Goal: Task Accomplishment & Management: Use online tool/utility

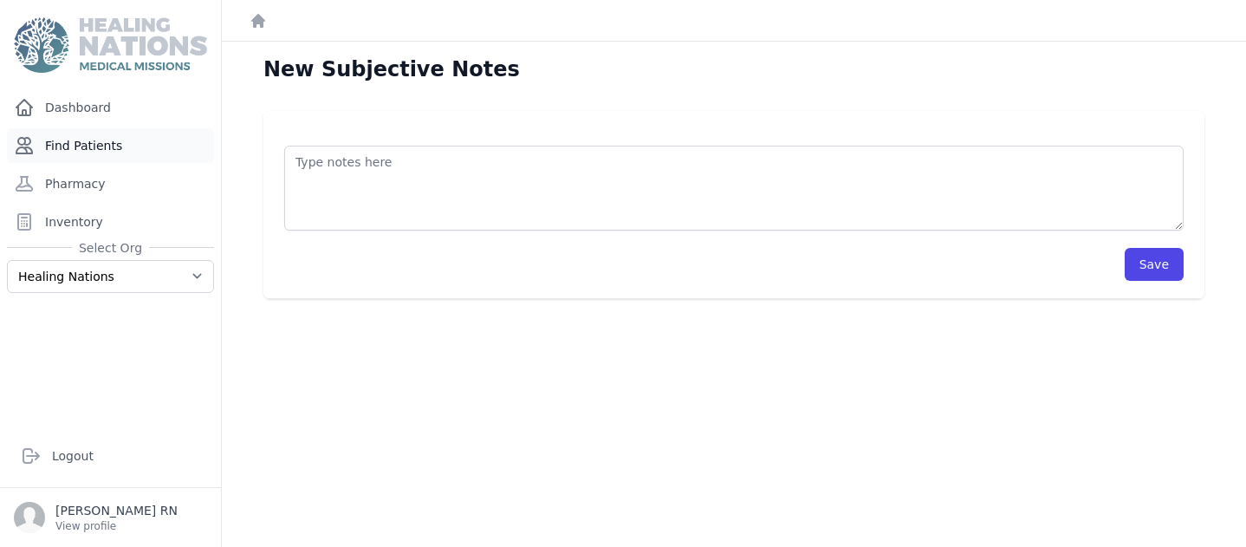
click at [108, 149] on link "Find Patients" at bounding box center [110, 145] width 207 height 35
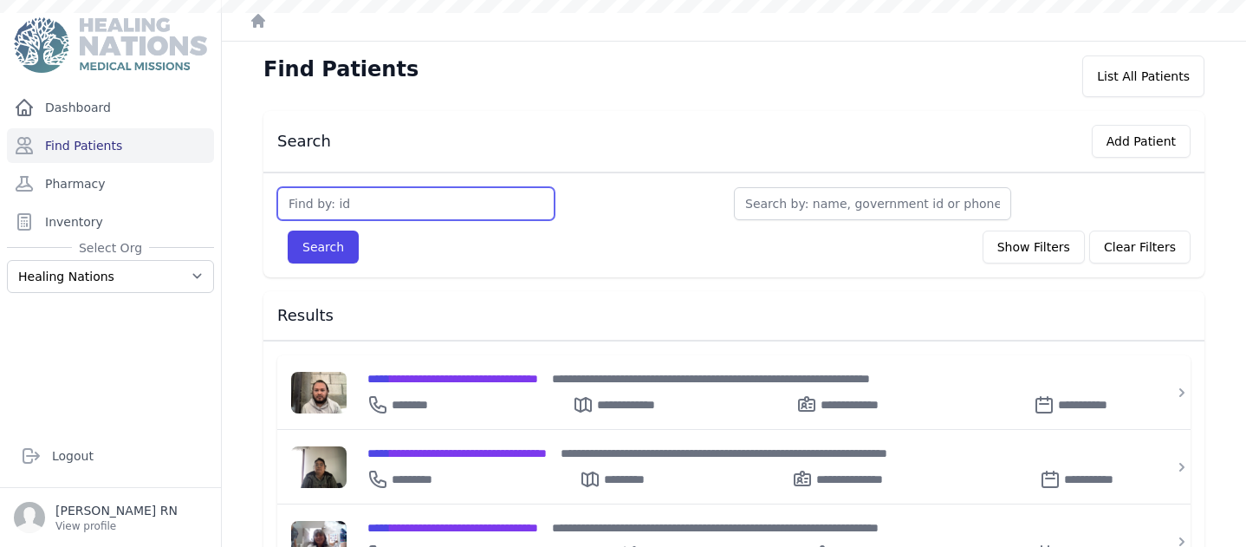
click at [318, 200] on input "text" at bounding box center [415, 203] width 277 height 33
type input "2239"
click at [325, 244] on button "Search" at bounding box center [323, 246] width 71 height 33
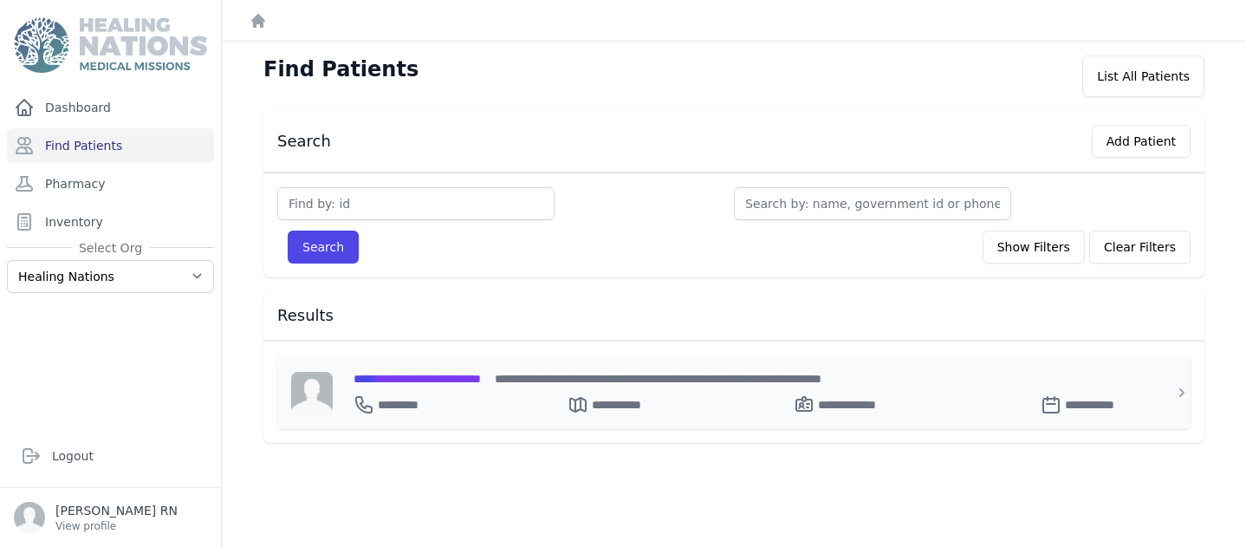
click at [405, 377] on span "**********" at bounding box center [416, 379] width 127 height 12
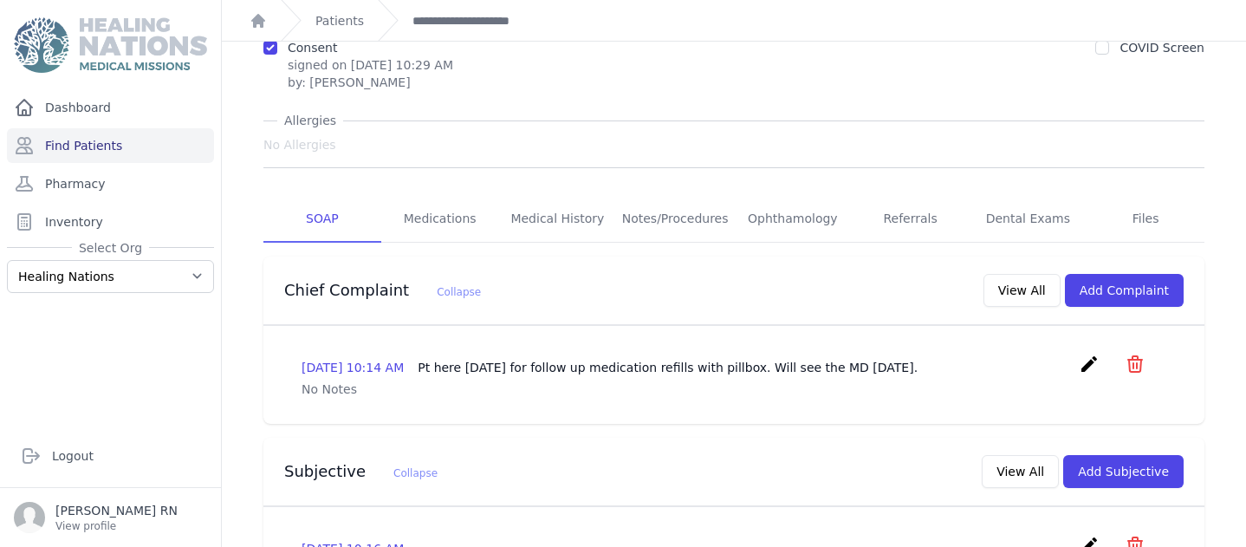
scroll to position [188, 0]
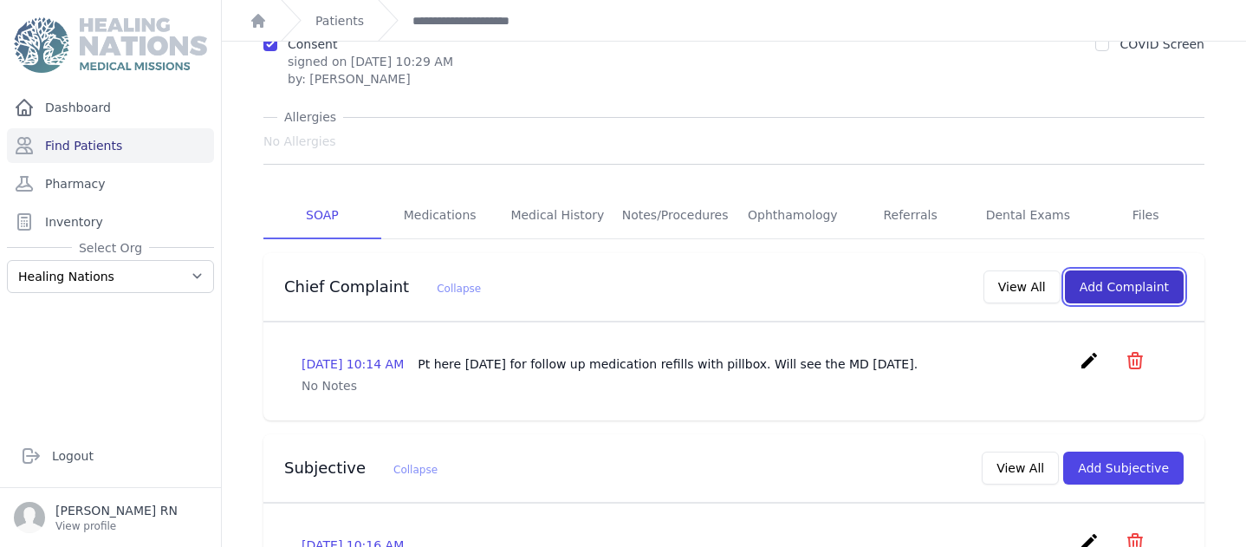
click at [1071, 270] on button "Add Complaint" at bounding box center [1124, 286] width 119 height 33
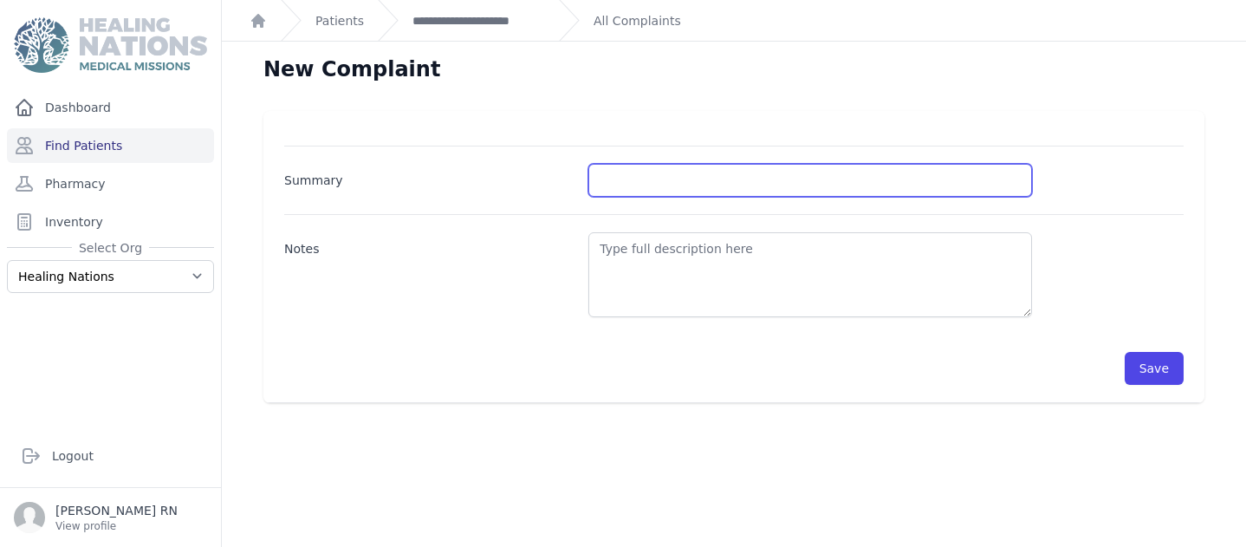
click at [590, 169] on input "Summary" at bounding box center [810, 180] width 444 height 33
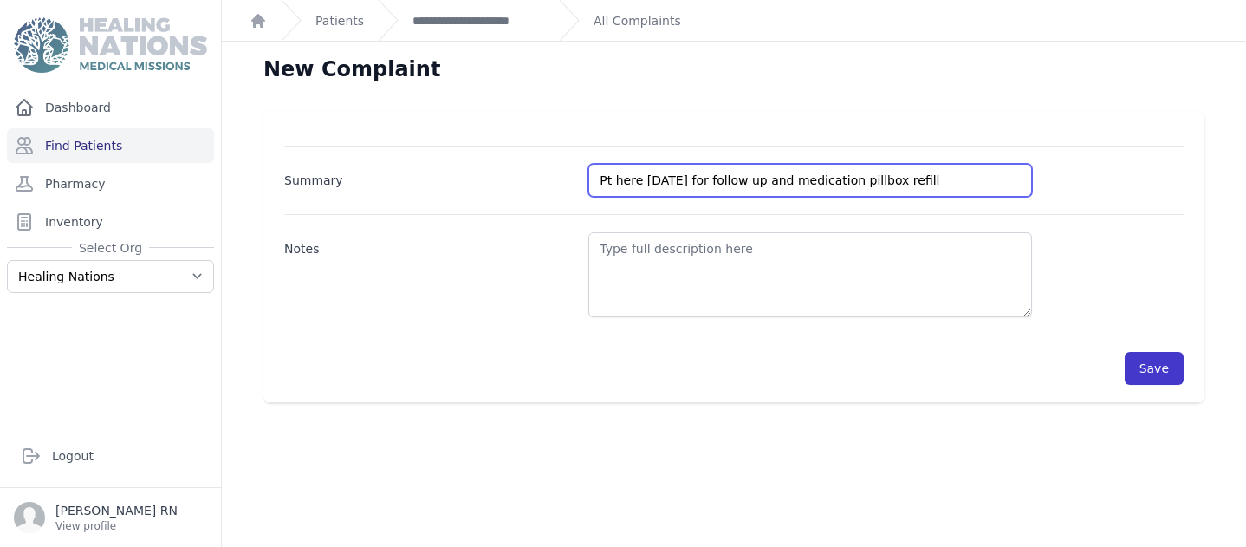
type input "Pt here today for follow up and medication pillbox refill"
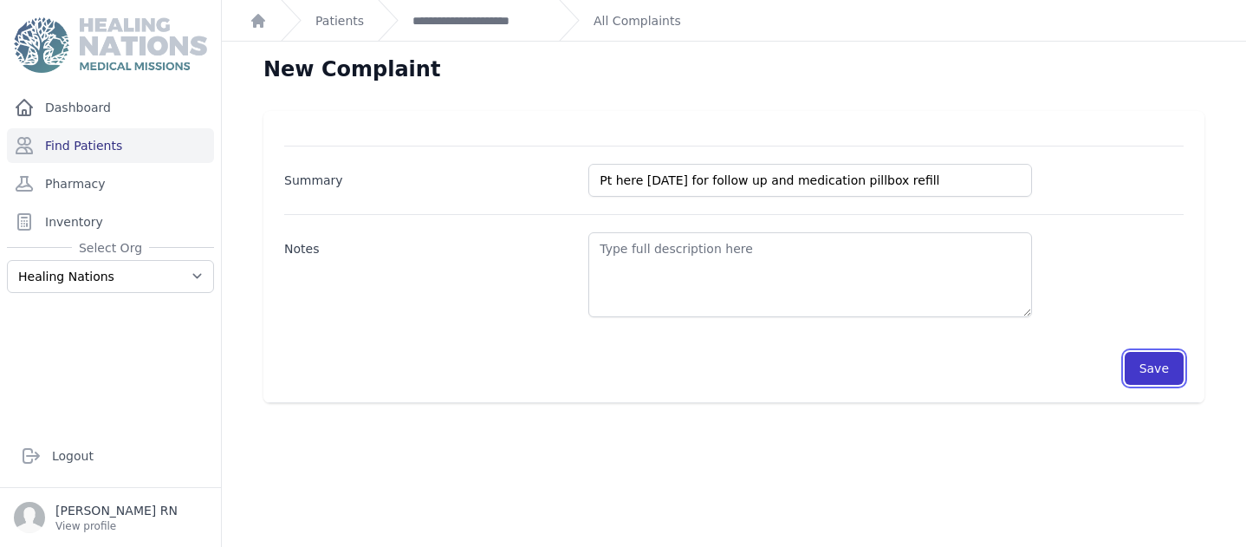
click at [1144, 373] on button "Save" at bounding box center [1154, 368] width 59 height 33
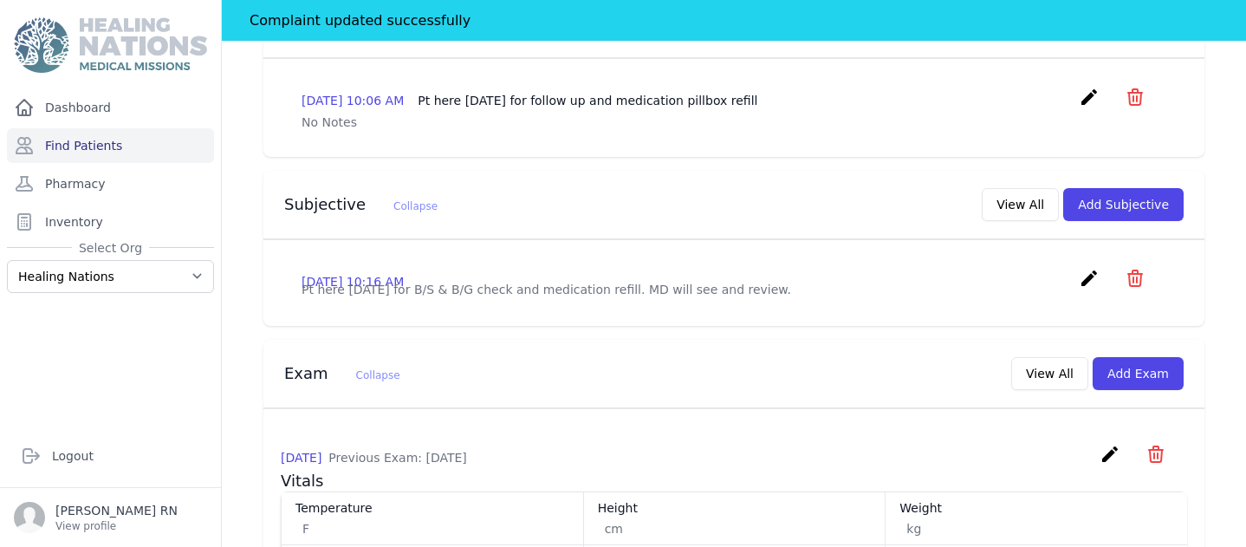
scroll to position [495, 0]
click at [1099, 186] on button "Add Subjective" at bounding box center [1123, 202] width 120 height 33
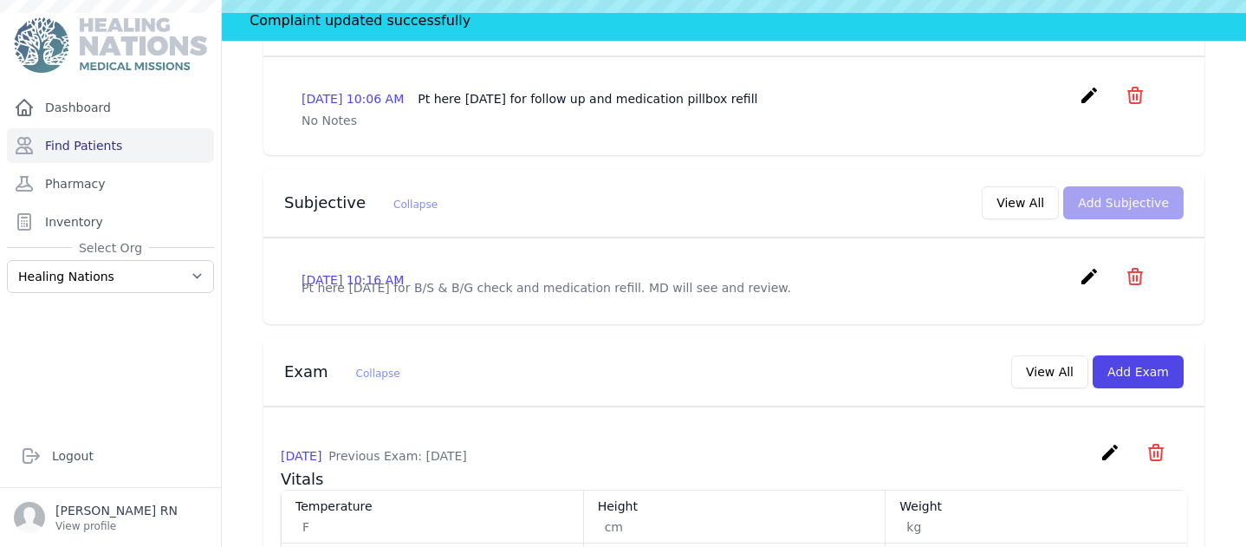
scroll to position [0, 0]
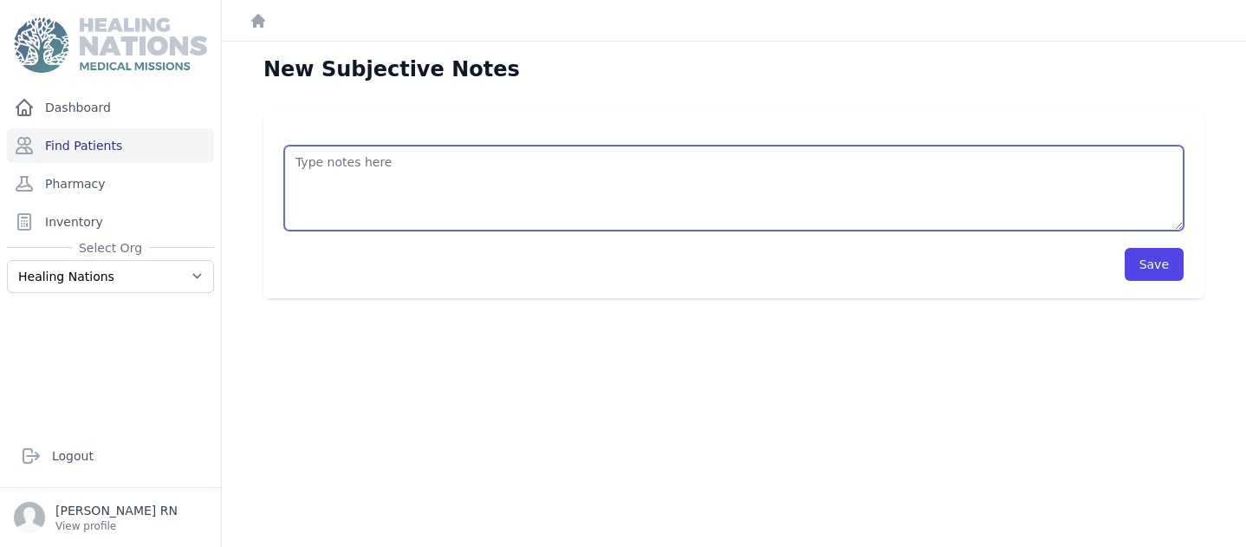
click at [312, 162] on textarea at bounding box center [733, 188] width 899 height 85
click at [469, 163] on textarea "B/P & B/S checks today and" at bounding box center [733, 188] width 899 height 85
type textarea "B/P & B/S checks today and medication refills and pill box refill"
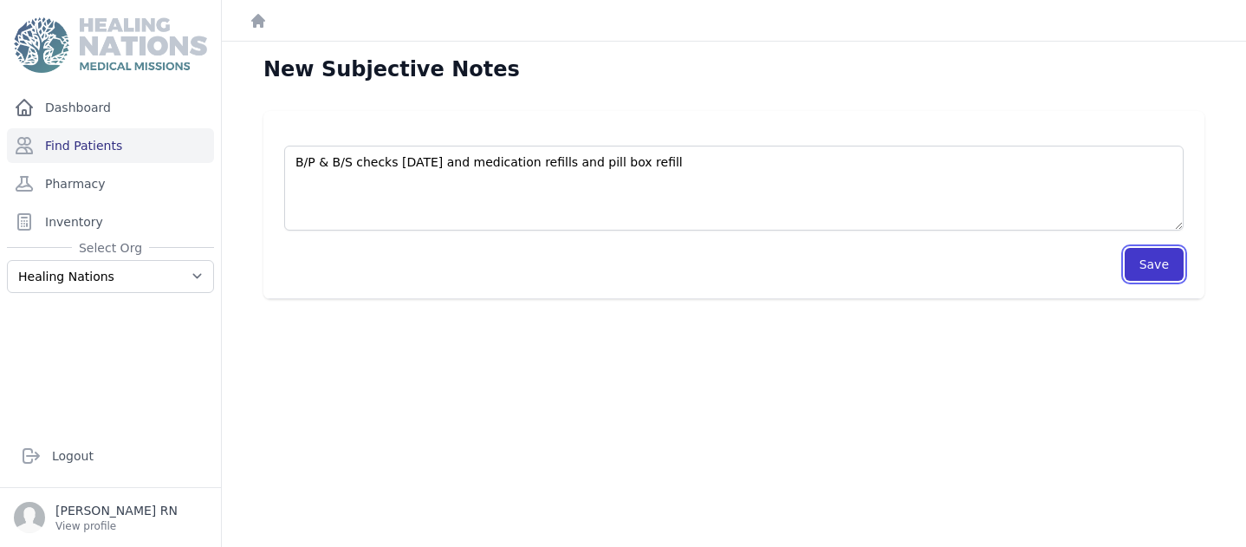
click at [1150, 262] on button "Save" at bounding box center [1154, 264] width 59 height 33
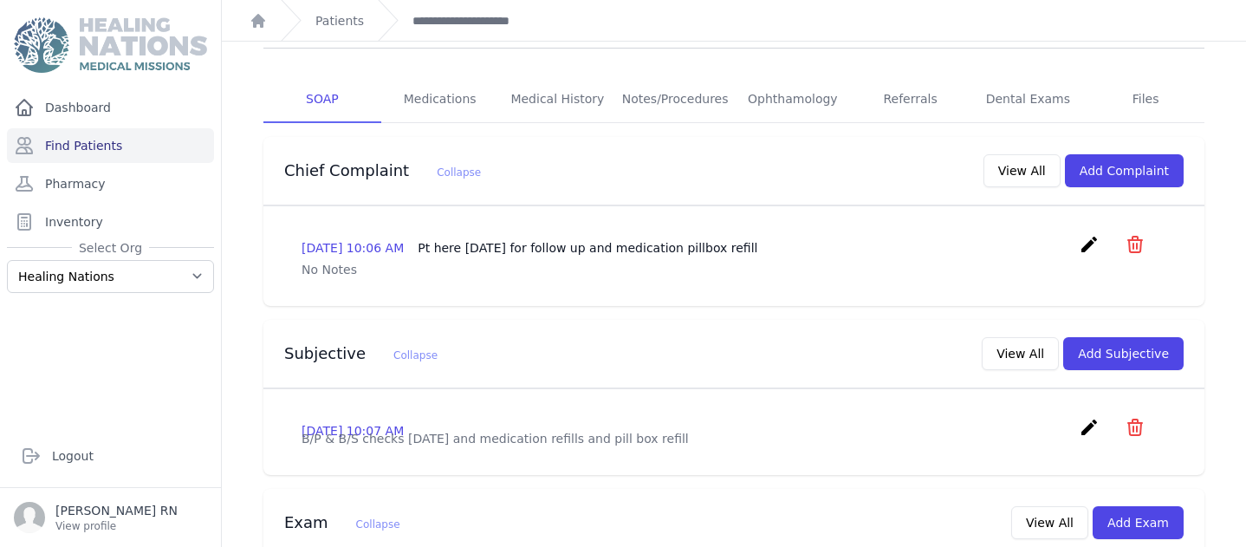
scroll to position [351, 0]
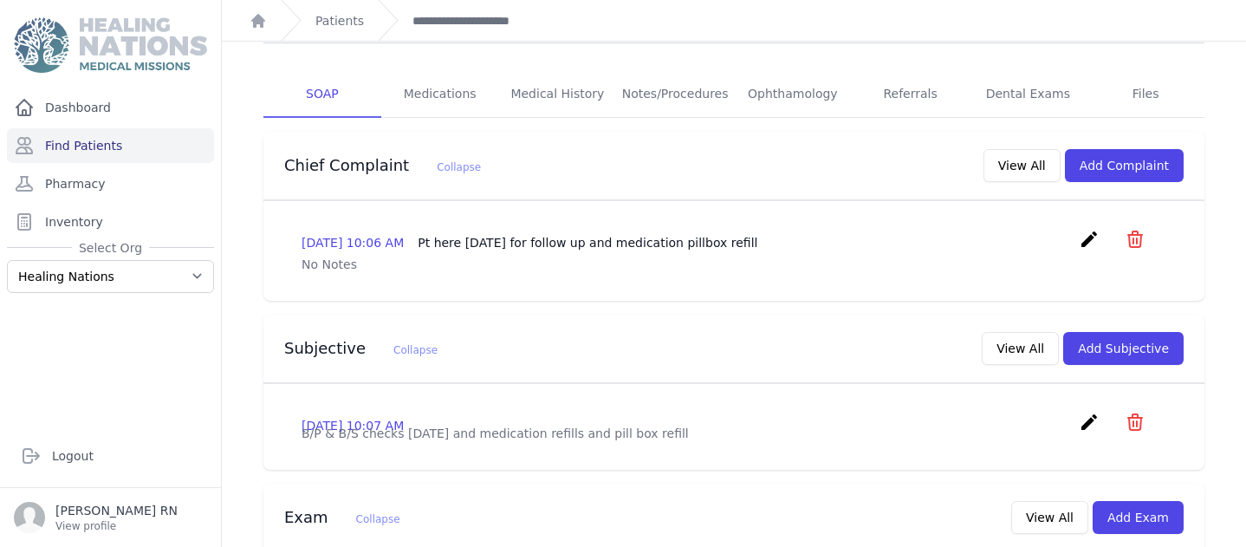
click at [772, 229] on div "2025-Aug-14 10:06 AM Pt here today for follow up and medication pillbox refill …" at bounding box center [733, 242] width 865 height 27
click at [1079, 229] on icon "create" at bounding box center [1089, 239] width 21 height 21
click at [1079, 412] on icon "create" at bounding box center [1089, 422] width 21 height 21
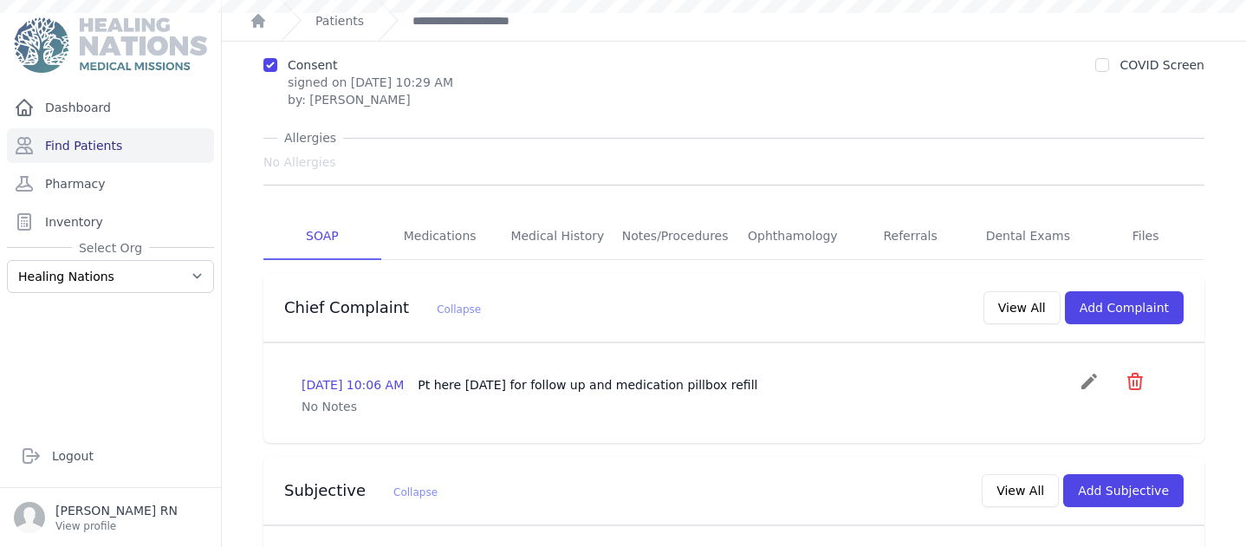
scroll to position [548, 0]
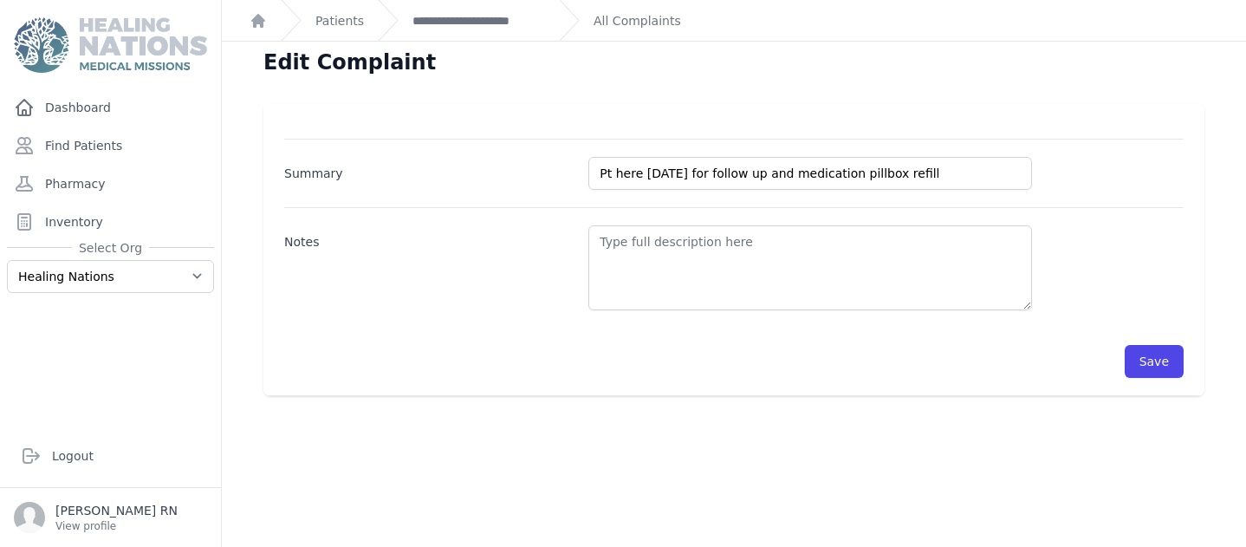
scroll to position [10, 0]
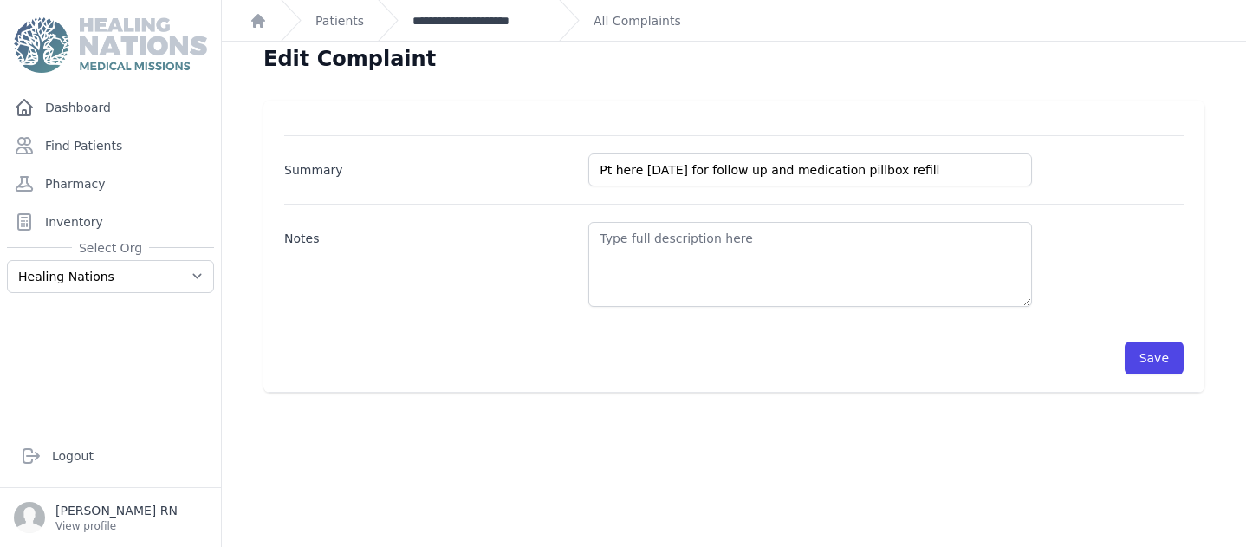
click at [469, 27] on link "**********" at bounding box center [478, 20] width 133 height 17
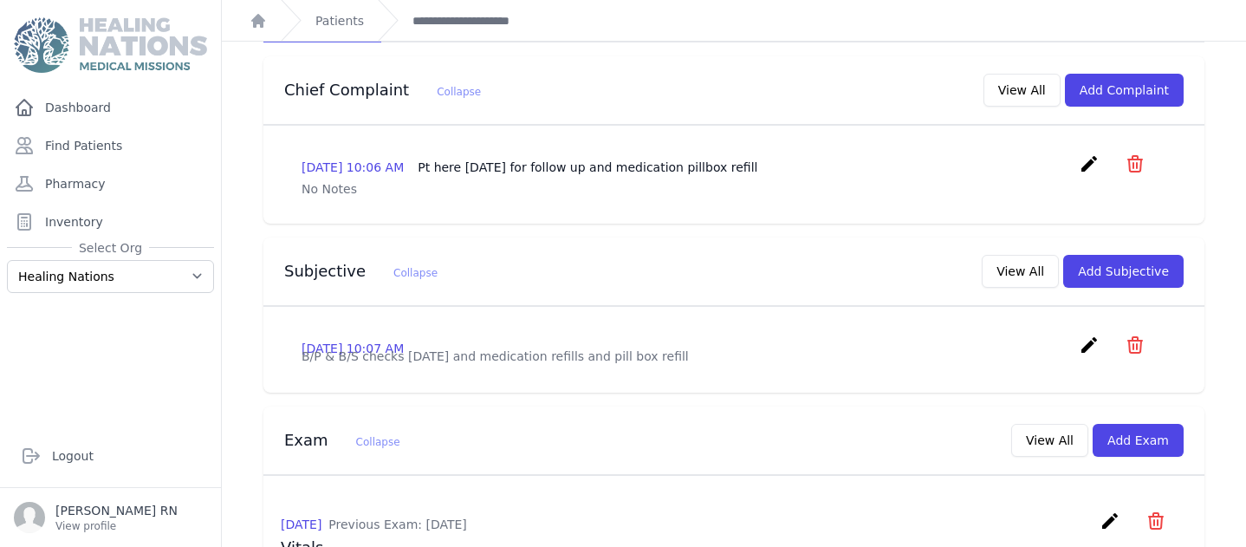
scroll to position [385, 0]
click at [1079, 334] on icon "create" at bounding box center [1089, 344] width 21 height 21
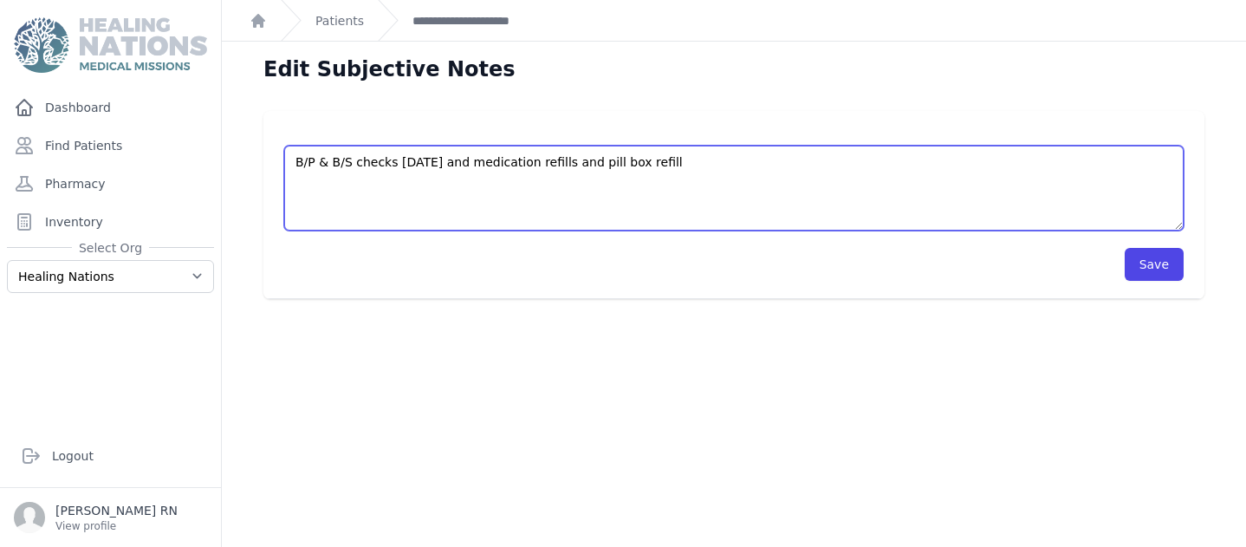
click at [651, 159] on textarea "B/P & B/S checks [DATE] and medication refills and pill box refill" at bounding box center [733, 188] width 899 height 85
type textarea "B/P & B/S checks today and medication refills and pill box refill. Pt states sh…"
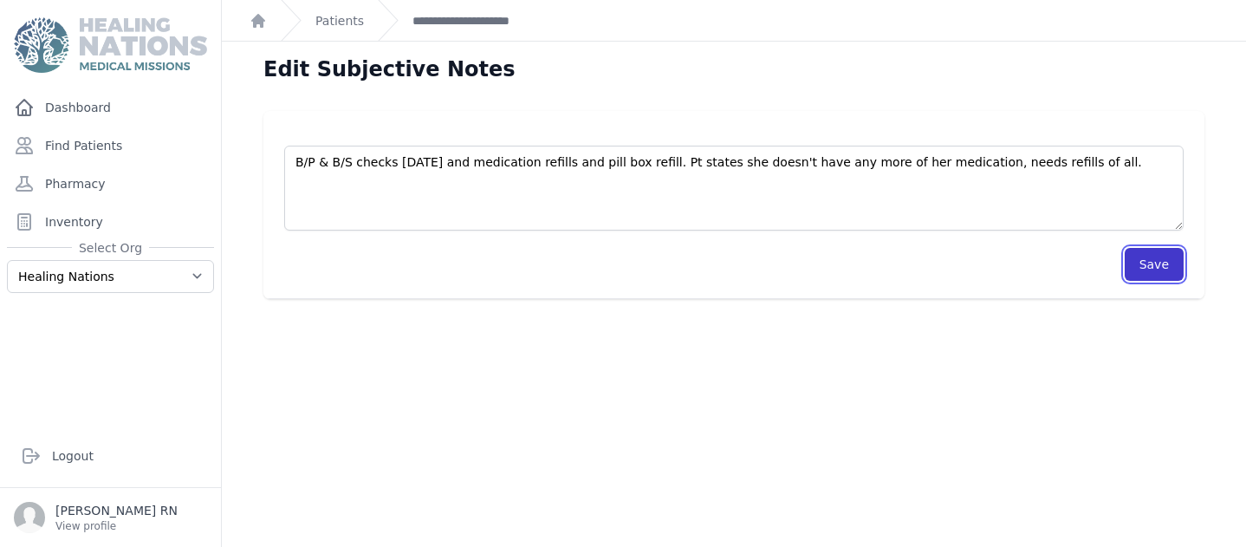
click at [1153, 263] on button "Save" at bounding box center [1154, 264] width 59 height 33
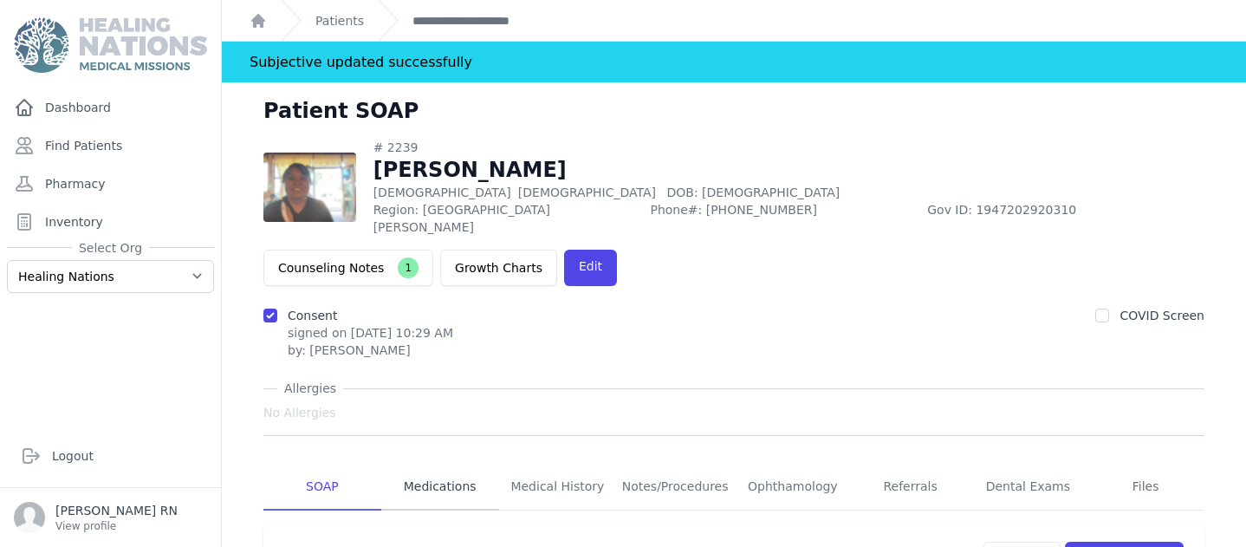
click at [420, 463] on link "Medications" at bounding box center [440, 486] width 118 height 47
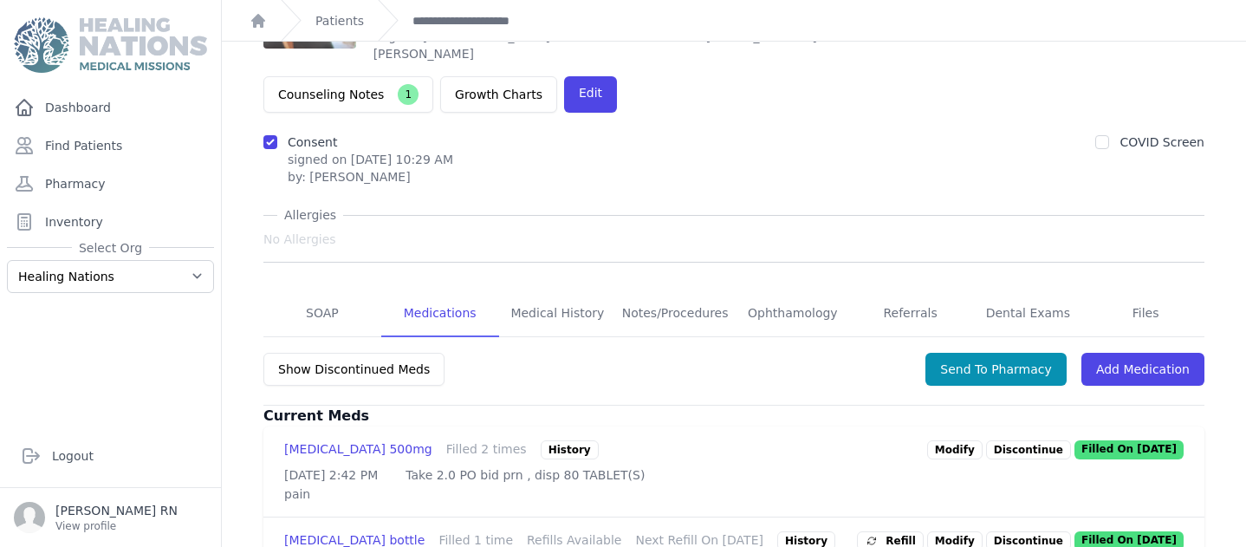
scroll to position [141, 0]
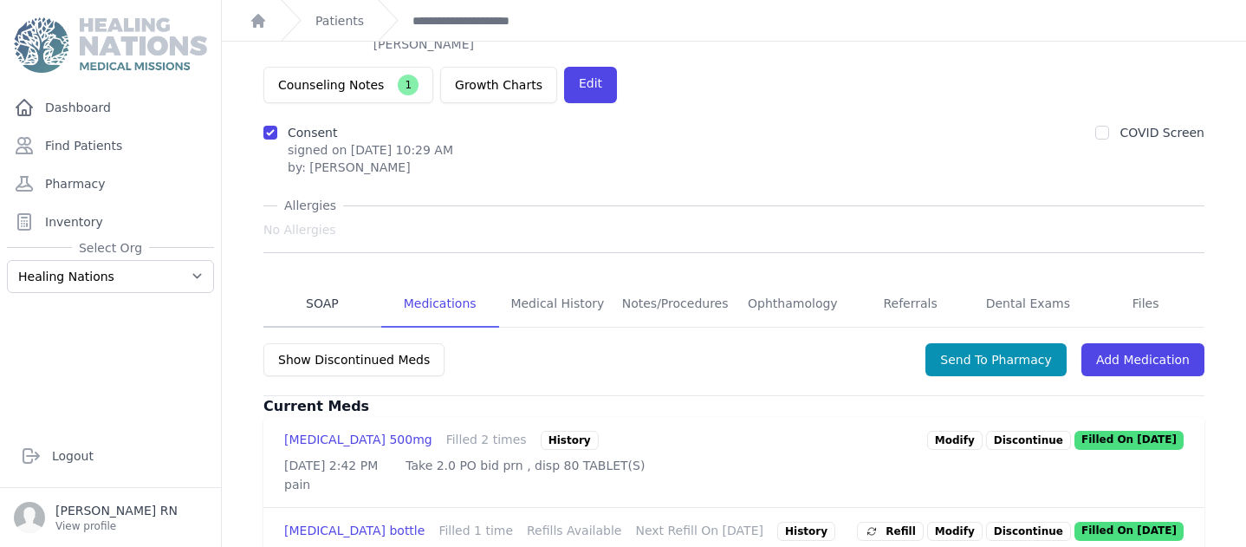
click at [330, 281] on link "SOAP" at bounding box center [322, 304] width 118 height 47
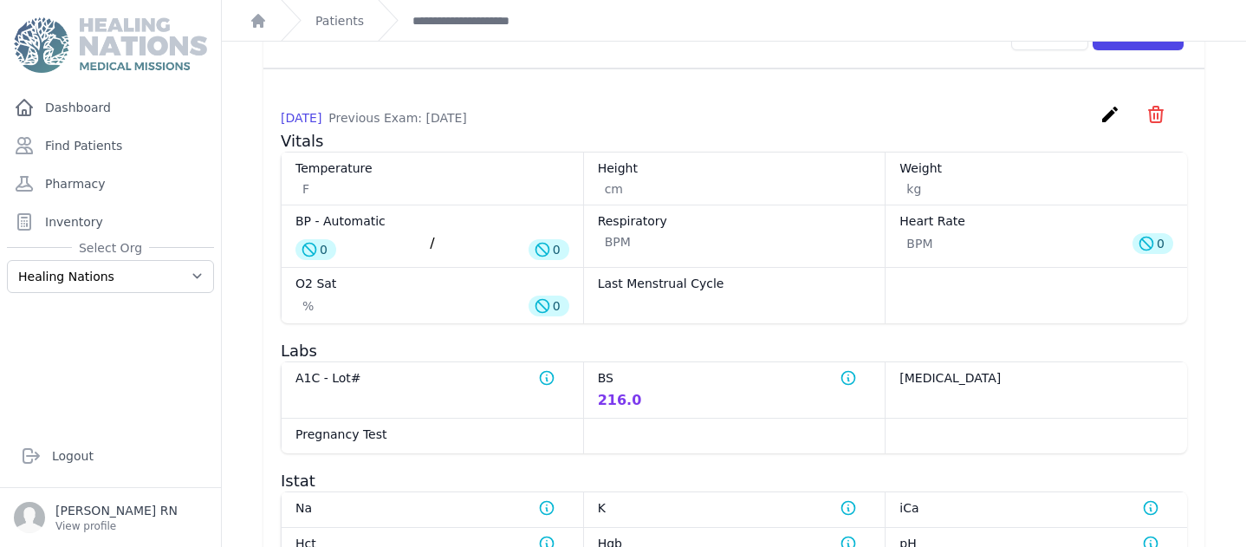
scroll to position [598, 0]
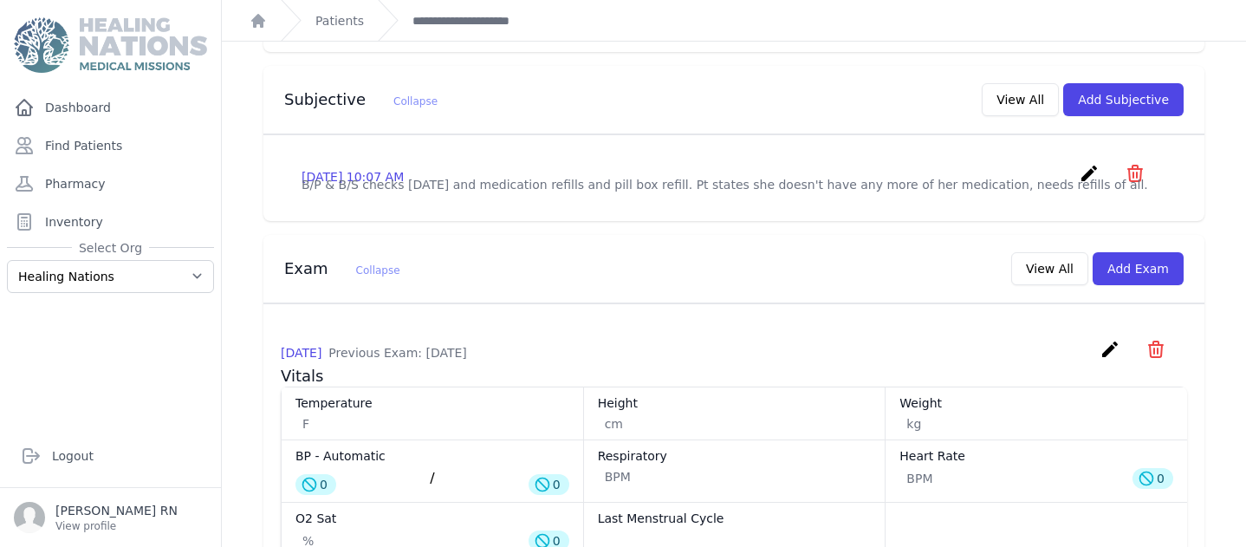
click at [531, 415] on dd "F" at bounding box center [432, 423] width 274 height 17
click at [1144, 252] on button "Add Exam" at bounding box center [1137, 268] width 91 height 33
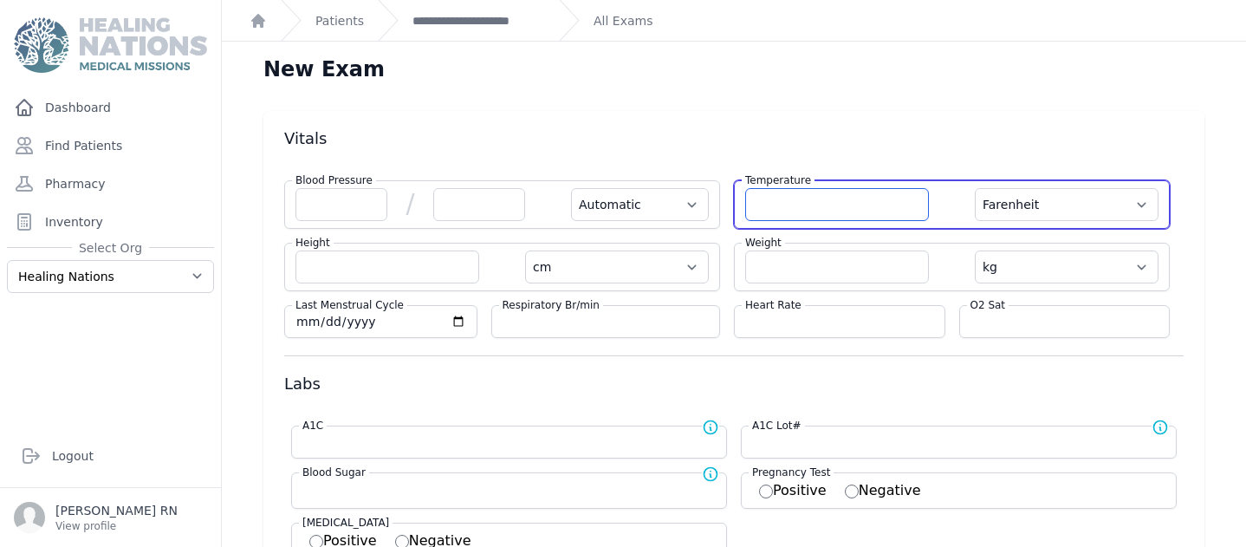
click at [768, 206] on input "number" at bounding box center [837, 204] width 184 height 33
type input "37.4"
click at [1123, 205] on select "Farenheit [PERSON_NAME]" at bounding box center [1067, 204] width 184 height 33
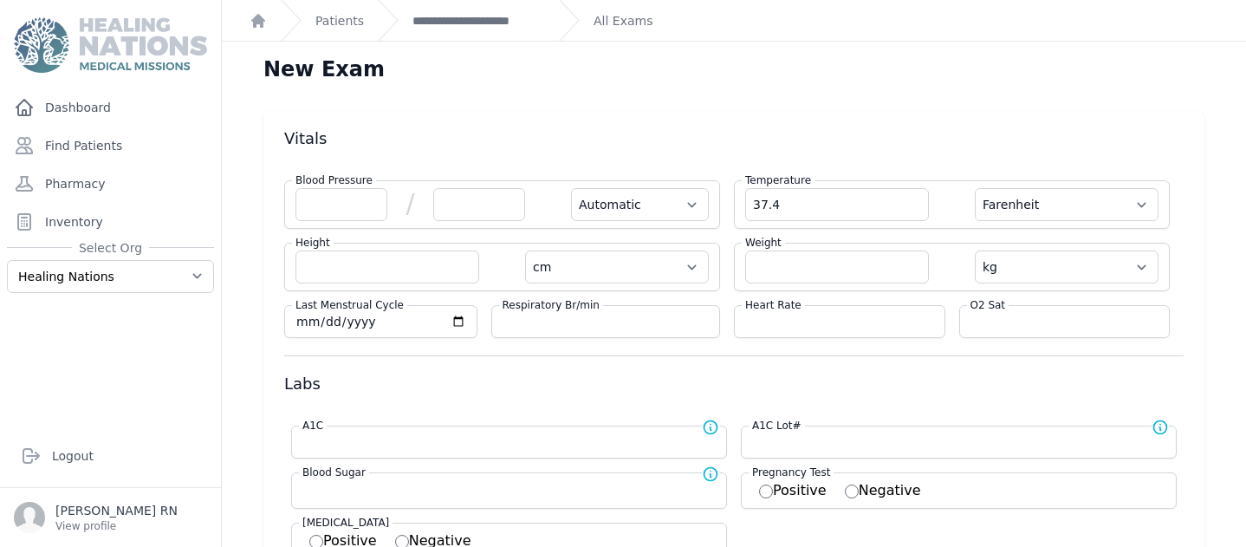
select select "Automatic"
select select "cm"
select select "kg"
select select
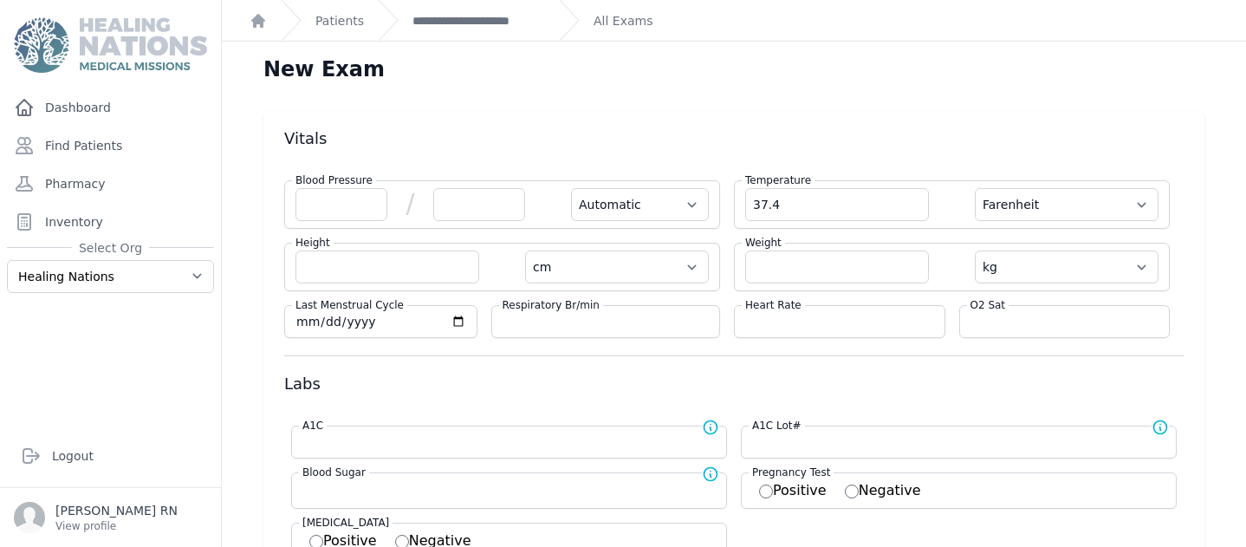
select select
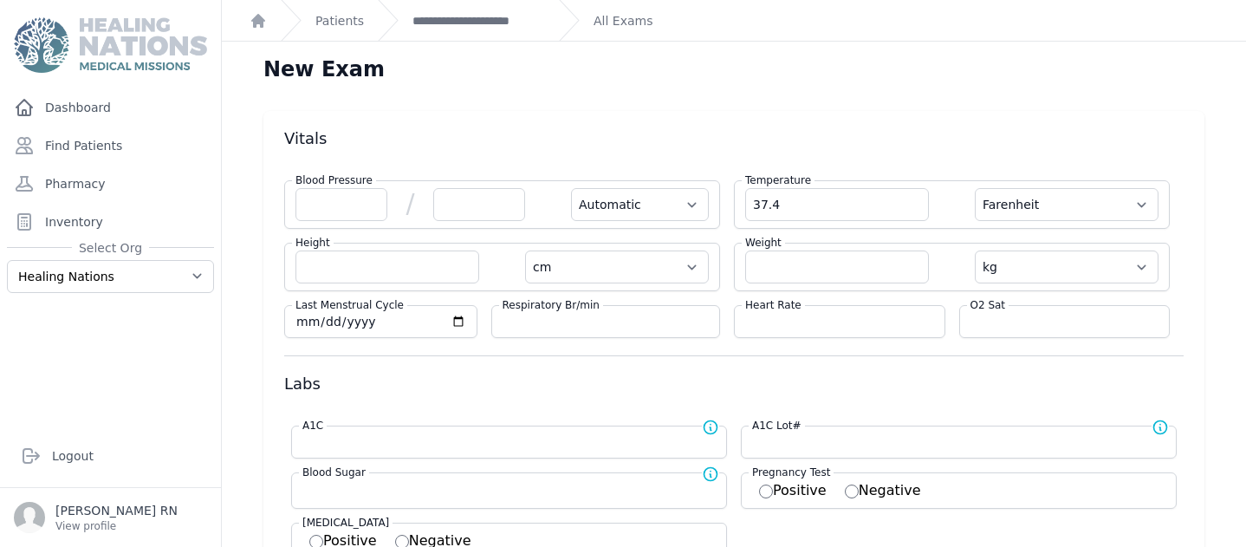
select select
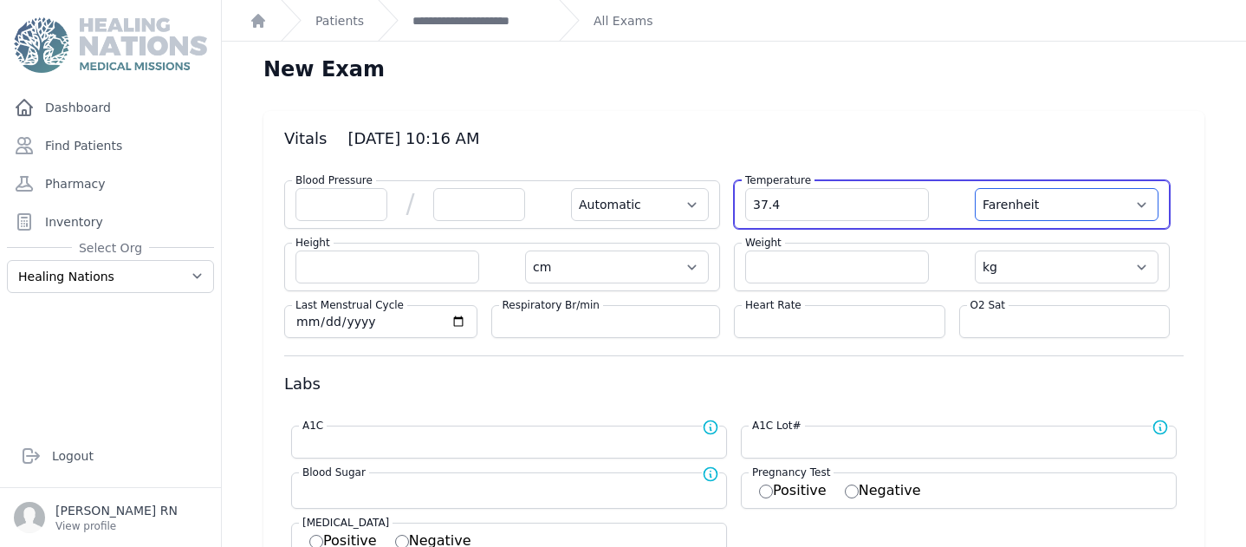
click at [1113, 206] on select "Farenheit [PERSON_NAME]" at bounding box center [1067, 204] width 184 height 33
select select "C"
select select "Automatic"
select select "cm"
select select "kg"
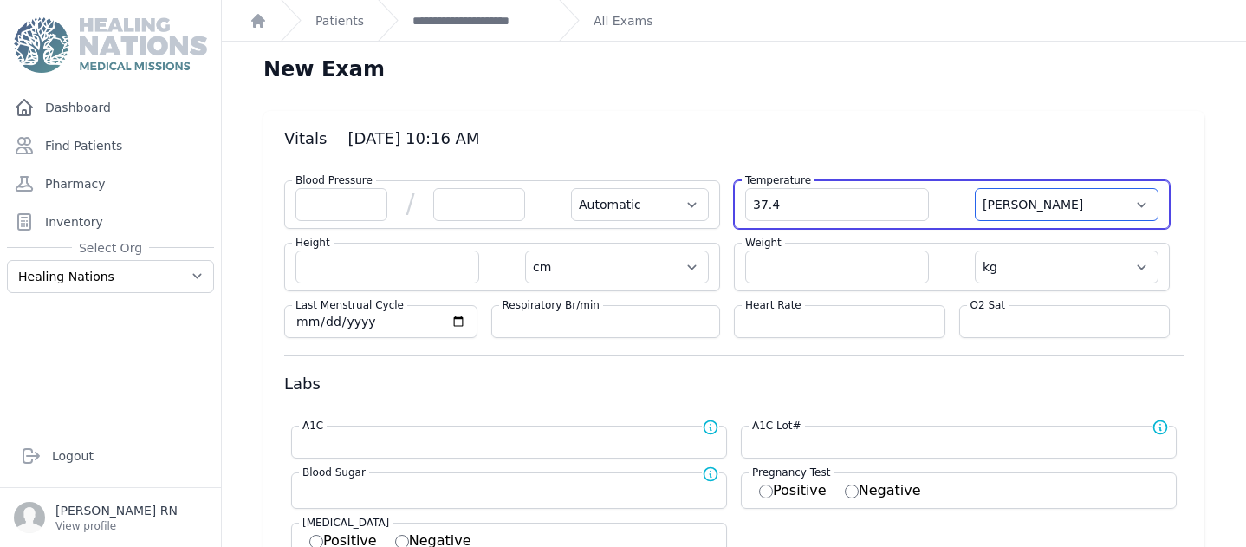
select select
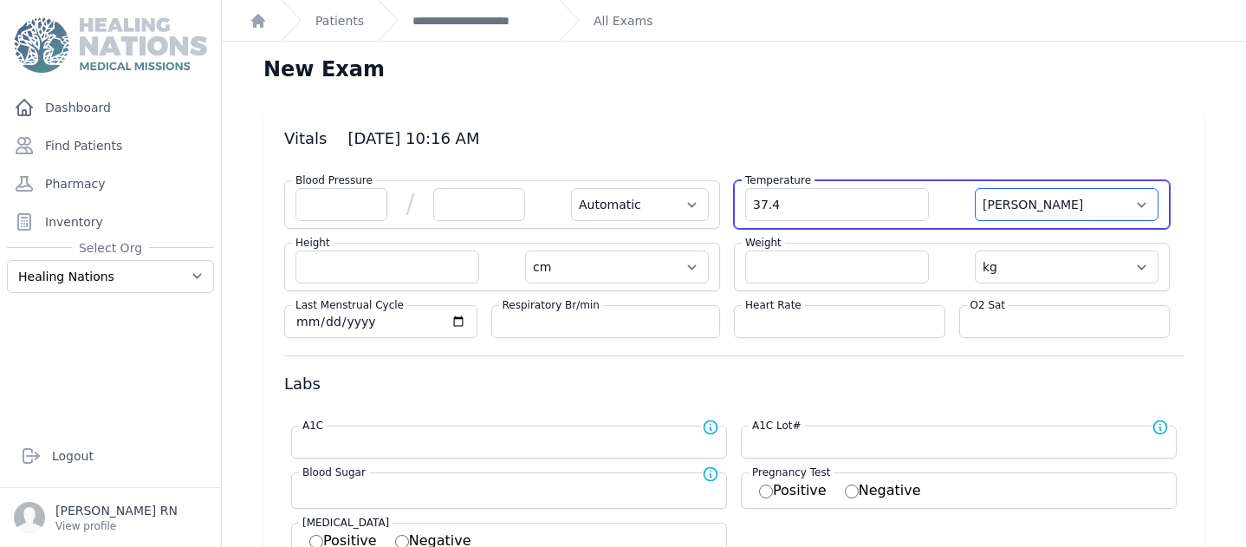
select select
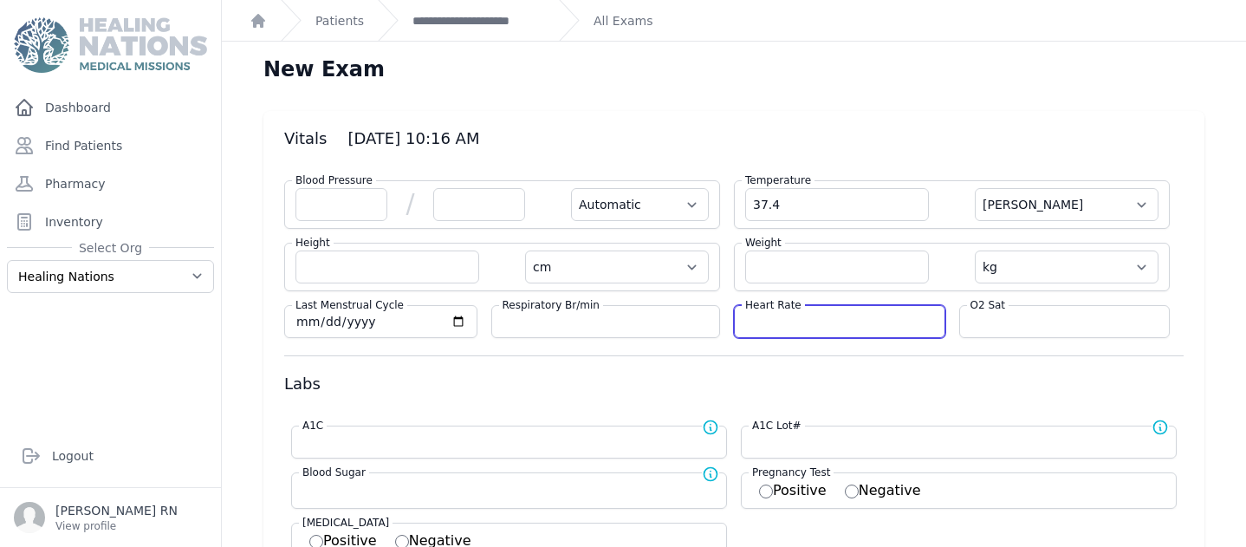
click at [752, 319] on input "number" at bounding box center [839, 321] width 189 height 17
type input "80"
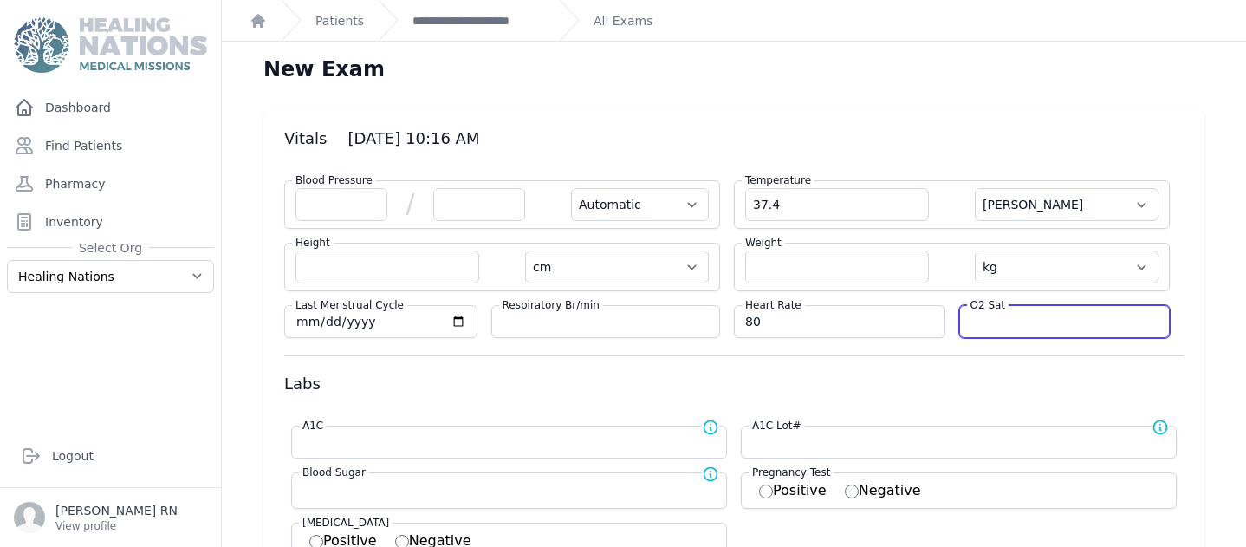
select select "Automatic"
select select "C"
select select "cm"
select select "kg"
select select
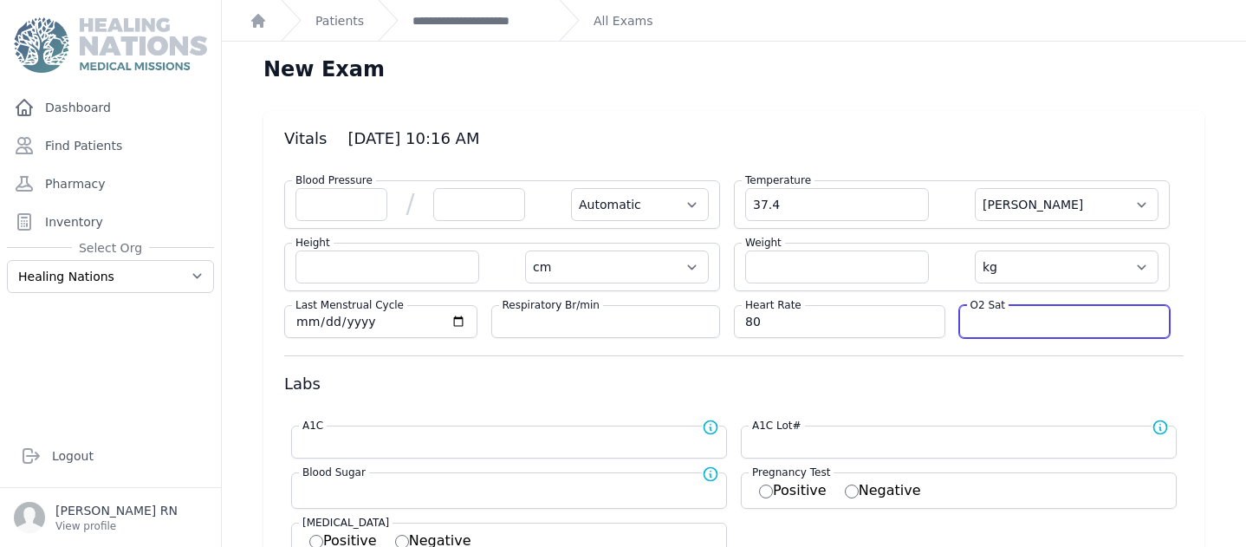
select select
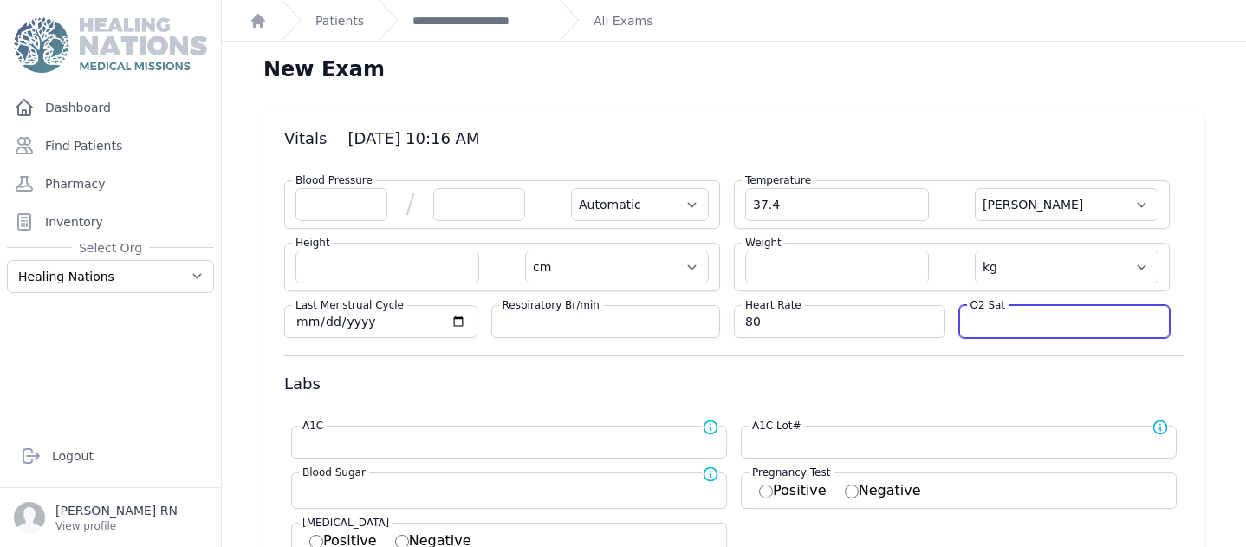
select select
click at [994, 325] on input "number" at bounding box center [1064, 321] width 189 height 17
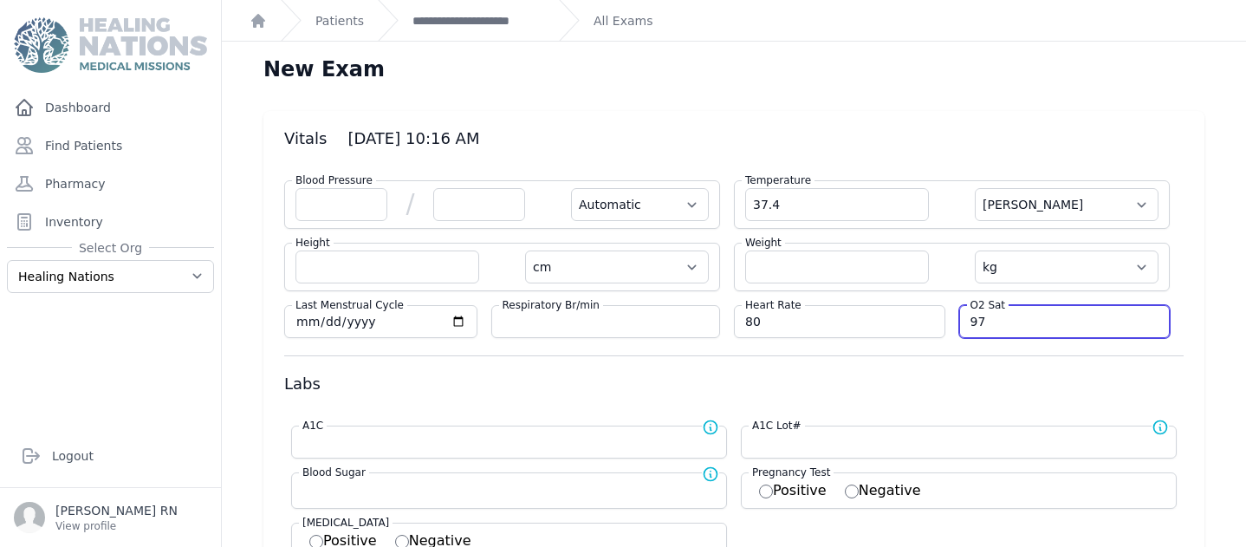
type input "97"
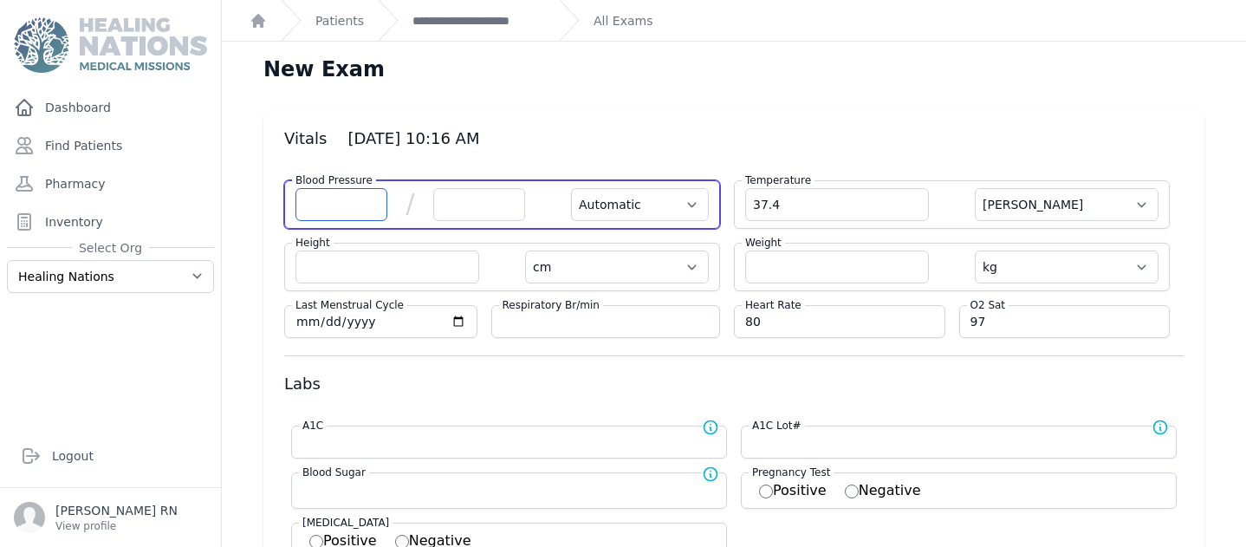
select select "Automatic"
select select "C"
select select "cm"
select select "kg"
select select
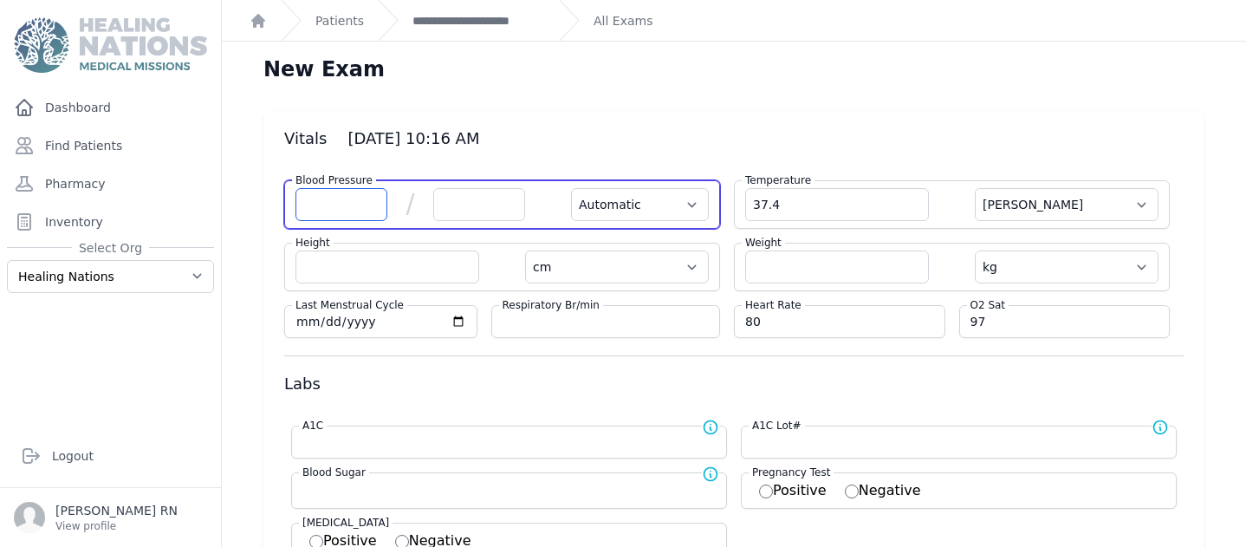
select select
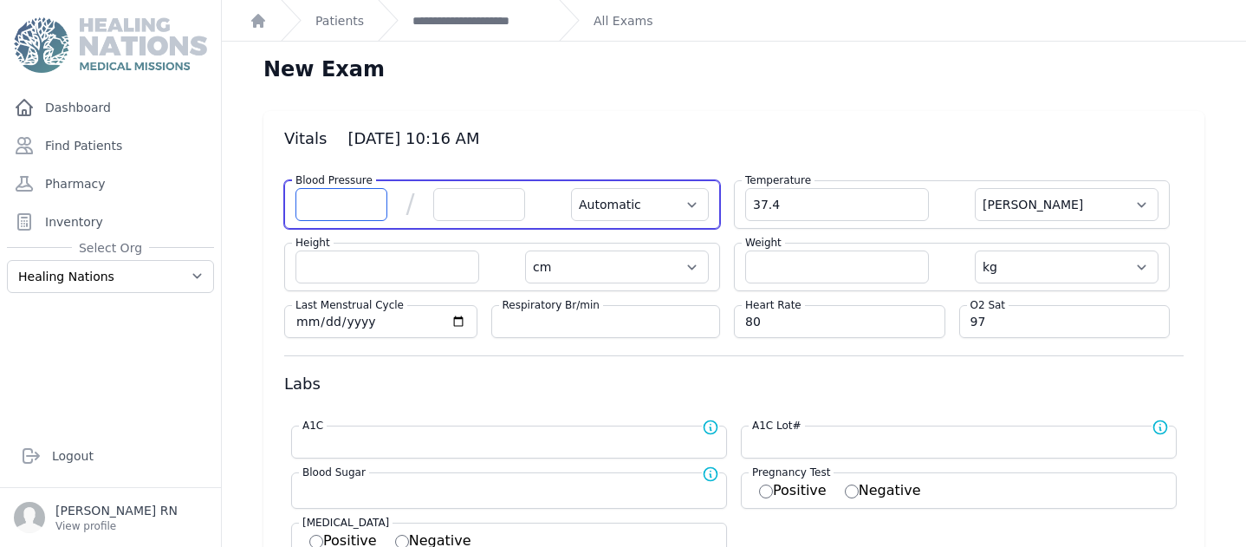
select select
click at [347, 198] on input "number" at bounding box center [341, 204] width 92 height 33
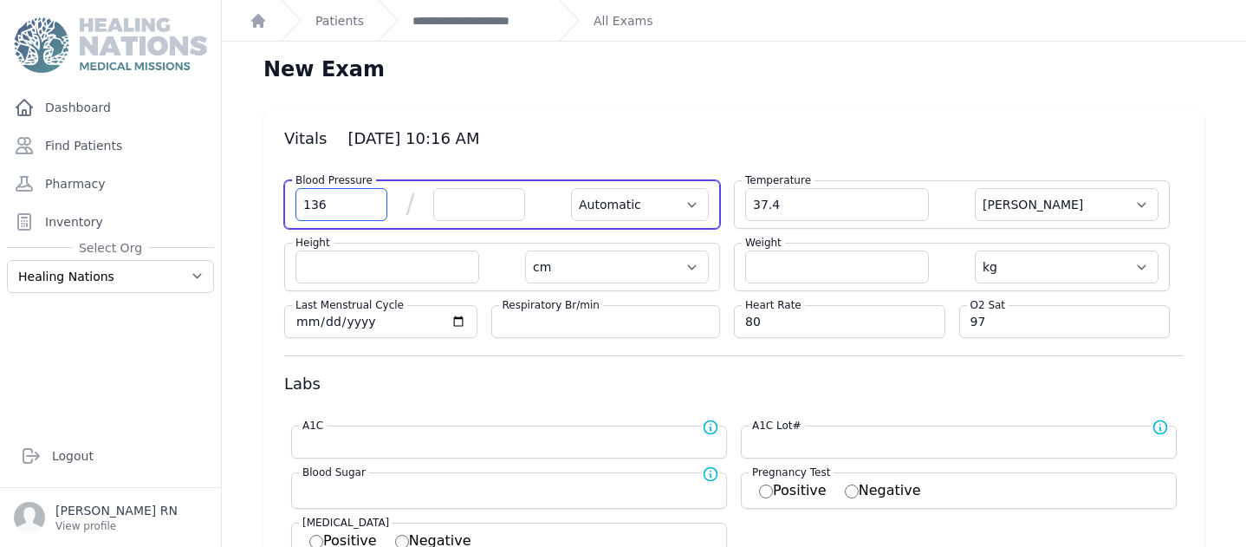
type input "136"
select select "Automatic"
select select "C"
select select "cm"
select select "kg"
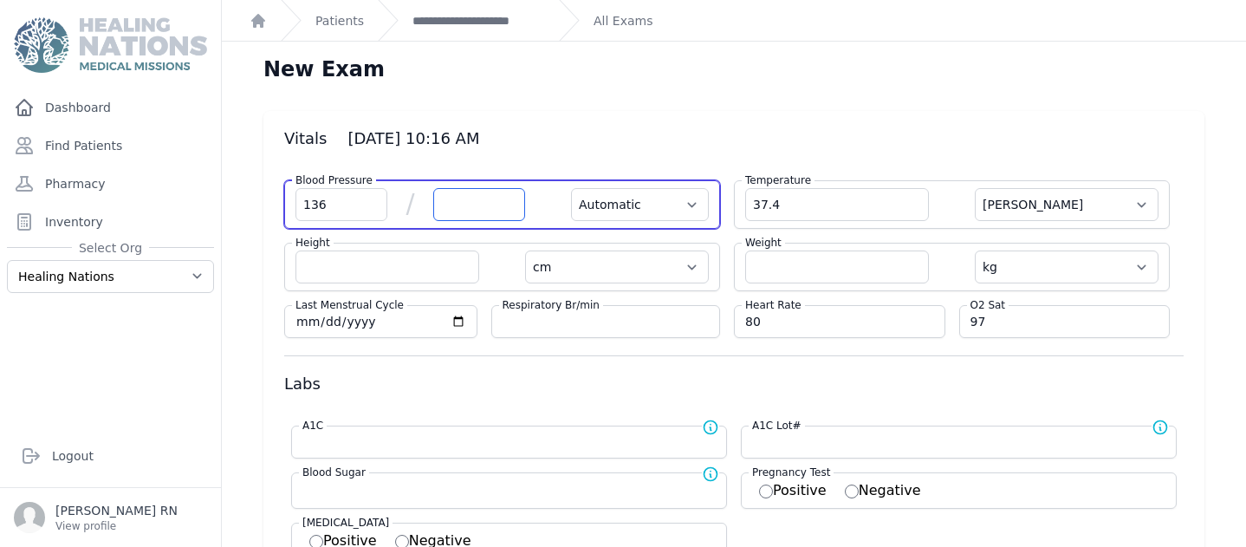
select select
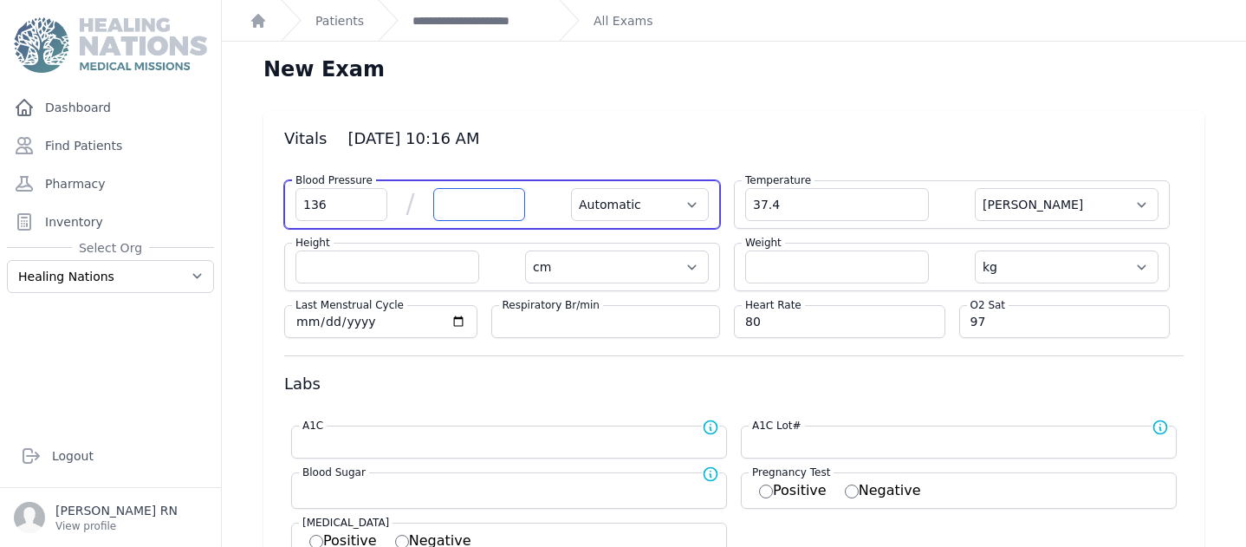
select select
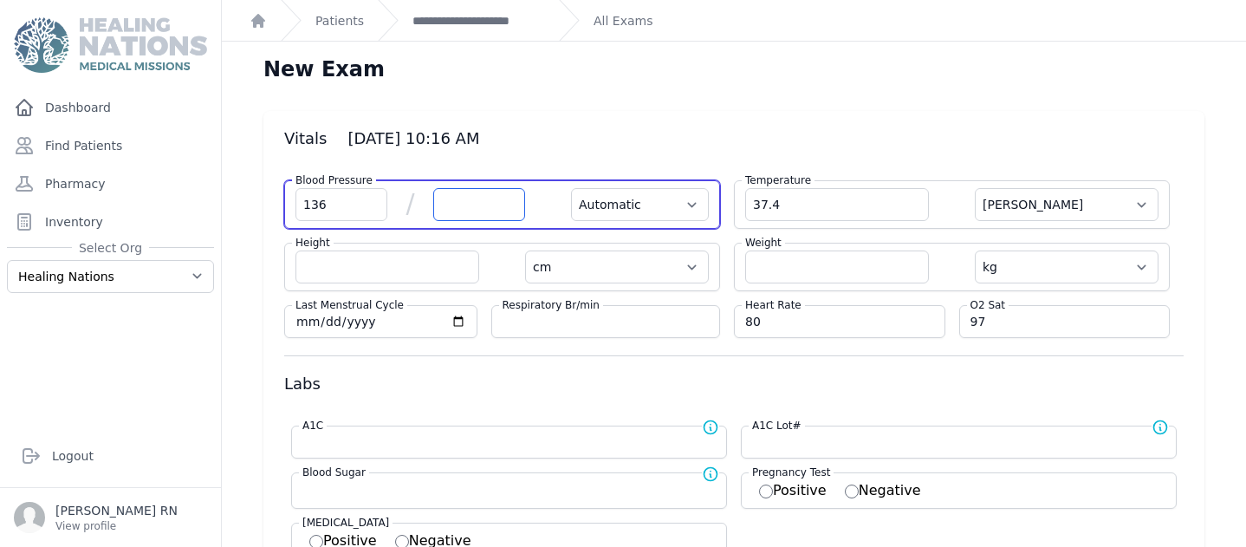
click at [483, 211] on input "number" at bounding box center [479, 204] width 92 height 33
type input "60"
click at [678, 206] on select "Automatic Manual" at bounding box center [640, 204] width 138 height 33
select select "C"
select select "cm"
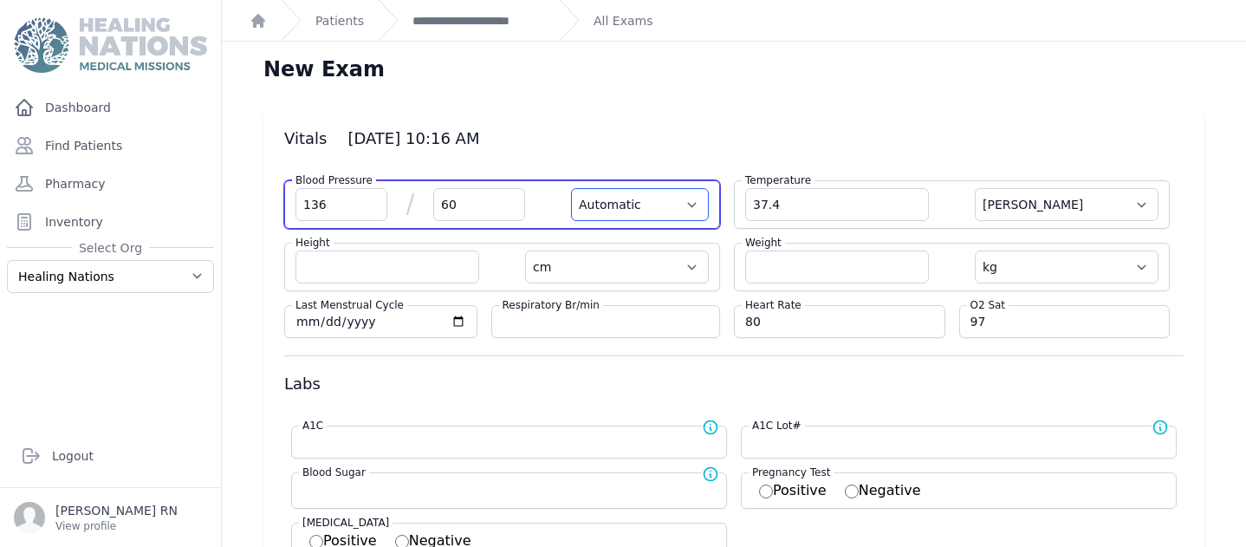
select select "kg"
select select
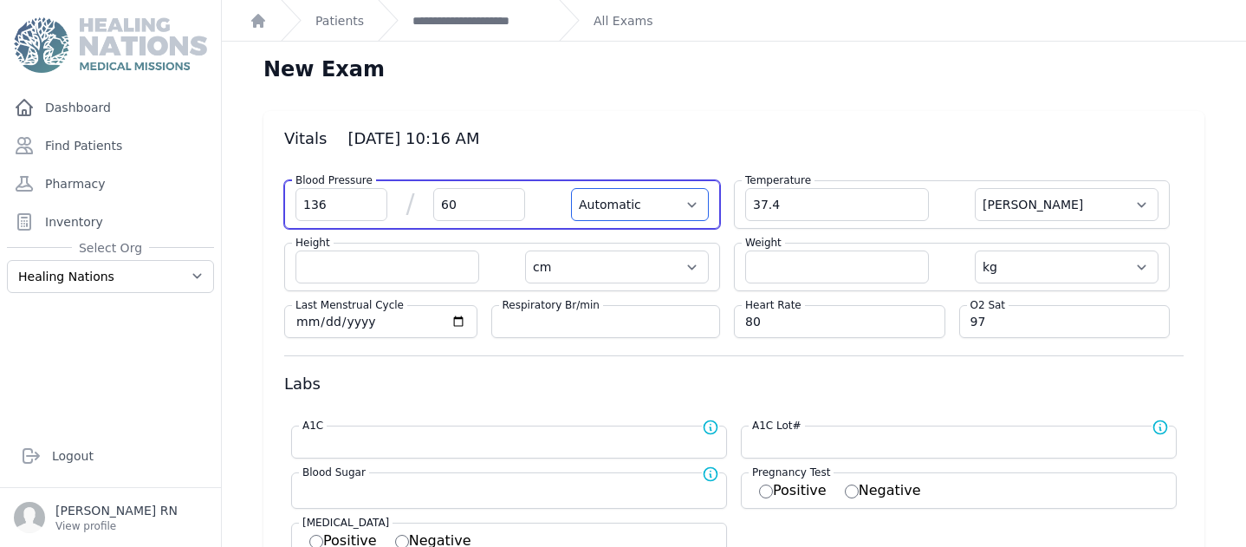
select select
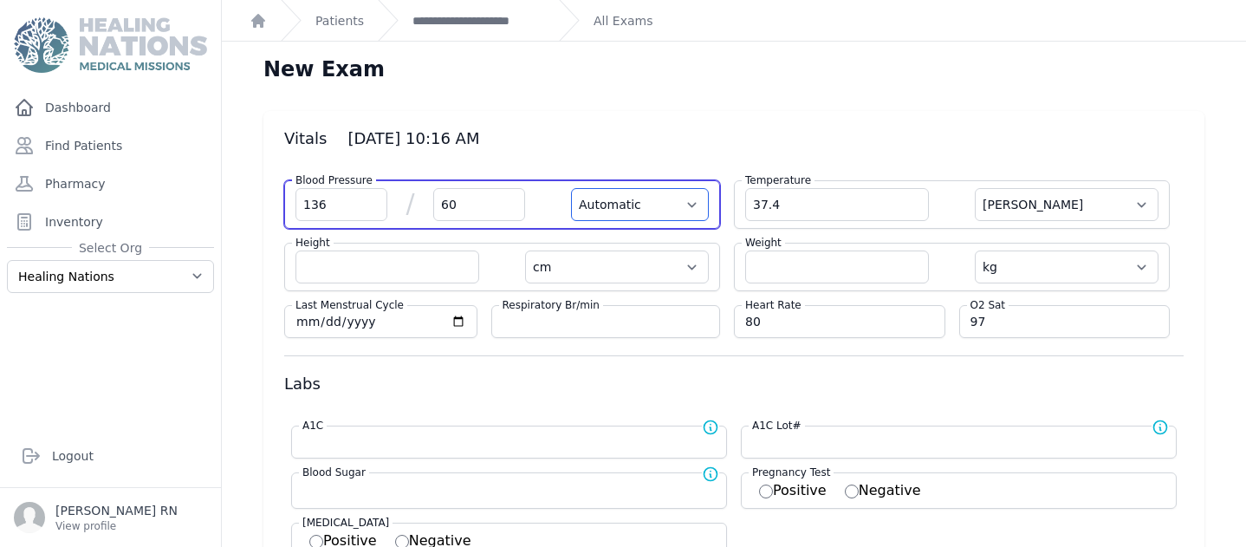
select select
select select "Manual"
select select "C"
select select "cm"
select select "kg"
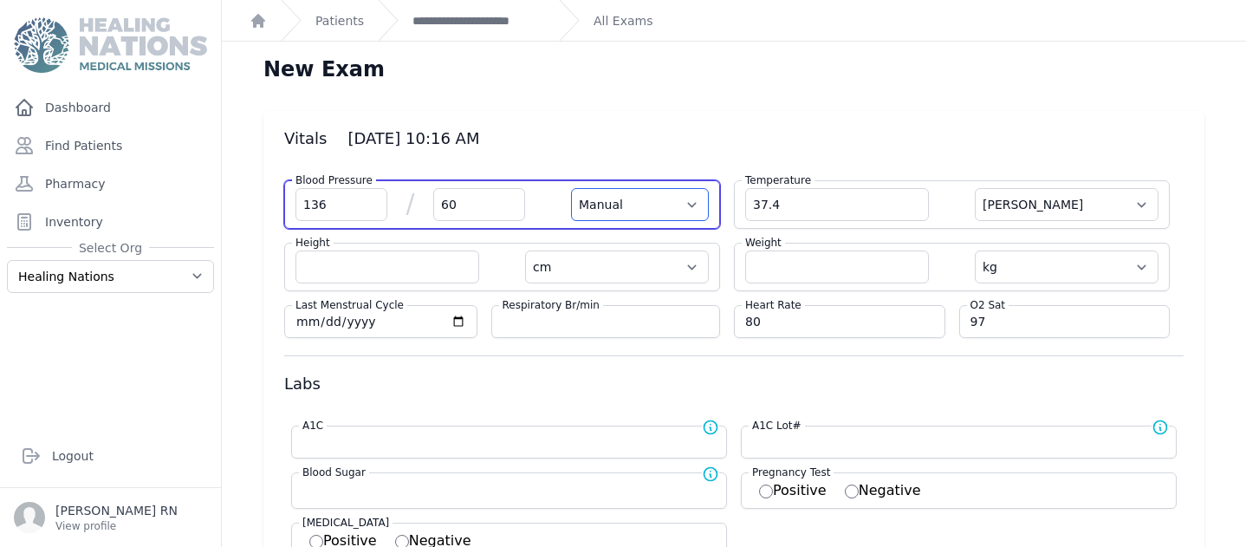
select select
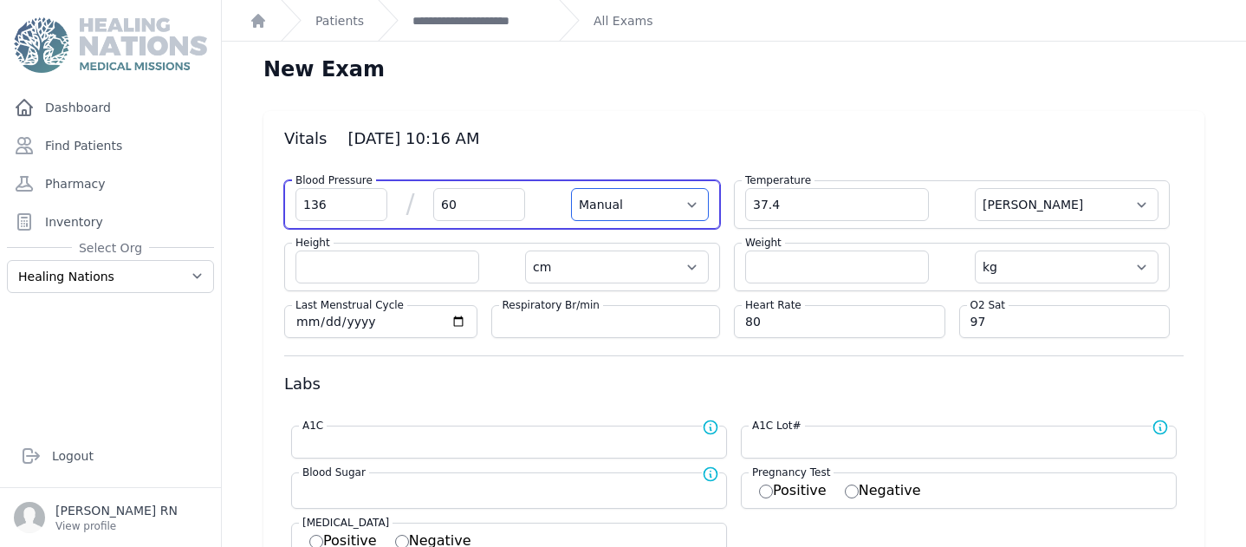
select select
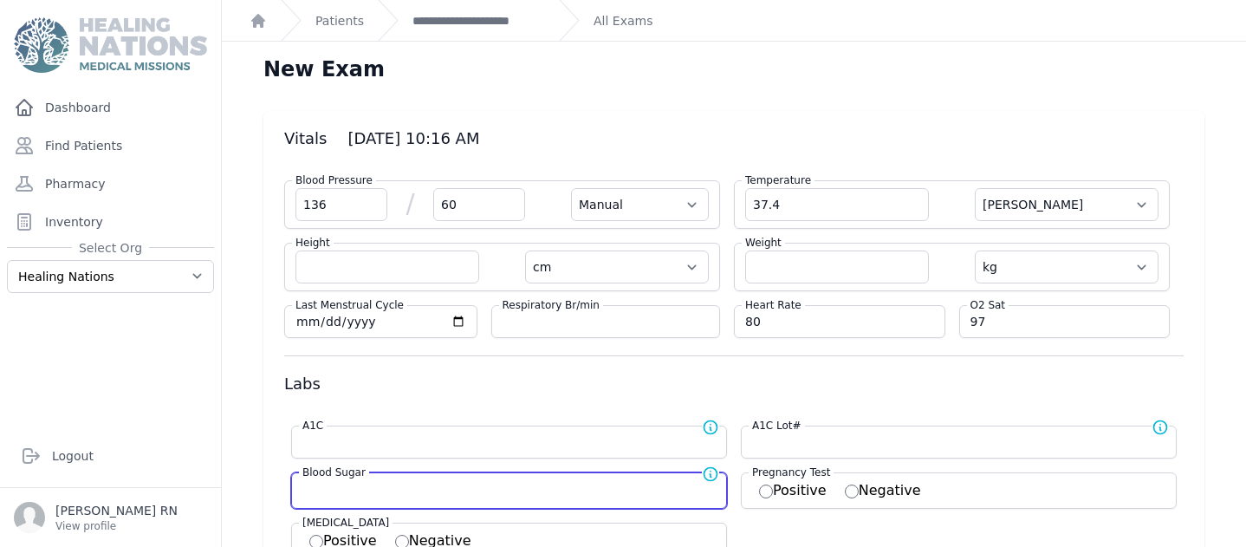
click at [401, 488] on input "number" at bounding box center [508, 488] width 413 height 17
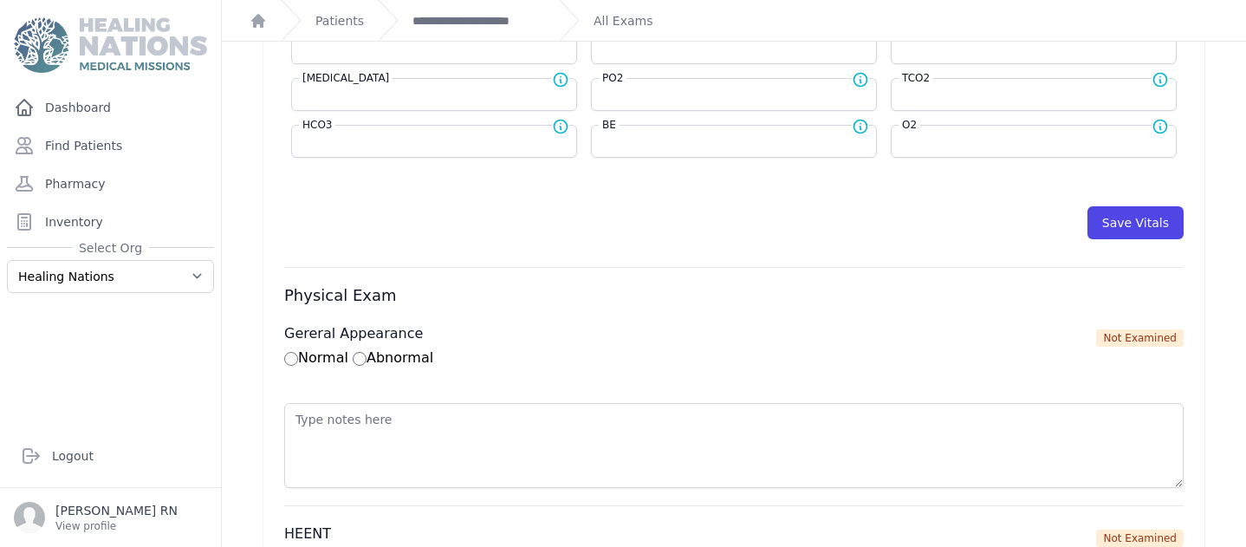
scroll to position [891, 0]
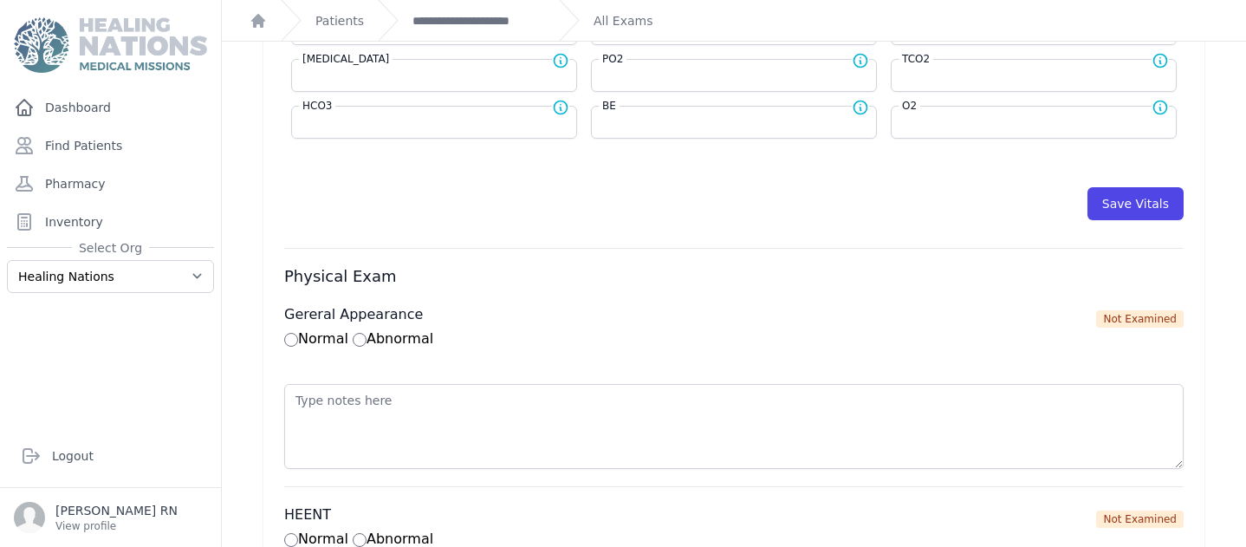
type input "150"
click at [1118, 183] on div "Save Vitals" at bounding box center [733, 195] width 899 height 50
select select "C"
select select "cm"
select select "kg"
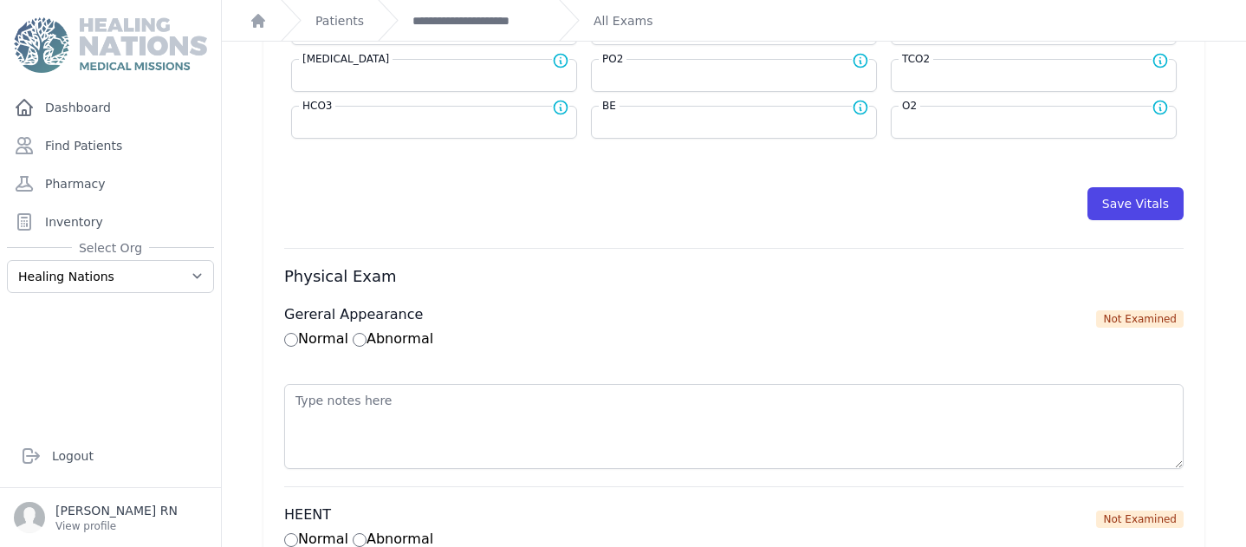
type input "150.0"
select select
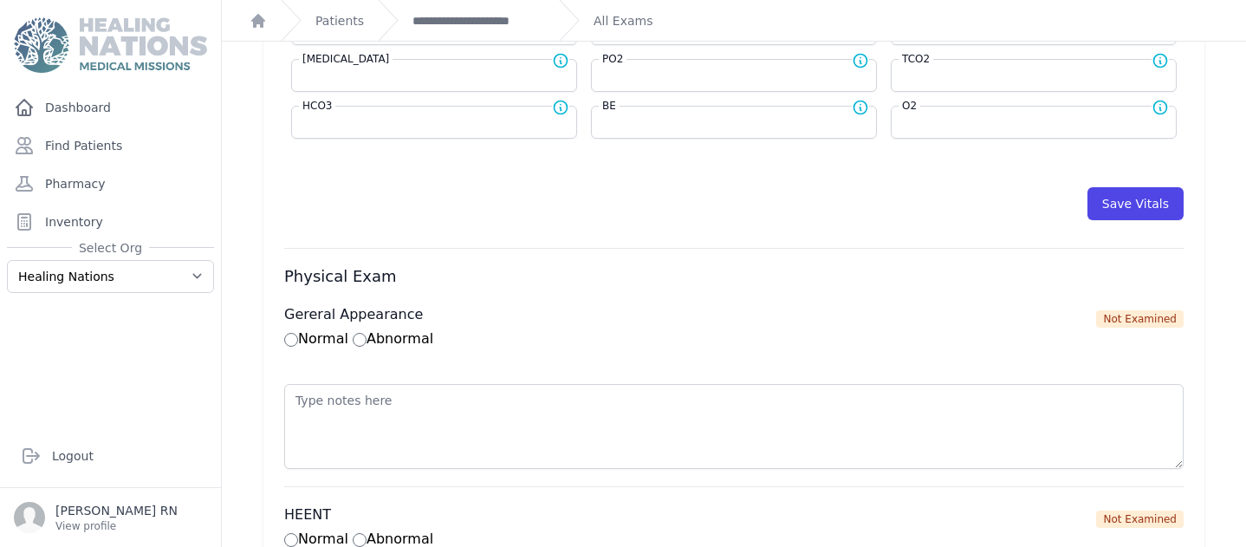
select select
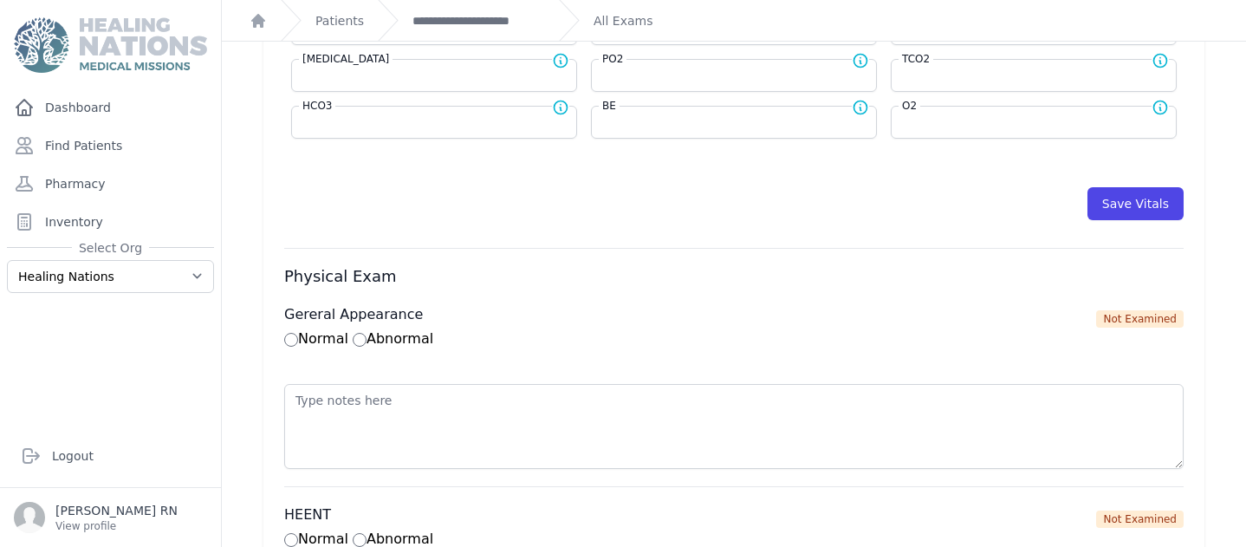
select select
click at [1118, 192] on button "Save Vitals" at bounding box center [1135, 203] width 96 height 33
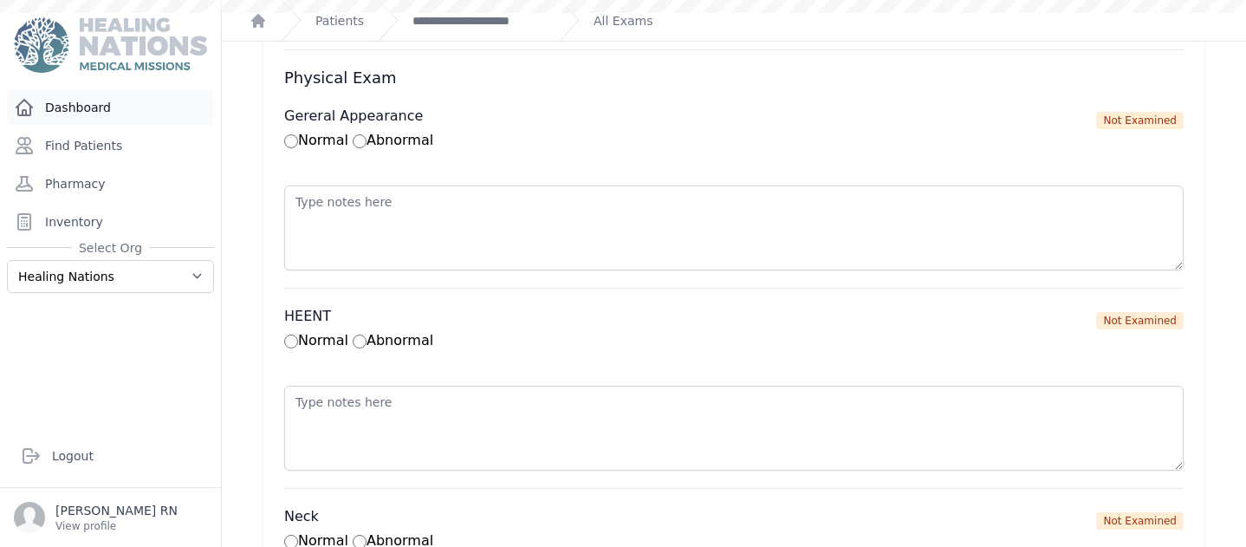
scroll to position [1117, 0]
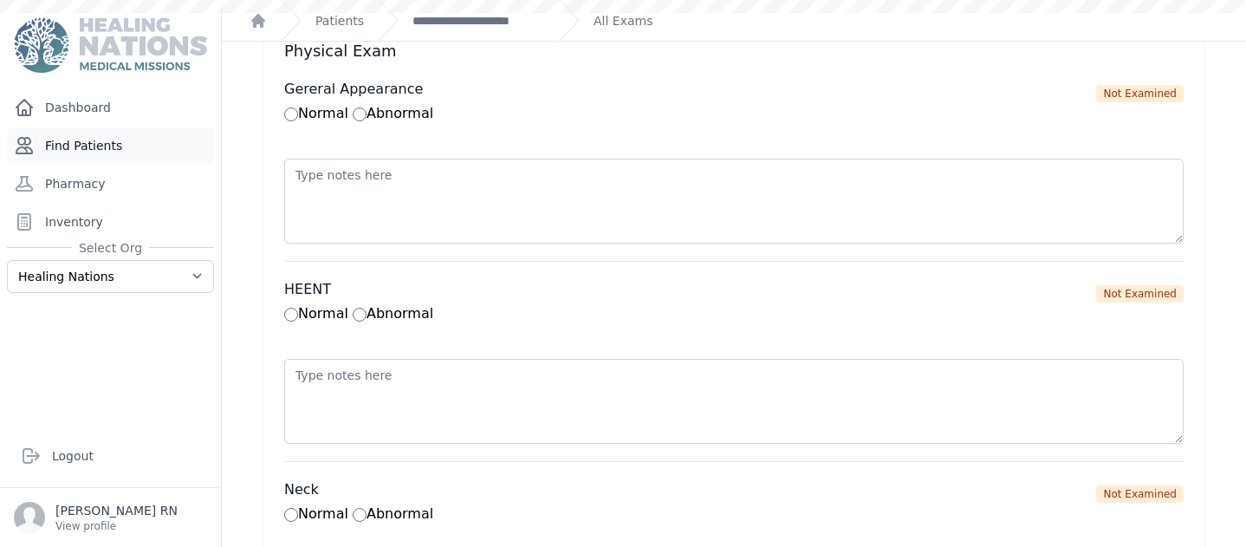
click at [93, 144] on link "Find Patients" at bounding box center [110, 145] width 207 height 35
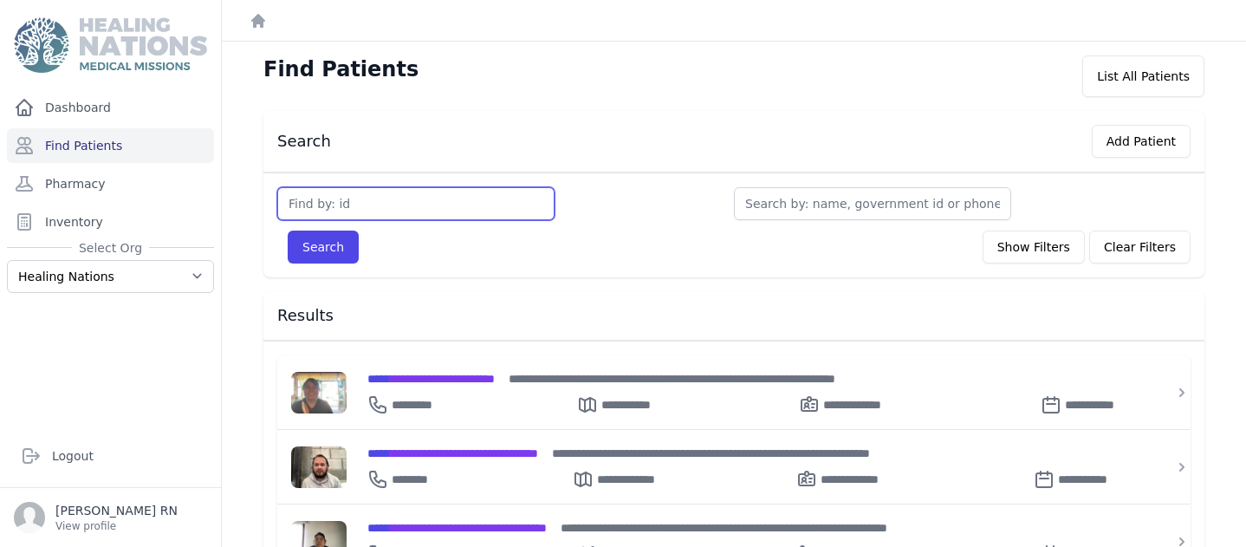
click at [288, 203] on input "text" at bounding box center [415, 203] width 277 height 33
type input "1974"
click at [319, 243] on button "Search" at bounding box center [323, 246] width 71 height 33
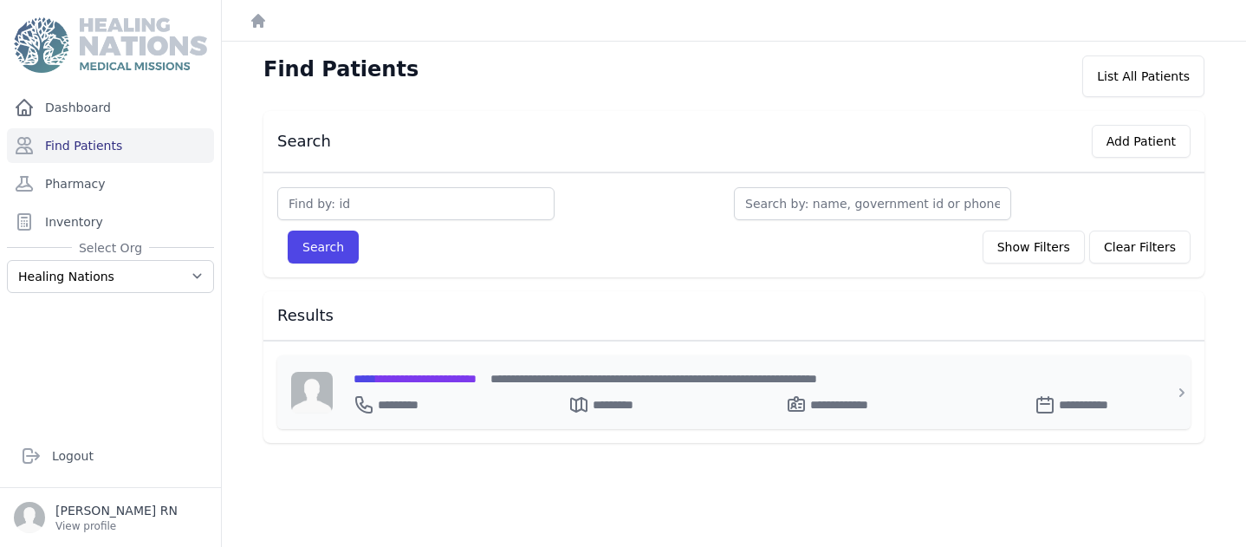
click at [410, 378] on span "**********" at bounding box center [414, 379] width 123 height 12
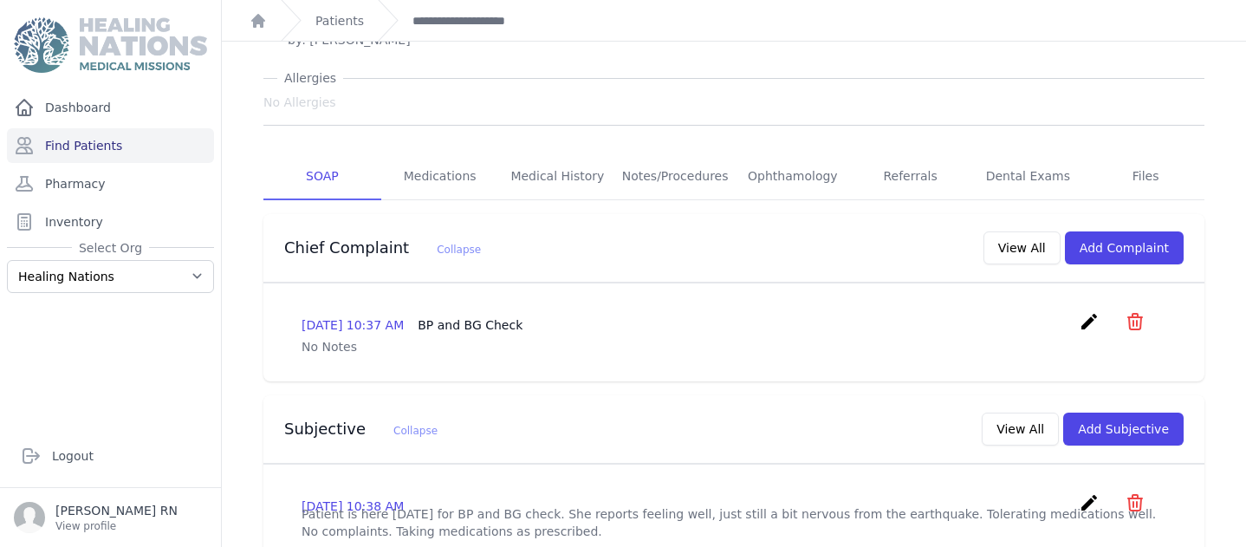
scroll to position [210, 0]
click at [1100, 231] on button "Add Complaint" at bounding box center [1124, 247] width 119 height 33
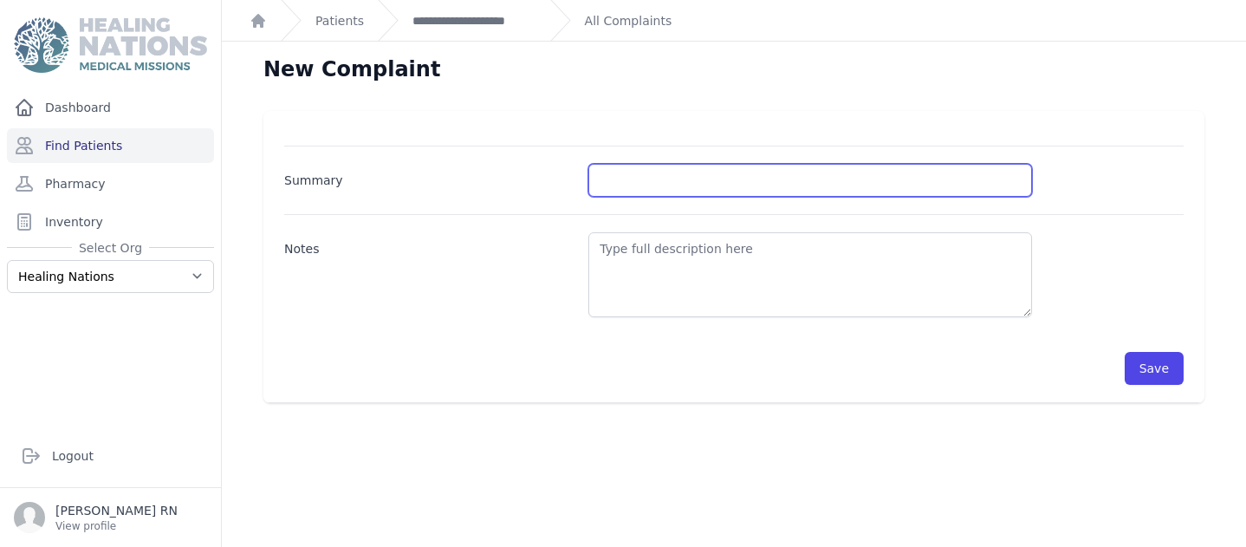
click at [609, 175] on input "Summary" at bounding box center [810, 180] width 444 height 33
type input "Pt here [DATE] for B/P & B/S"
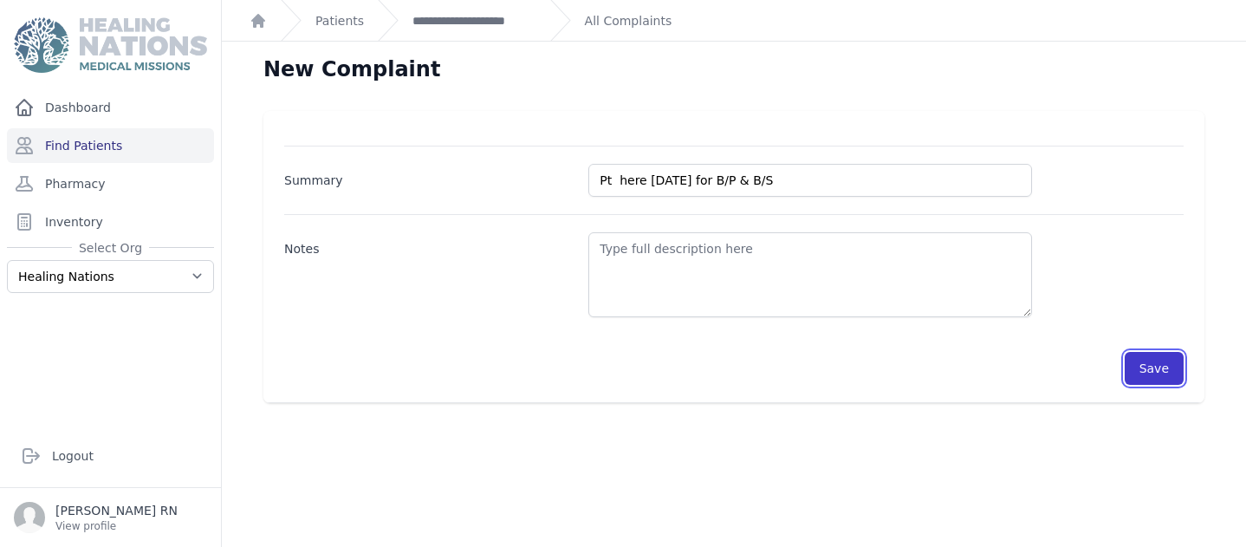
click at [1163, 368] on button "Save" at bounding box center [1154, 368] width 59 height 33
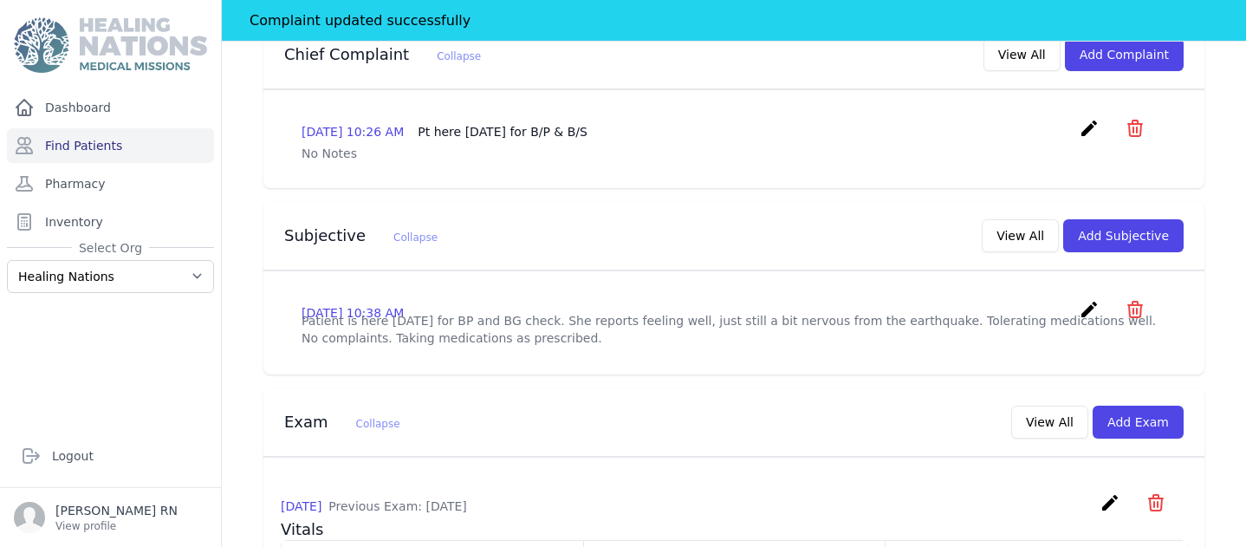
scroll to position [448, 0]
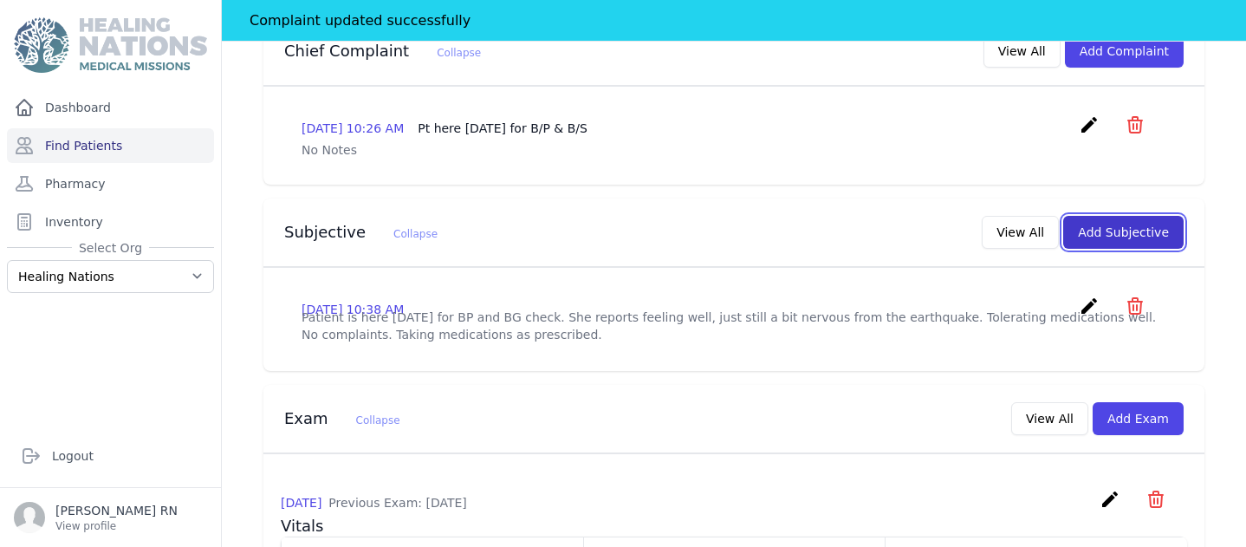
click at [1128, 216] on button "Add Subjective" at bounding box center [1123, 232] width 120 height 33
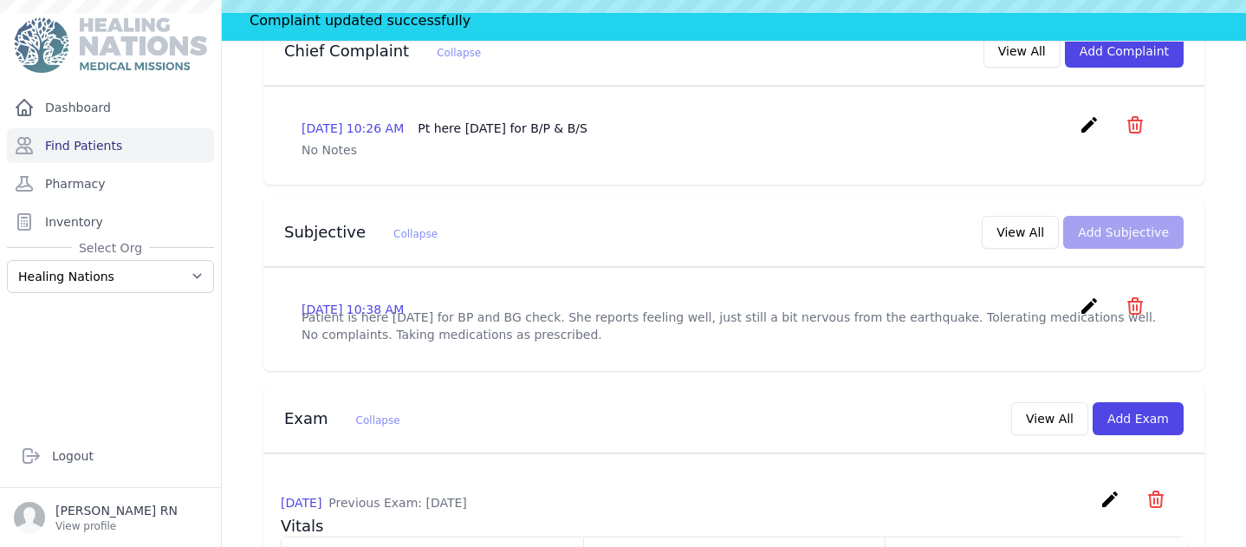
scroll to position [0, 0]
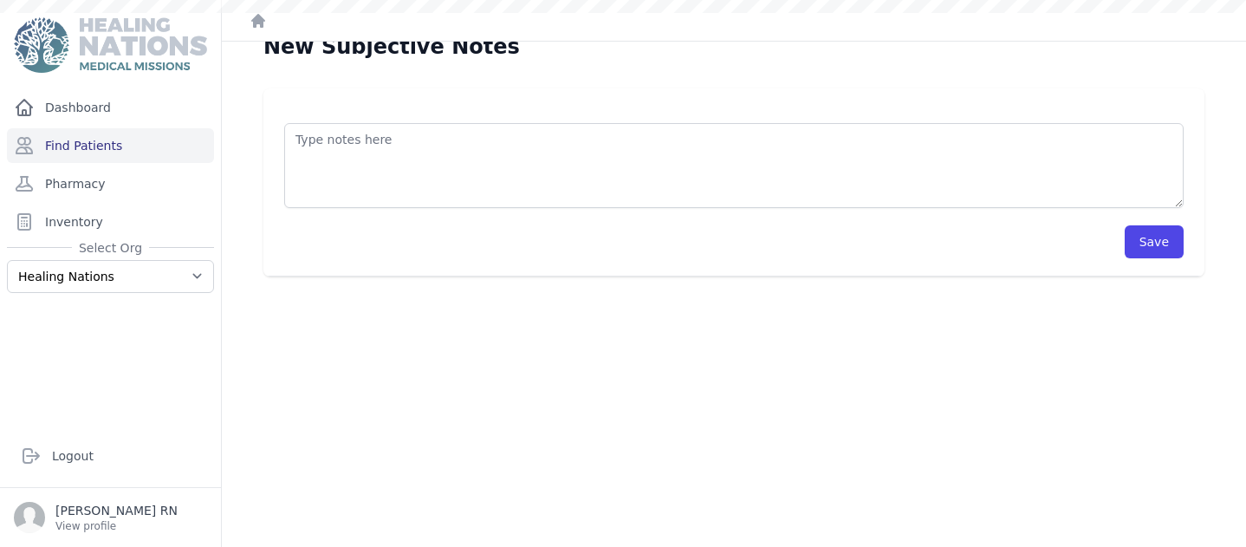
scroll to position [42, 0]
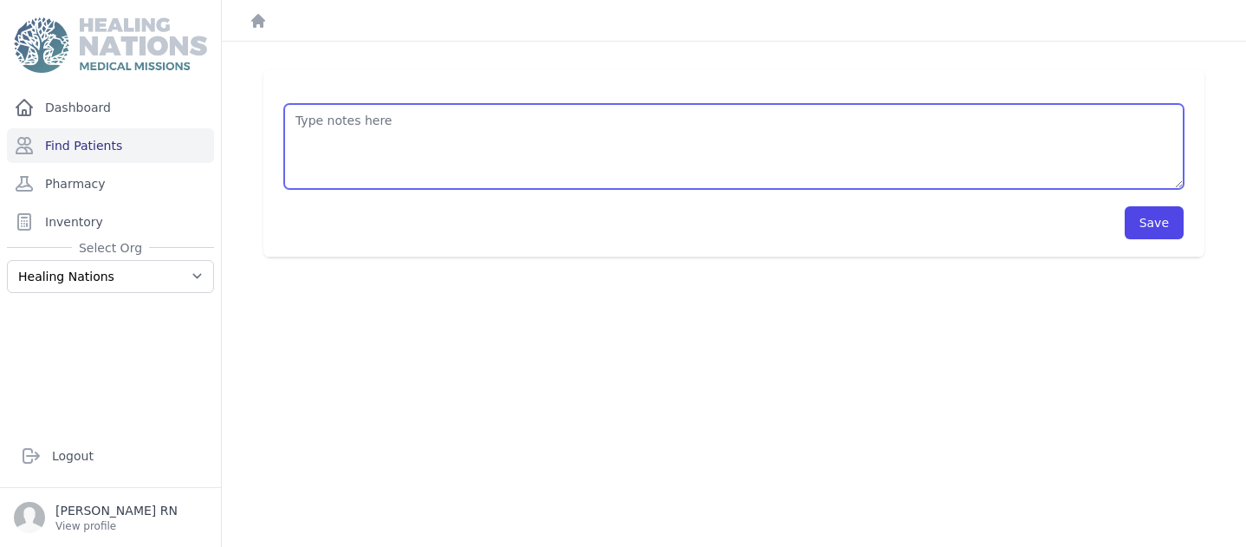
click at [303, 125] on textarea at bounding box center [733, 146] width 899 height 85
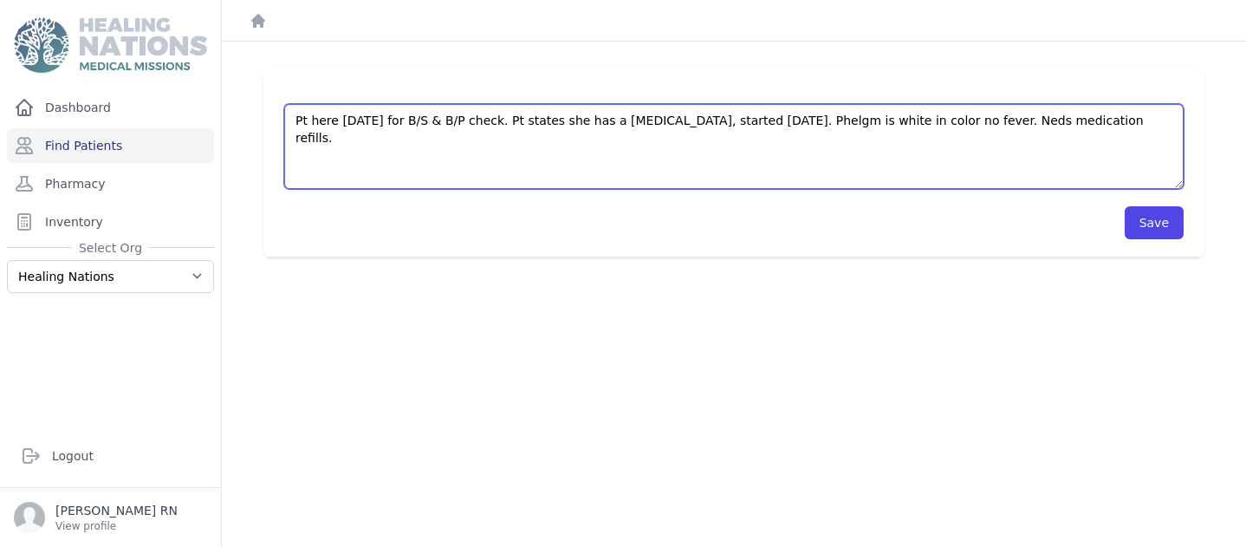
type textarea "Pt here today for B/S & B/P check. Pt states she has a cold, cough and sore thr…"
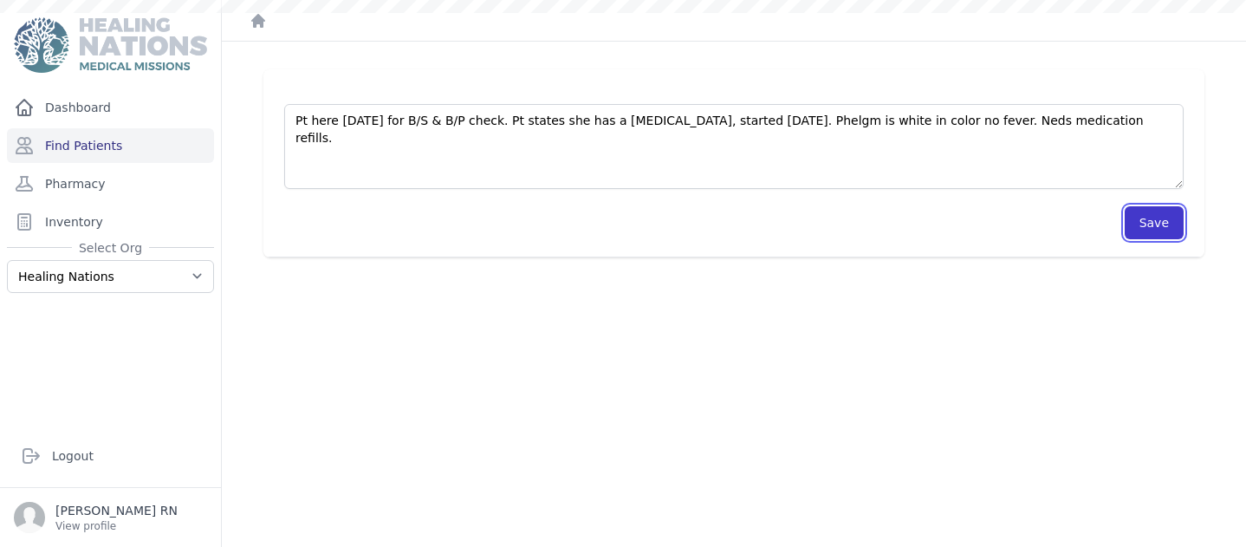
click at [1132, 234] on button "Save" at bounding box center [1154, 222] width 59 height 33
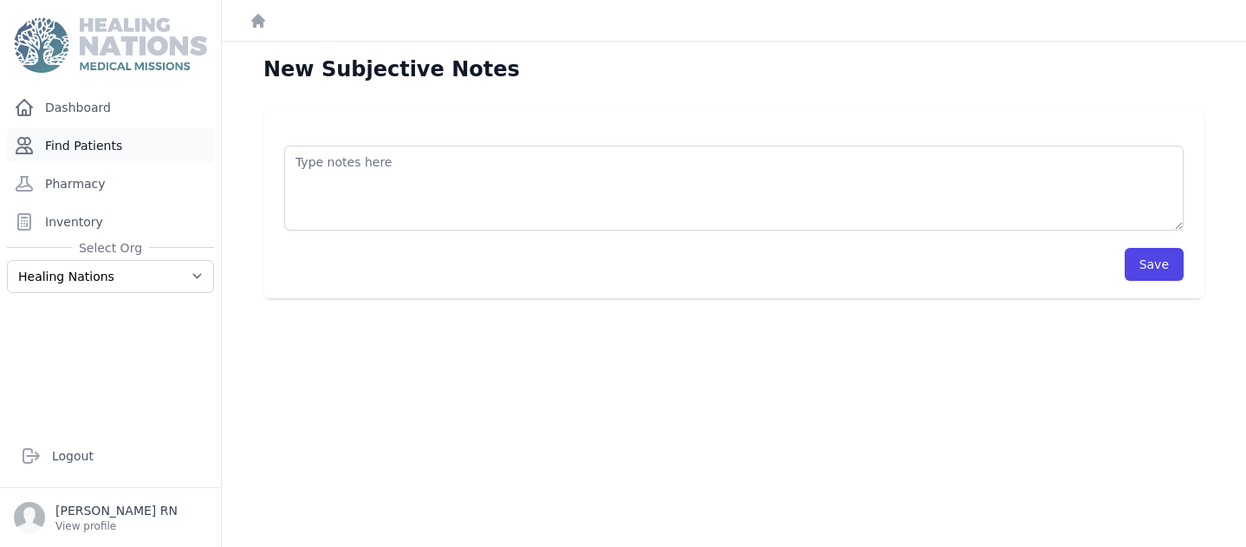
click at [89, 148] on link "Find Patients" at bounding box center [110, 145] width 207 height 35
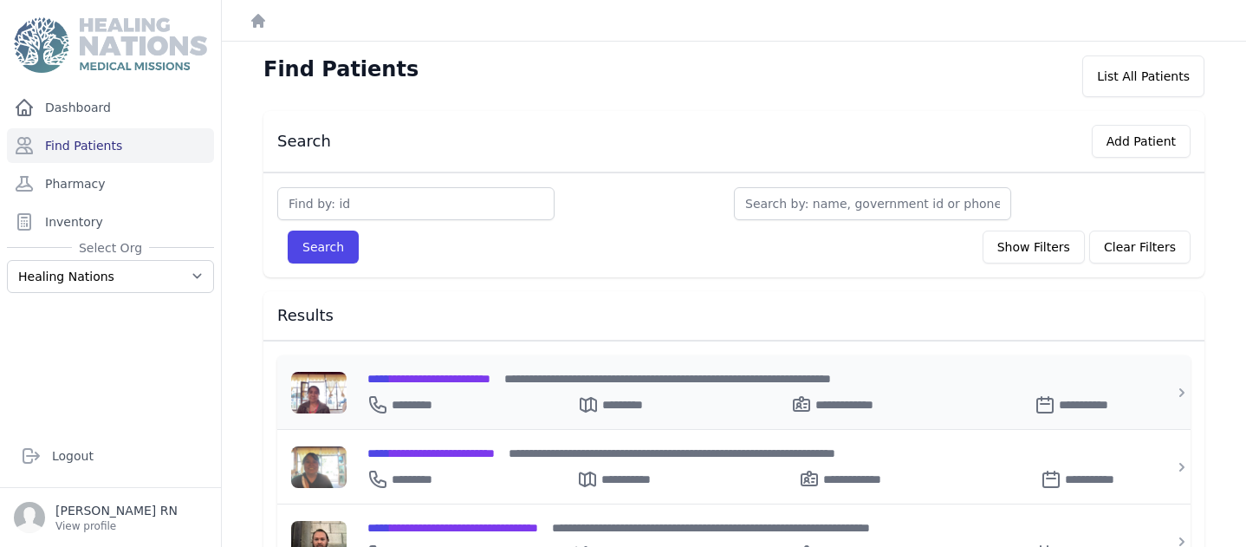
click at [419, 379] on span "**********" at bounding box center [428, 379] width 123 height 12
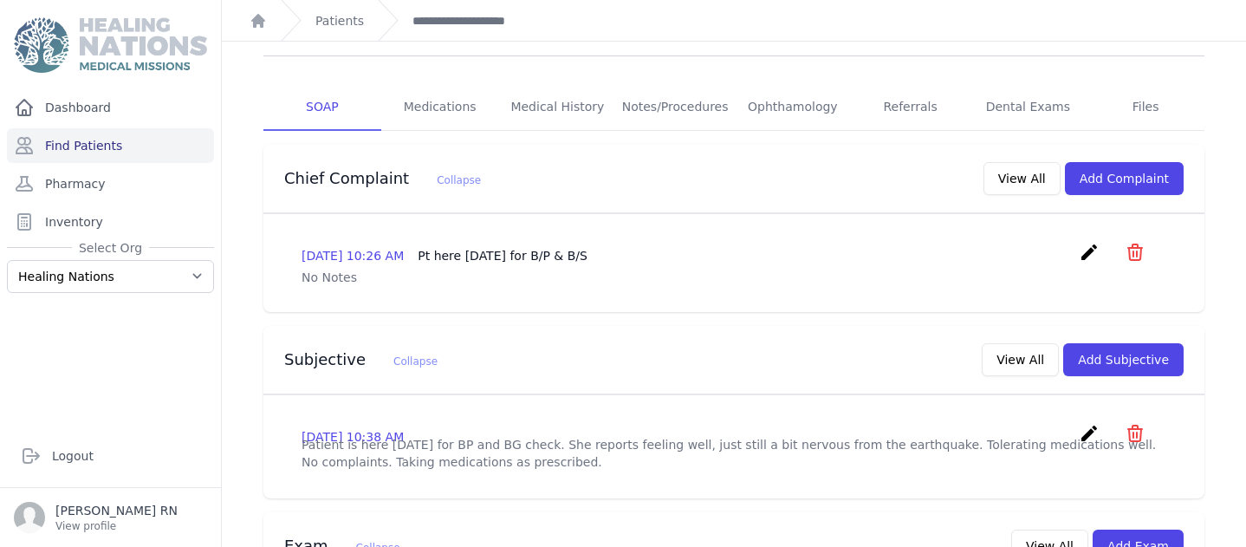
scroll to position [280, 0]
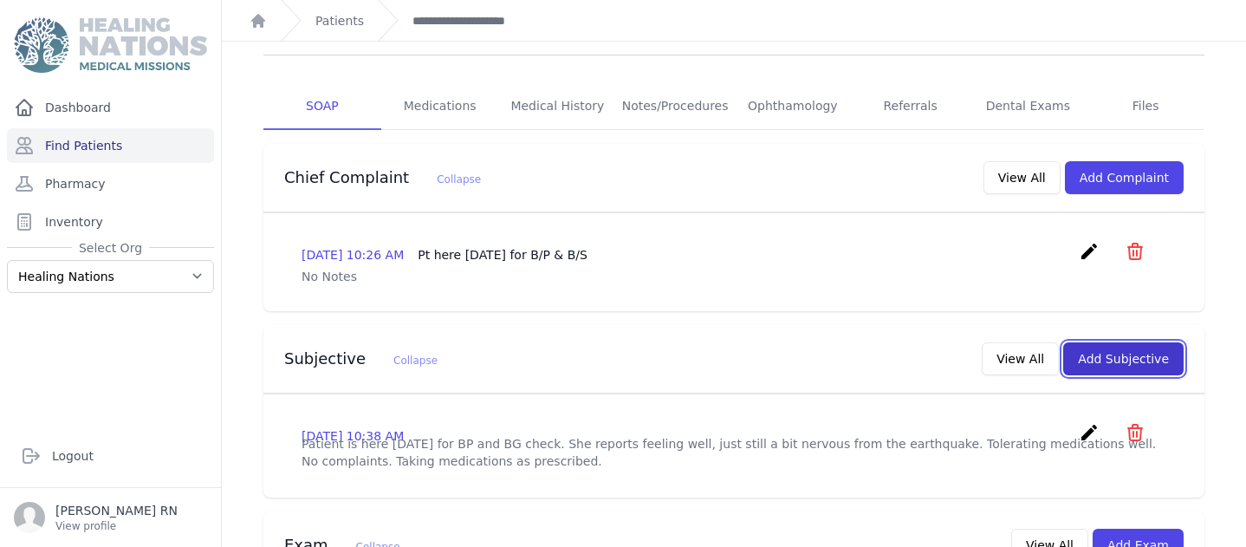
click at [1067, 342] on button "Add Subjective" at bounding box center [1123, 358] width 120 height 33
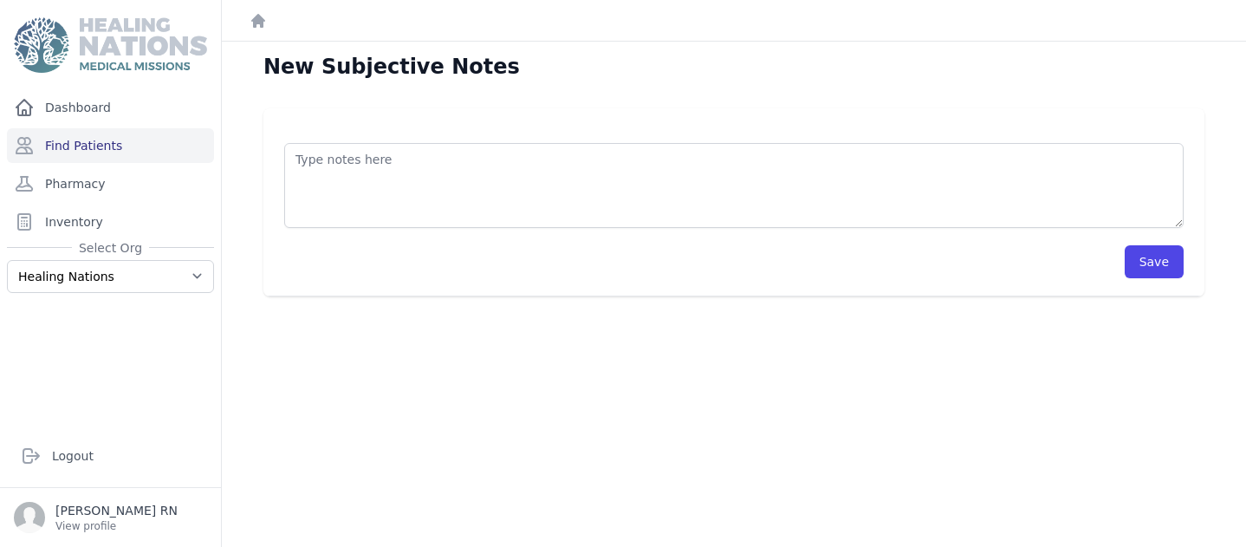
scroll to position [3, 0]
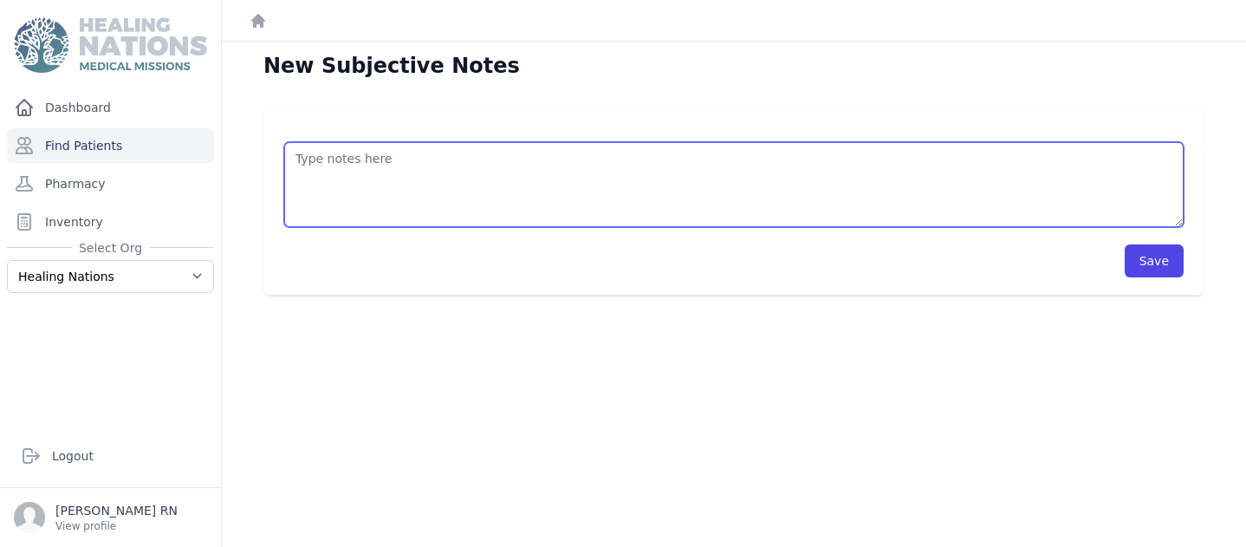
click at [300, 157] on textarea at bounding box center [733, 184] width 899 height 85
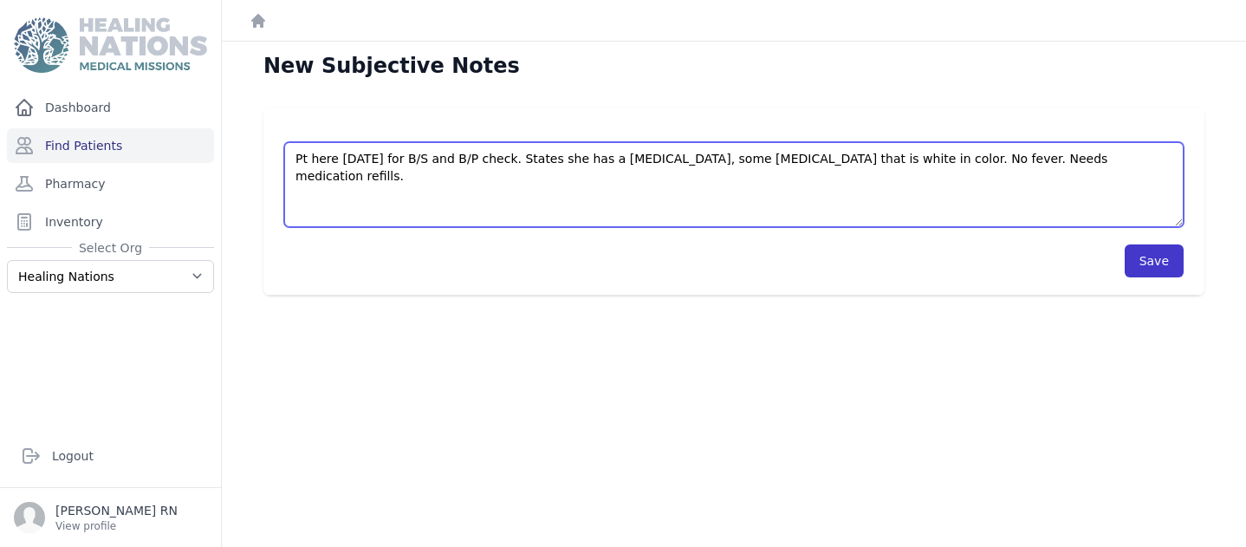
type textarea "Pt here [DATE] for B/S and B/P check. States she has a [MEDICAL_DATA], some [ME…"
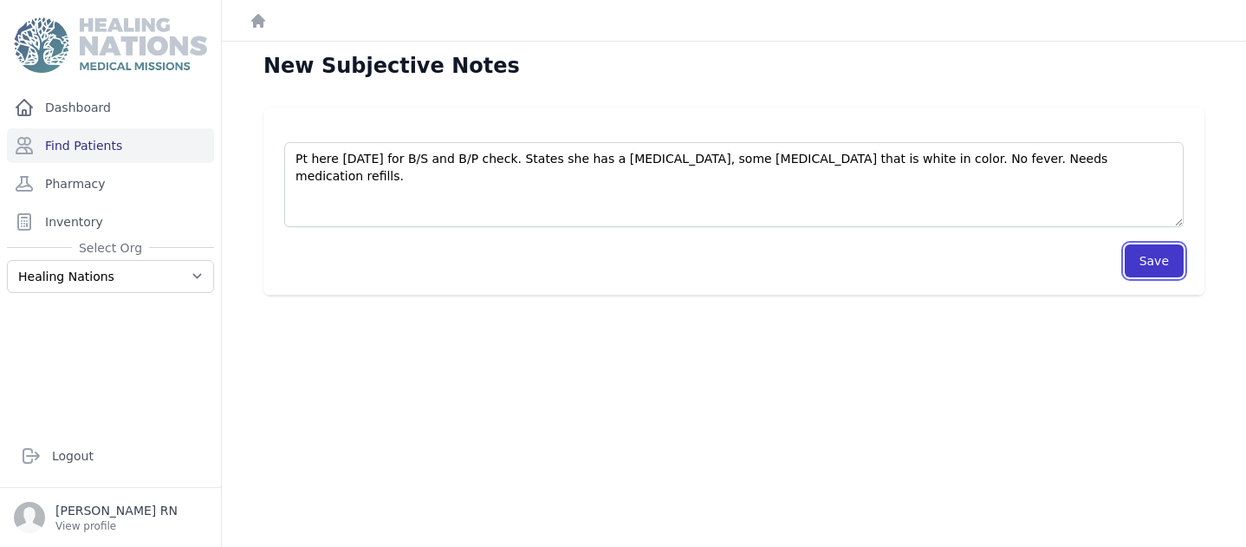
click at [1138, 259] on button "Save" at bounding box center [1154, 260] width 59 height 33
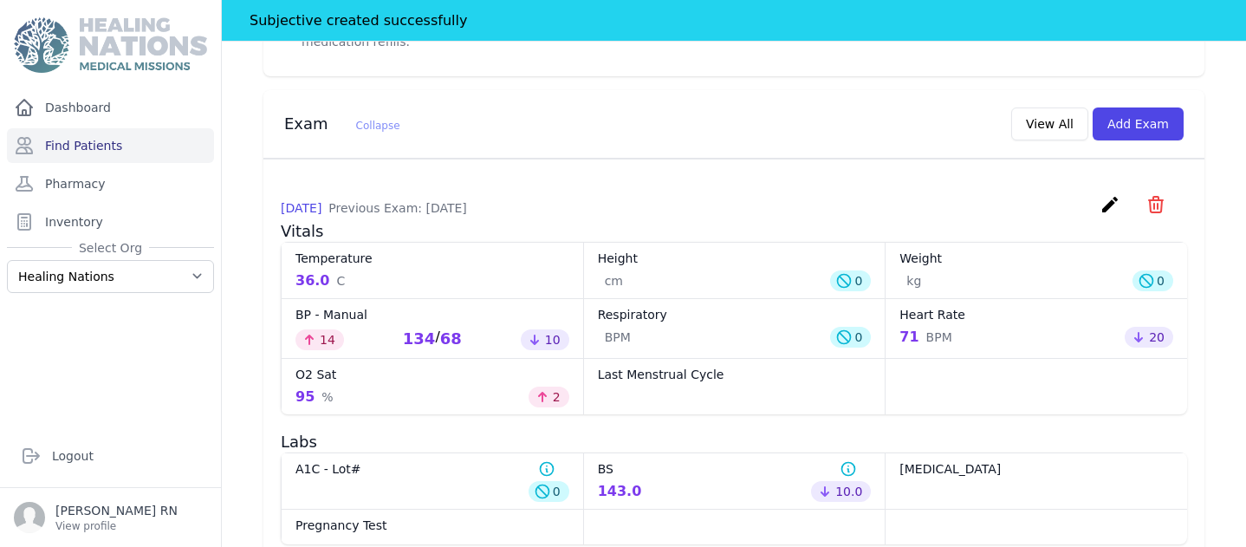
scroll to position [589, 0]
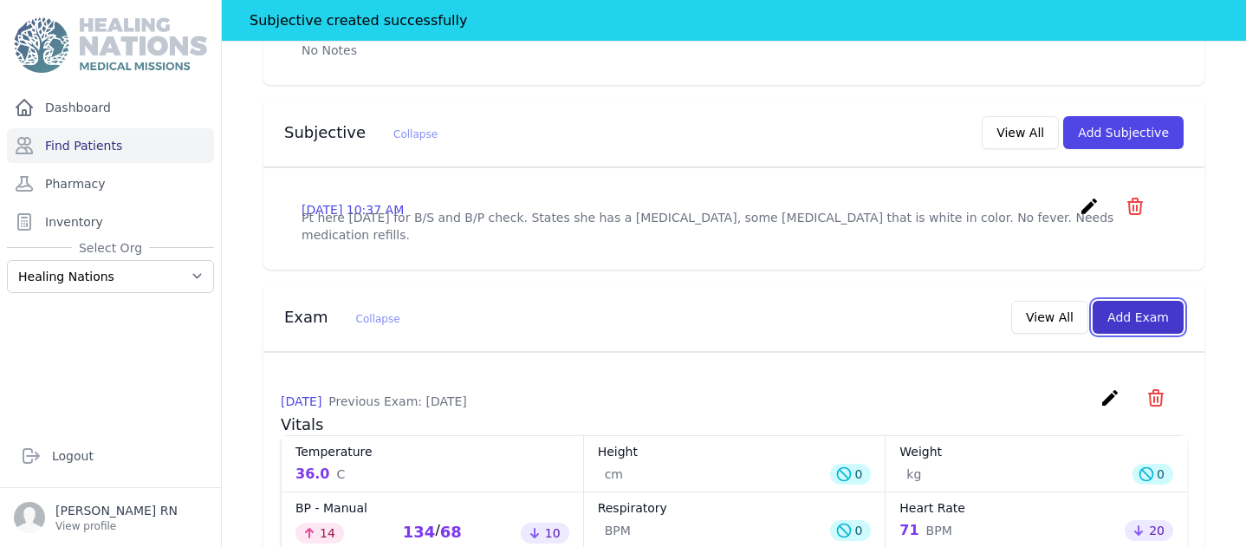
click at [1130, 301] on button "Add Exam" at bounding box center [1137, 317] width 91 height 33
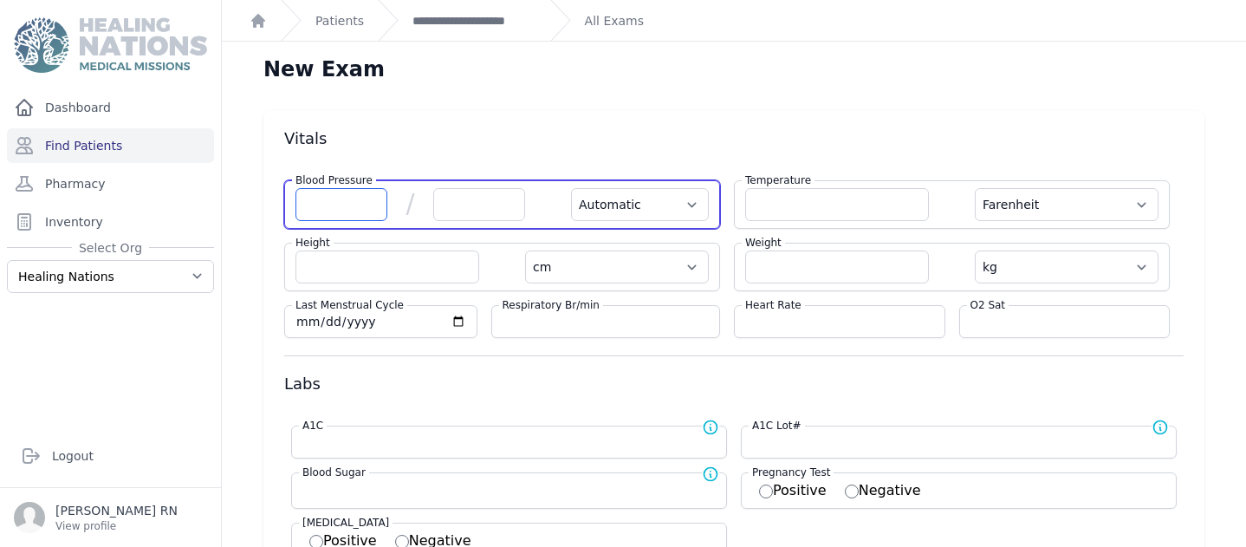
click at [322, 202] on input "number" at bounding box center [341, 204] width 92 height 33
type input "120"
select select "Automatic"
select select "F"
select select "cm"
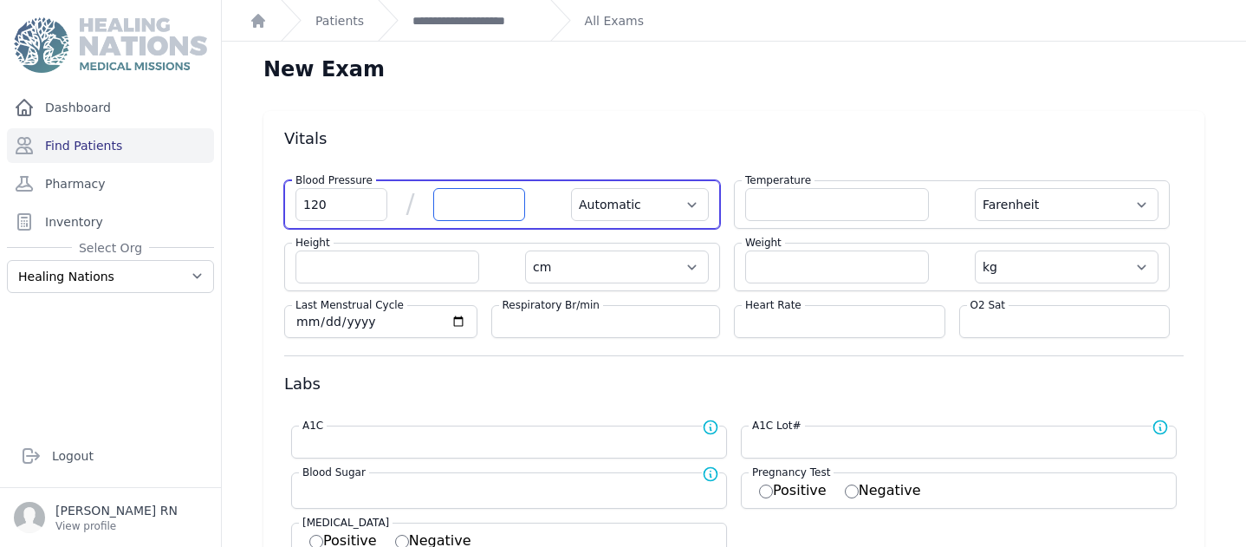
select select "kg"
select select
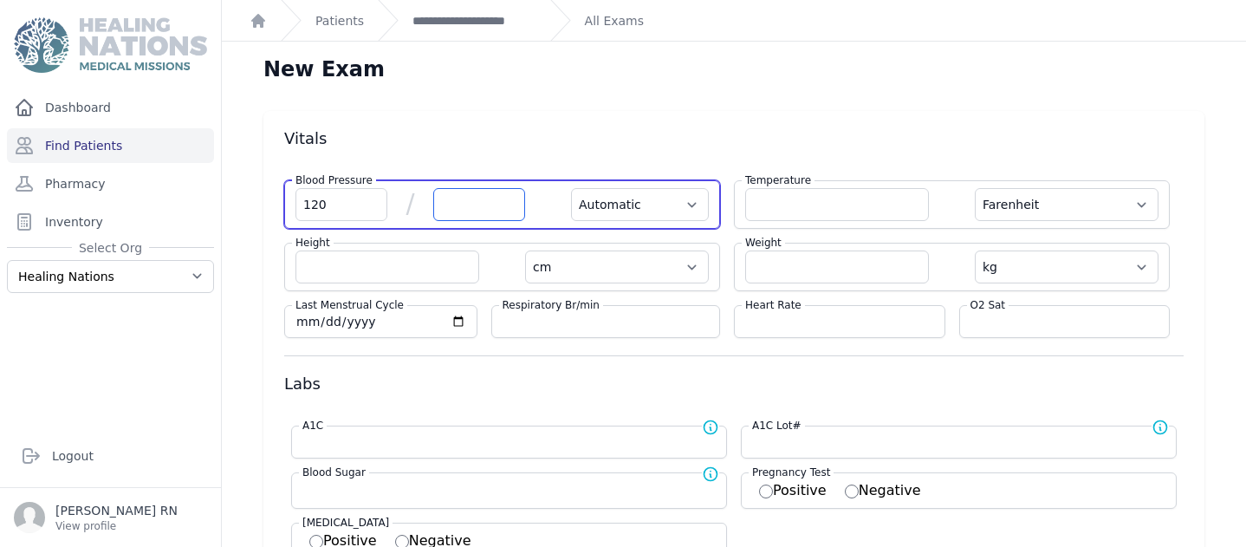
select select
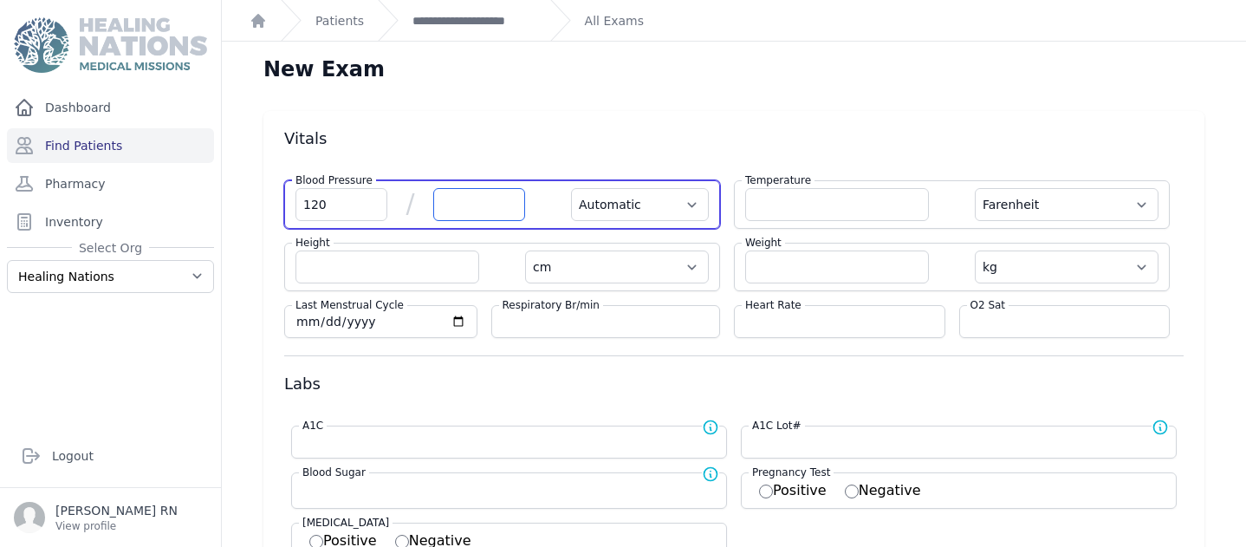
select select
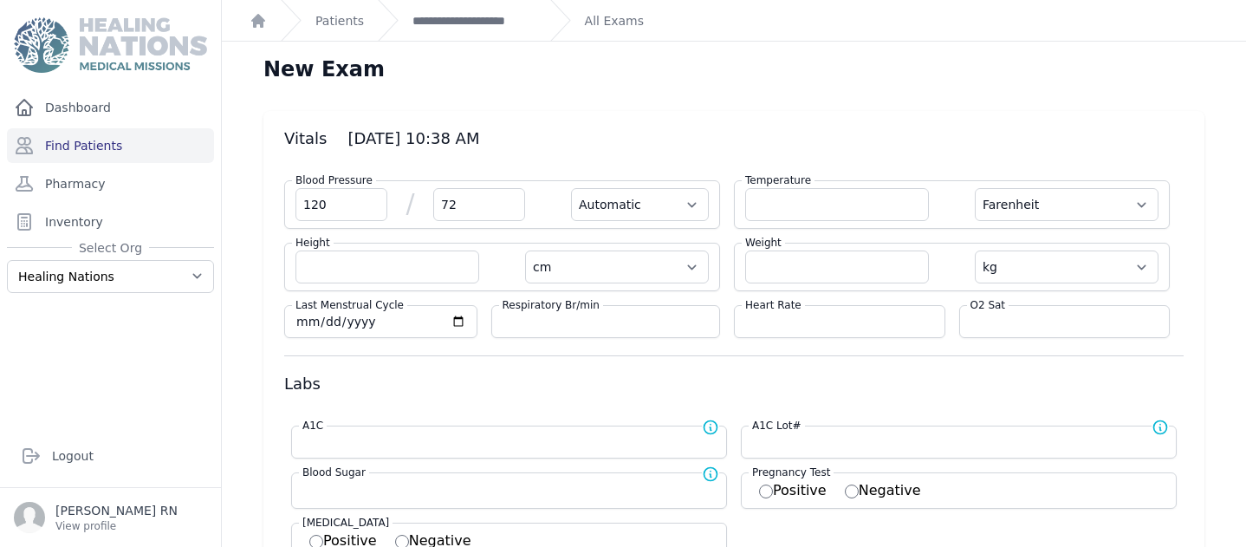
type input "72"
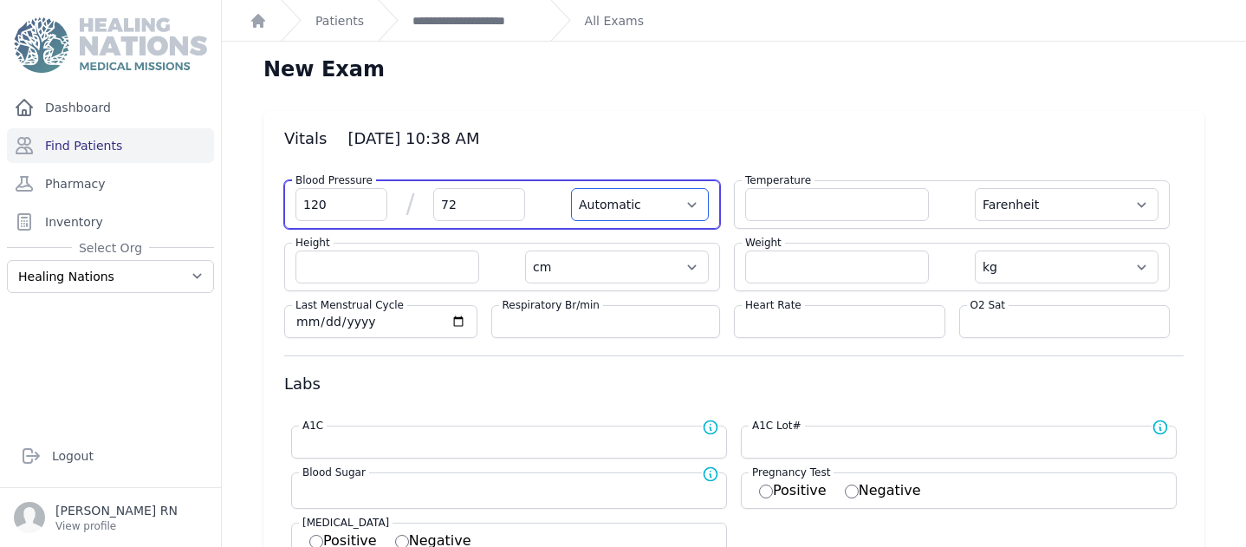
click at [683, 200] on select "Automatic Manual" at bounding box center [640, 204] width 138 height 33
select select "F"
select select "cm"
select select "kg"
select select
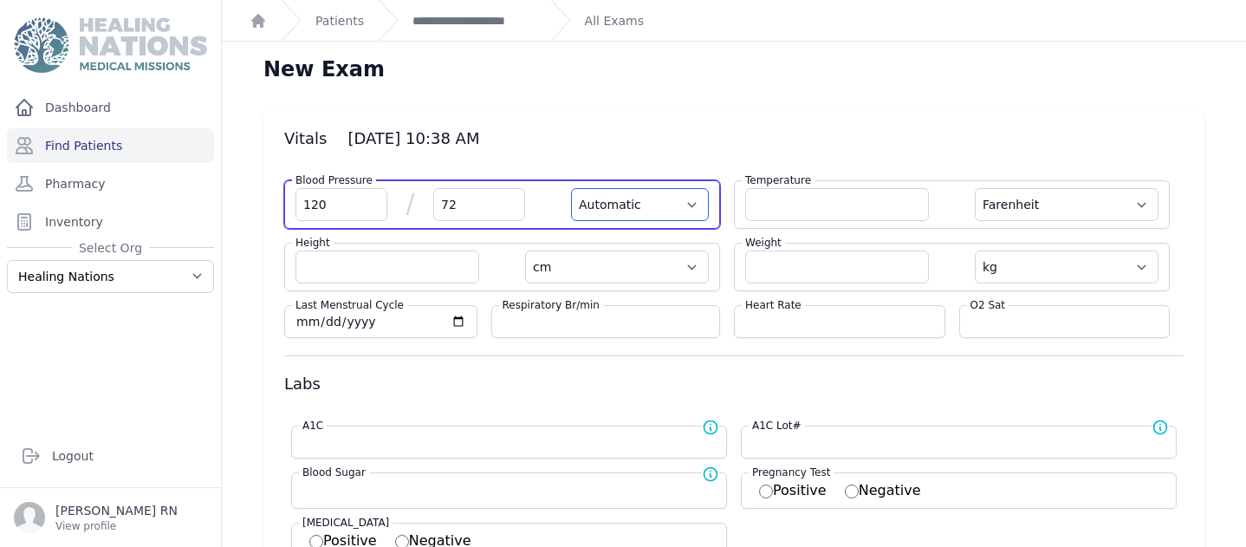
select select
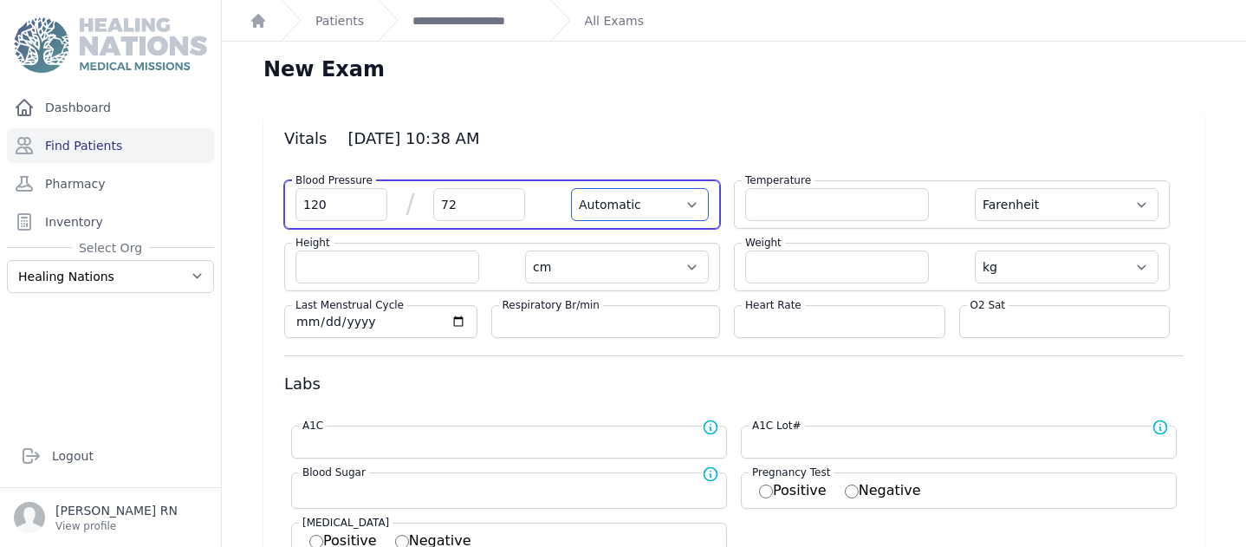
select select
select select "Manual"
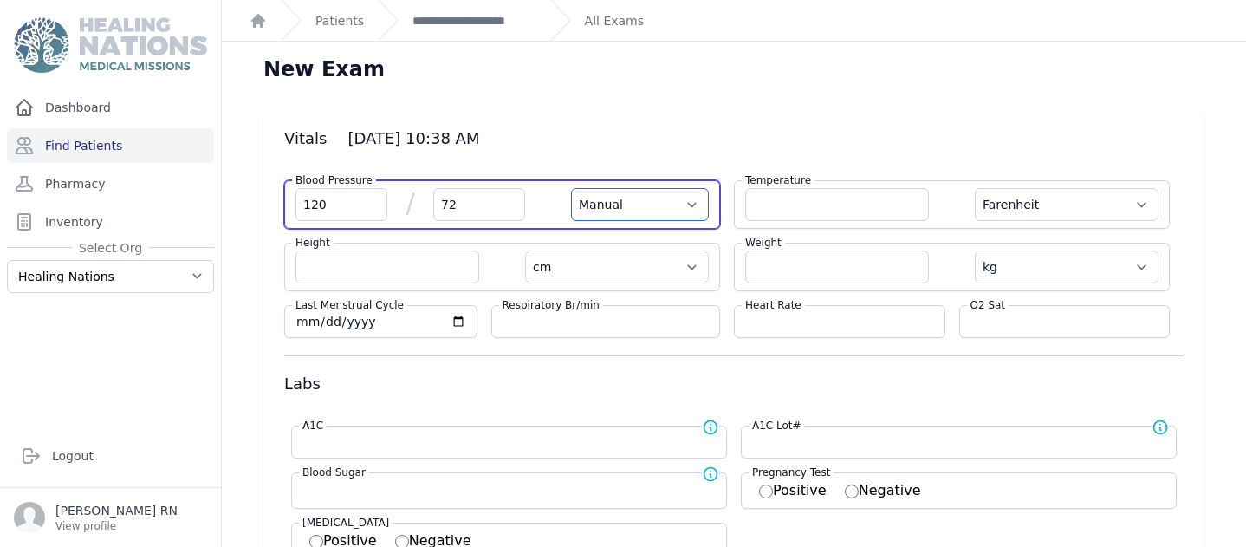
select select "F"
select select "cm"
select select "kg"
select select
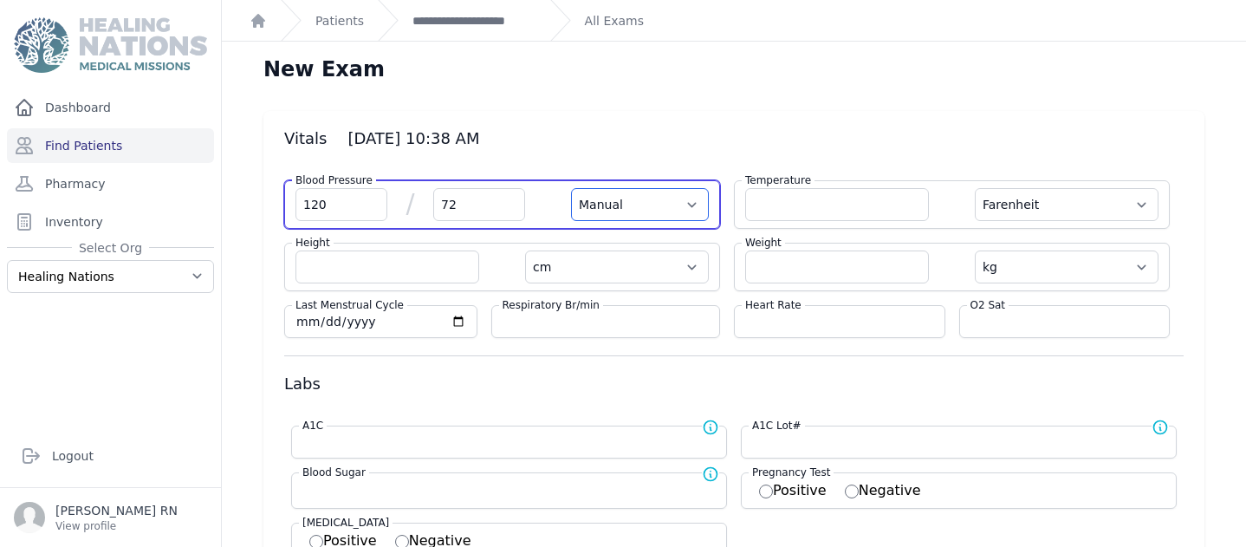
select select
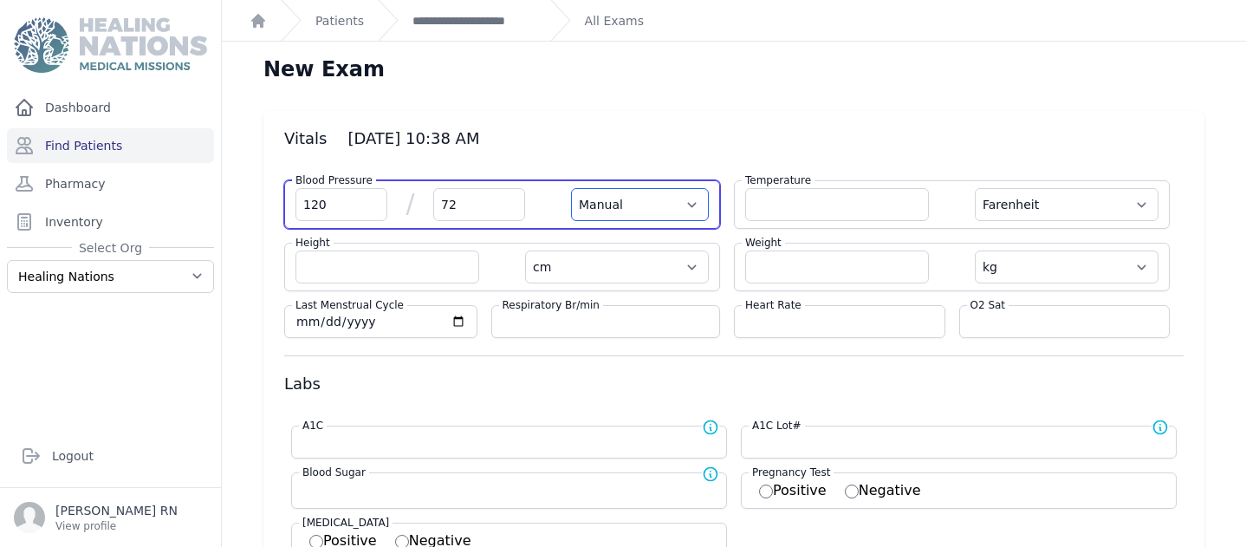
select select
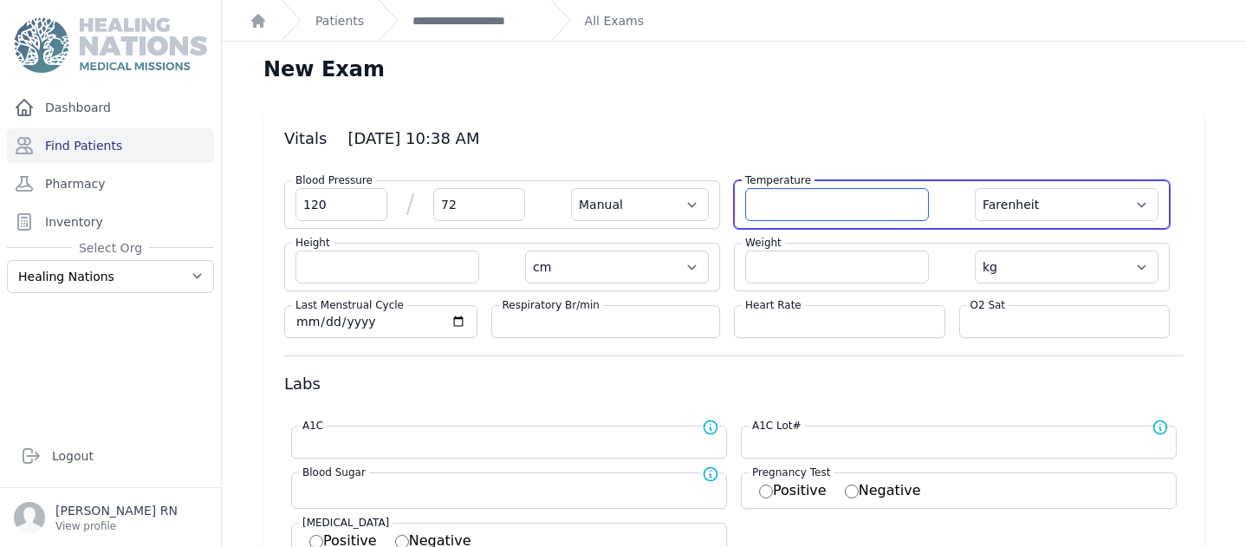
click at [762, 204] on input "number" at bounding box center [837, 204] width 184 height 33
type input "37.1"
click at [1131, 200] on select "Farenheit [PERSON_NAME]" at bounding box center [1067, 204] width 184 height 33
select select "Manual"
select select "cm"
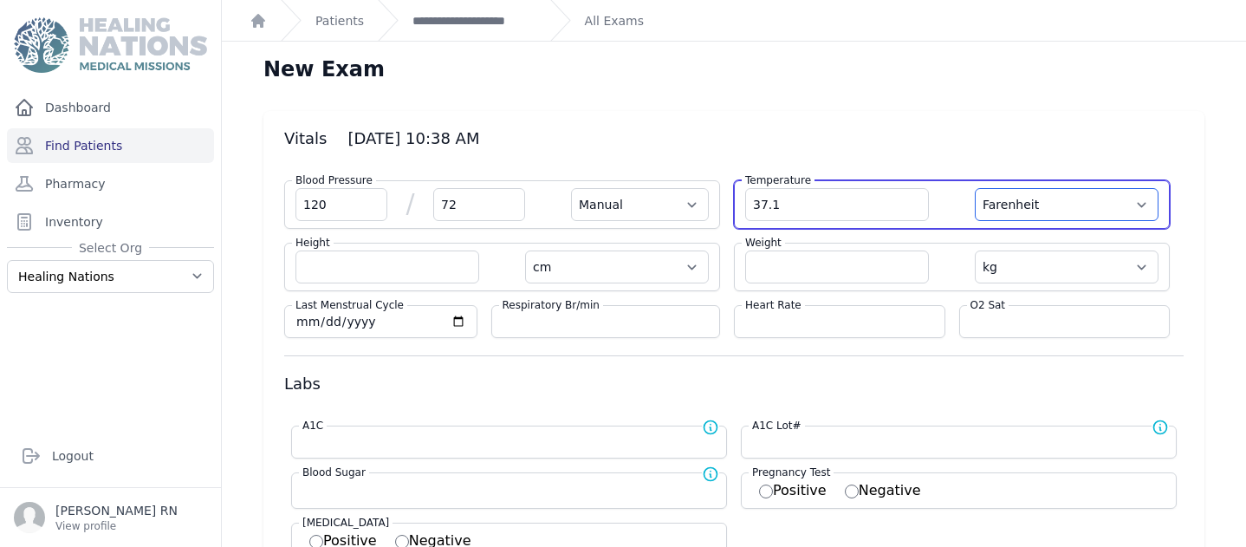
select select "kg"
select select
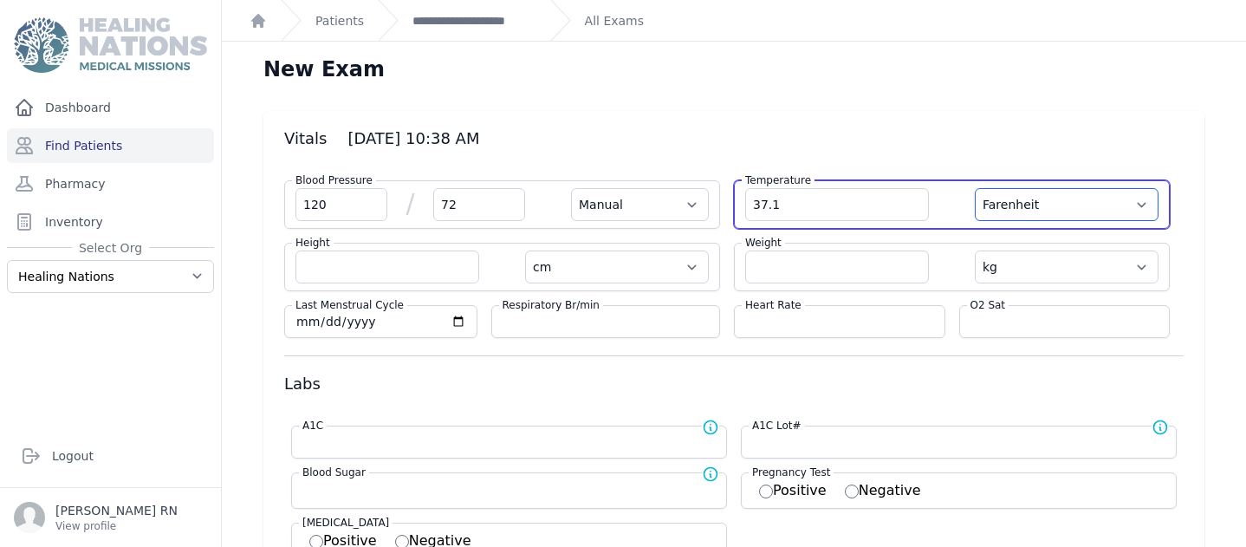
select select
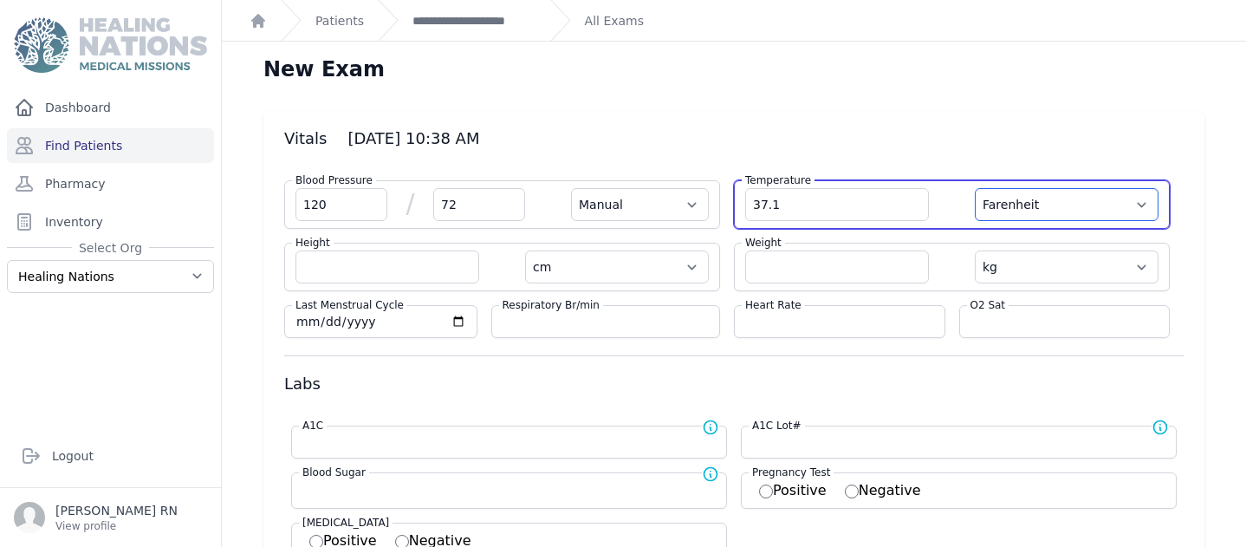
select select
select select "C"
select select "Manual"
select select "cm"
select select "kg"
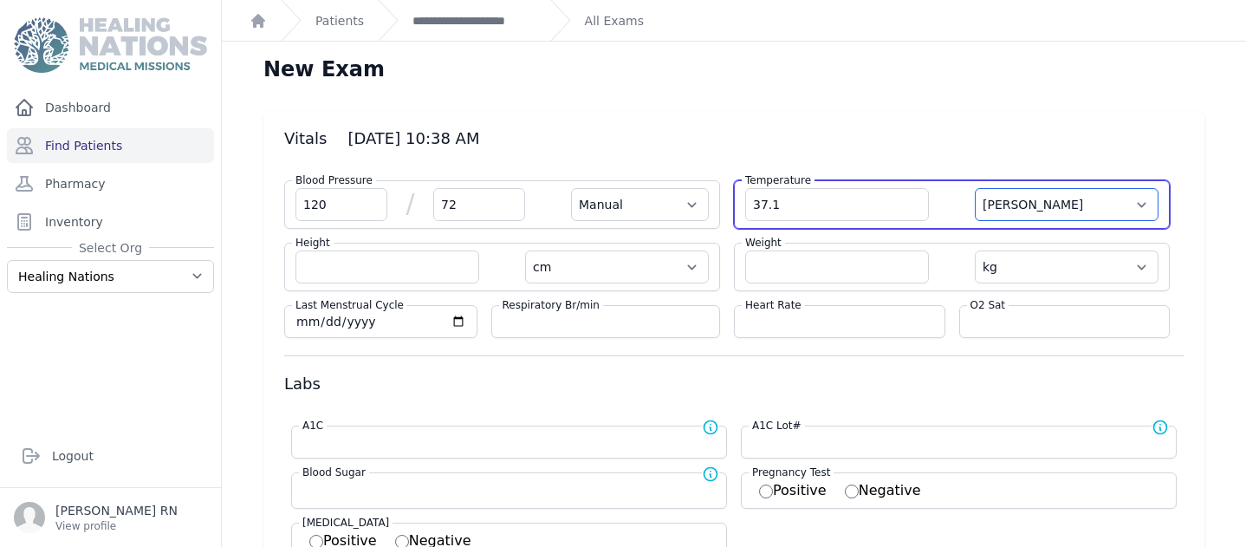
select select
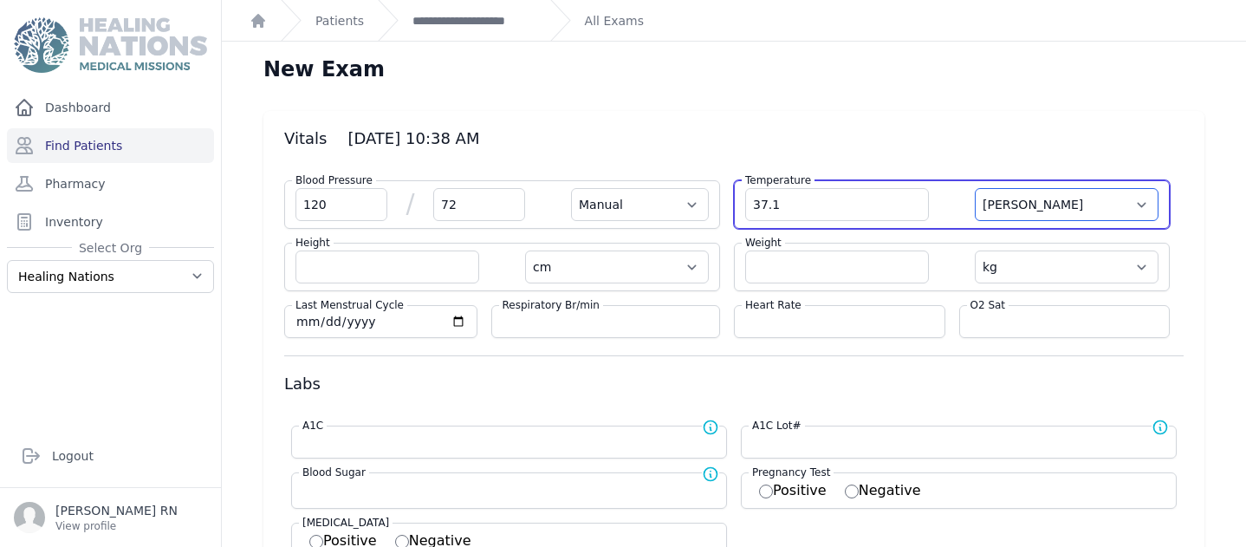
select select
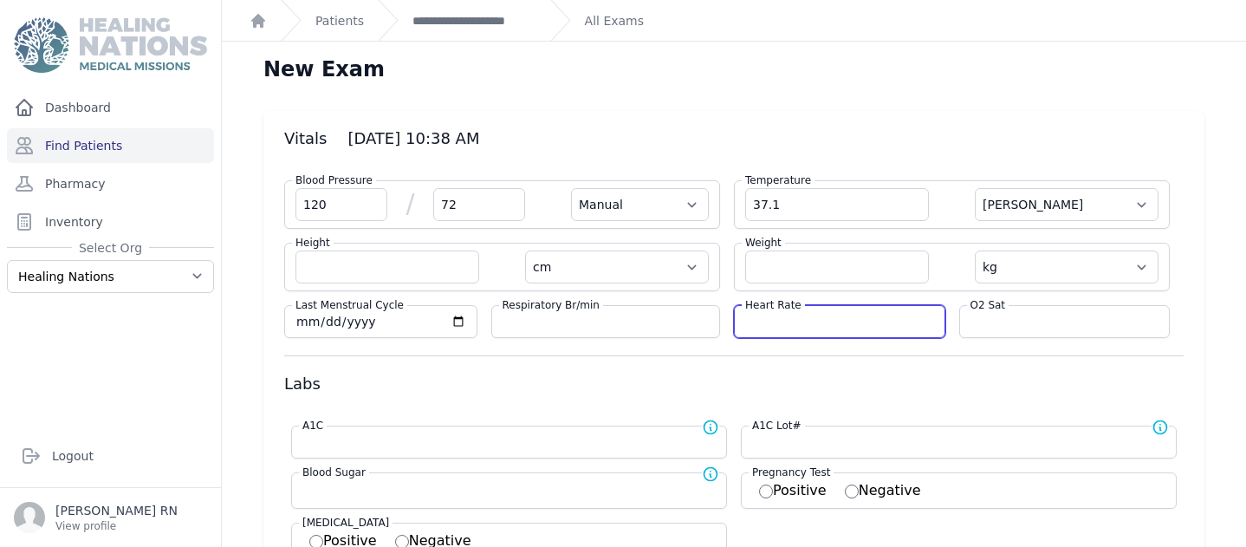
click at [768, 325] on input "number" at bounding box center [839, 321] width 189 height 17
type input "99"
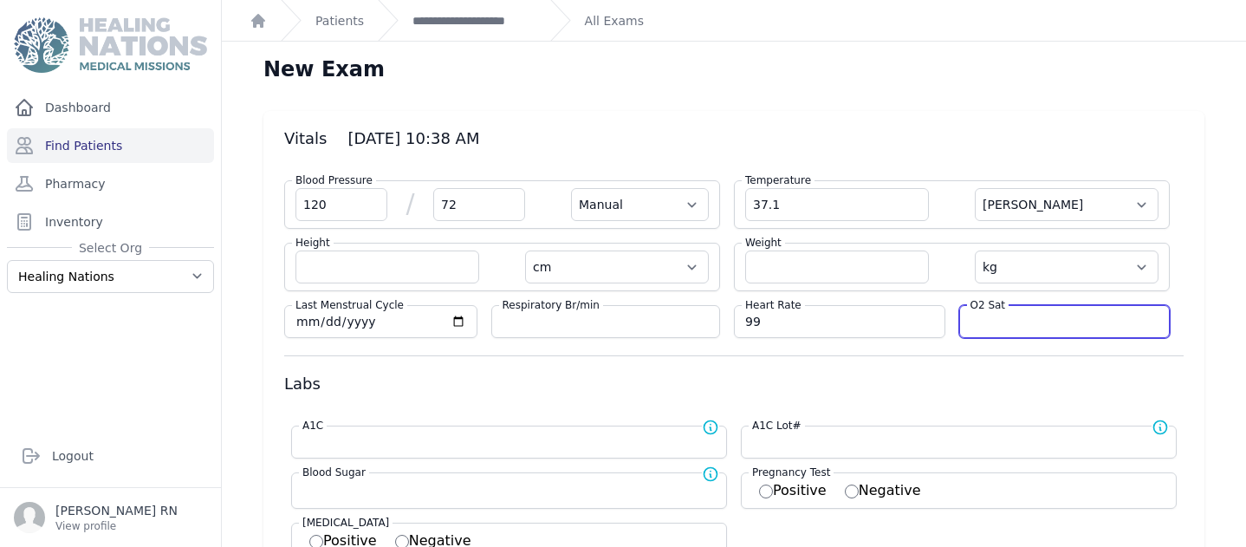
select select "Manual"
select select "C"
select select "cm"
select select "kg"
select select
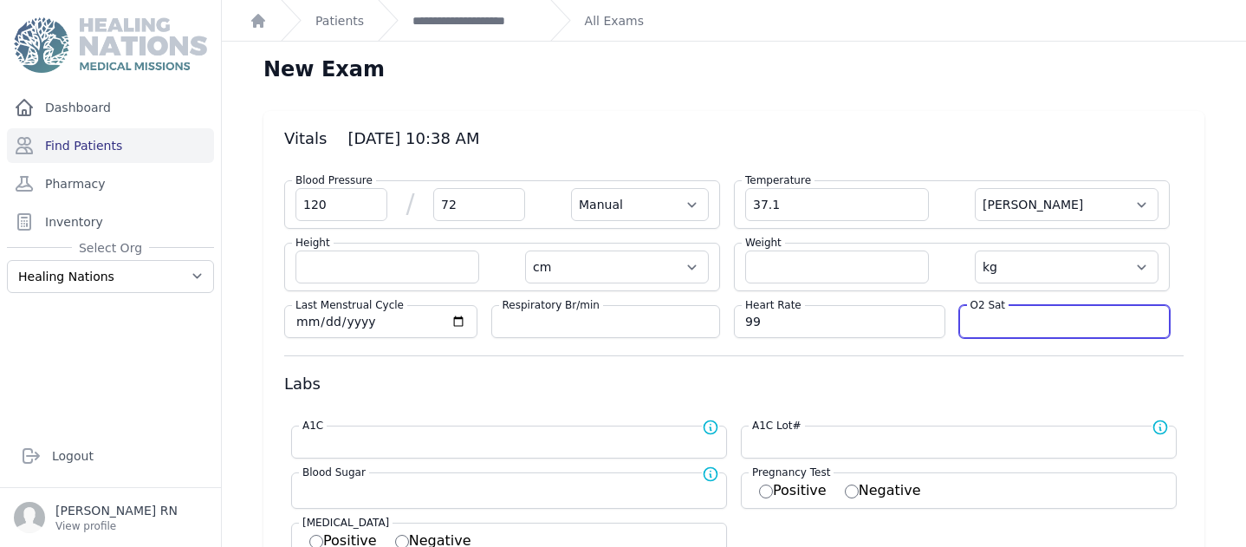
select select
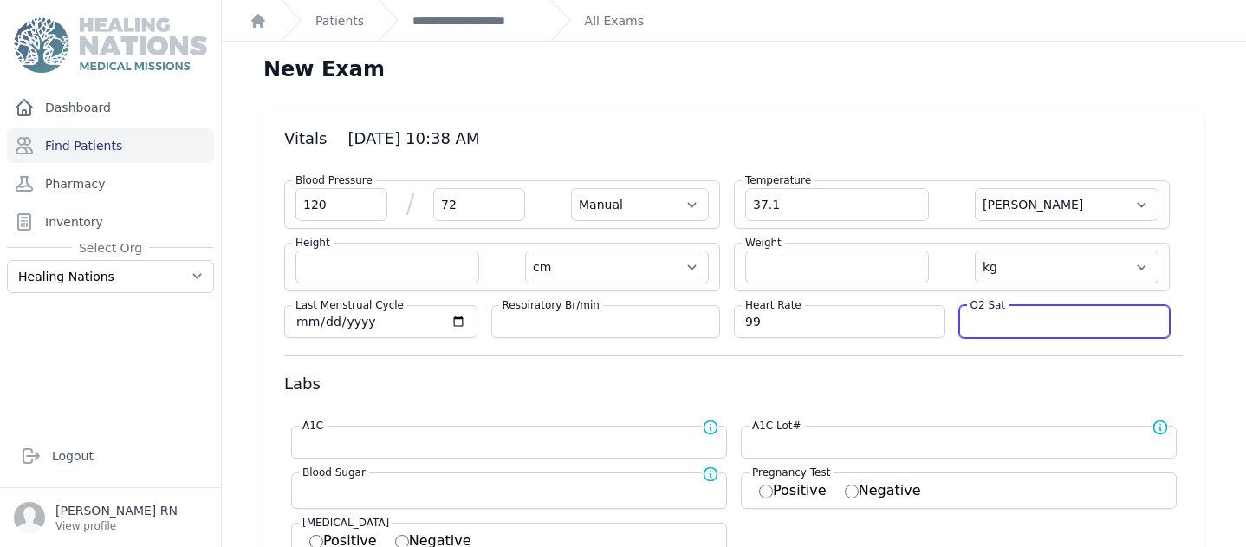
select select
click at [970, 321] on input "number" at bounding box center [1064, 321] width 189 height 17
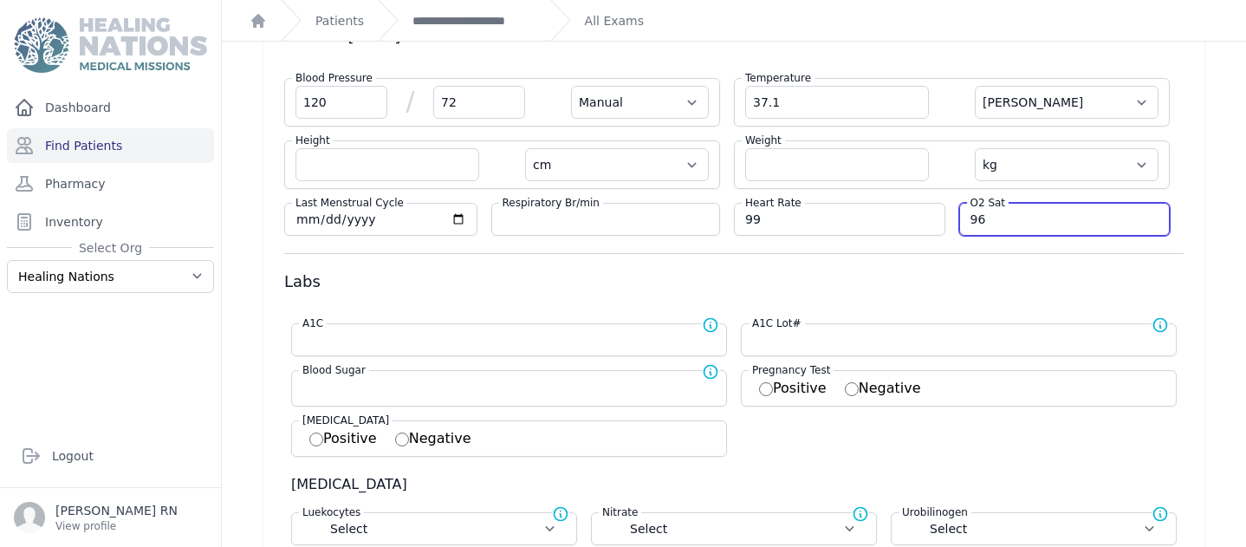
scroll to position [105, 0]
type input "96"
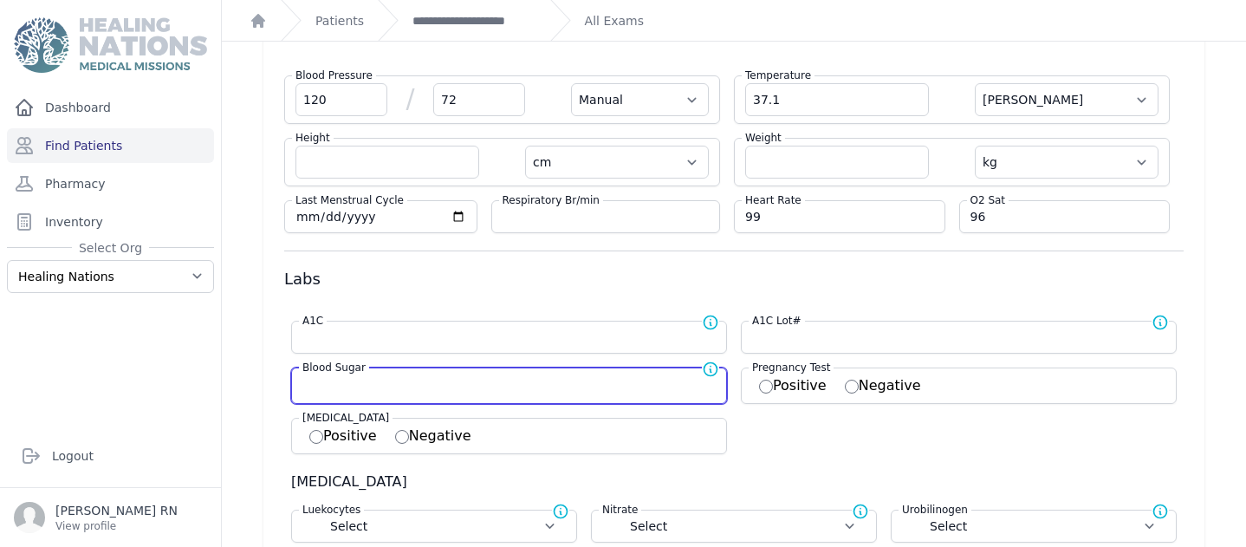
select select "Manual"
select select "C"
select select "cm"
select select "kg"
select select
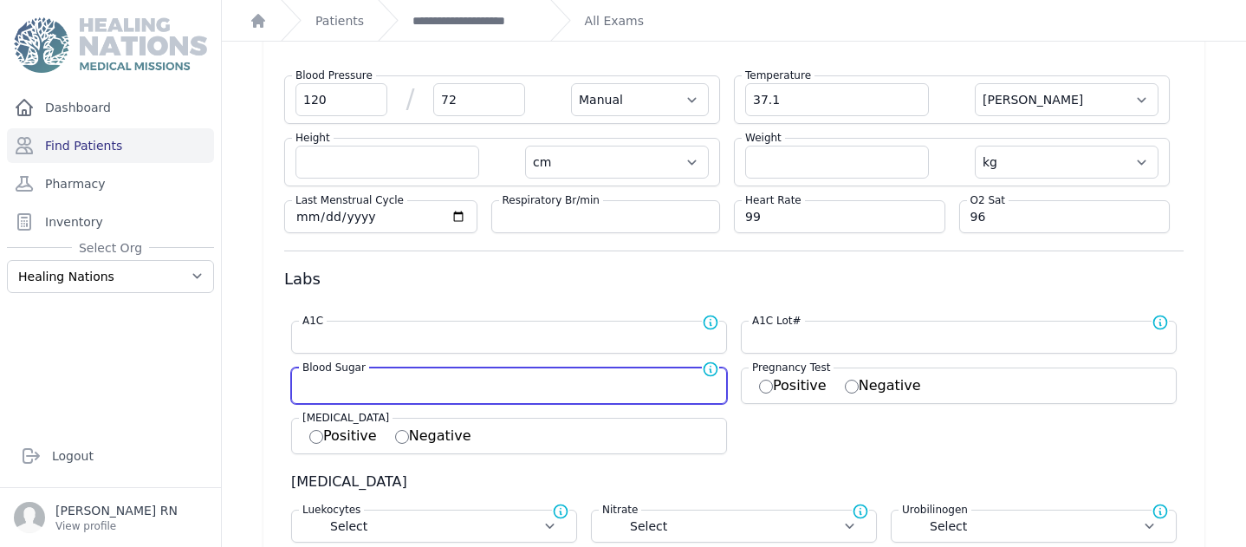
select select
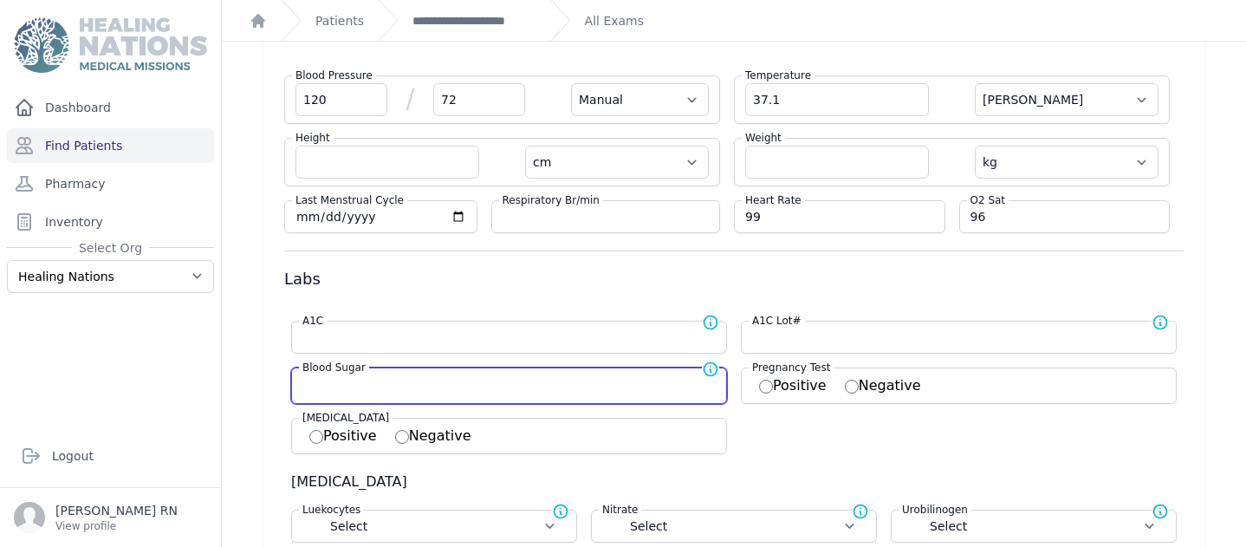
select select
click at [302, 384] on input "number" at bounding box center [508, 383] width 413 height 17
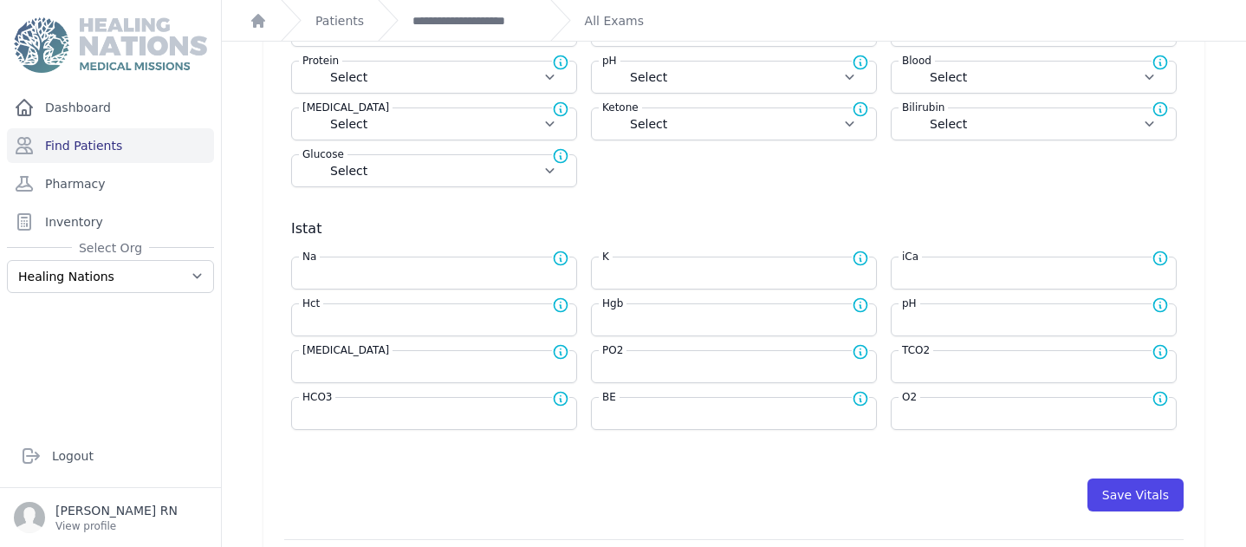
scroll to position [760, 0]
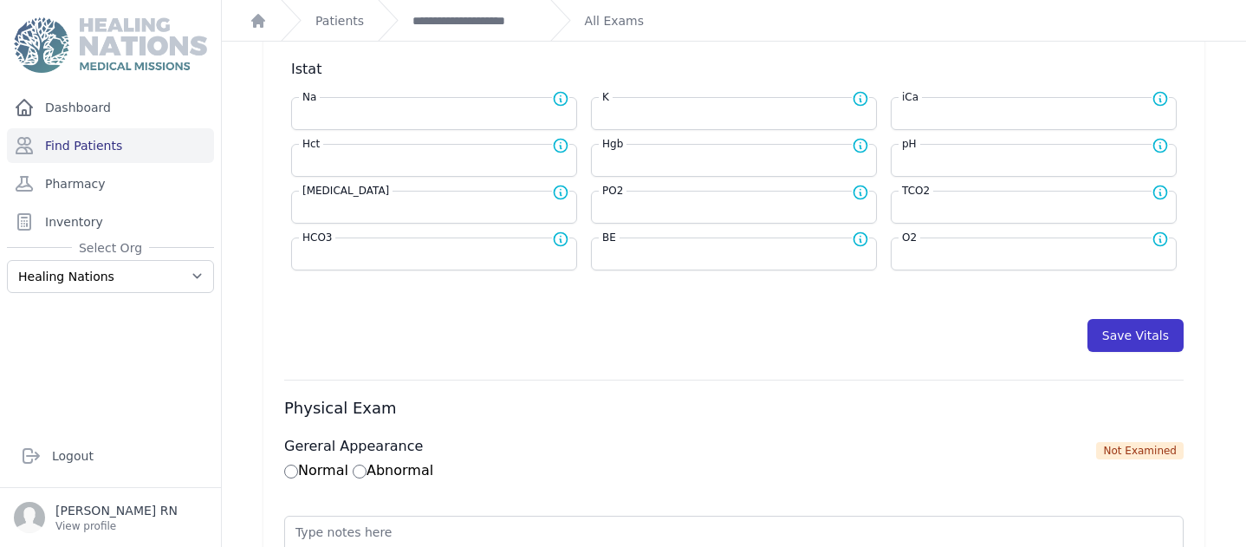
type input "129"
select select "Manual"
select select "C"
select select "cm"
select select "kg"
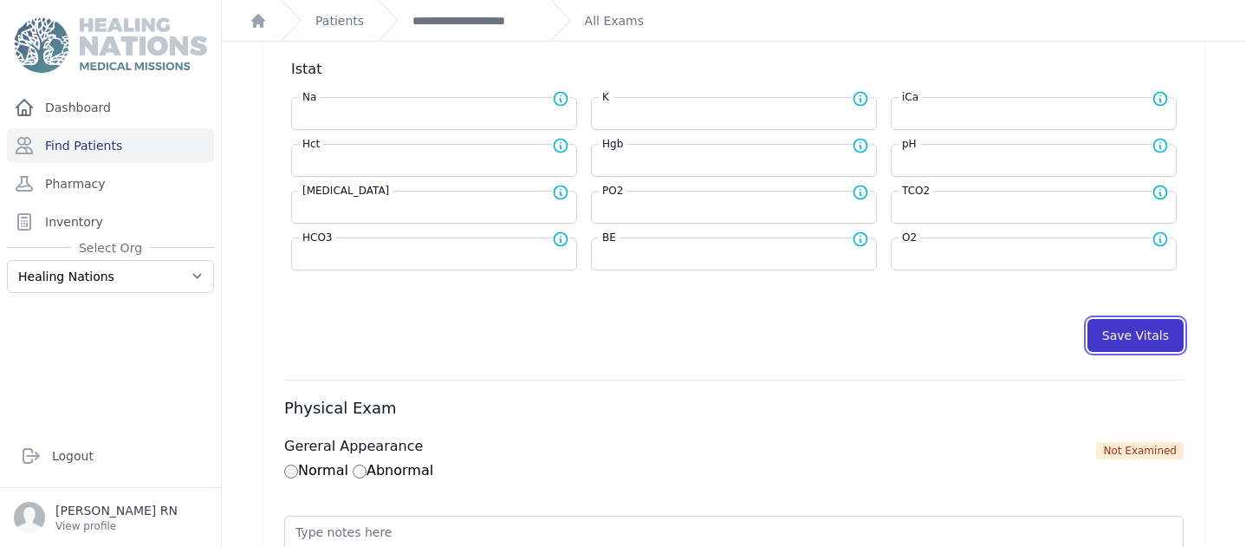
type input "129.0"
select select
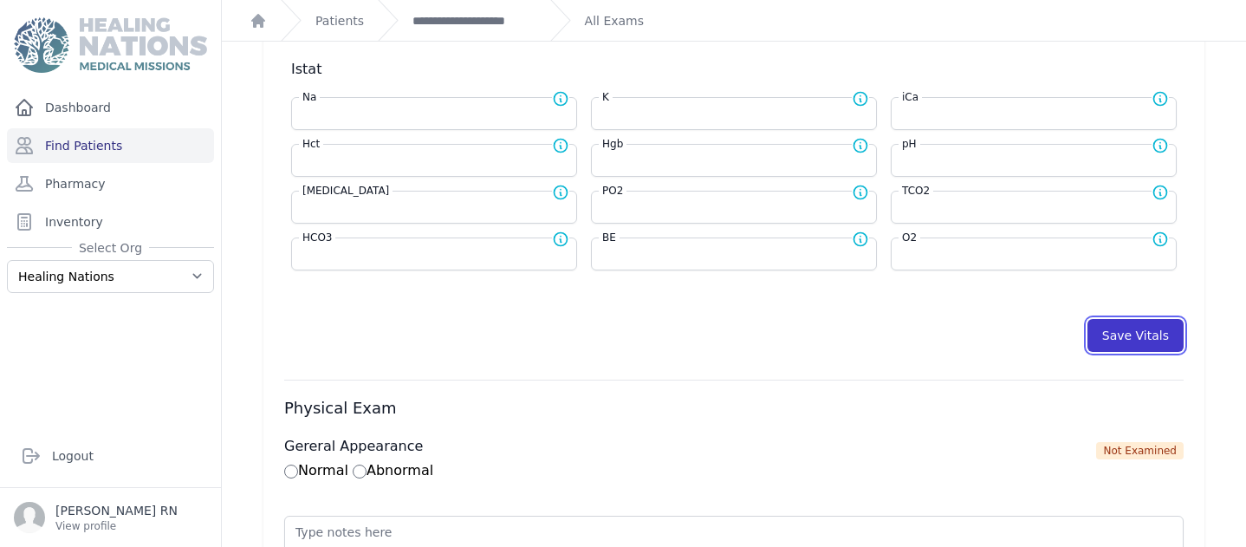
select select
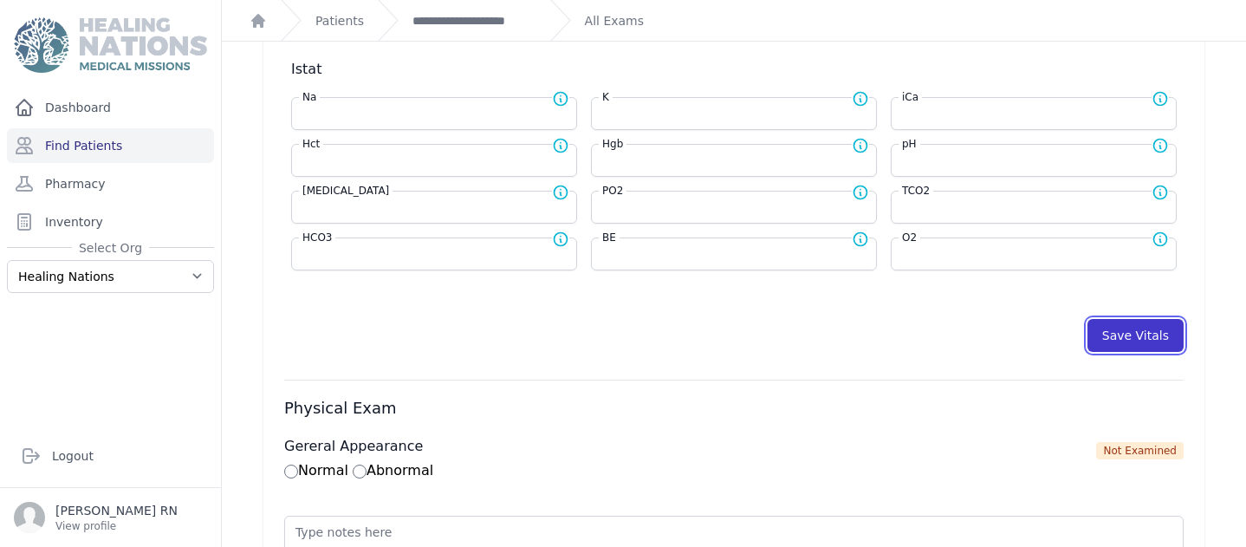
select select
click at [1120, 343] on button "Save Vitals" at bounding box center [1135, 335] width 96 height 33
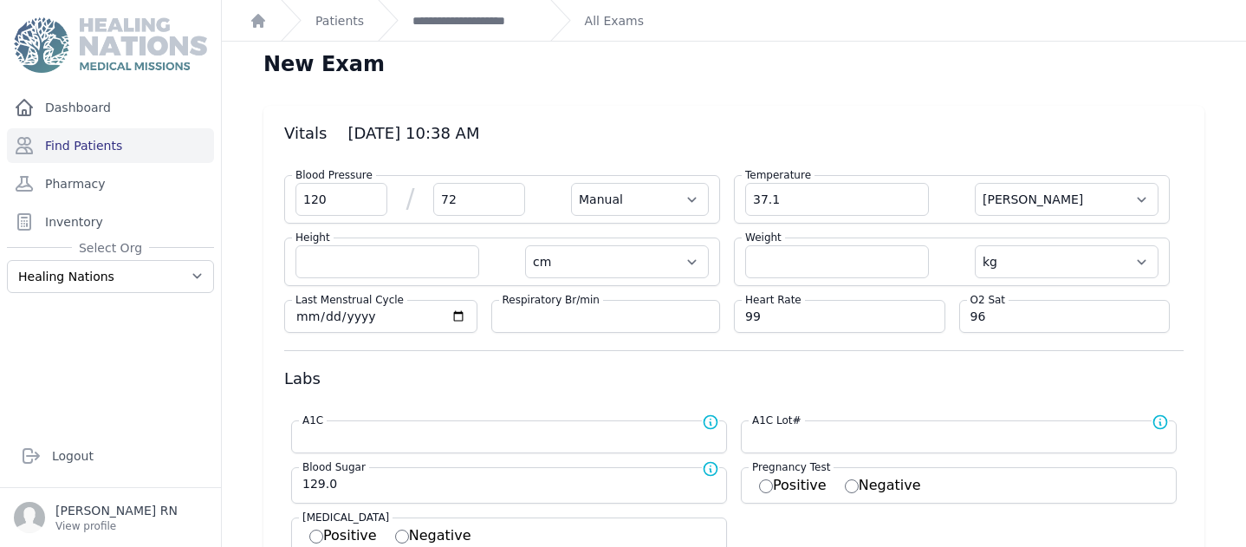
scroll to position [0, 0]
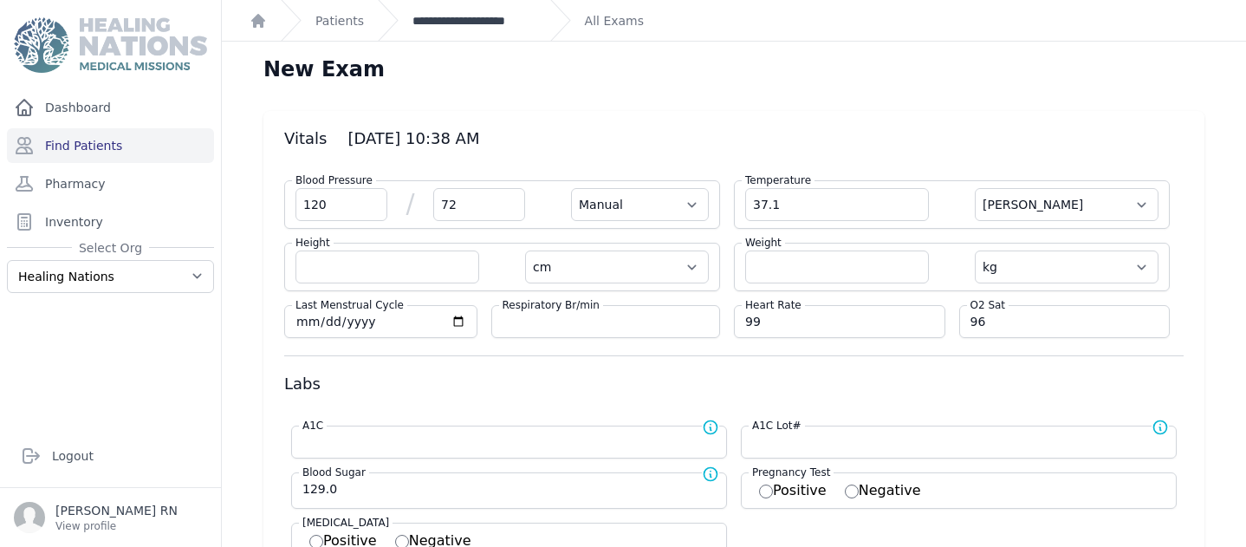
click at [483, 25] on link "**********" at bounding box center [474, 20] width 124 height 17
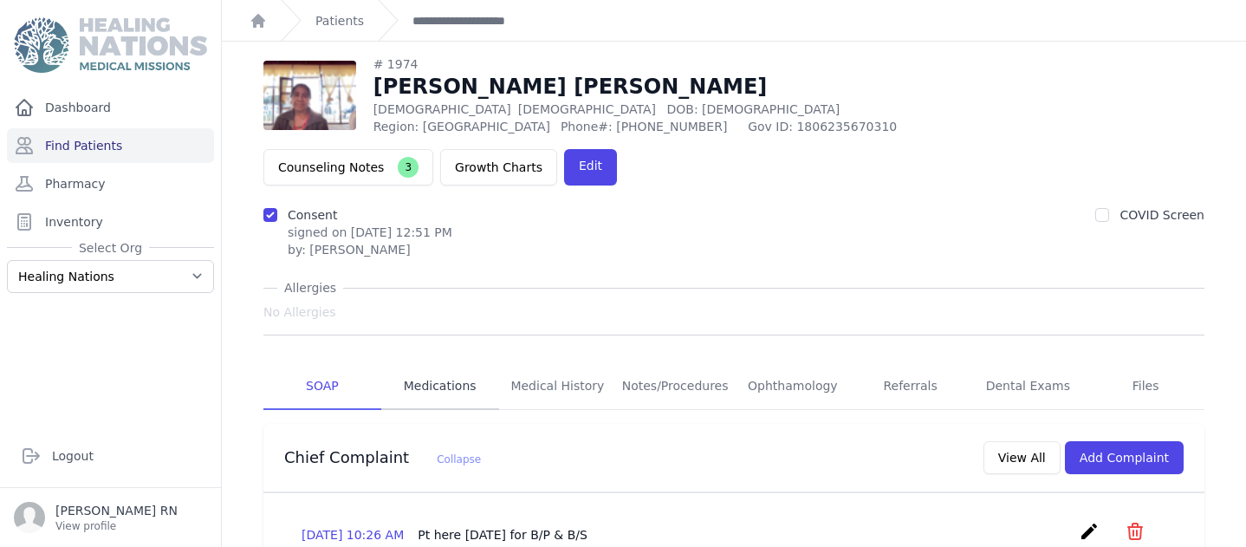
click at [432, 363] on link "Medications" at bounding box center [440, 386] width 118 height 47
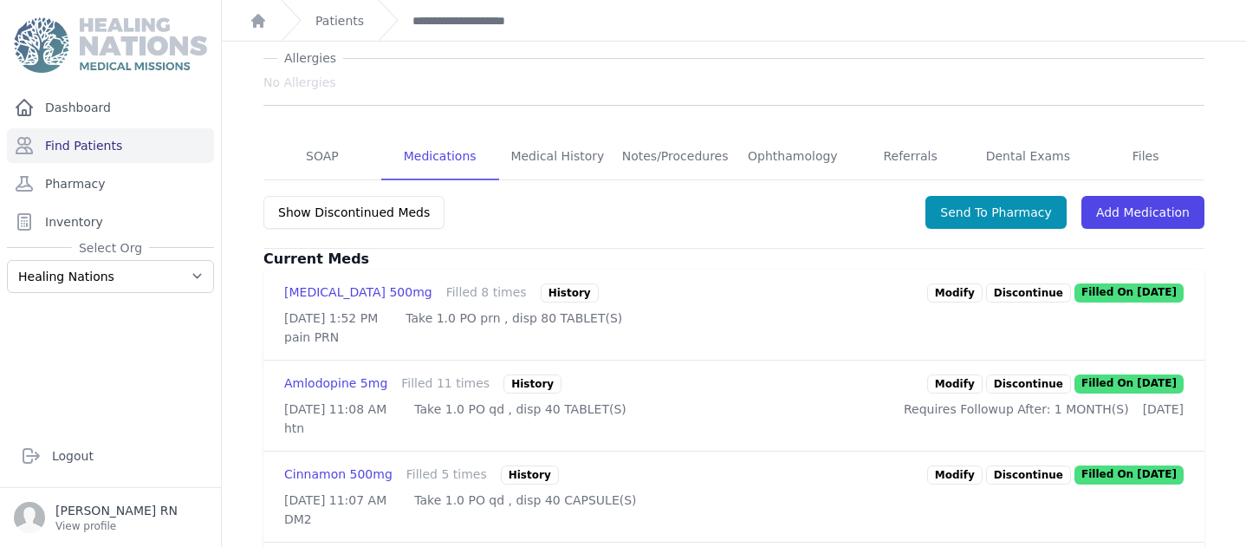
scroll to position [366, 0]
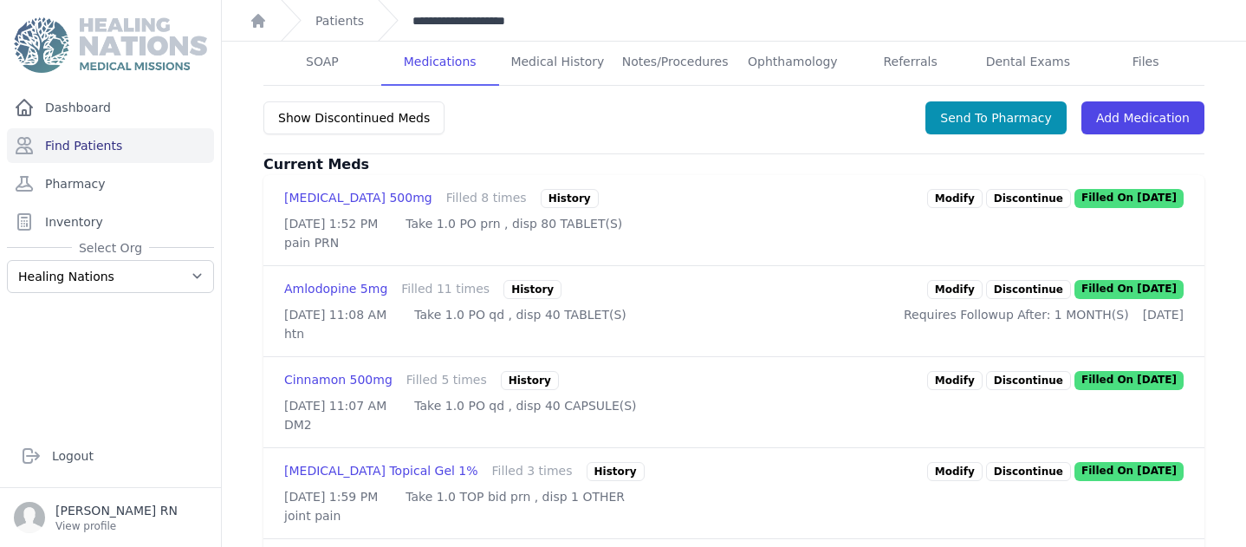
click at [513, 17] on link "**********" at bounding box center [474, 20] width 124 height 17
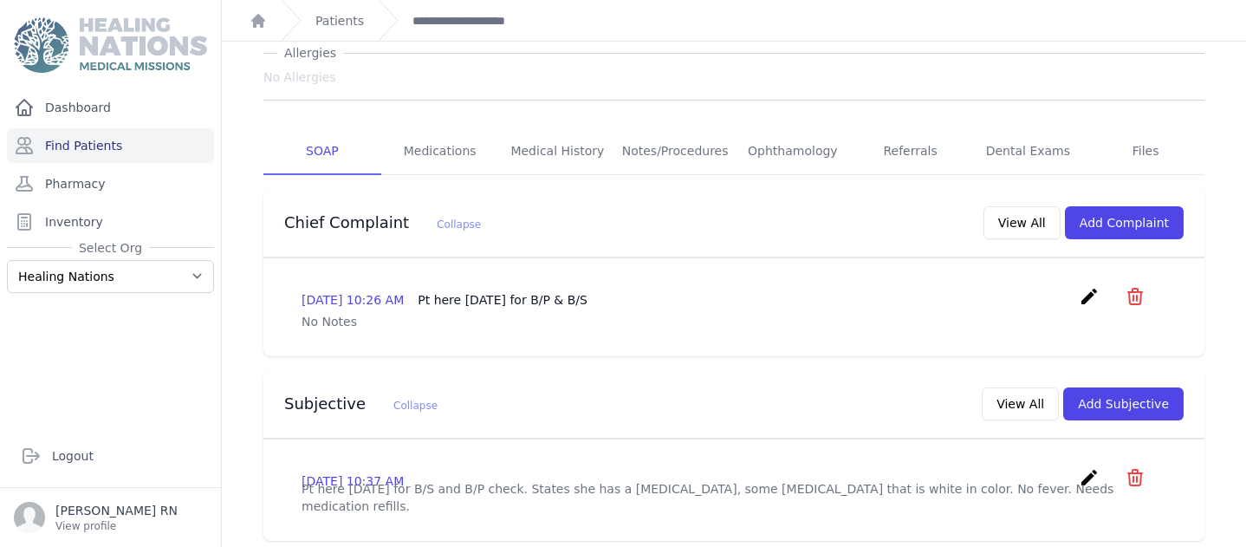
scroll to position [236, 0]
click at [102, 139] on link "Find Patients" at bounding box center [110, 145] width 207 height 35
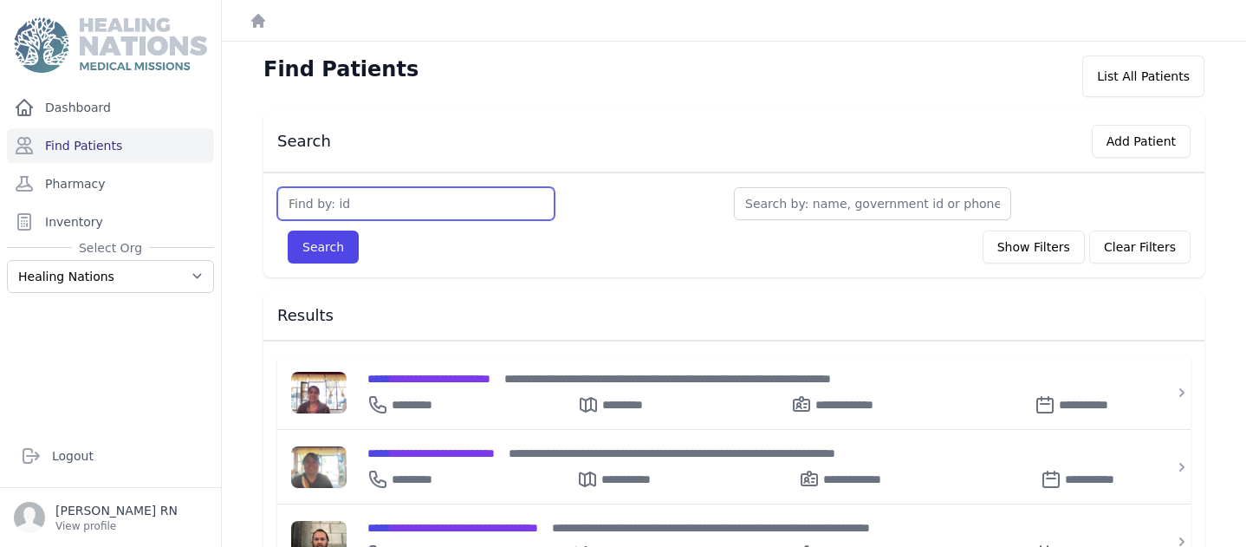
click at [305, 206] on input "text" at bounding box center [415, 203] width 277 height 33
type input "2318"
click at [318, 253] on button "Search" at bounding box center [323, 246] width 71 height 33
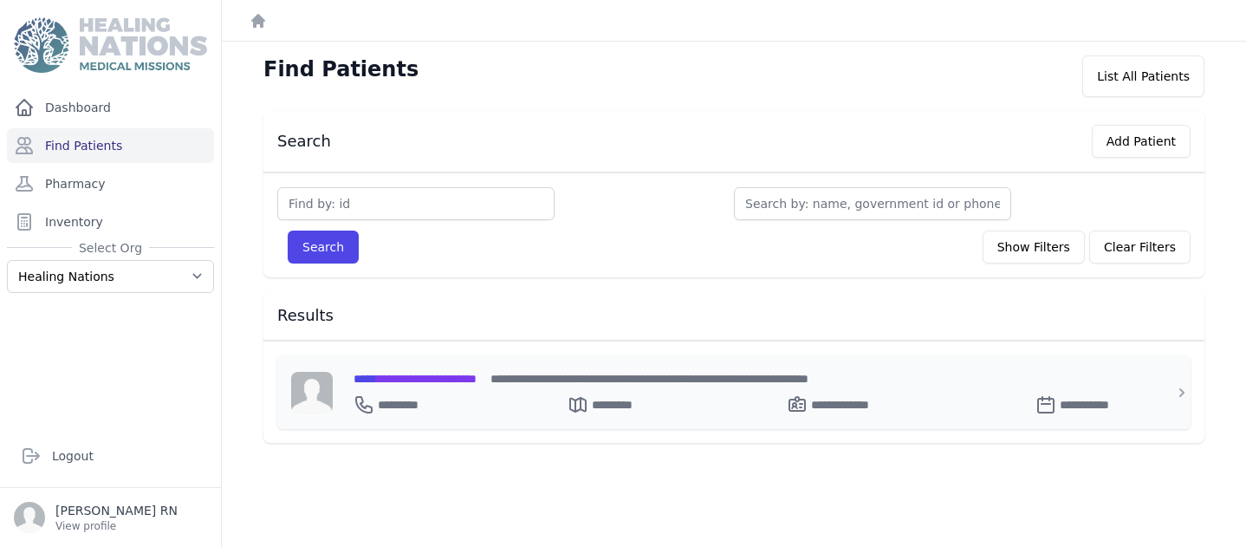
click at [427, 376] on span "**********" at bounding box center [414, 379] width 123 height 12
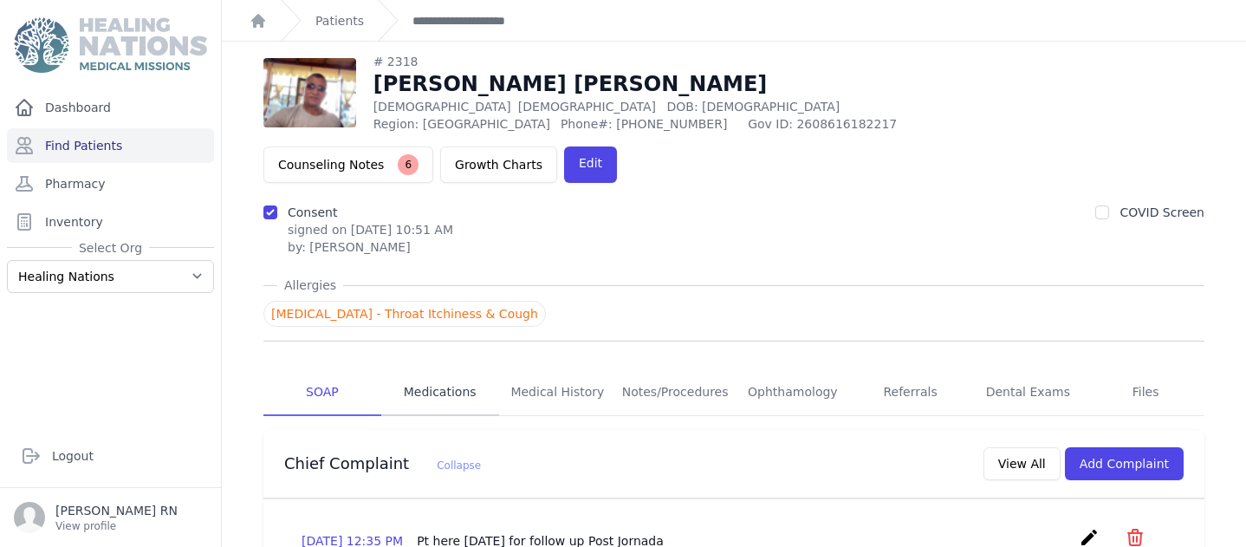
scroll to position [3, 0]
click at [1069, 446] on button "Add Complaint" at bounding box center [1124, 462] width 119 height 33
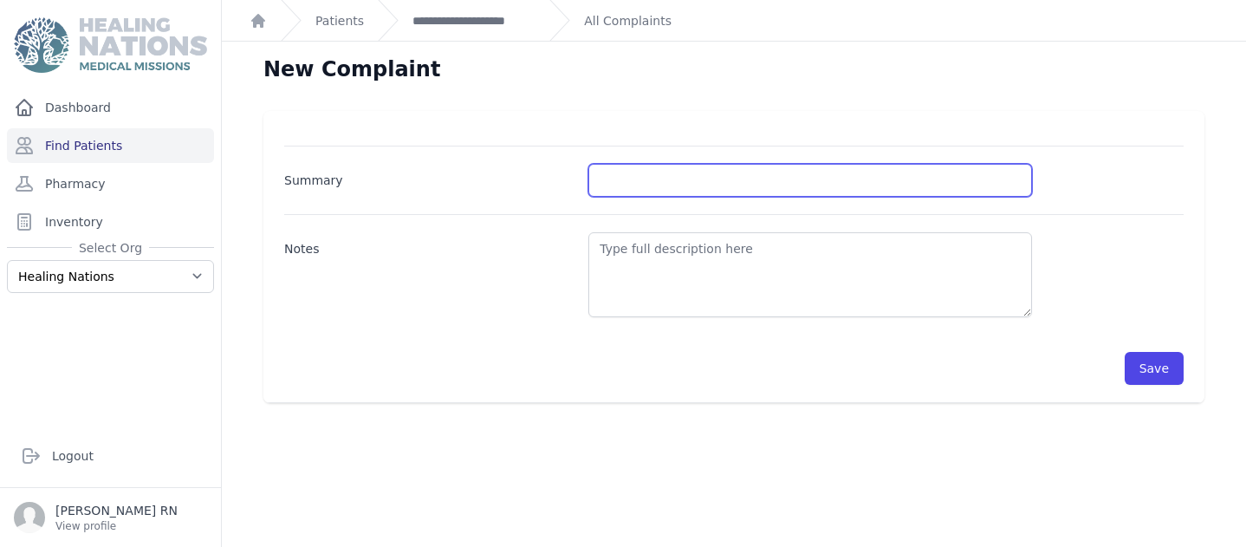
click at [610, 178] on input "Summary" at bounding box center [810, 180] width 444 height 33
type input "Pt here [DATE] for B/P & B/S check."
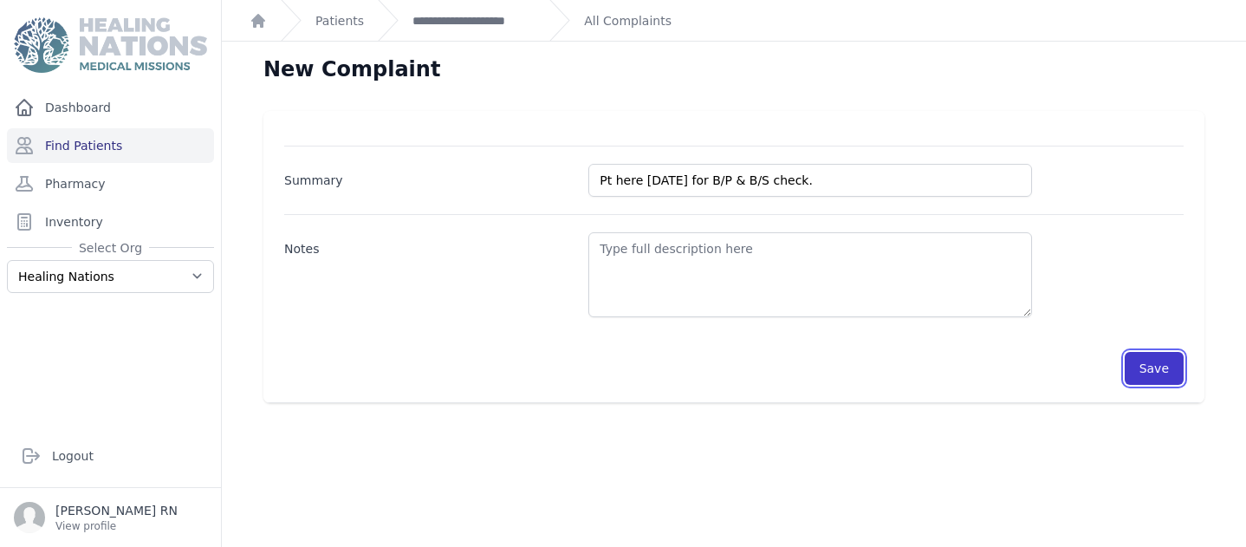
click at [1146, 365] on button "Save" at bounding box center [1154, 368] width 59 height 33
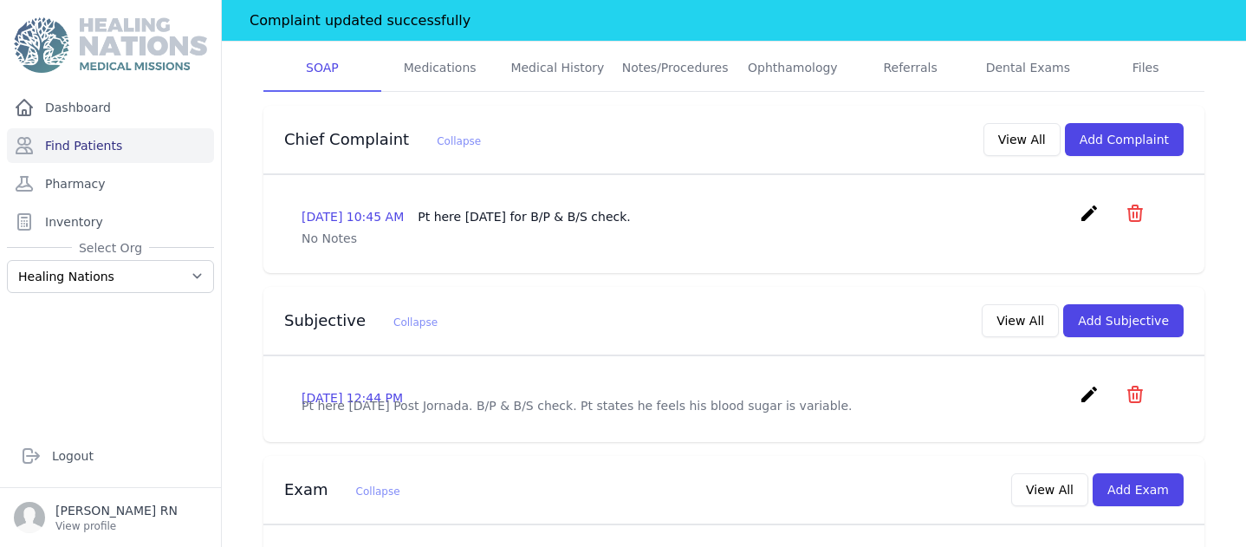
scroll to position [369, 0]
click at [1069, 303] on button "Add Subjective" at bounding box center [1123, 319] width 120 height 33
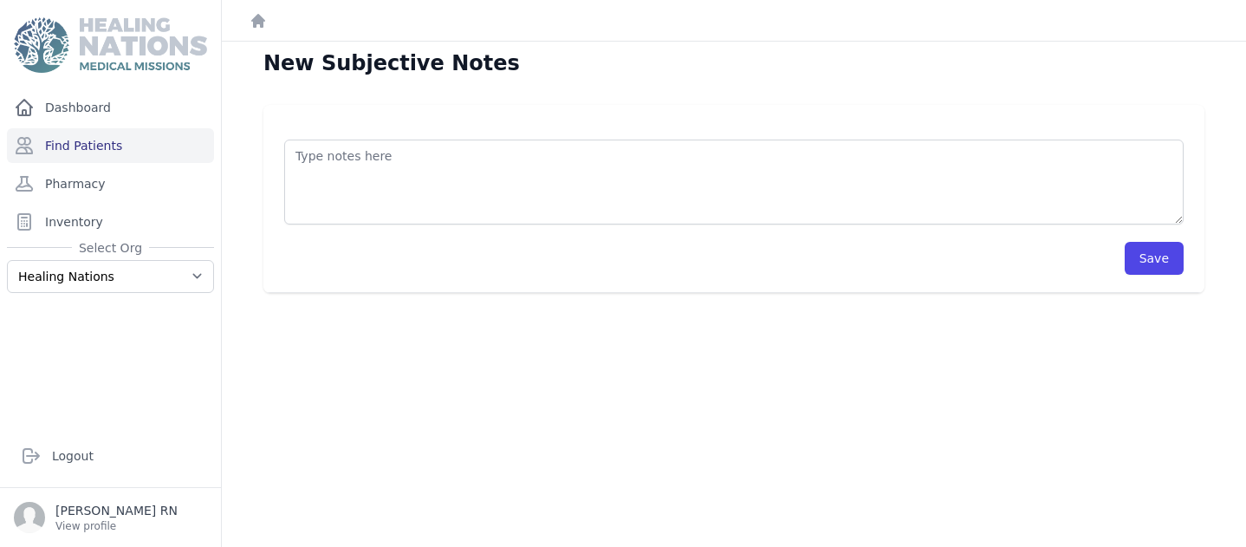
scroll to position [7, 0]
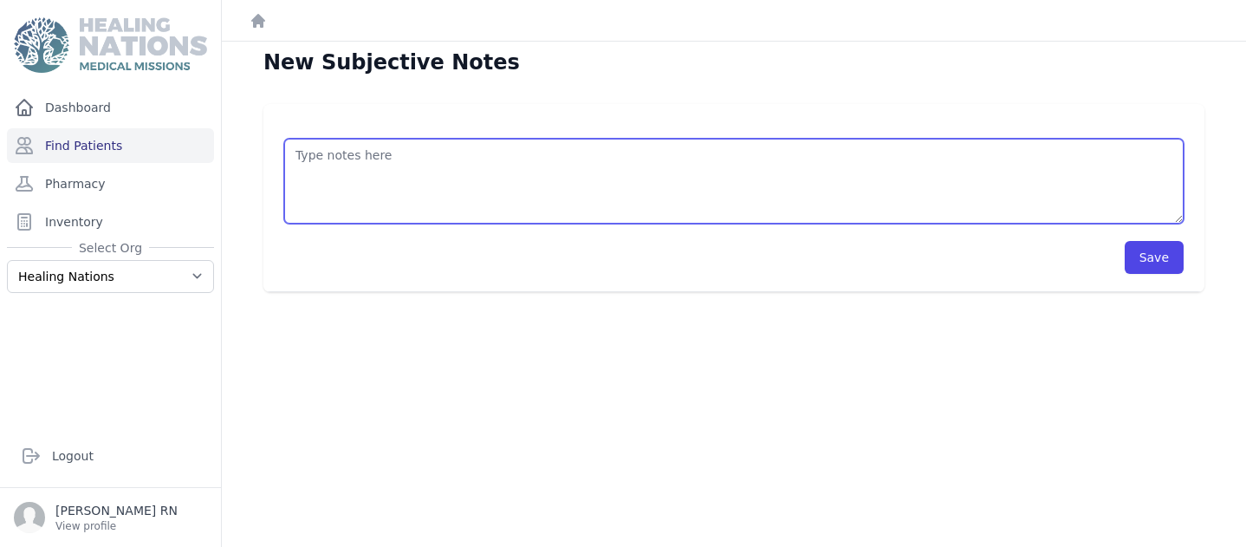
click at [296, 152] on textarea at bounding box center [733, 181] width 899 height 85
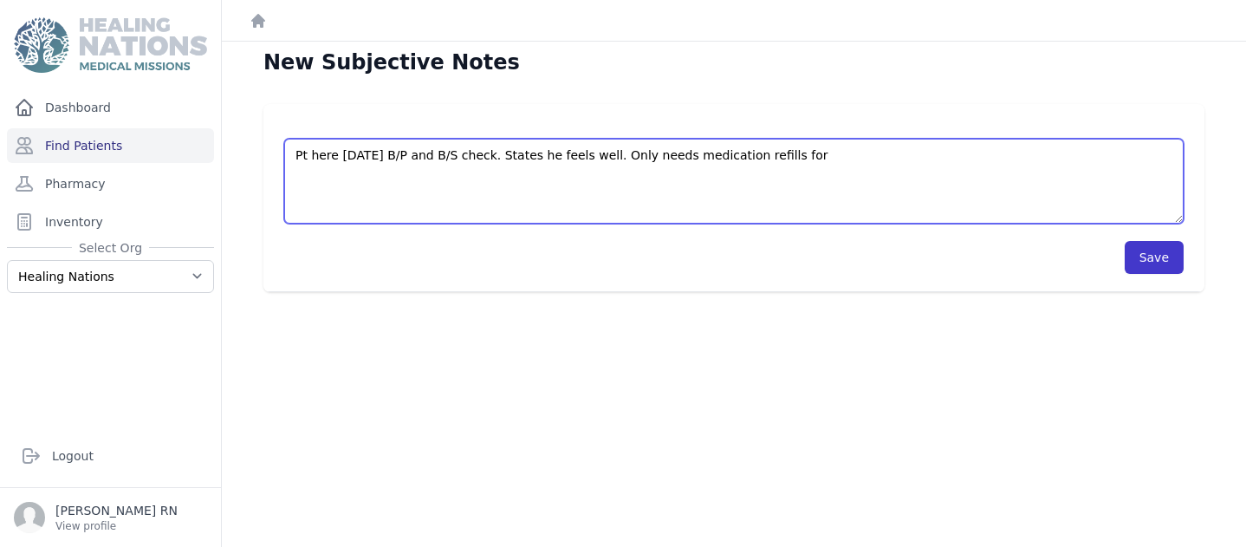
type textarea "Pt here [DATE] B/P and B/S check. States he feels well. Only needs medication r…"
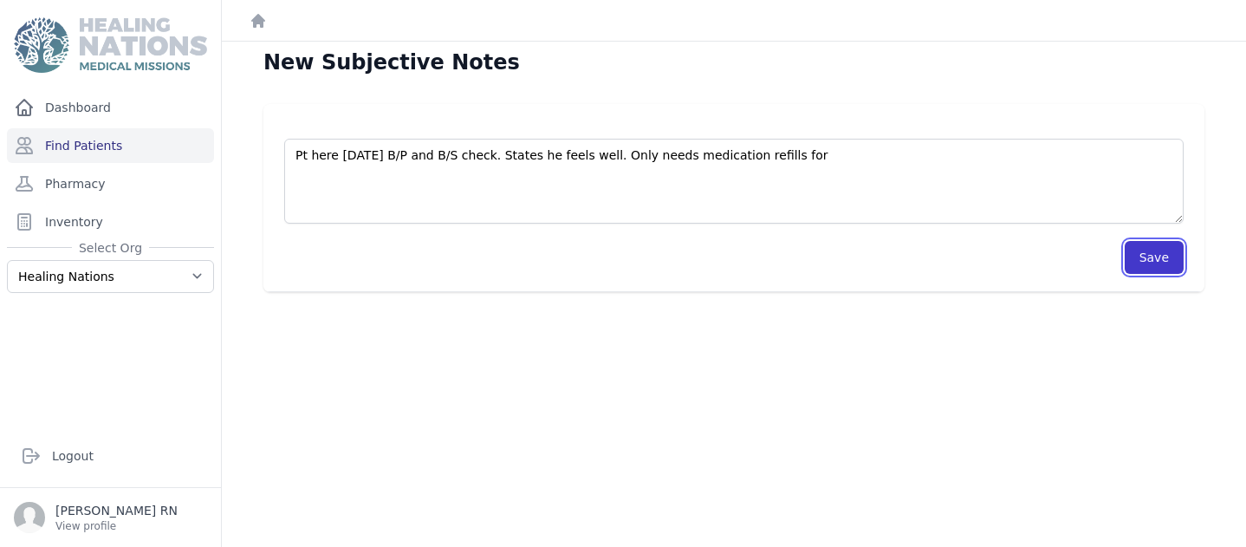
click at [1133, 247] on button "Save" at bounding box center [1154, 257] width 59 height 33
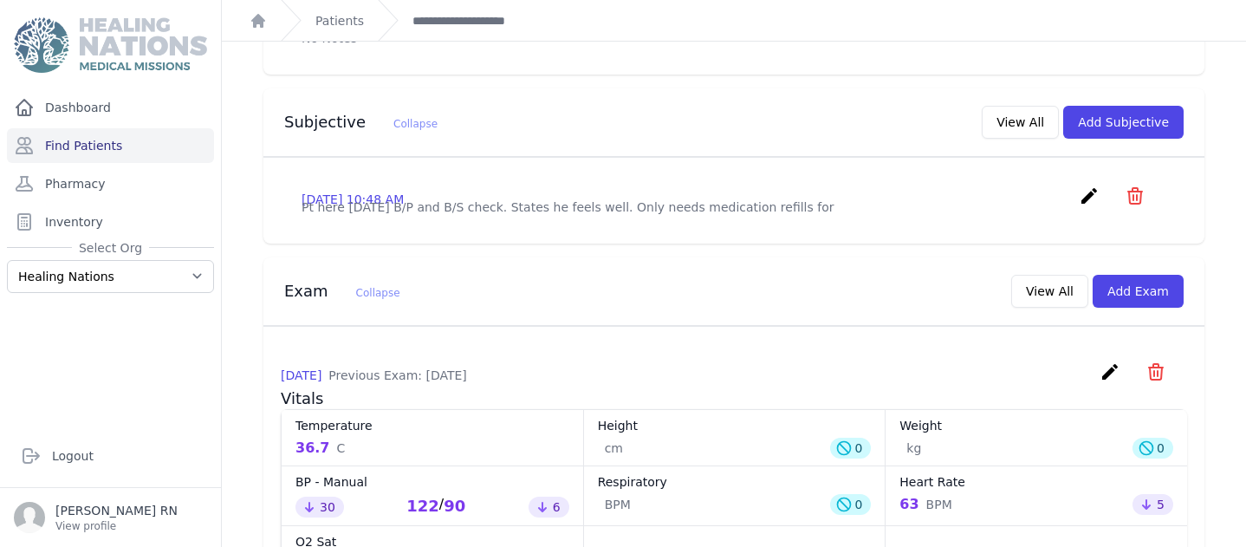
scroll to position [699, 0]
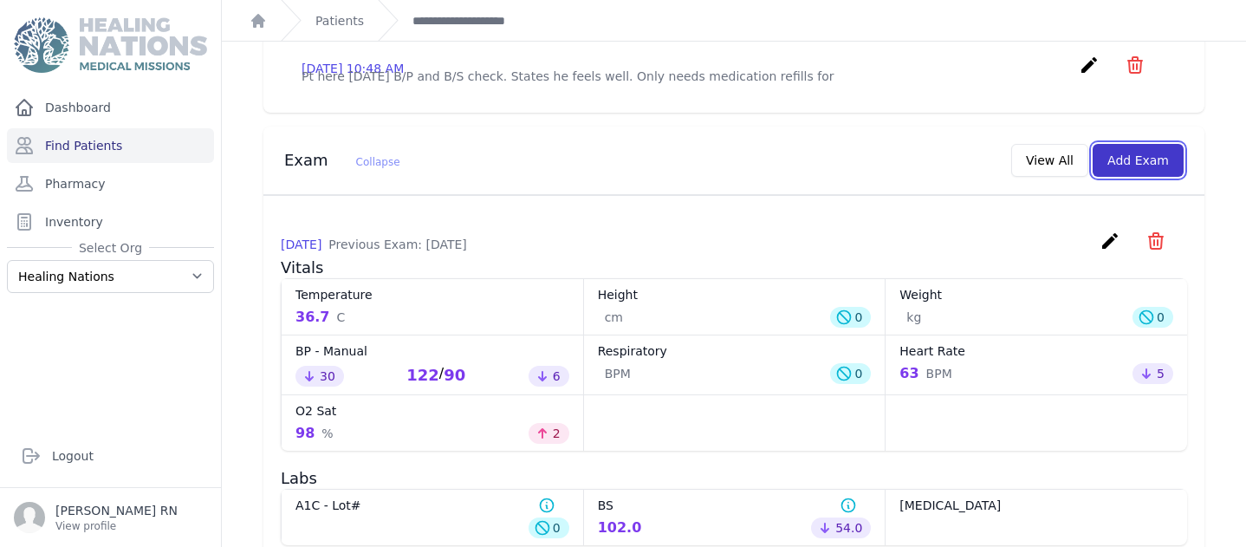
click at [1119, 144] on button "Add Exam" at bounding box center [1137, 160] width 91 height 33
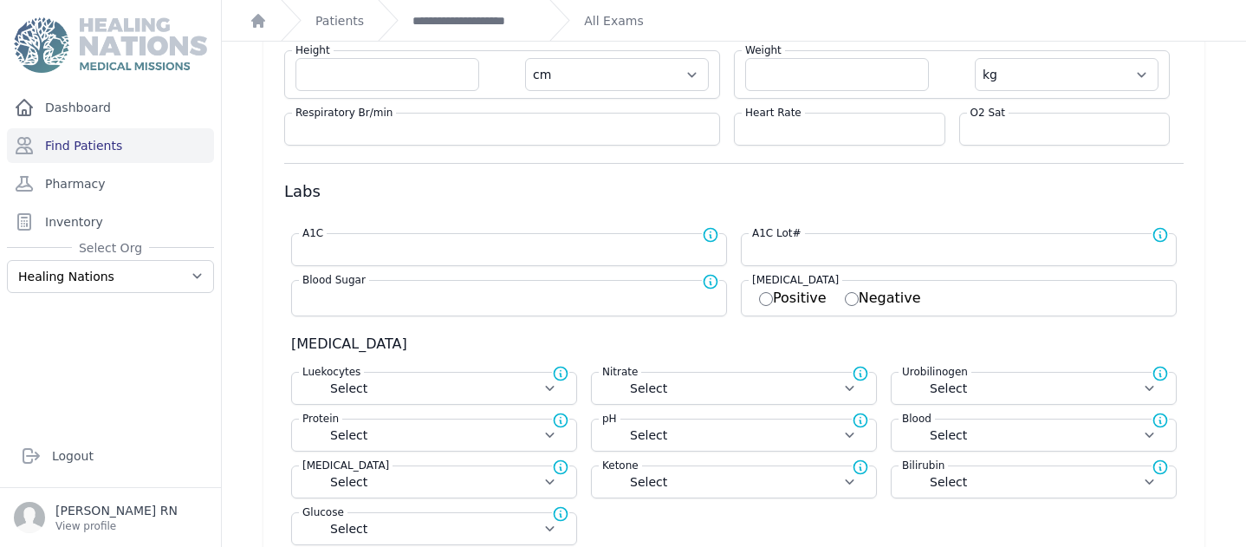
scroll to position [46, 0]
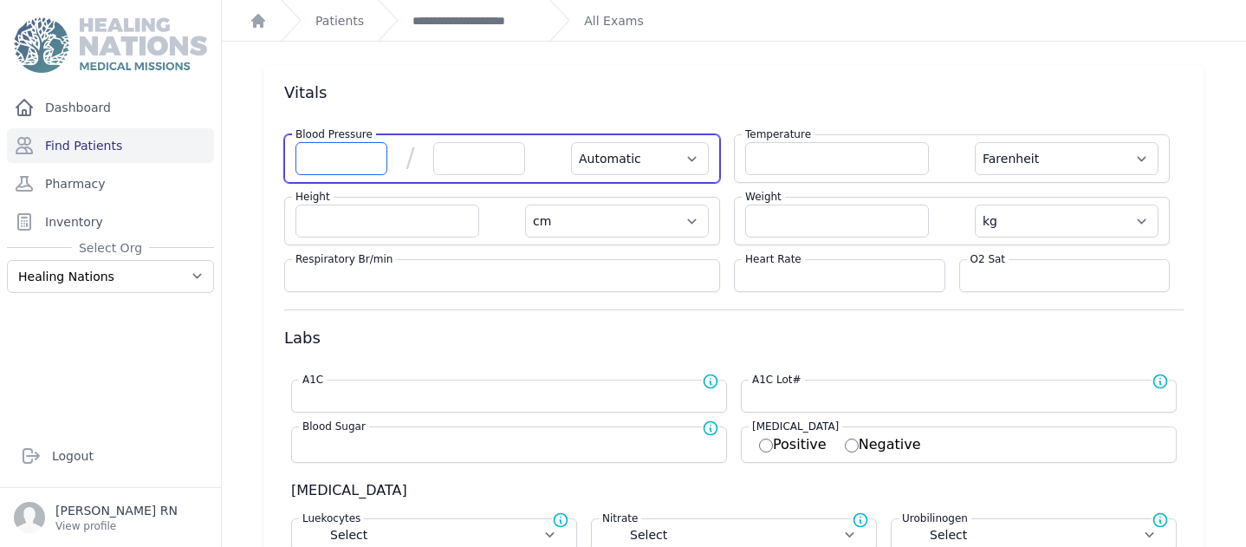
click at [335, 157] on input "number" at bounding box center [341, 158] width 92 height 33
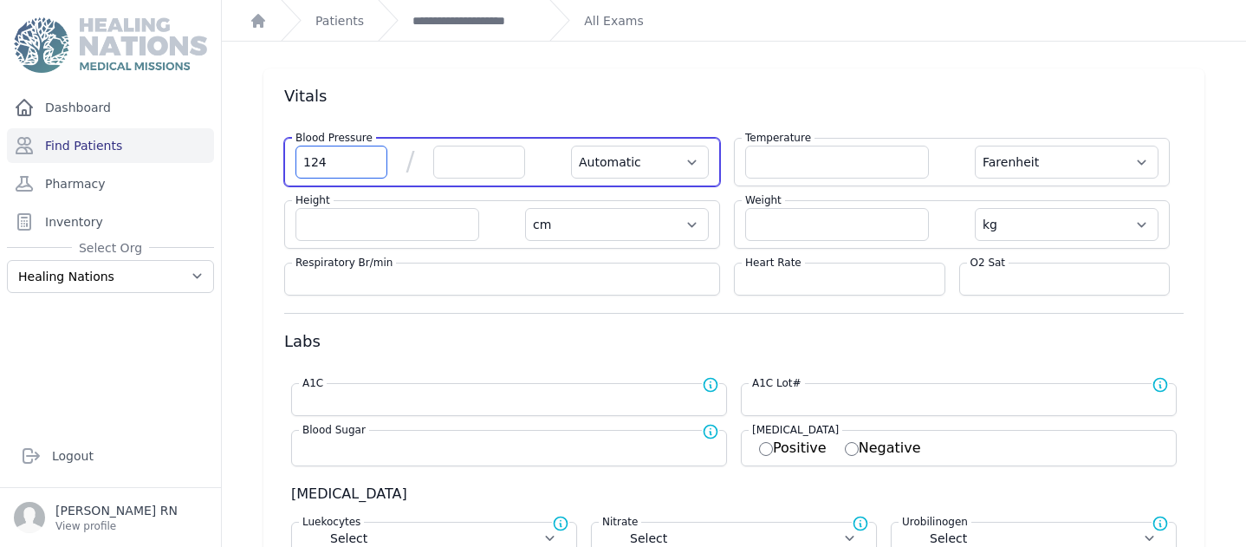
type input "124"
select select "Automatic"
select select "F"
select select "cm"
select select "kg"
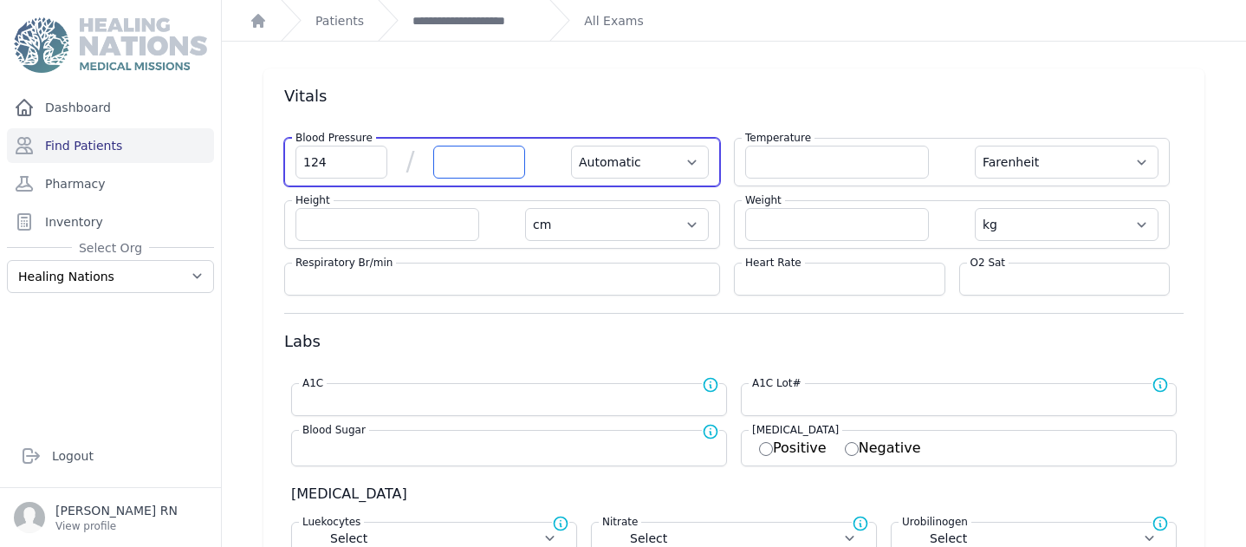
select select
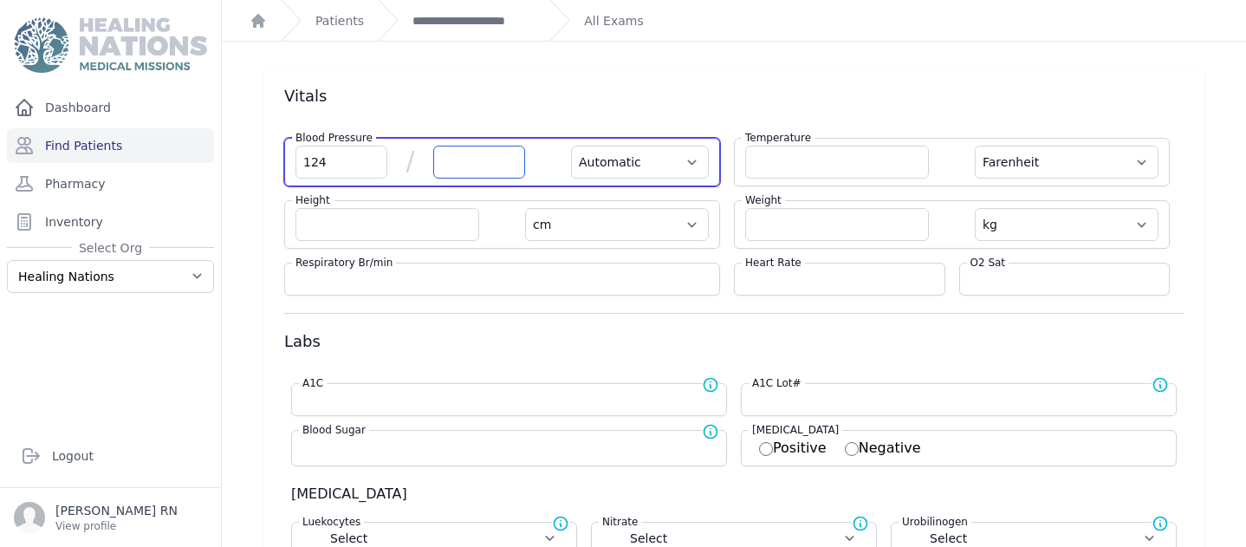
select select
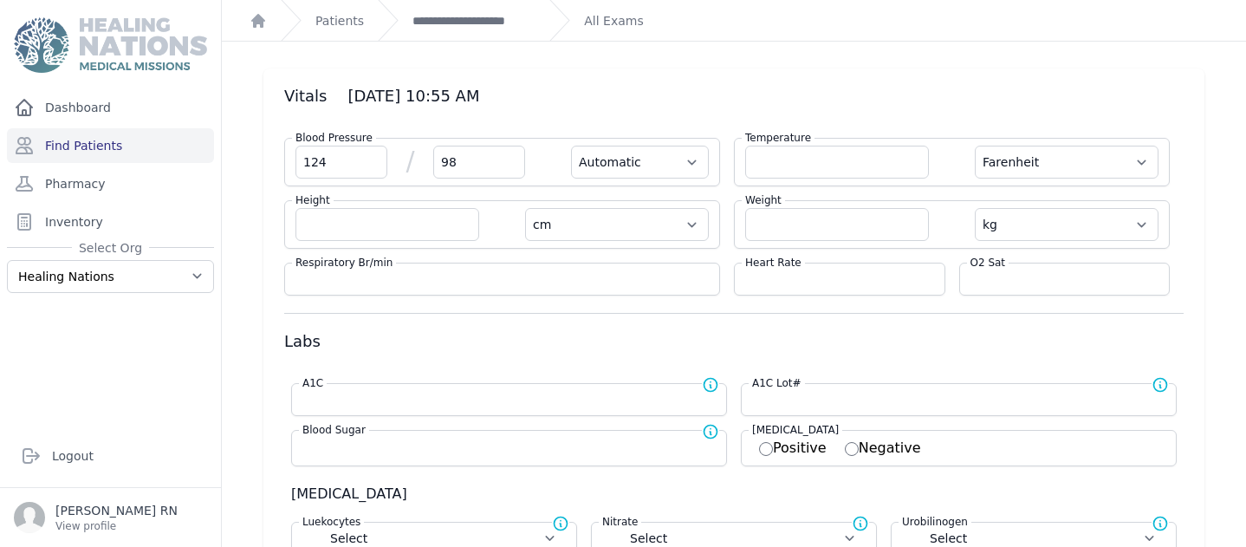
type input "98"
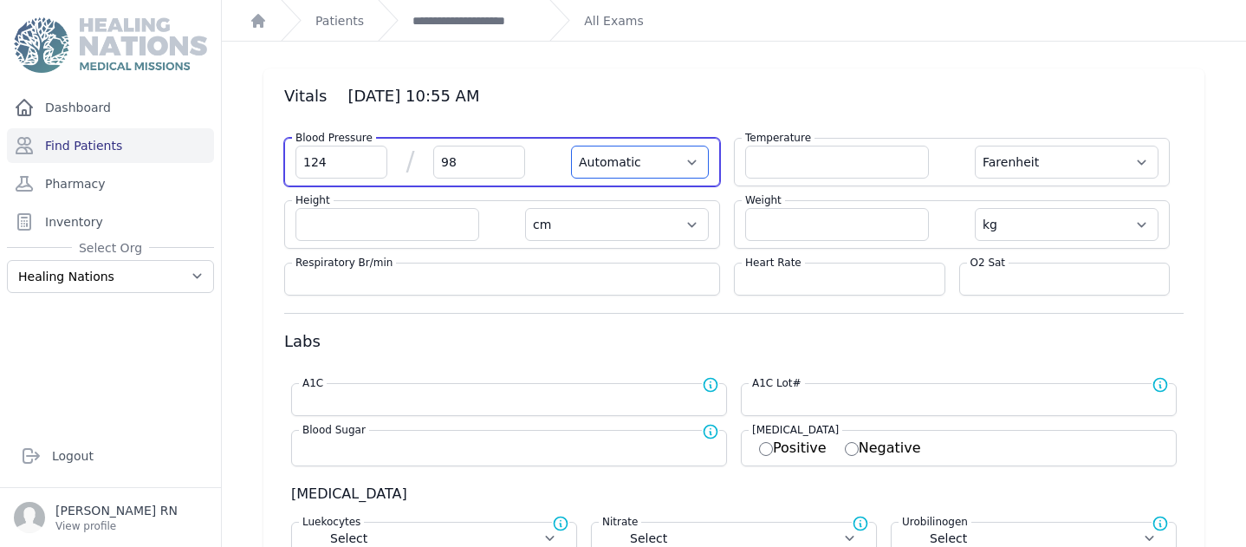
click at [688, 159] on select "Automatic Manual" at bounding box center [640, 162] width 138 height 33
select select "F"
select select "cm"
select select "kg"
select select
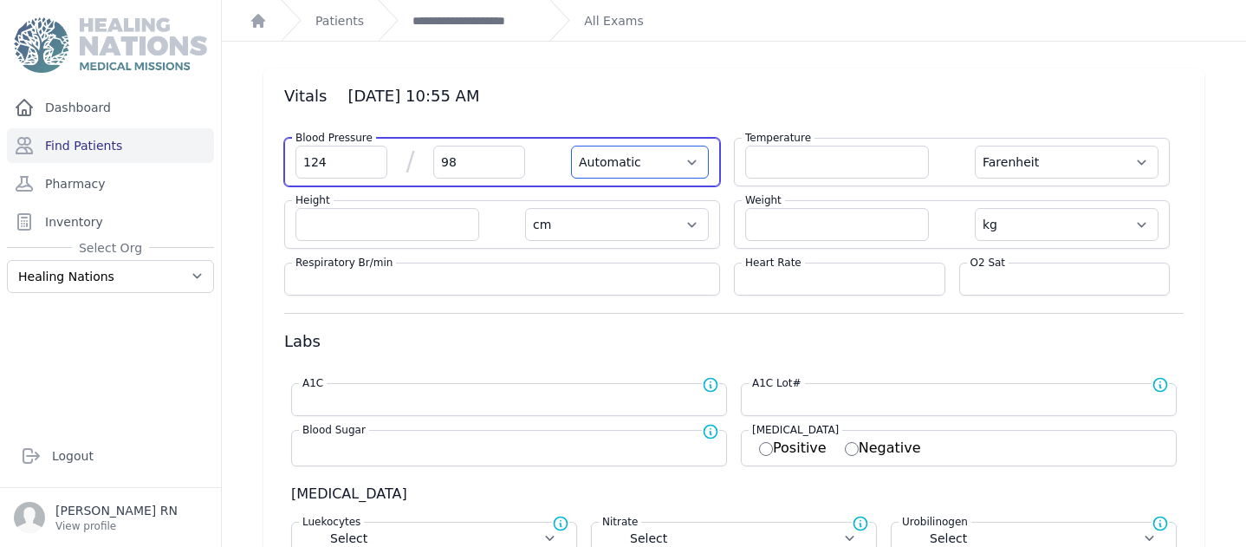
select select
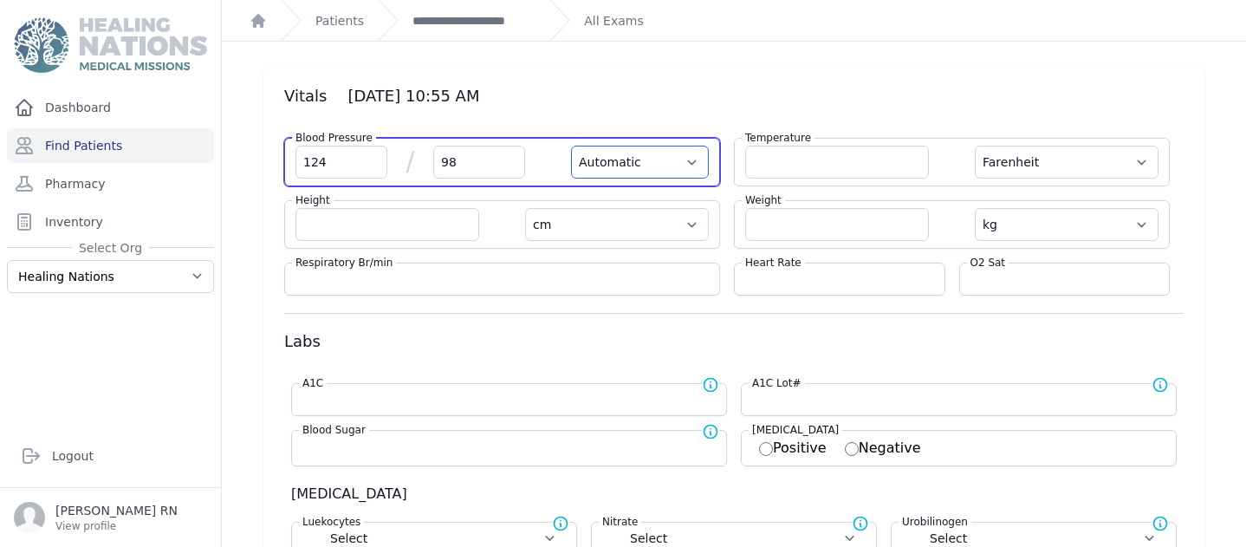
select select
select select "Manual"
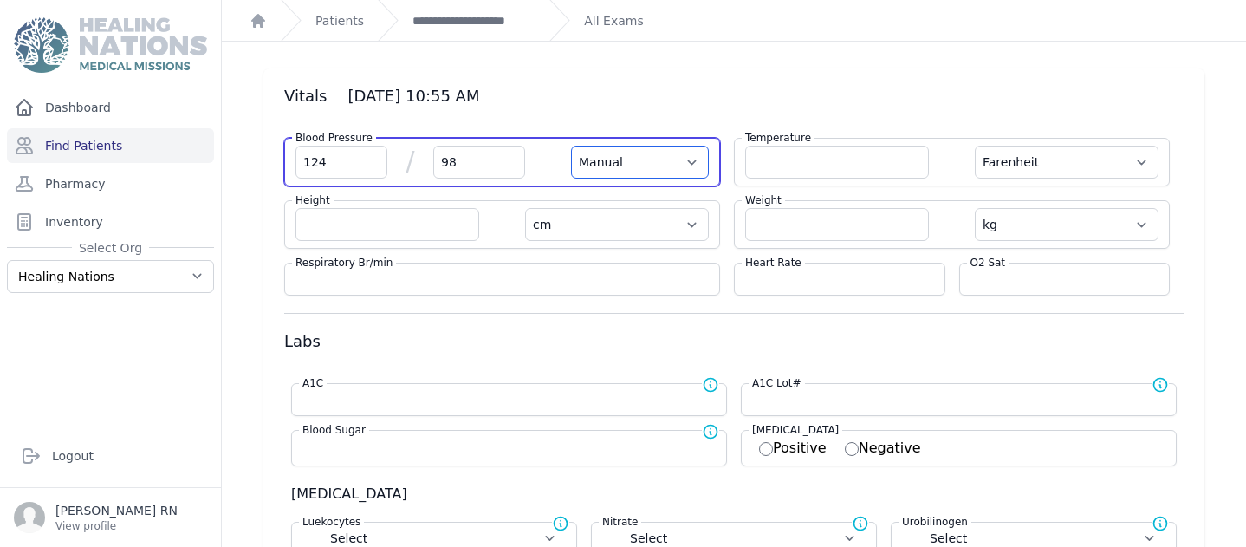
select select "F"
select select "cm"
select select "kg"
select select
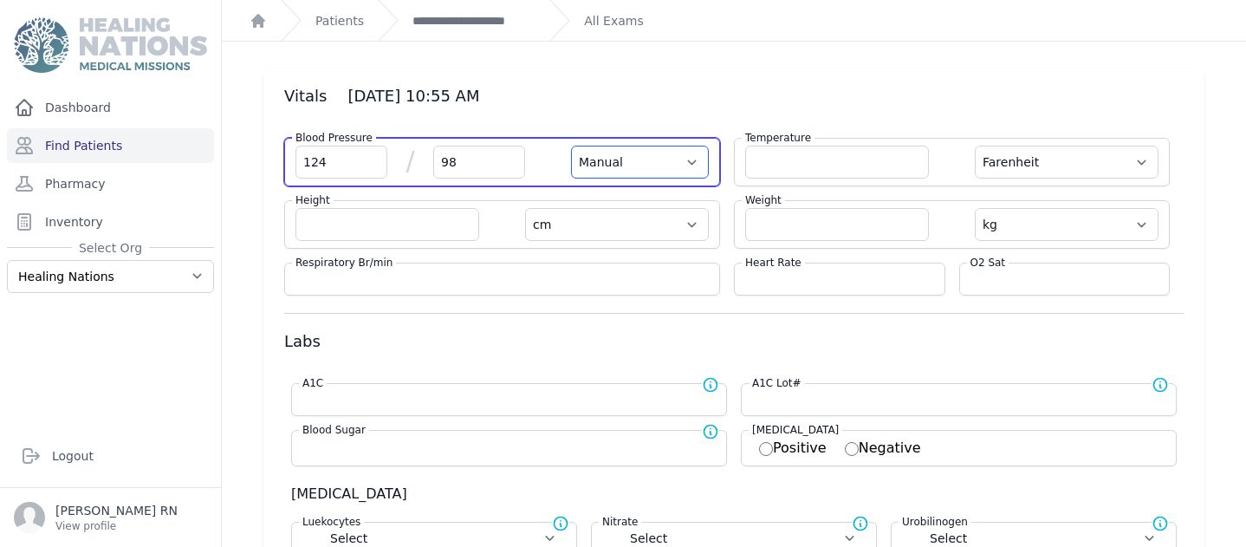
select select
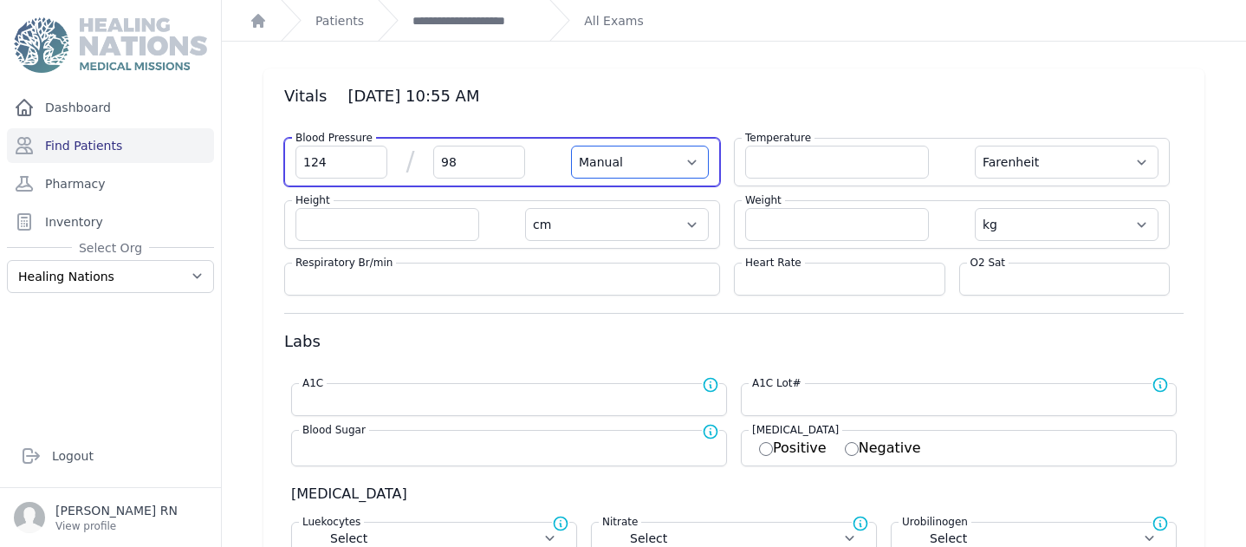
select select
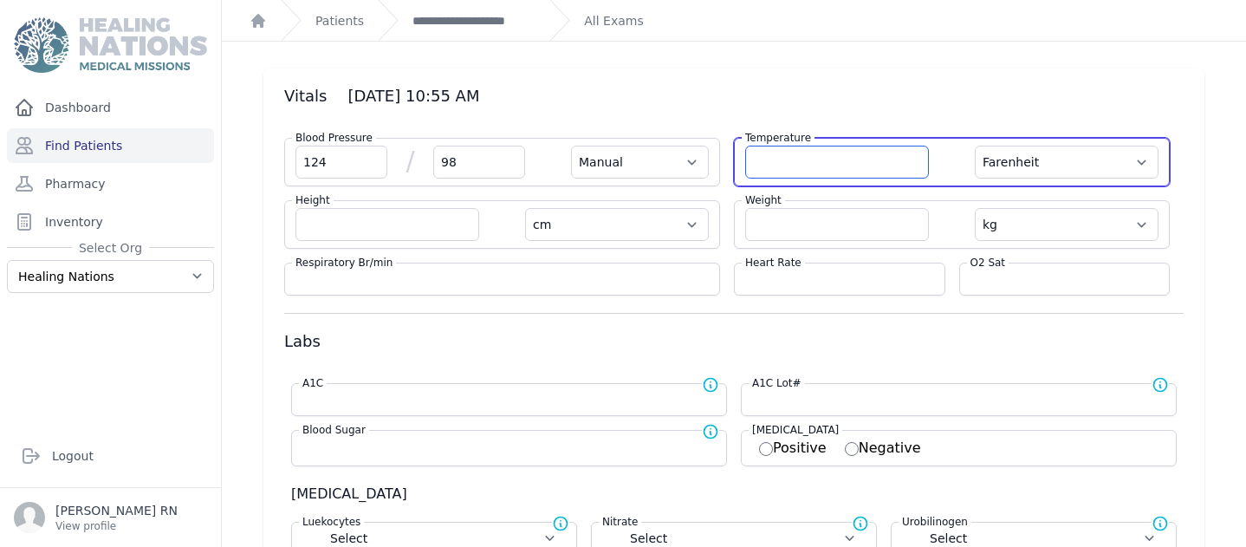
click at [767, 159] on input "number" at bounding box center [837, 162] width 184 height 33
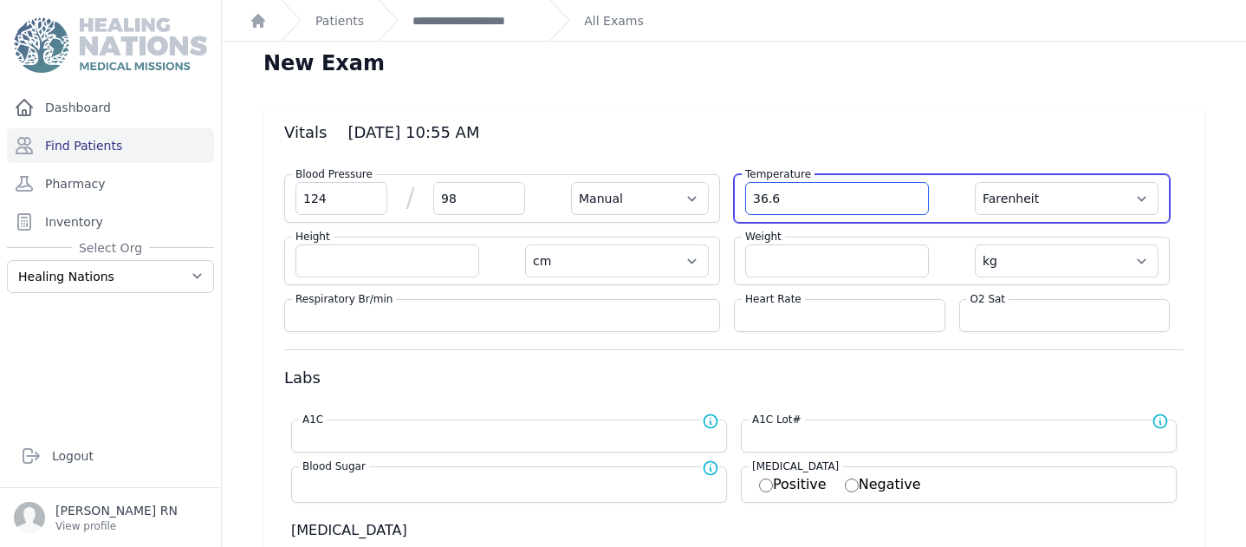
scroll to position [4, 0]
type input "36.6"
click at [1120, 200] on select "Farenheit [PERSON_NAME]" at bounding box center [1067, 200] width 184 height 33
select select "Manual"
select select "cm"
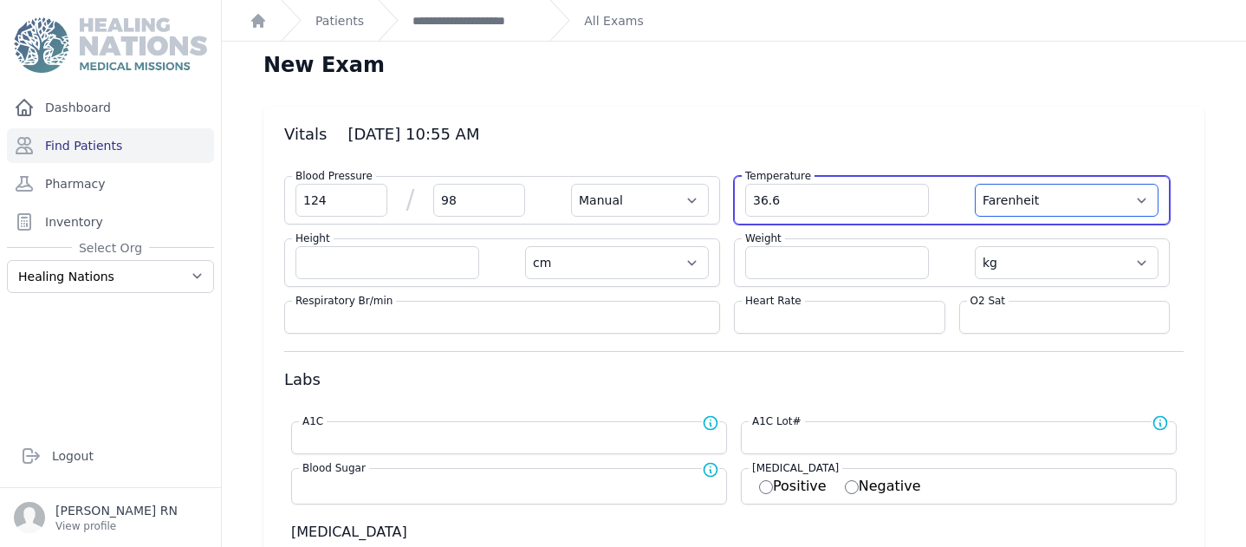
select select "kg"
select select
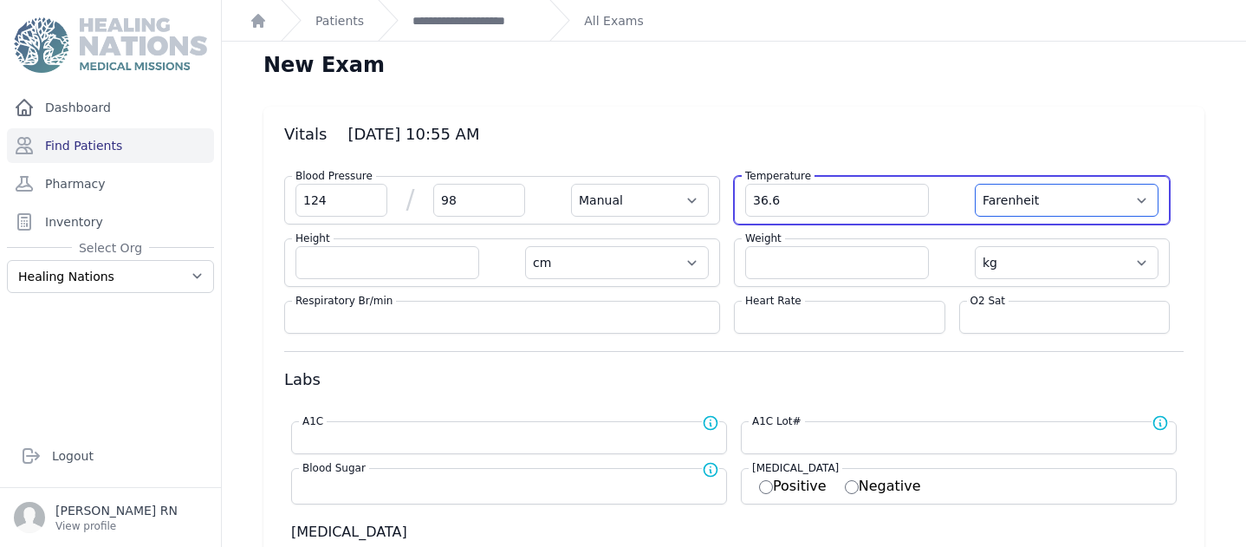
select select
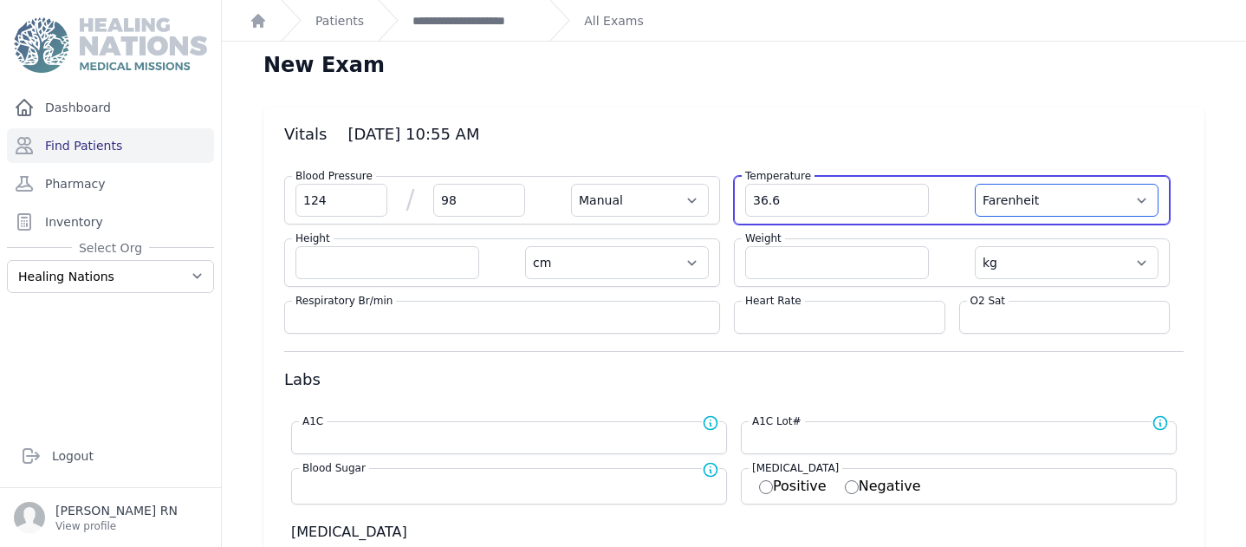
select select
select select "C"
select select "Manual"
select select "cm"
select select "kg"
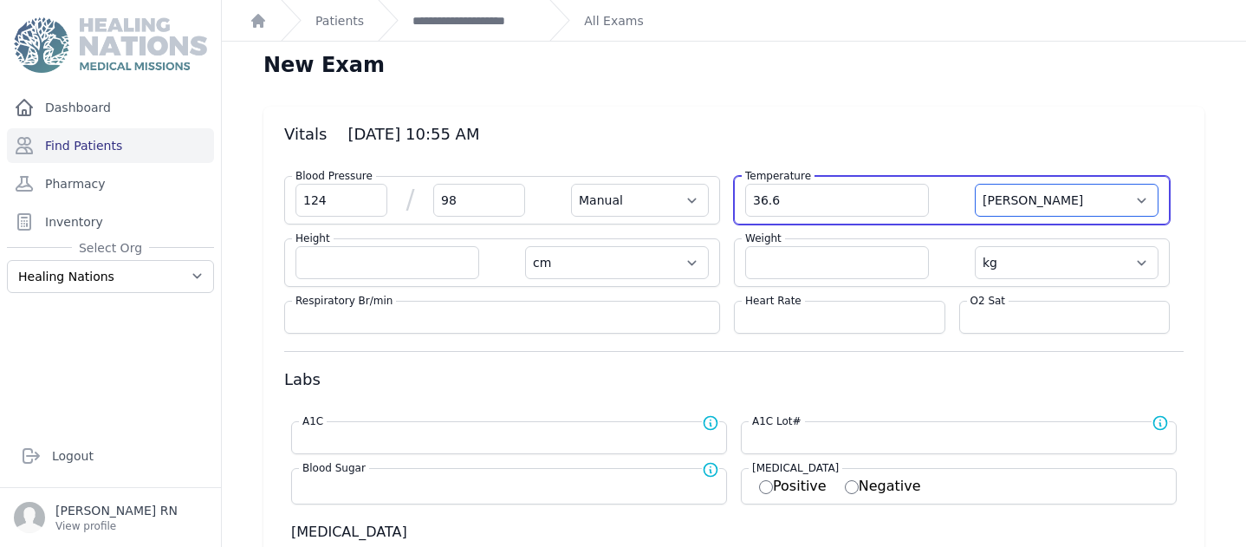
select select
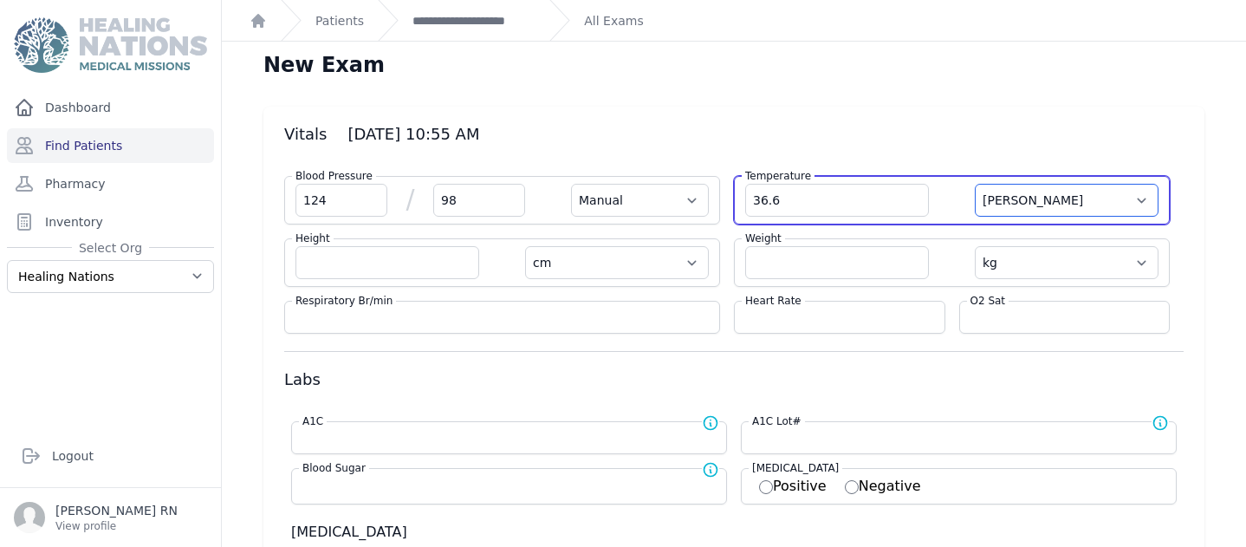
select select
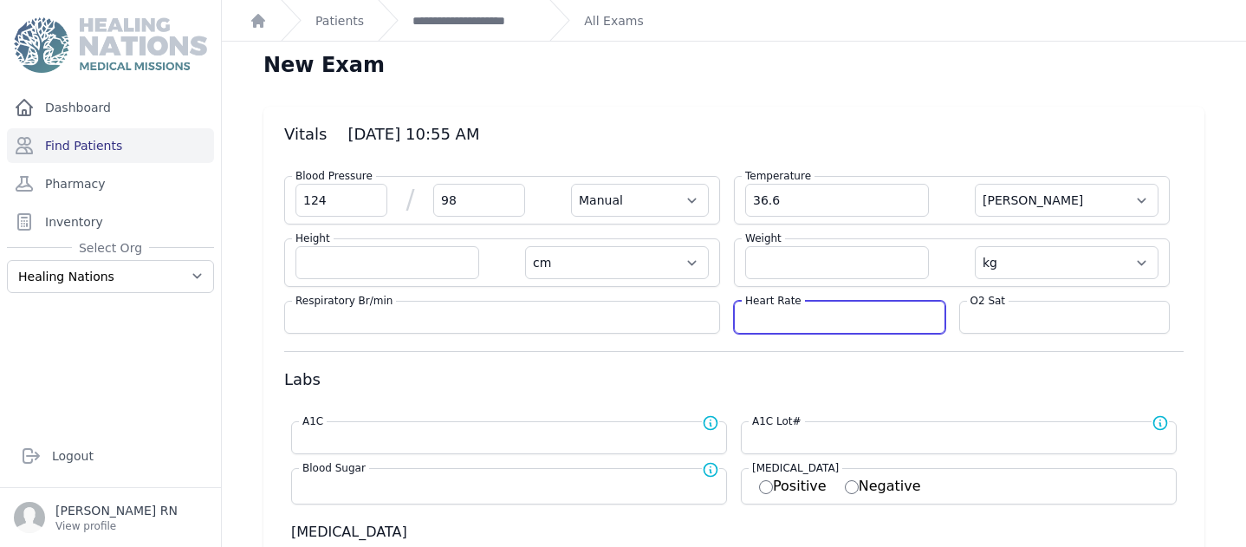
click at [749, 317] on input "number" at bounding box center [839, 316] width 189 height 17
type input "68"
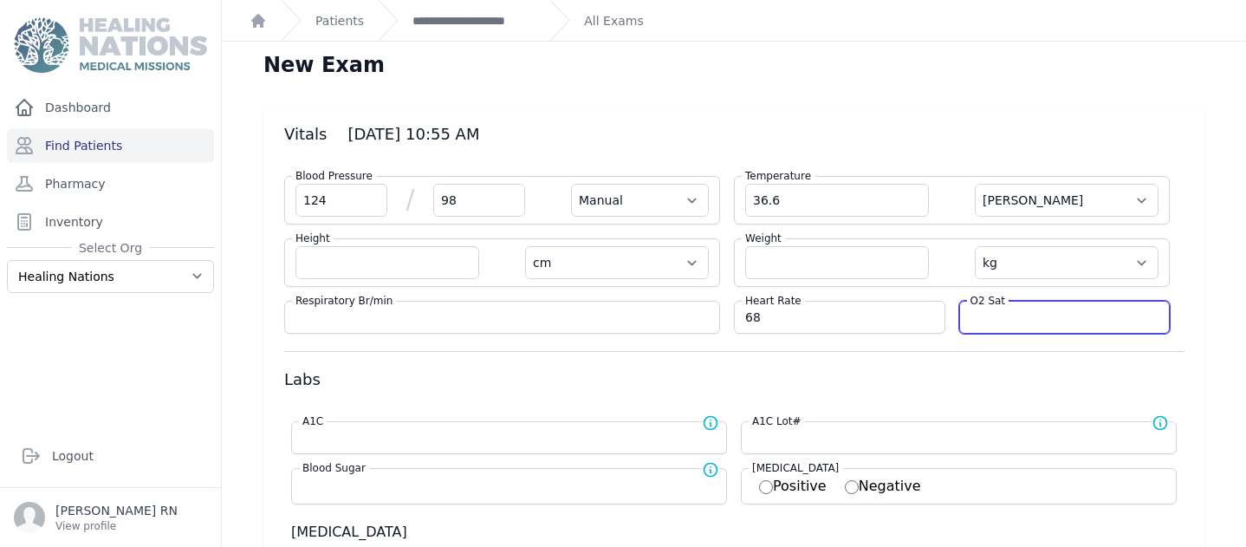
select select "Manual"
select select "C"
select select "cm"
select select "kg"
select select
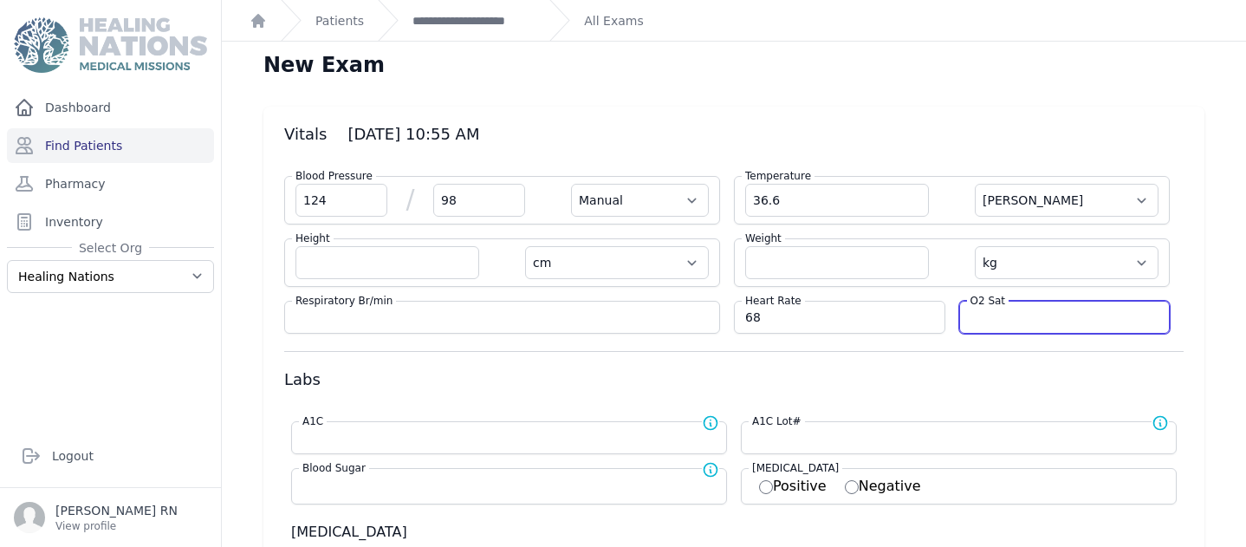
select select
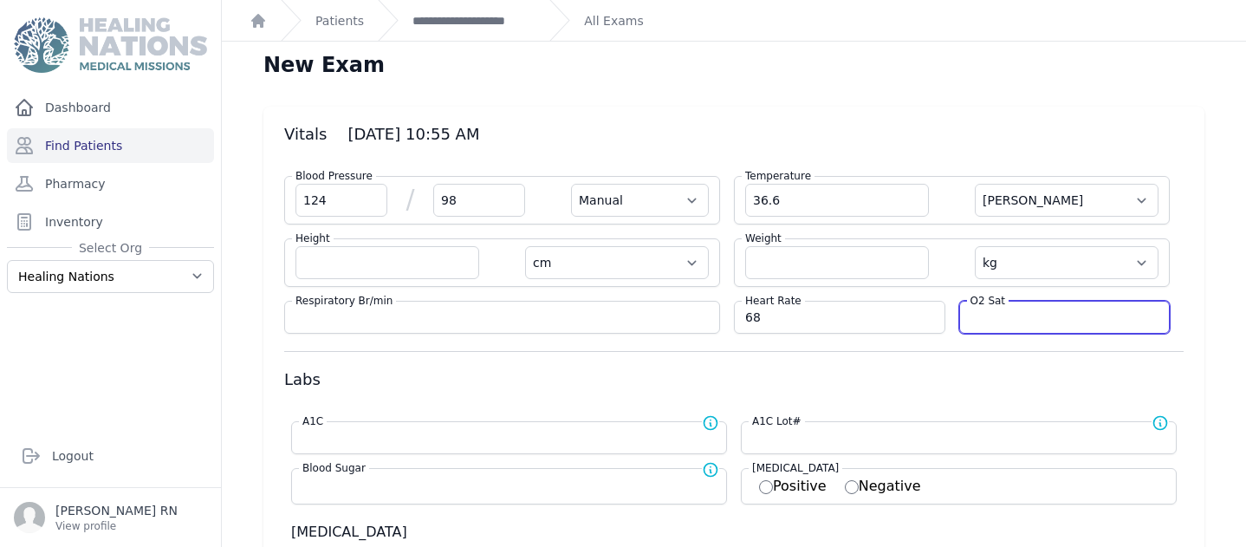
select select
click at [1007, 319] on input "number" at bounding box center [1064, 316] width 189 height 17
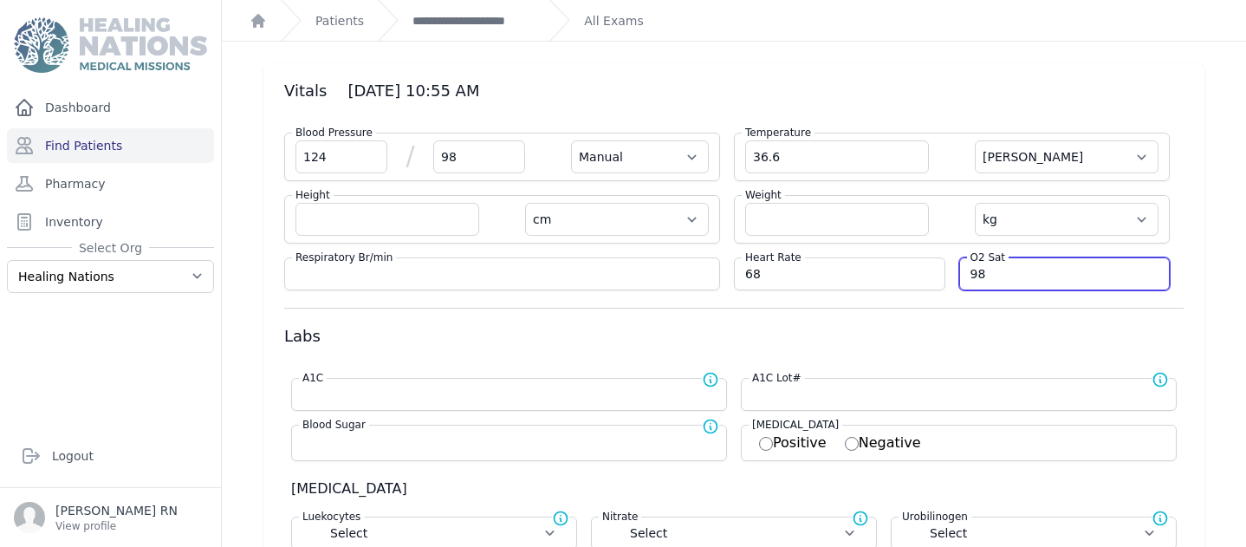
scroll to position [80, 0]
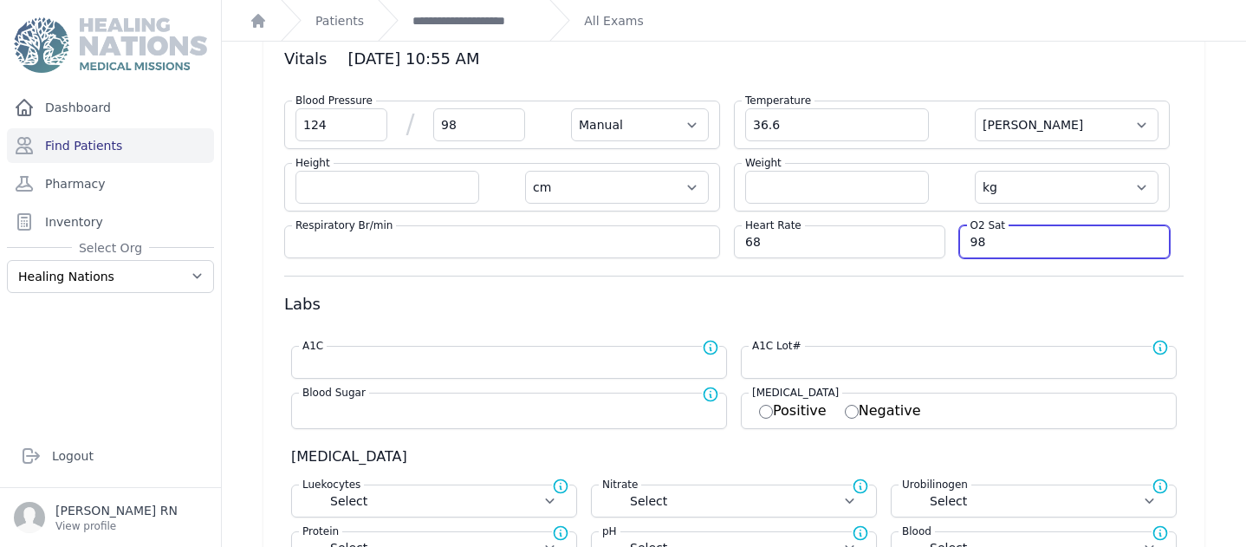
type input "98"
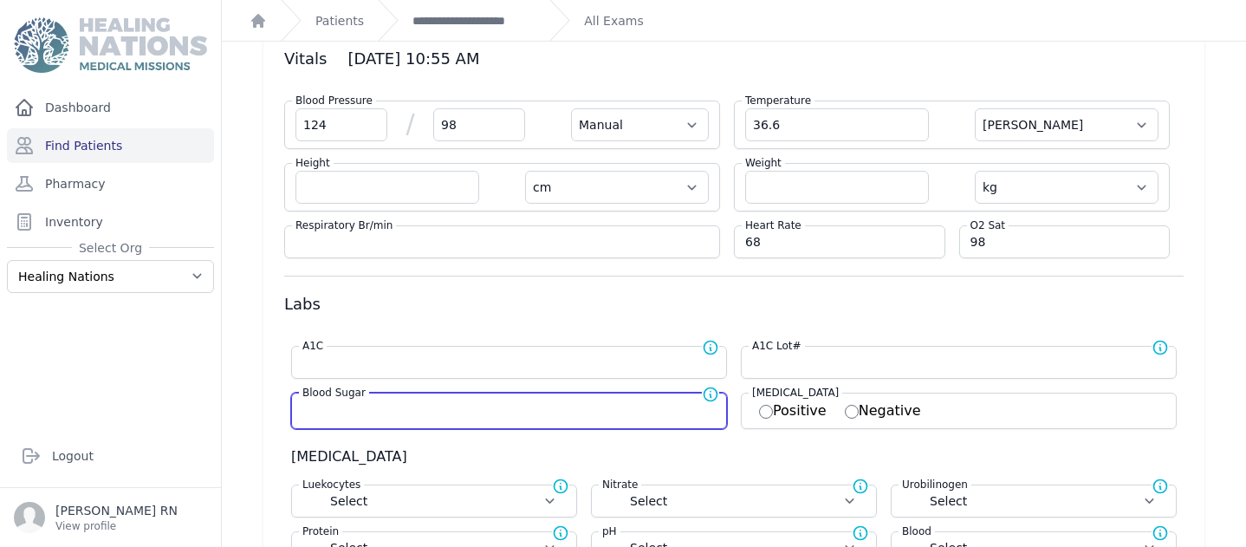
select select "Manual"
select select "C"
select select "cm"
select select "kg"
select select
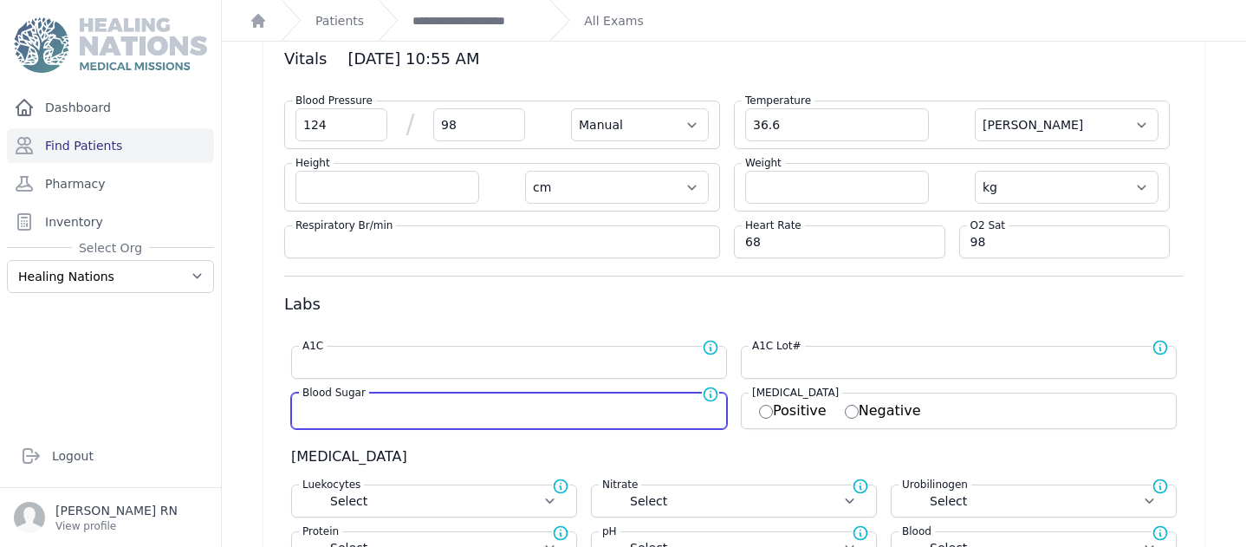
select select
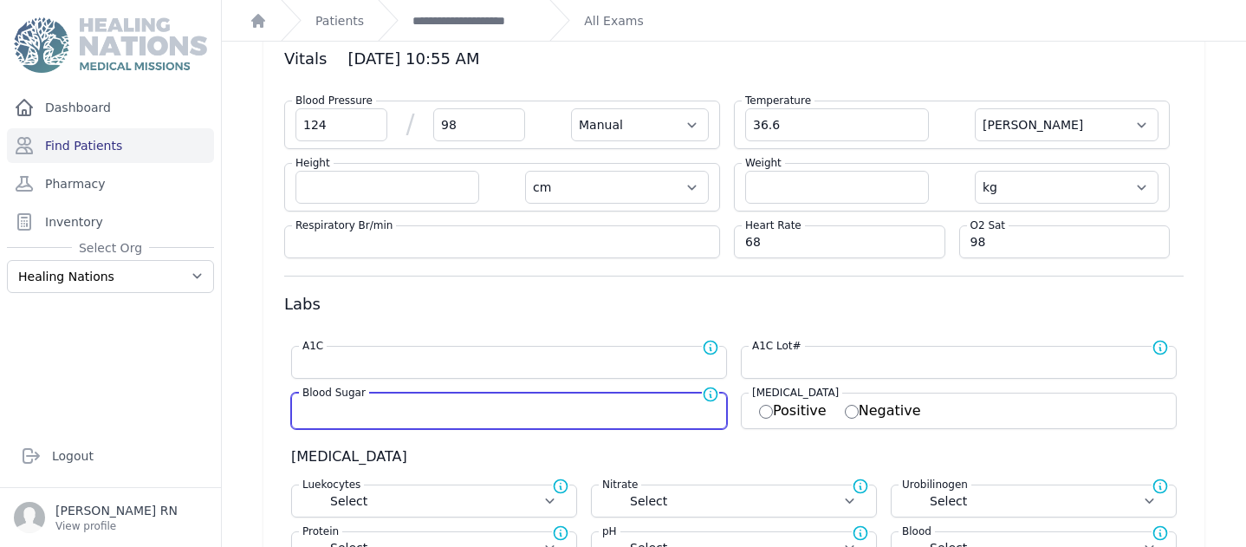
select select
click at [311, 408] on input "number" at bounding box center [508, 408] width 413 height 17
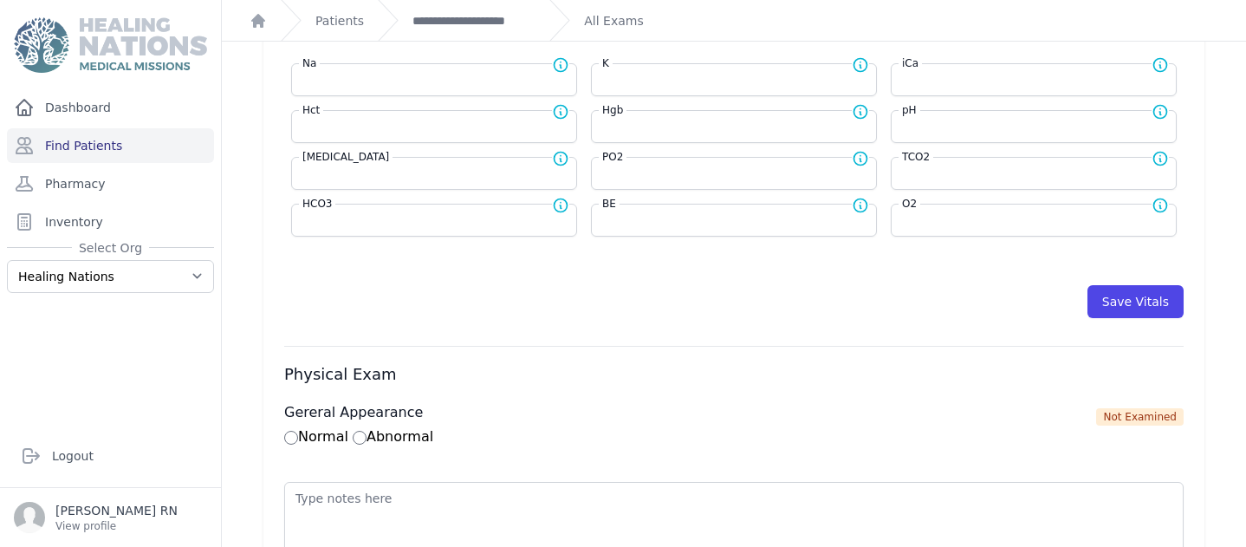
scroll to position [743, 0]
type input "112"
select select "Manual"
select select "C"
select select "cm"
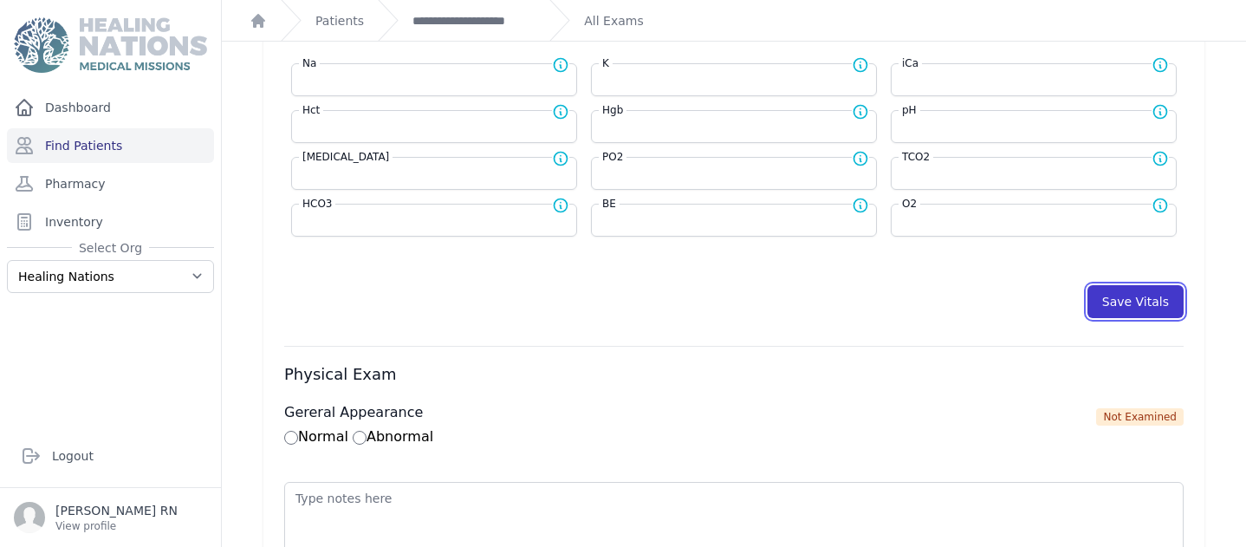
select select "kg"
type input "112.0"
select select
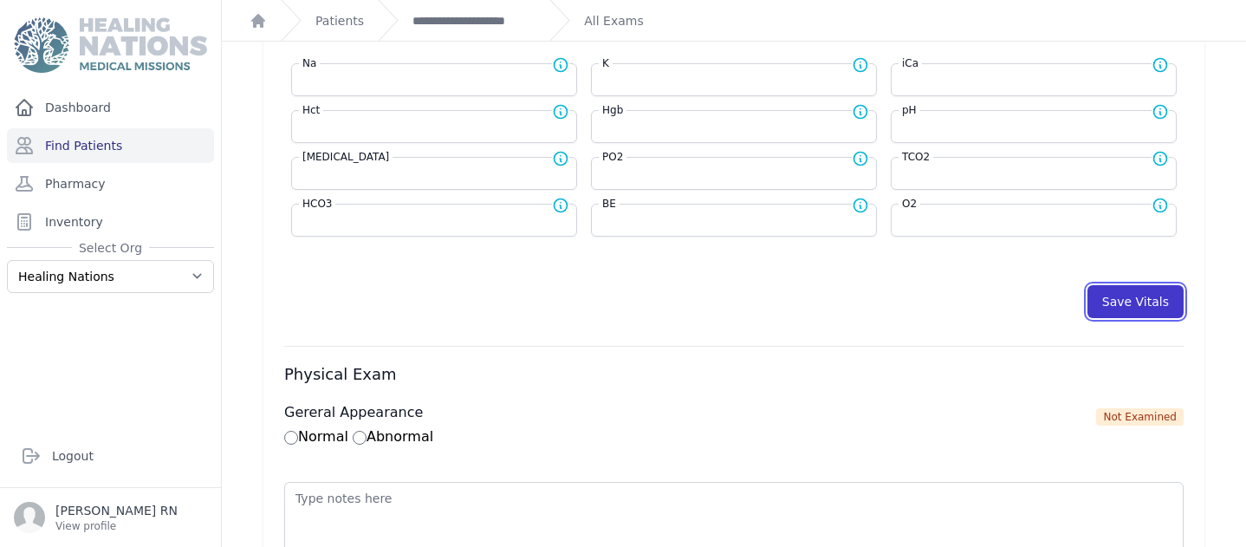
select select
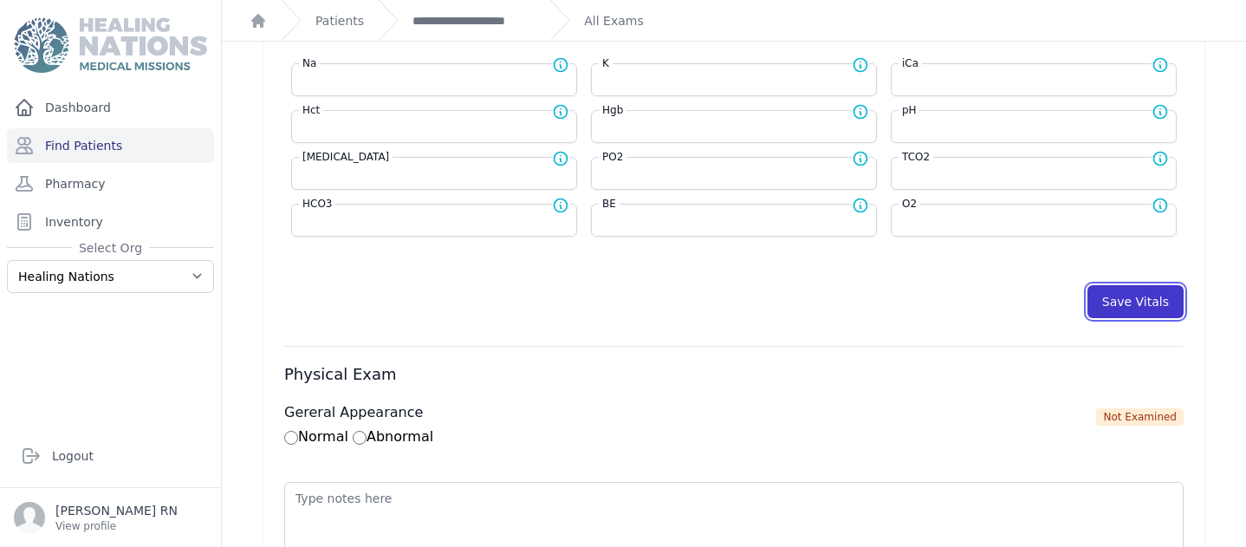
select select
click at [1151, 292] on button "Save Vitals" at bounding box center [1135, 301] width 96 height 33
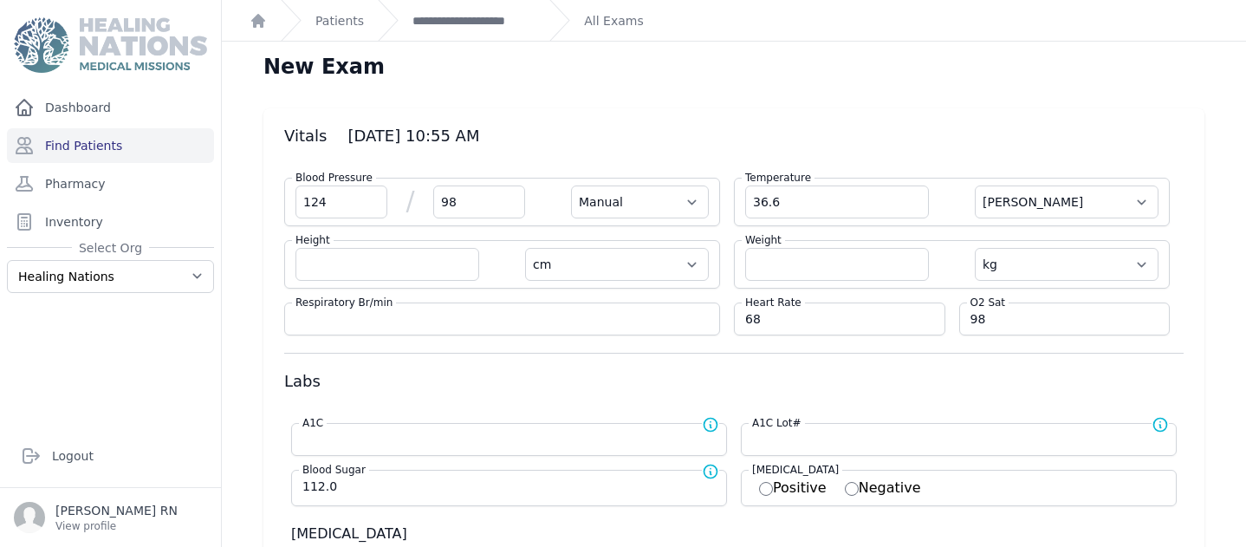
scroll to position [3, 0]
click at [477, 24] on link "**********" at bounding box center [473, 20] width 123 height 17
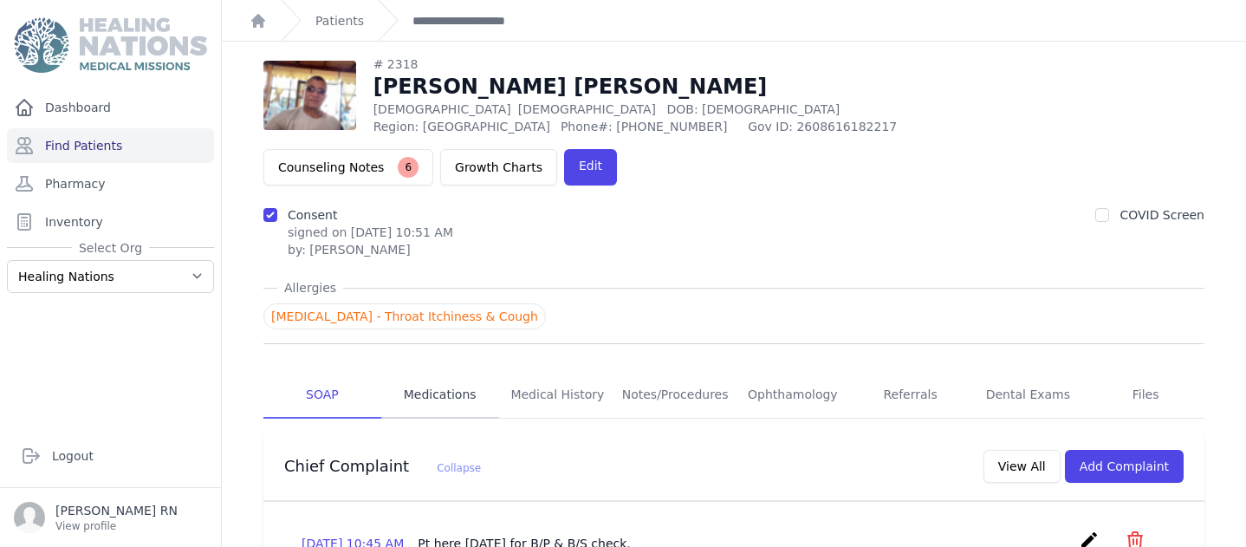
click at [454, 372] on link "Medications" at bounding box center [440, 395] width 118 height 47
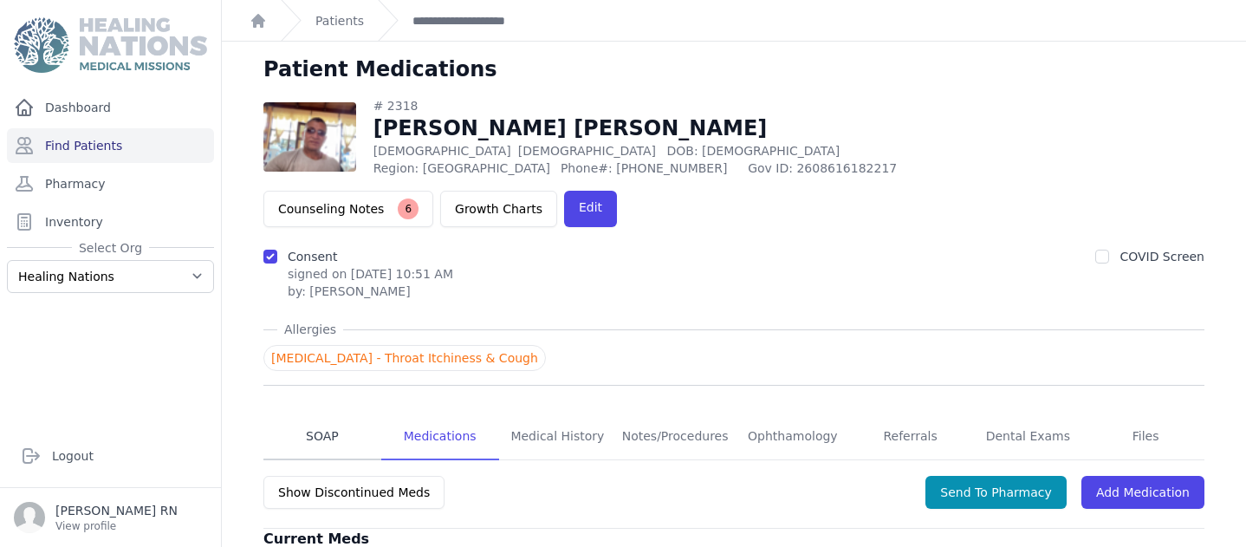
click at [307, 413] on link "SOAP" at bounding box center [322, 436] width 118 height 47
click at [321, 413] on link "SOAP" at bounding box center [322, 436] width 118 height 47
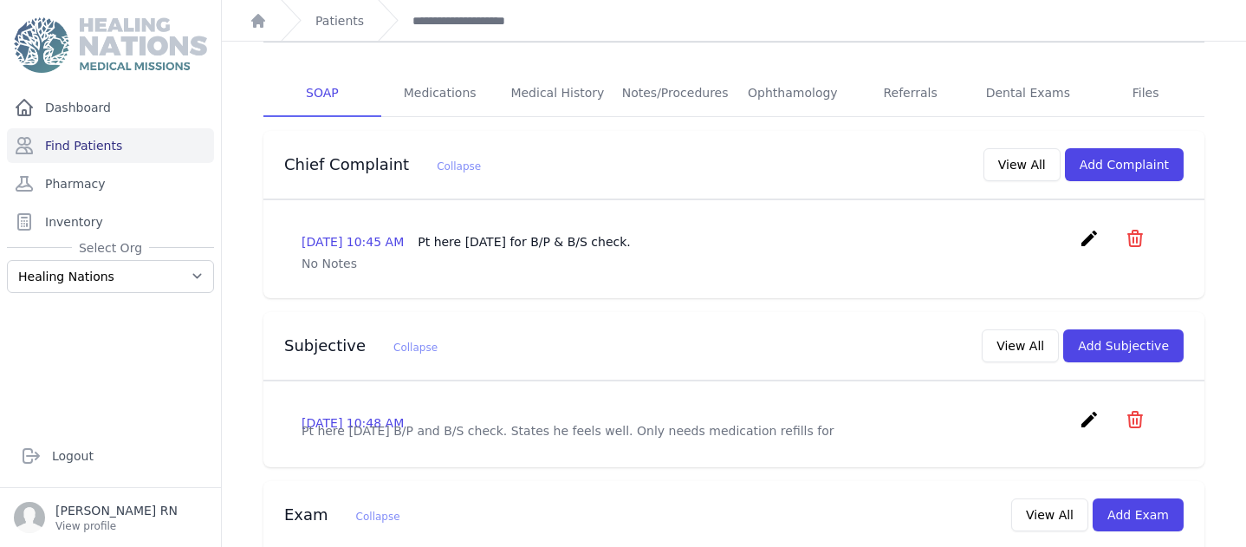
scroll to position [382, 0]
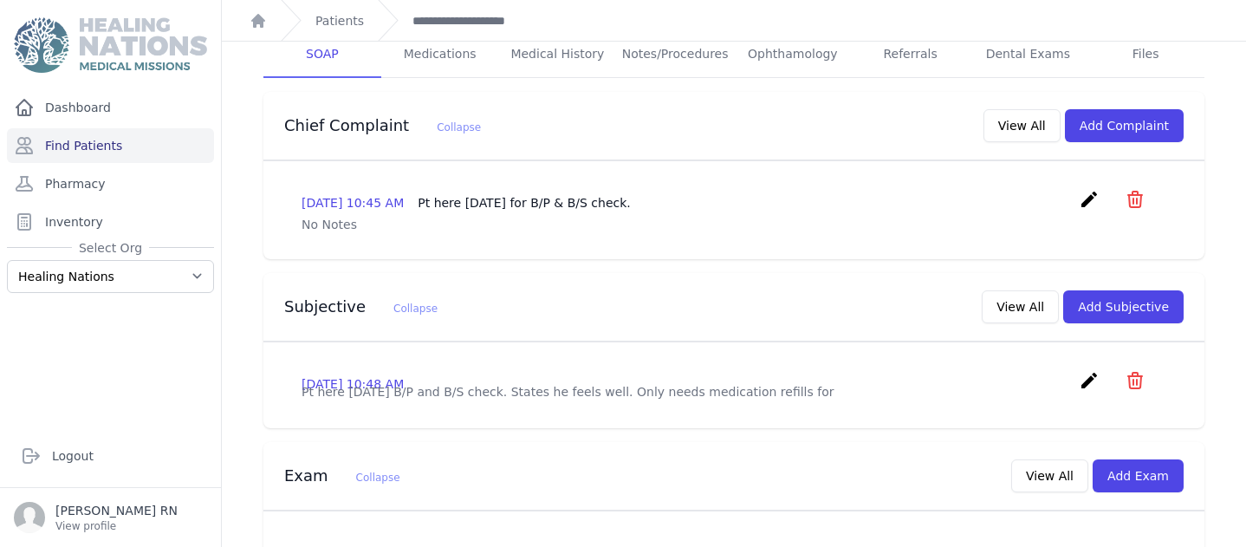
click at [1080, 370] on icon "create" at bounding box center [1089, 380] width 21 height 21
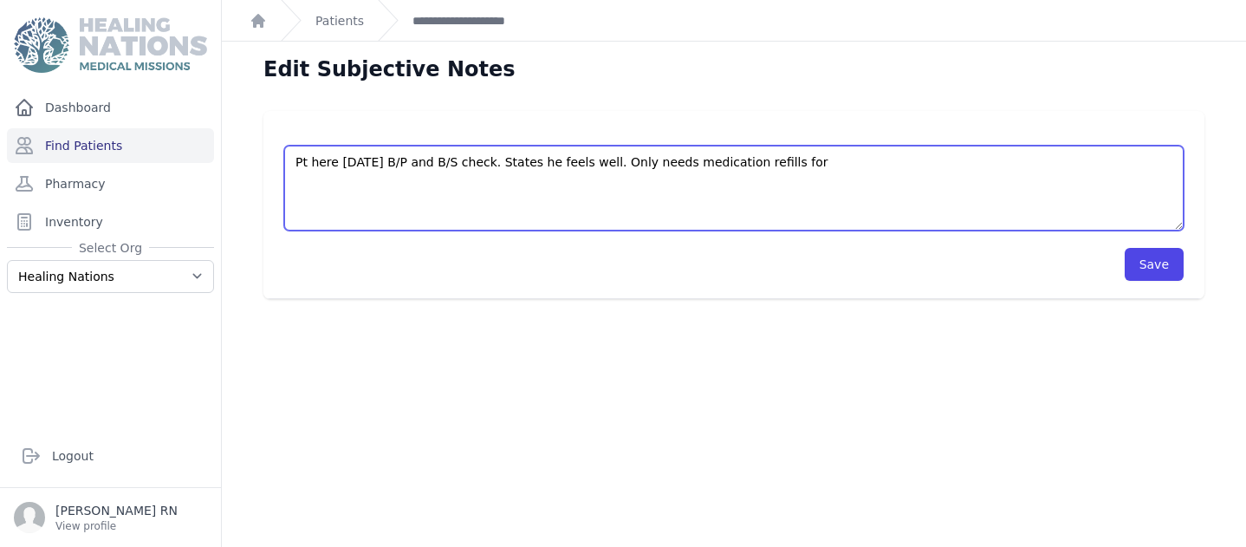
click at [795, 160] on textarea "Pt here today B/P and B/S check. States he feels well. Only needs medication re…" at bounding box center [733, 188] width 899 height 85
drag, startPoint x: 781, startPoint y: 159, endPoint x: 763, endPoint y: 159, distance: 17.3
click at [763, 159] on textarea "Pt here today B/P and B/S check. States he feels well. Only needs medication re…" at bounding box center [733, 188] width 899 height 85
click at [824, 164] on textarea "Pt here today B/P and B/S check. States he feels well. Only needs medication re…" at bounding box center [733, 188] width 899 height 85
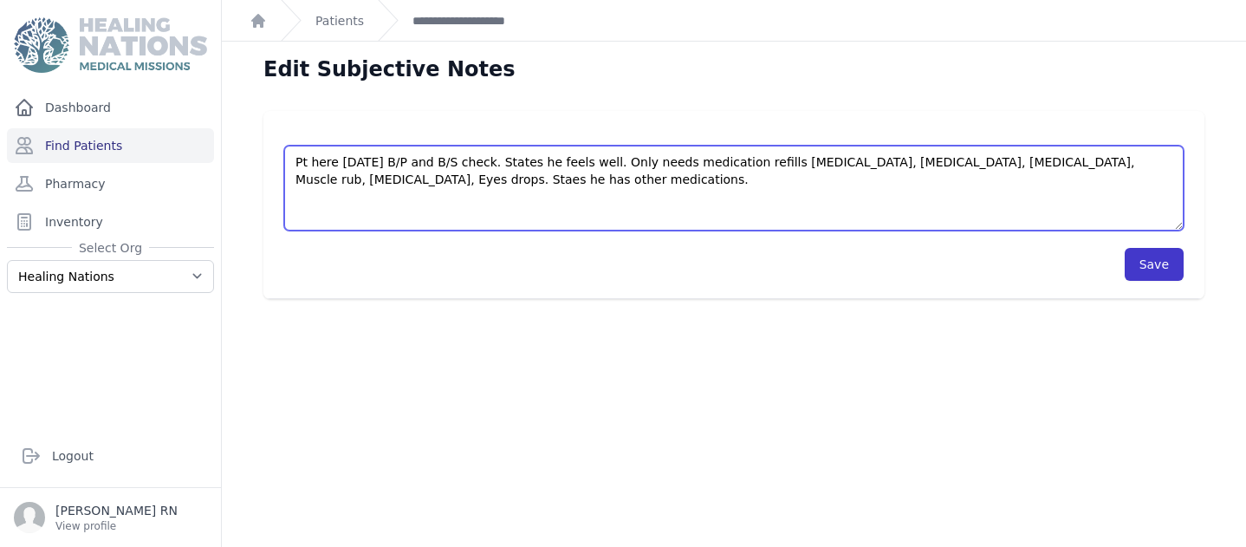
type textarea "Pt here today B/P and B/S check. States he feels well. Only needs medication re…"
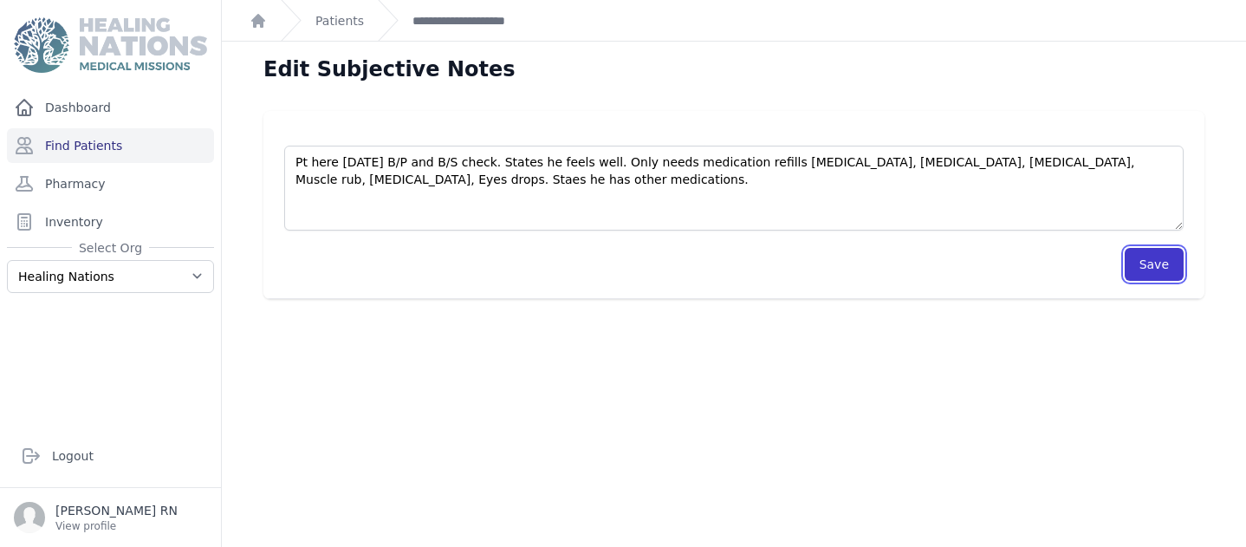
click at [1138, 265] on button "Save" at bounding box center [1154, 264] width 59 height 33
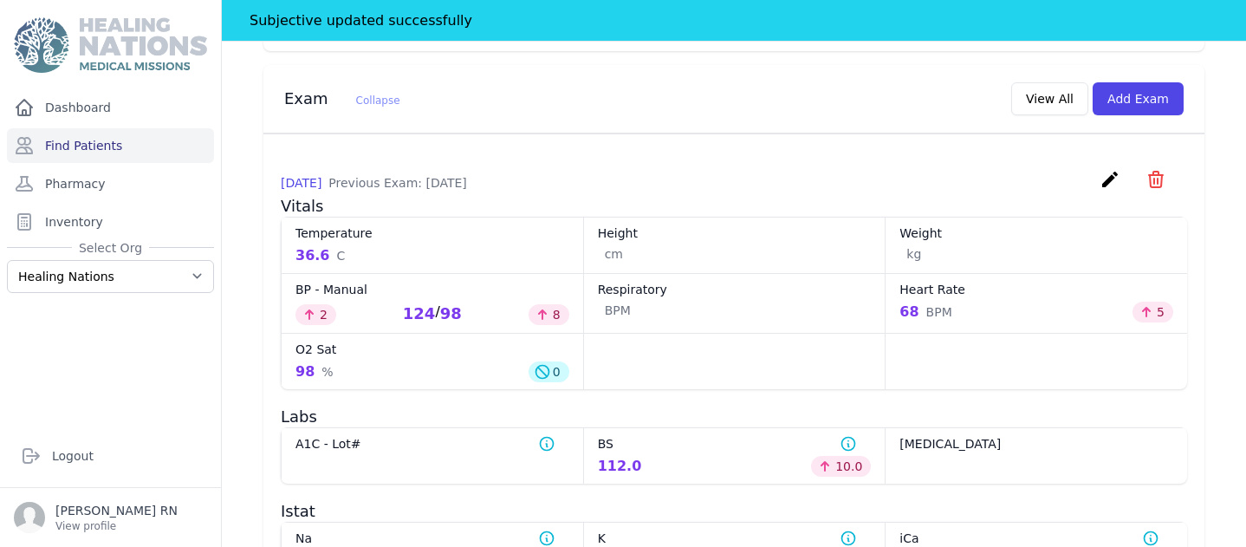
scroll to position [817, 0]
click at [58, 140] on link "Find Patients" at bounding box center [110, 145] width 207 height 35
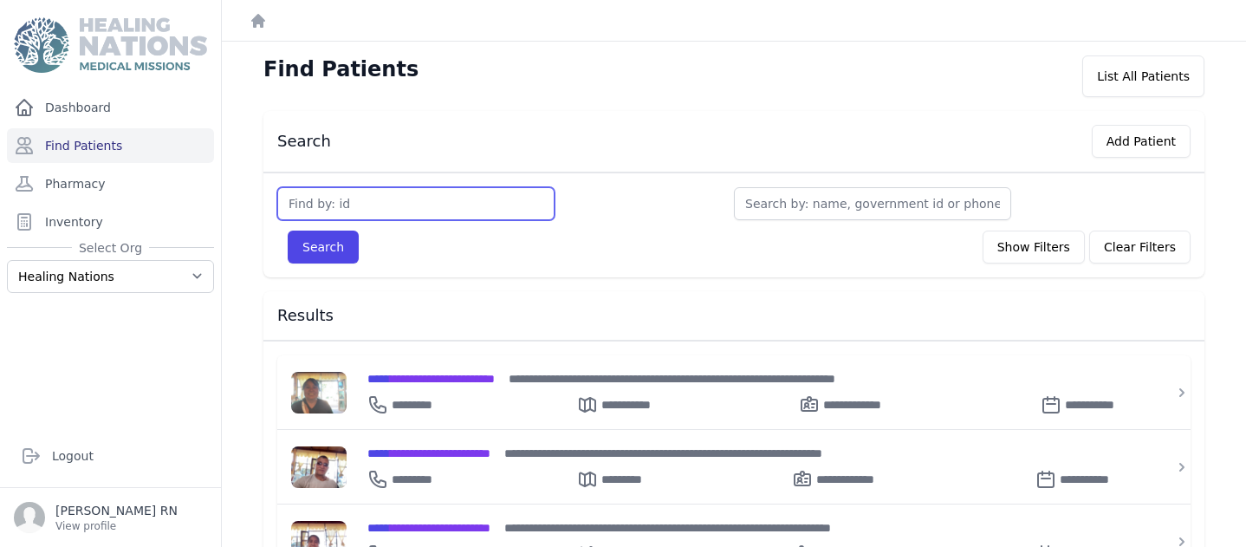
click at [325, 202] on input "text" at bounding box center [415, 203] width 277 height 33
type input "342"
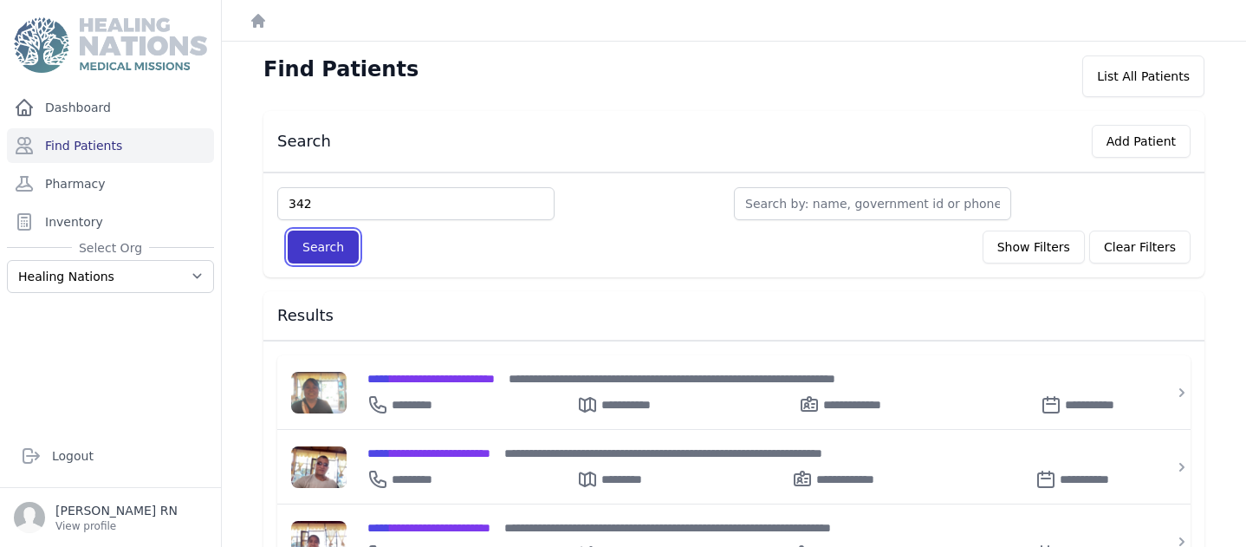
click at [319, 248] on button "Search" at bounding box center [323, 246] width 71 height 33
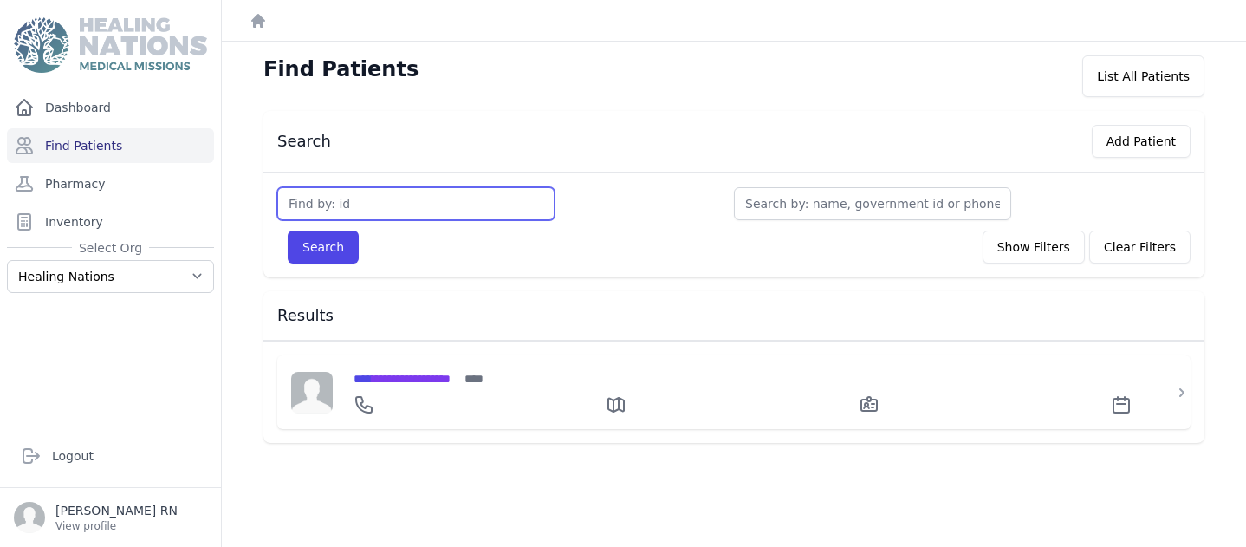
click at [301, 204] on input "text" at bounding box center [415, 203] width 277 height 33
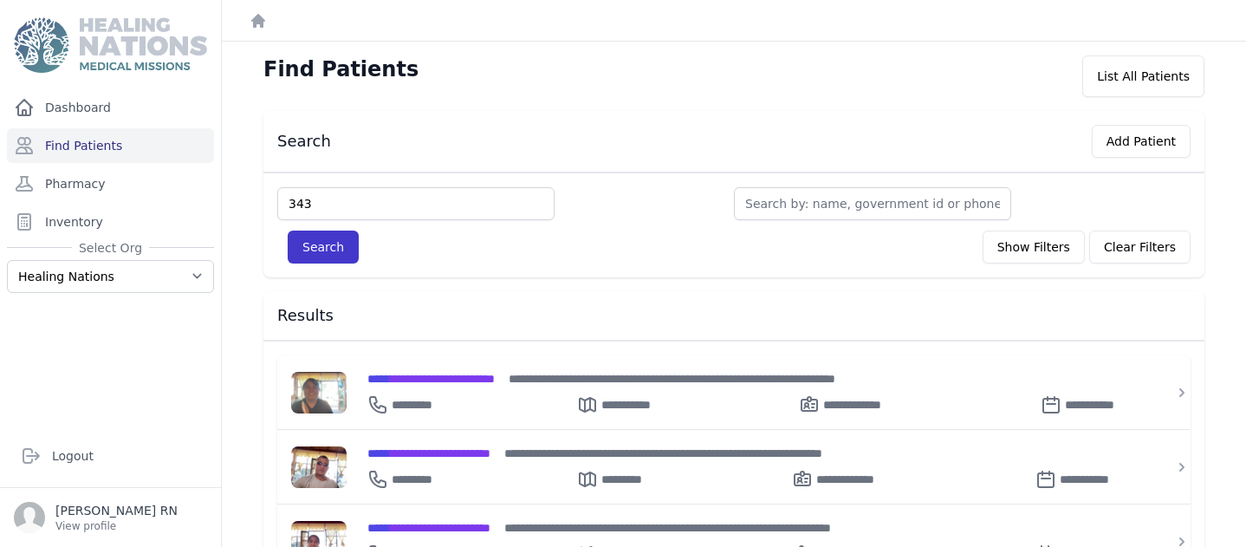
type input "343"
click at [332, 246] on button "Search" at bounding box center [323, 246] width 71 height 33
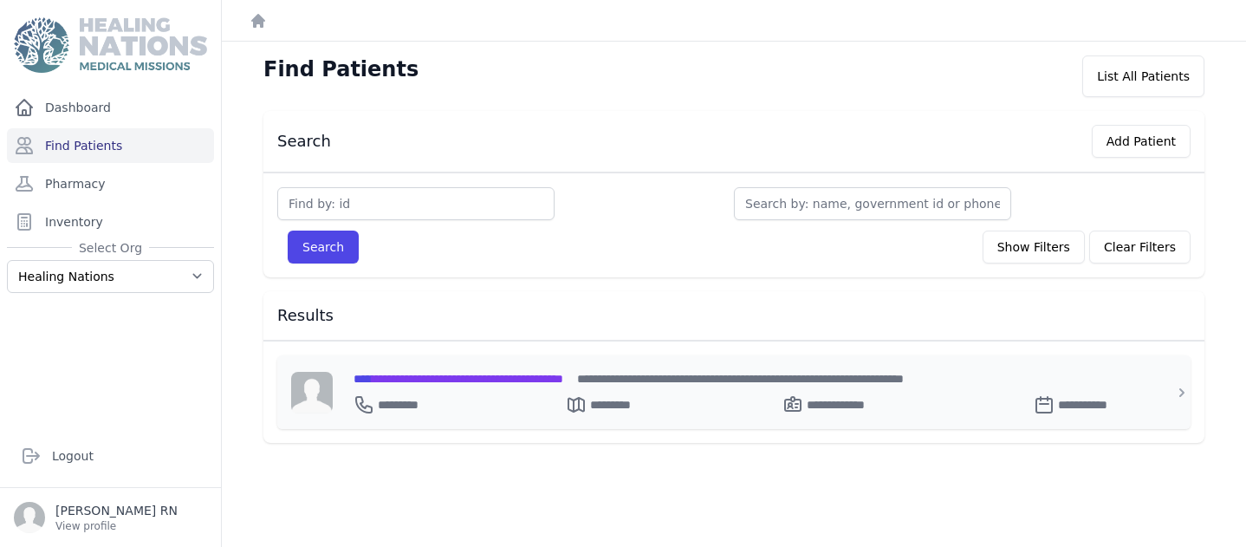
click at [424, 376] on span "**********" at bounding box center [458, 379] width 210 height 12
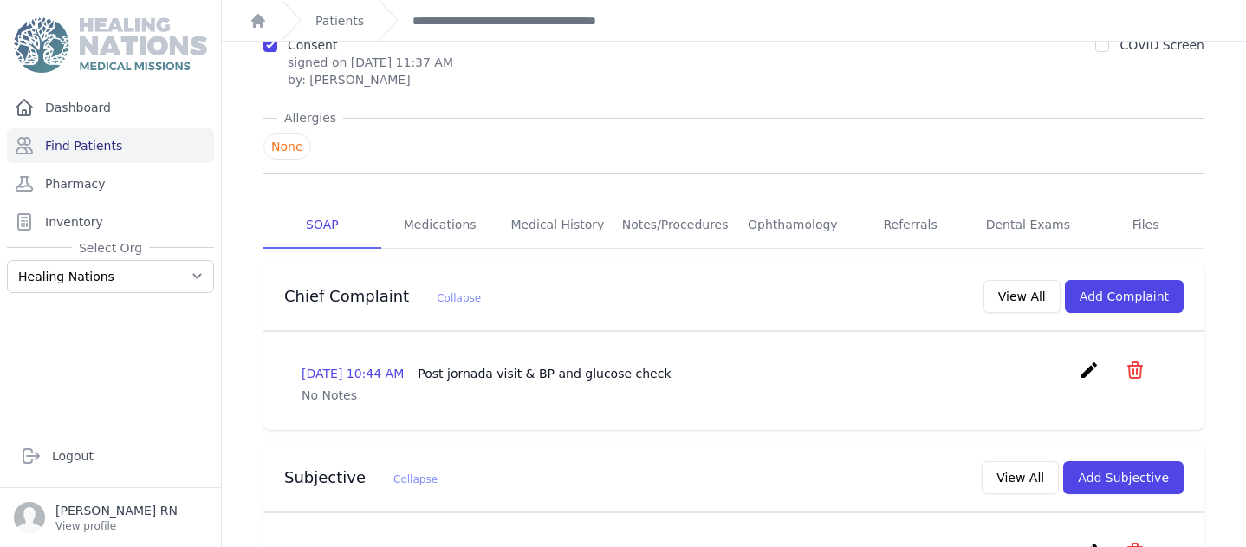
scroll to position [182, 0]
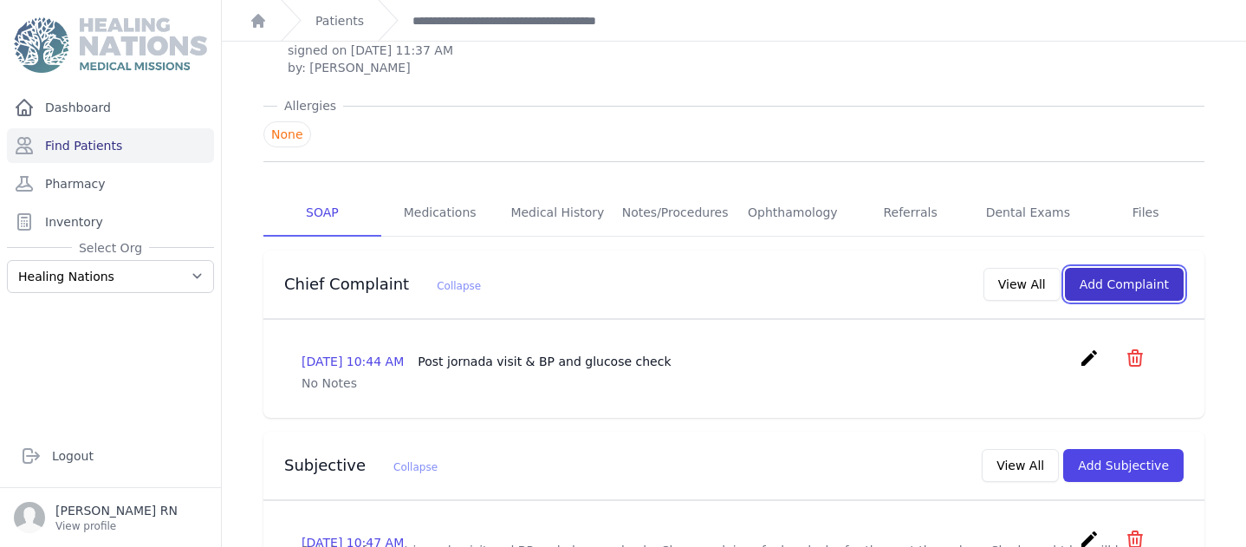
click at [1144, 268] on button "Add Complaint" at bounding box center [1124, 284] width 119 height 33
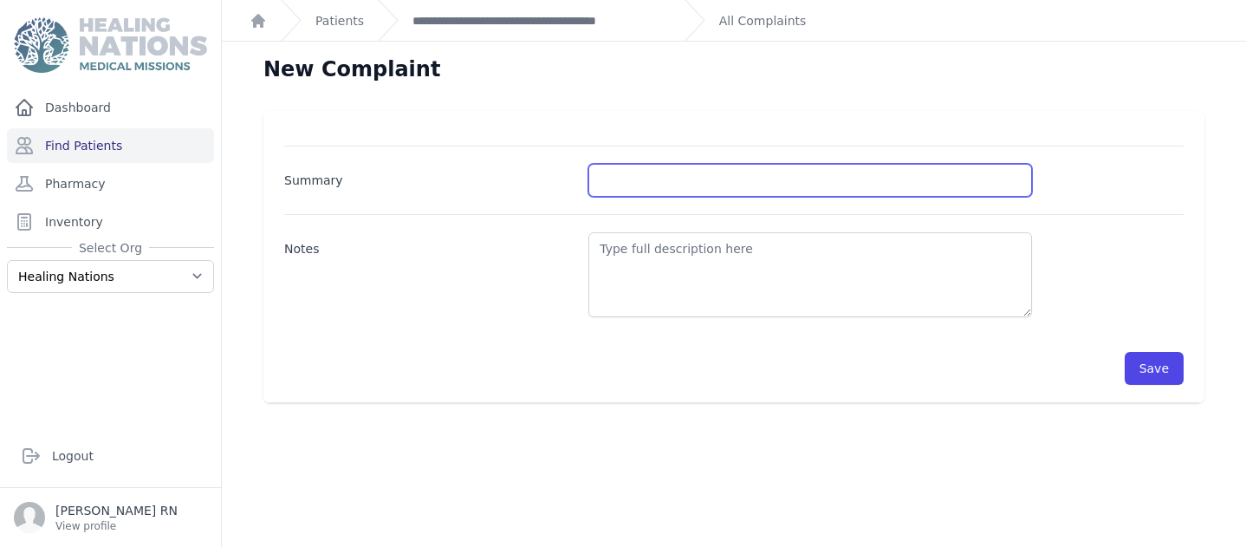
click at [595, 179] on input "Summary" at bounding box center [810, 180] width 444 height 33
type input "Pt here for B/P & B/S check. Medication refills"
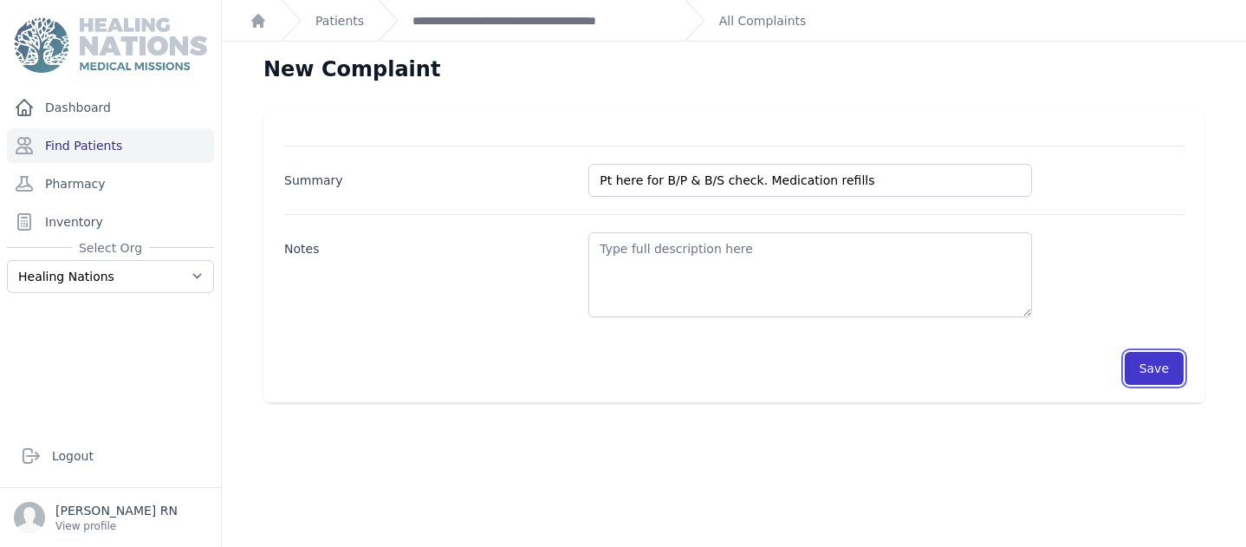
click at [1144, 366] on button "Save" at bounding box center [1154, 368] width 59 height 33
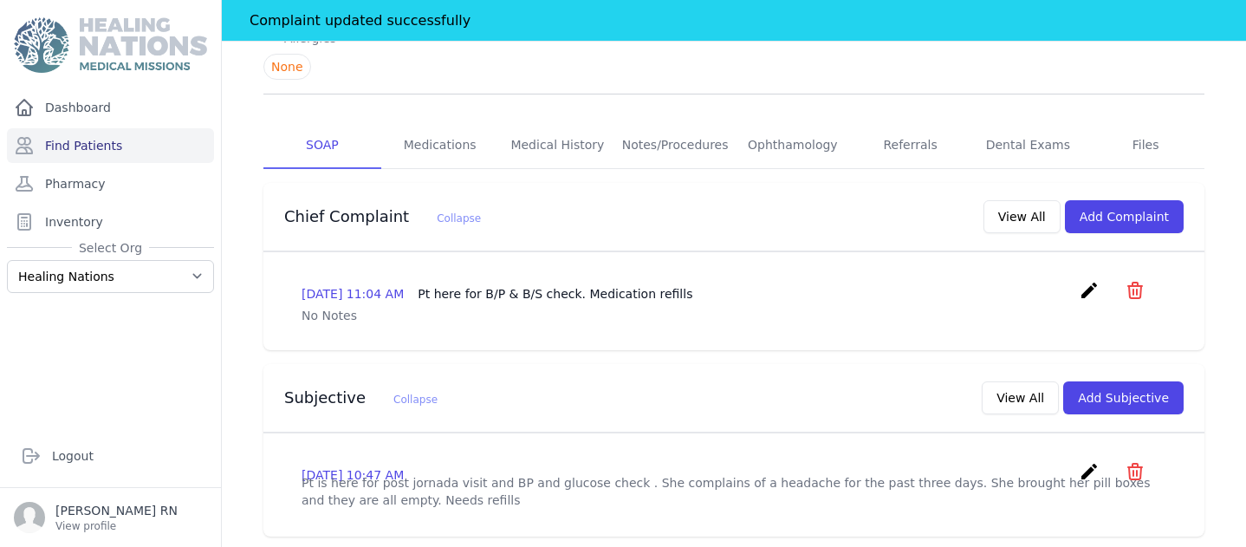
scroll to position [295, 0]
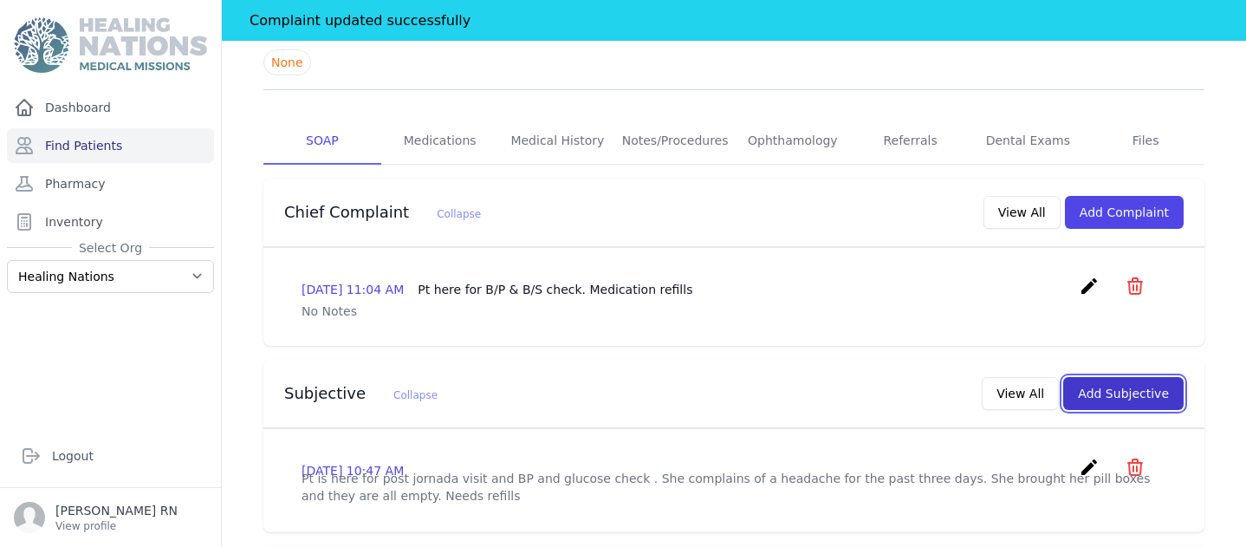
click at [1089, 377] on button "Add Subjective" at bounding box center [1123, 393] width 120 height 33
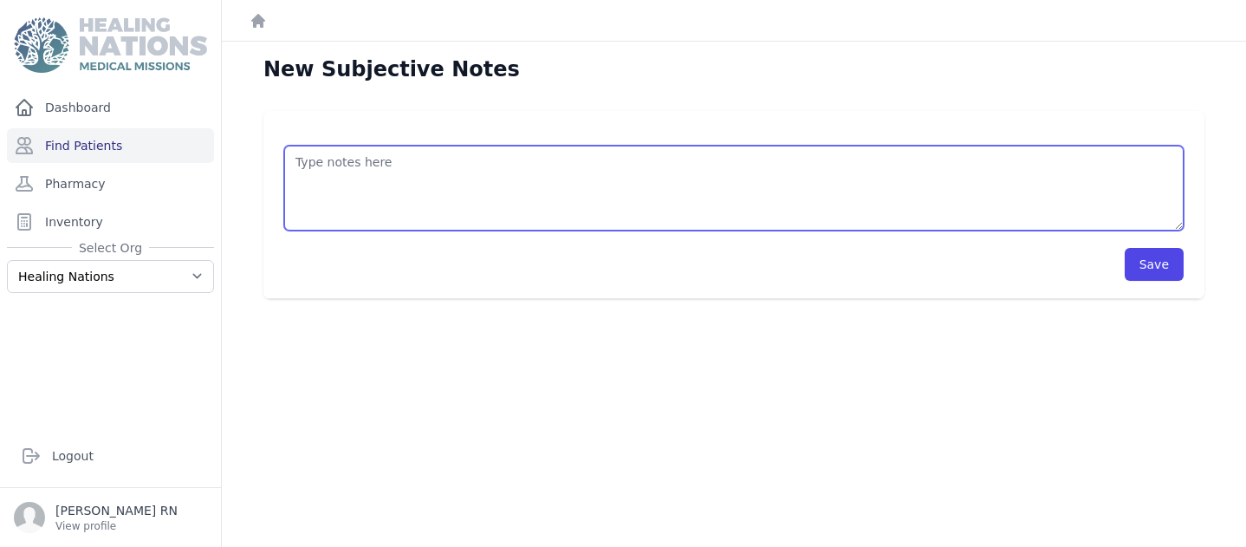
click at [300, 163] on textarea at bounding box center [733, 188] width 899 height 85
type textarea "Pt here today fore B/P & B/S checks. Also medication refills and pill box refil…"
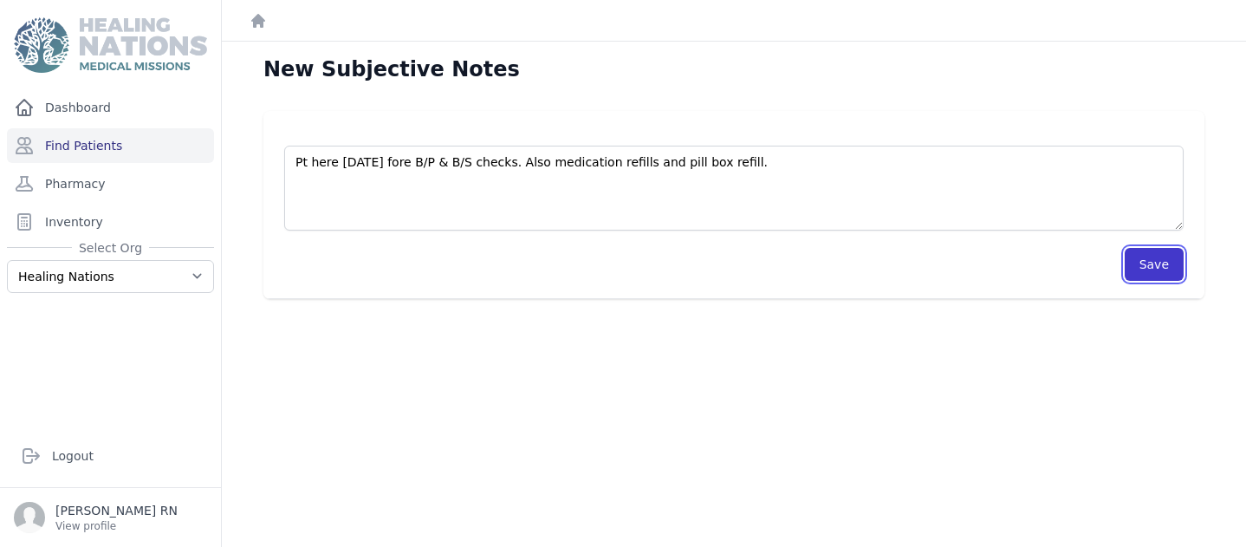
click at [1156, 263] on button "Save" at bounding box center [1154, 264] width 59 height 33
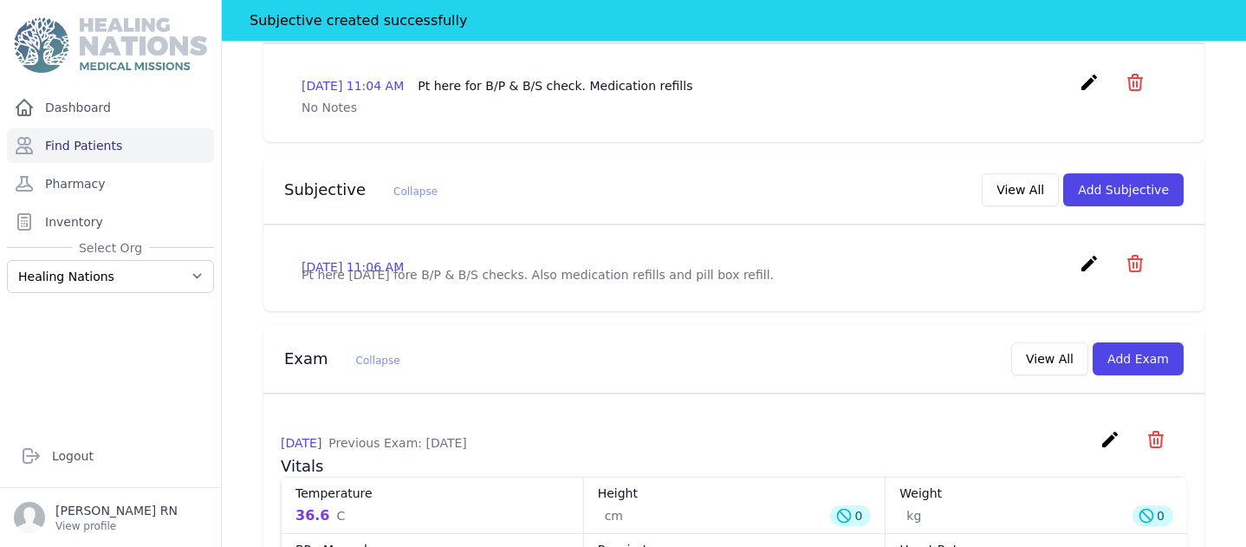
scroll to position [542, 0]
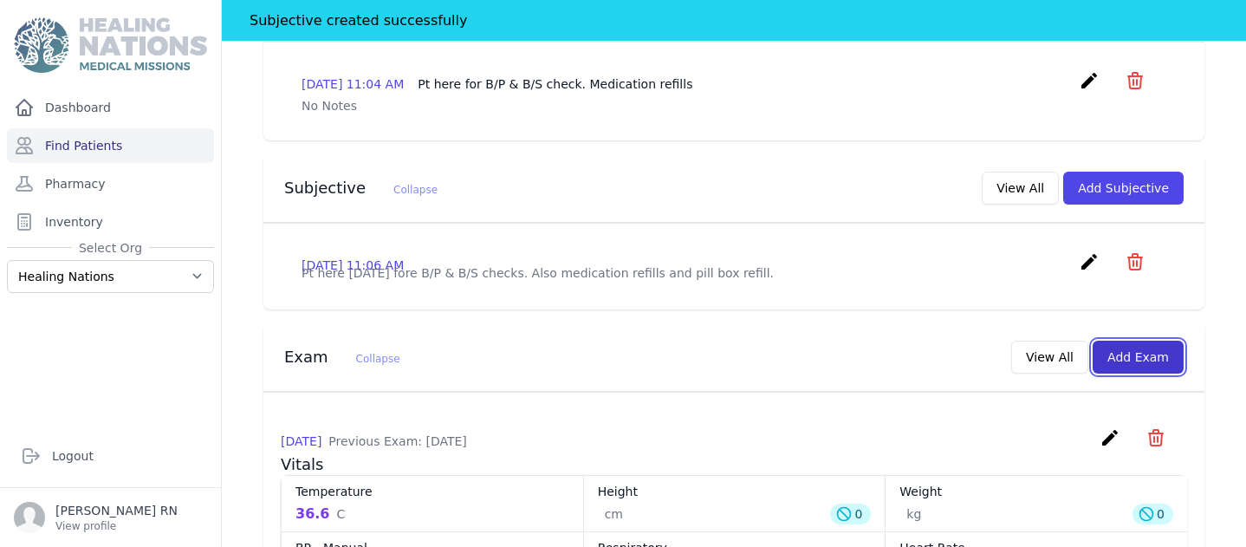
click at [1125, 340] on button "Add Exam" at bounding box center [1137, 356] width 91 height 33
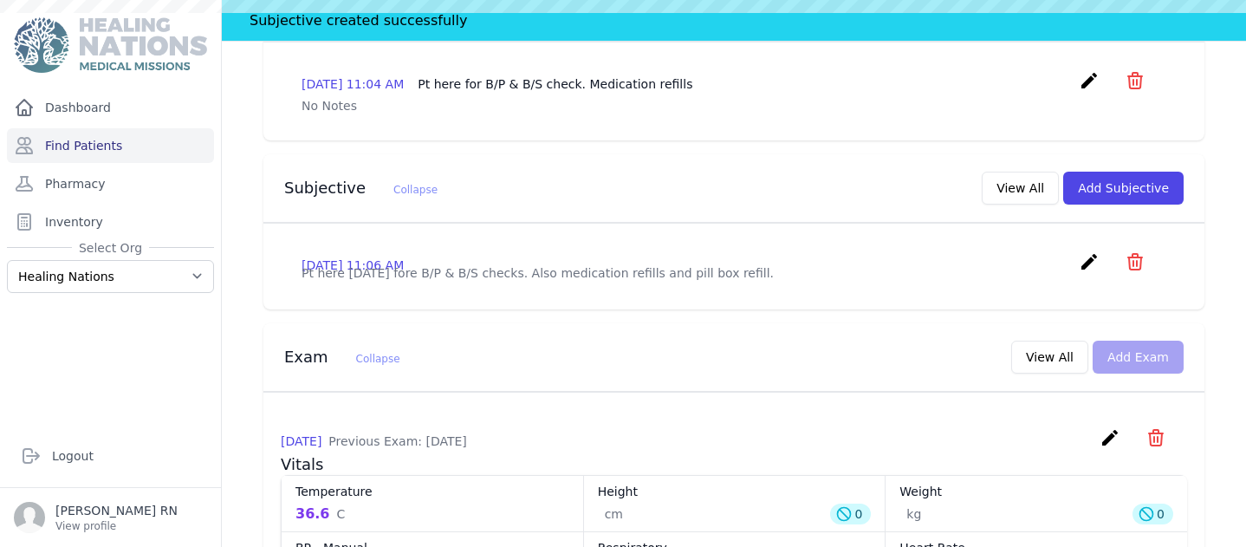
scroll to position [0, 0]
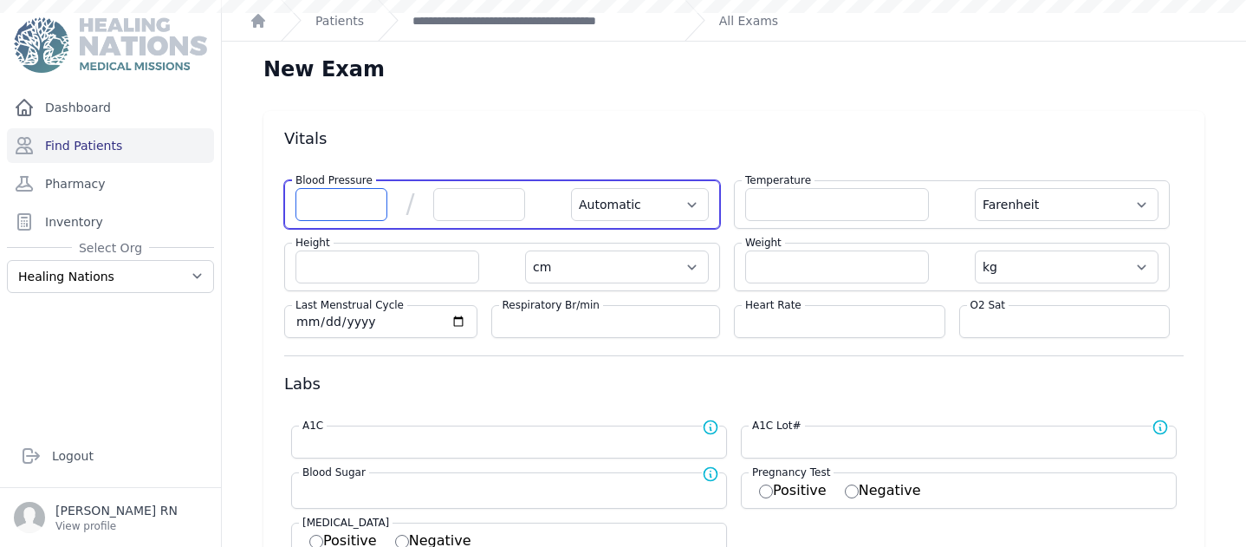
click at [316, 206] on input "number" at bounding box center [341, 204] width 92 height 33
type input "130"
click at [449, 206] on input "number" at bounding box center [479, 204] width 92 height 33
type input "74"
click at [682, 204] on select "Automatic Manual" at bounding box center [640, 204] width 138 height 33
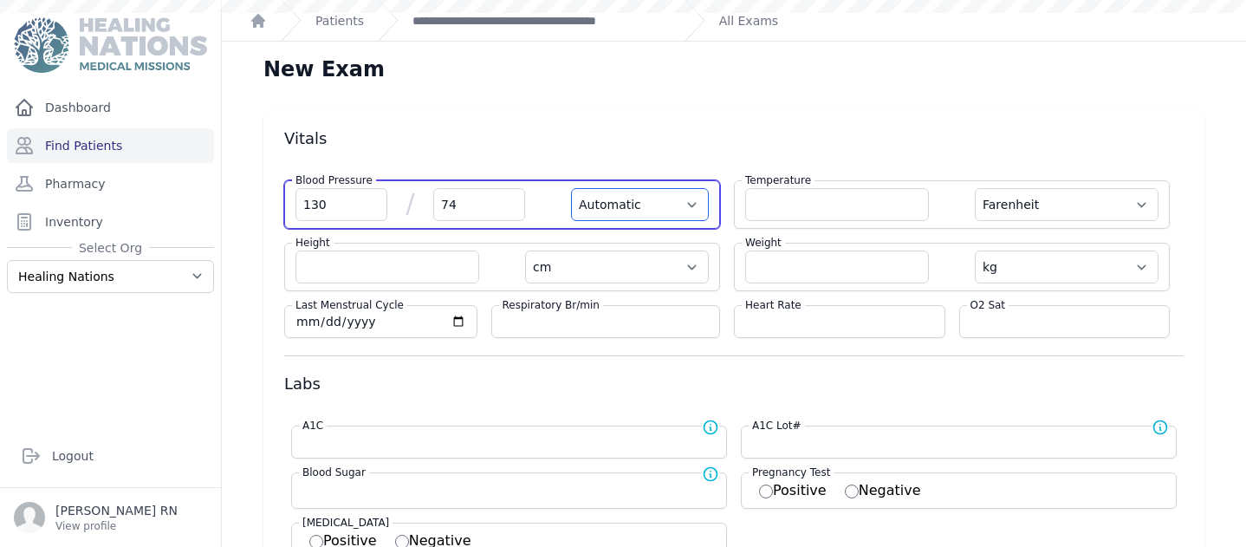
select select "Manual"
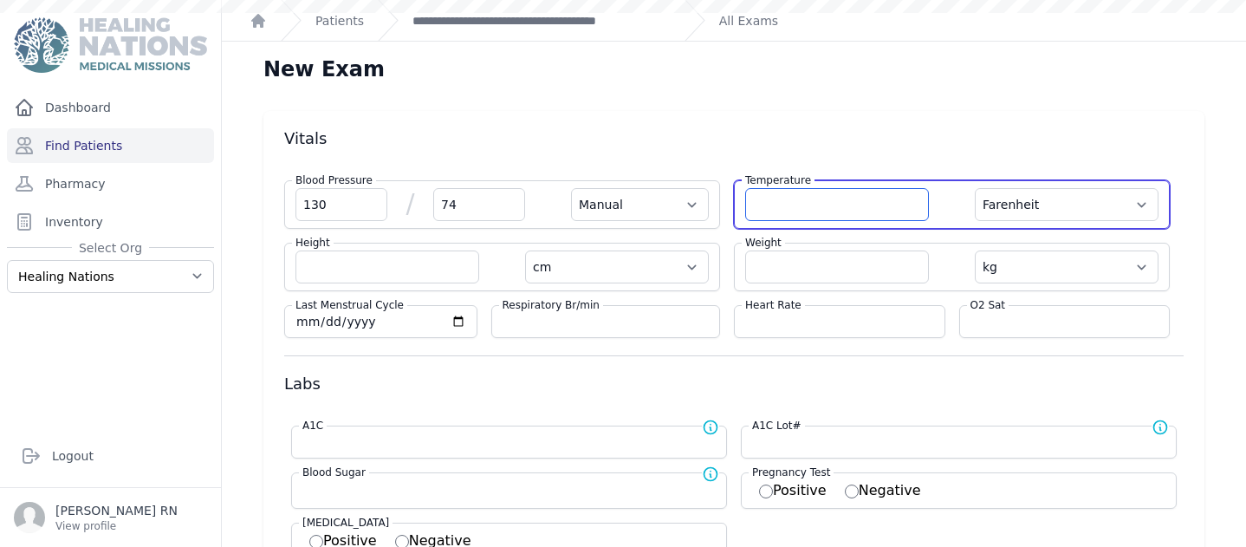
click at [762, 204] on input "number" at bounding box center [837, 204] width 184 height 33
type input "36.5"
click at [1131, 203] on select "Farenheit Celcius" at bounding box center [1067, 204] width 184 height 33
select select "C"
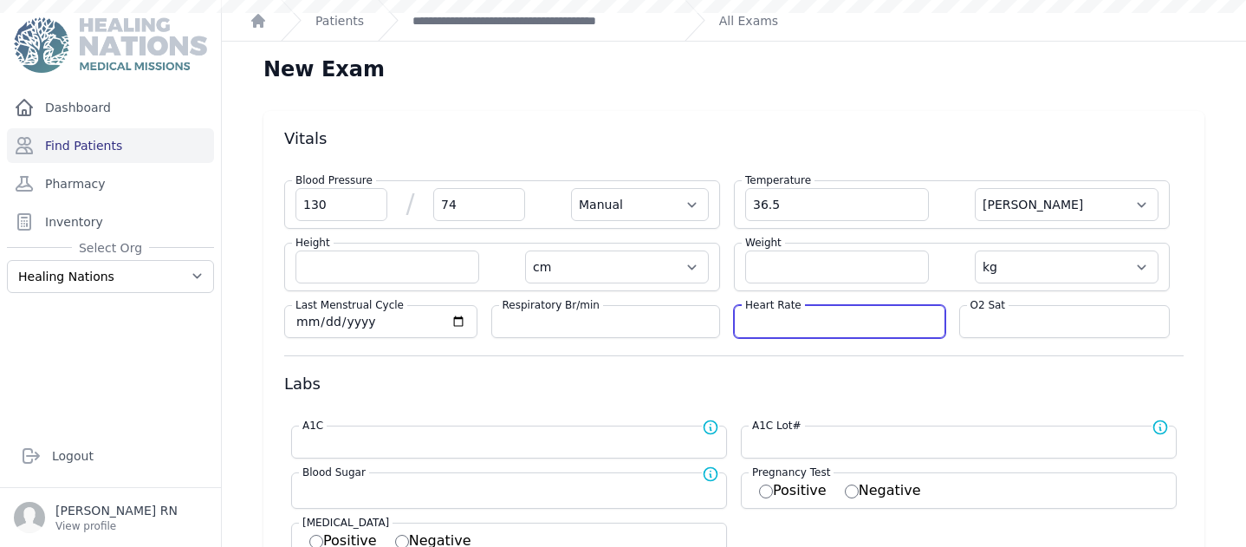
click at [783, 322] on input "number" at bounding box center [839, 321] width 189 height 17
type input "74"
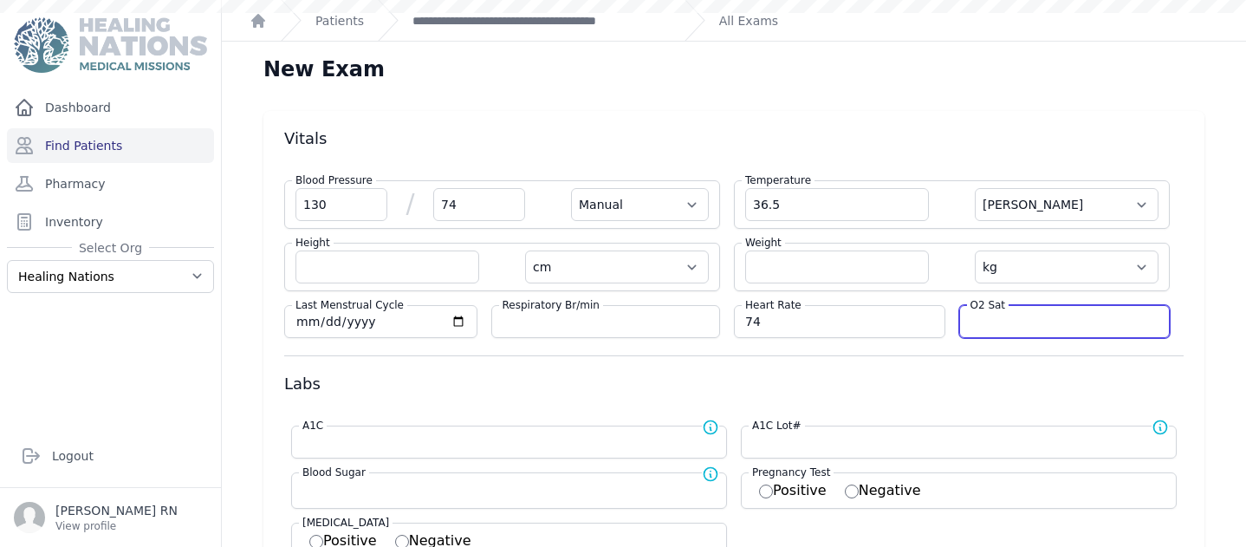
click at [1031, 324] on input "number" at bounding box center [1064, 321] width 189 height 17
type input "95"
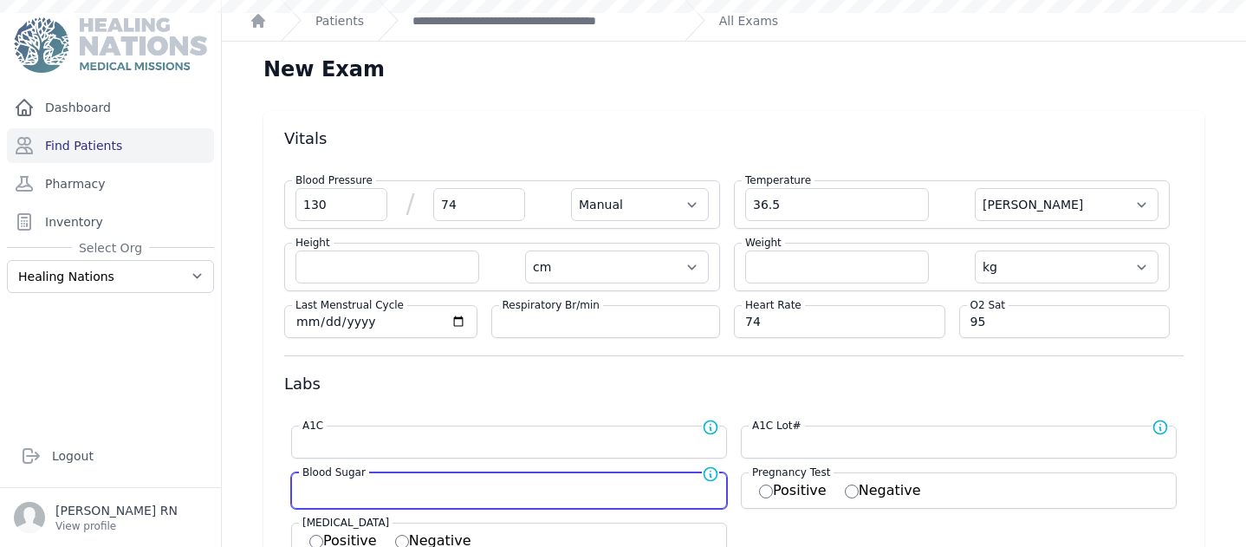
click at [314, 492] on input "number" at bounding box center [508, 488] width 413 height 17
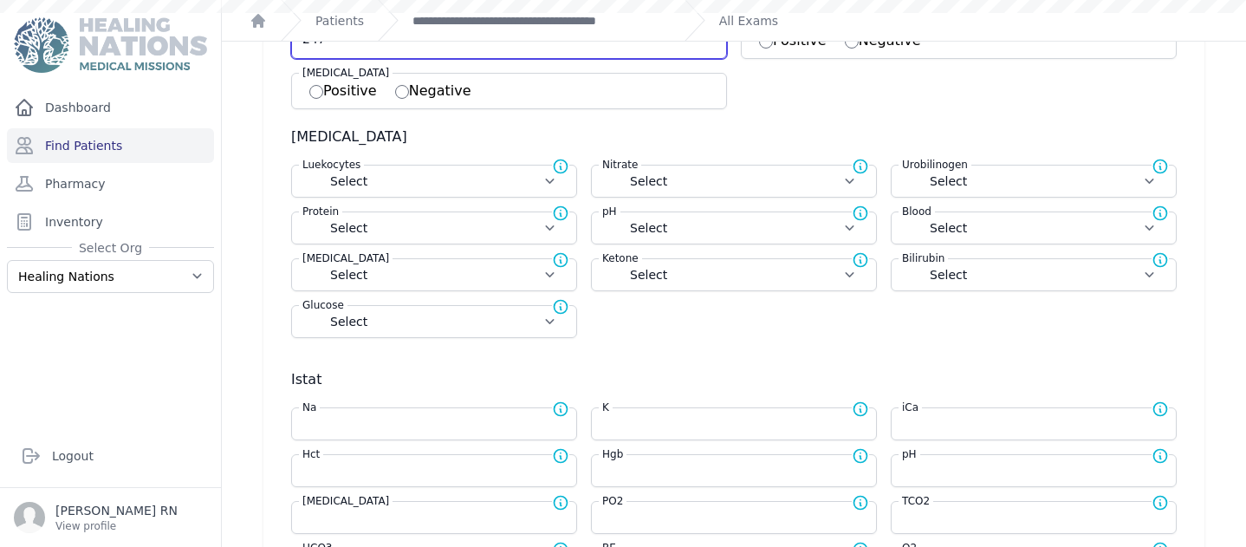
scroll to position [601, 0]
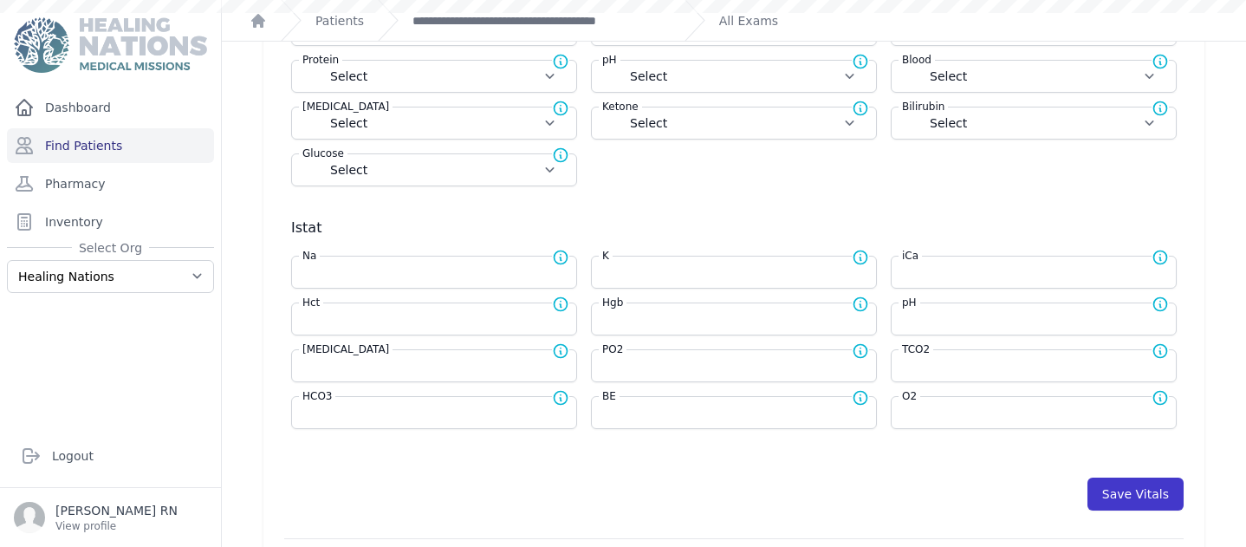
type input "247"
click at [1094, 492] on button "Save Vitals" at bounding box center [1135, 493] width 96 height 33
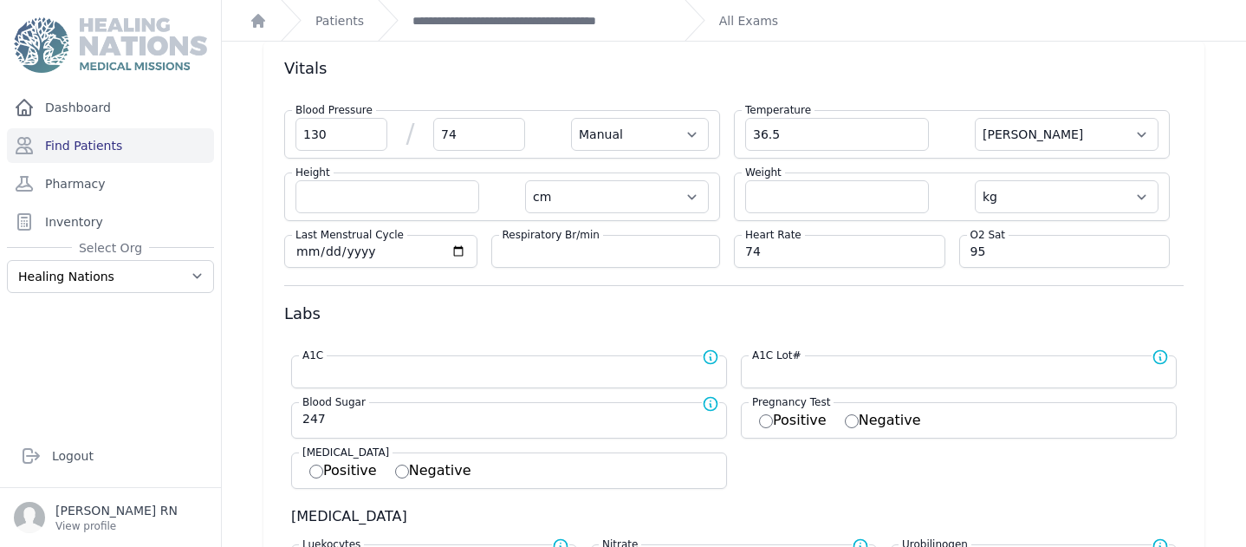
scroll to position [0, 0]
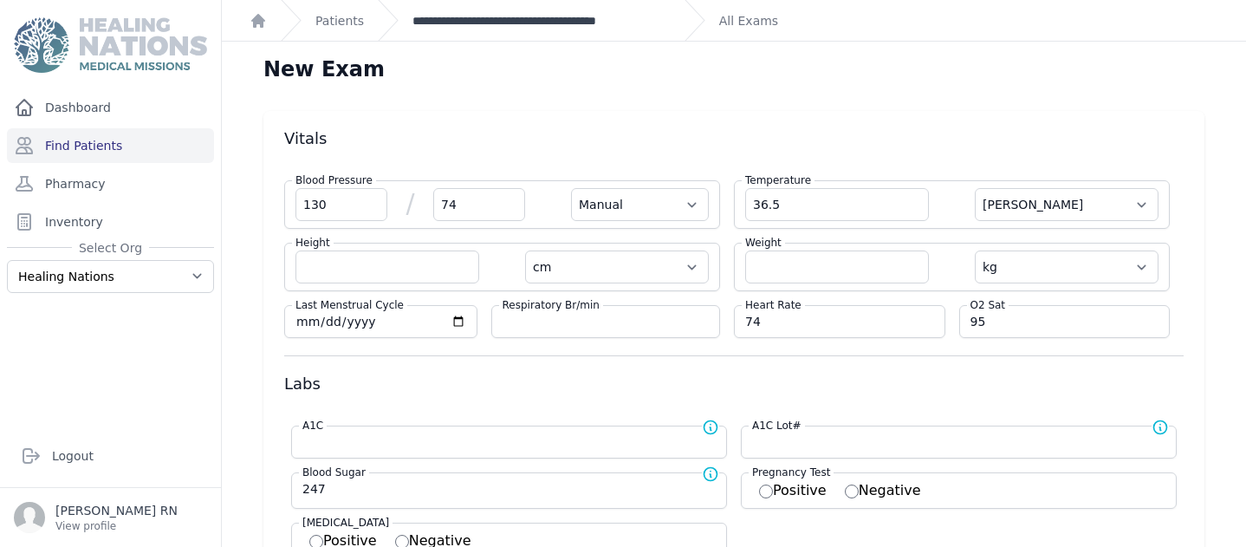
click at [462, 18] on link "**********" at bounding box center [541, 20] width 258 height 17
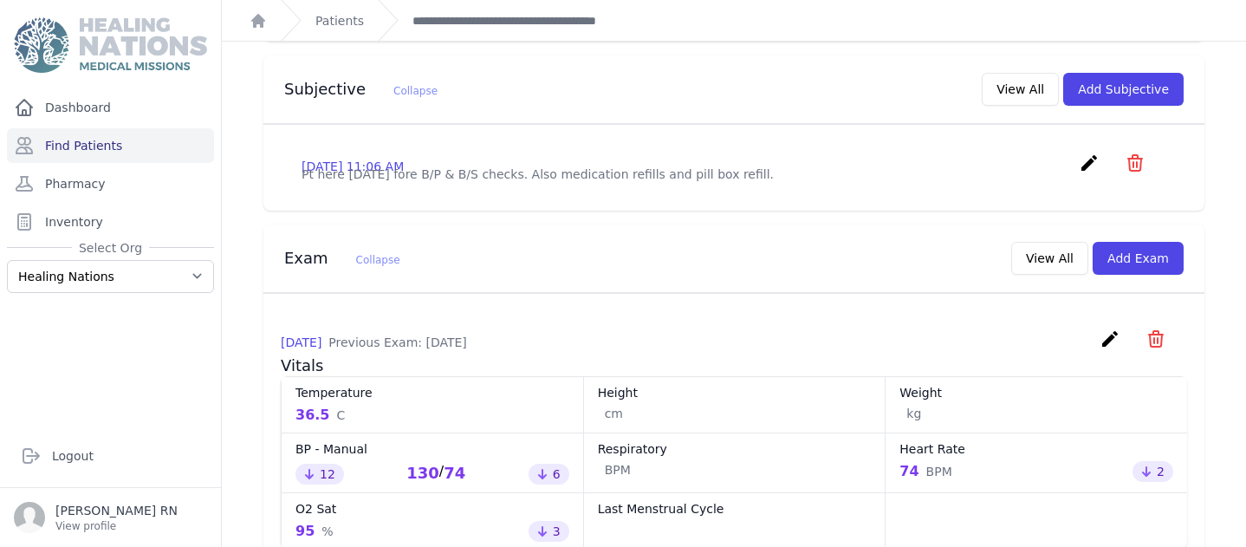
scroll to position [558, 0]
click at [1079, 152] on icon "create" at bounding box center [1089, 162] width 21 height 21
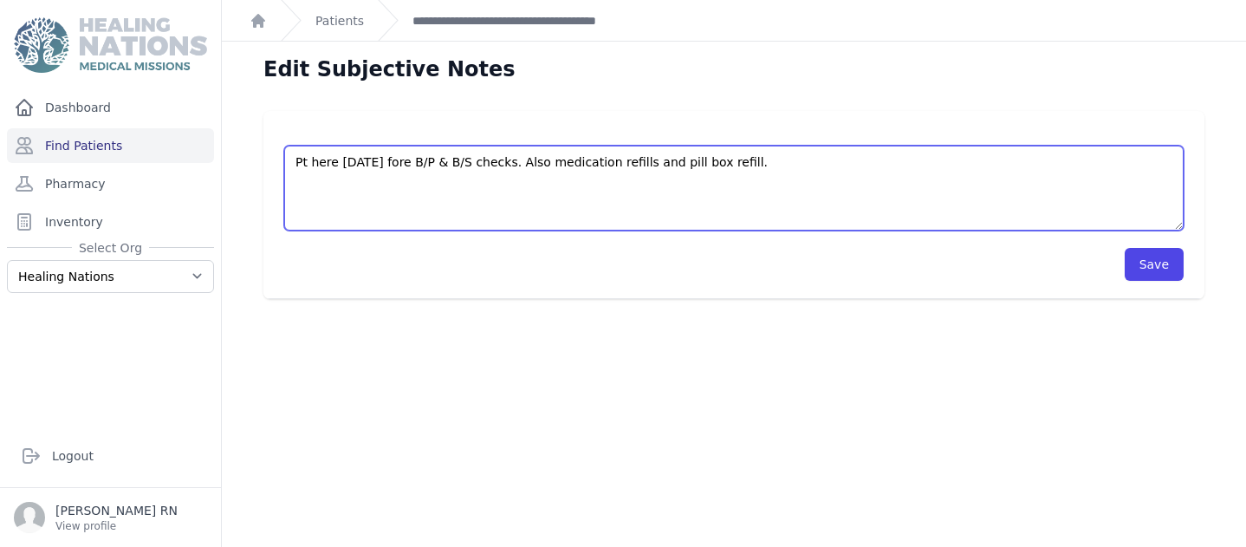
click at [735, 165] on textarea "Pt here today fore B/P & B/S checks. Also medication refills and pill box refil…" at bounding box center [733, 188] width 899 height 85
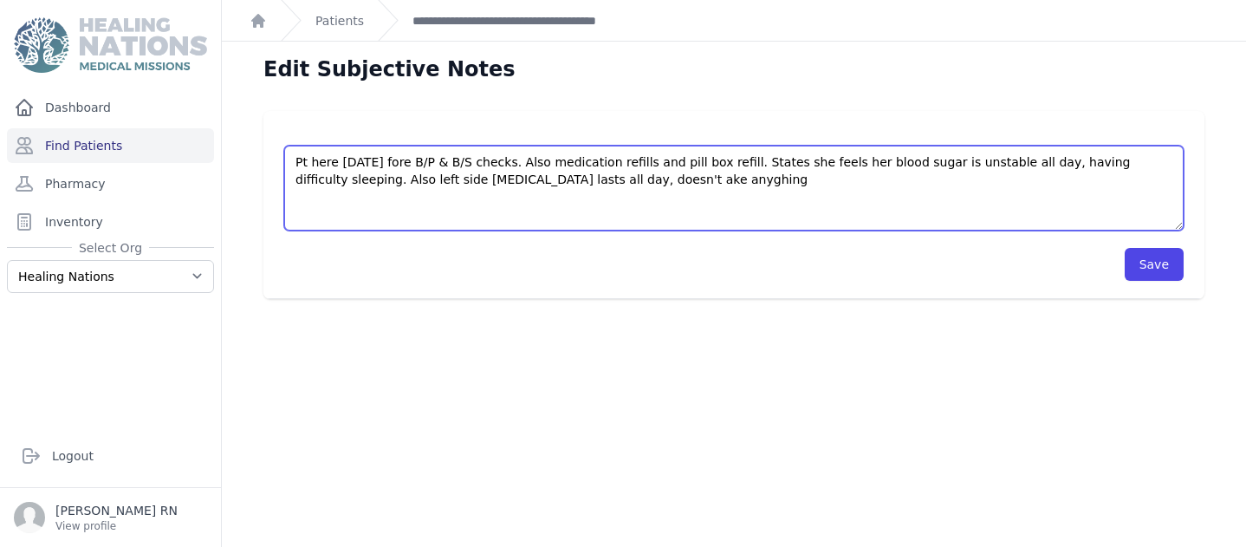
click at [630, 179] on textarea "Pt here today fore B/P & B/S checks. Also medication refills and pill box refil…" at bounding box center [733, 188] width 899 height 85
type textarea "Pt here today fore B/P & B/S checks. Also medication refills and pill box refil…"
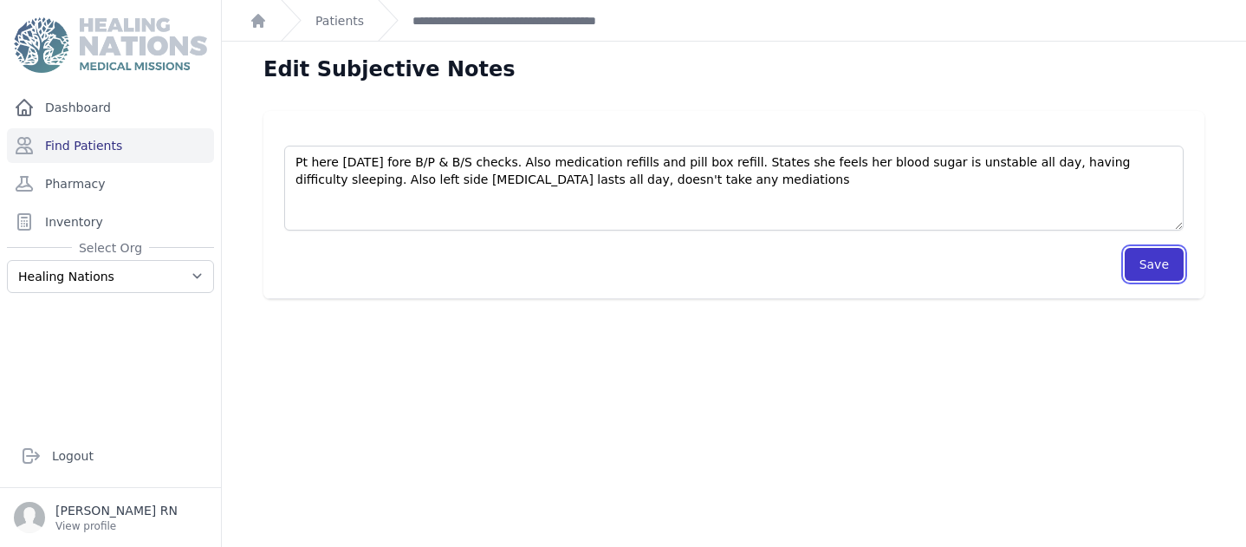
click at [1148, 269] on button "Save" at bounding box center [1154, 264] width 59 height 33
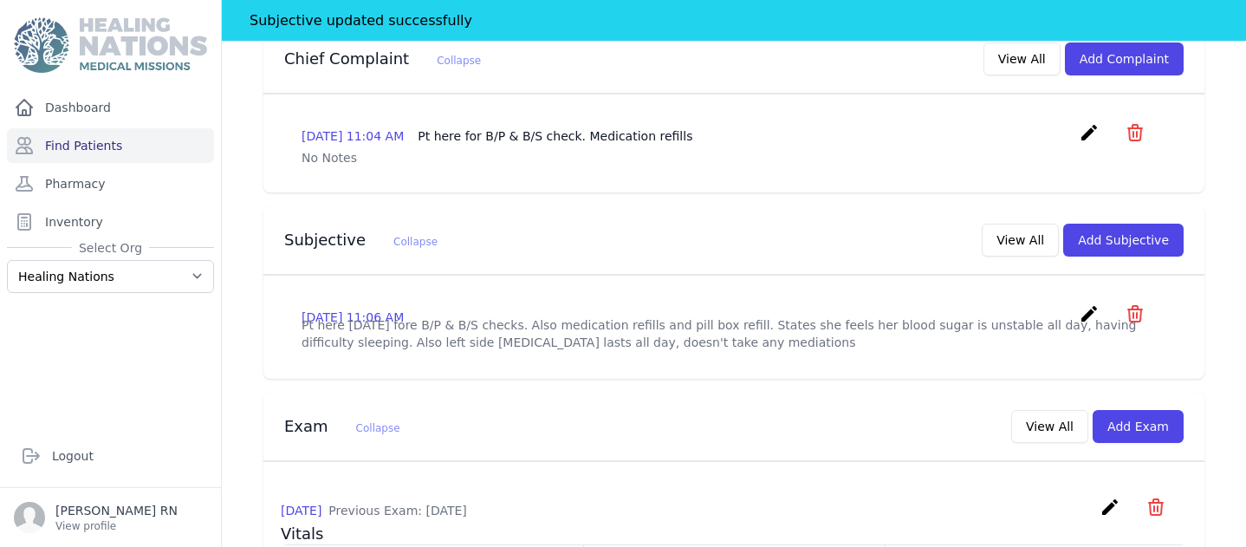
scroll to position [490, 0]
click at [1079, 303] on icon "create" at bounding box center [1089, 313] width 21 height 21
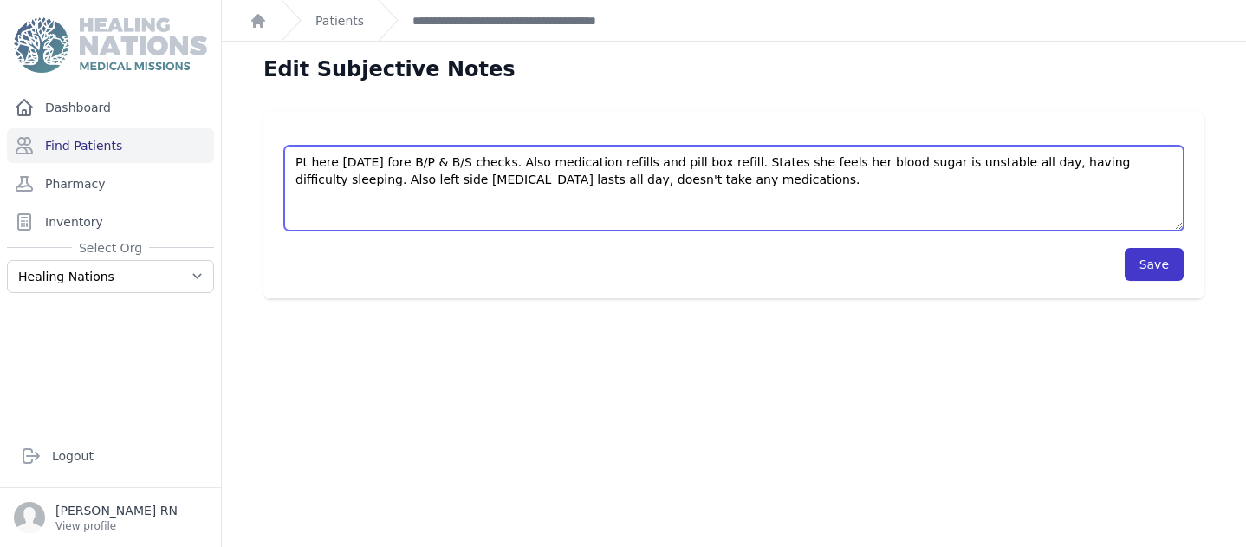
type textarea "Pt here today fore B/P & B/S checks. Also medication refills and pill box refil…"
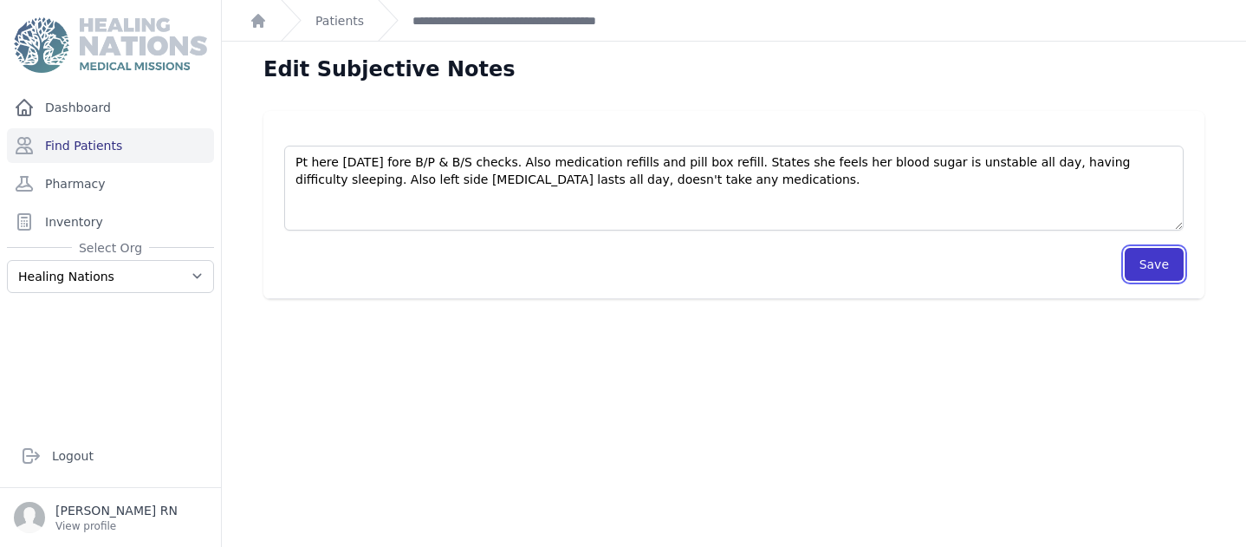
click at [1129, 258] on button "Save" at bounding box center [1154, 264] width 59 height 33
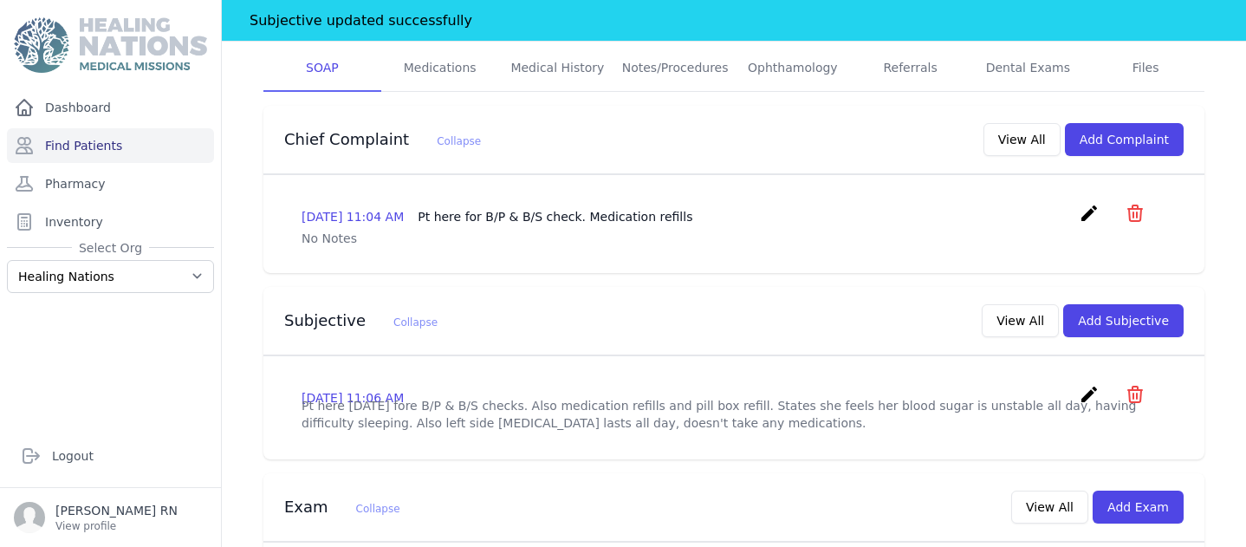
scroll to position [545, 0]
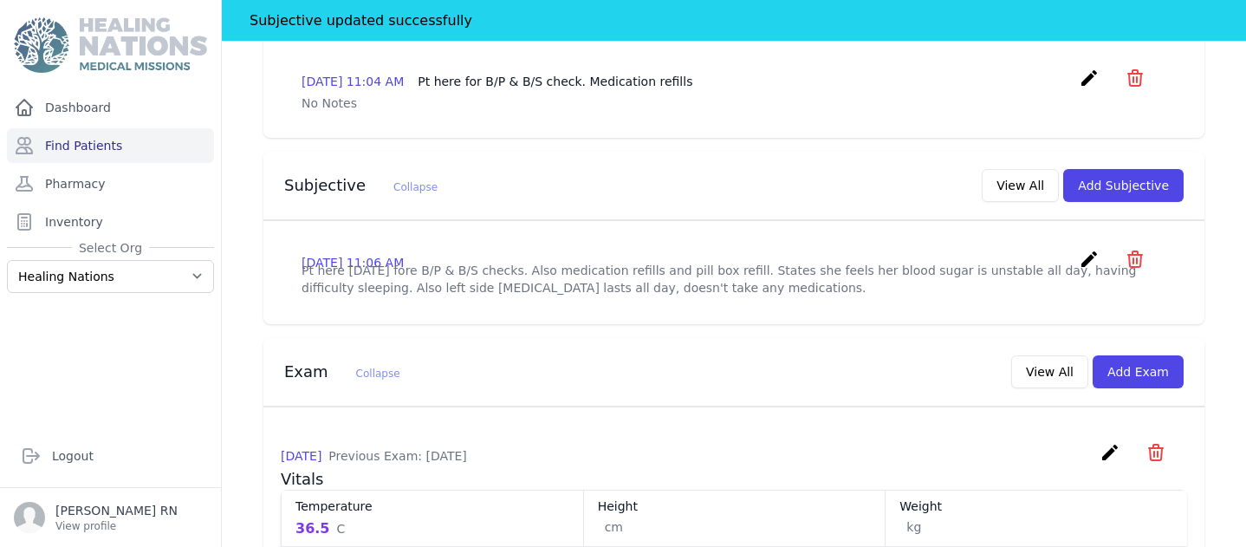
click at [1079, 249] on icon "create" at bounding box center [1089, 259] width 21 height 21
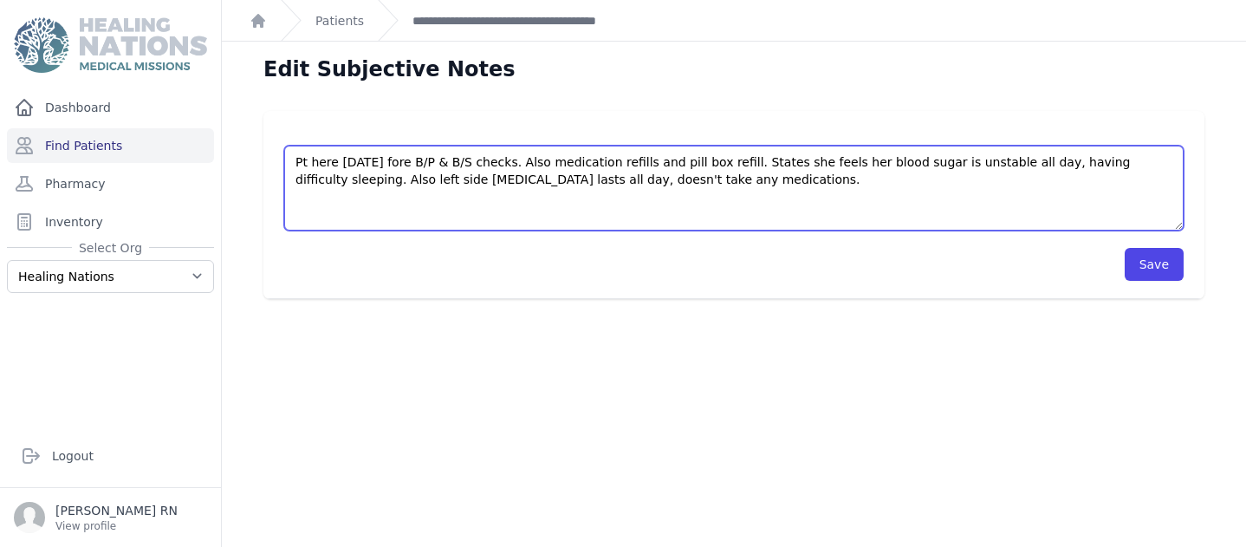
click at [673, 184] on textarea "Pt here today fore B/P & B/S checks. Also medication refills and pill box refil…" at bounding box center [733, 188] width 899 height 85
click at [945, 183] on textarea "Pt here today fore B/P & B/S checks. Also medication refills and pill box refil…" at bounding box center [733, 188] width 899 height 85
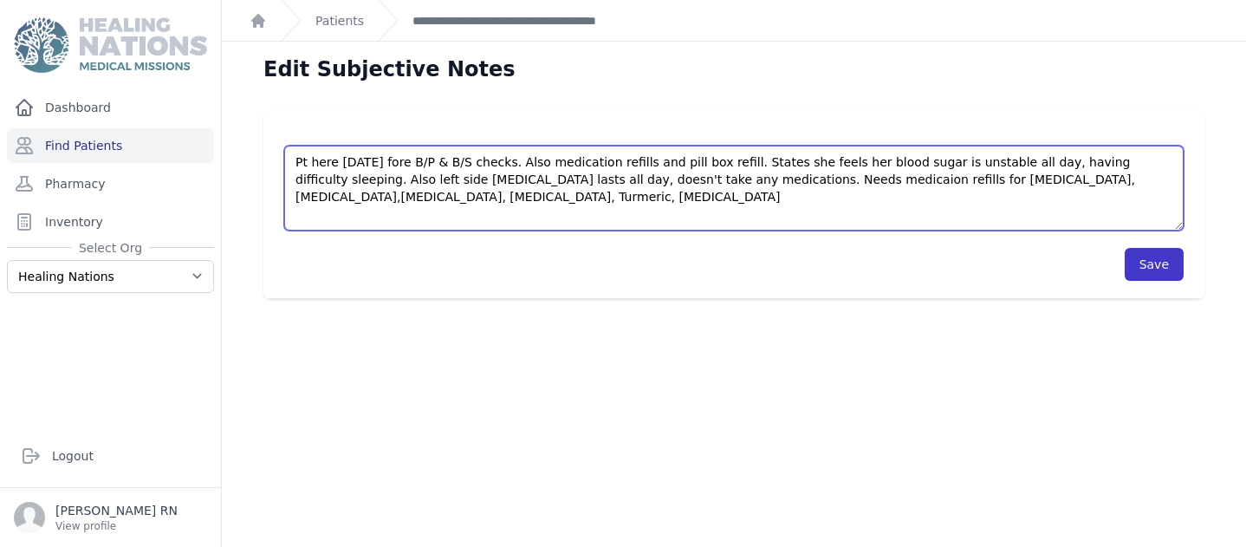
type textarea "Pt here today fore B/P & B/S checks. Also medication refills and pill box refil…"
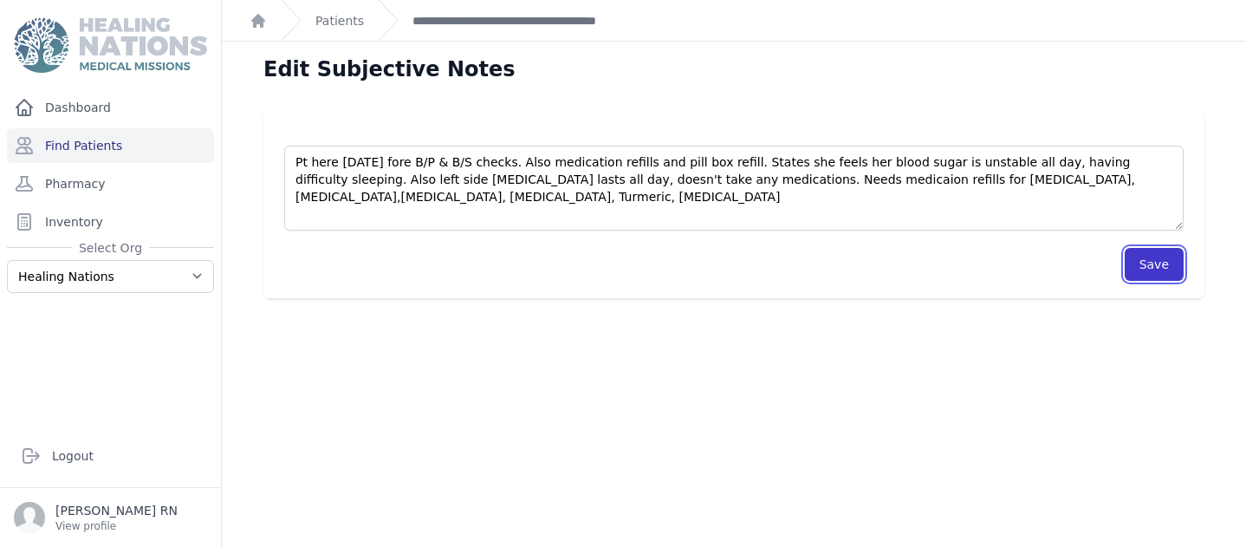
click at [1142, 259] on button "Save" at bounding box center [1154, 264] width 59 height 33
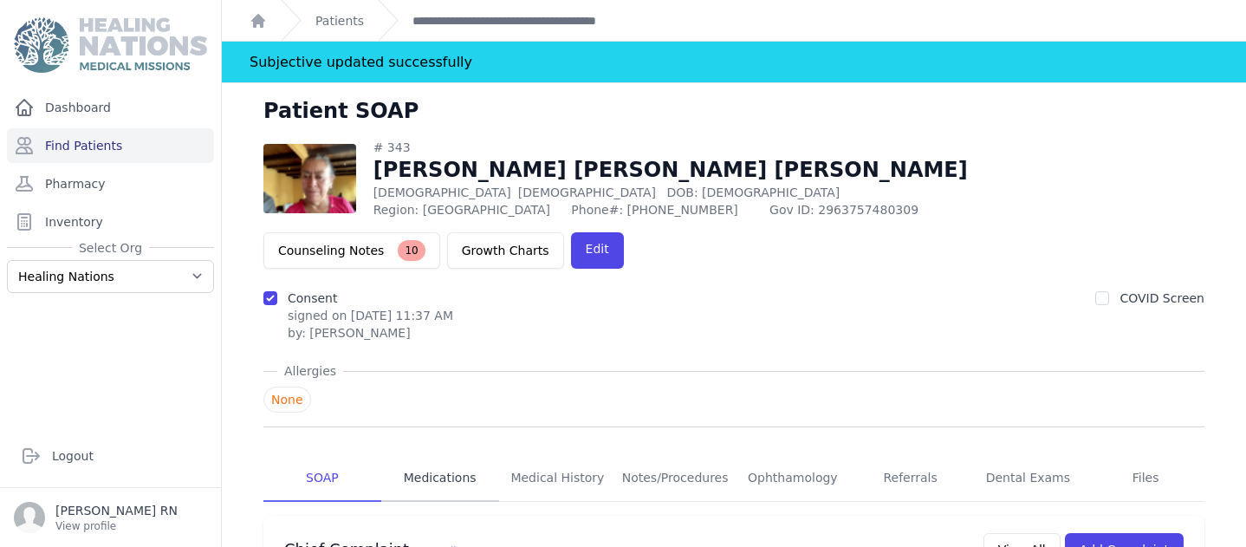
click at [452, 455] on link "Medications" at bounding box center [440, 478] width 118 height 47
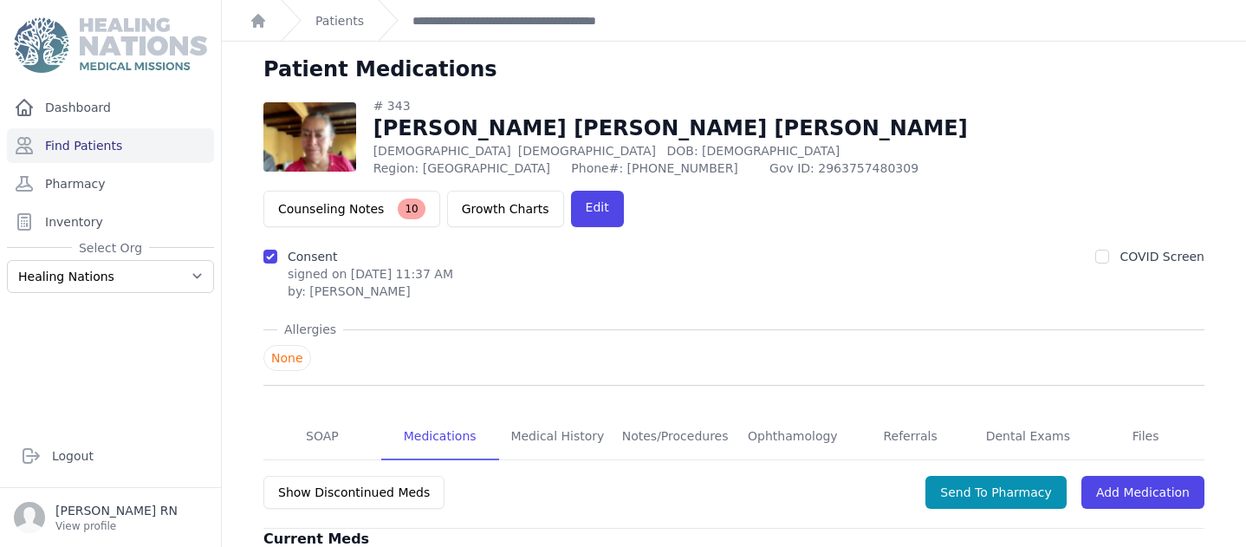
click at [444, 474] on div "Show Discontinued Meds Send To Pharmacy Add Medication" at bounding box center [733, 501] width 941 height 55
click at [310, 413] on link "SOAP" at bounding box center [322, 436] width 118 height 47
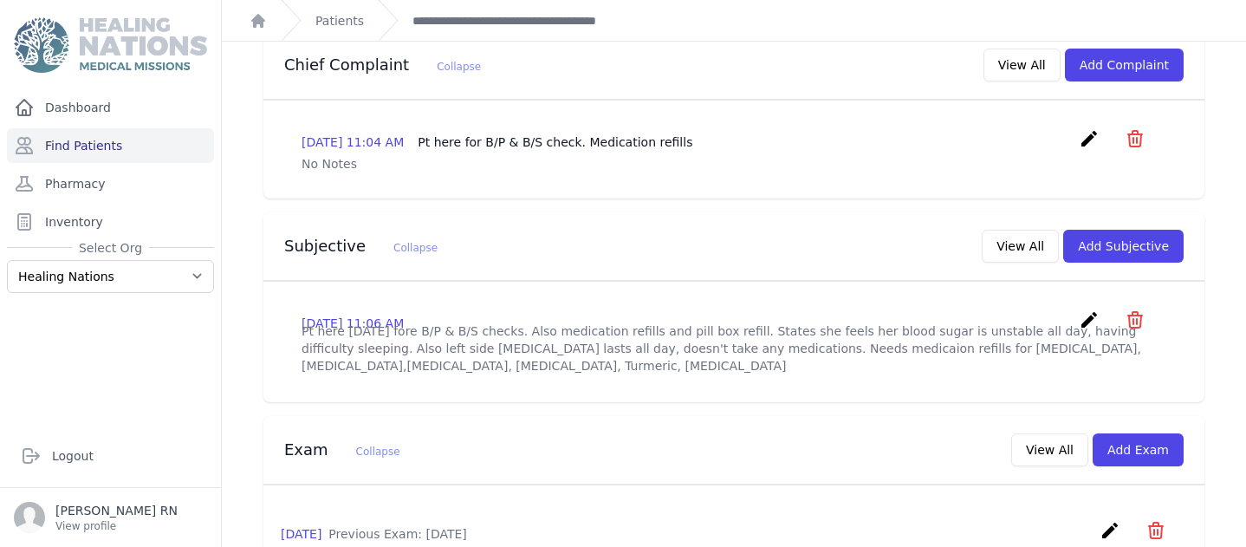
scroll to position [408, 0]
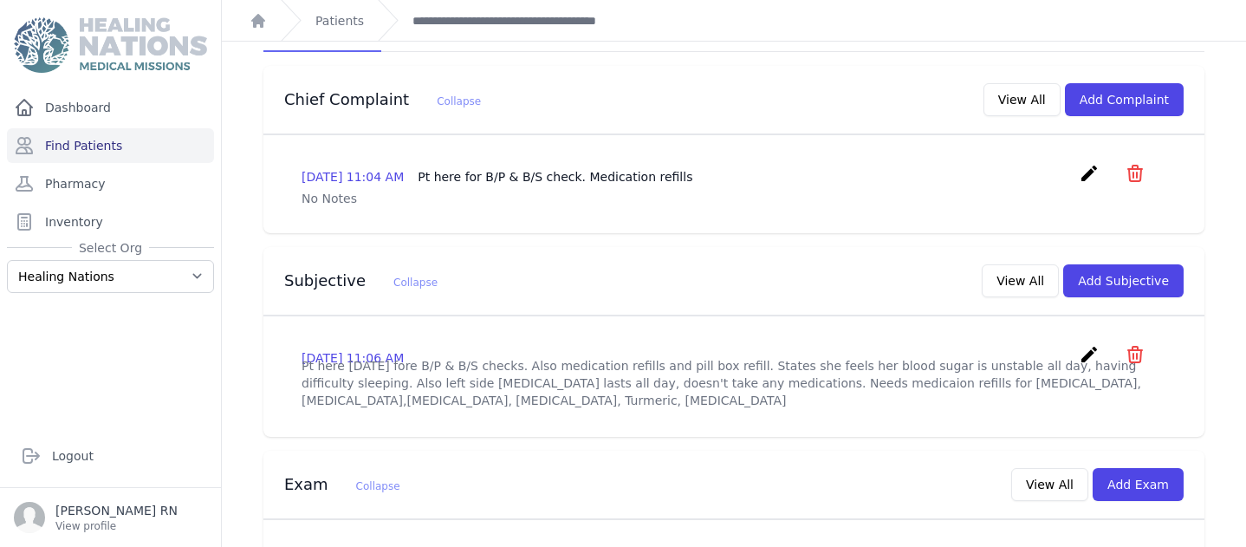
click at [1079, 344] on icon "create" at bounding box center [1089, 354] width 21 height 21
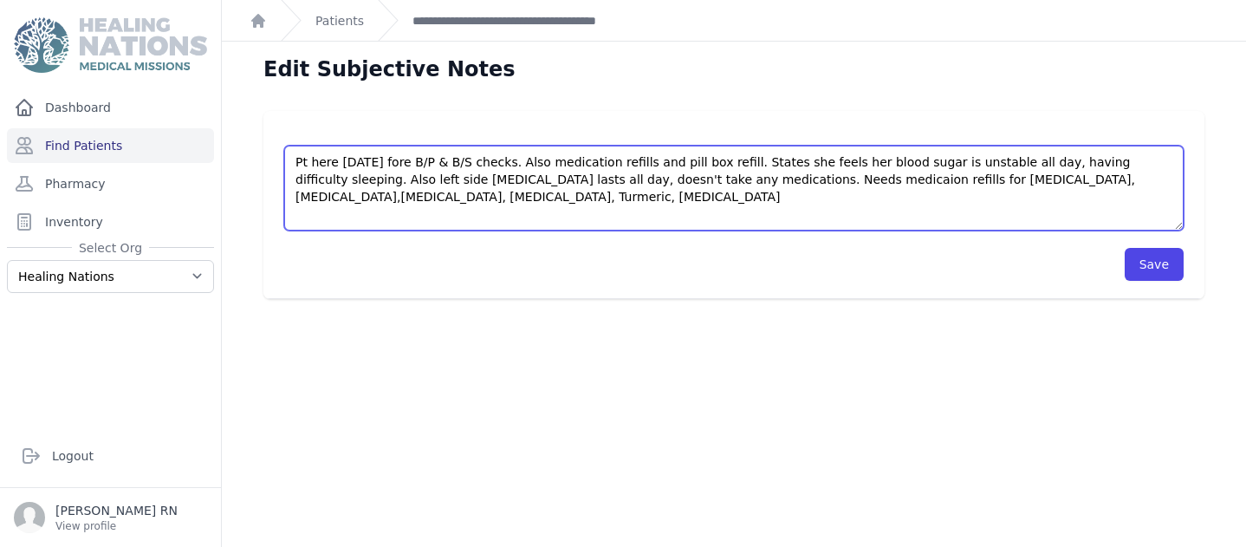
click at [352, 199] on textarea "Pt here today fore B/P & B/S checks. Also medication refills and pill box refil…" at bounding box center [733, 188] width 899 height 85
type textarea "Pt here today fore B/P & B/S checks. Also medication refills and pill box refil…"
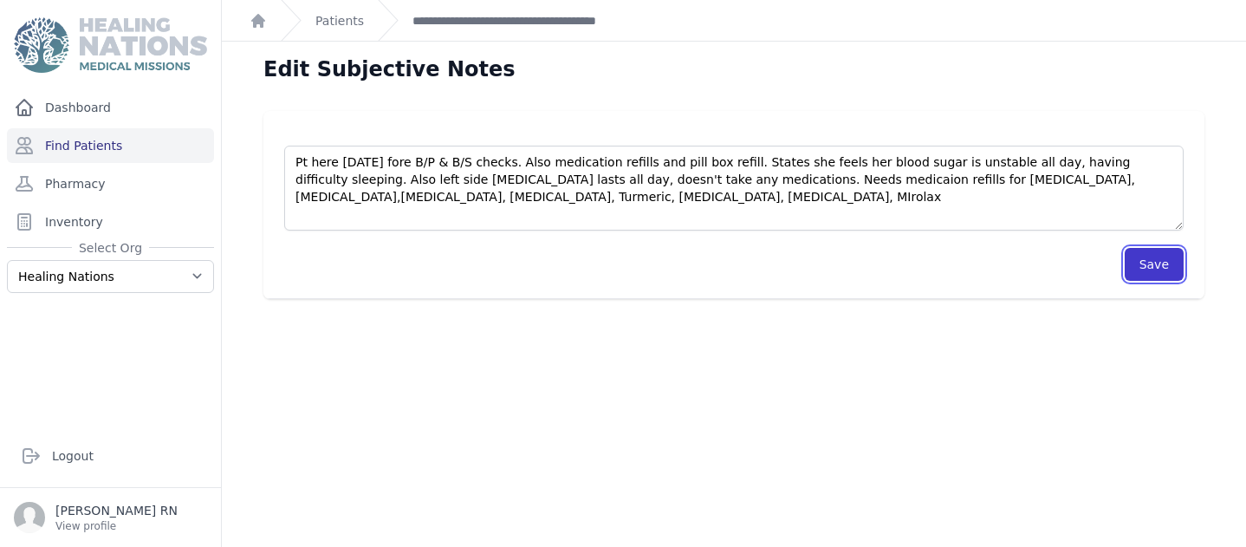
click at [1148, 256] on button "Save" at bounding box center [1154, 264] width 59 height 33
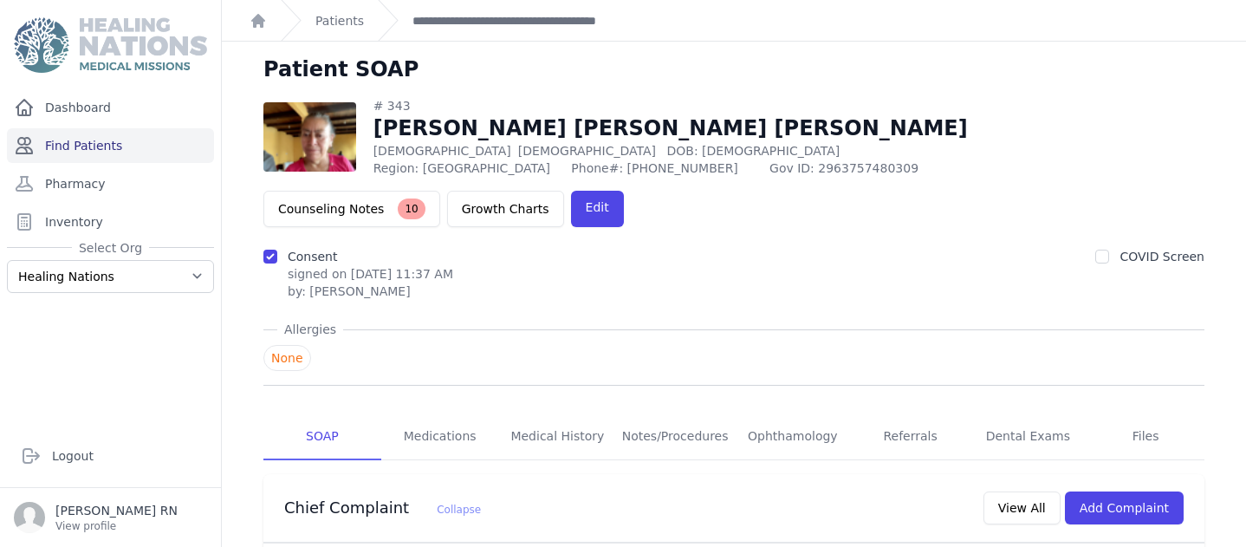
click at [112, 141] on link "Find Patients" at bounding box center [110, 145] width 207 height 35
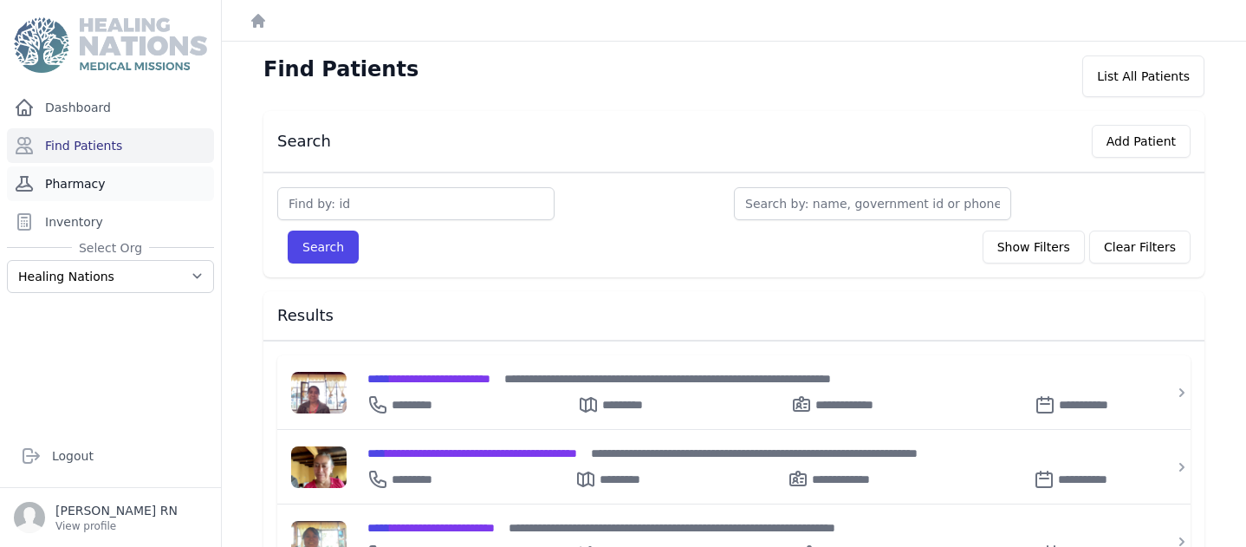
click at [80, 185] on link "Pharmacy" at bounding box center [110, 183] width 207 height 35
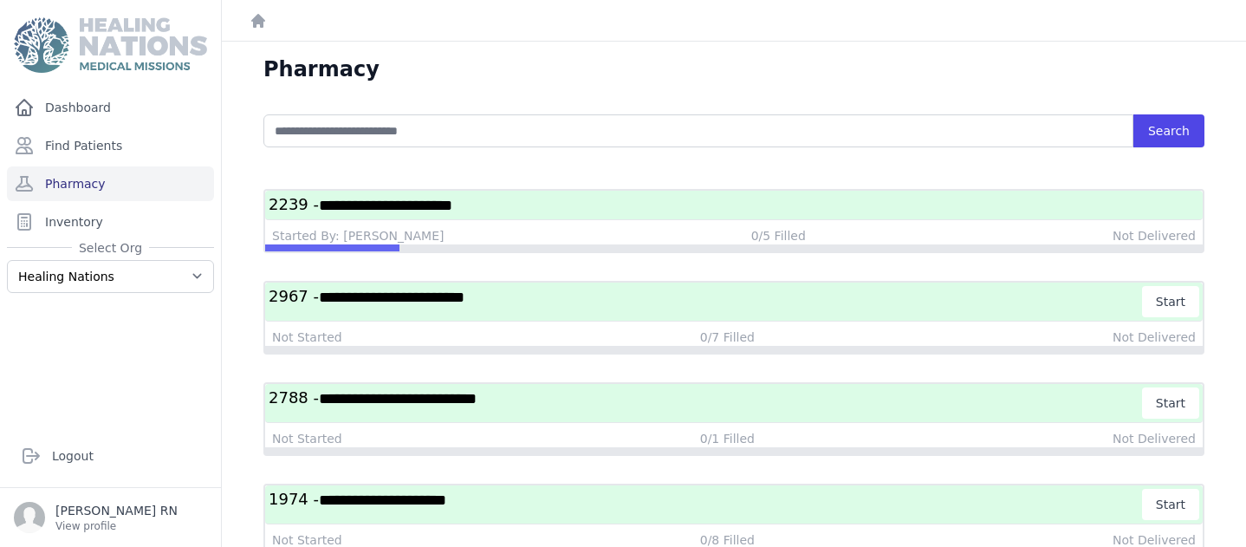
click at [338, 211] on span "**********" at bounding box center [385, 206] width 133 height 16
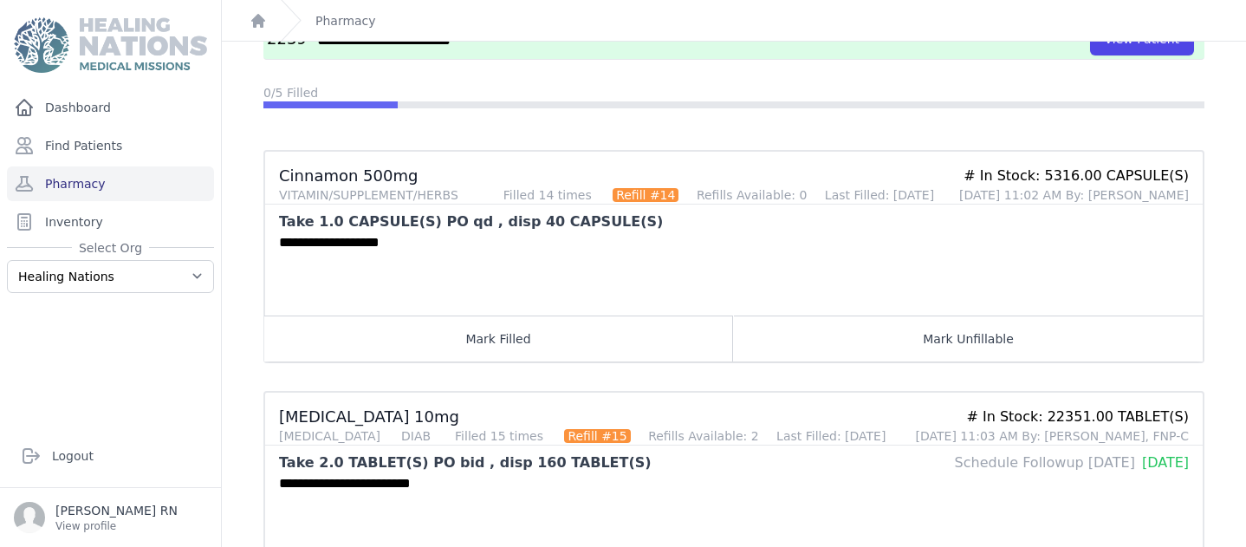
scroll to position [158, 0]
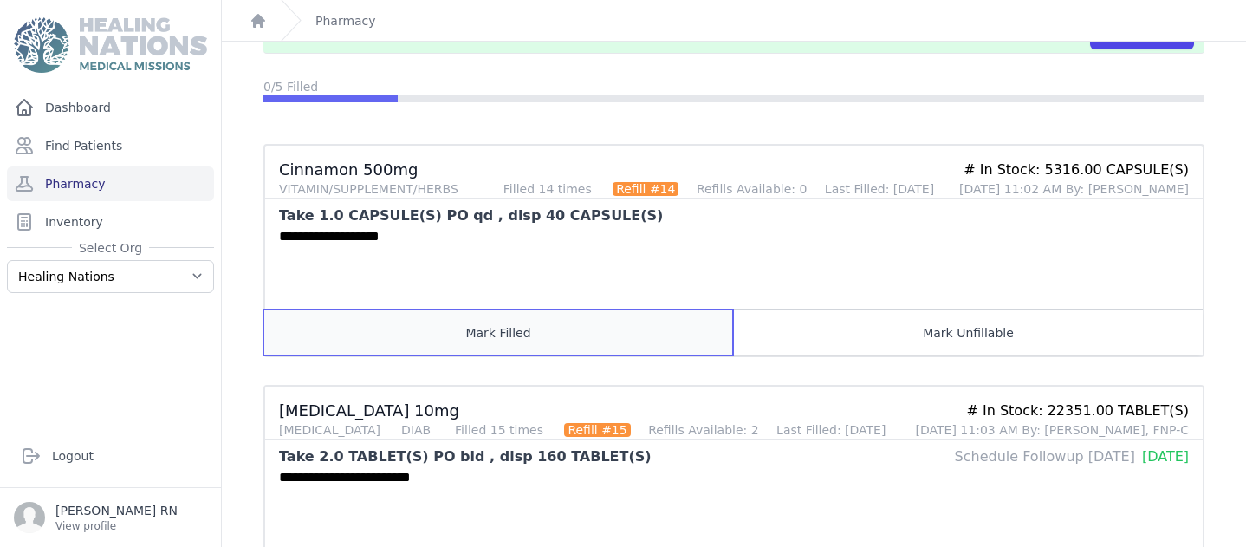
click at [410, 333] on button "Mark Filled" at bounding box center [498, 332] width 469 height 46
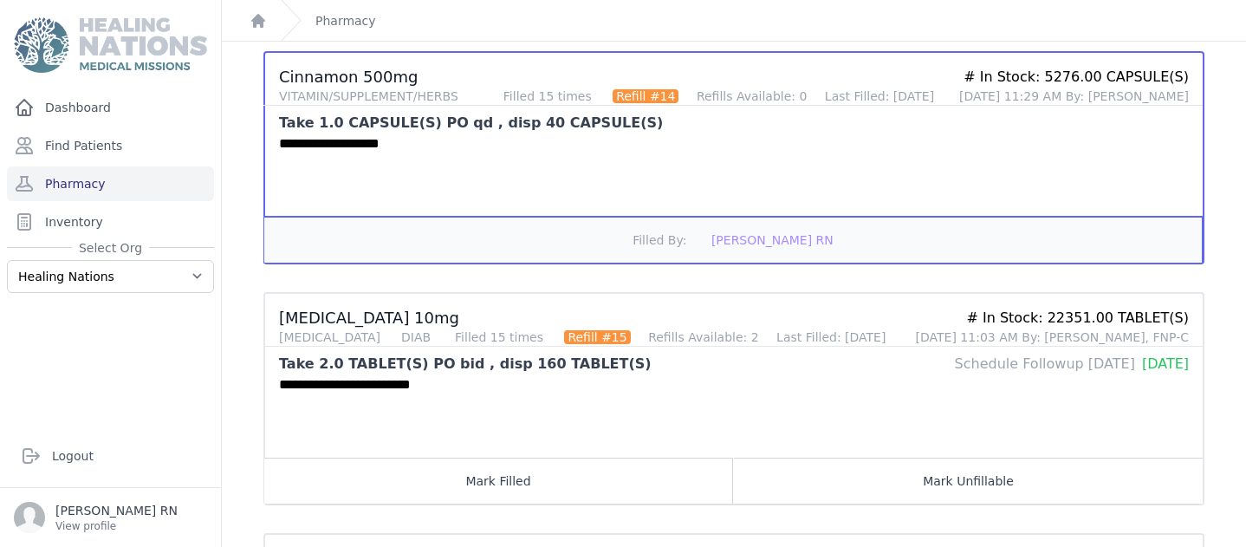
scroll to position [255, 0]
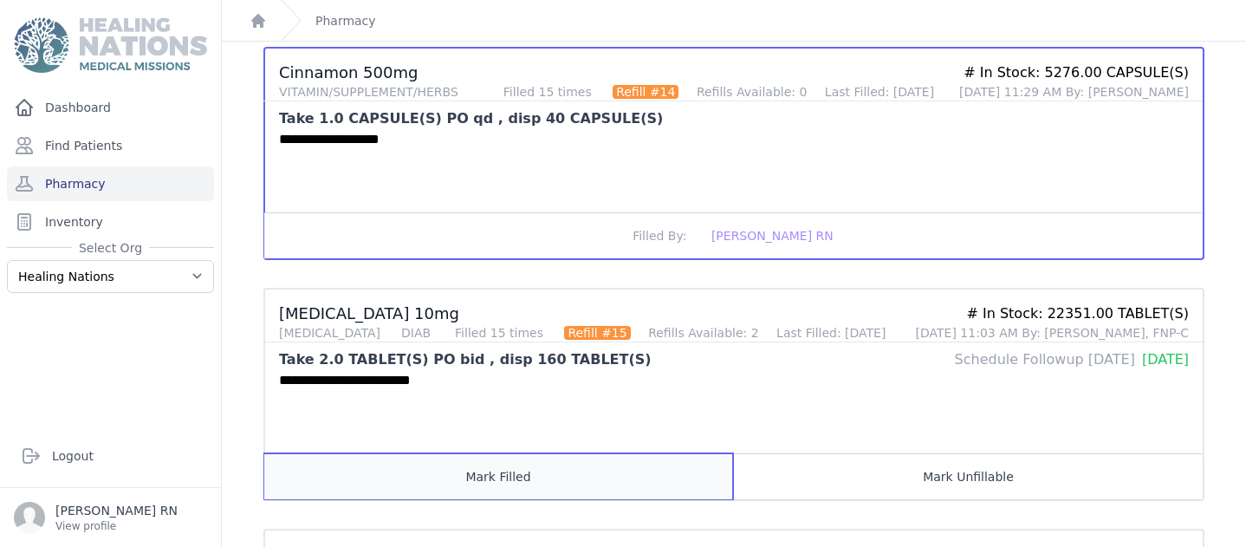
click at [482, 466] on button "Mark Filled" at bounding box center [498, 476] width 469 height 46
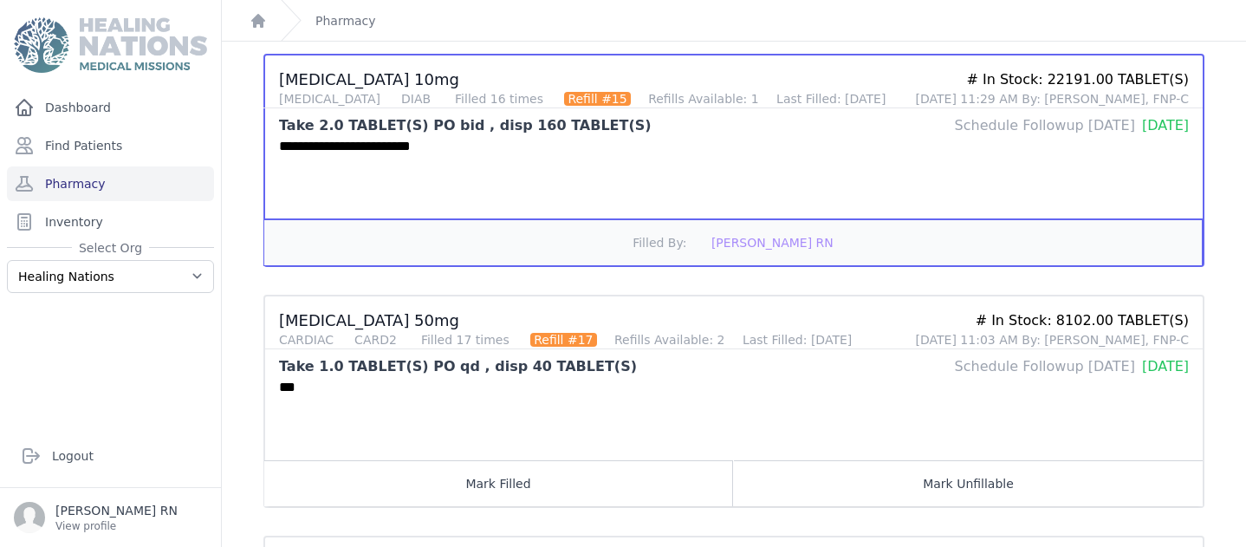
scroll to position [494, 0]
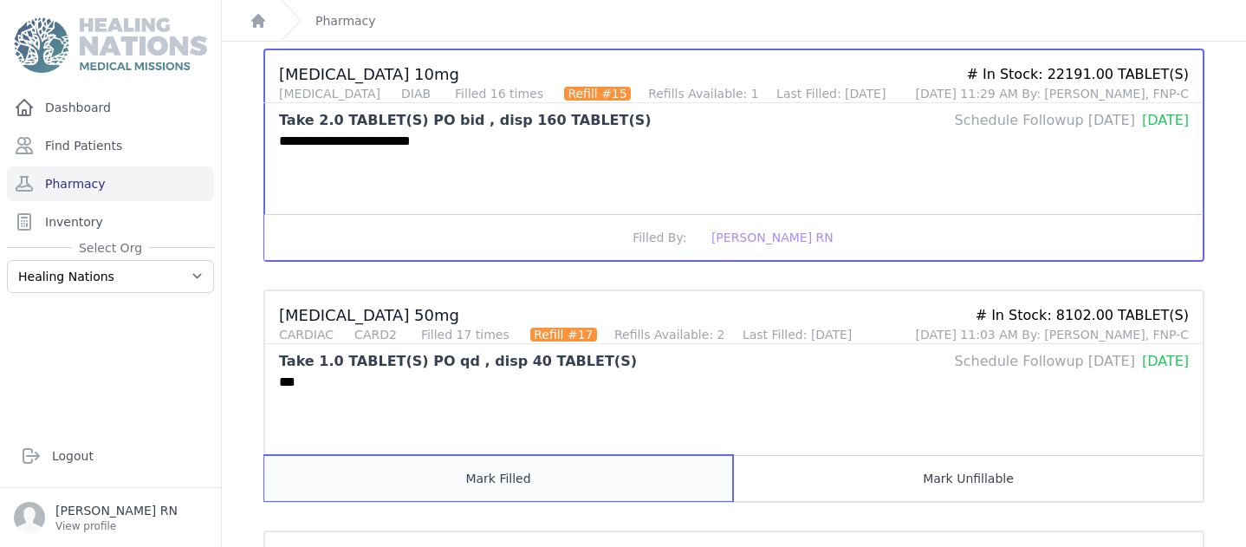
click at [493, 482] on button "Mark Filled" at bounding box center [498, 478] width 469 height 46
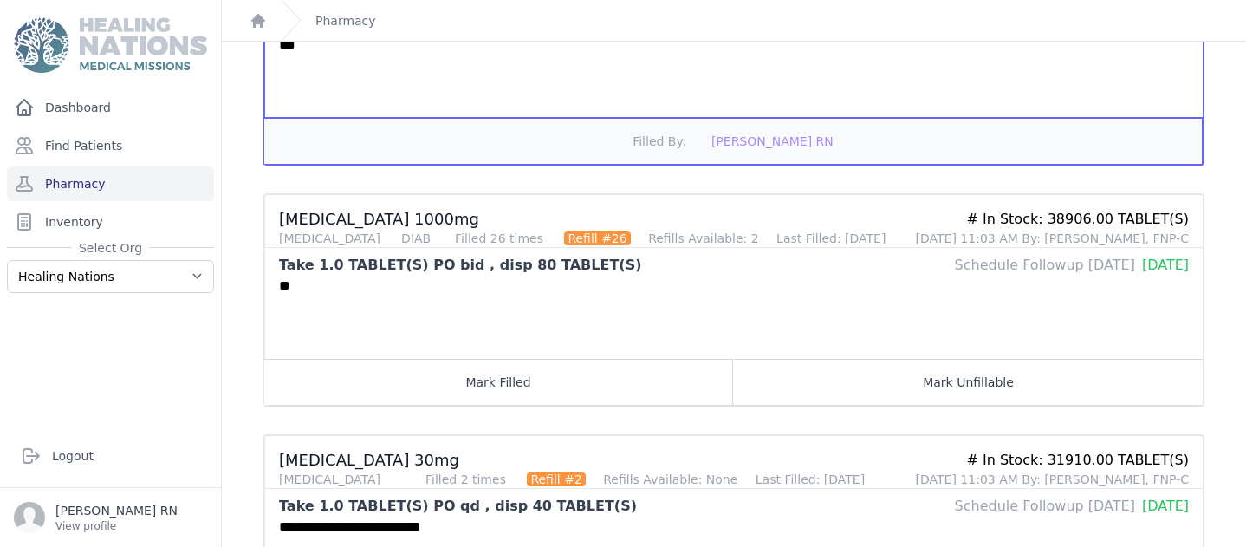
scroll to position [841, 0]
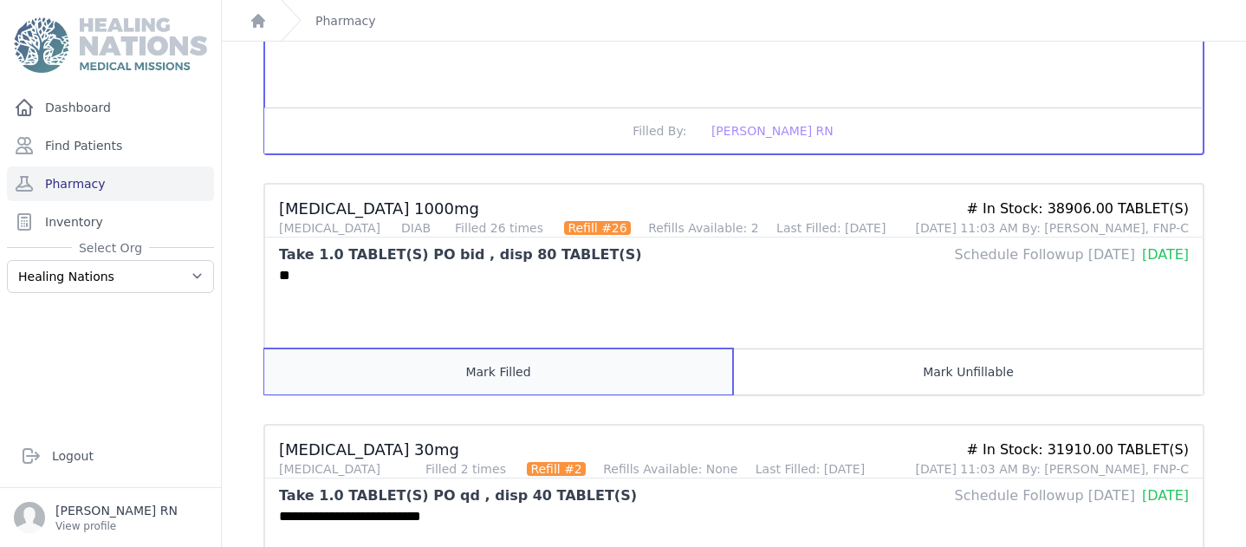
click at [530, 381] on button "Mark Filled" at bounding box center [498, 371] width 469 height 46
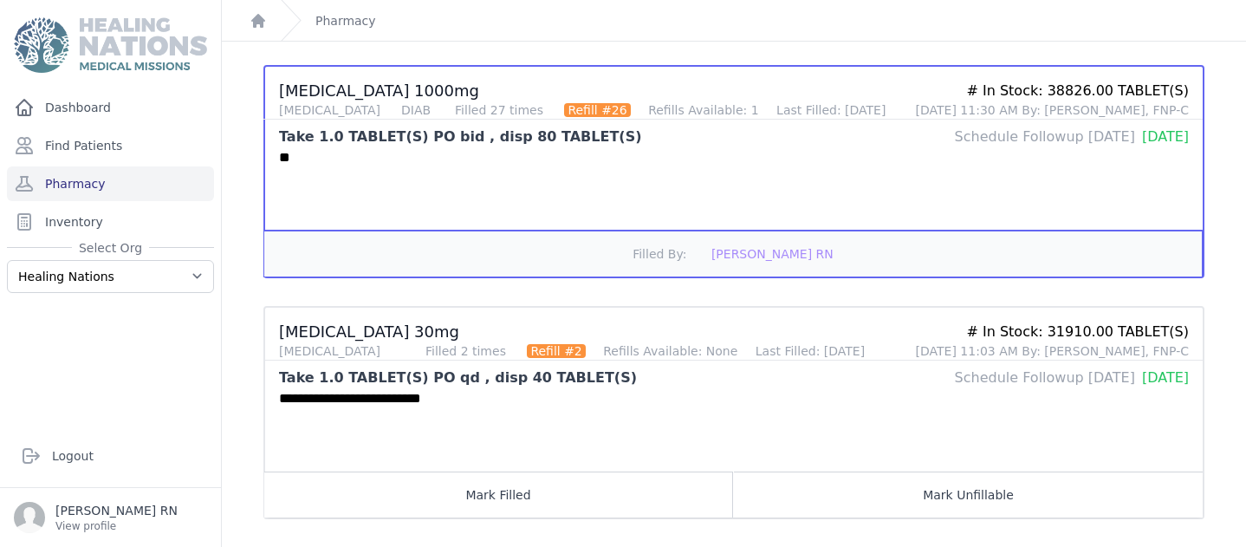
scroll to position [973, 0]
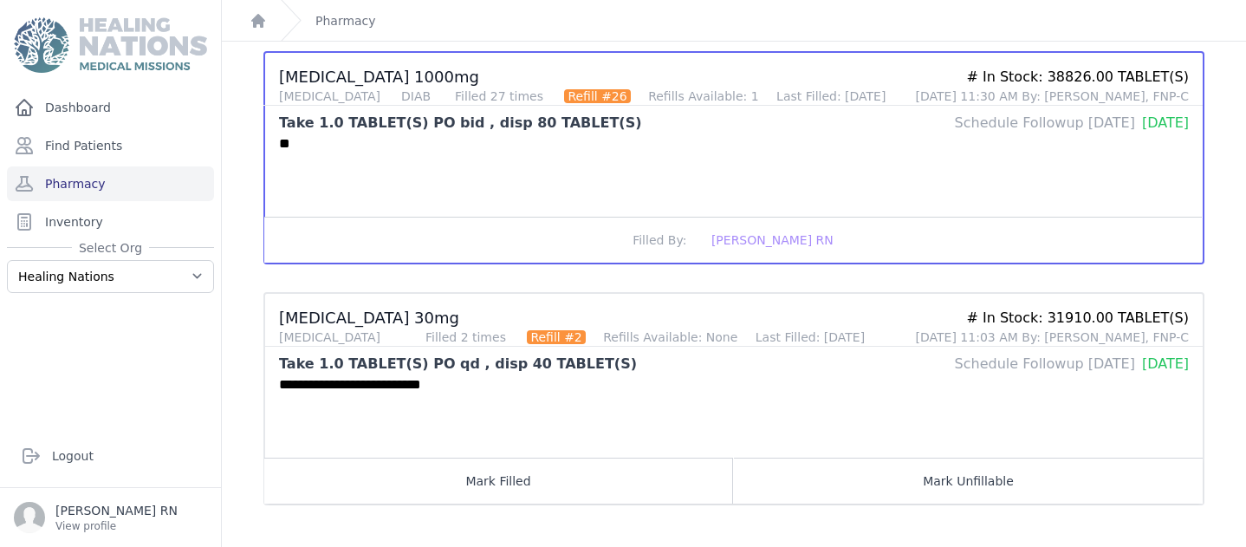
click at [507, 348] on li "**********" at bounding box center [733, 398] width 941 height 213
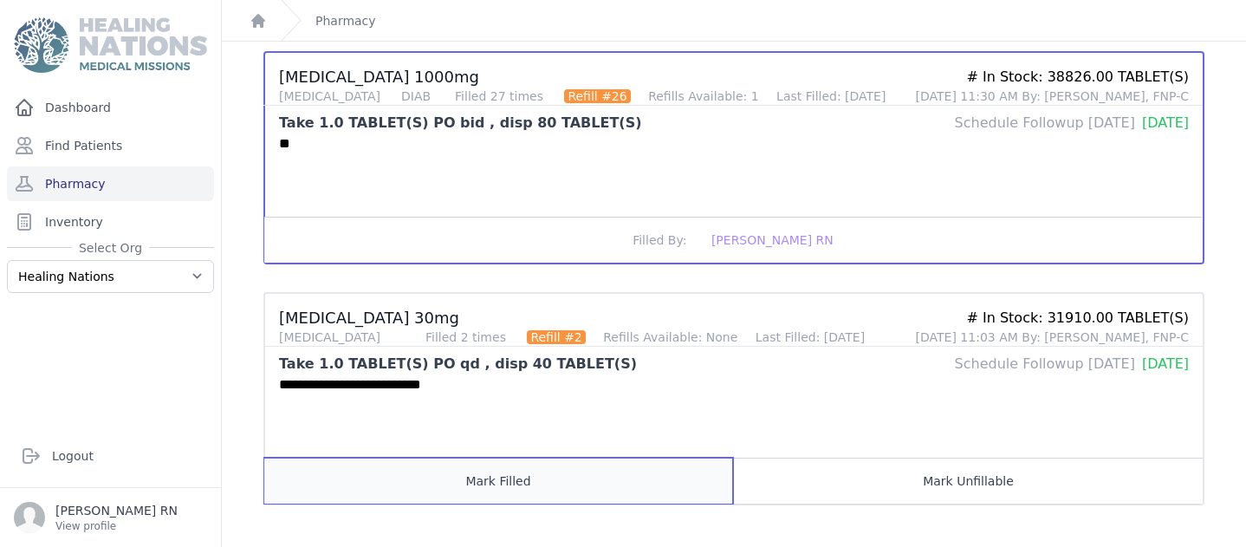
click at [508, 483] on button "Mark Filled" at bounding box center [498, 480] width 469 height 46
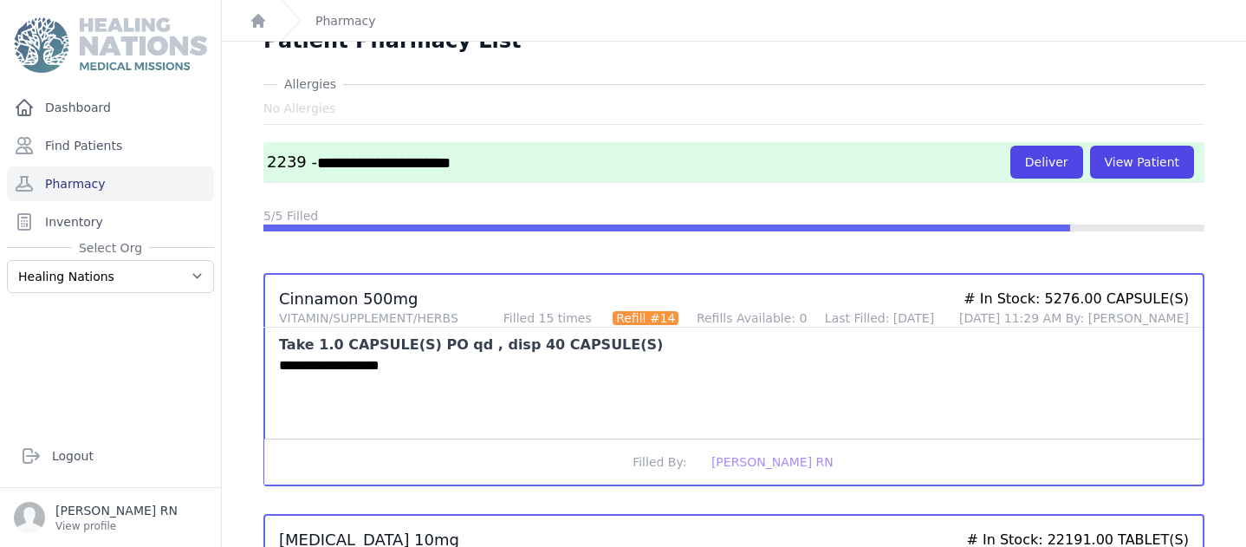
scroll to position [0, 0]
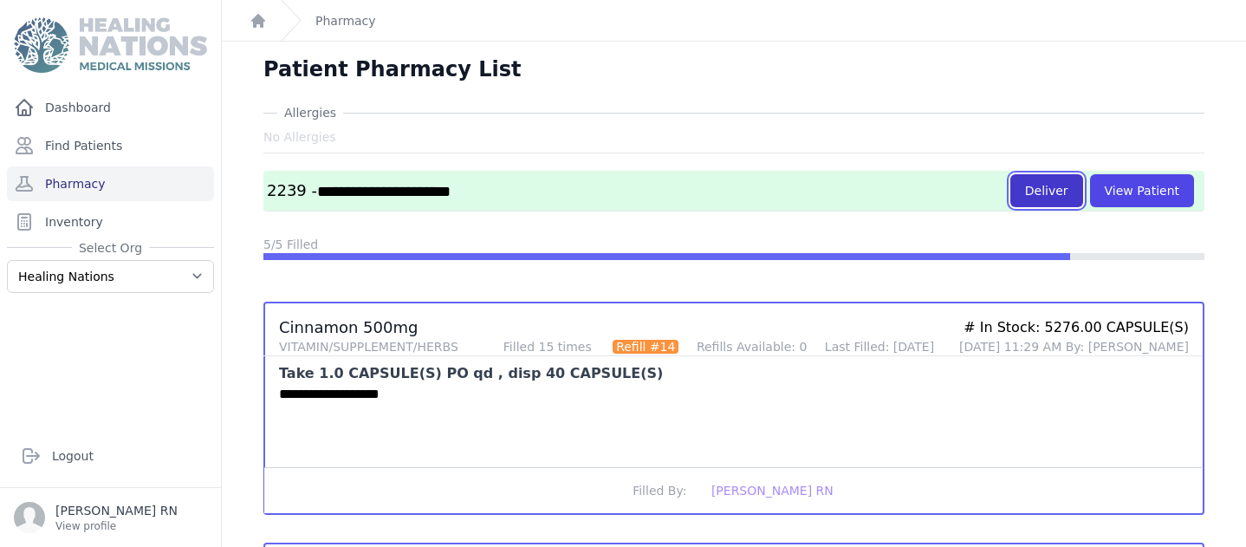
click at [1032, 199] on button "Deliver" at bounding box center [1046, 190] width 73 height 33
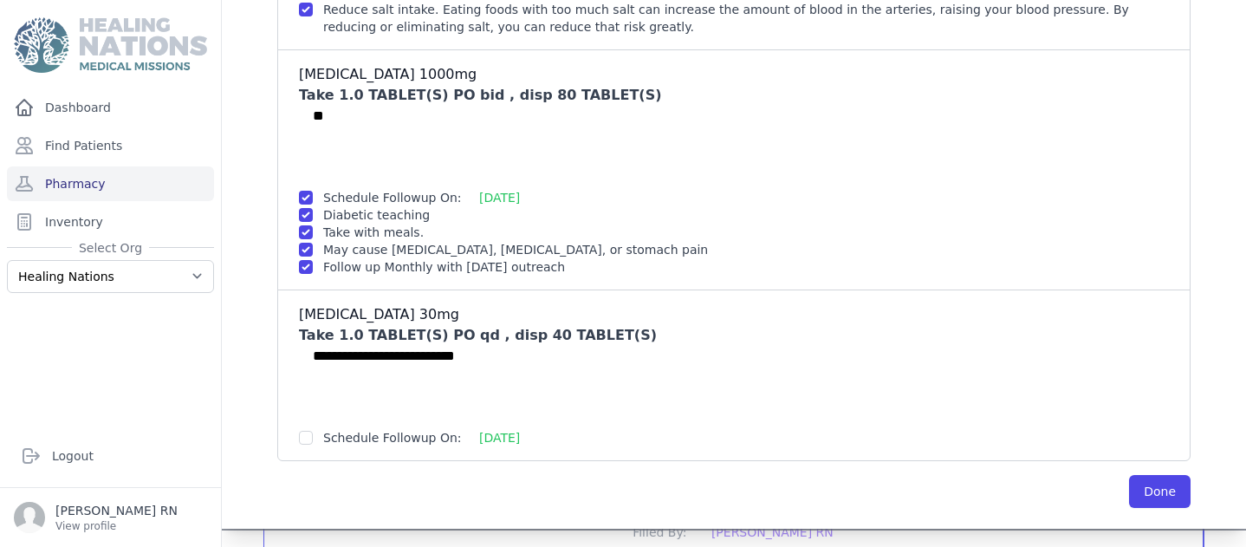
scroll to position [973, 0]
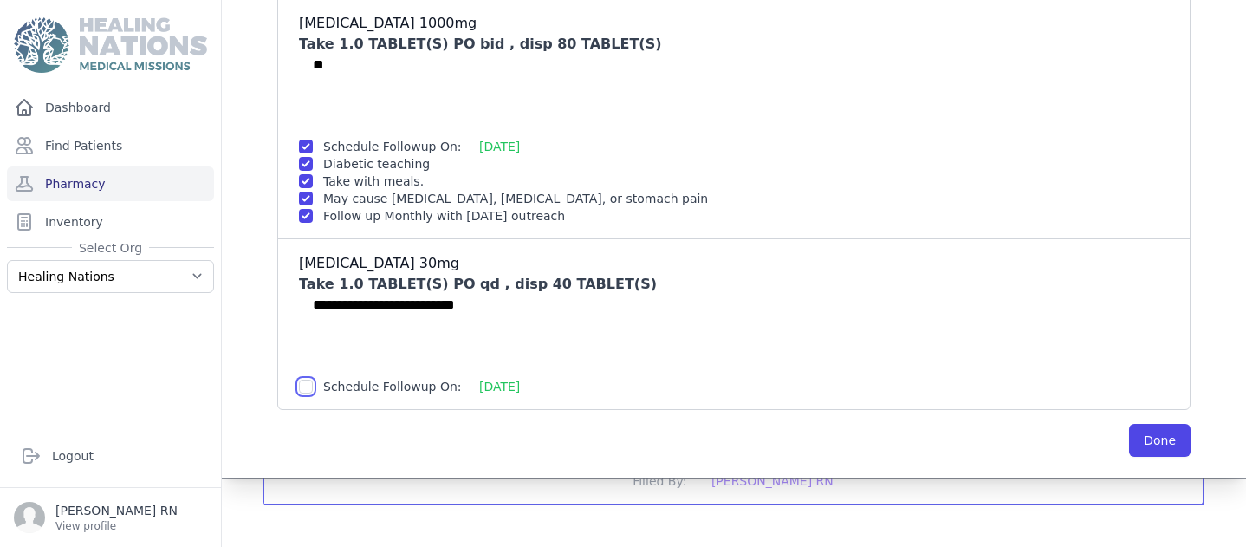
checkbox input "true"
click at [1129, 441] on button "Done" at bounding box center [1160, 440] width 62 height 33
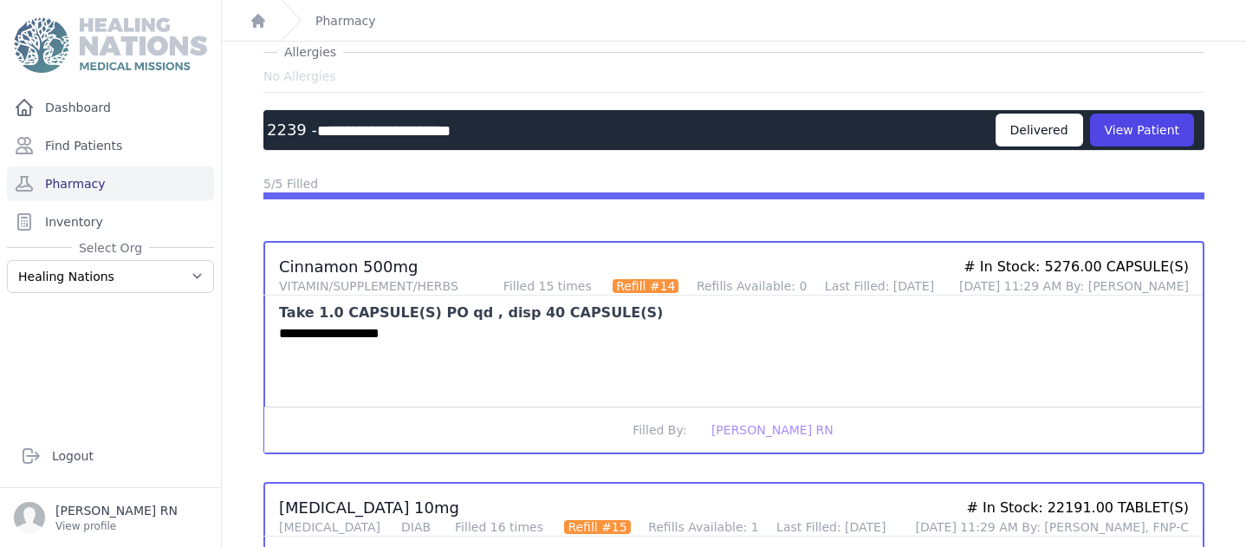
scroll to position [62, 0]
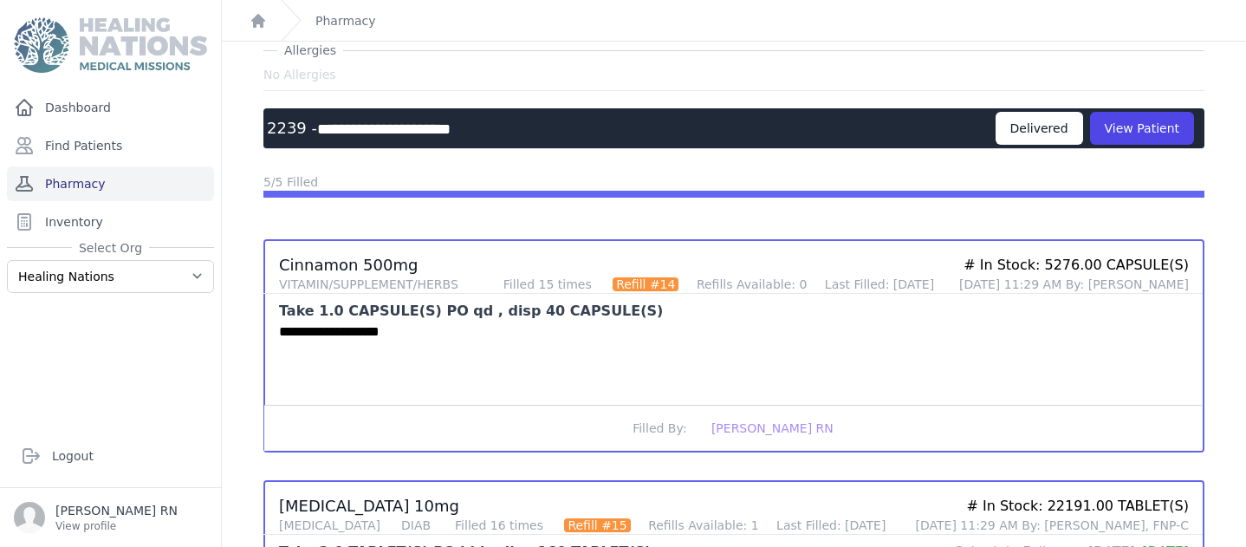
click at [107, 186] on link "Pharmacy" at bounding box center [110, 183] width 207 height 35
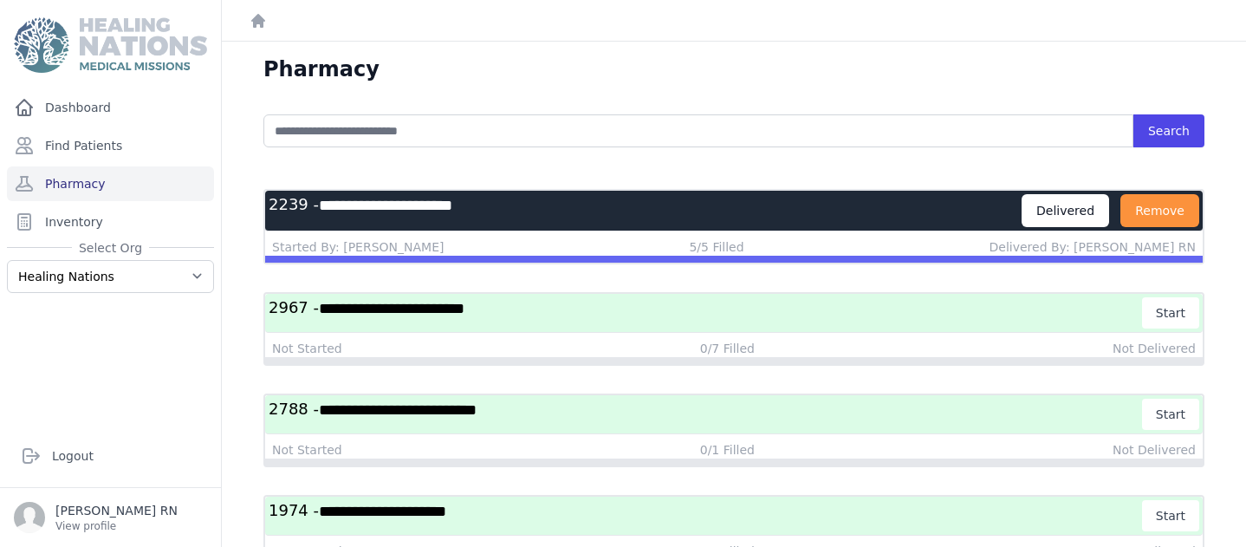
click at [107, 186] on link "Pharmacy" at bounding box center [110, 183] width 207 height 35
click at [1152, 205] on button "Remove" at bounding box center [1159, 210] width 79 height 33
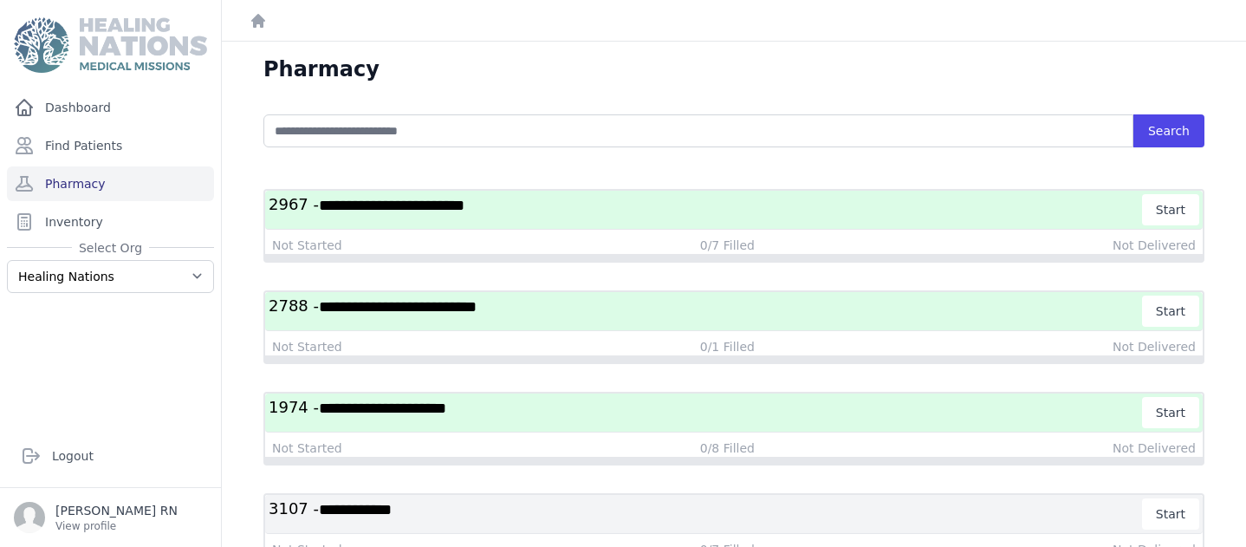
click at [584, 439] on div "Not Started 0/8 Filled Not Delivered" at bounding box center [734, 447] width 924 height 17
click at [582, 417] on h3 "**********" at bounding box center [706, 412] width 874 height 31
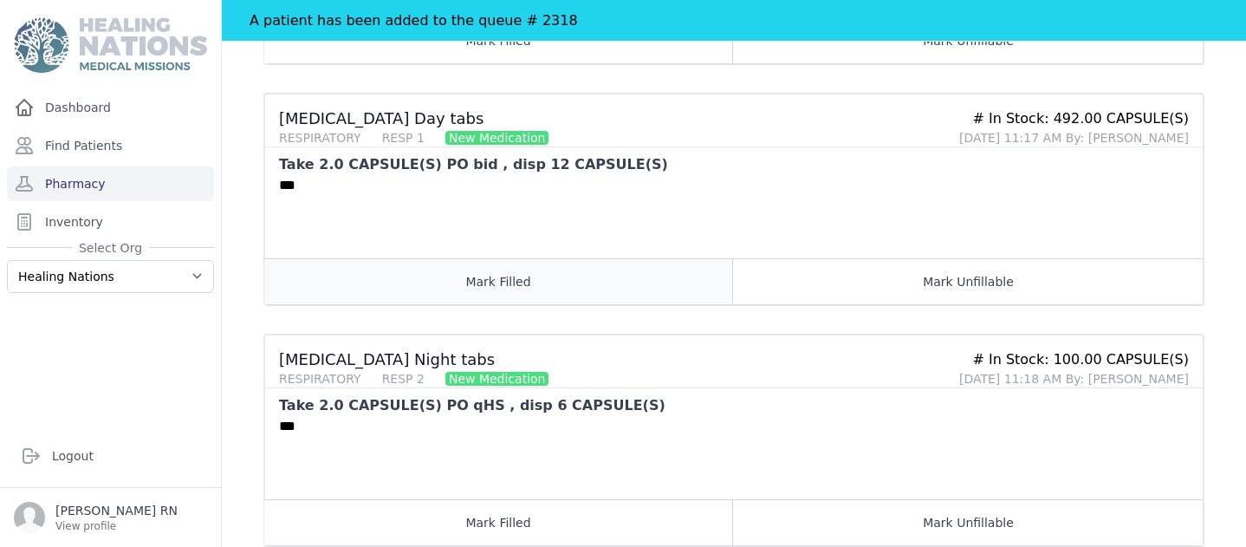
scroll to position [819, 0]
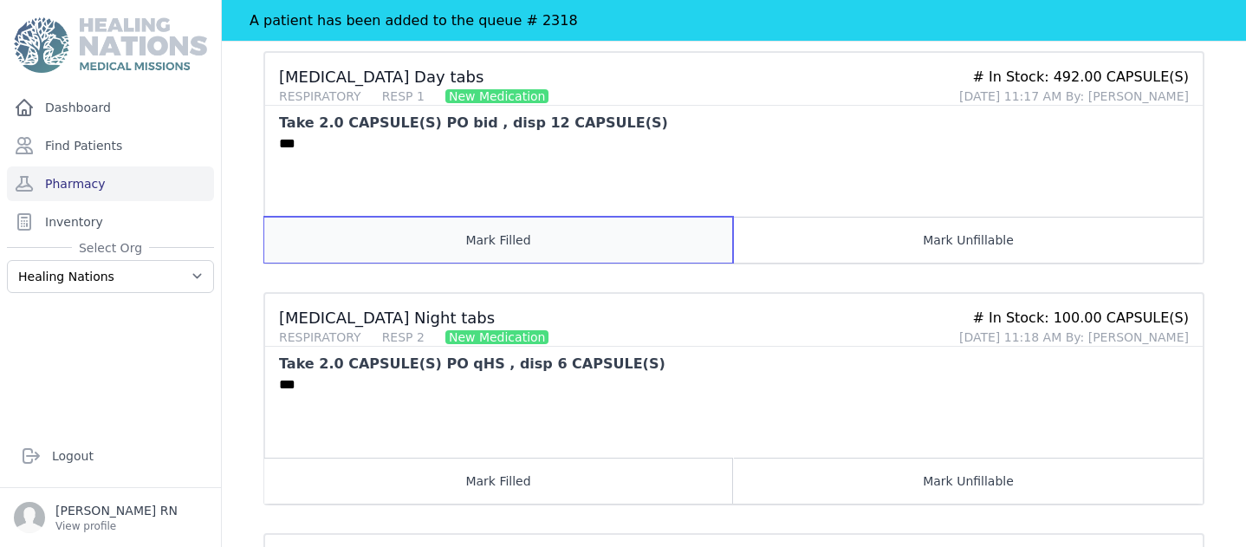
click at [518, 230] on button "Mark Filled" at bounding box center [498, 240] width 469 height 46
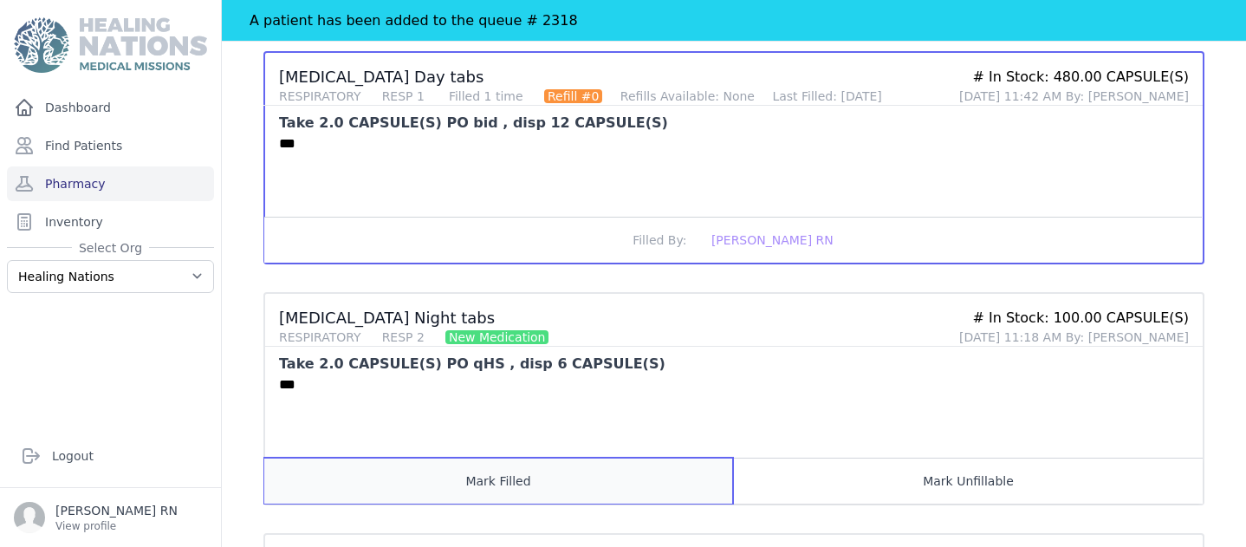
click at [436, 470] on button "Mark Filled" at bounding box center [498, 480] width 469 height 46
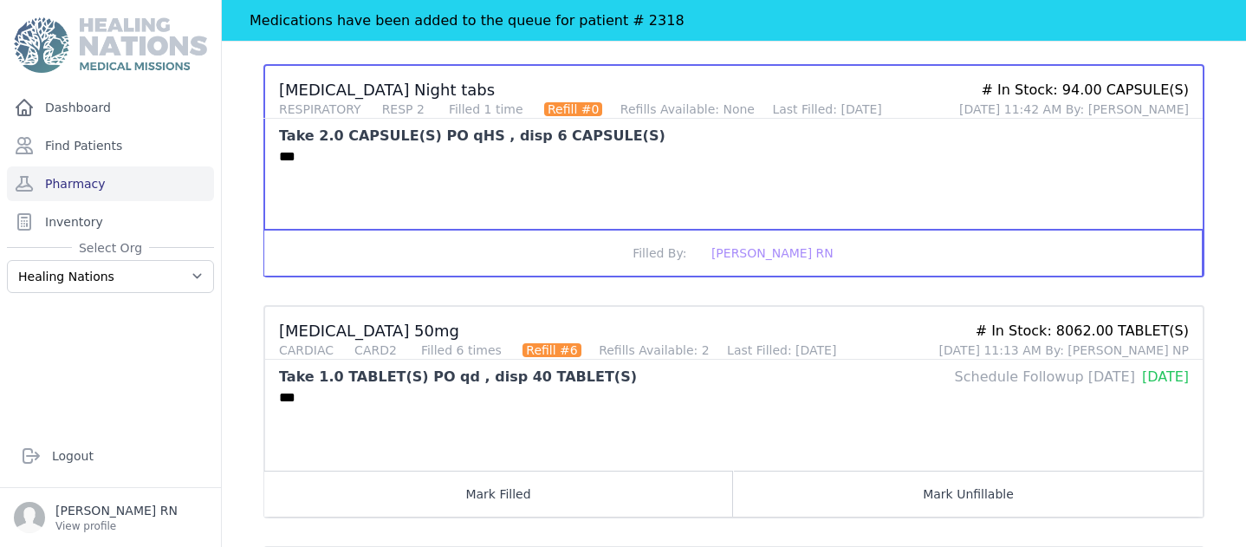
scroll to position [1045, 0]
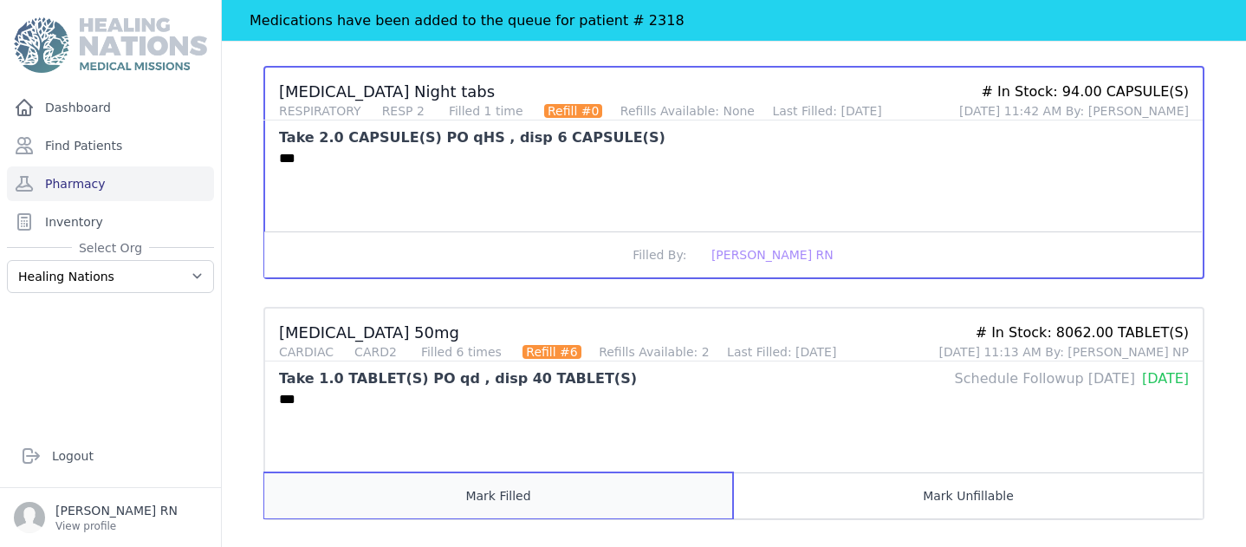
click at [475, 500] on button "Mark Filled" at bounding box center [498, 495] width 469 height 46
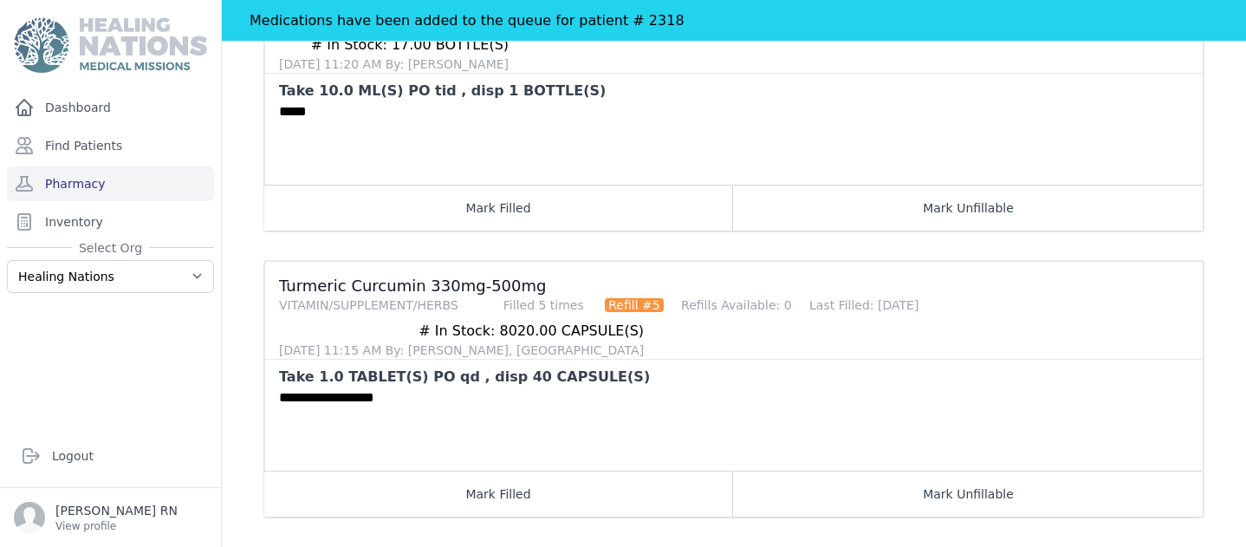
scroll to position [1903, 0]
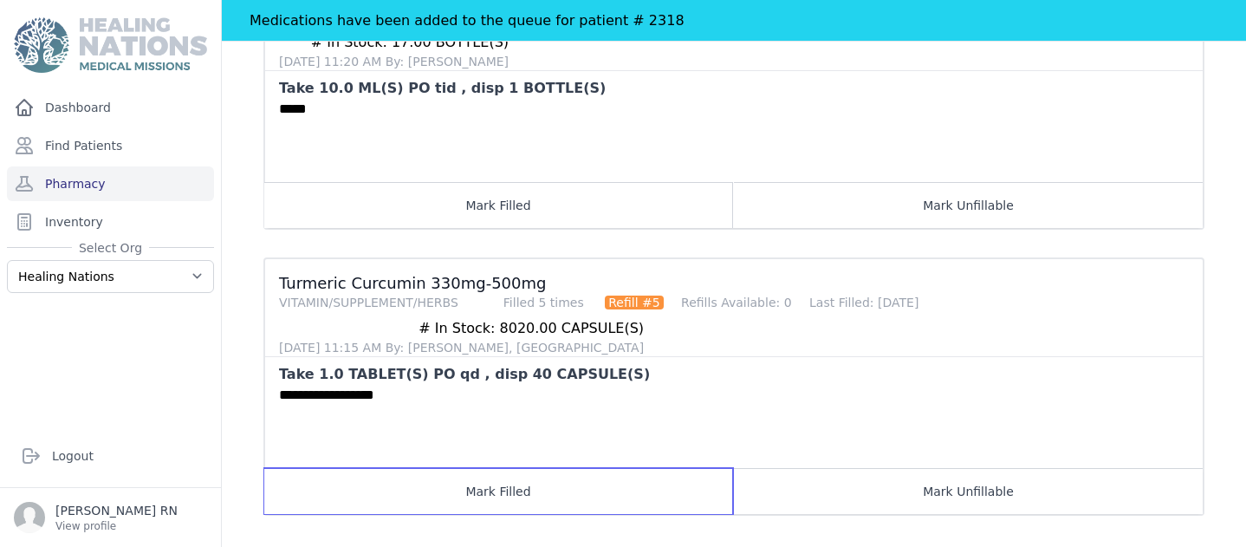
click at [475, 498] on button "Mark Filled" at bounding box center [498, 491] width 469 height 46
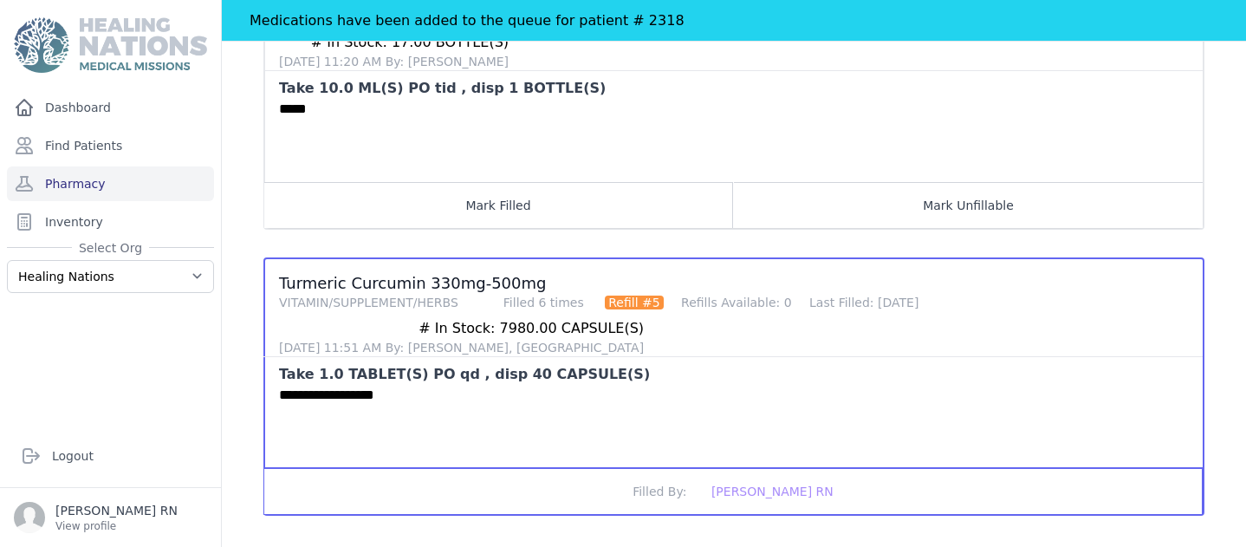
click at [475, 498] on button "Filled By: Robin Pugh RN" at bounding box center [732, 491] width 937 height 46
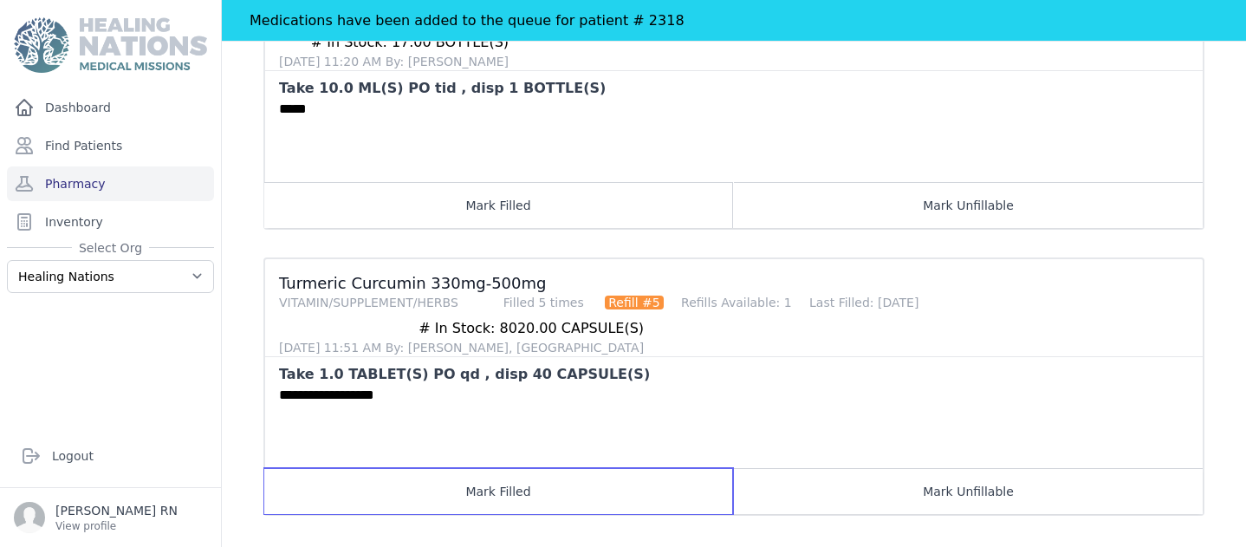
click at [475, 498] on button "Mark Filled" at bounding box center [498, 491] width 469 height 46
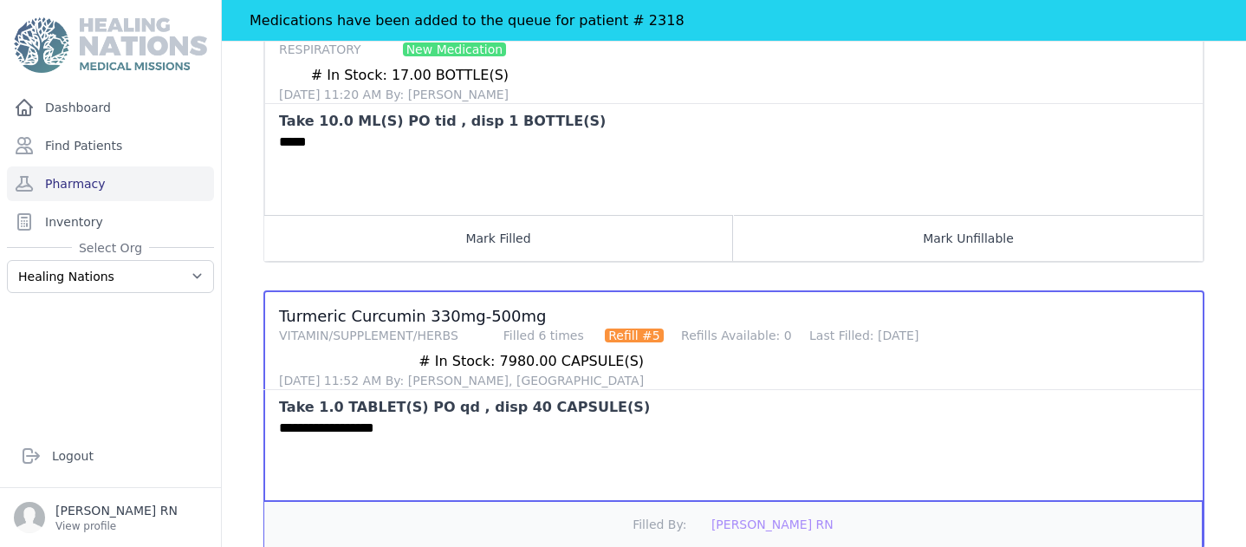
scroll to position [1914, 0]
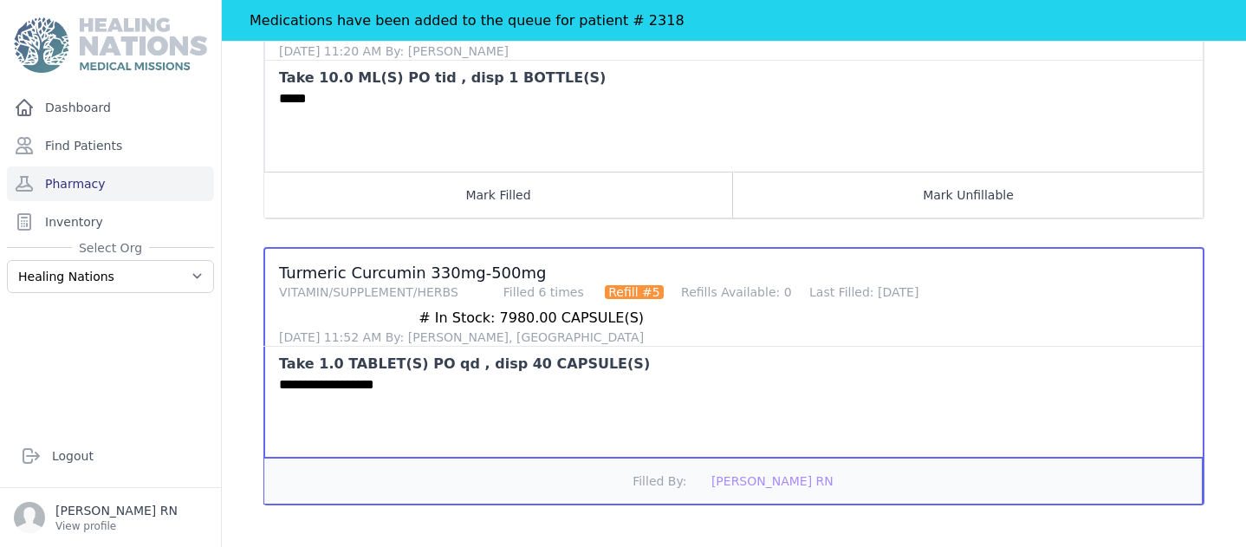
click at [502, 480] on button "Filled By: Robin Pugh RN" at bounding box center [732, 480] width 937 height 46
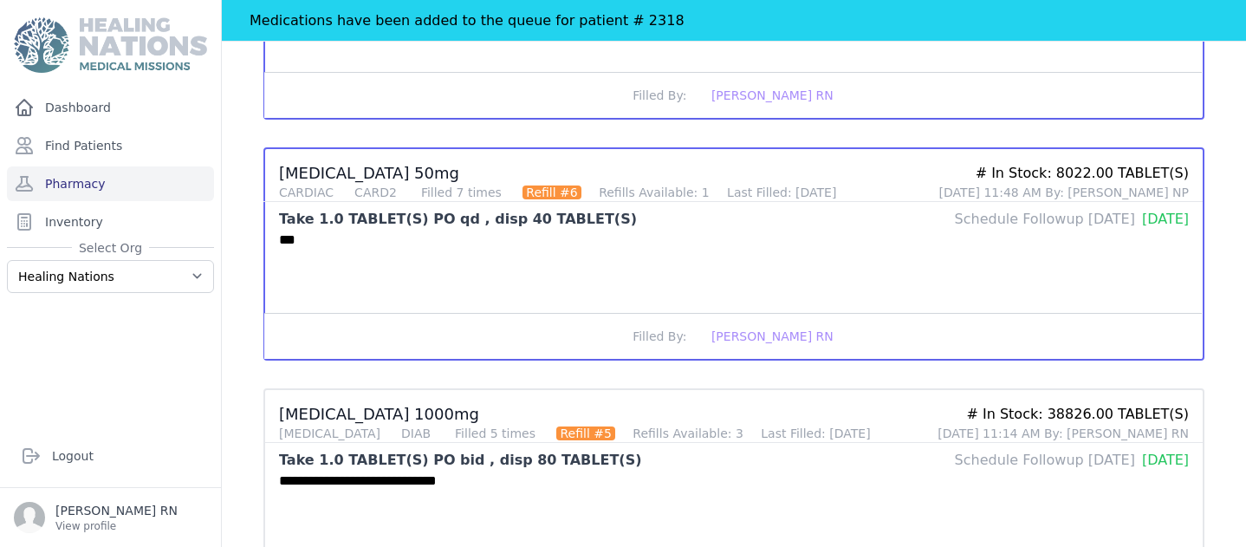
scroll to position [1200, 0]
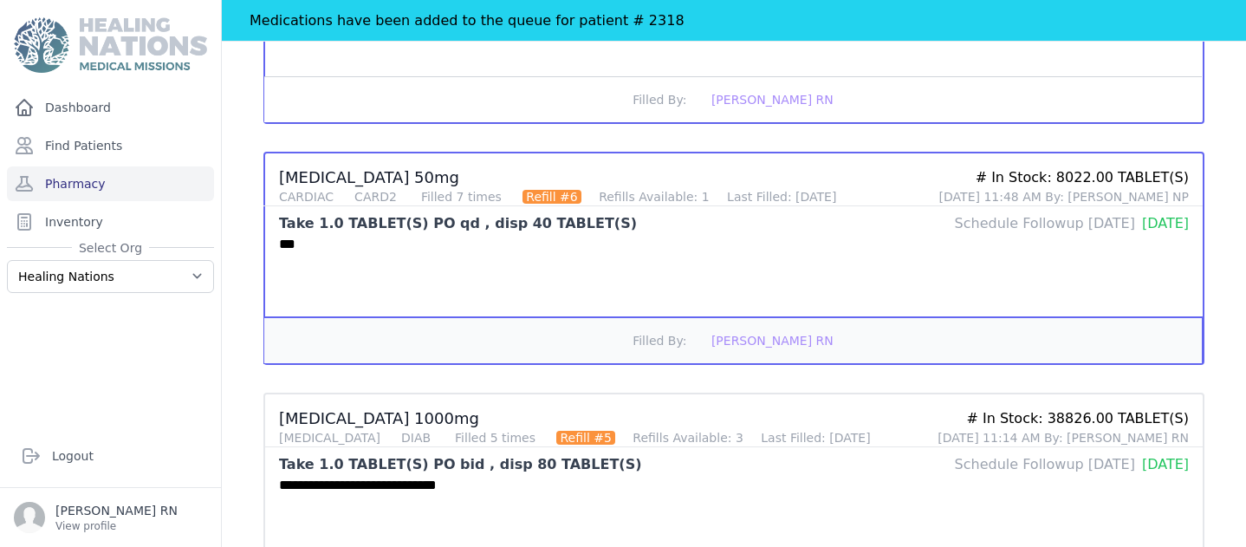
click at [768, 346] on span "[PERSON_NAME] RN" at bounding box center [772, 341] width 122 height 14
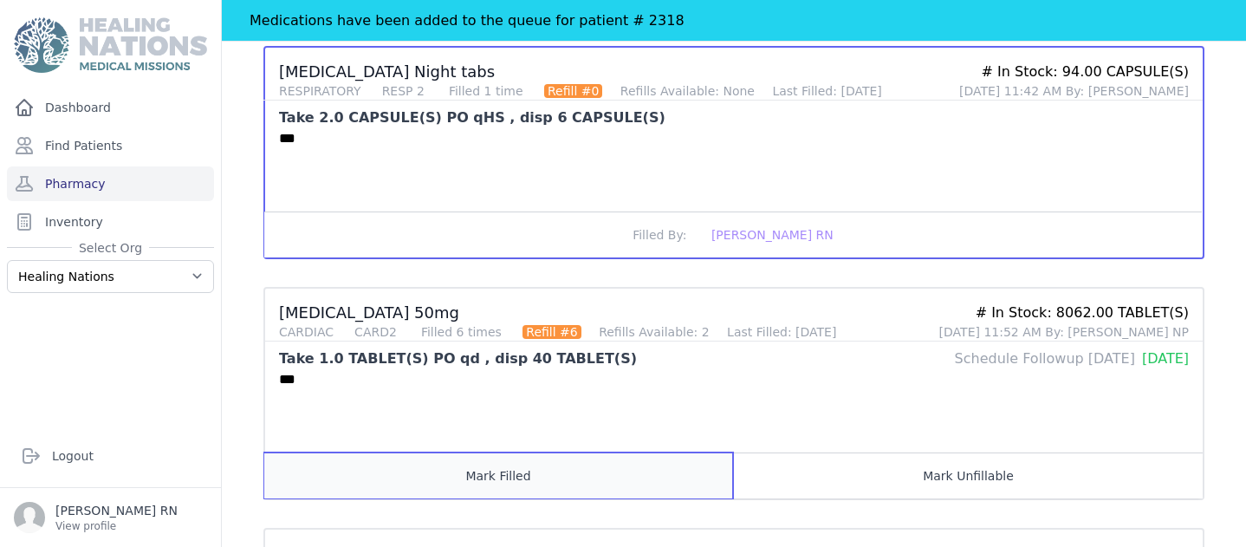
scroll to position [1064, 0]
click at [509, 484] on button "Mark Filled" at bounding box center [498, 476] width 469 height 46
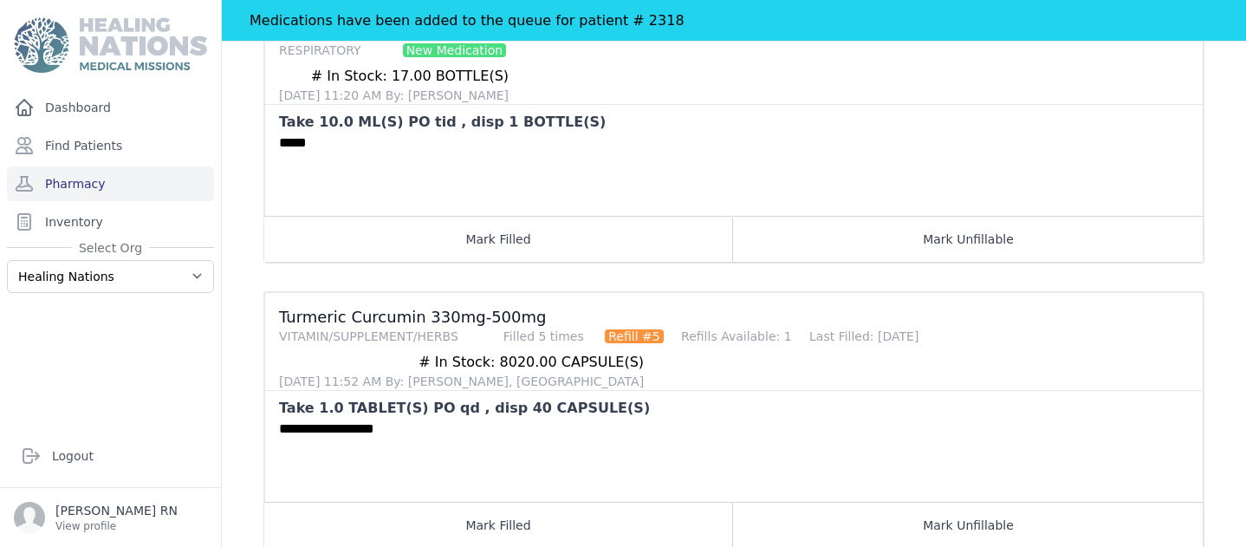
scroll to position [1914, 0]
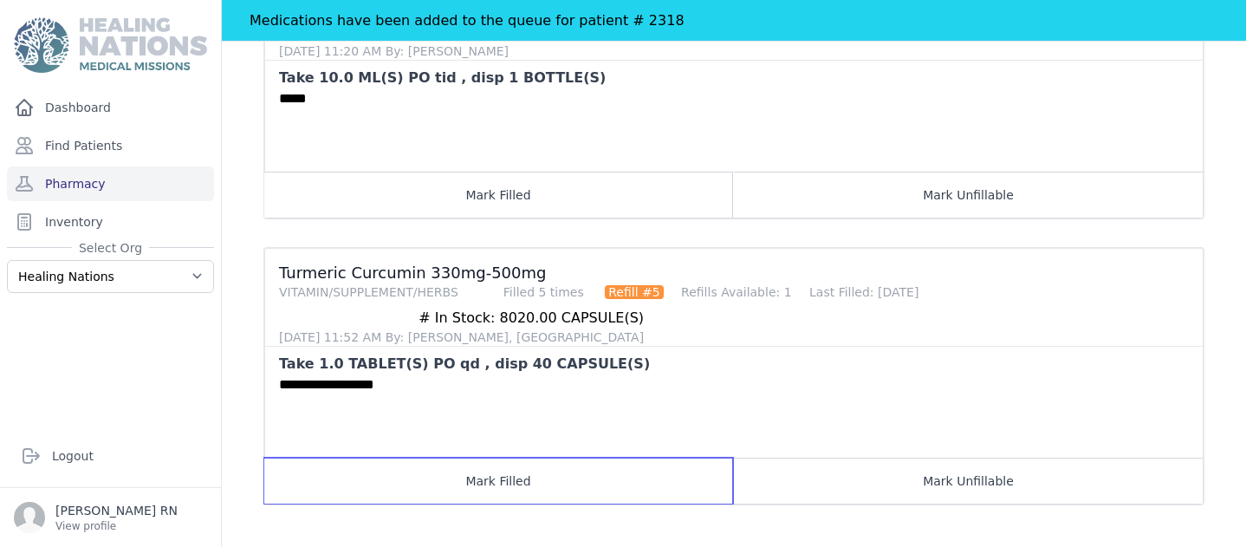
click at [509, 484] on button "Mark Filled" at bounding box center [498, 480] width 469 height 46
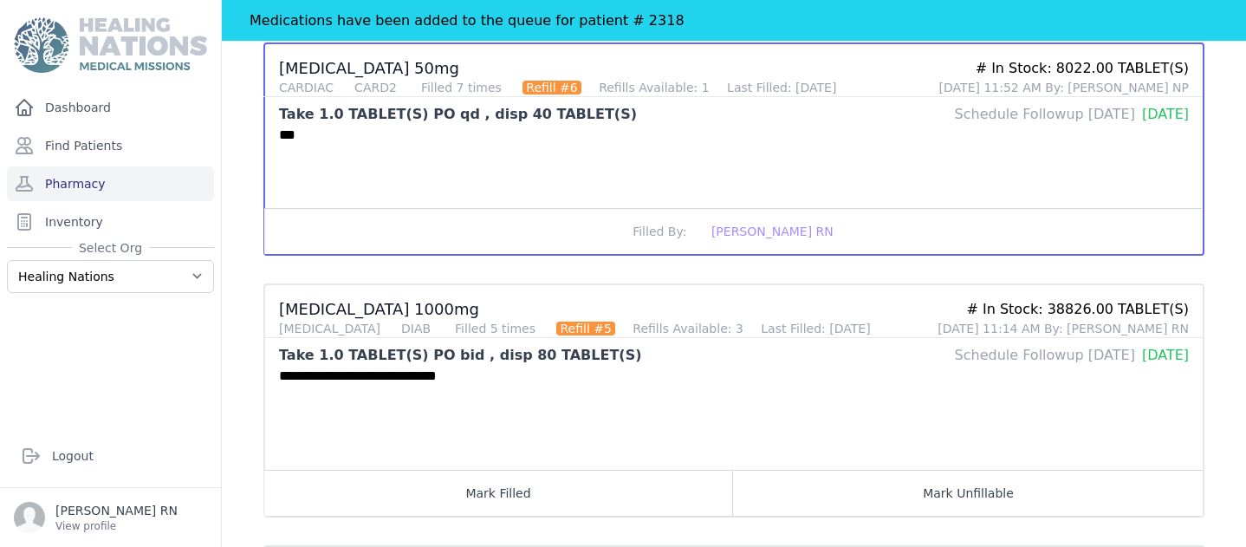
scroll to position [1319, 0]
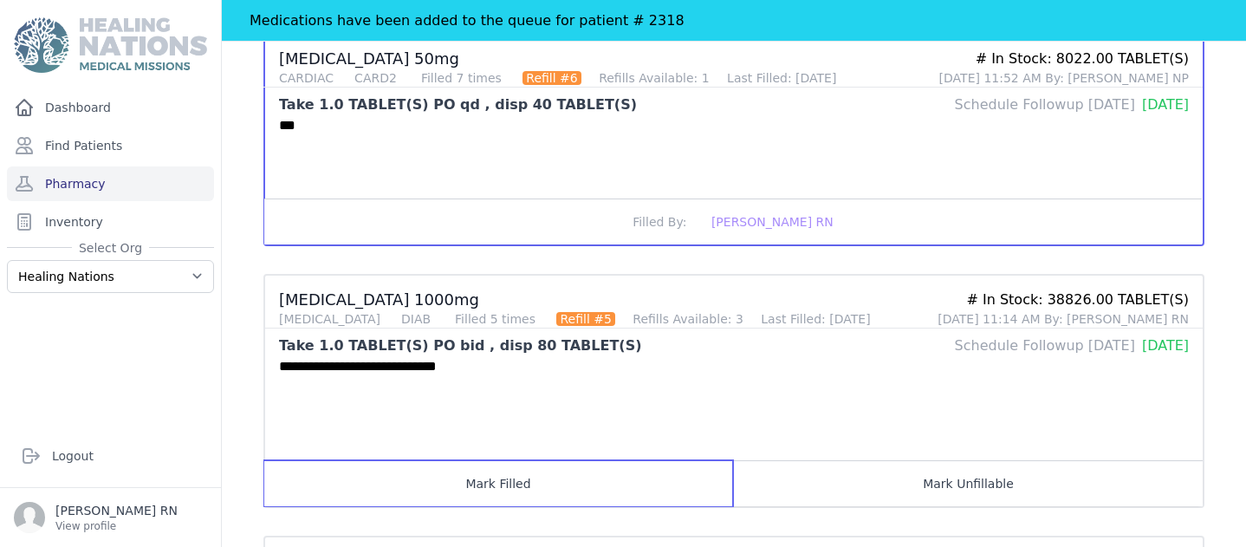
click at [508, 484] on button "Mark Filled" at bounding box center [498, 483] width 469 height 46
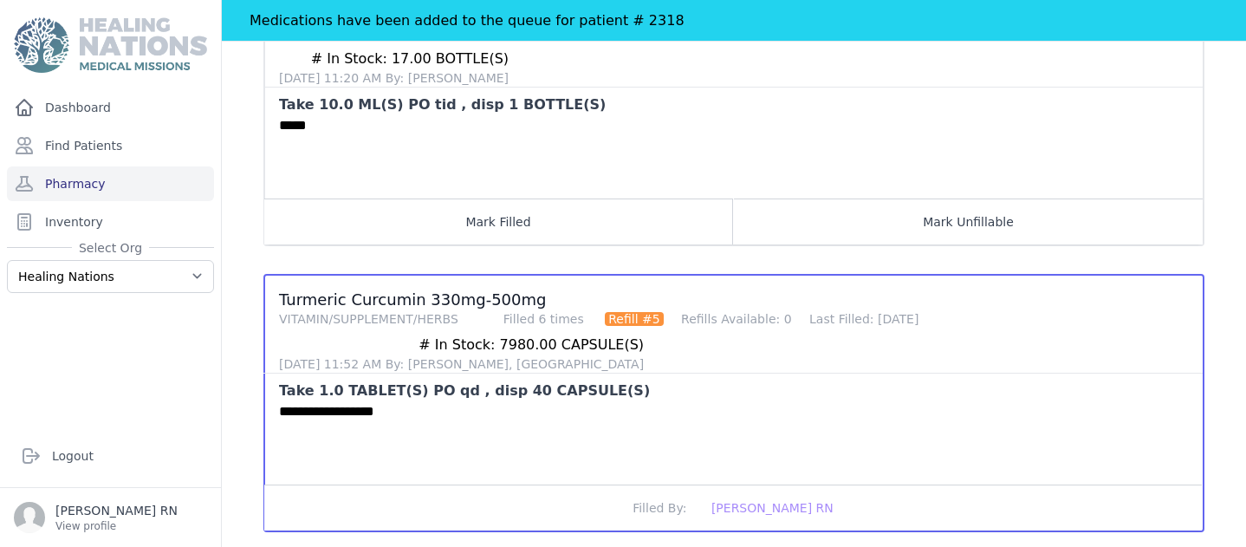
scroll to position [1914, 0]
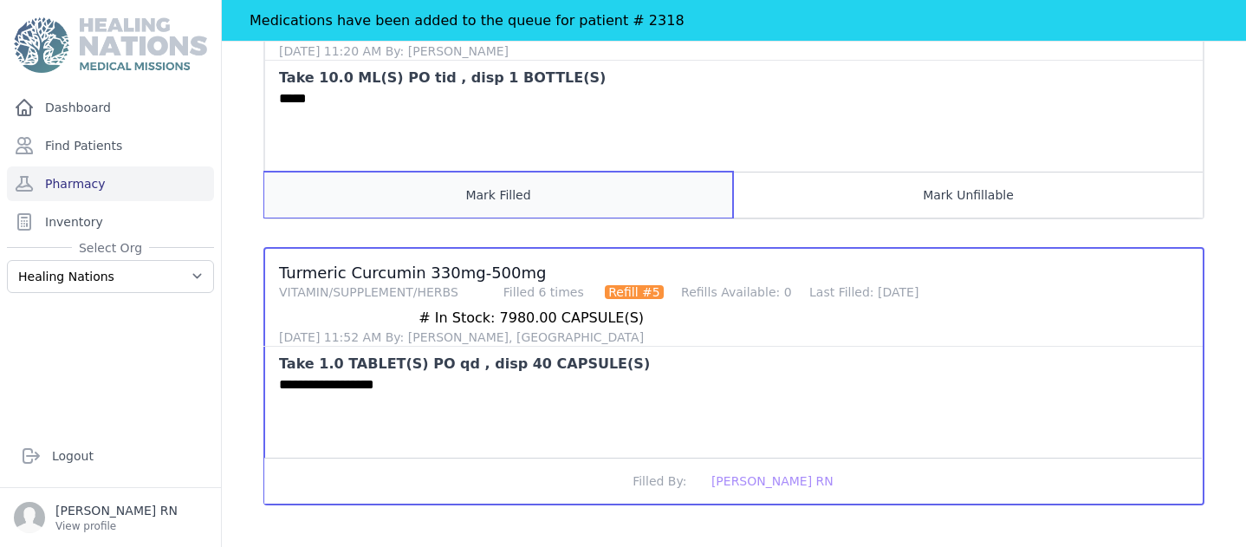
click at [472, 199] on button "Mark Filled" at bounding box center [498, 195] width 469 height 46
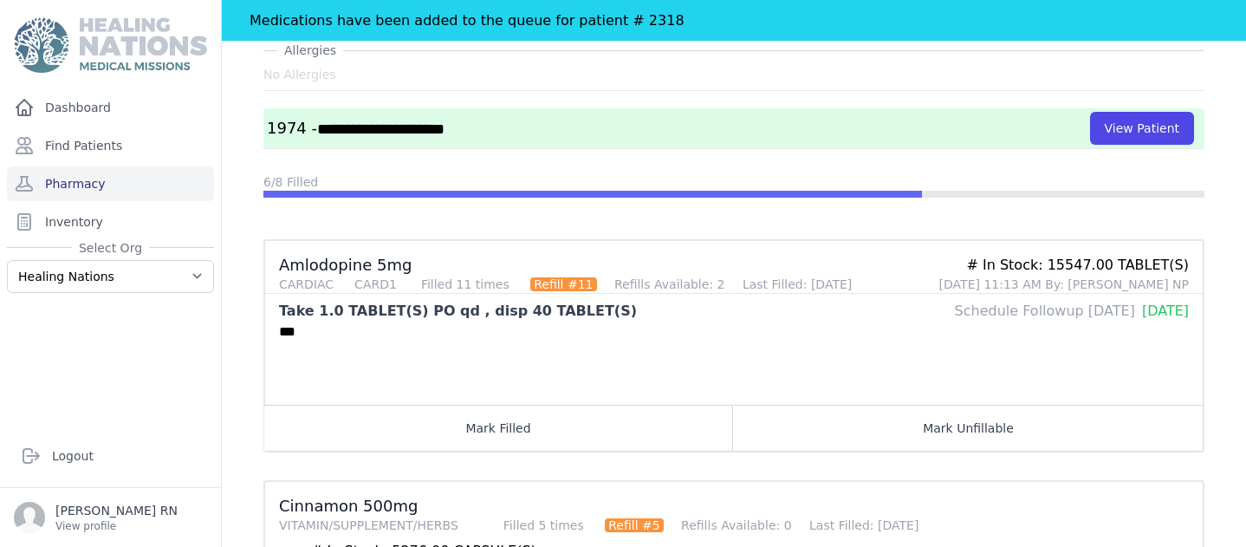
scroll to position [102, 0]
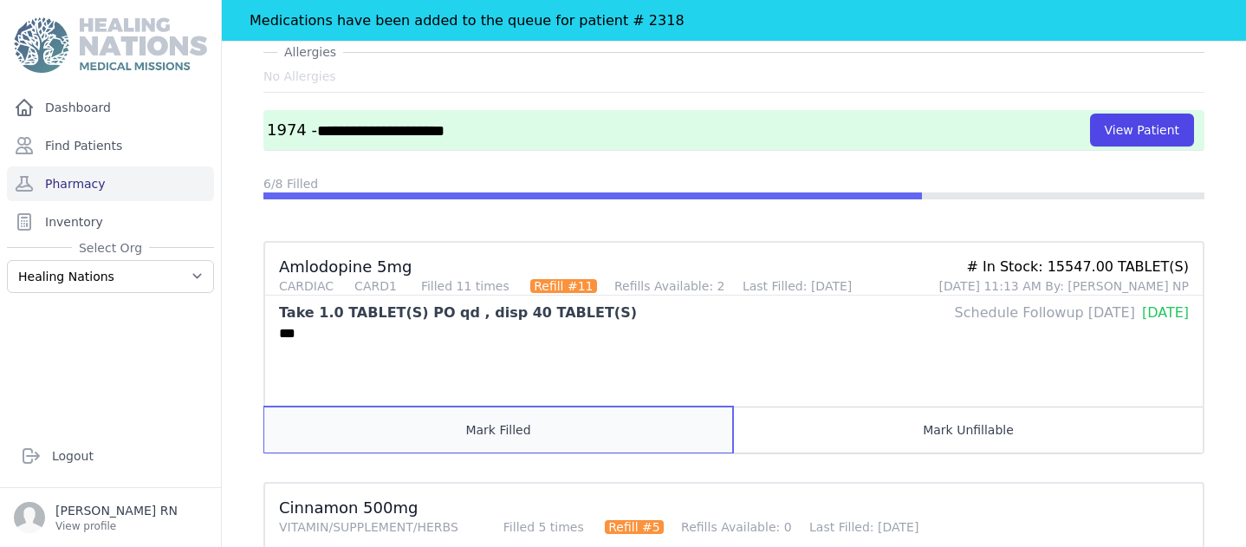
click at [455, 423] on button "Mark Filled" at bounding box center [498, 429] width 469 height 46
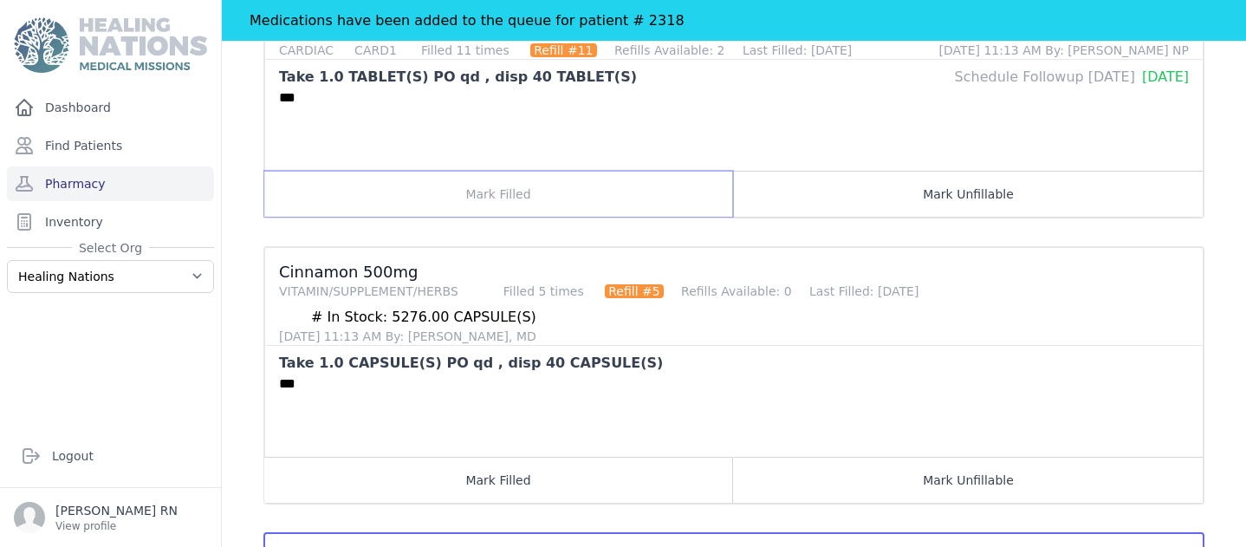
scroll to position [226, 0]
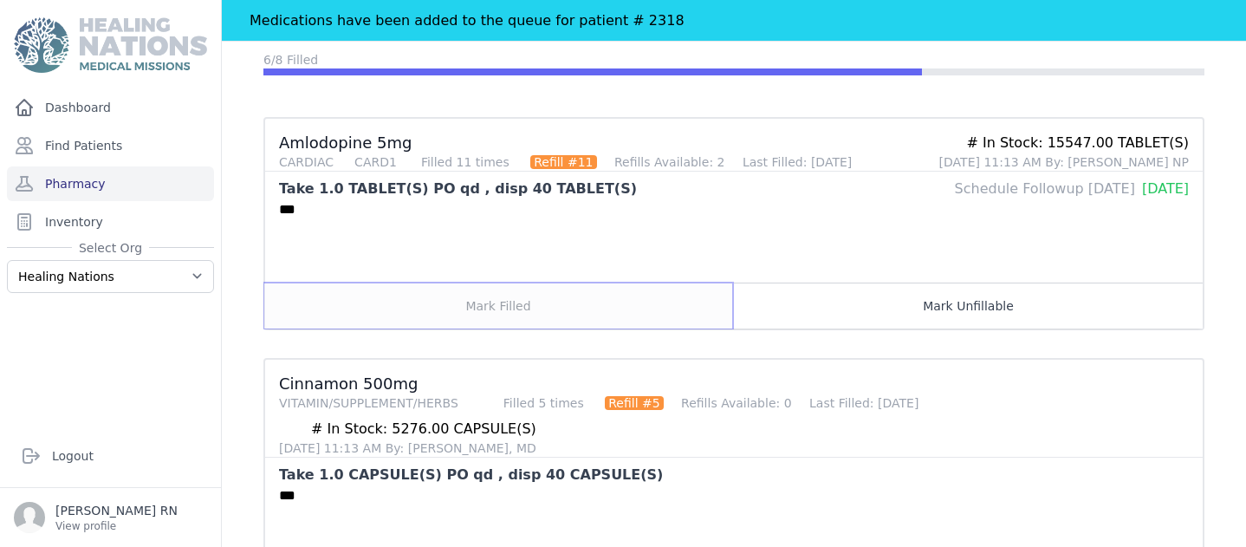
click at [498, 303] on button "Mark Filled" at bounding box center [498, 305] width 469 height 46
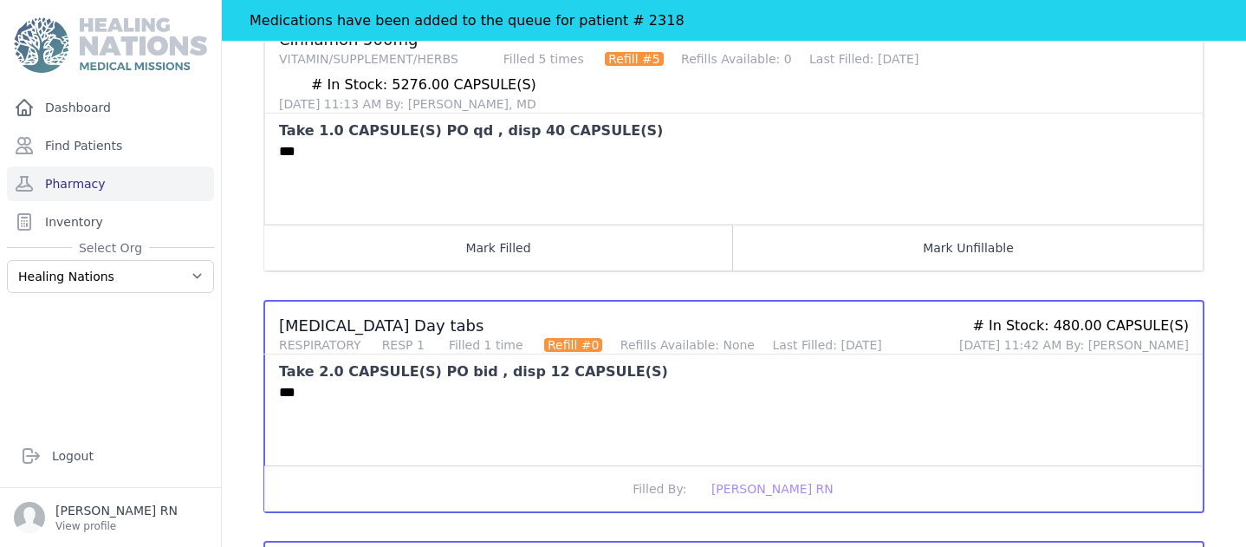
scroll to position [574, 0]
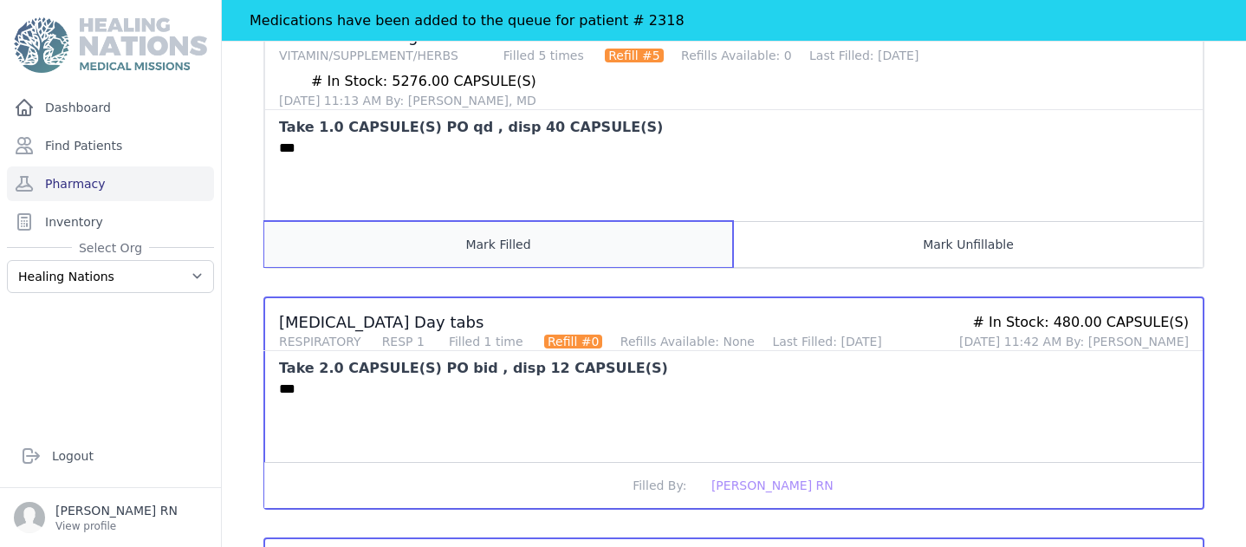
click at [490, 246] on button "Mark Filled" at bounding box center [498, 244] width 469 height 46
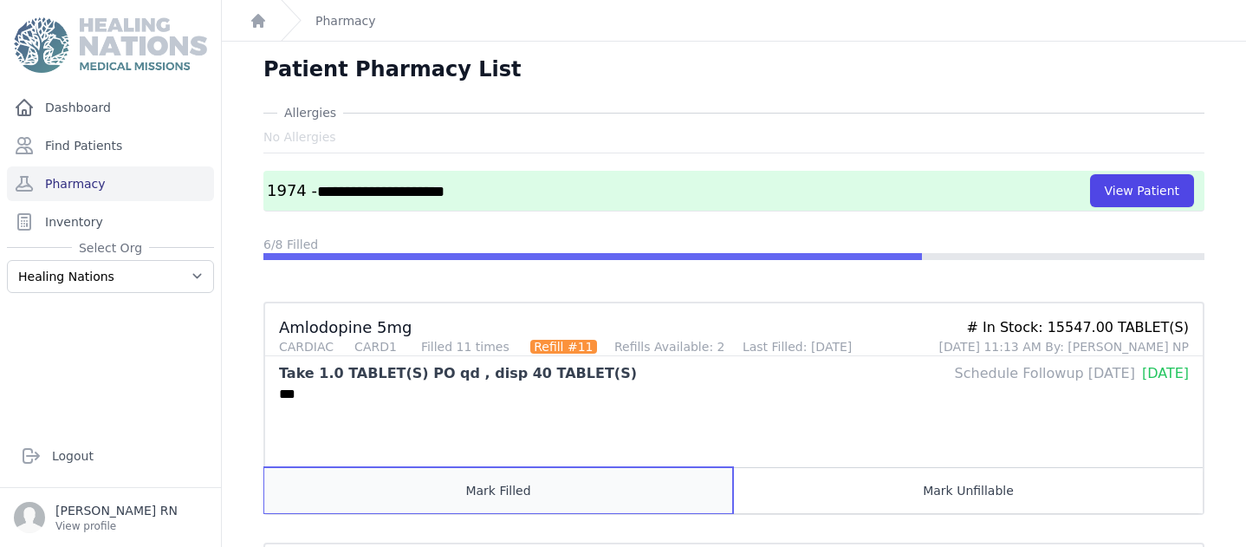
click at [514, 476] on button "Mark Filled" at bounding box center [498, 490] width 469 height 46
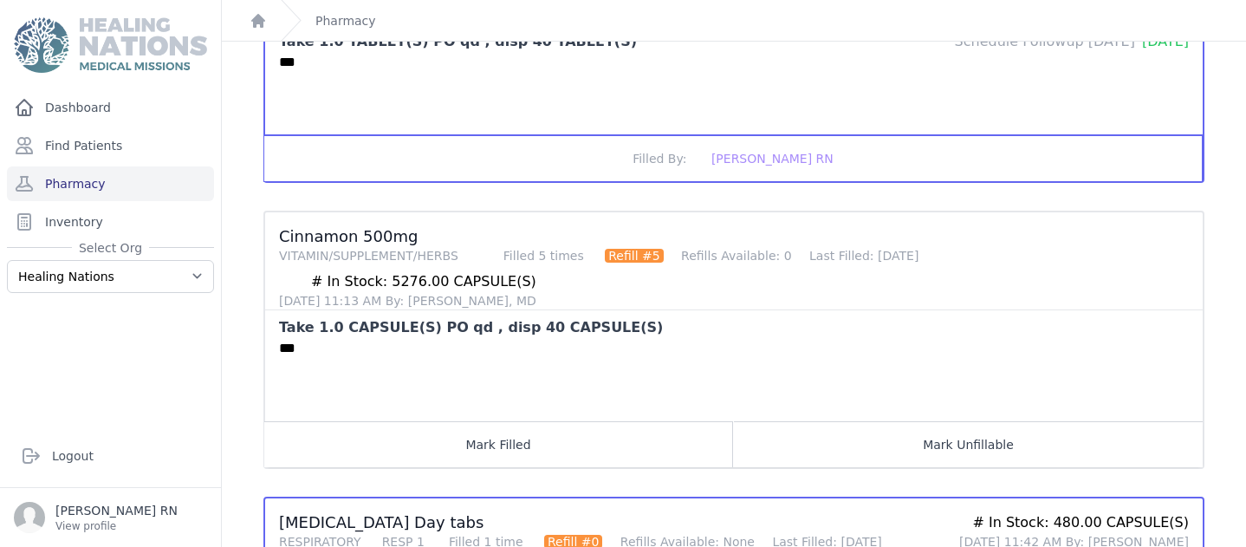
scroll to position [357, 0]
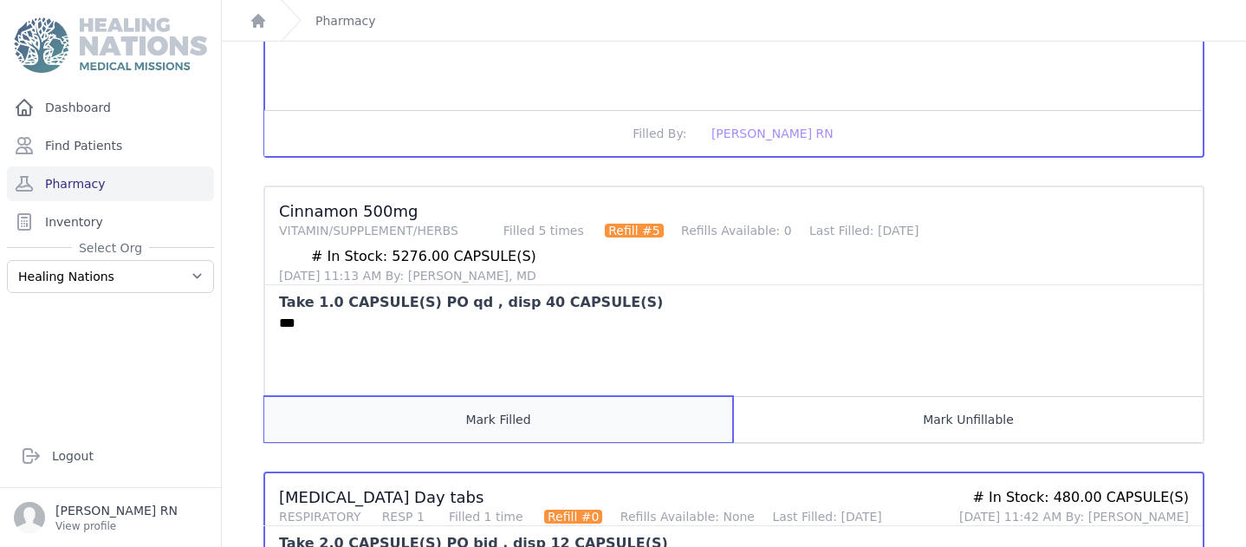
click at [520, 434] on button "Mark Filled" at bounding box center [498, 419] width 469 height 46
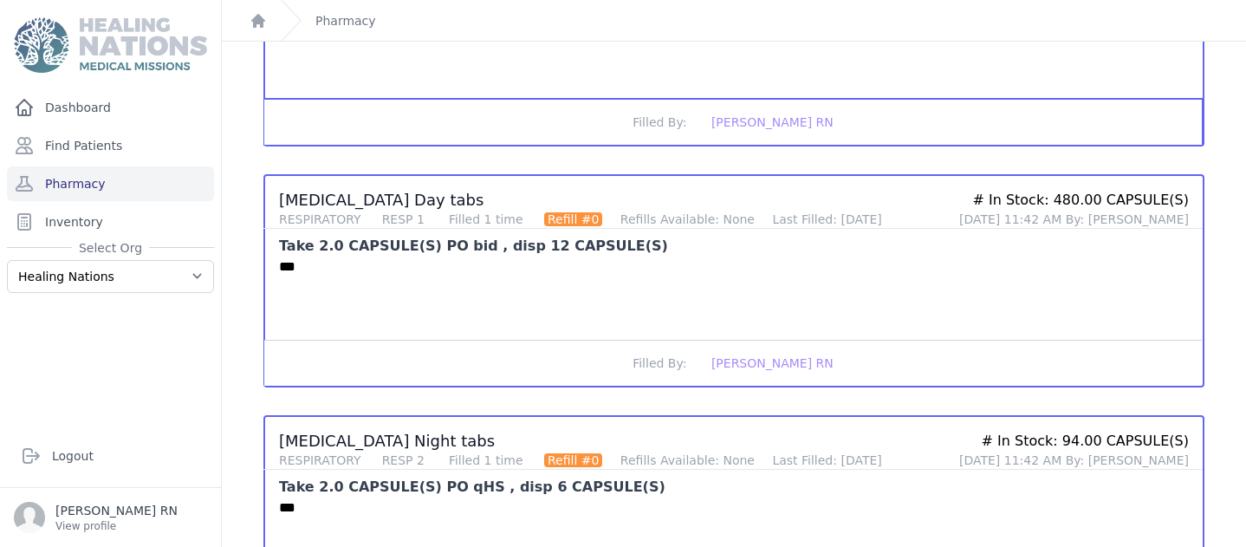
scroll to position [0, 0]
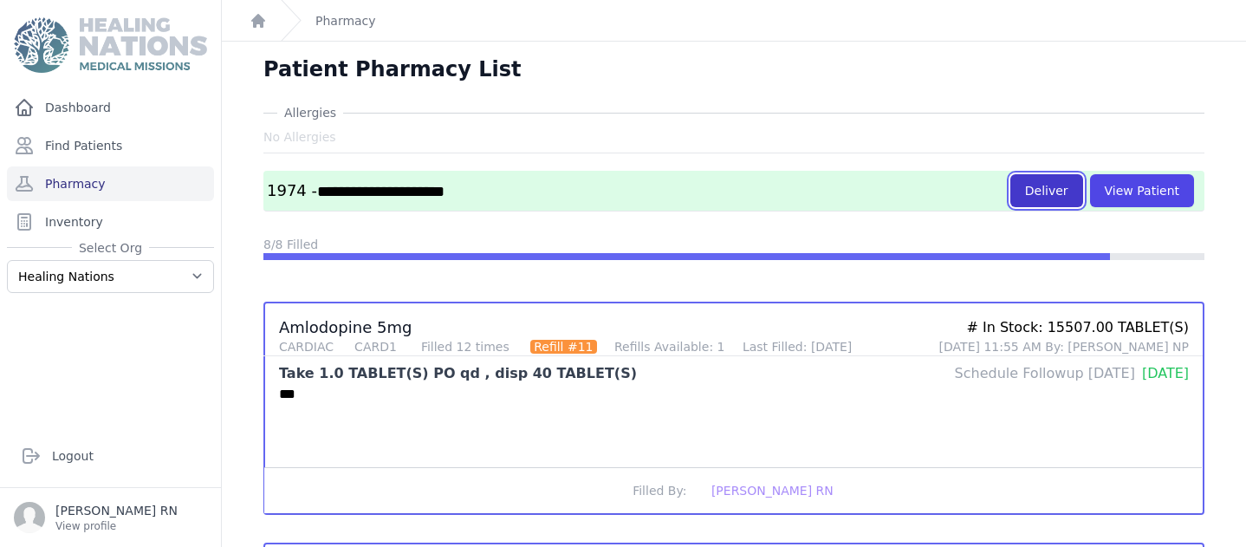
click at [1034, 186] on button "Deliver" at bounding box center [1046, 190] width 73 height 33
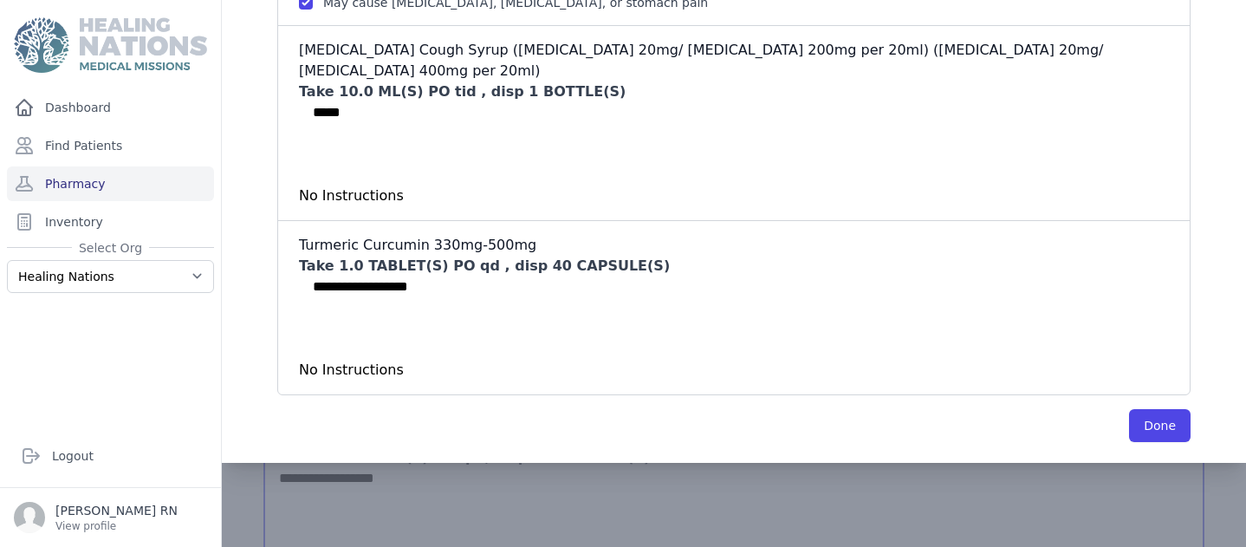
scroll to position [1782, 0]
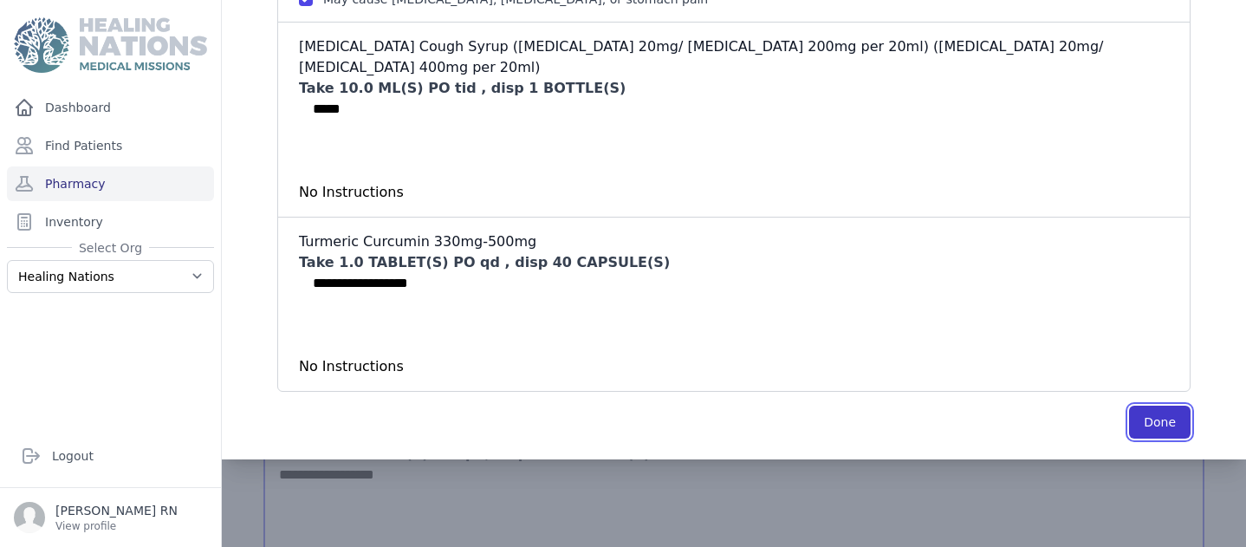
click at [1132, 424] on button "Done" at bounding box center [1160, 421] width 62 height 33
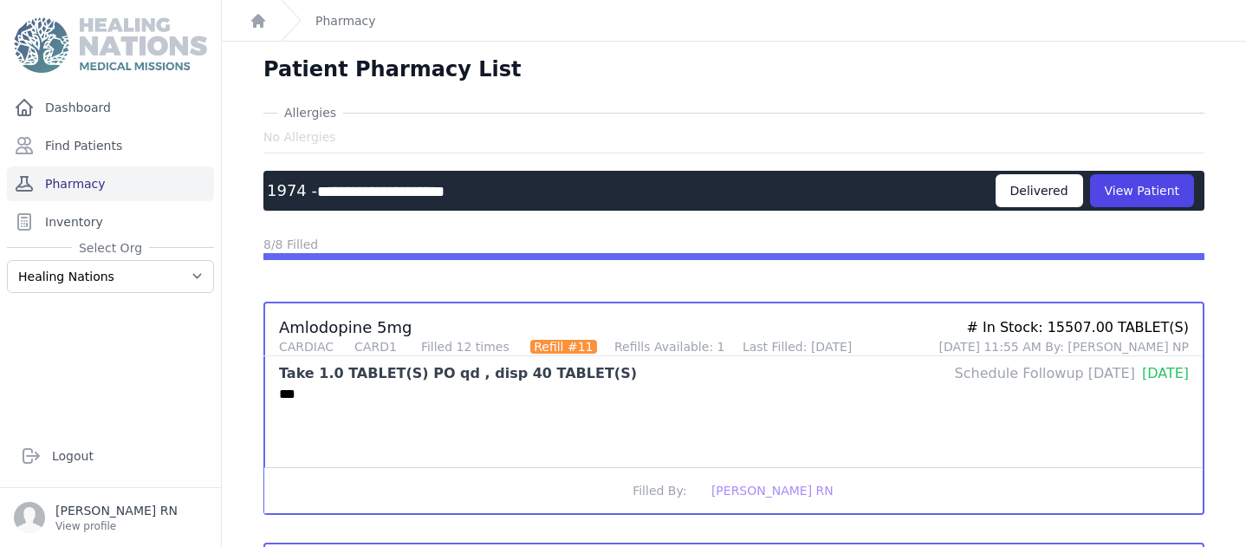
click at [136, 189] on link "Pharmacy" at bounding box center [110, 183] width 207 height 35
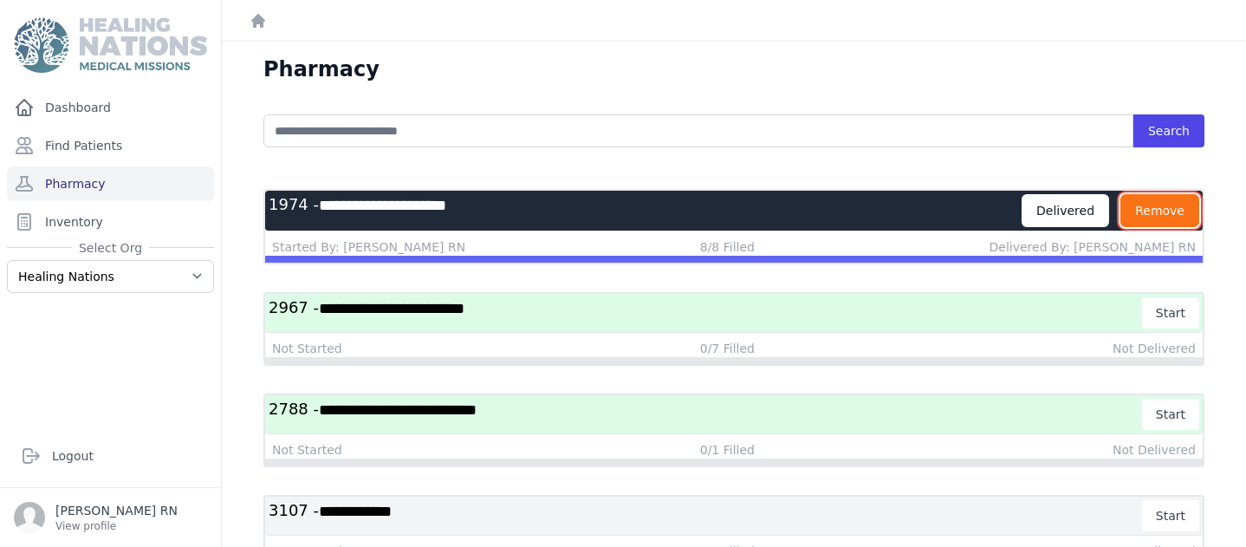
click at [1129, 213] on button "Remove" at bounding box center [1159, 210] width 79 height 33
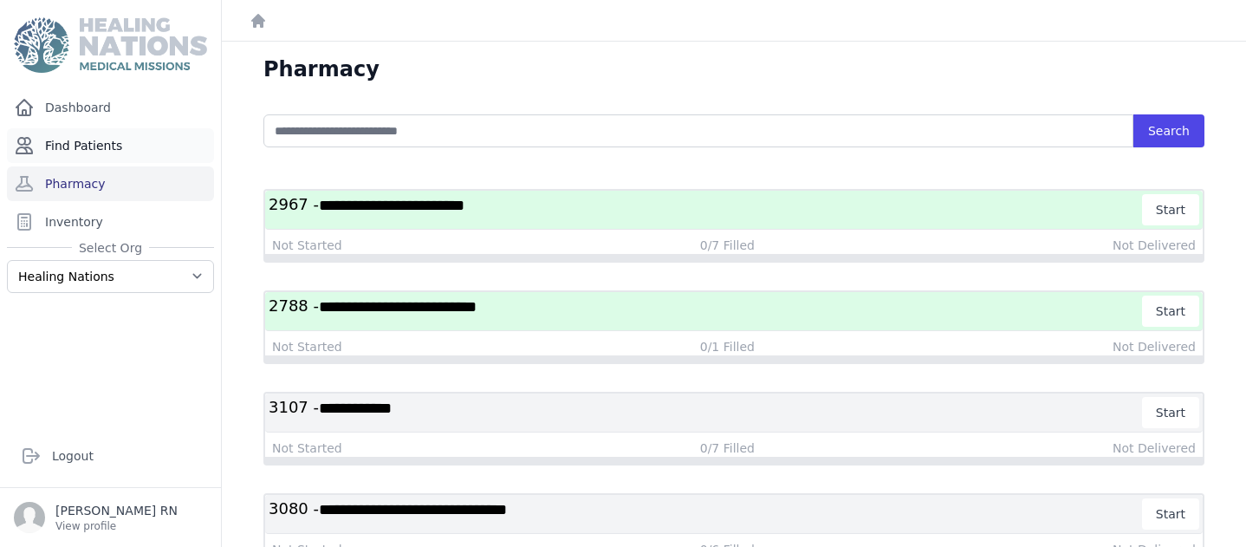
click at [106, 144] on link "Find Patients" at bounding box center [110, 145] width 207 height 35
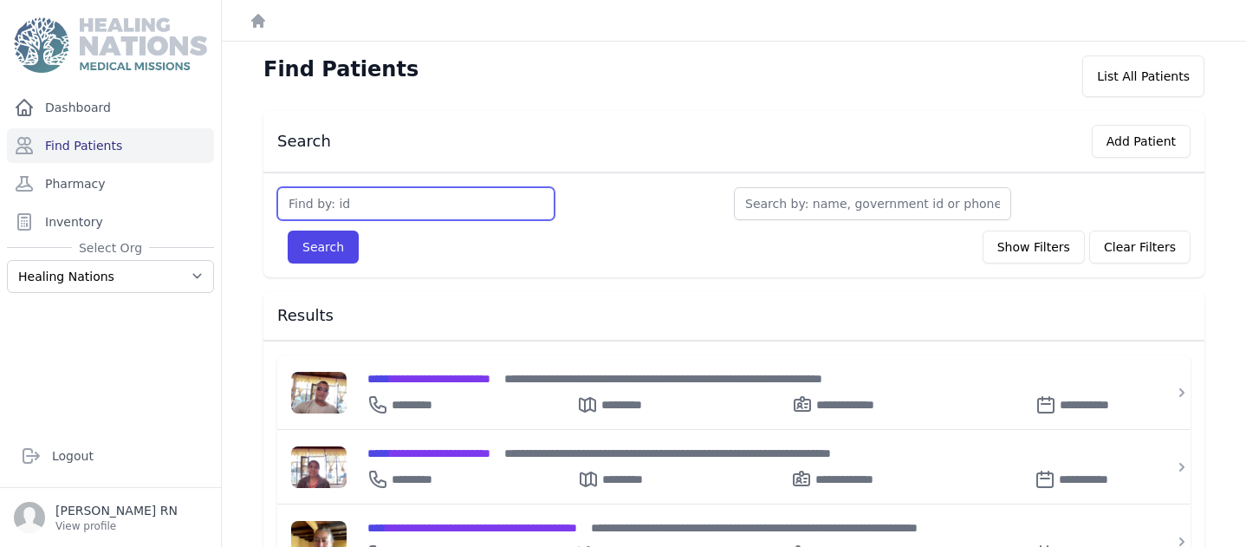
click at [298, 197] on input "text" at bounding box center [415, 203] width 277 height 33
type input "2123"
click at [321, 240] on button "Search" at bounding box center [323, 246] width 71 height 33
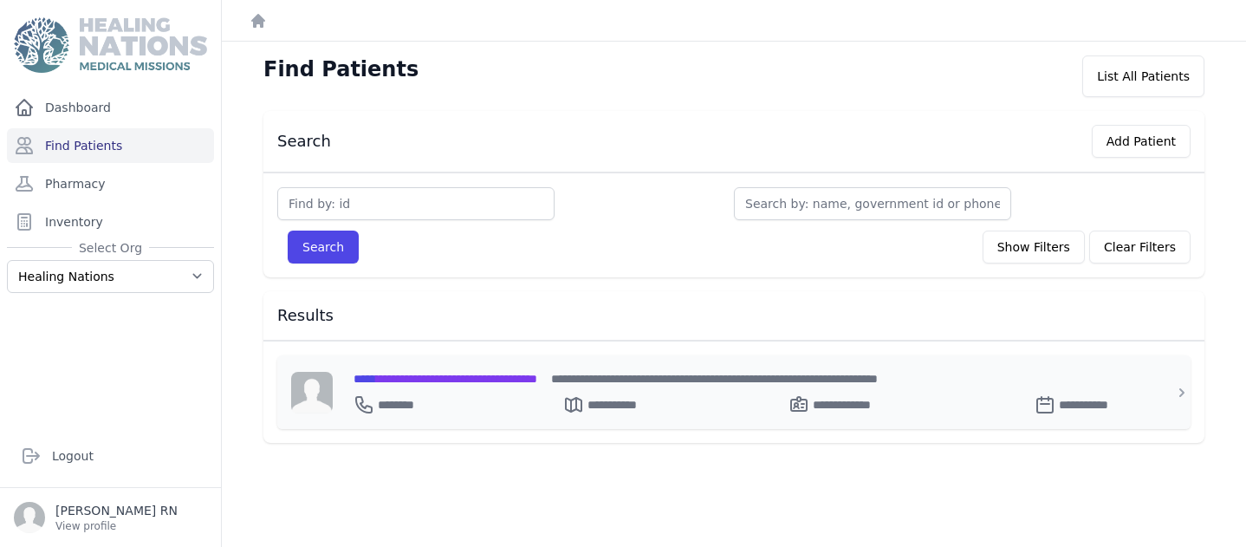
click at [429, 387] on div "**********" at bounding box center [743, 401] width 781 height 28
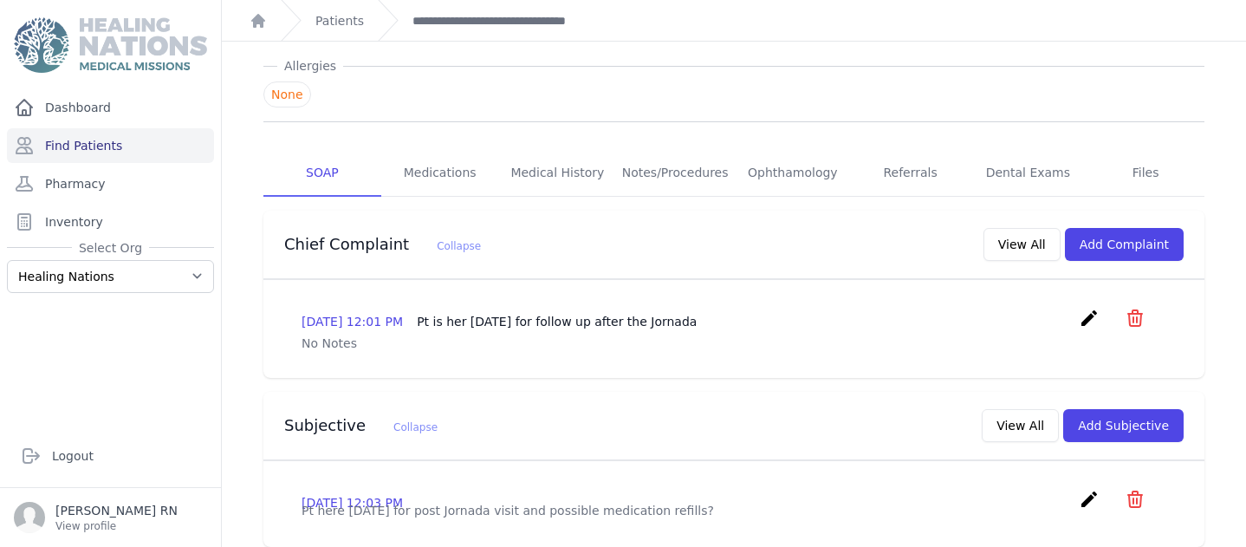
scroll to position [240, 0]
click at [1138, 227] on button "Add Complaint" at bounding box center [1124, 243] width 119 height 33
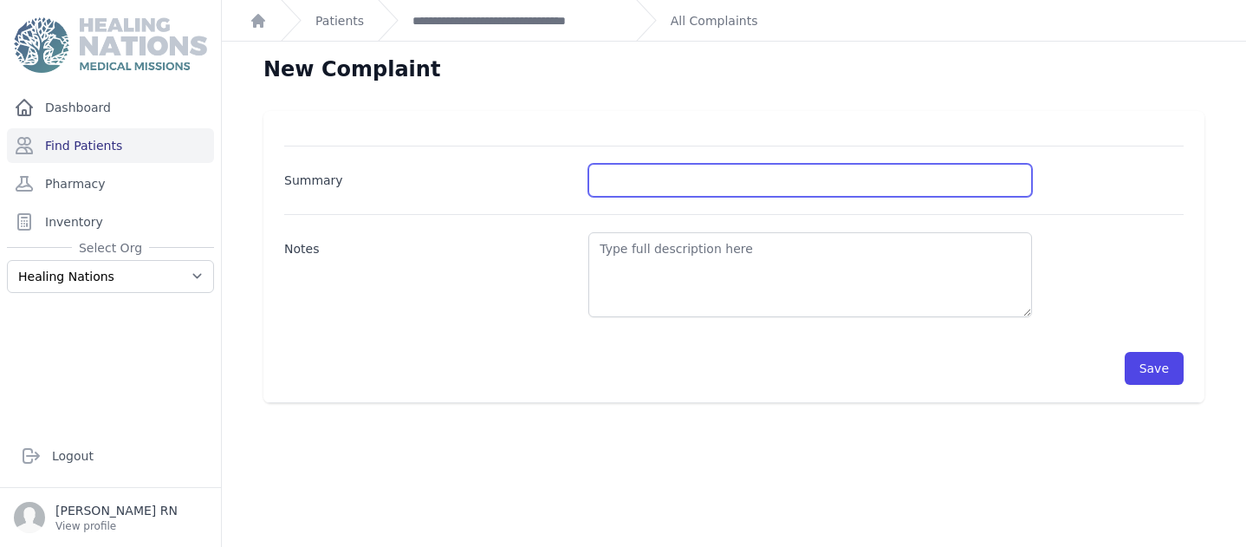
click at [606, 185] on input "Summary" at bounding box center [810, 180] width 444 height 33
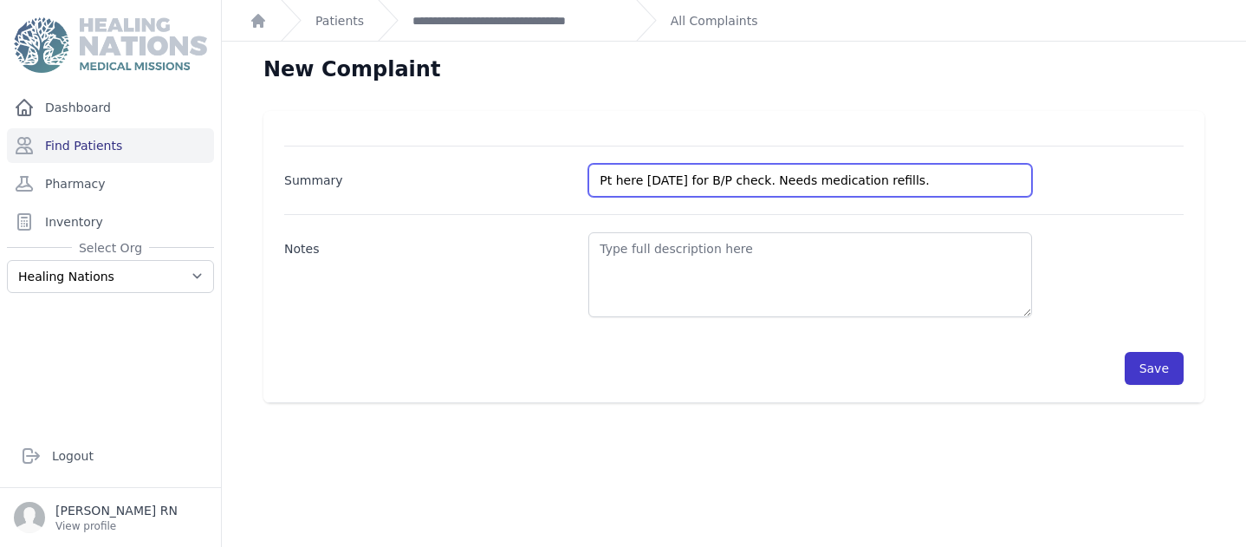
type input "Pt here today for B/P check. Needs medication refills."
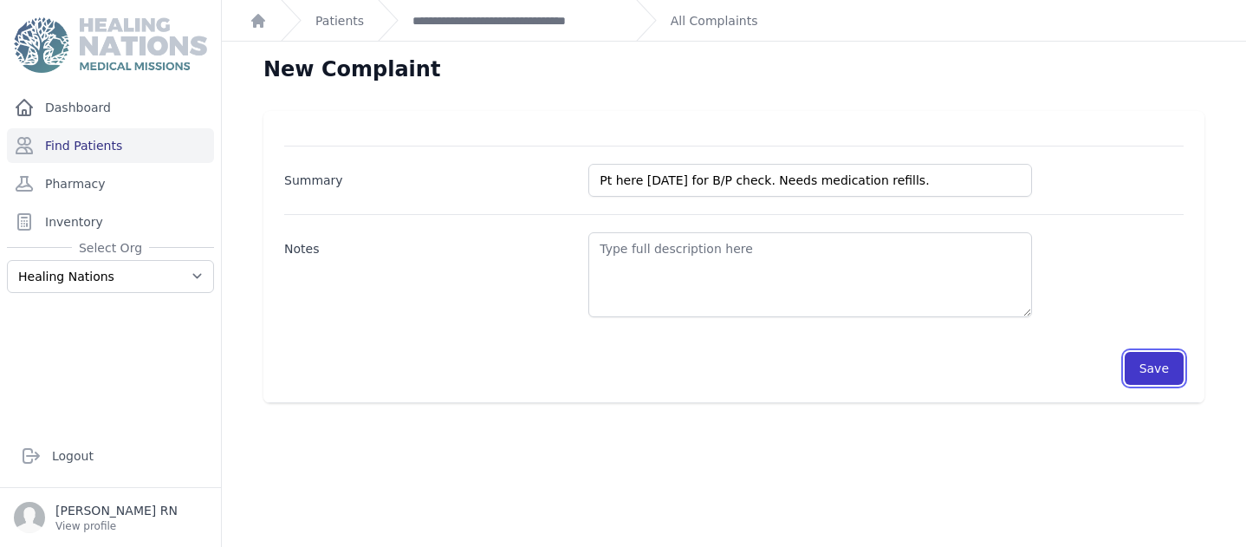
click at [1136, 353] on button "Save" at bounding box center [1154, 368] width 59 height 33
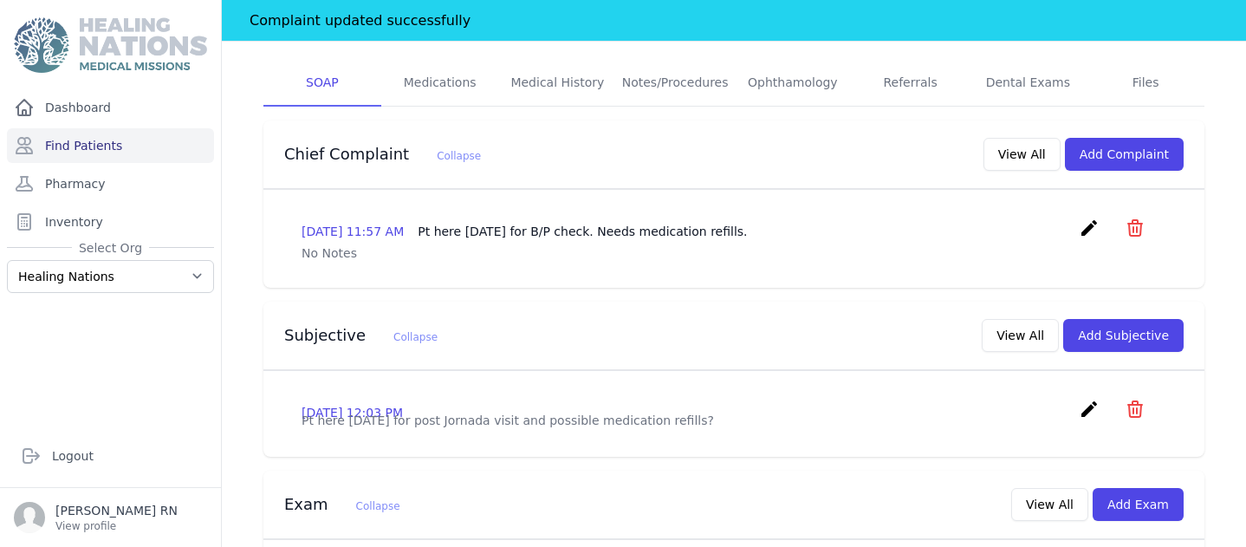
scroll to position [423, 0]
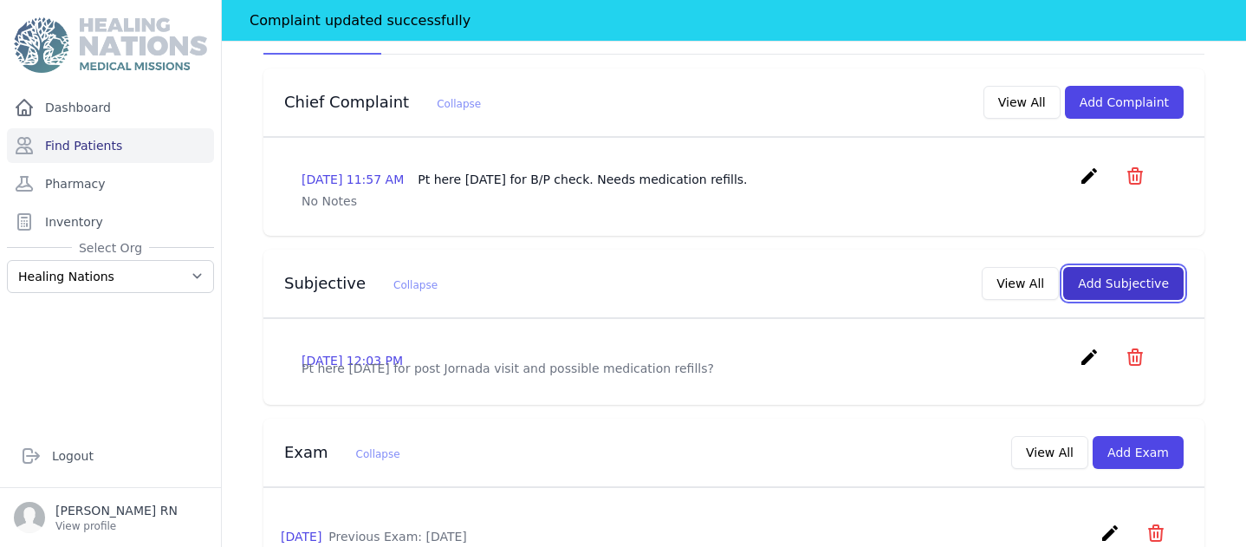
click at [1094, 267] on button "Add Subjective" at bounding box center [1123, 283] width 120 height 33
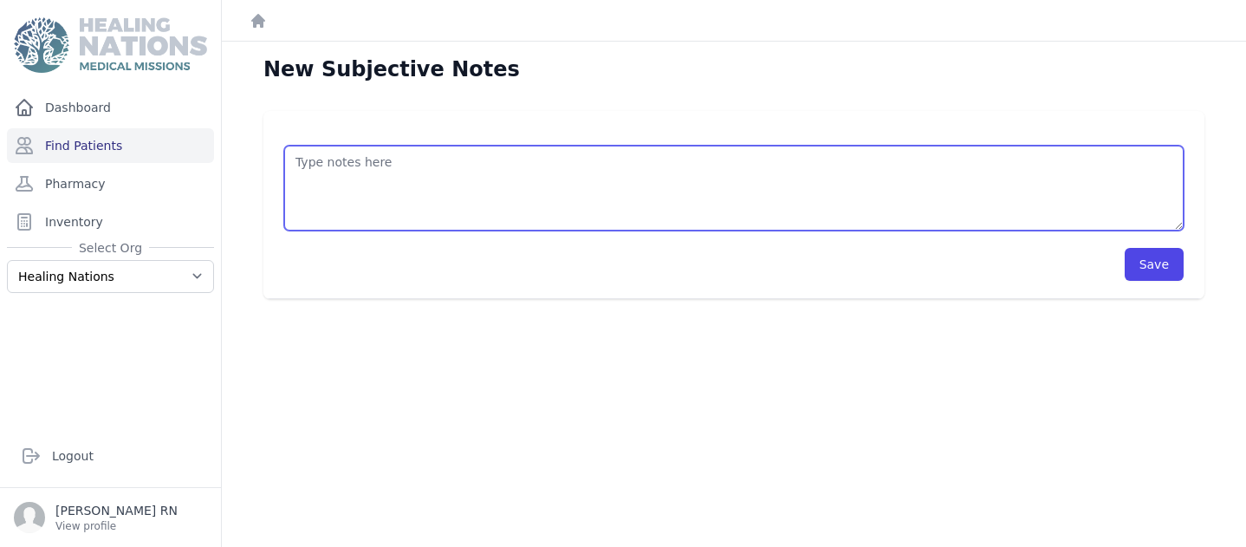
click at [391, 159] on textarea at bounding box center [733, 188] width 899 height 85
type textarea "Pt here today for B/P check and medication refills. States she has no complaint…"
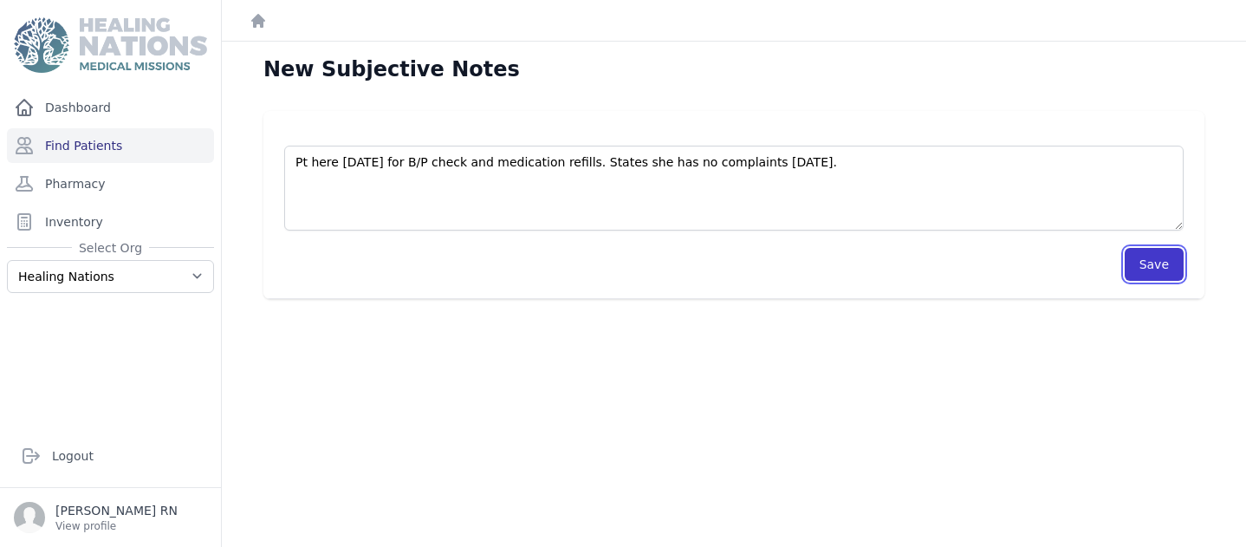
click at [1139, 269] on button "Save" at bounding box center [1154, 264] width 59 height 33
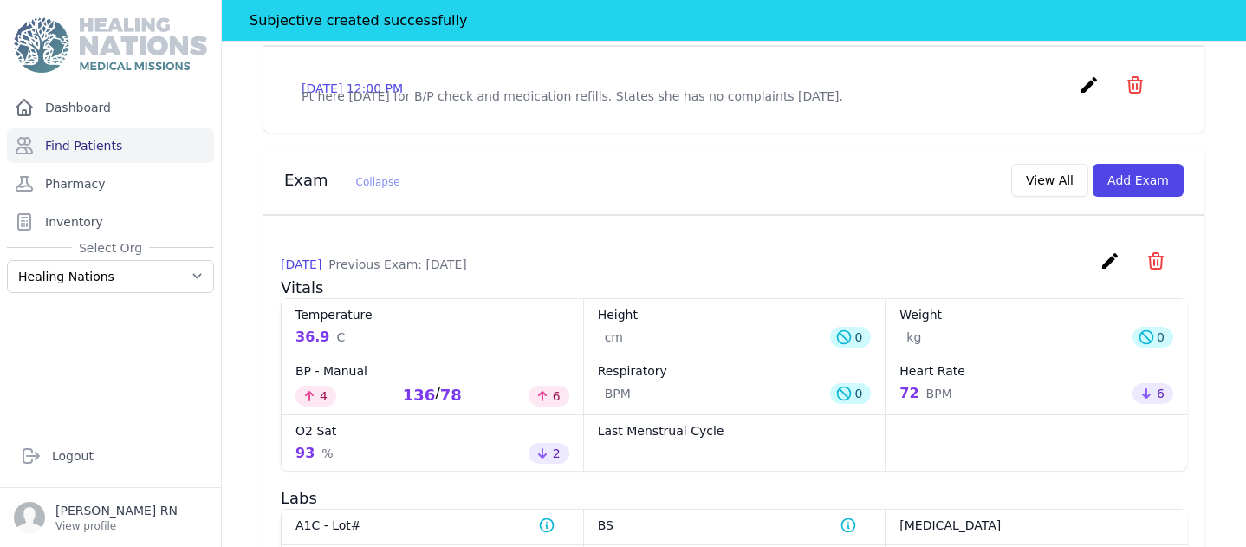
scroll to position [801, 0]
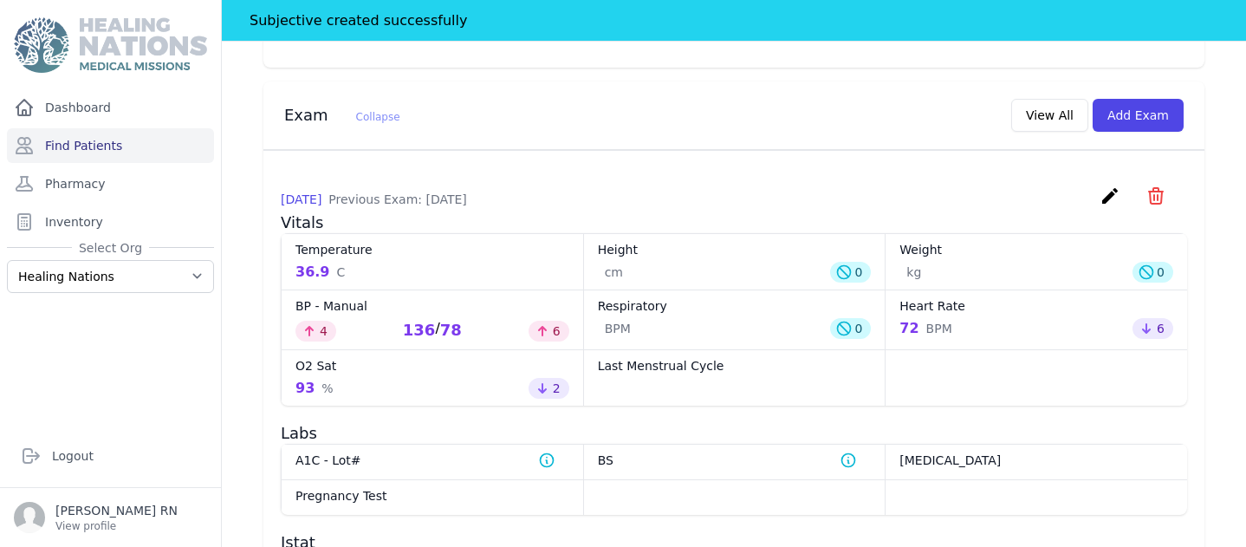
click at [1101, 185] on icon "create" at bounding box center [1109, 195] width 21 height 21
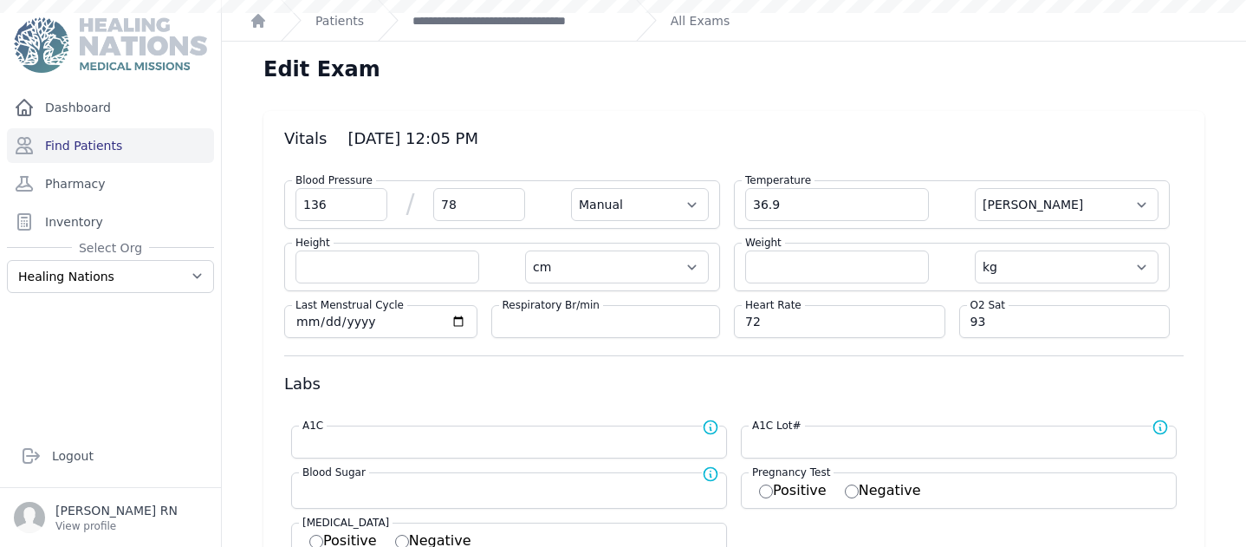
click at [1129, 60] on div "Edit Exam" at bounding box center [734, 76] width 996 height 42
click at [490, 23] on link "**********" at bounding box center [517, 20] width 210 height 17
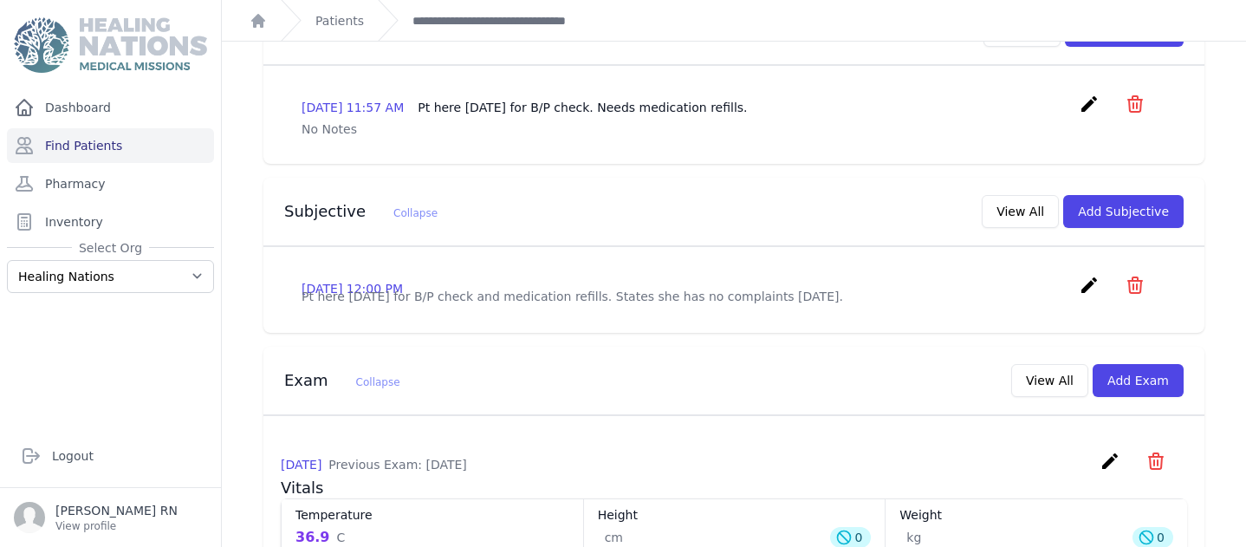
scroll to position [454, 0]
click at [1125, 363] on button "Add Exam" at bounding box center [1137, 379] width 91 height 33
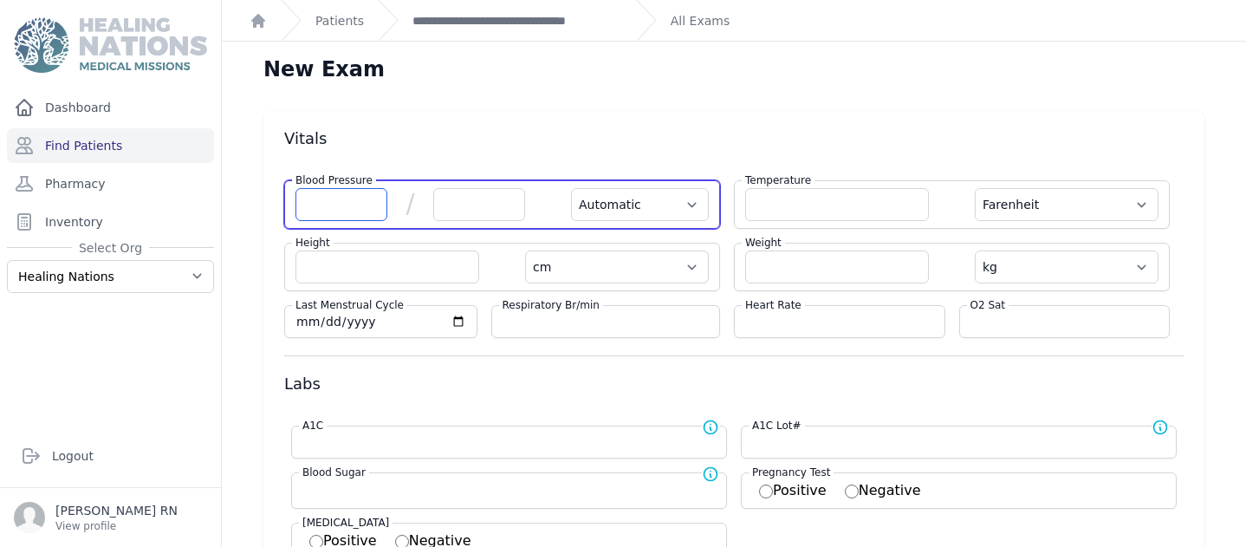
click at [306, 202] on input "number" at bounding box center [341, 204] width 92 height 33
type input "126"
click at [449, 202] on input "number" at bounding box center [479, 204] width 92 height 33
select select "Automatic"
select select "F"
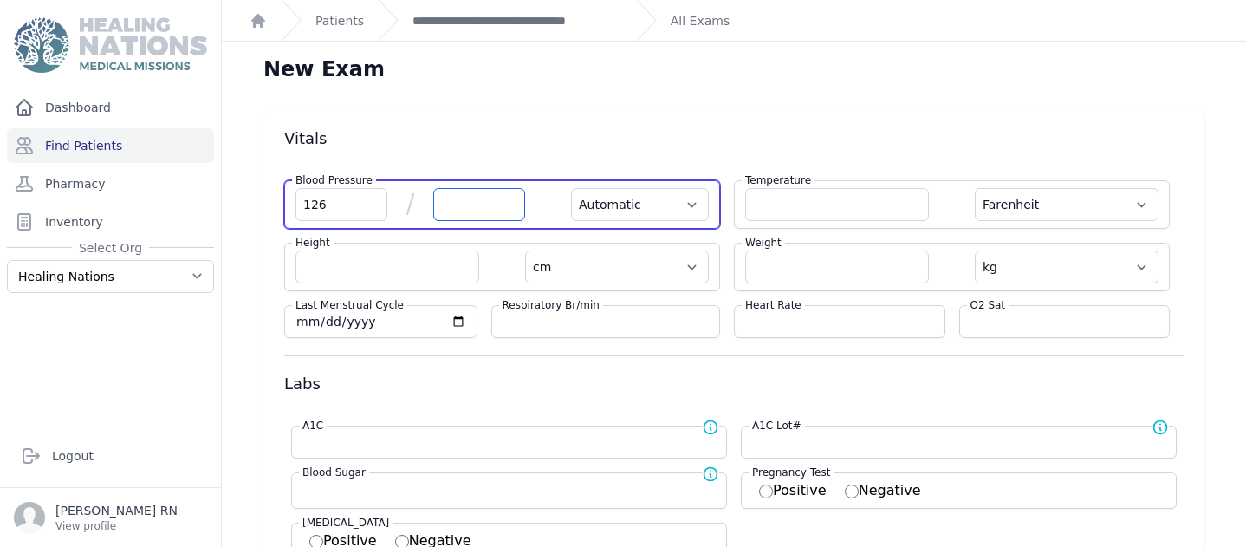
select select "cm"
select select "kg"
select select
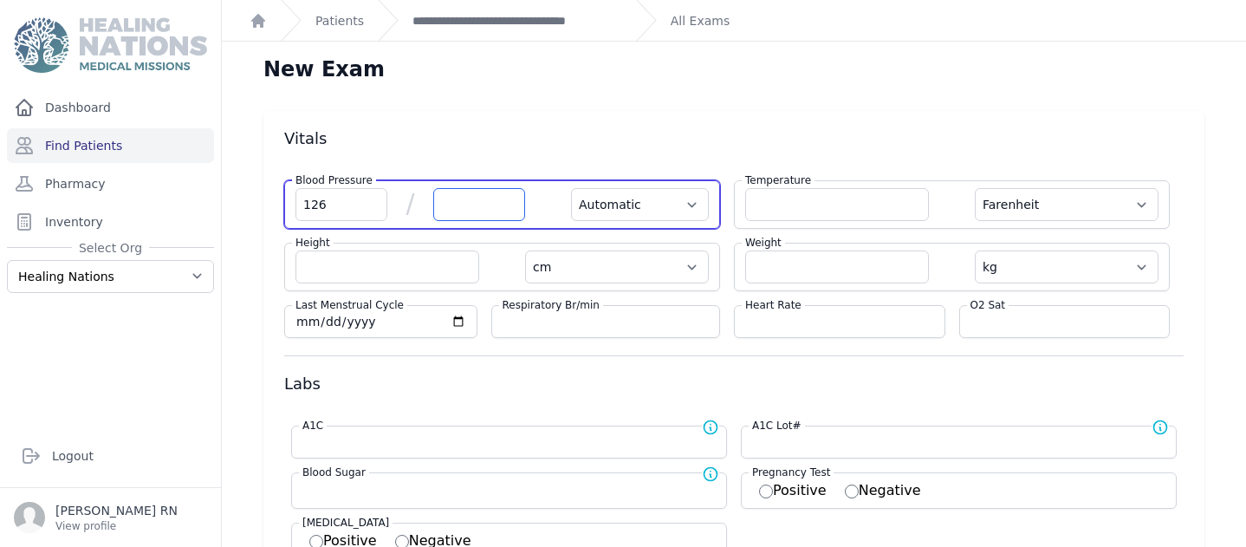
select select
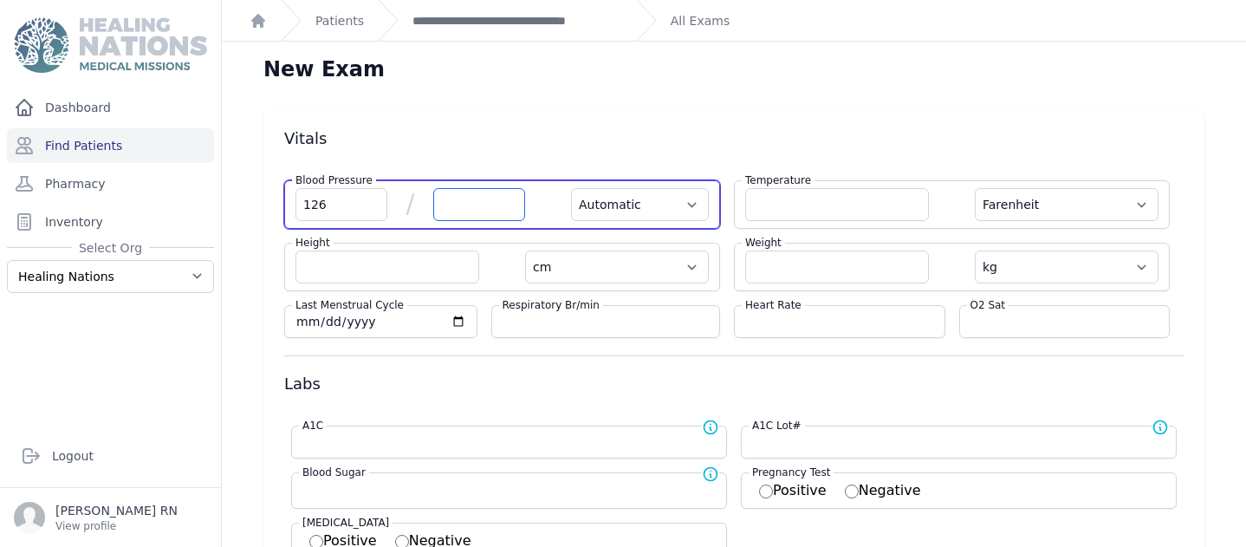
select select
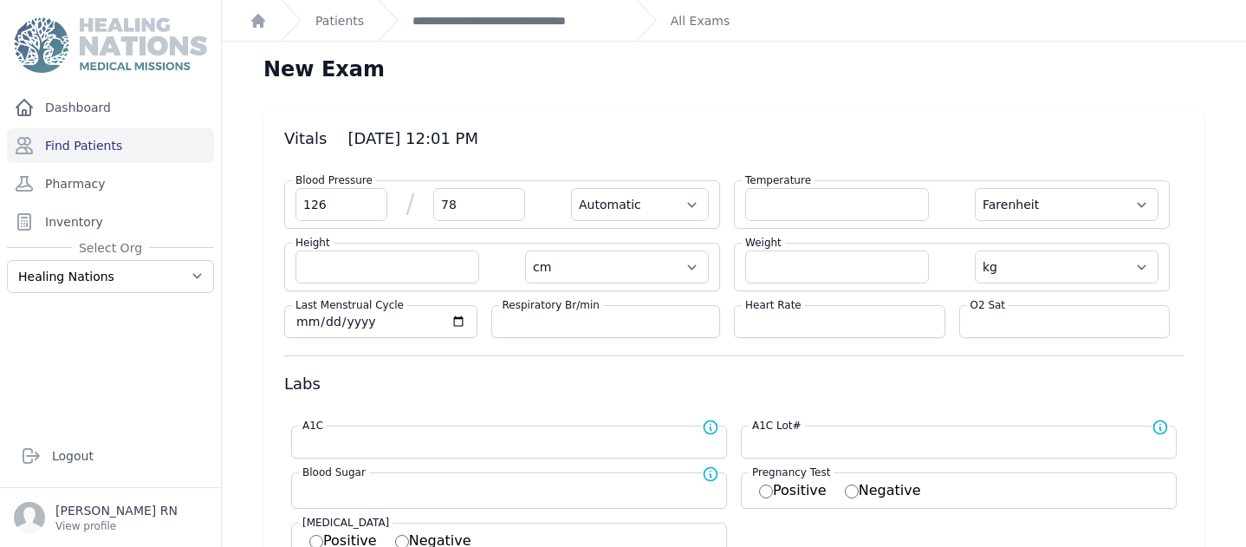
type input "78"
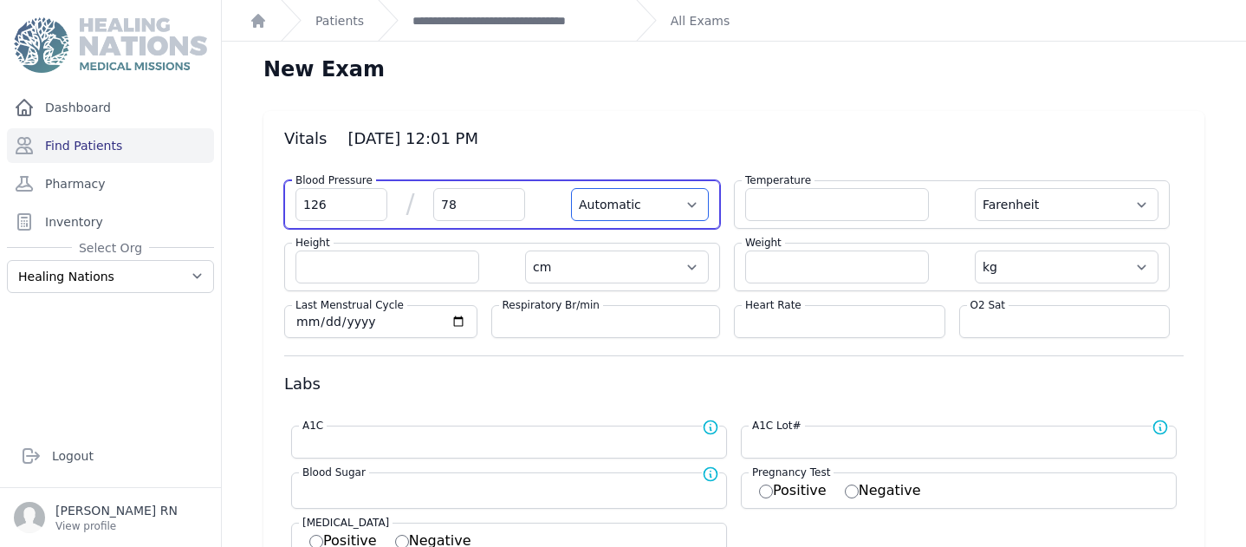
click at [684, 207] on select "Automatic Manual" at bounding box center [640, 204] width 138 height 33
select select "F"
select select "cm"
select select "kg"
select select
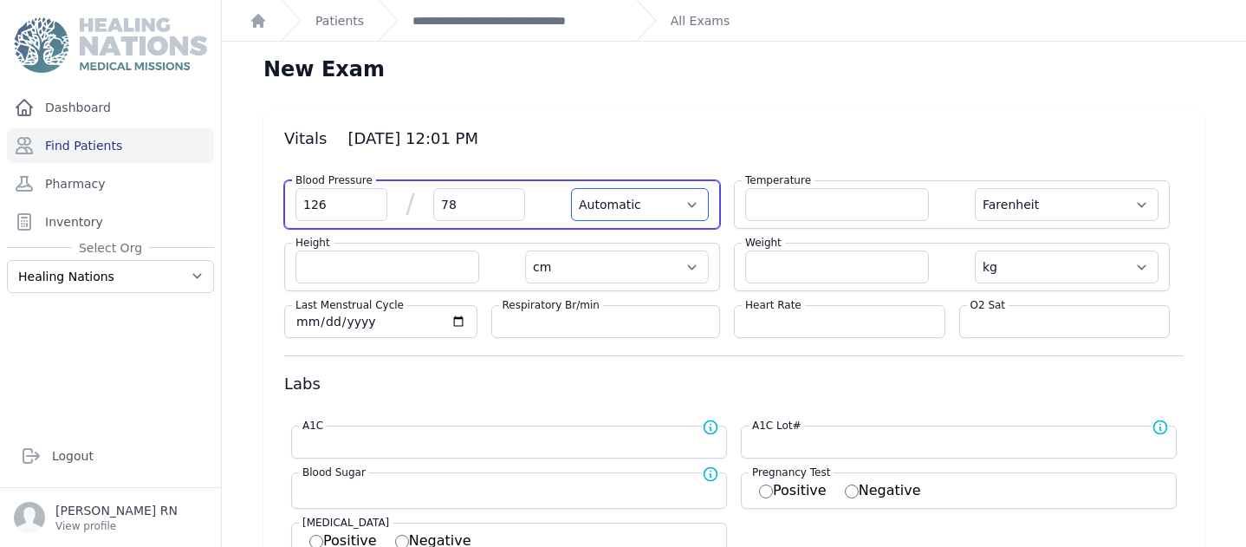
select select
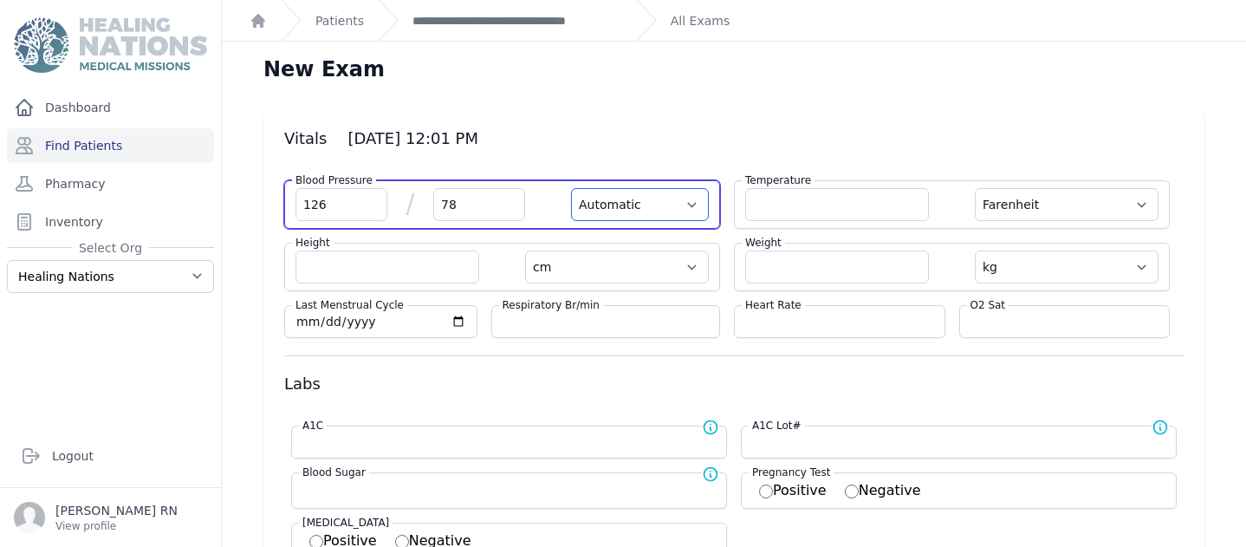
select select
select select "Manual"
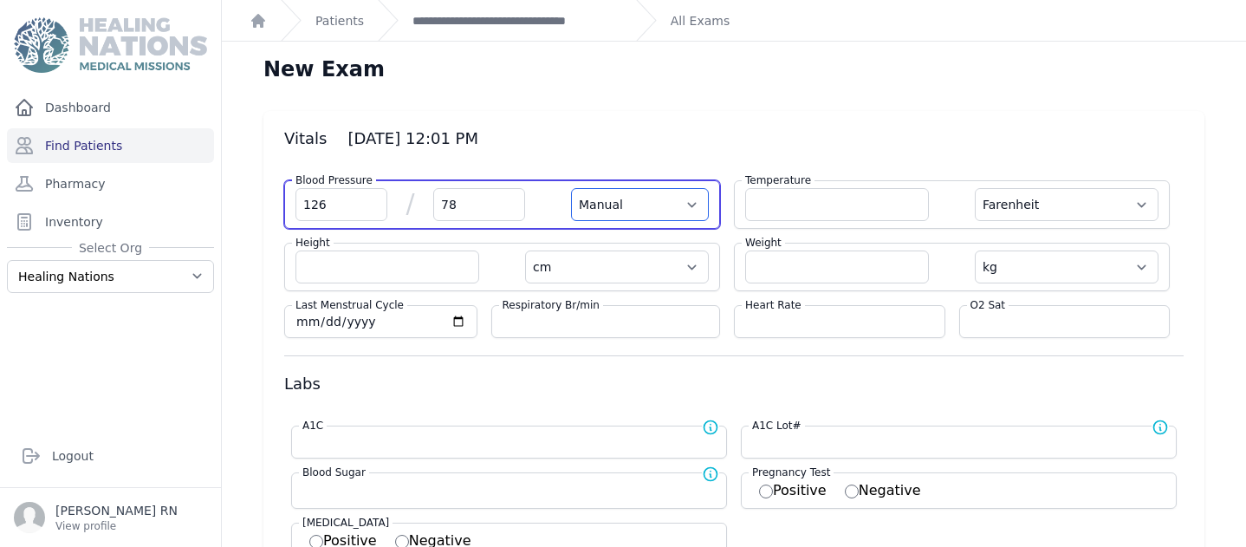
select select "F"
select select "cm"
select select "kg"
select select
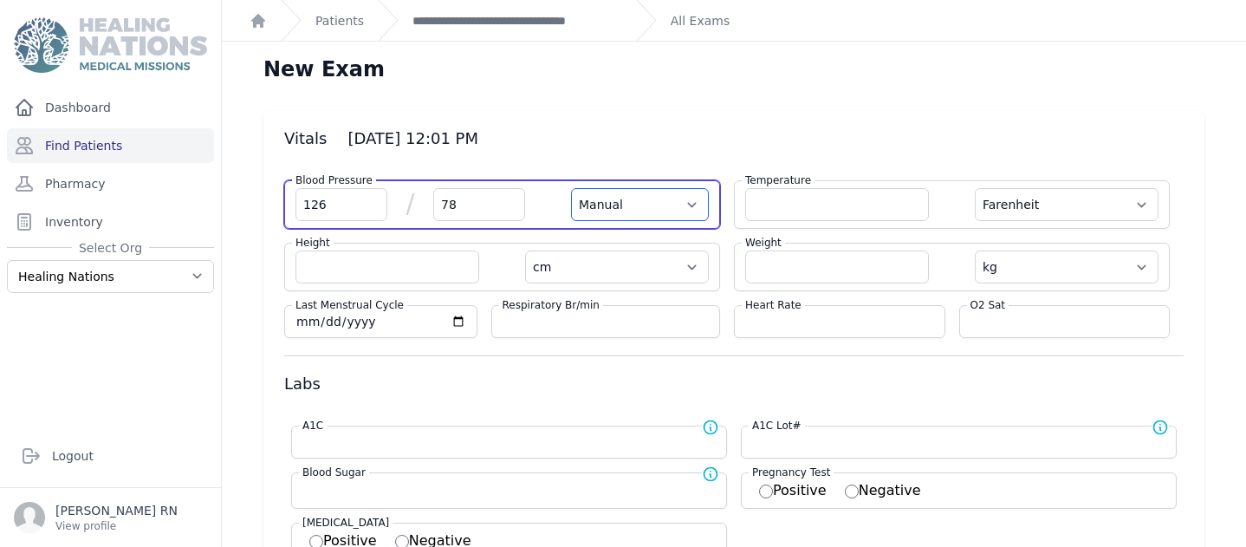
select select
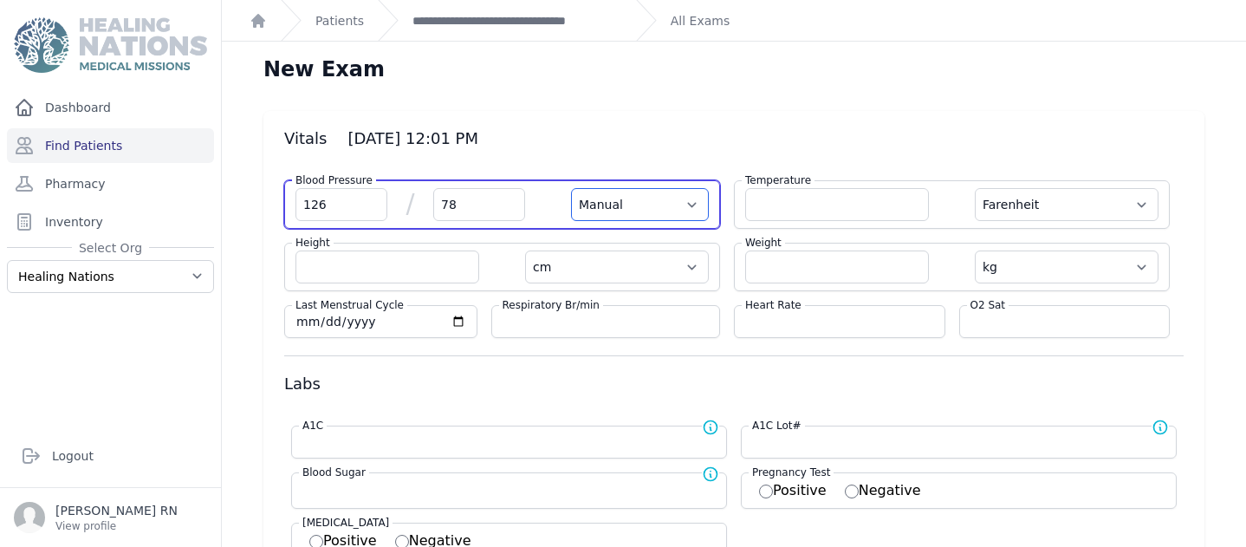
select select
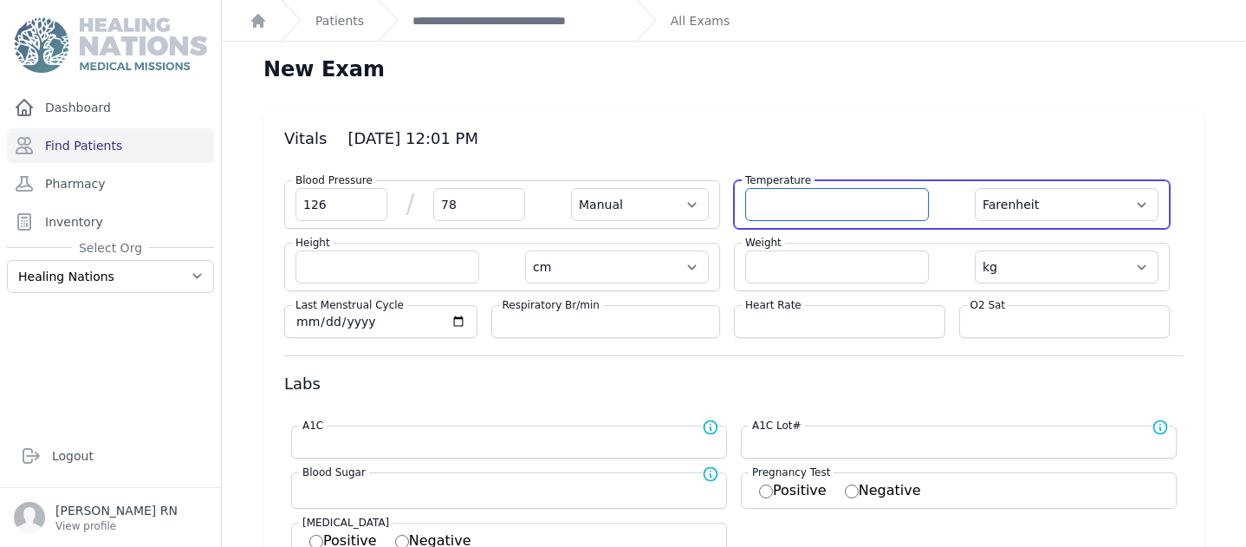
click at [761, 200] on input "number" at bounding box center [837, 204] width 184 height 33
type input "36.9"
click at [1131, 198] on select "Farenheit Celcius" at bounding box center [1067, 204] width 184 height 33
select select "Manual"
select select "cm"
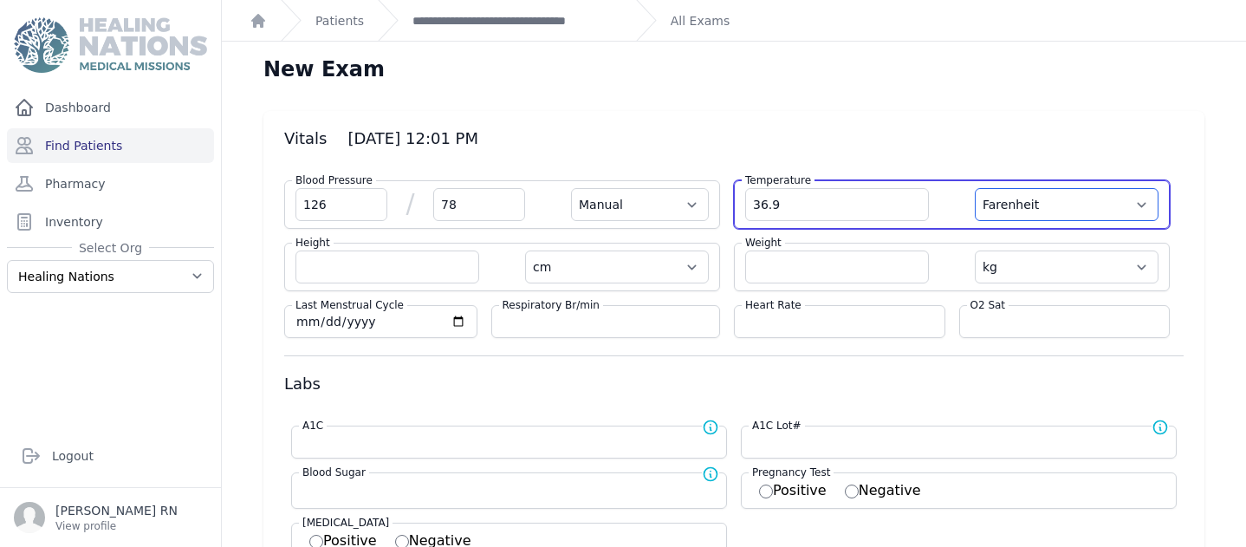
select select "kg"
select select
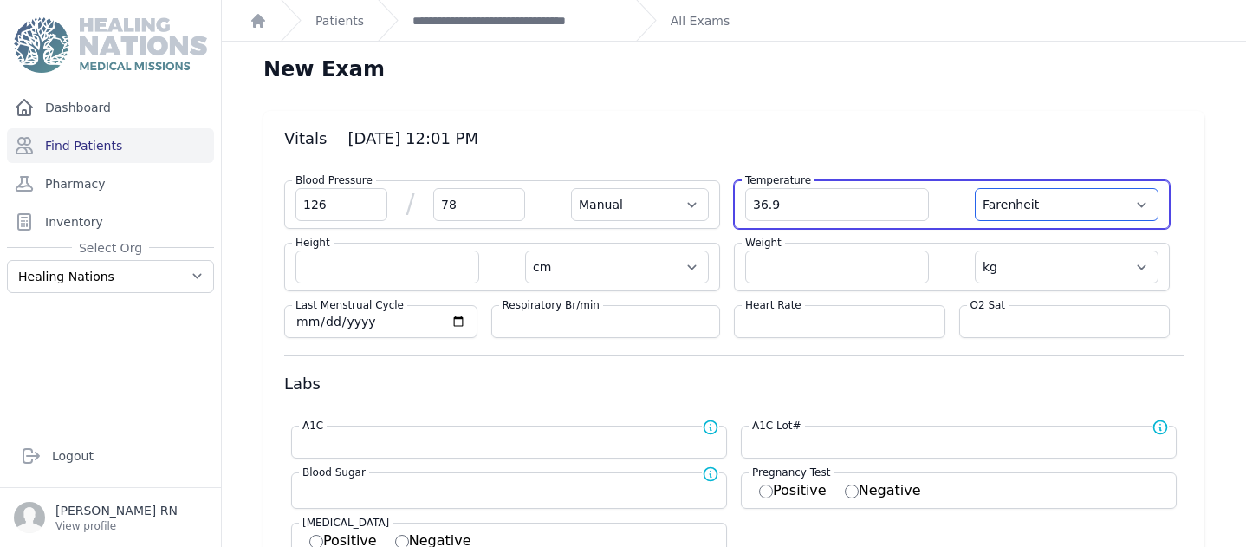
select select
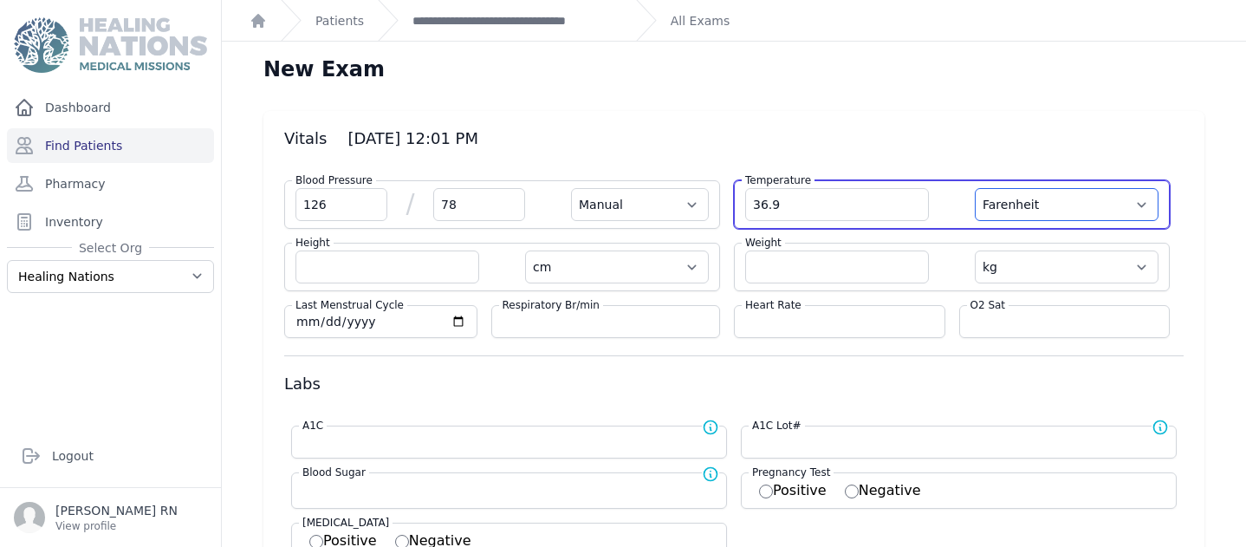
select select
select select "C"
select select "Manual"
select select "cm"
select select "kg"
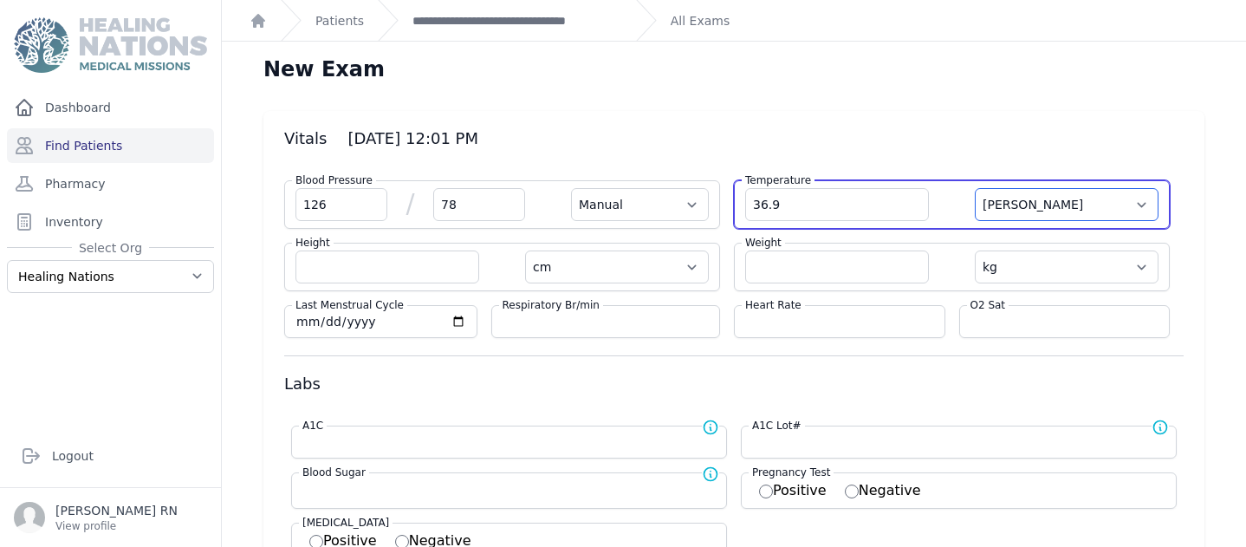
select select
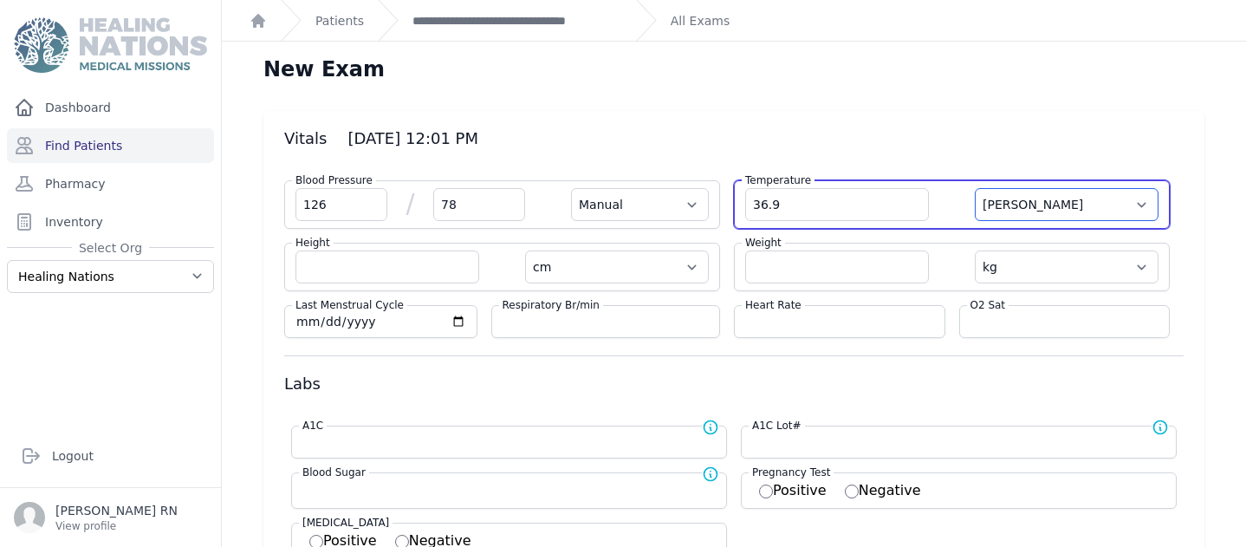
select select
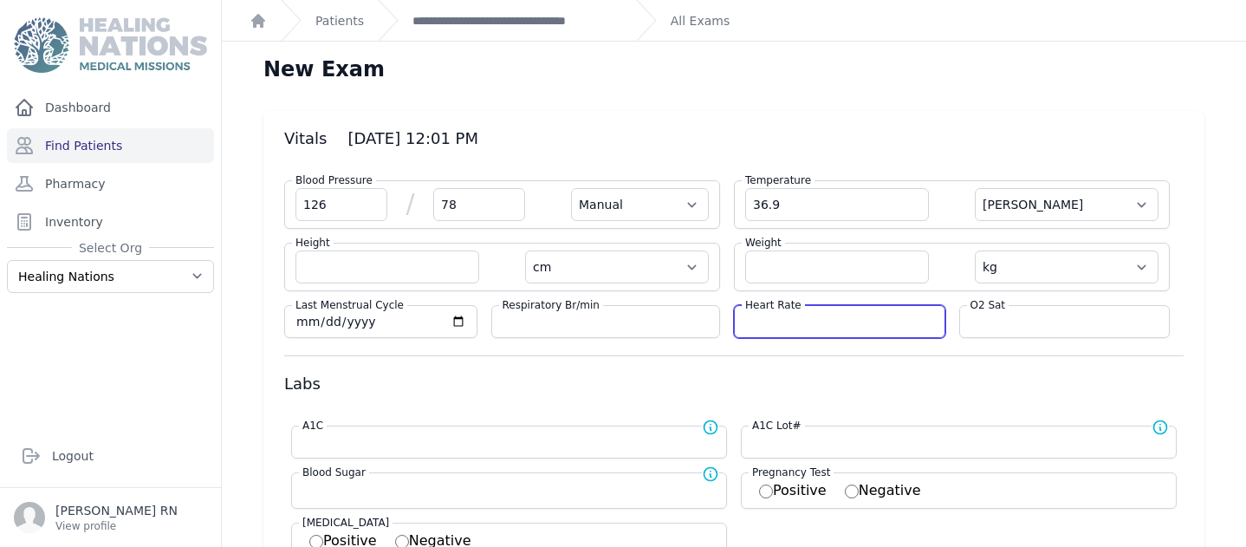
click at [757, 326] on input "number" at bounding box center [839, 321] width 189 height 17
type input "69"
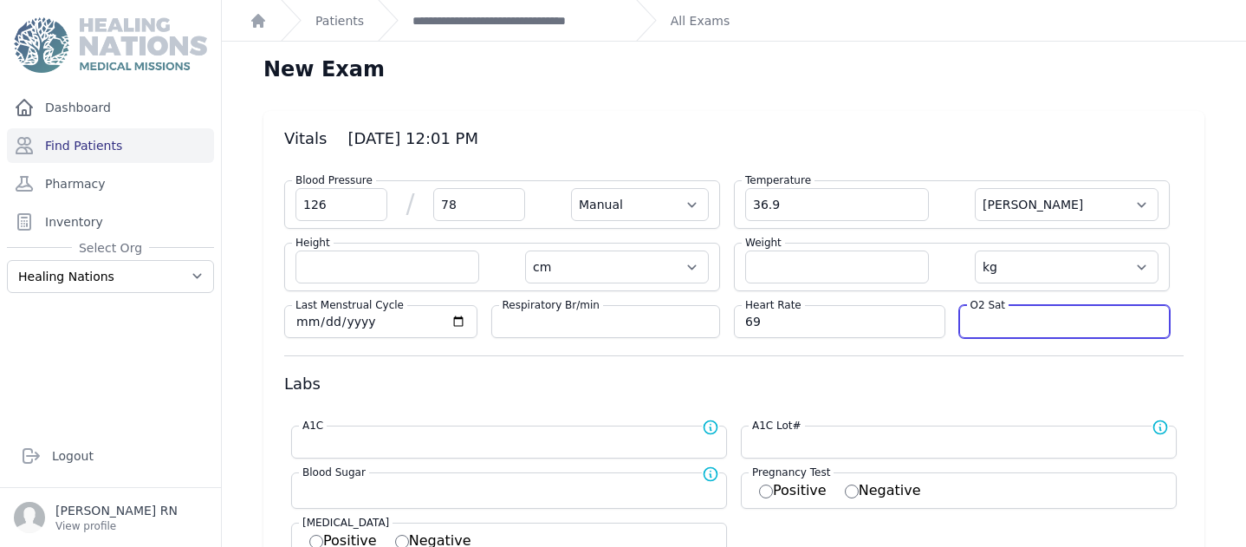
click at [988, 326] on input "number" at bounding box center [1064, 321] width 189 height 17
select select "Manual"
select select "C"
select select "cm"
select select "kg"
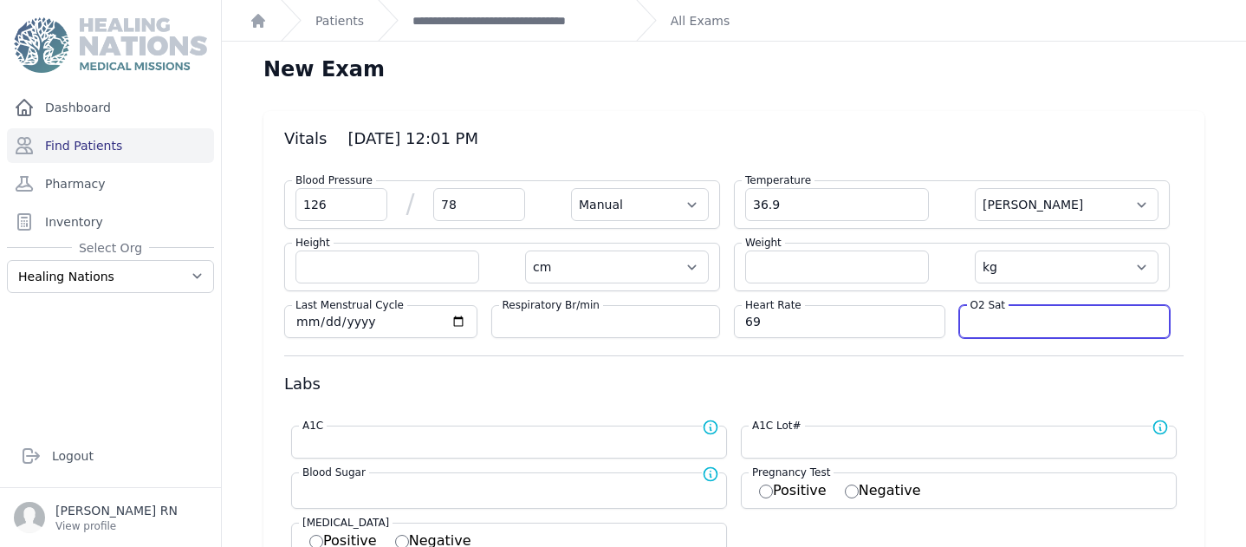
select select
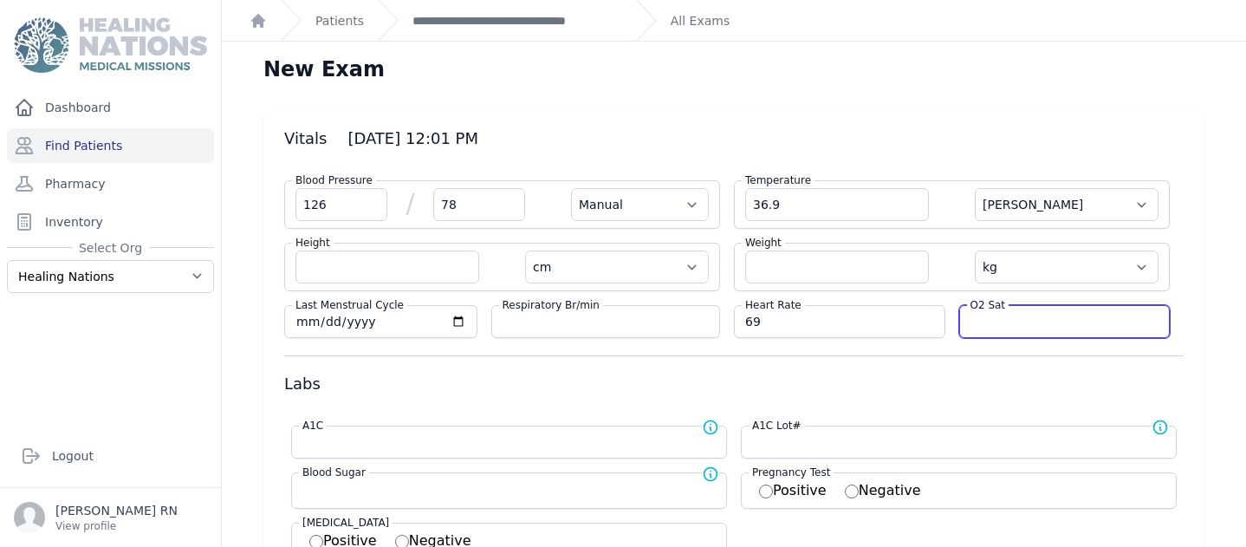
select select
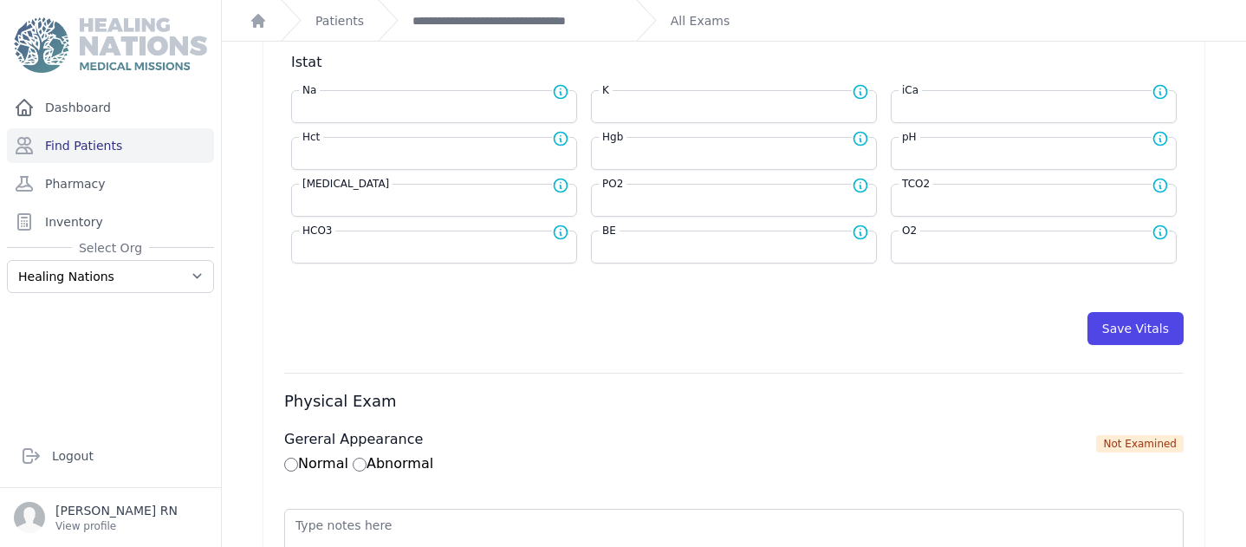
scroll to position [768, 0]
type input "100"
click at [1097, 315] on button "Save Vitals" at bounding box center [1135, 326] width 96 height 33
select select "Manual"
select select "cm"
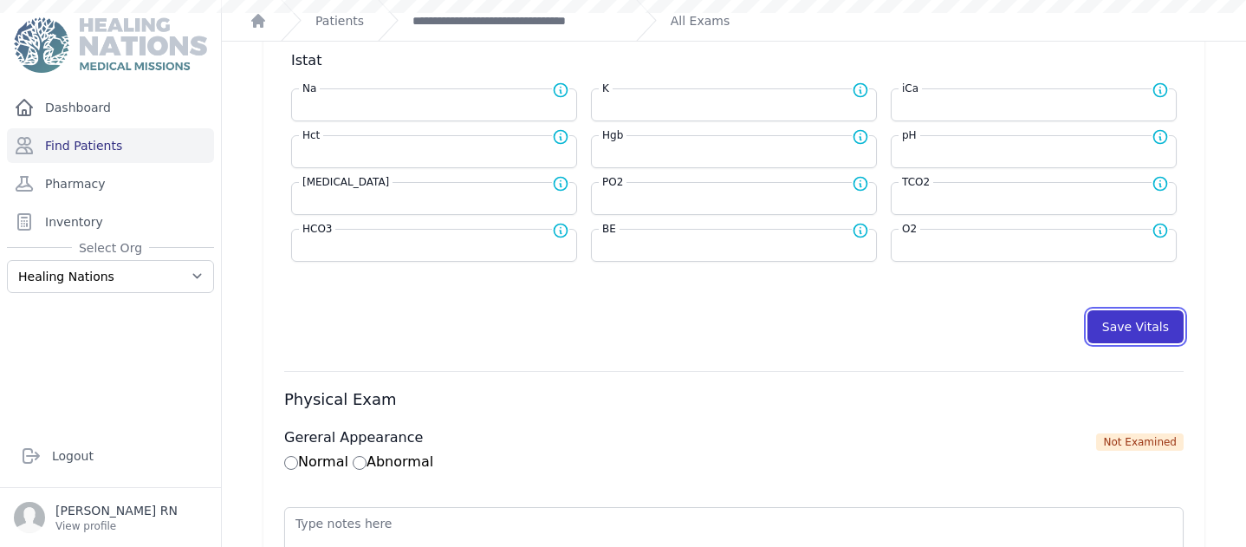
select select "kg"
select select
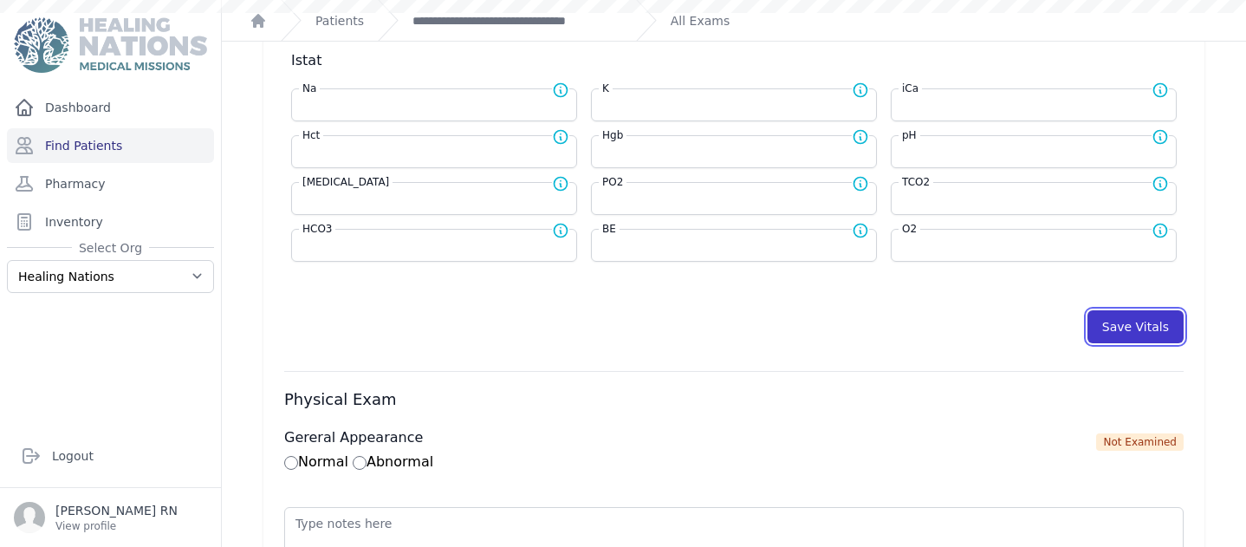
select select
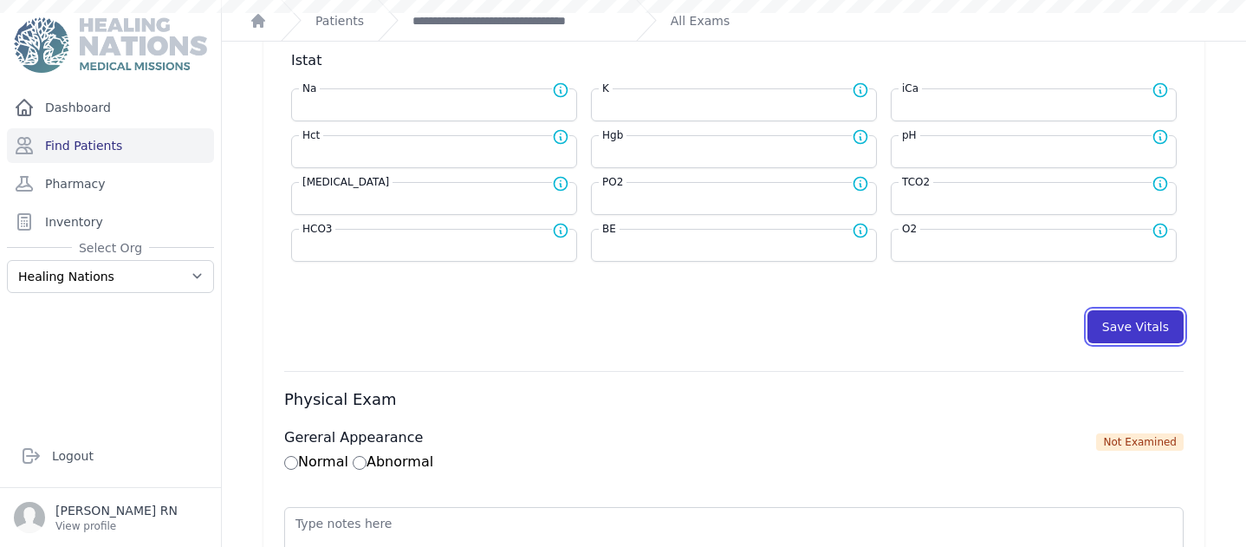
select select
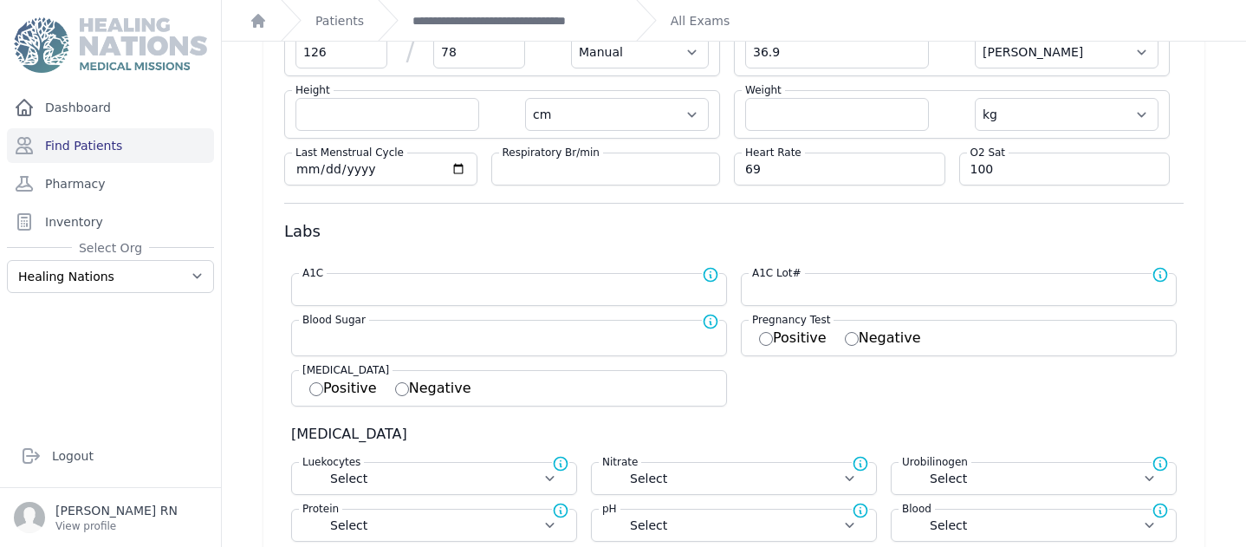
scroll to position [66, 0]
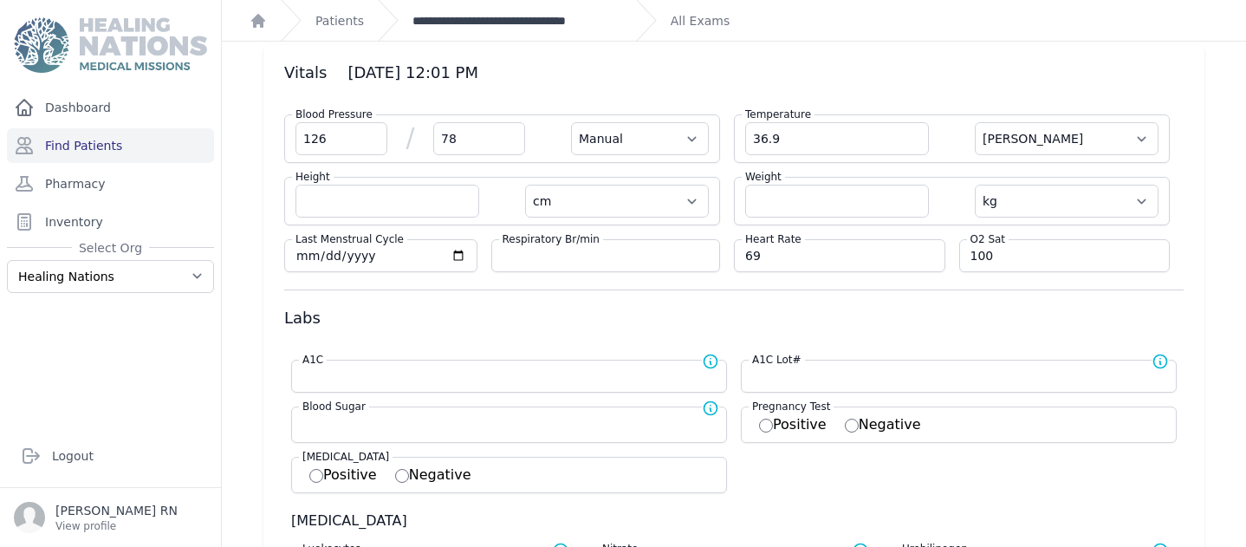
click at [553, 20] on link "**********" at bounding box center [517, 20] width 210 height 17
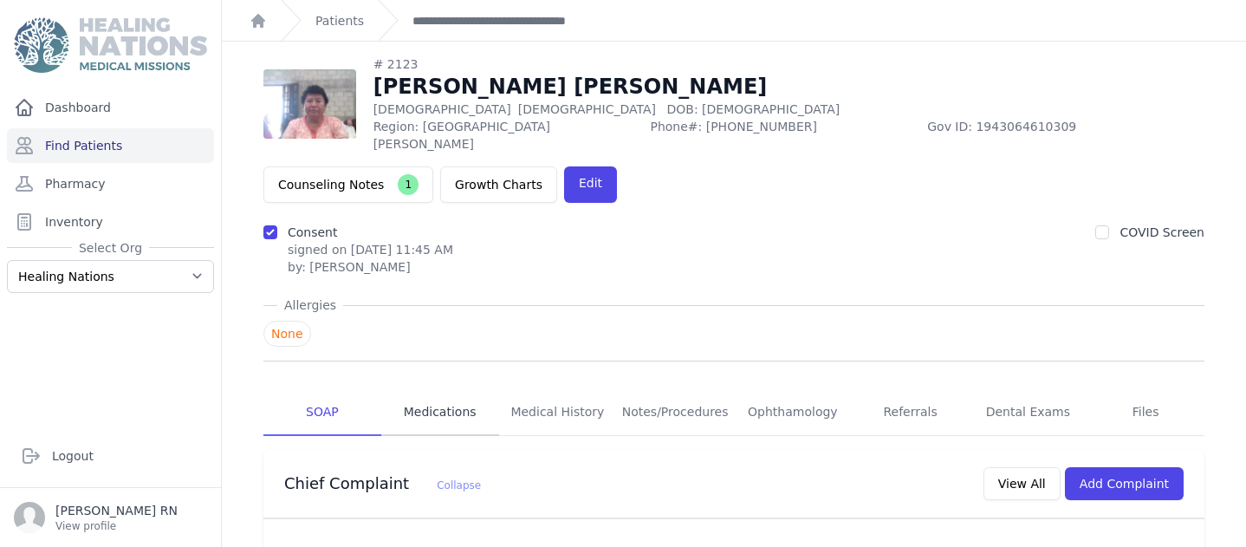
click at [441, 389] on link "Medications" at bounding box center [440, 412] width 118 height 47
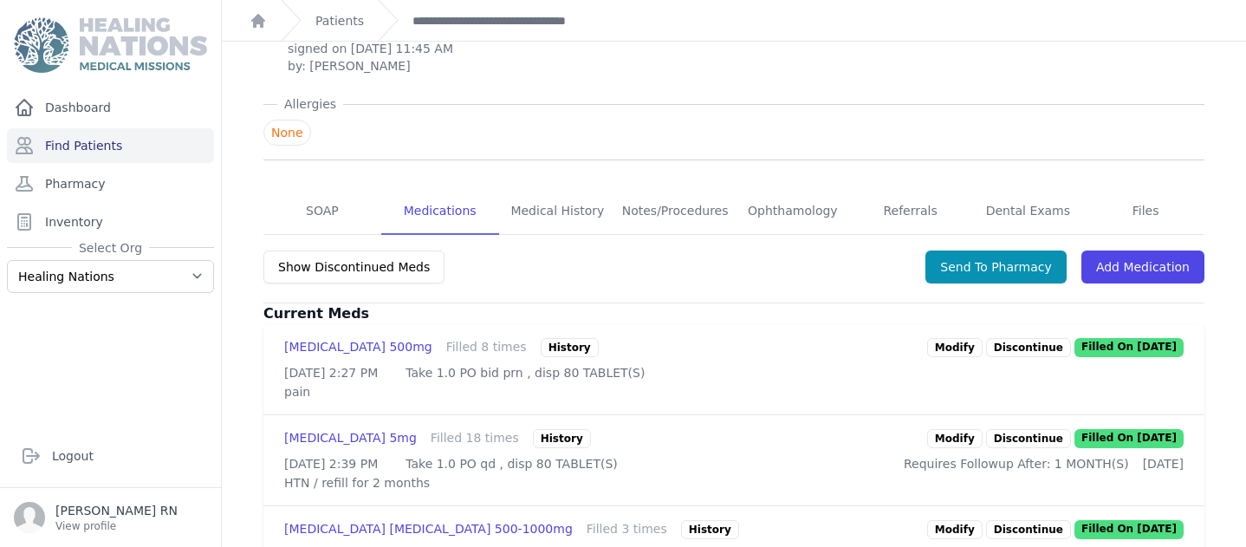
scroll to position [240, 0]
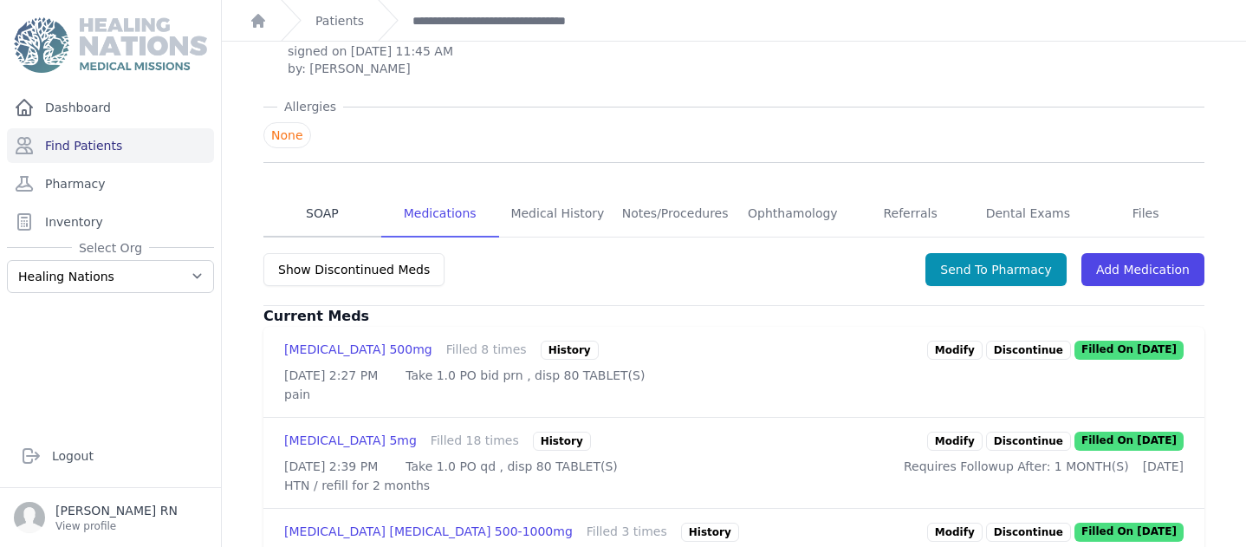
click at [318, 191] on link "SOAP" at bounding box center [322, 214] width 118 height 47
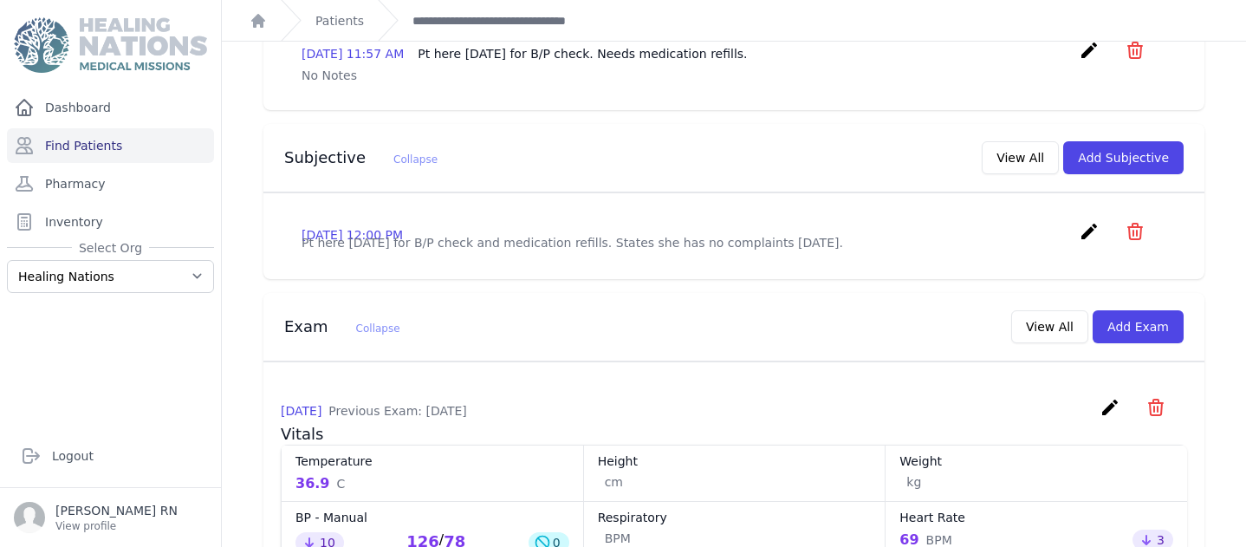
scroll to position [529, 0]
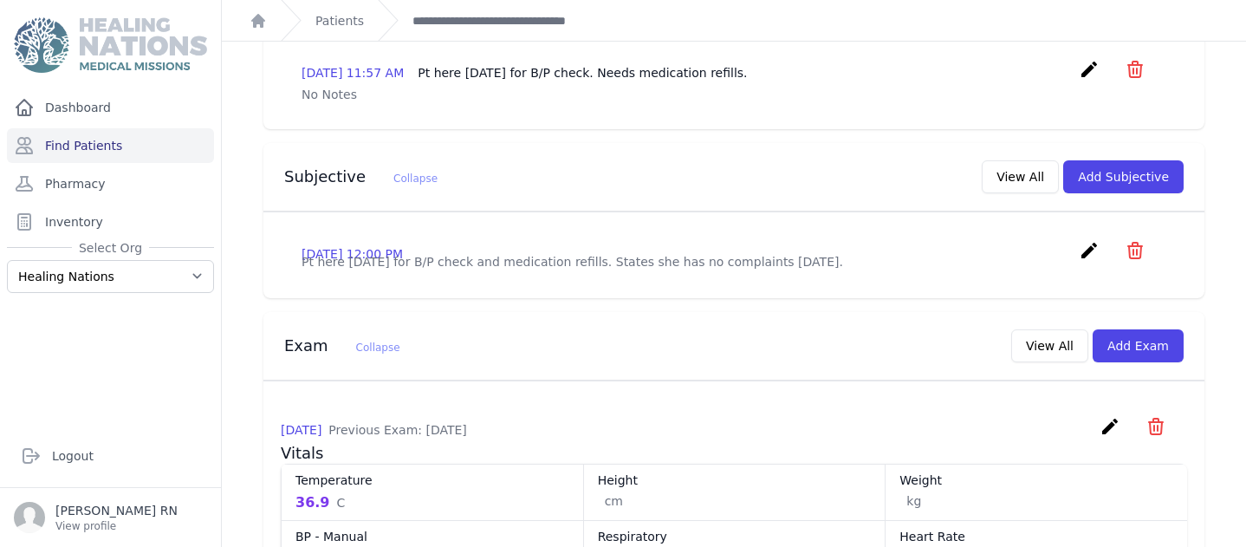
click at [1079, 240] on icon "create" at bounding box center [1089, 250] width 21 height 21
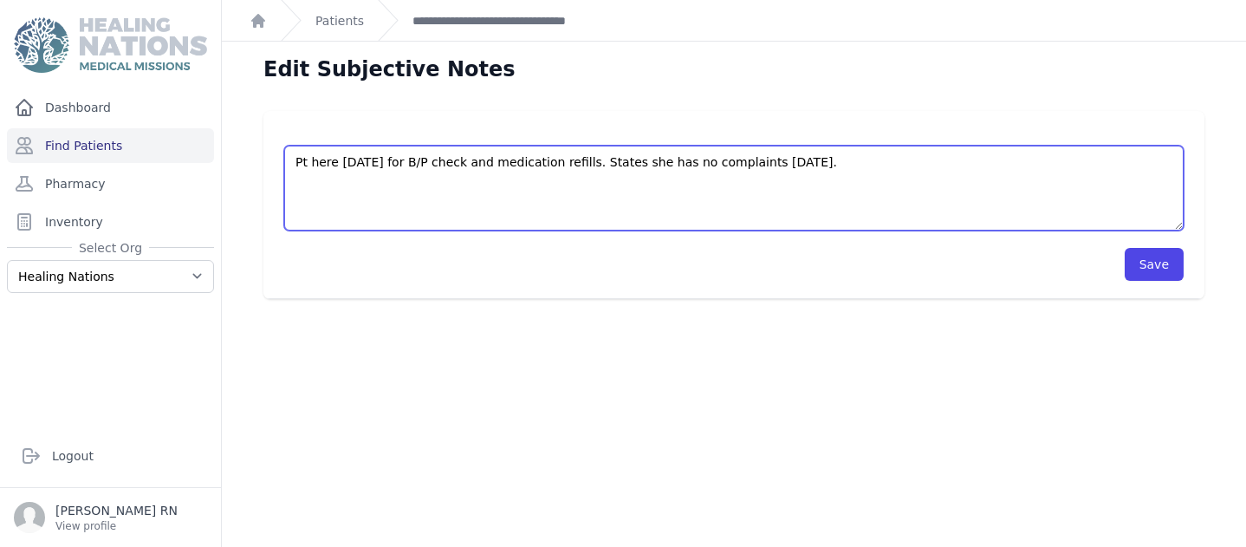
click at [814, 168] on textarea "Pt here today for B/P check and medication refills. States she has no complaint…" at bounding box center [733, 188] width 899 height 85
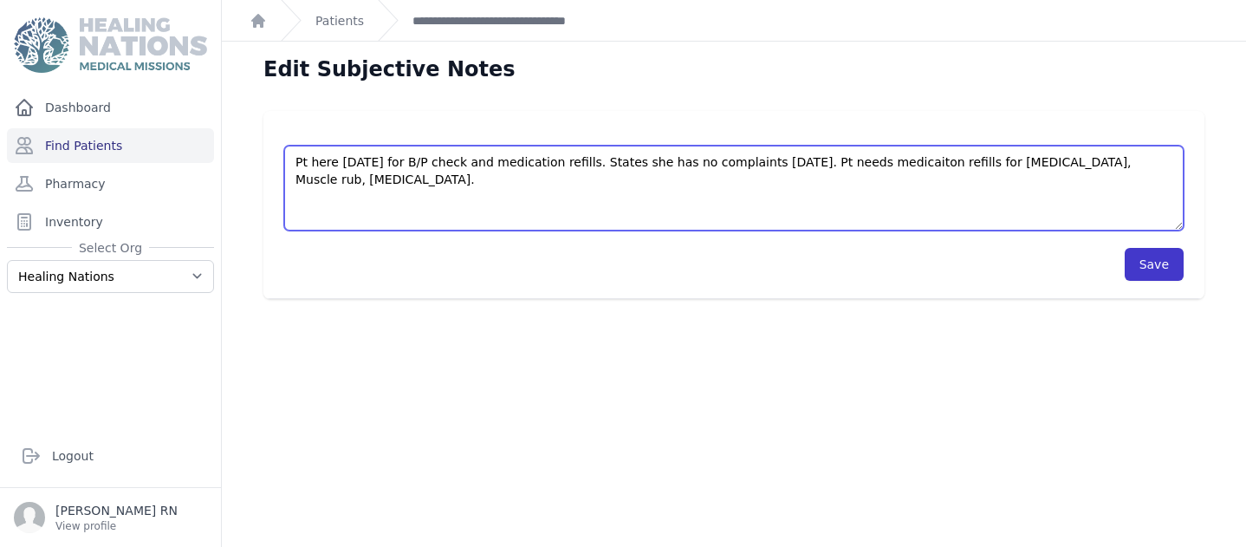
type textarea "Pt here today for B/P check and medication refills. States she has no complaint…"
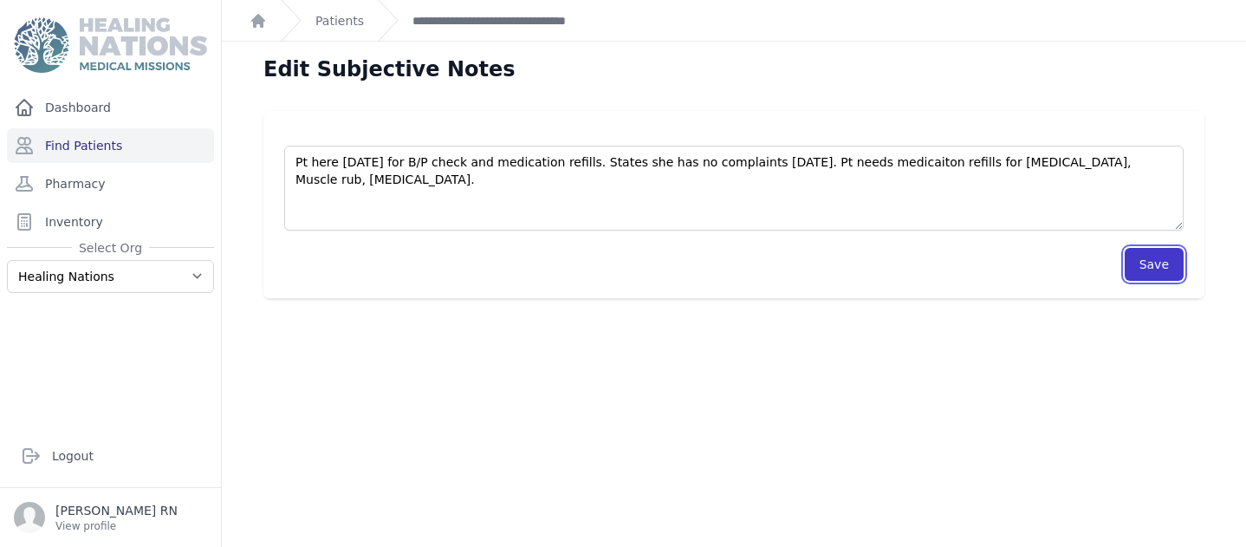
click at [1149, 263] on button "Save" at bounding box center [1154, 264] width 59 height 33
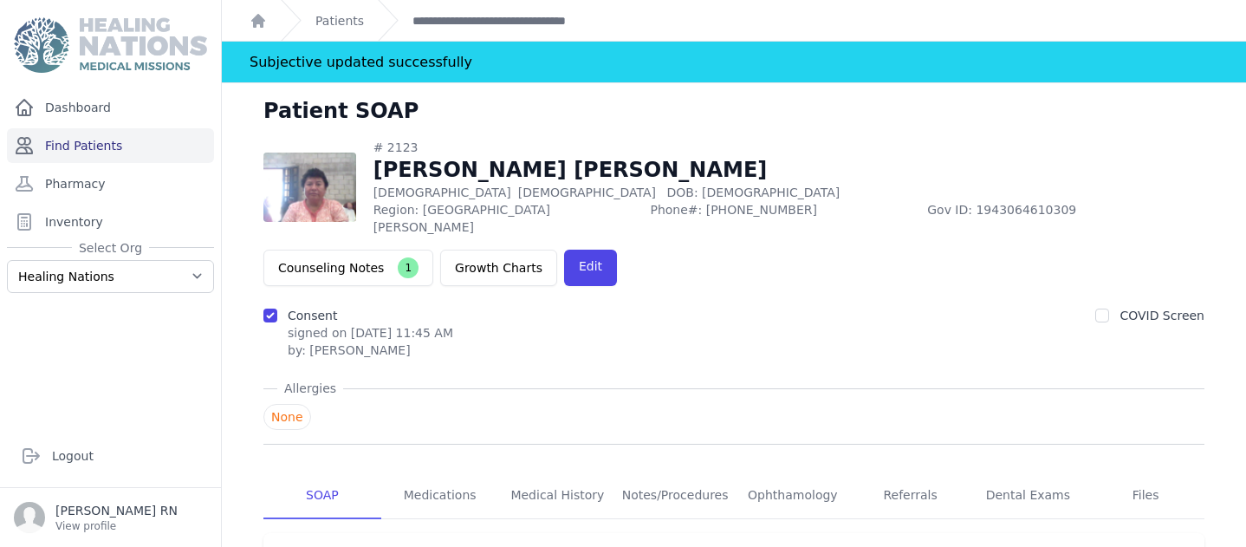
click at [45, 146] on link "Find Patients" at bounding box center [110, 145] width 207 height 35
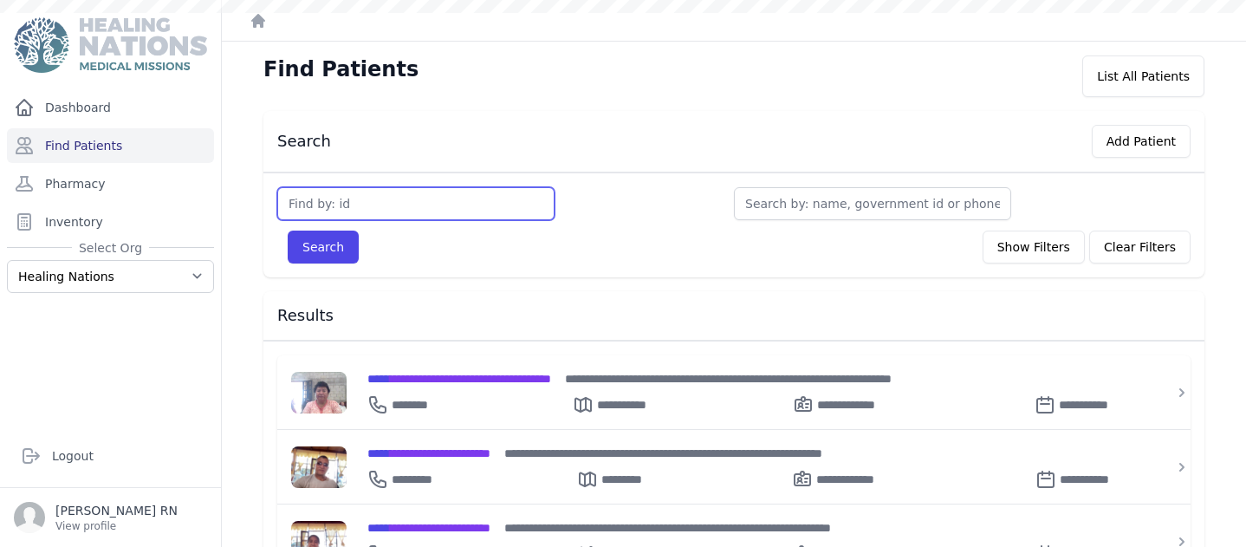
click at [301, 210] on input "text" at bounding box center [415, 203] width 277 height 33
type input "2120"
click at [303, 240] on button "Search" at bounding box center [323, 246] width 71 height 33
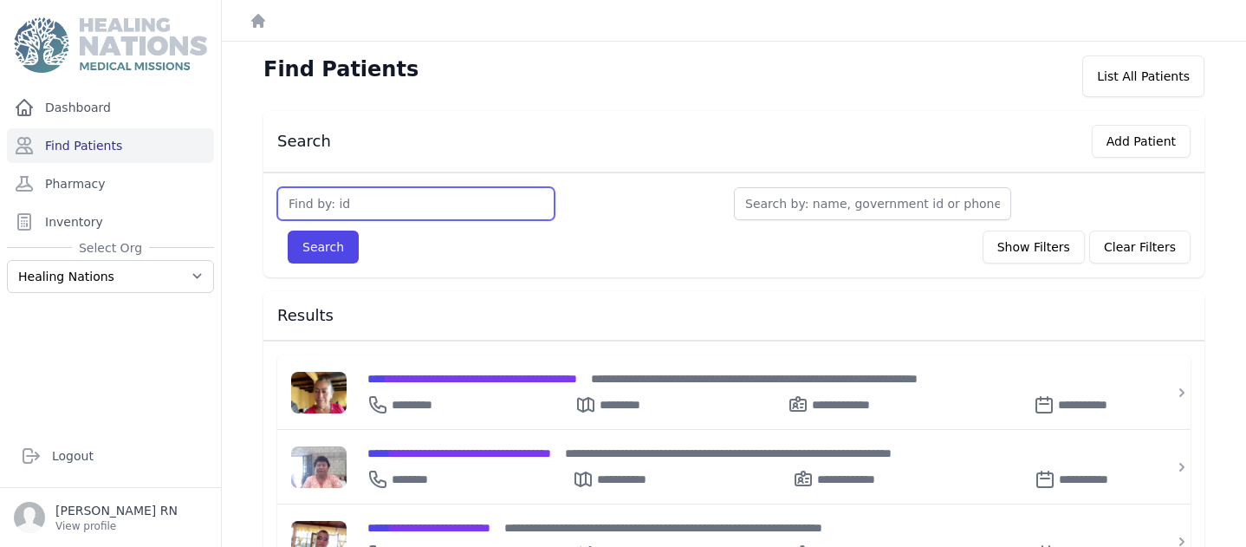
click at [298, 202] on input "text" at bounding box center [415, 203] width 277 height 33
type input "2120"
click at [314, 249] on button "Search" at bounding box center [323, 246] width 71 height 33
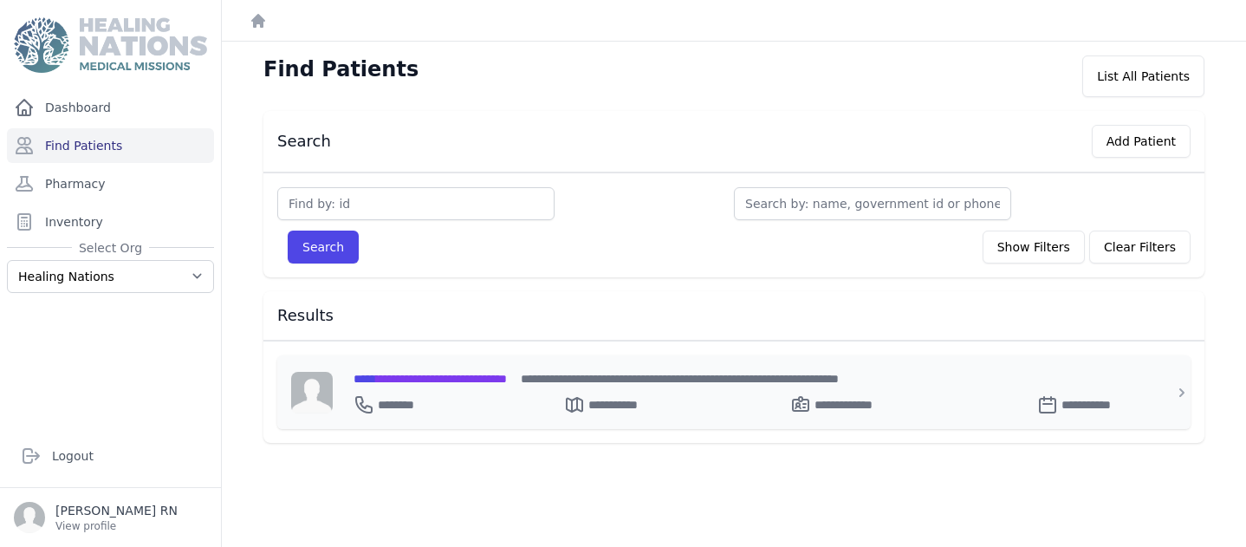
click at [429, 373] on span "**********" at bounding box center [429, 379] width 153 height 12
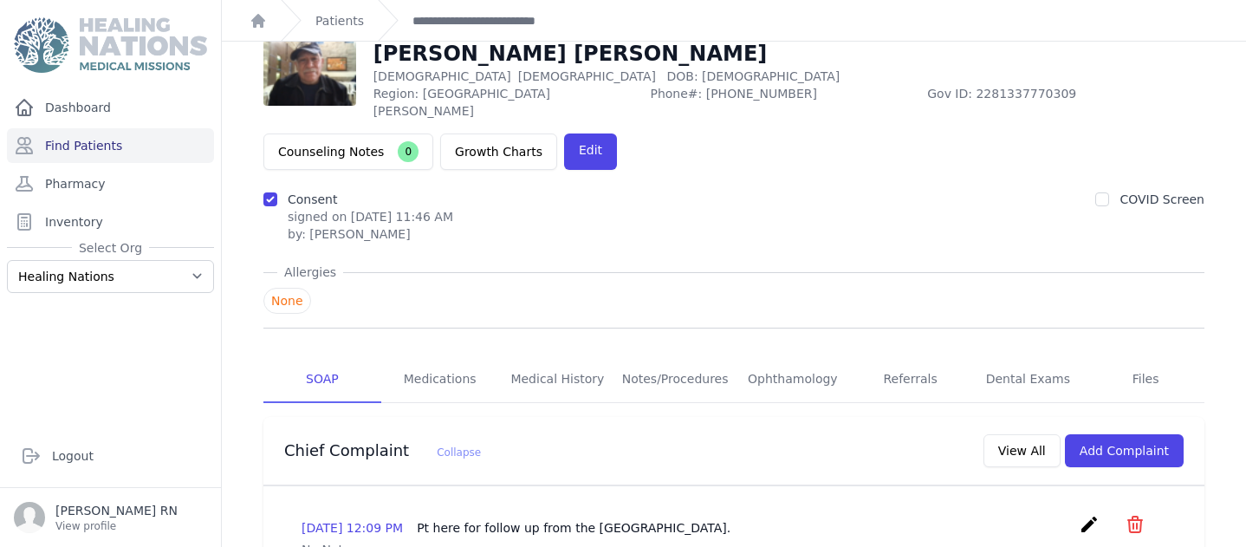
scroll to position [120, 0]
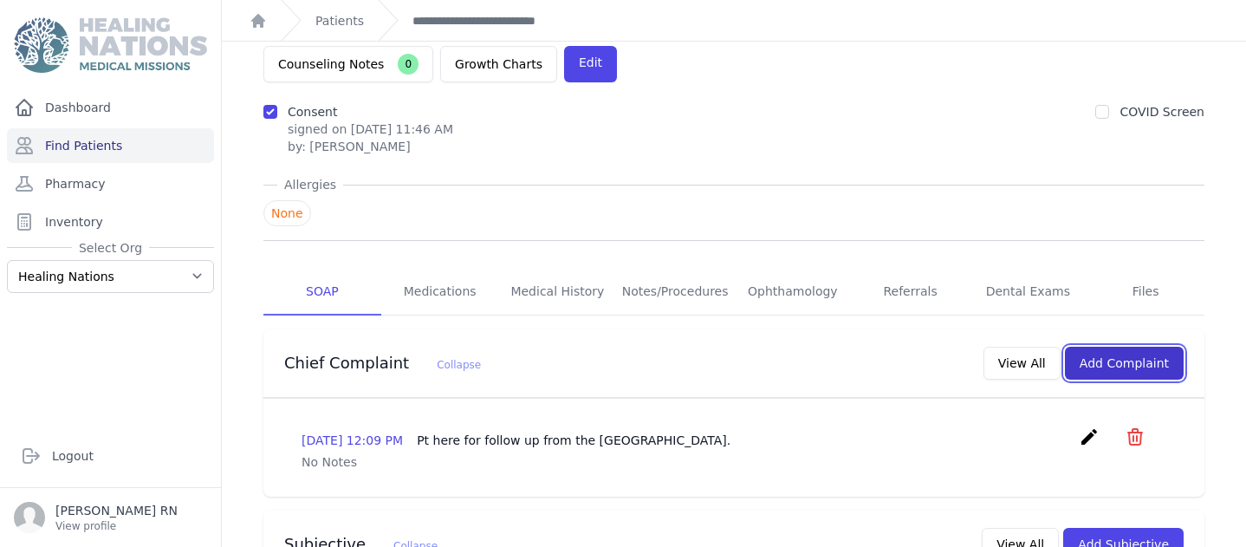
click at [1123, 347] on button "Add Complaint" at bounding box center [1124, 363] width 119 height 33
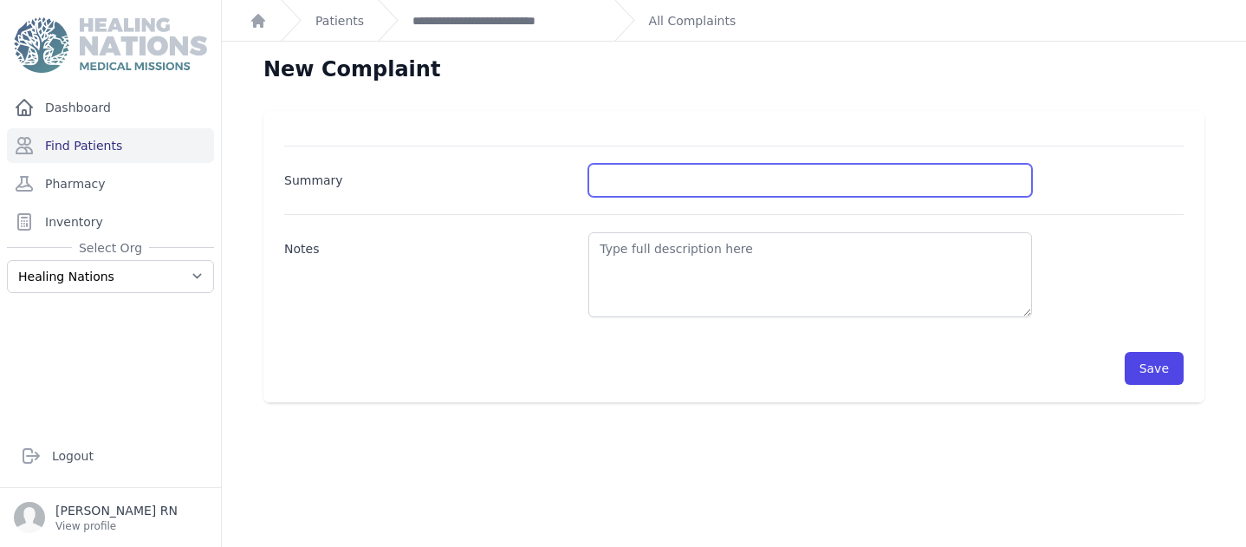
click at [622, 177] on input "Summary" at bounding box center [810, 180] width 444 height 33
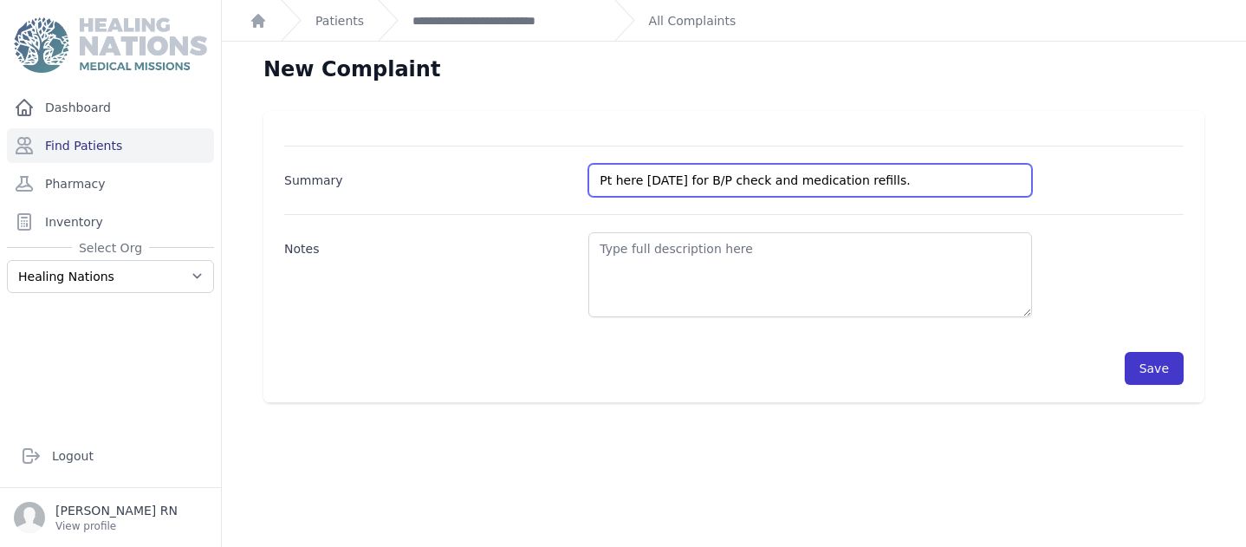
type input "Pt here today for B/P check and medication refills."
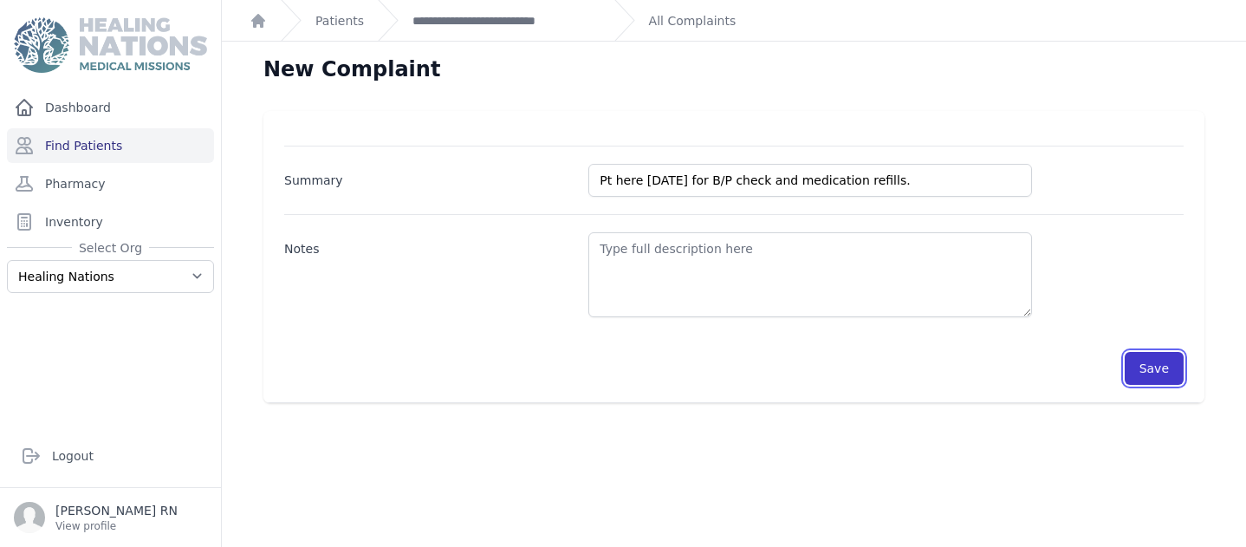
click at [1150, 361] on button "Save" at bounding box center [1154, 368] width 59 height 33
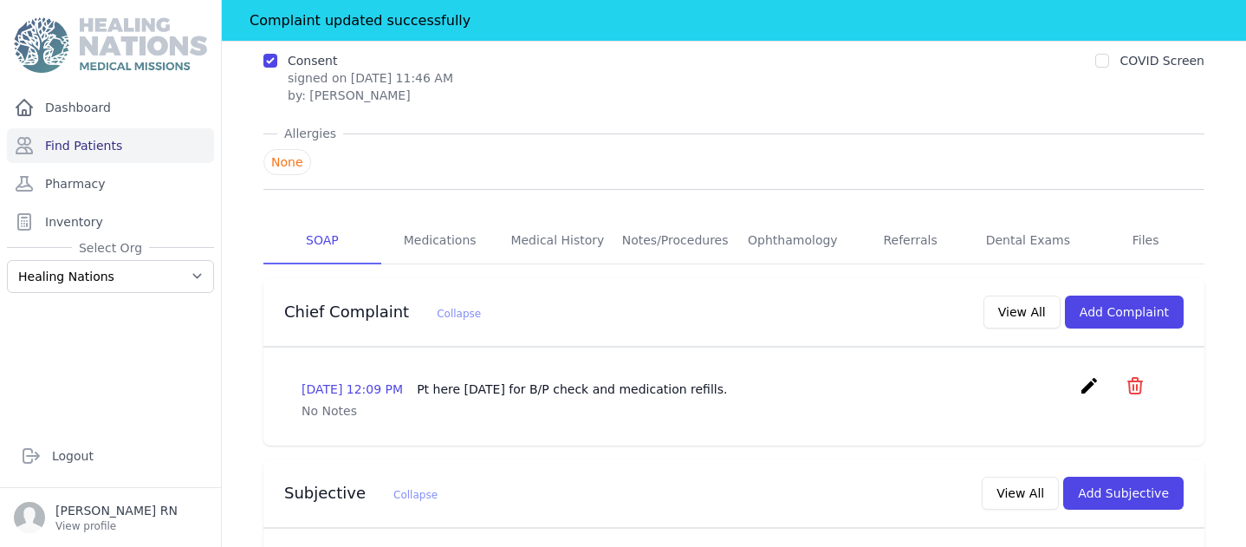
scroll to position [214, 0]
click at [1133, 476] on button "Add Subjective" at bounding box center [1123, 492] width 120 height 33
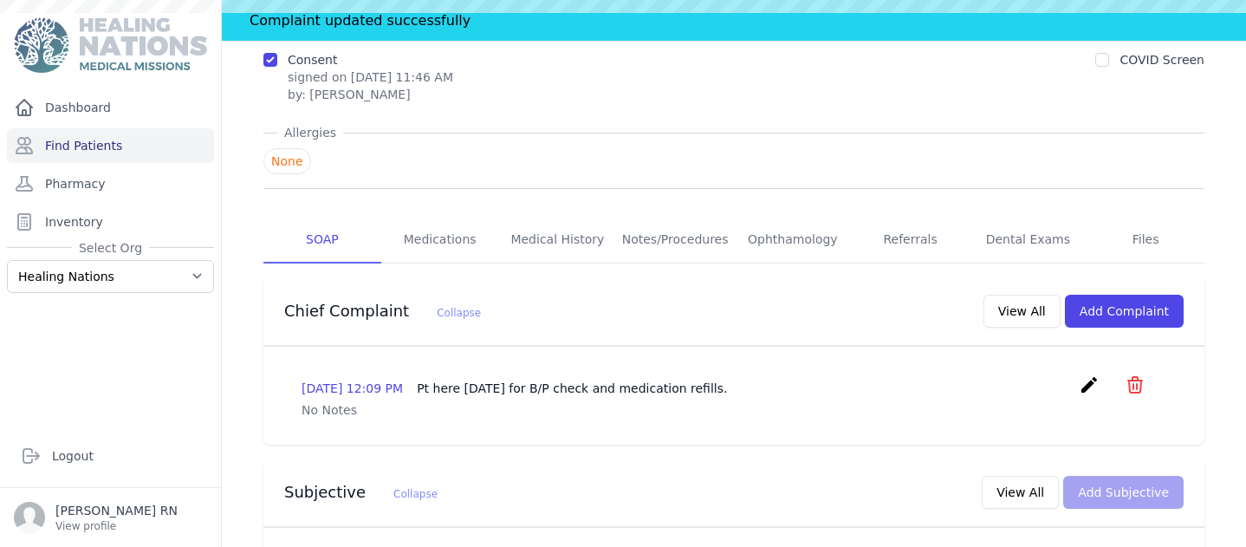
scroll to position [0, 0]
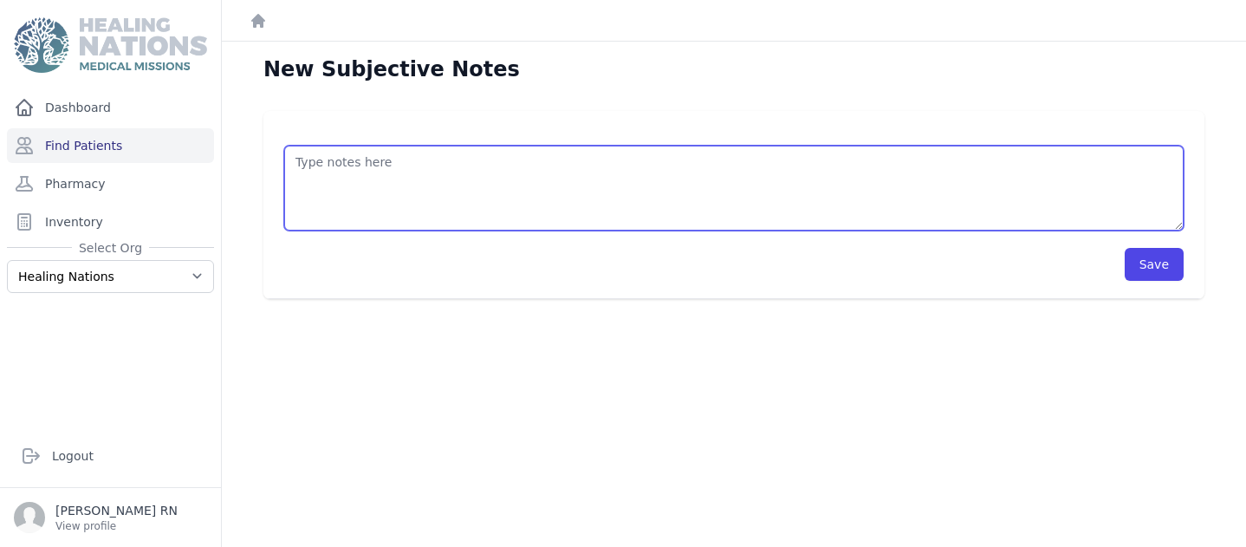
click at [321, 161] on textarea at bounding box center [733, 188] width 899 height 85
click at [839, 160] on textarea "Pt here today for B/P check and medication refills. Pt states he feels well has…" at bounding box center [733, 188] width 899 height 85
click at [852, 162] on textarea "Pt here today for B/P check and medication refills. Pt states he feels well has…" at bounding box center [733, 188] width 899 height 85
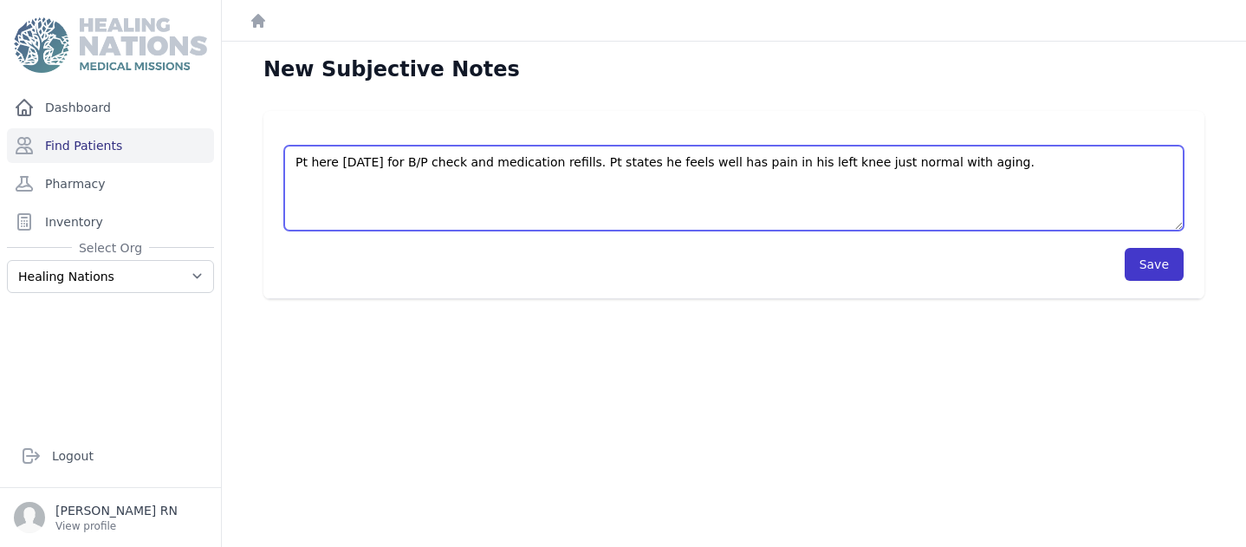
type textarea "Pt here today for B/P check and medication refills. Pt states he feels well has…"
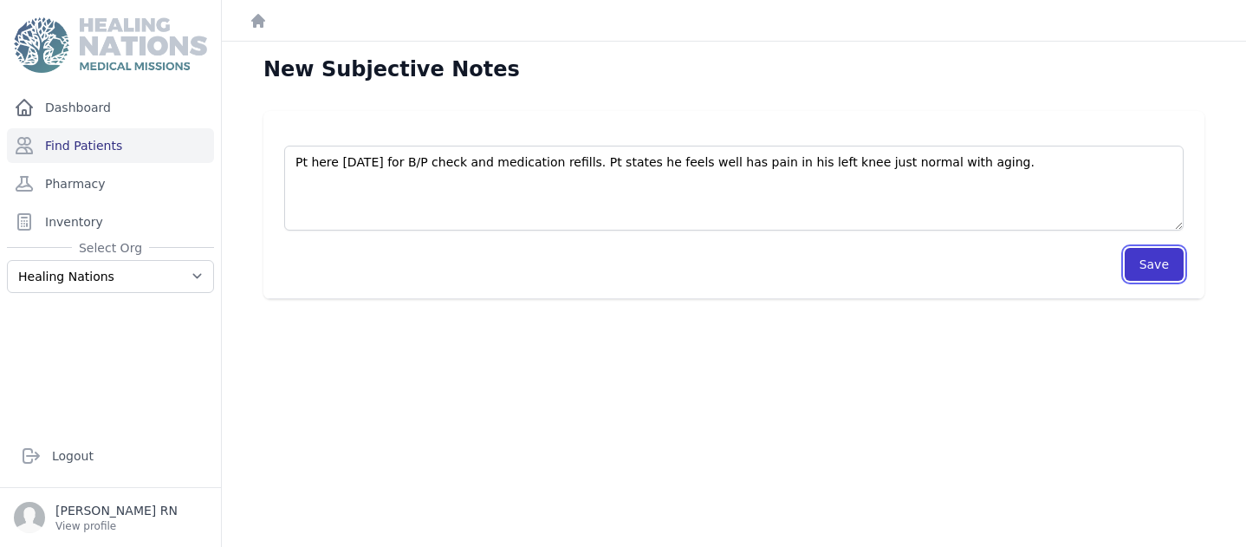
click at [1141, 263] on button "Save" at bounding box center [1154, 264] width 59 height 33
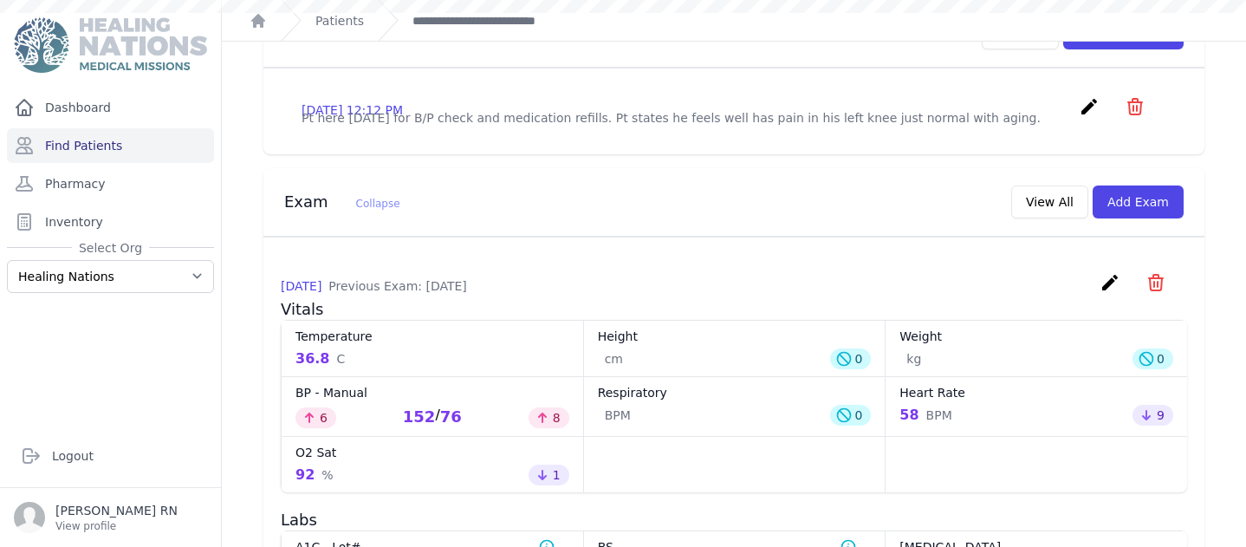
scroll to position [634, 0]
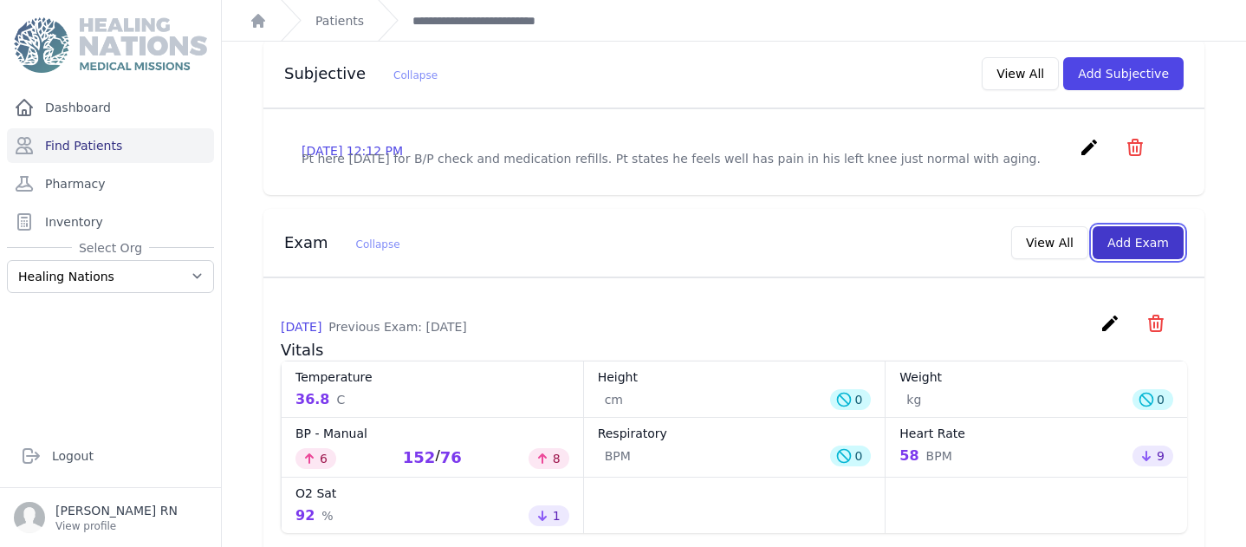
click at [1150, 226] on button "Add Exam" at bounding box center [1137, 242] width 91 height 33
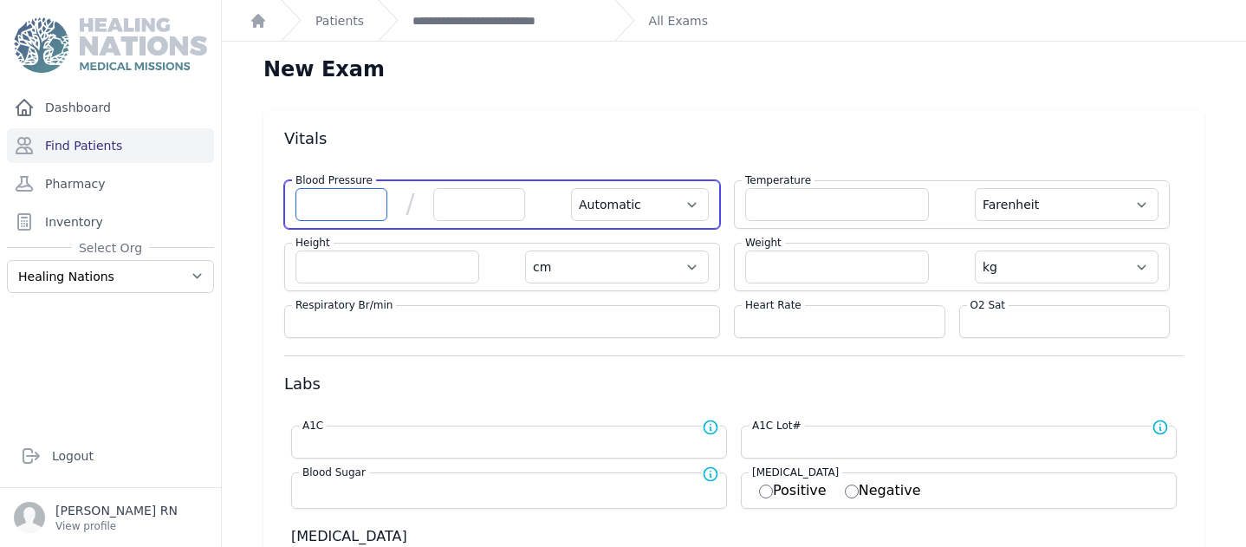
click at [311, 204] on input "number" at bounding box center [341, 204] width 92 height 33
type input "142"
click at [443, 211] on input "number" at bounding box center [479, 204] width 92 height 33
select select "Automatic"
select select "F"
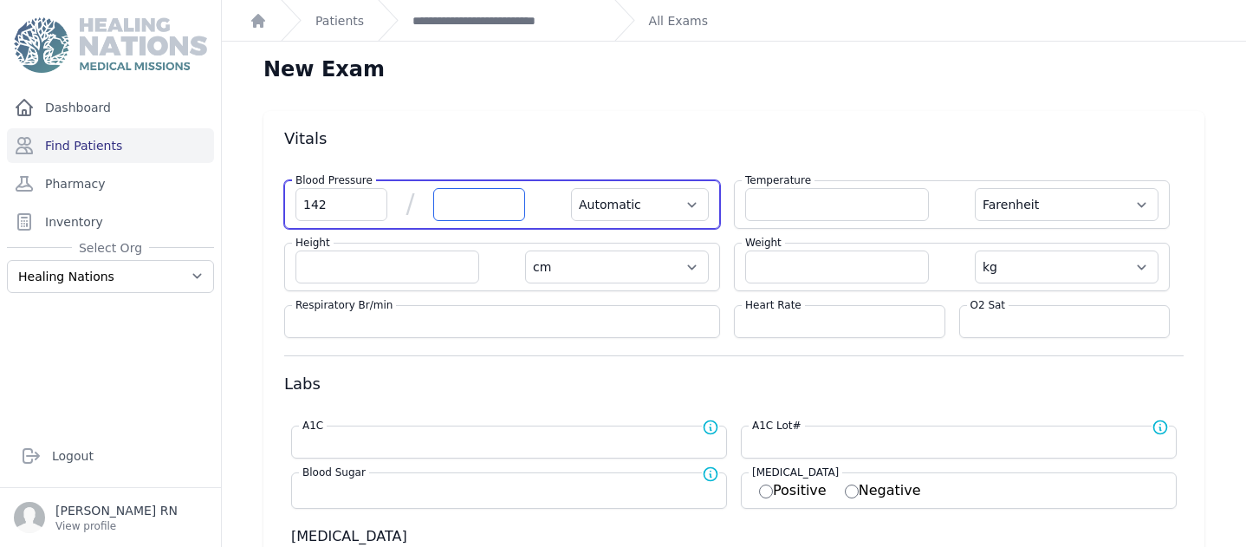
select select "cm"
select select "kg"
select select
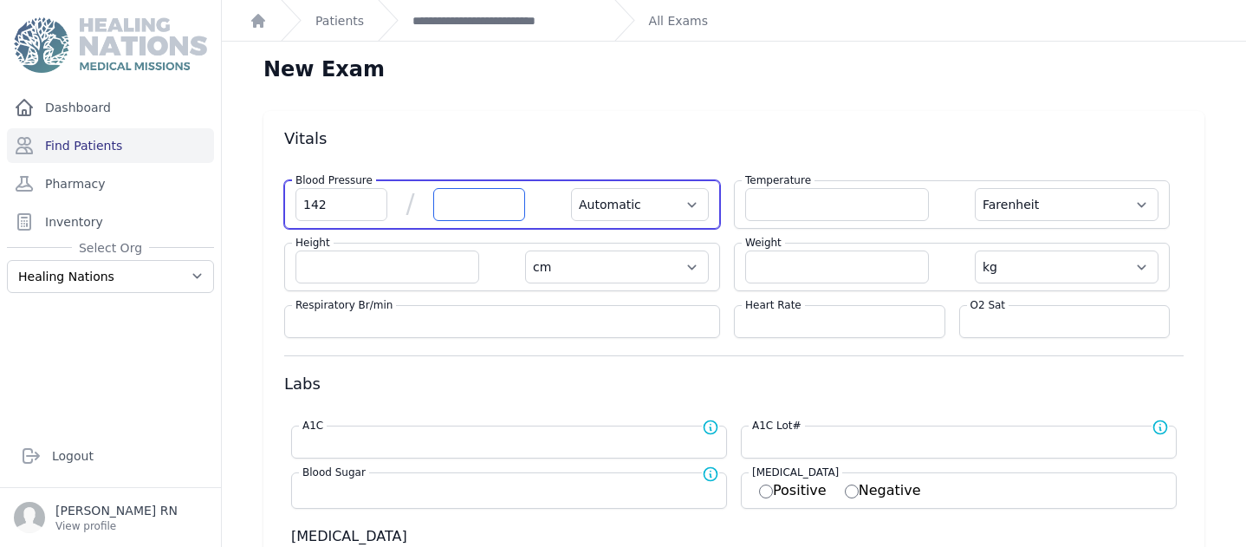
select select
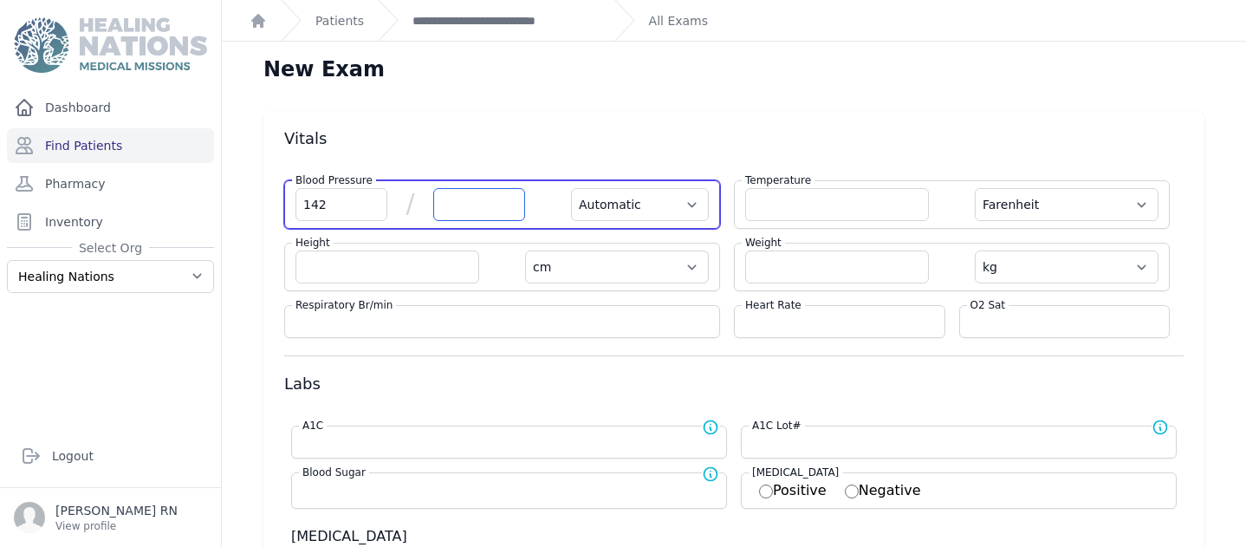
select select
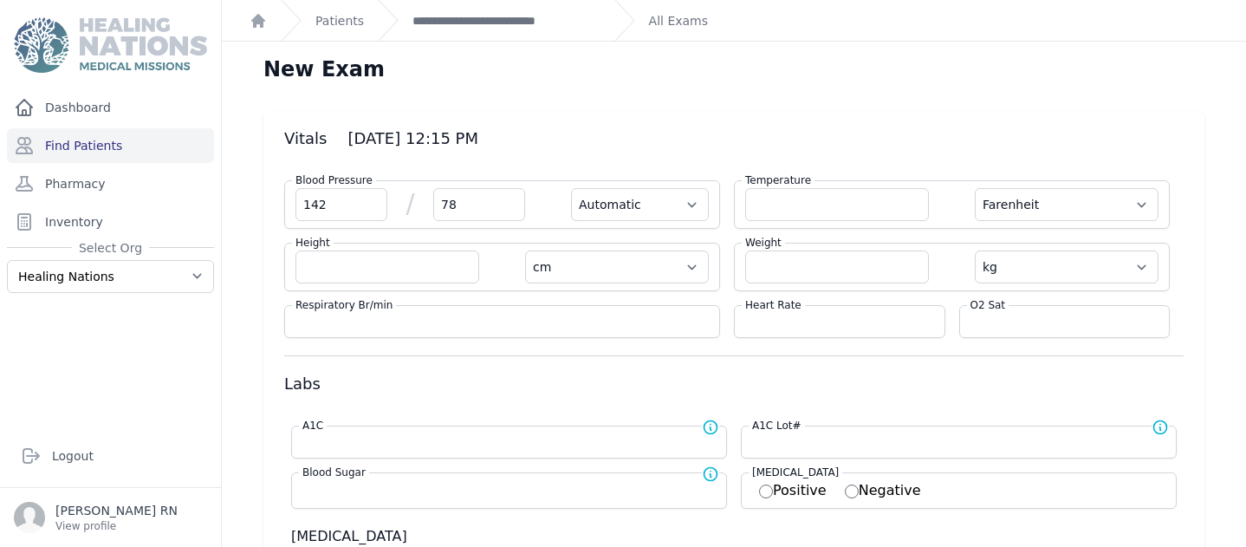
type input "78"
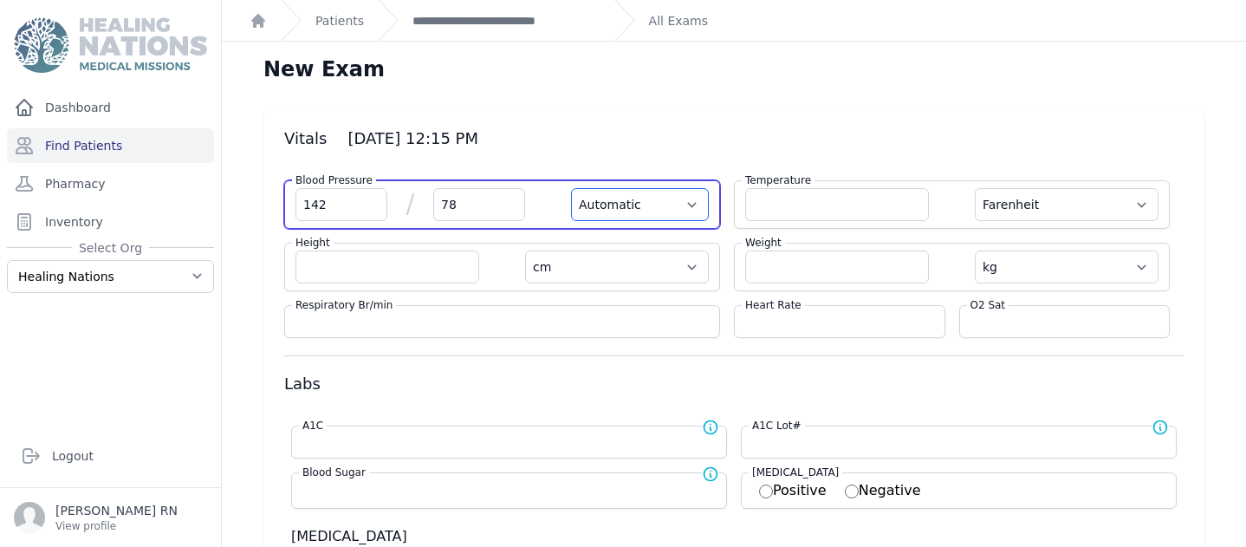
click at [688, 208] on select "Automatic Manual" at bounding box center [640, 204] width 138 height 33
select select "F"
select select "cm"
select select "kg"
select select
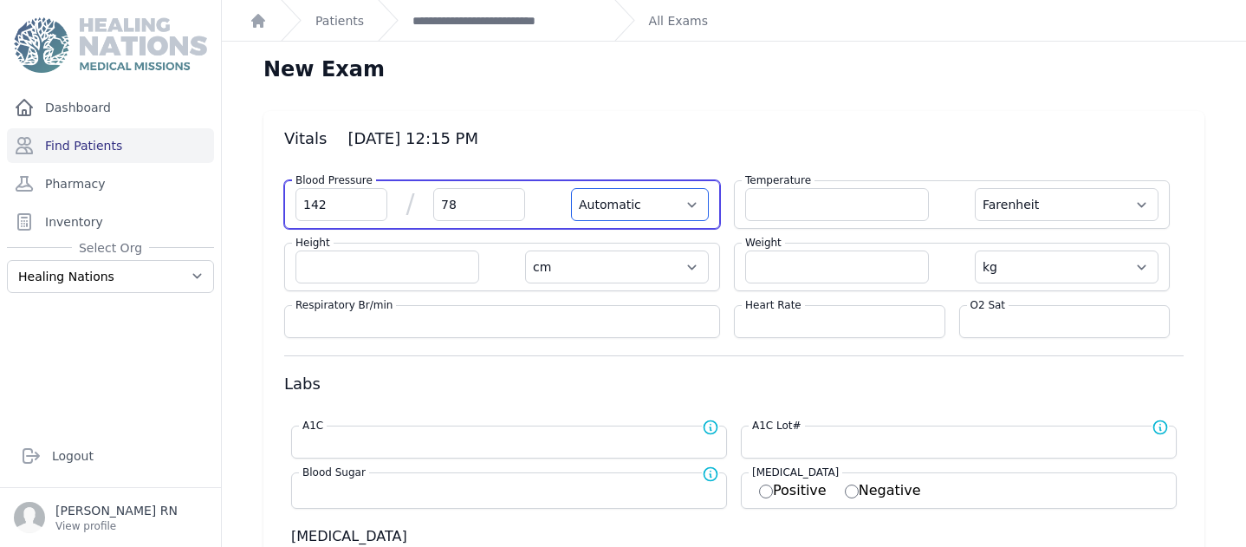
select select
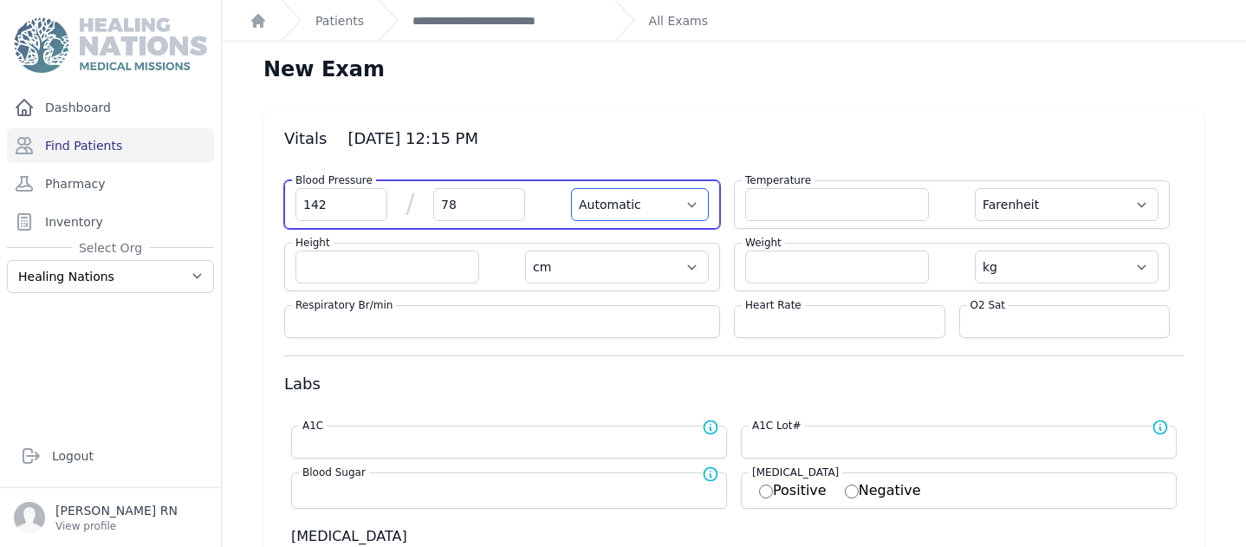
select select
select select "Manual"
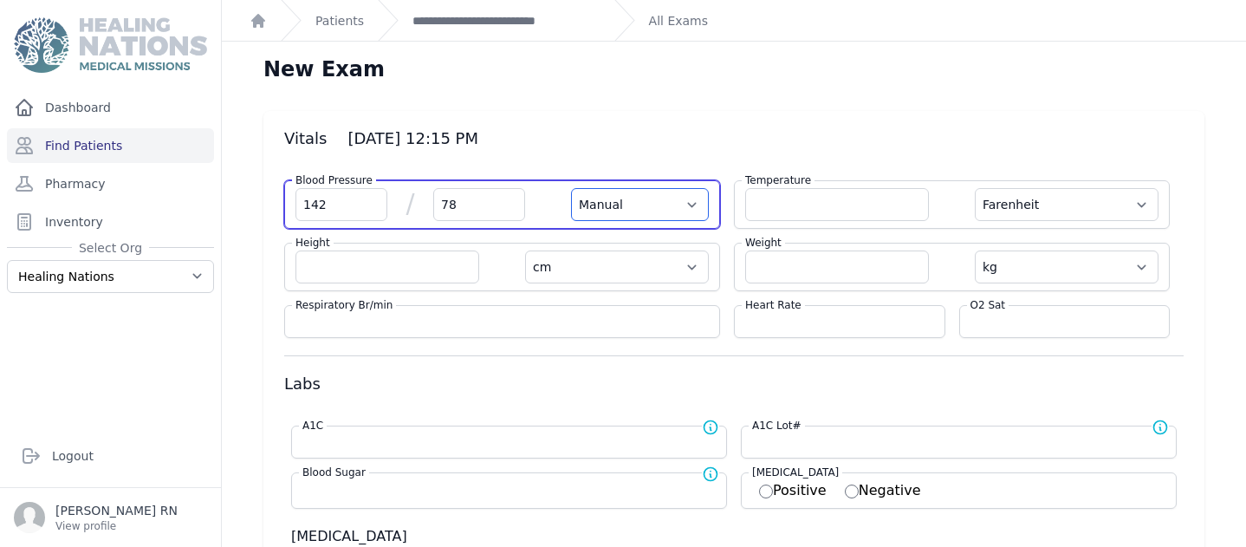
select select "F"
select select "cm"
select select "kg"
select select
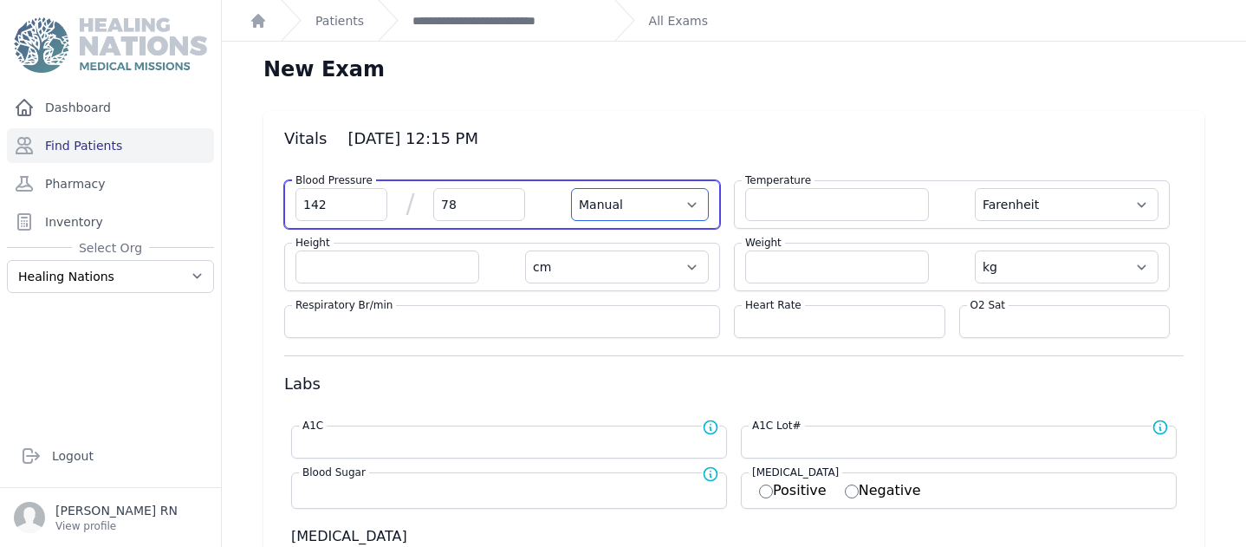
select select
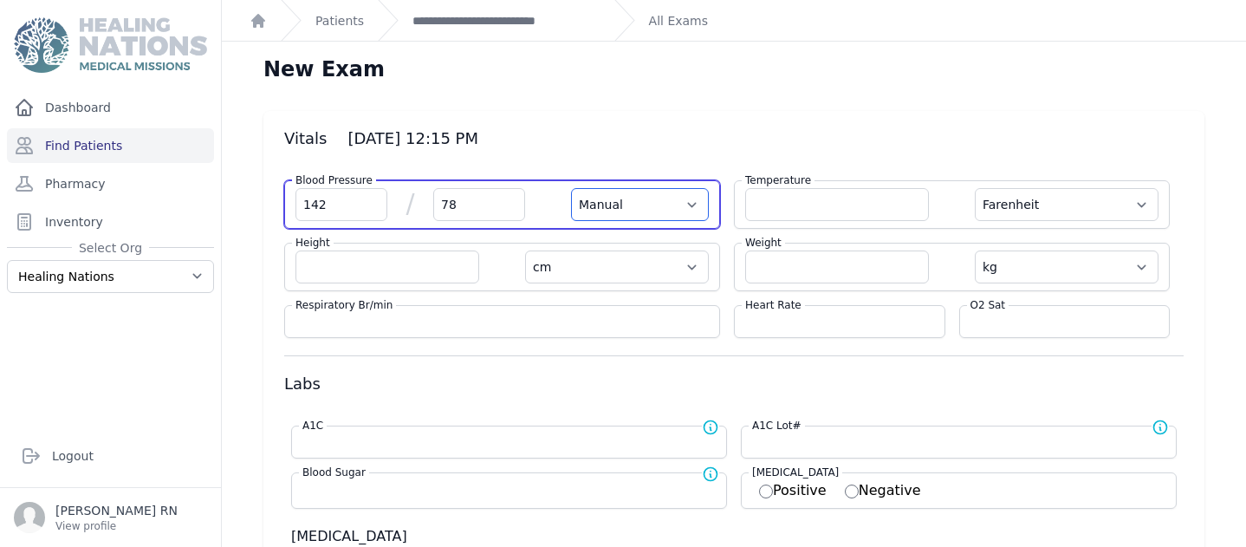
select select
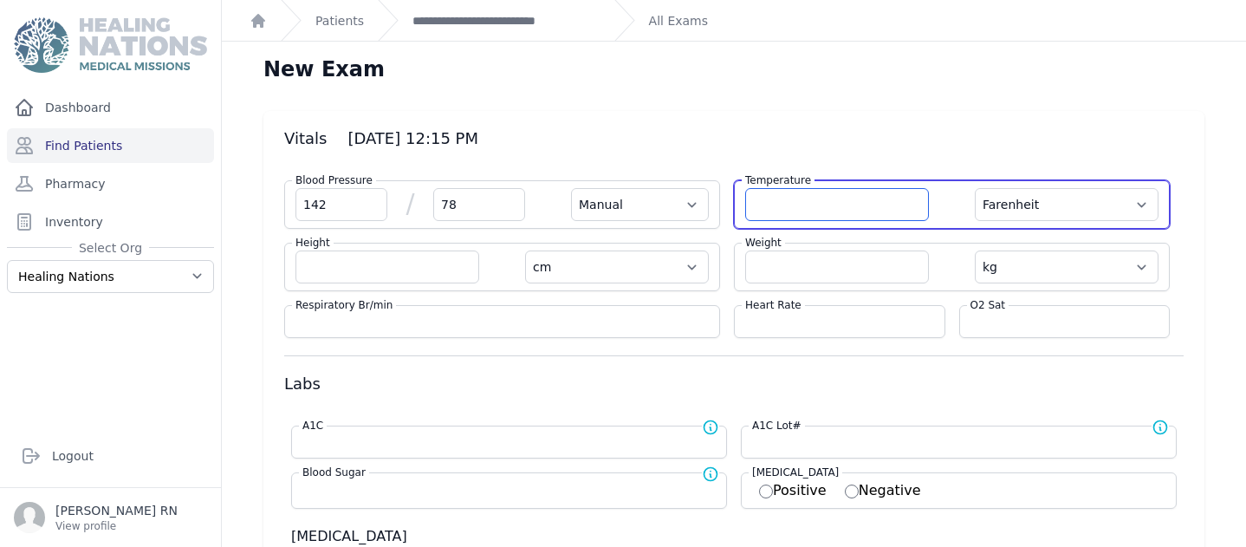
click at [747, 204] on input "number" at bounding box center [837, 204] width 184 height 33
type input "36.9"
click at [1129, 199] on select "Farenheit Celcius" at bounding box center [1067, 204] width 184 height 33
select select "Manual"
select select "cm"
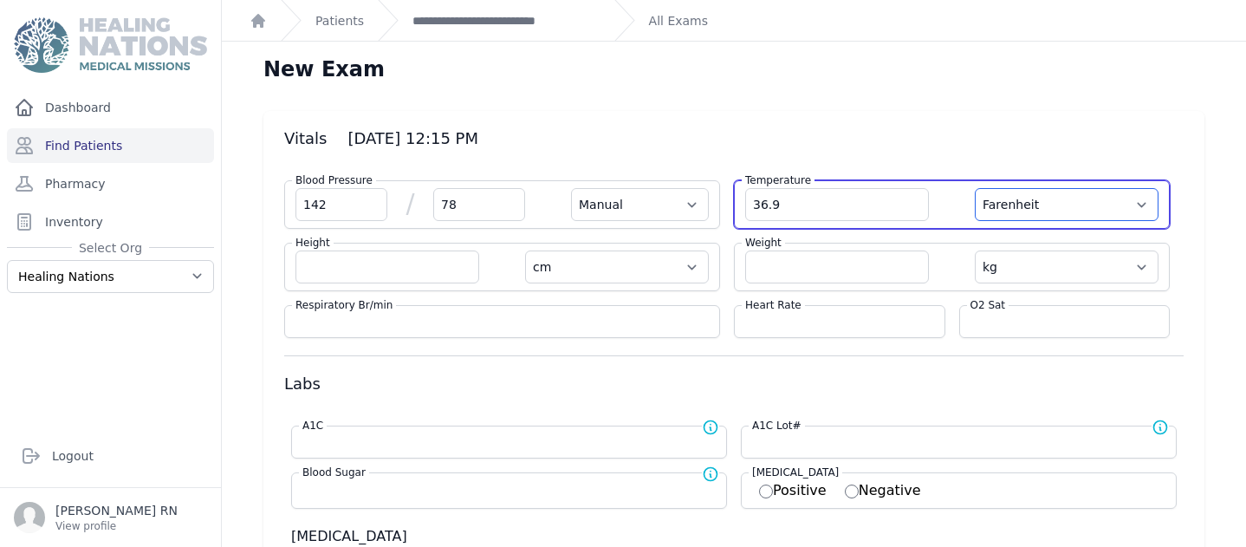
select select "kg"
select select
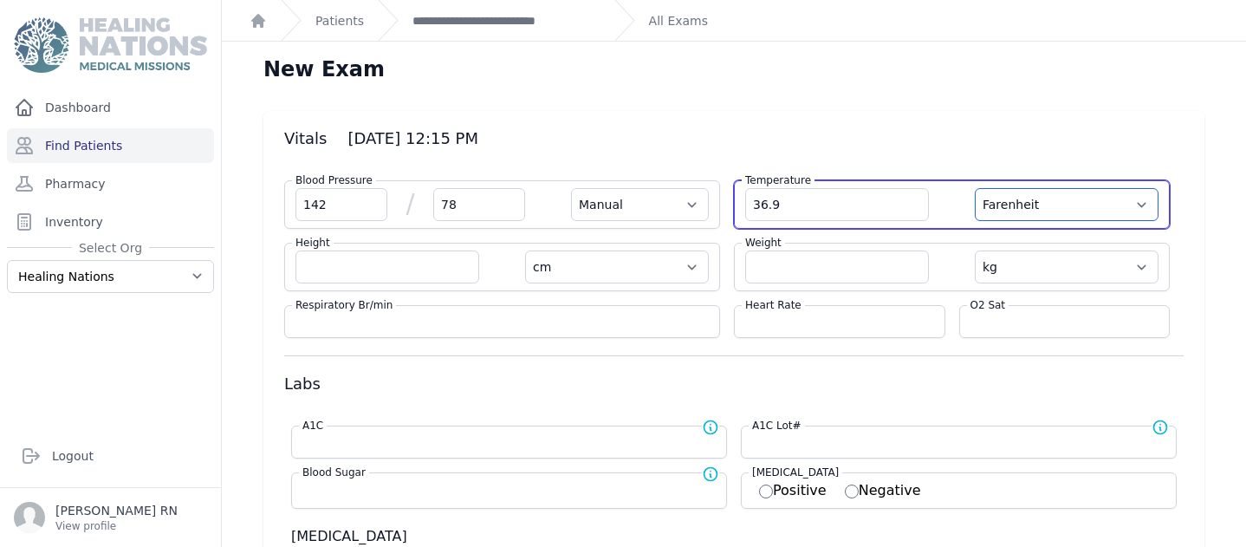
select select
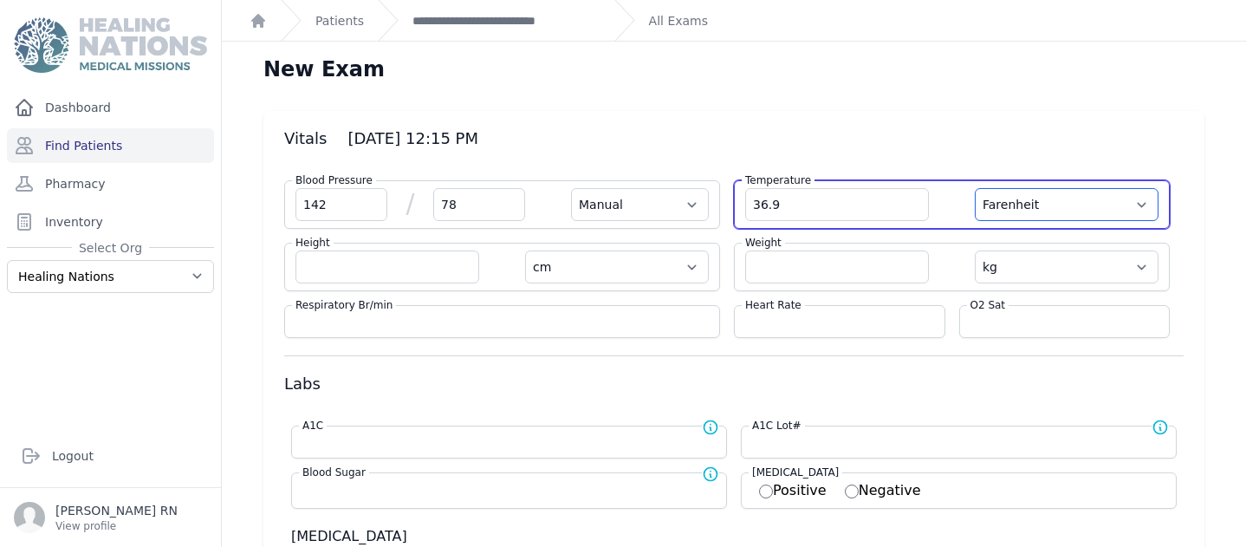
select select
select select "C"
select select "Manual"
select select "cm"
select select "kg"
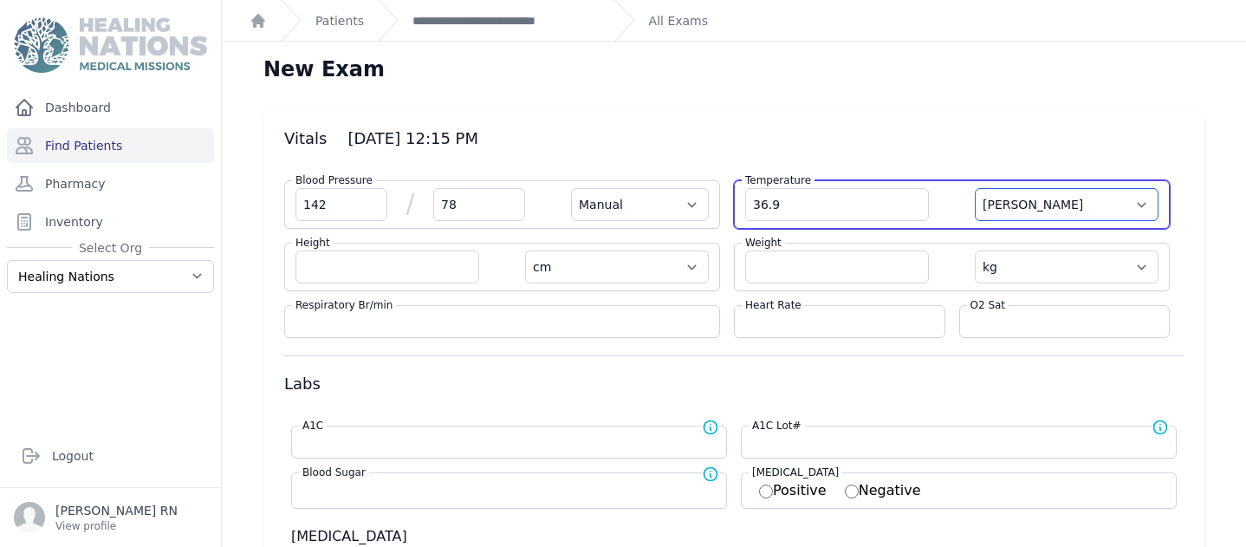
select select
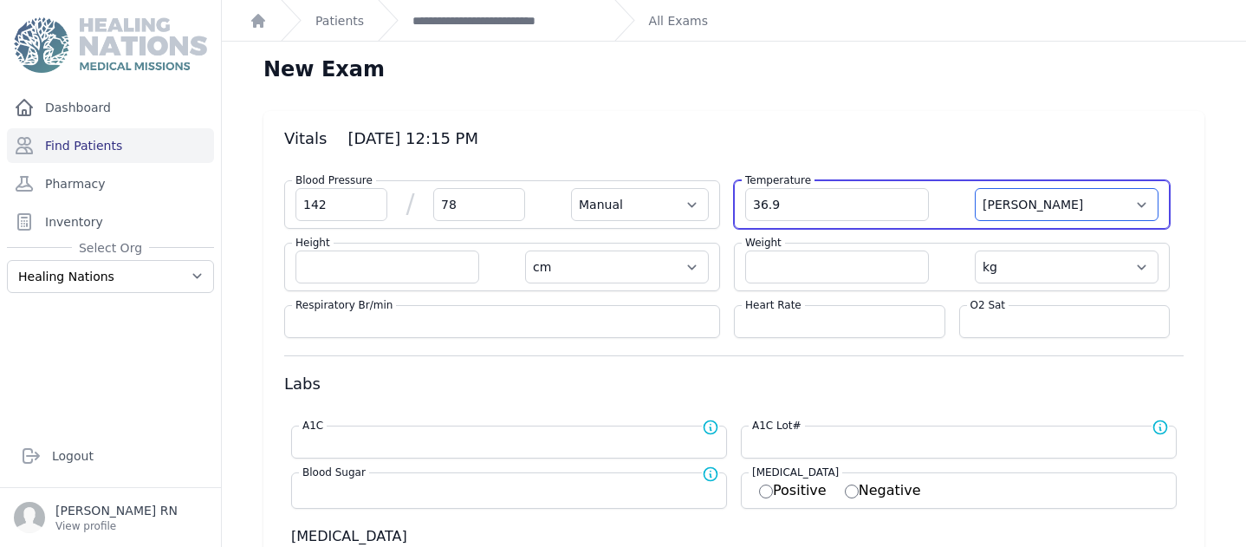
select select
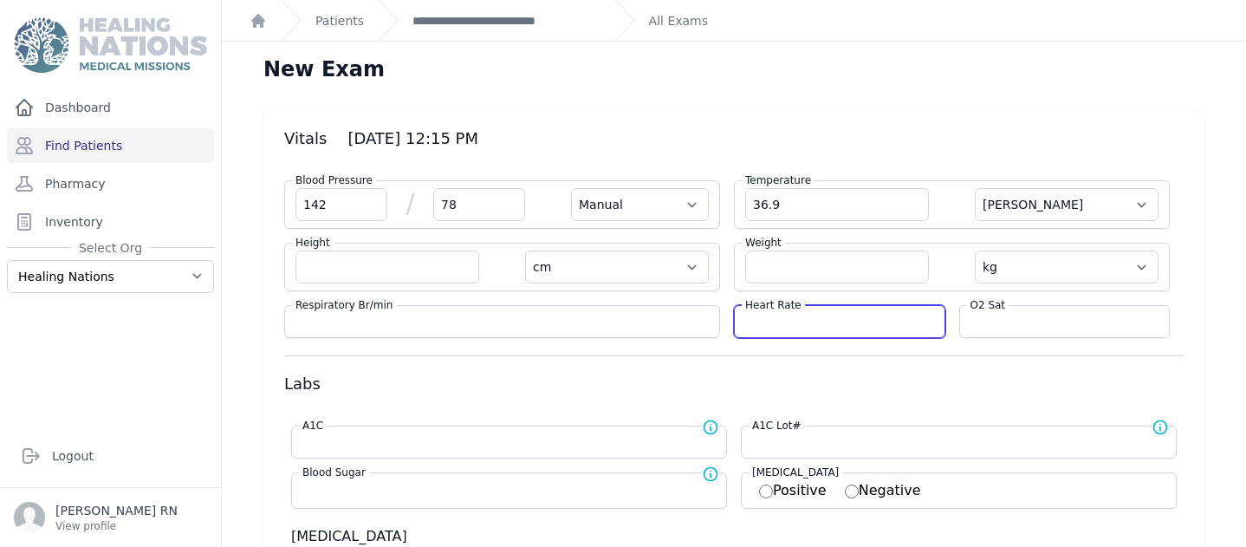
click at [746, 324] on input "number" at bounding box center [839, 321] width 189 height 17
type input "59"
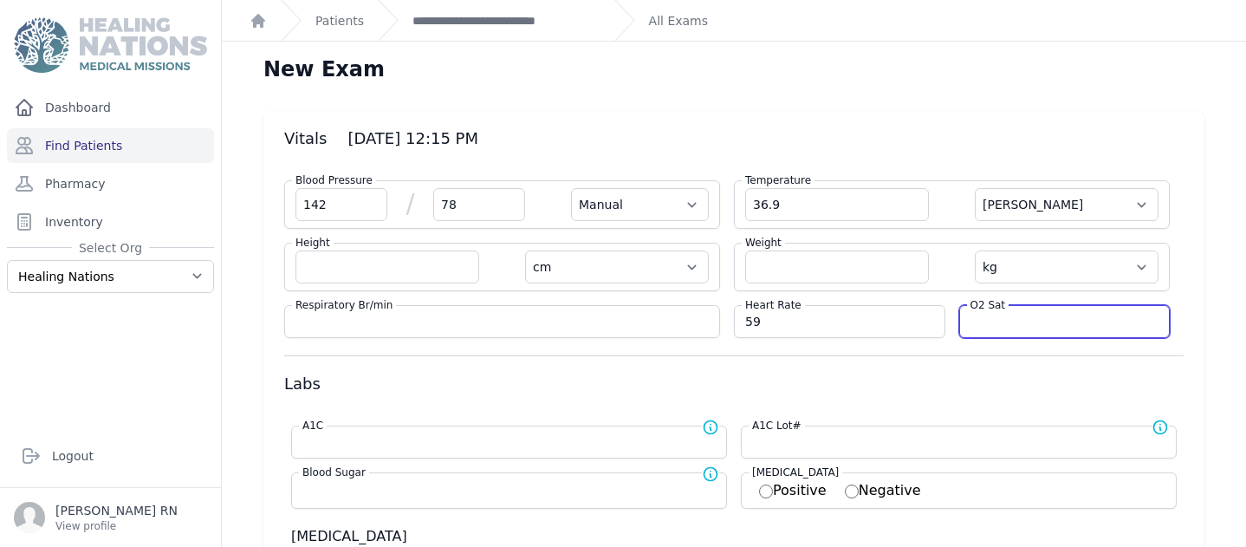
click at [997, 320] on input "number" at bounding box center [1064, 321] width 189 height 17
select select "Manual"
select select "C"
select select "cm"
select select "kg"
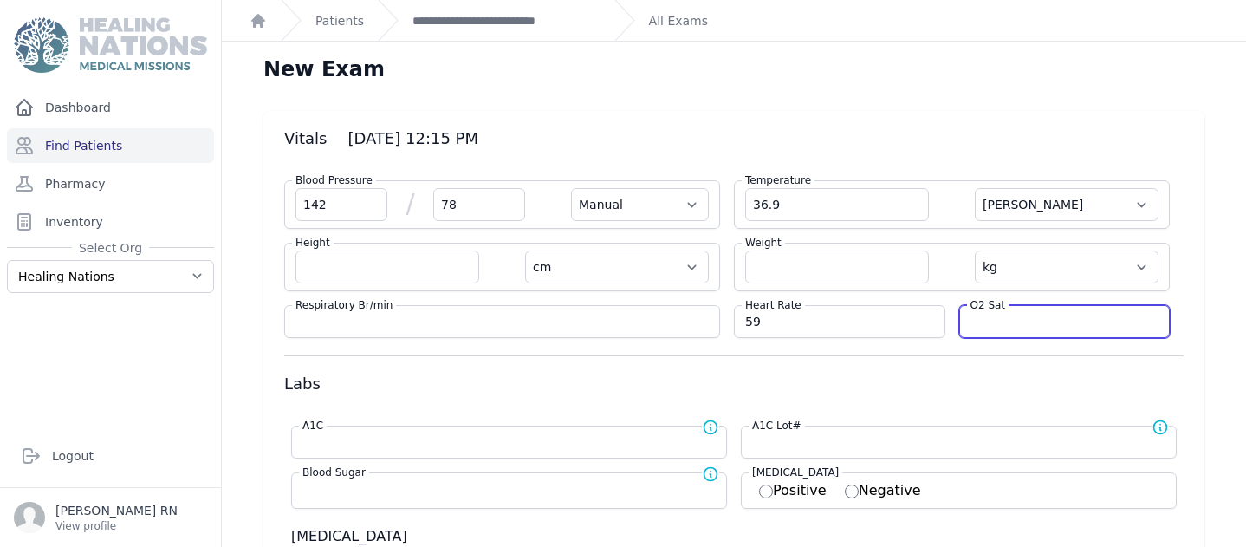
select select
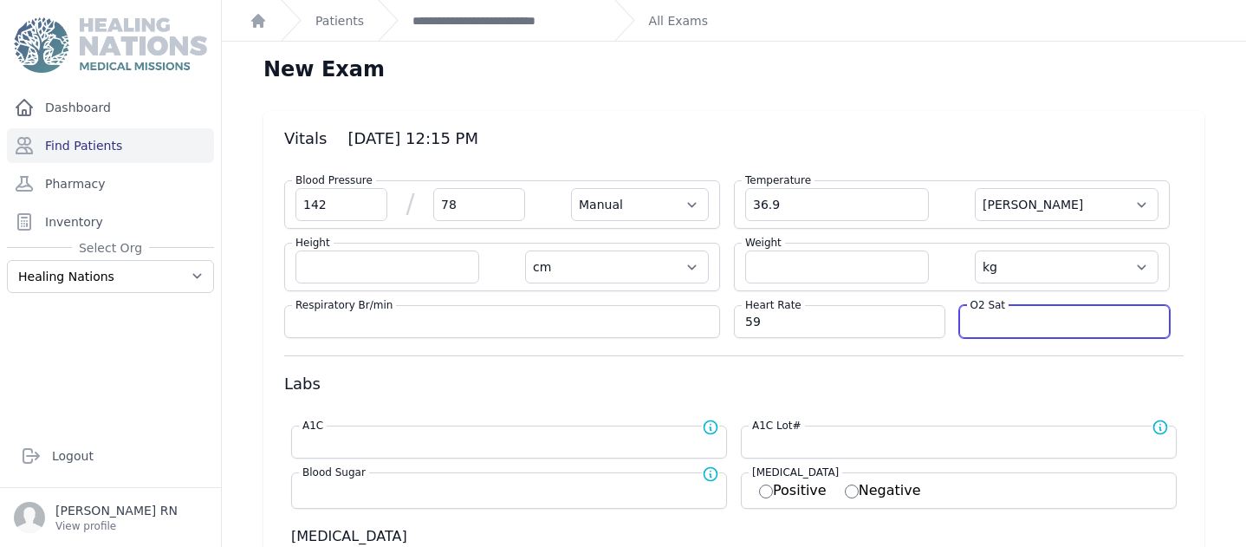
select select
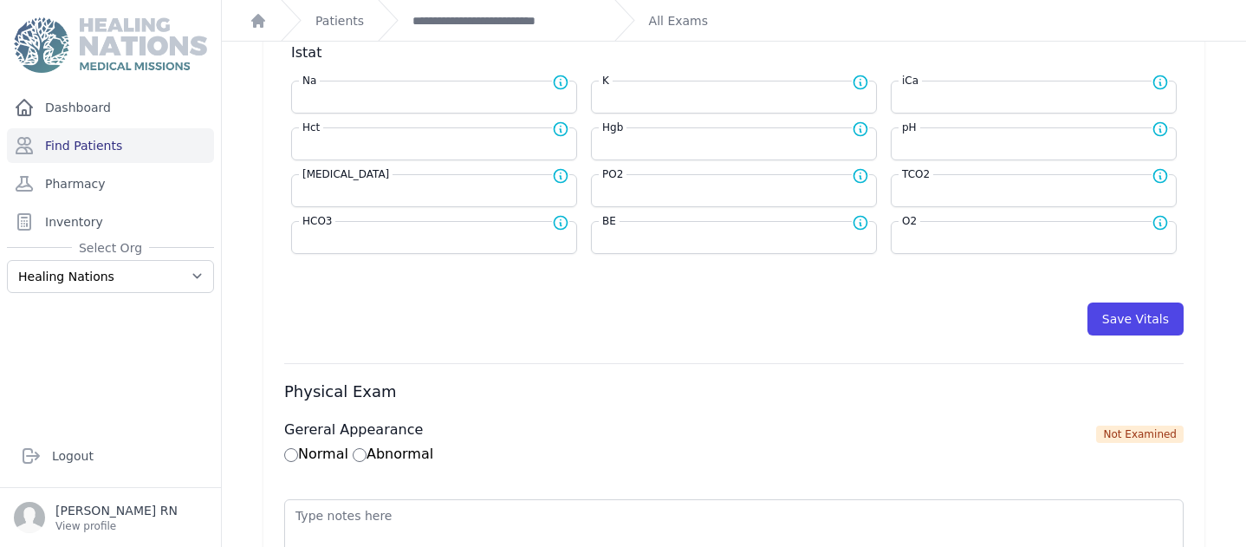
scroll to position [752, 0]
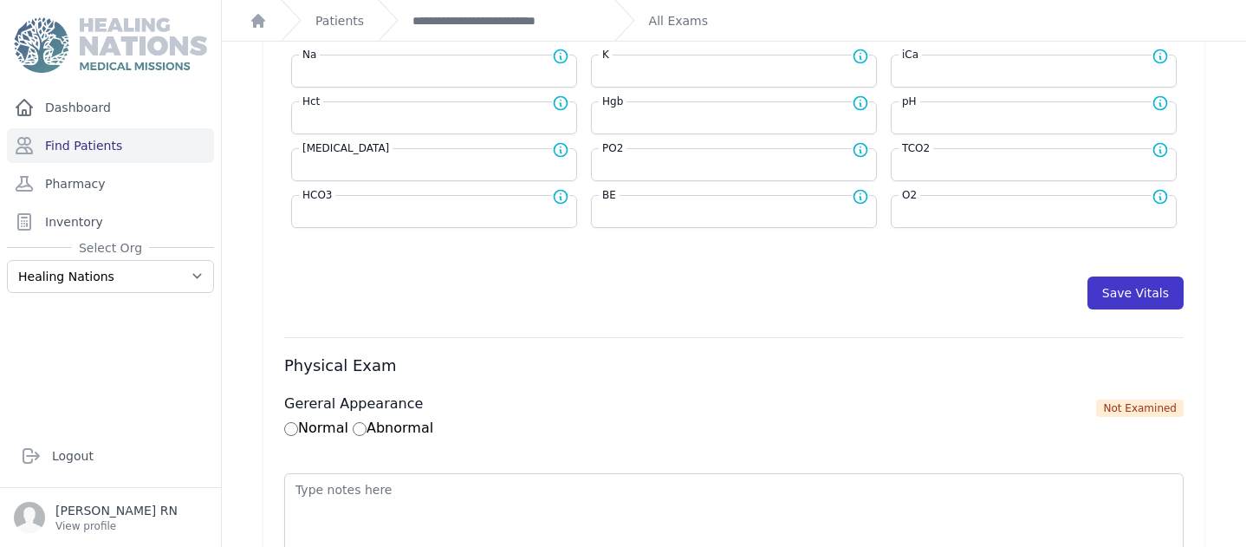
type input "93"
click at [1090, 296] on button "Save Vitals" at bounding box center [1135, 292] width 96 height 33
select select "Manual"
select select "cm"
select select "kg"
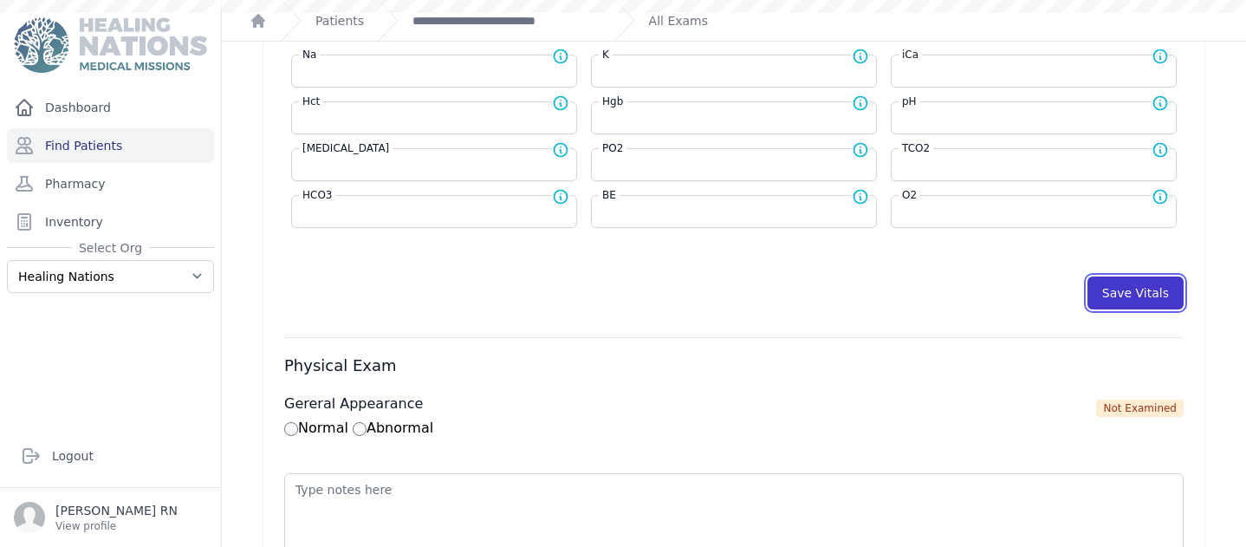
select select
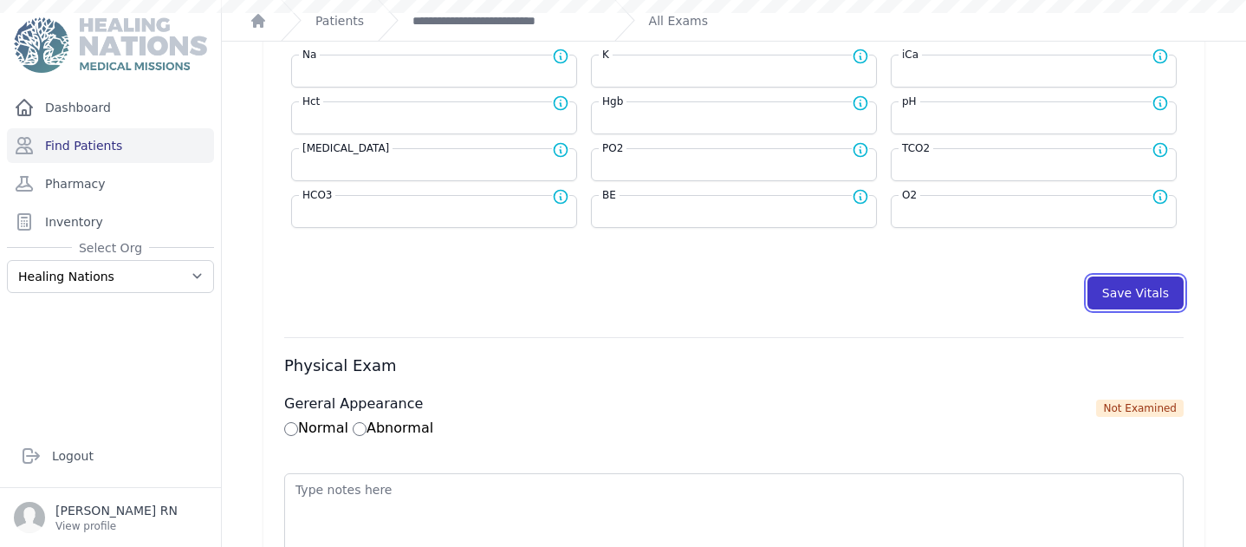
select select
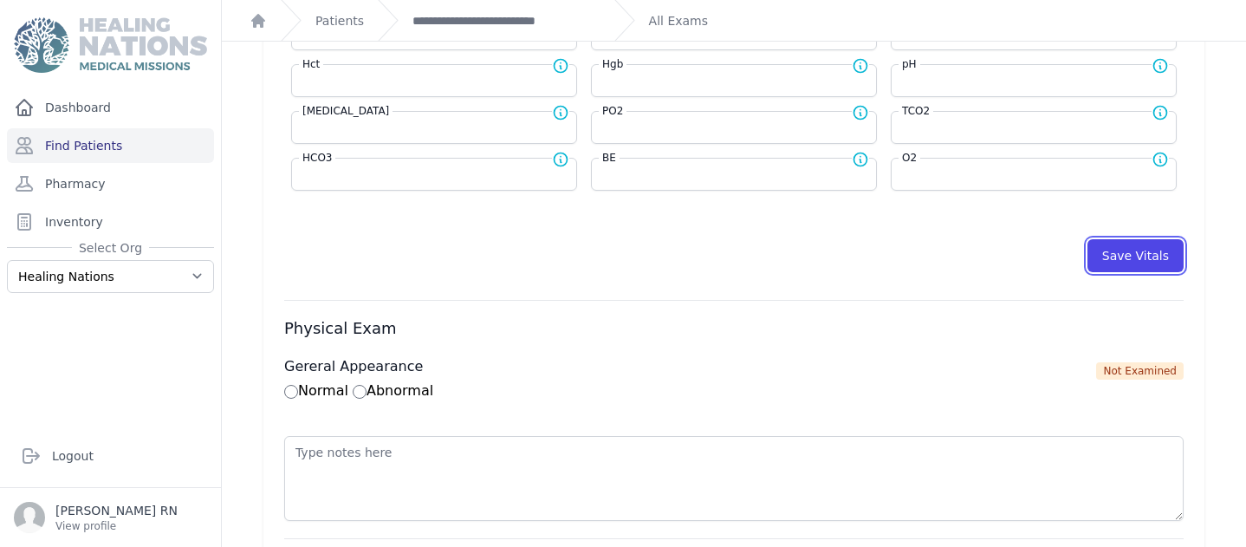
scroll to position [792, 0]
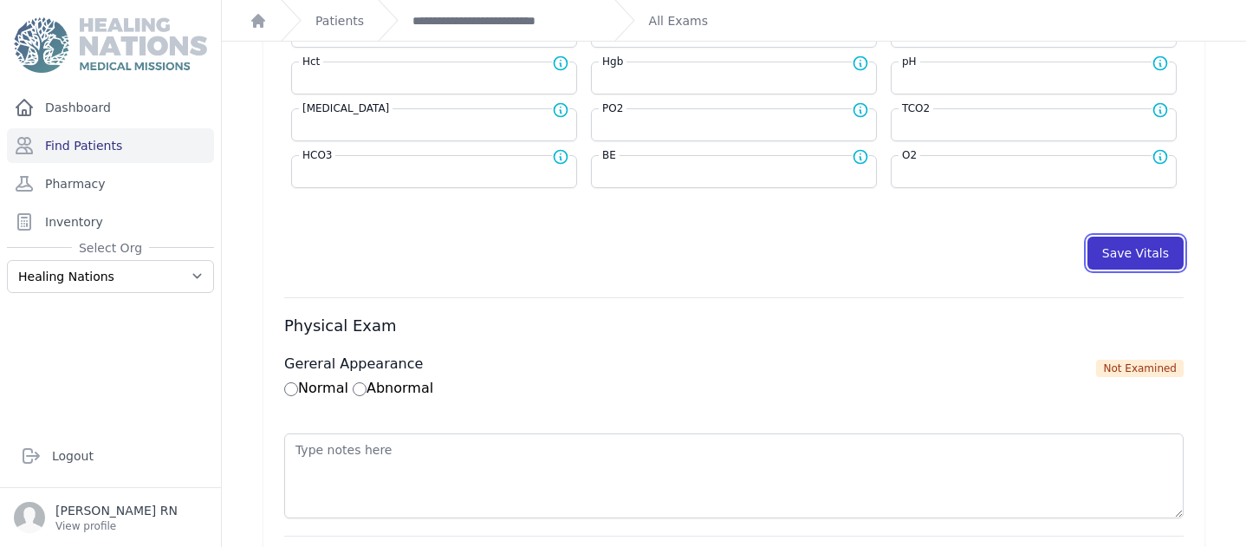
click at [1146, 247] on button "Save Vitals" at bounding box center [1135, 253] width 96 height 33
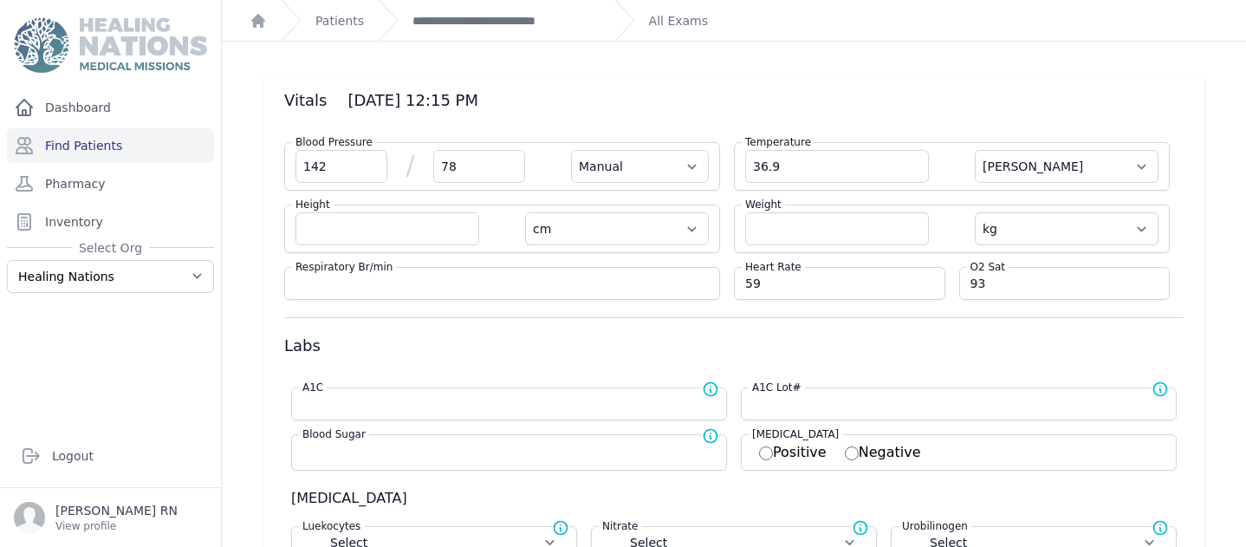
scroll to position [0, 0]
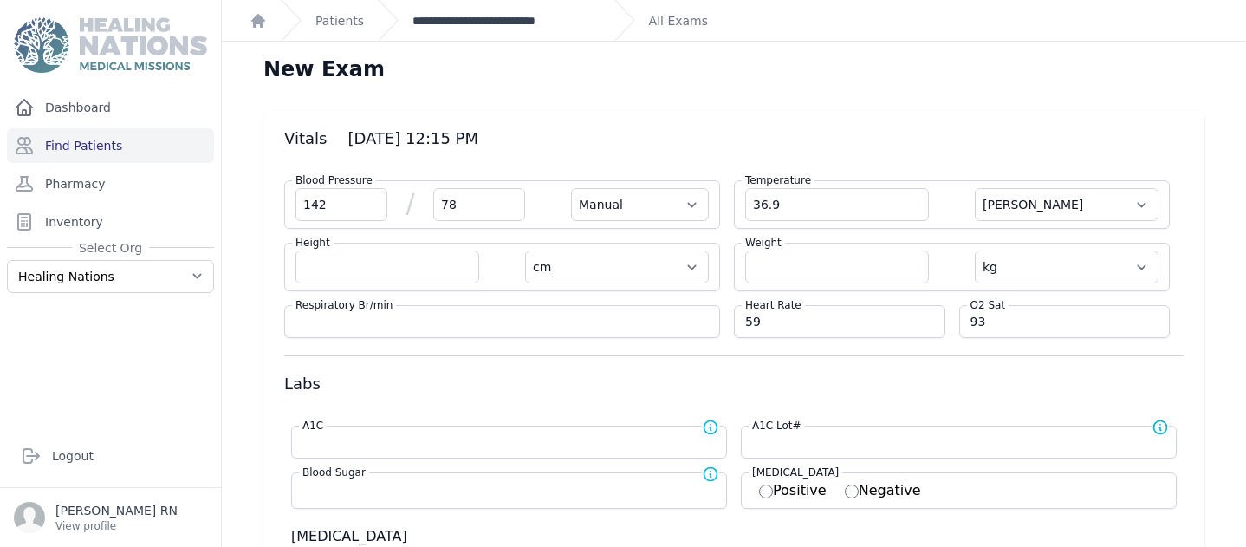
click at [431, 18] on link "**********" at bounding box center [506, 20] width 188 height 17
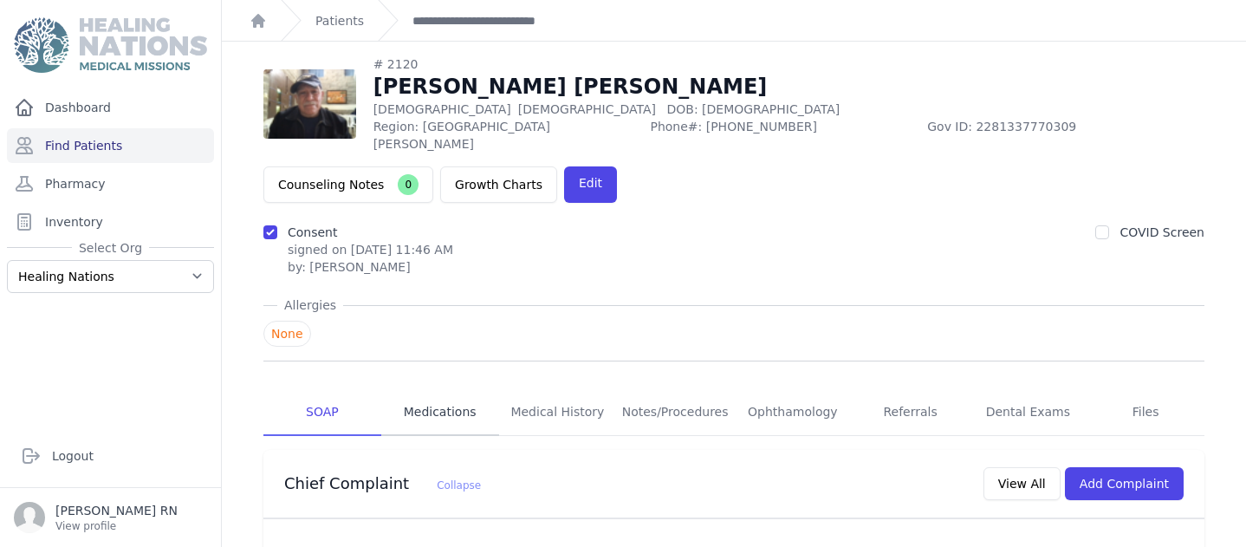
click at [451, 389] on link "Medications" at bounding box center [440, 412] width 118 height 47
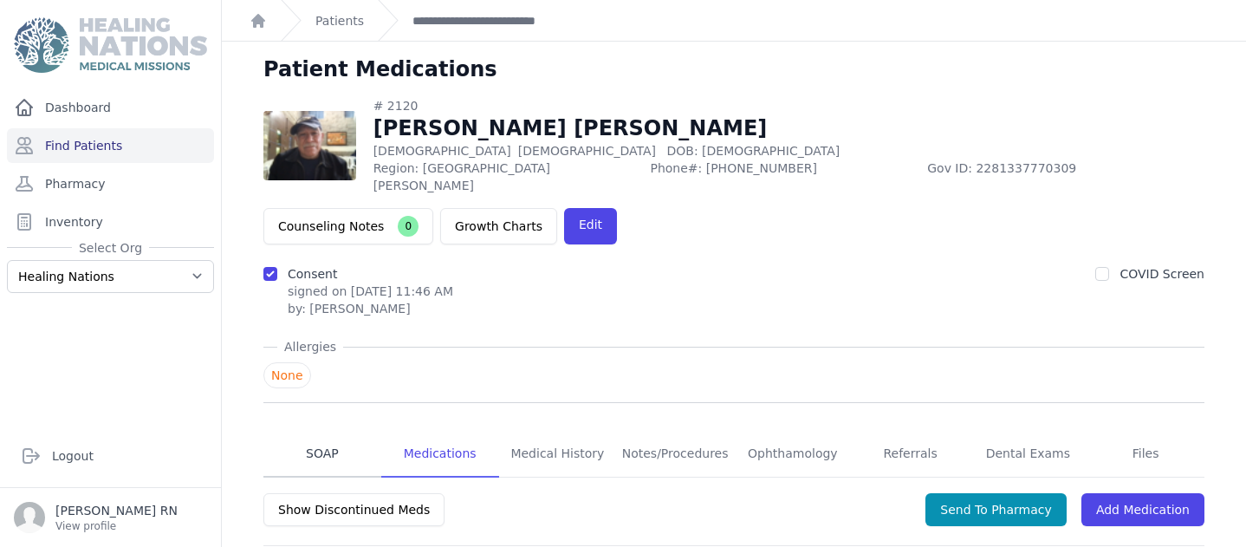
click at [301, 431] on link "SOAP" at bounding box center [322, 454] width 118 height 47
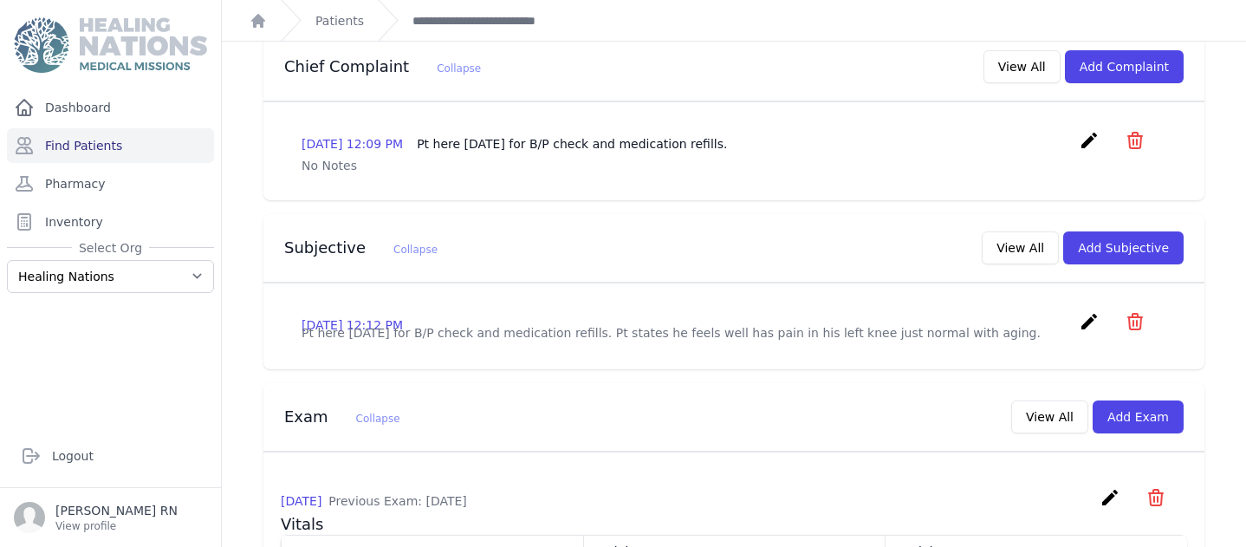
scroll to position [495, 0]
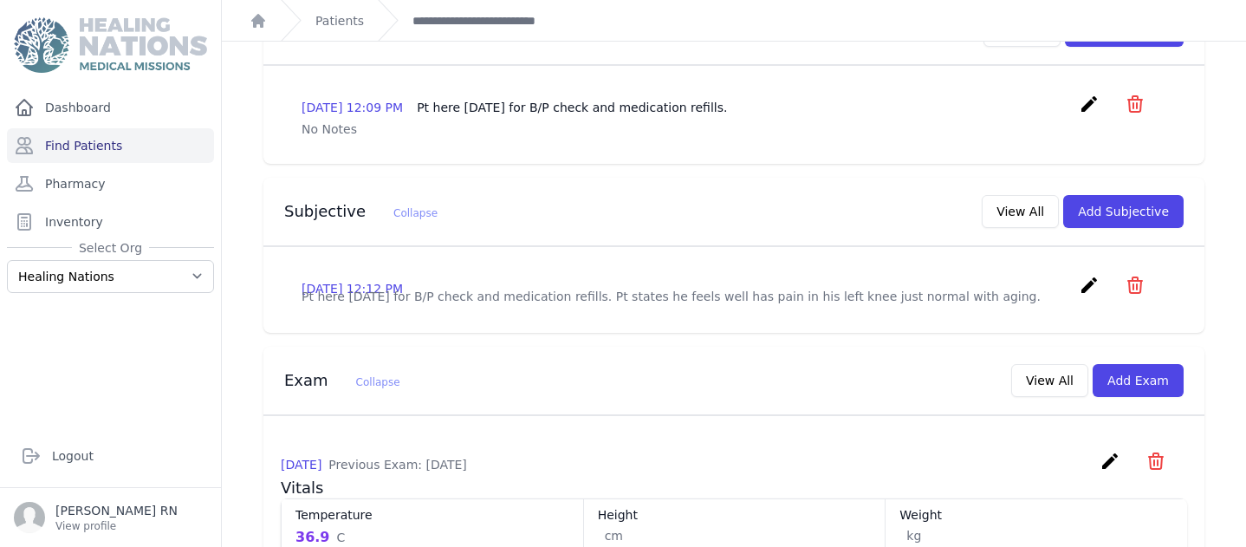
click at [579, 288] on p "Pt here today for B/P check and medication refills. Pt states he feels well has…" at bounding box center [733, 296] width 865 height 17
click at [577, 288] on p "Pt here today for B/P check and medication refills. Pt states he feels well has…" at bounding box center [733, 296] width 865 height 17
click at [1079, 275] on icon "create" at bounding box center [1089, 285] width 21 height 21
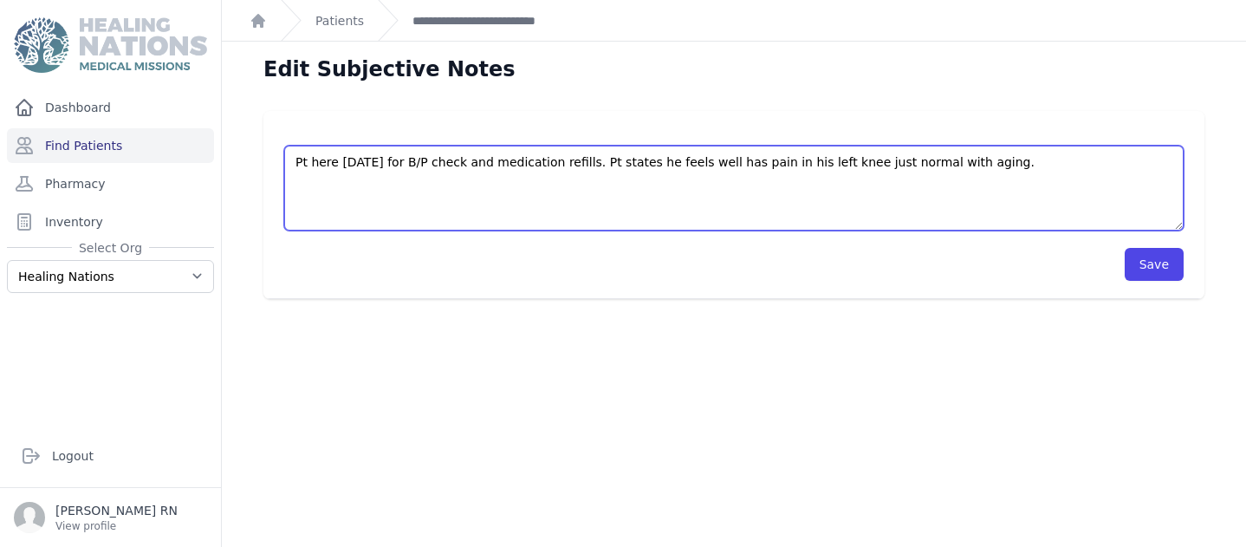
click at [572, 159] on textarea "Pt here today for B/P check and medication refills. Pt states he feels well has…" at bounding box center [733, 188] width 899 height 85
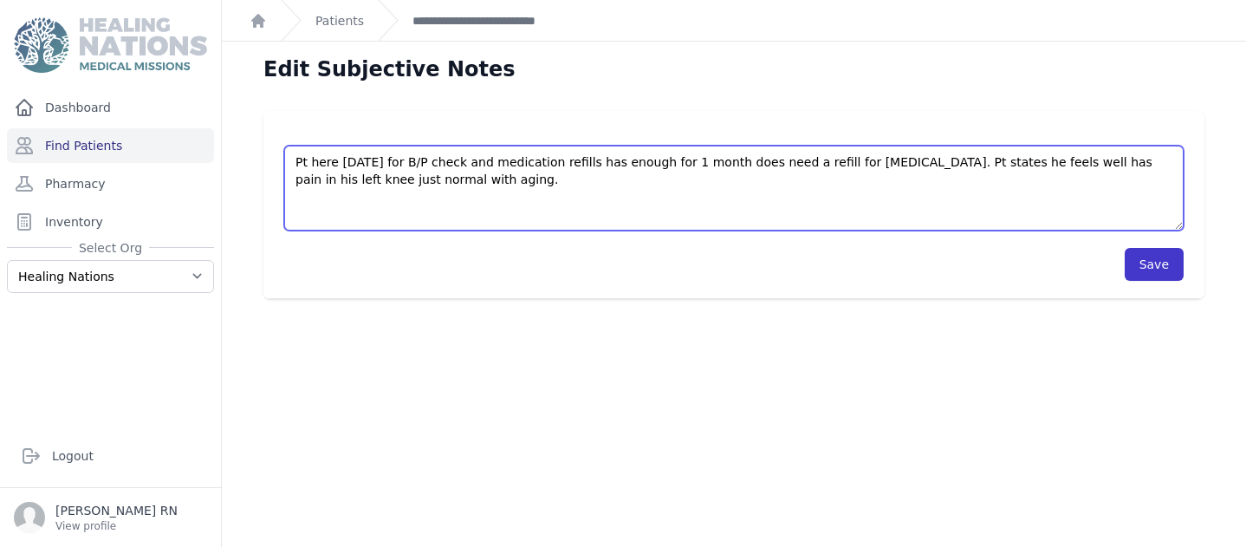
type textarea "Pt here today for B/P check and medication refills has enough for 1 month does …"
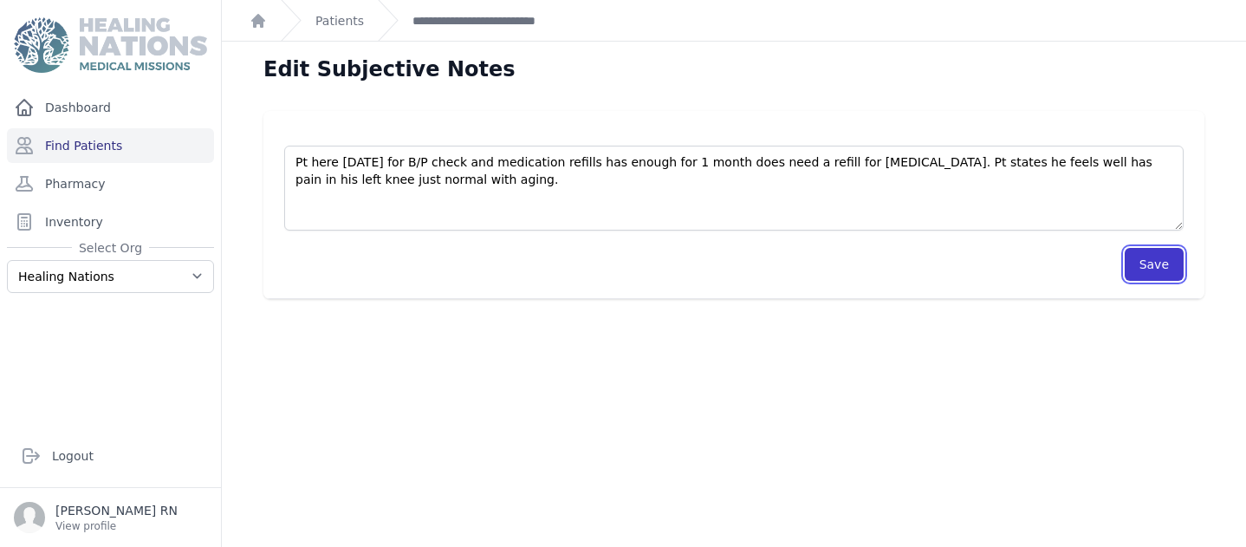
click at [1125, 266] on button "Save" at bounding box center [1154, 264] width 59 height 33
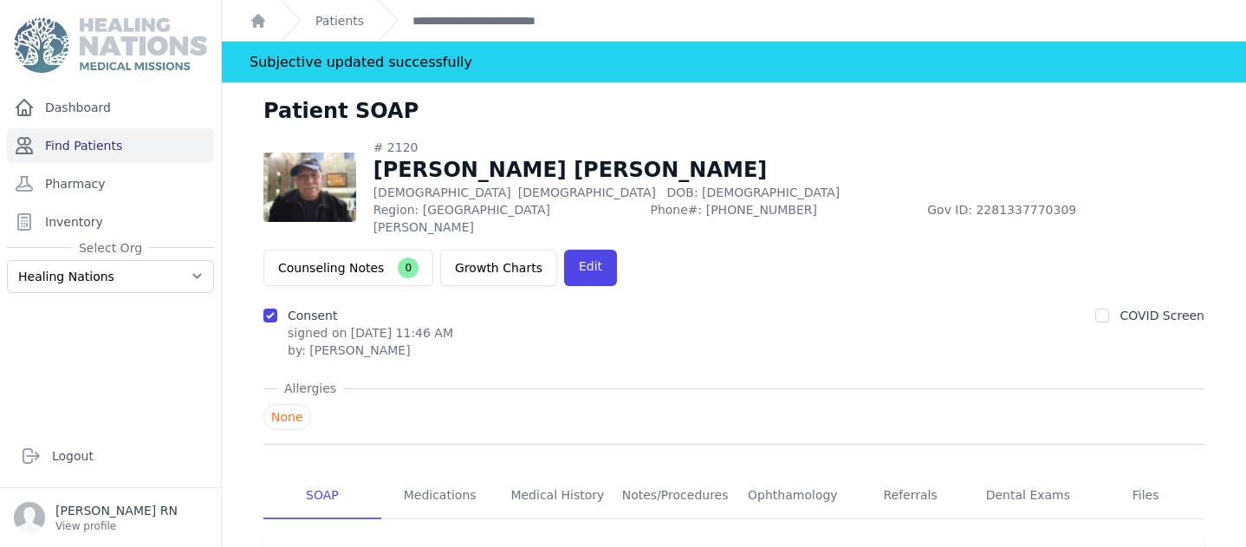
click at [85, 143] on link "Find Patients" at bounding box center [110, 145] width 207 height 35
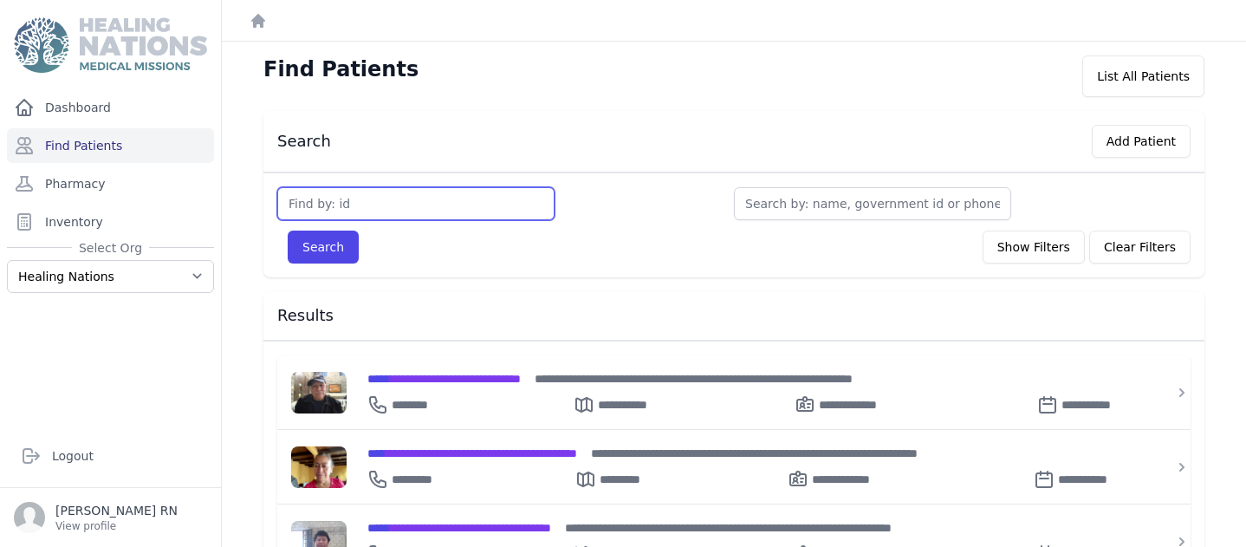
click at [297, 206] on input "text" at bounding box center [415, 203] width 277 height 33
type input "2318"
click at [322, 251] on button "Search" at bounding box center [323, 246] width 71 height 33
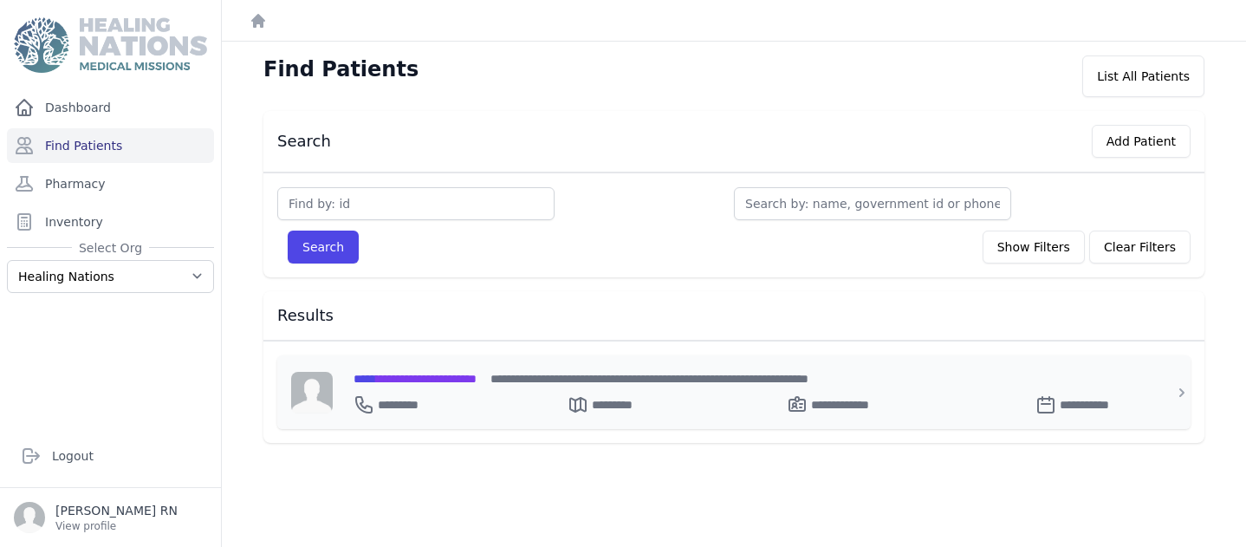
click at [430, 377] on span "**********" at bounding box center [414, 379] width 123 height 12
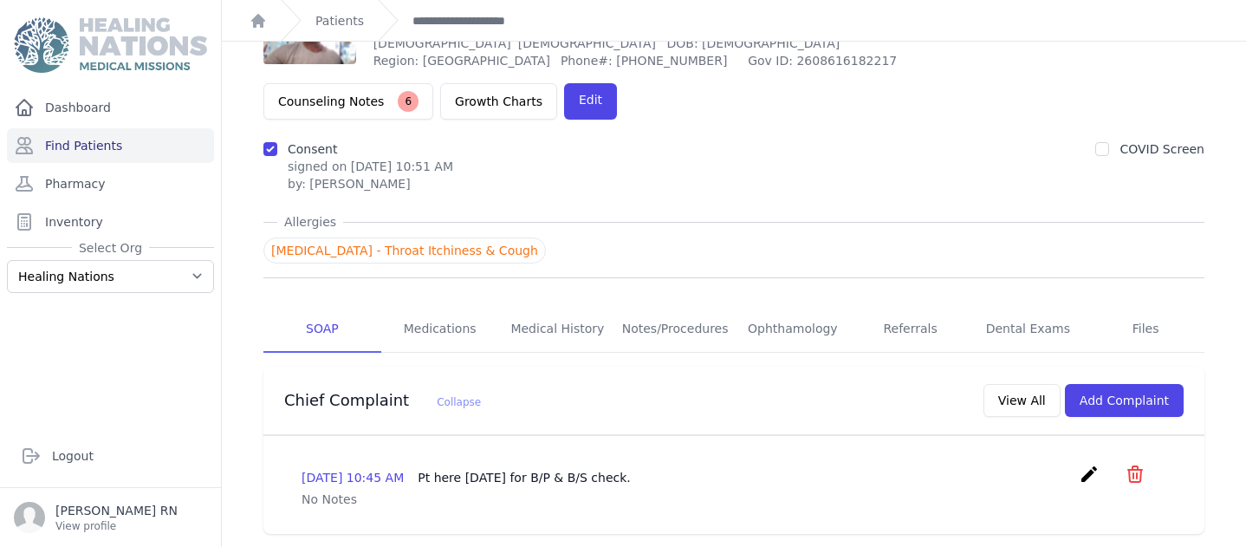
scroll to position [74, 0]
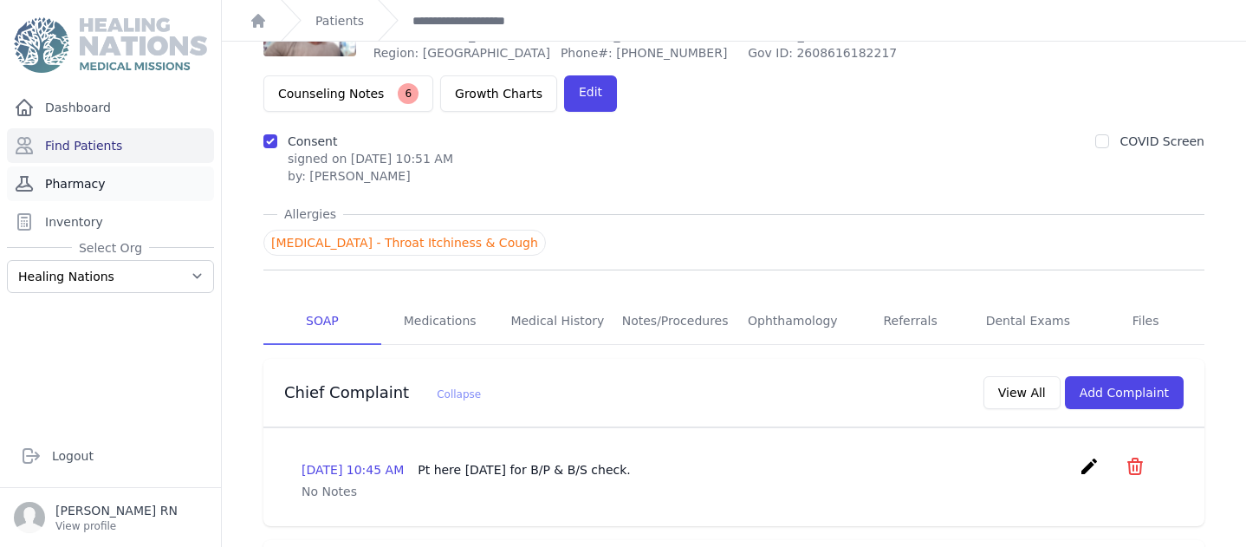
click at [56, 186] on link "Pharmacy" at bounding box center [110, 183] width 207 height 35
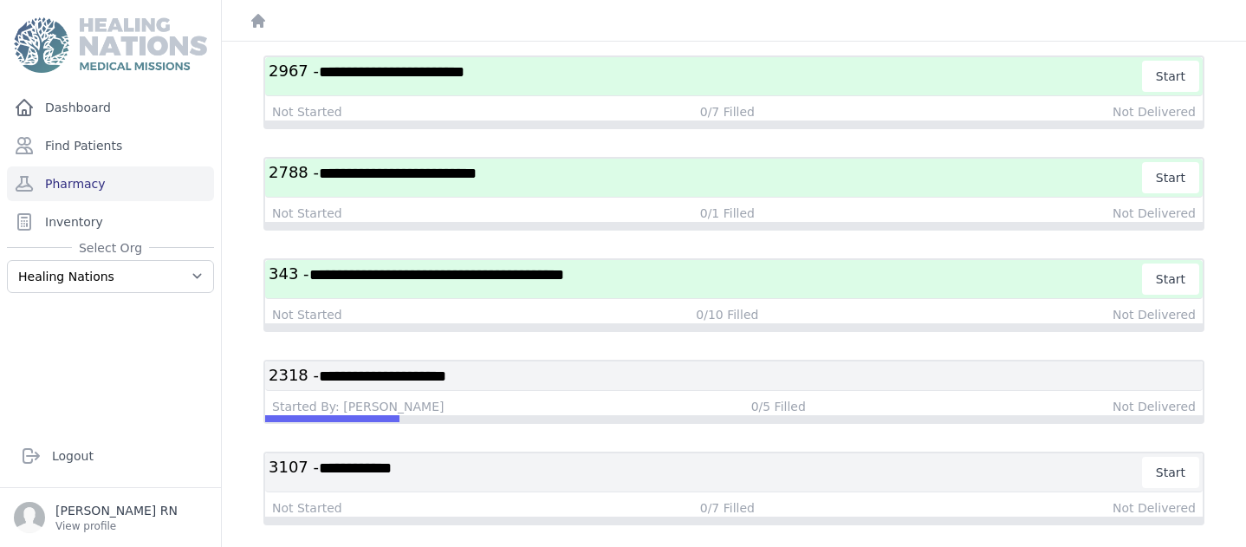
scroll to position [136, 0]
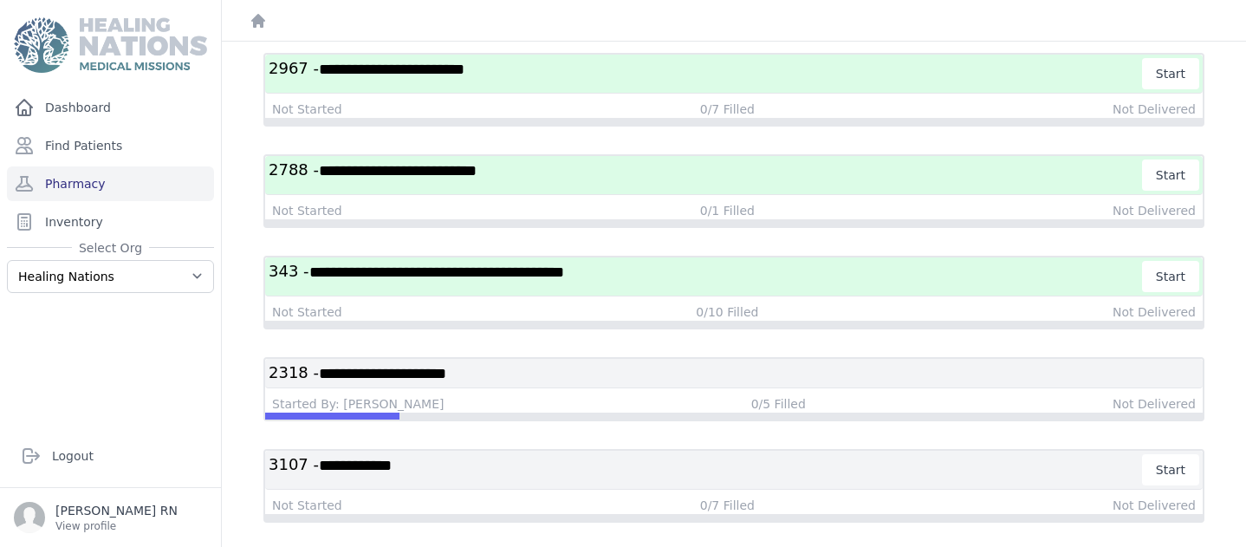
click at [486, 386] on div "**********" at bounding box center [733, 373] width 937 height 29
click at [528, 375] on h3 "**********" at bounding box center [734, 373] width 930 height 22
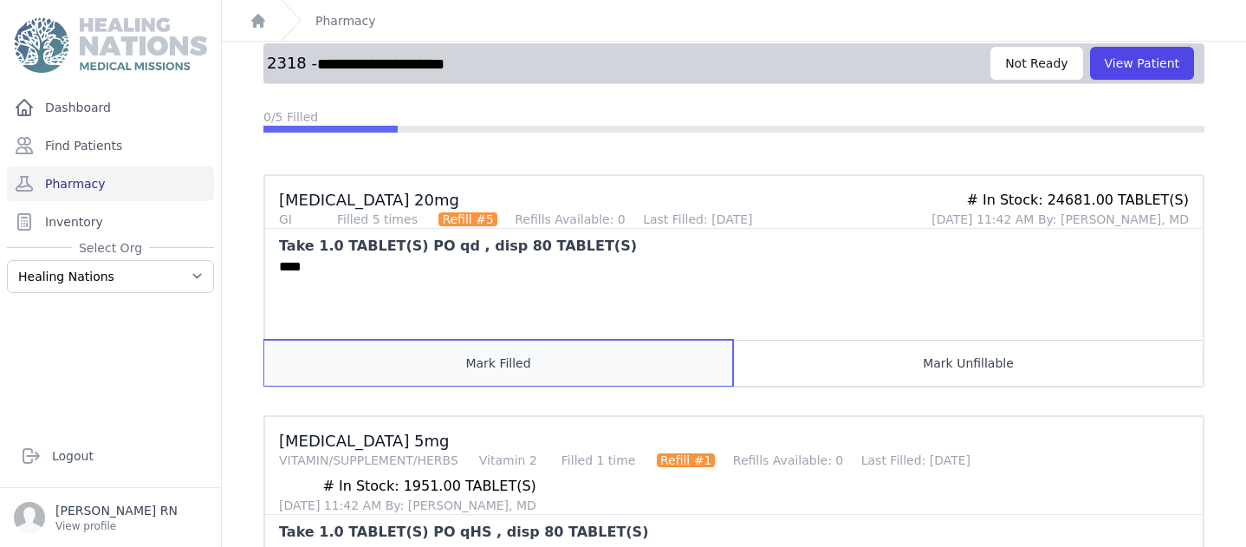
click at [507, 361] on button "Mark Filled" at bounding box center [498, 363] width 469 height 46
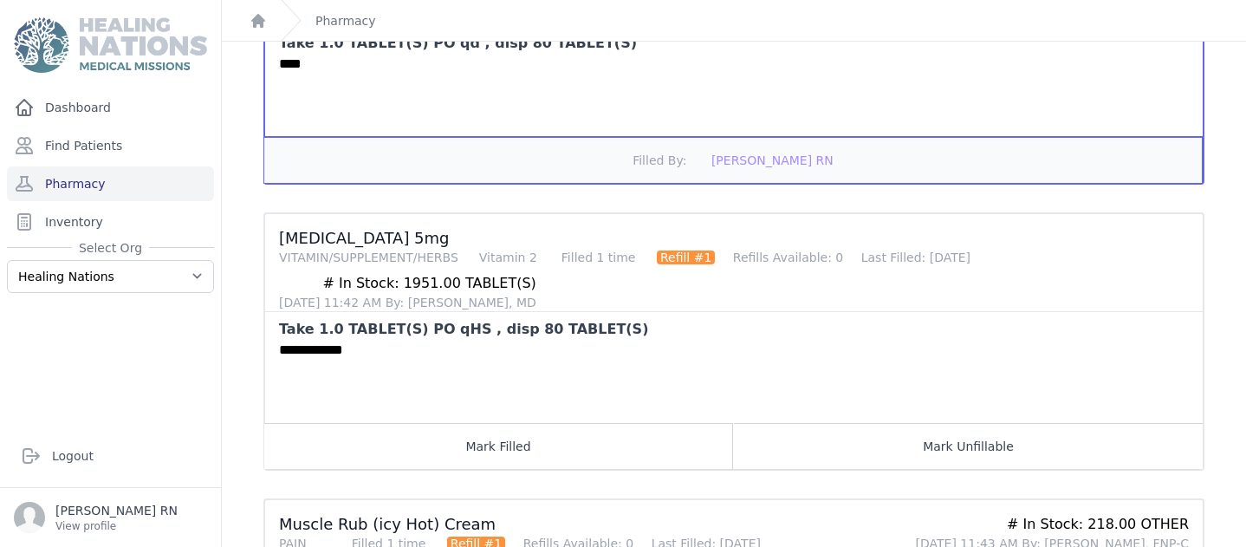
scroll to position [341, 0]
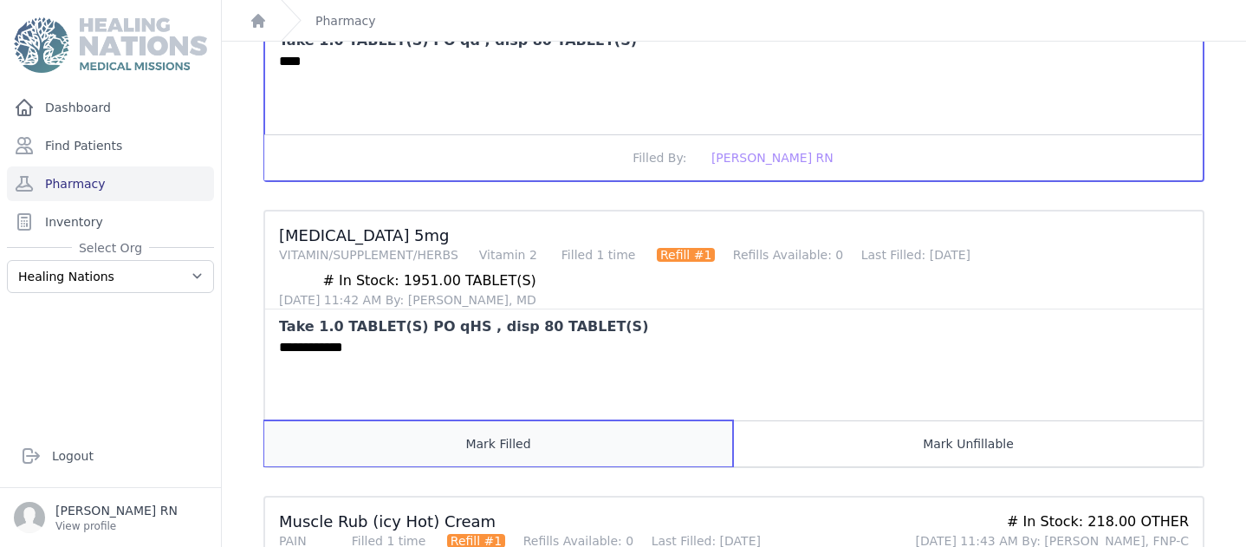
click at [448, 444] on button "Mark Filled" at bounding box center [498, 443] width 469 height 46
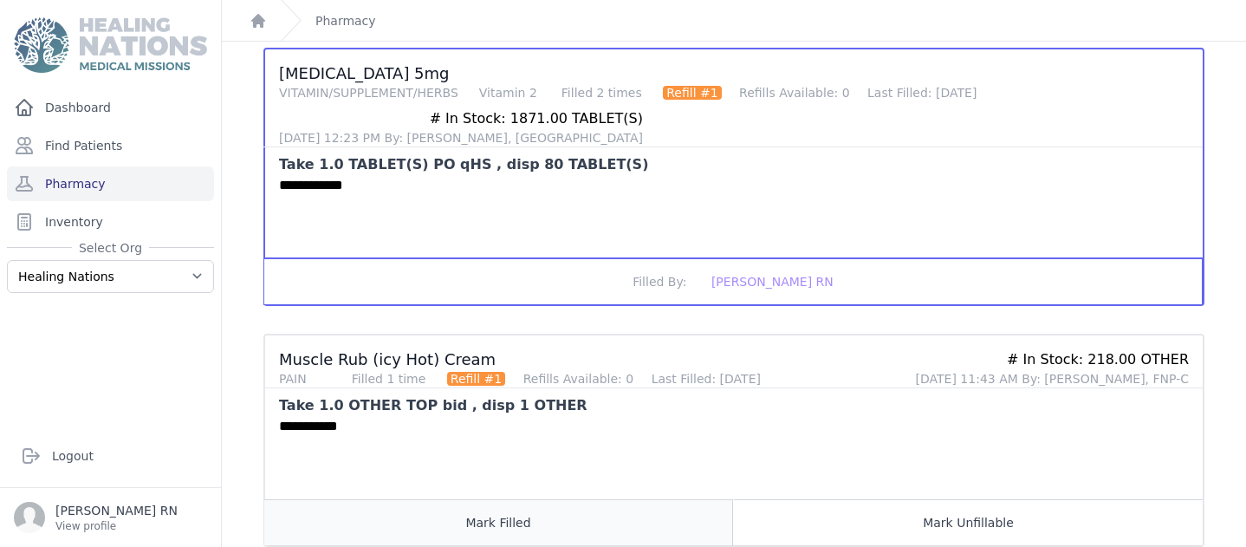
scroll to position [510, 0]
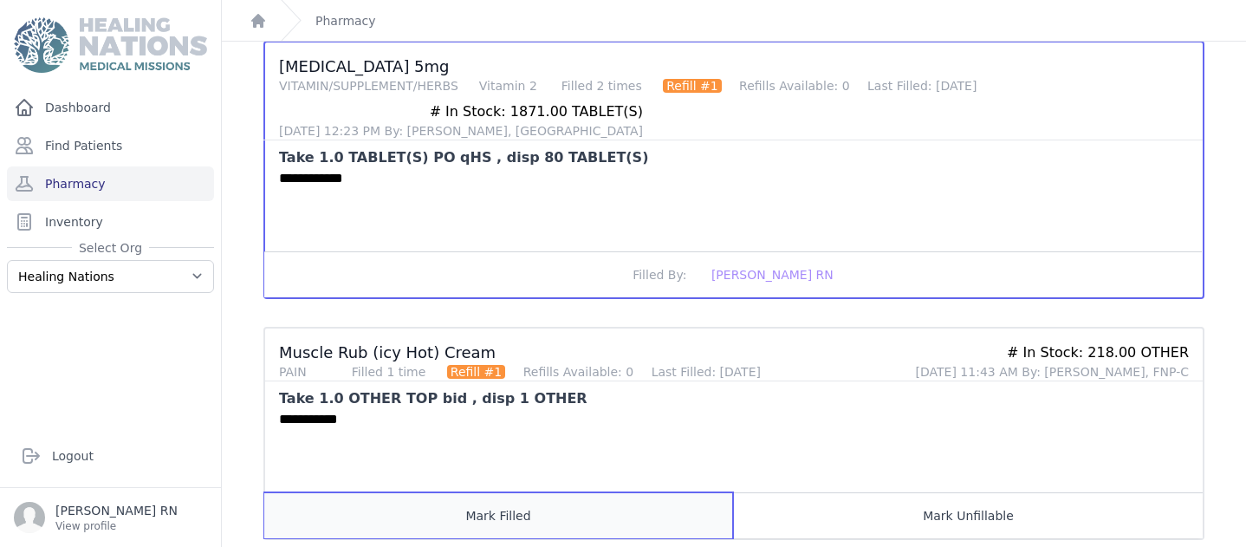
click at [489, 528] on button "Mark Filled" at bounding box center [498, 515] width 469 height 46
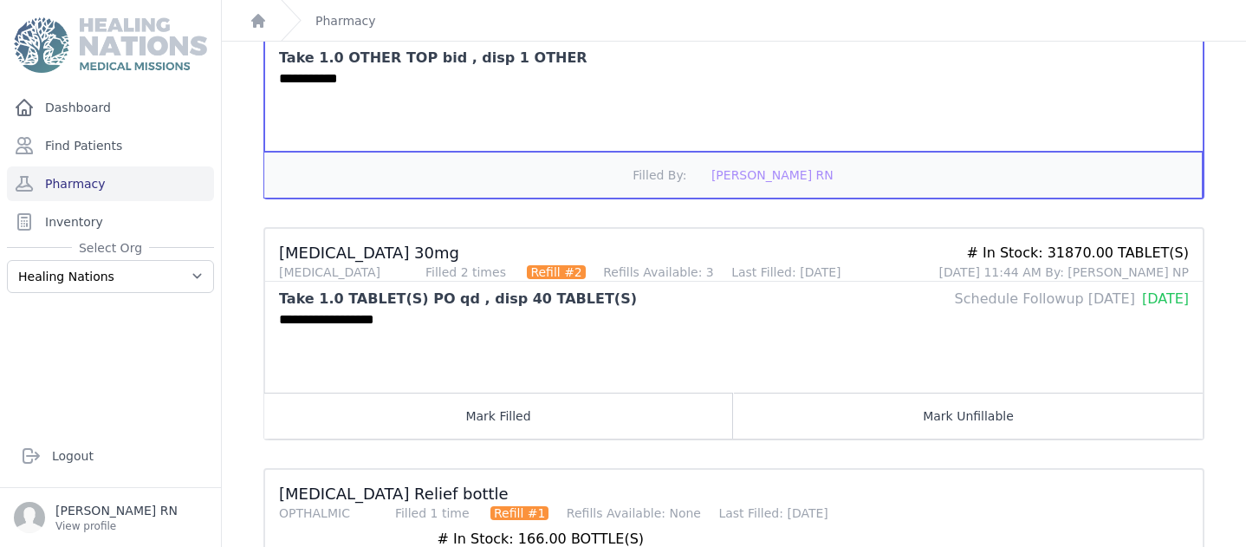
scroll to position [867, 0]
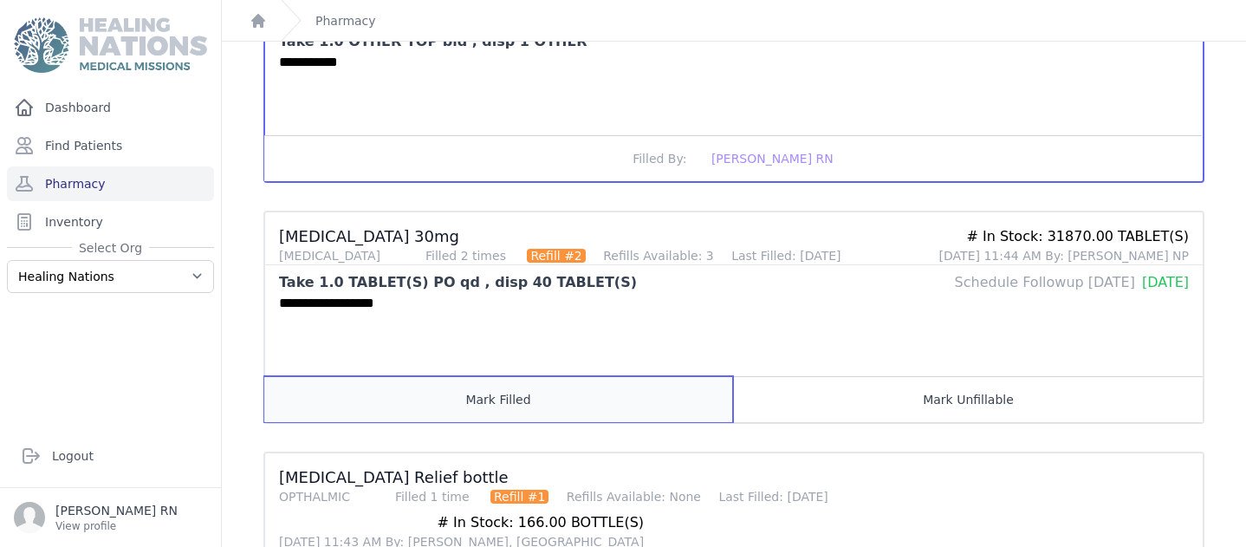
click at [496, 394] on button "Mark Filled" at bounding box center [498, 399] width 469 height 46
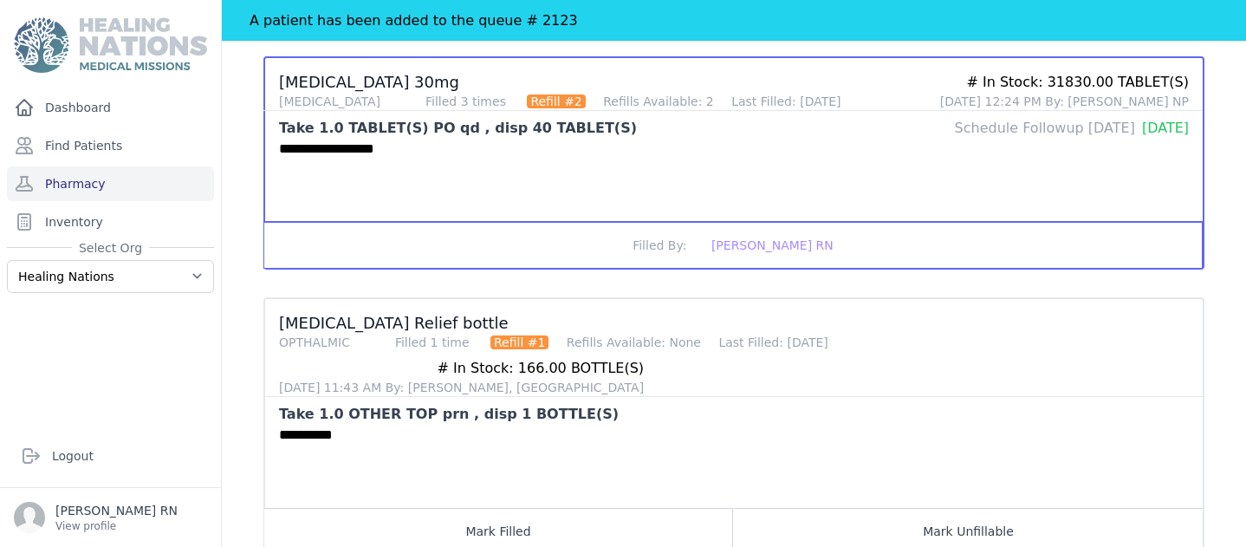
scroll to position [1068, 0]
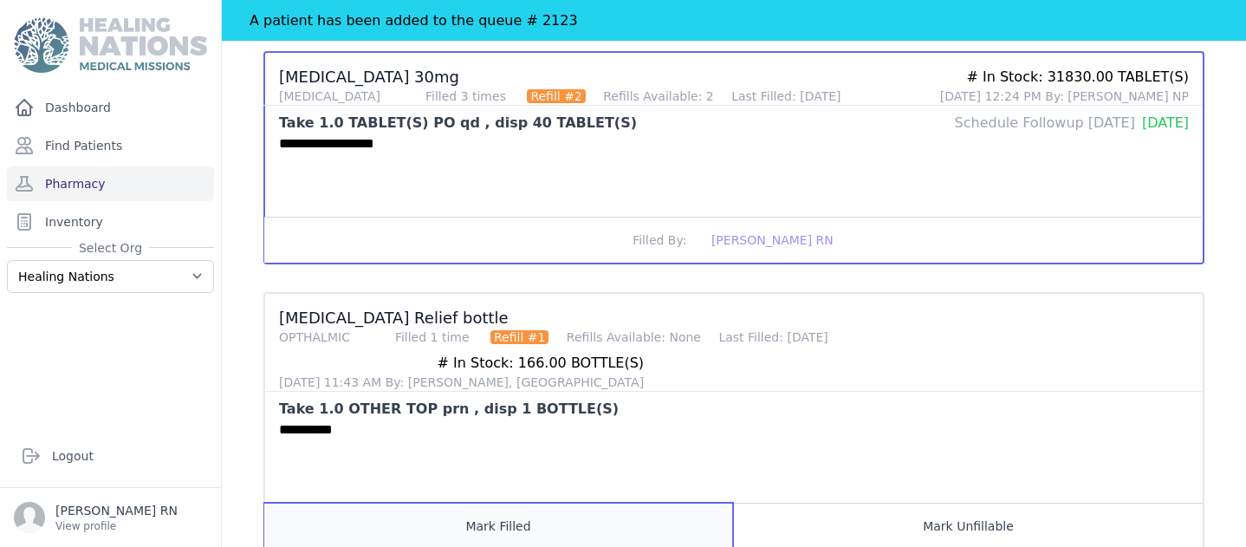
click at [478, 502] on button "Mark Filled" at bounding box center [498, 525] width 469 height 46
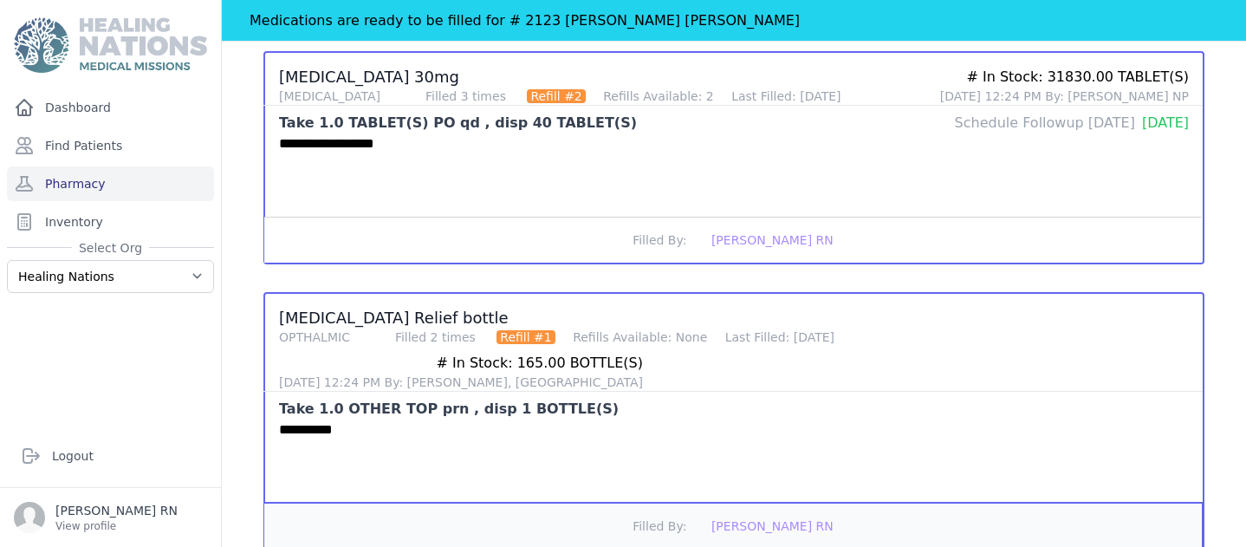
click at [617, 502] on button "Filled By: [PERSON_NAME] RN" at bounding box center [732, 525] width 937 height 46
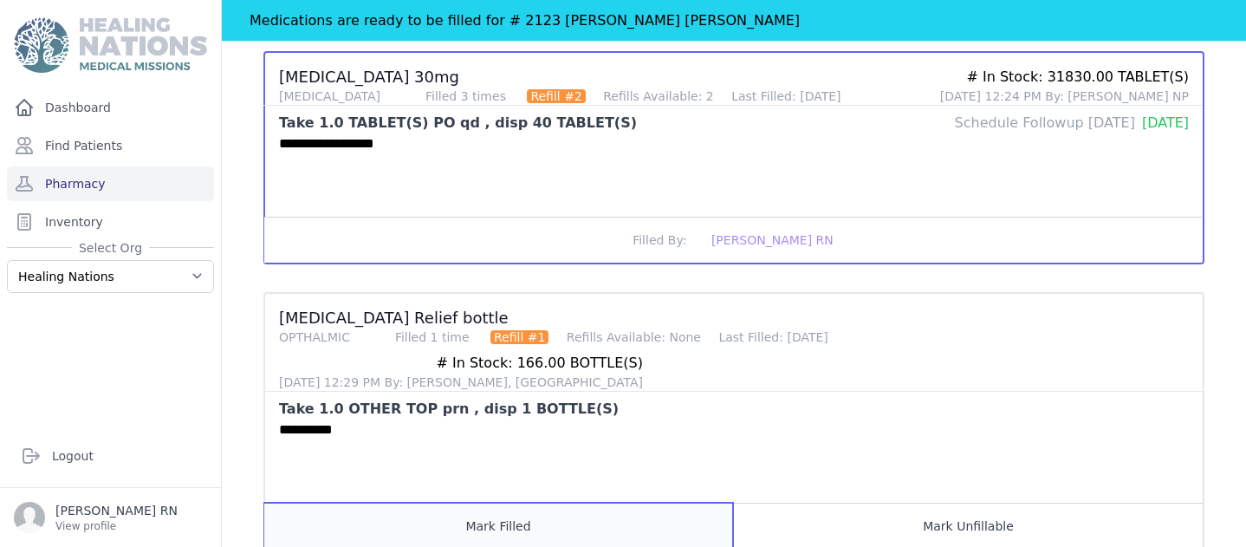
click at [621, 502] on button "Mark Filled" at bounding box center [498, 525] width 469 height 46
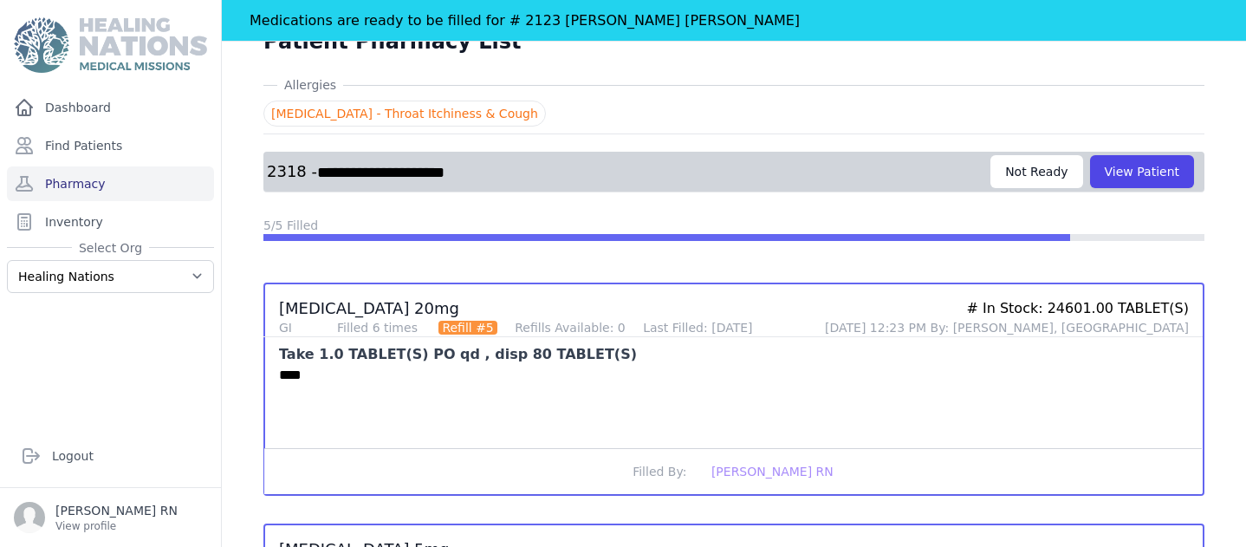
scroll to position [0, 0]
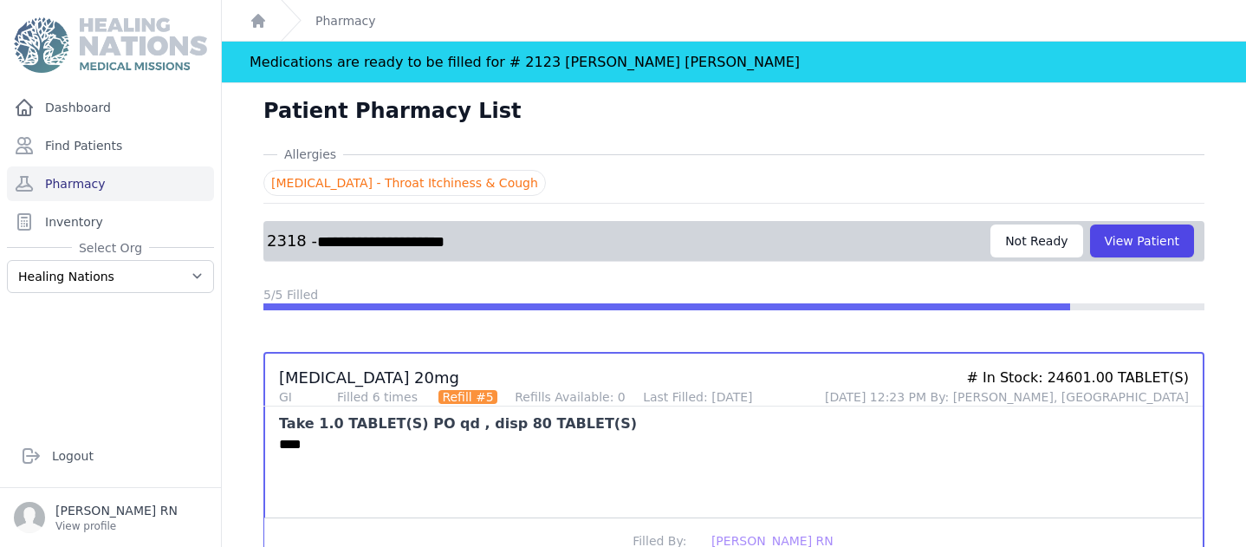
click at [1048, 241] on div "Not Ready" at bounding box center [1036, 240] width 92 height 33
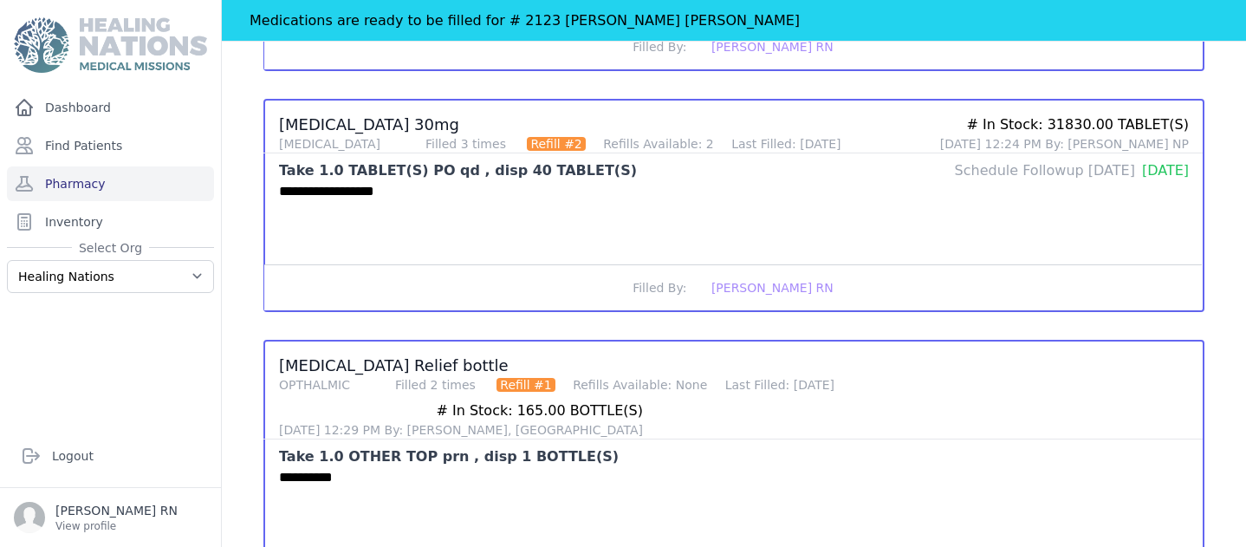
scroll to position [1068, 0]
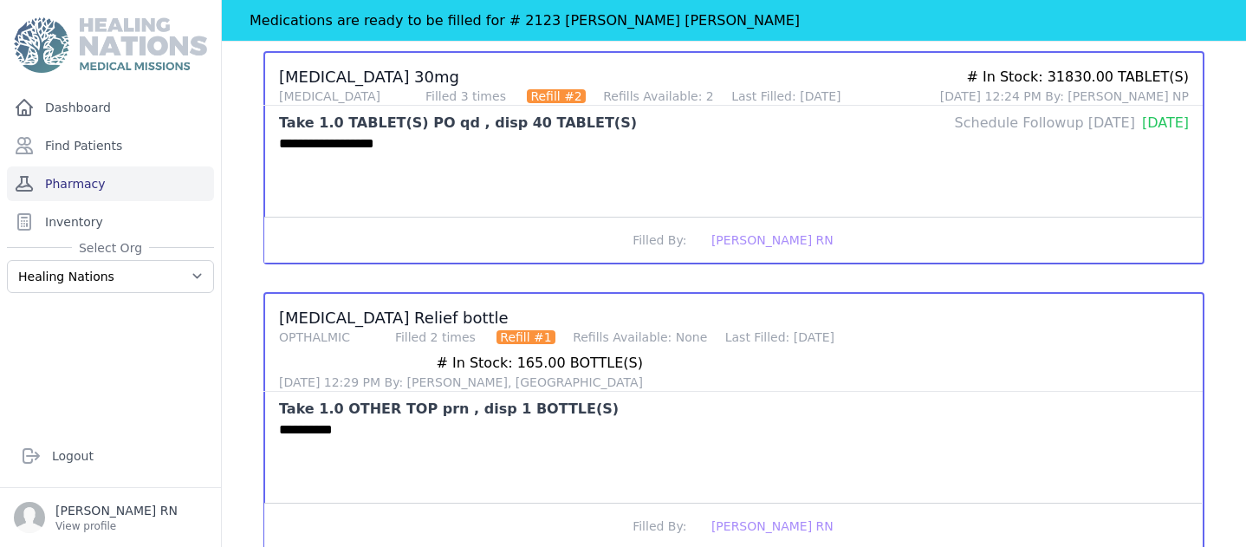
click at [76, 189] on link "Pharmacy" at bounding box center [110, 183] width 207 height 35
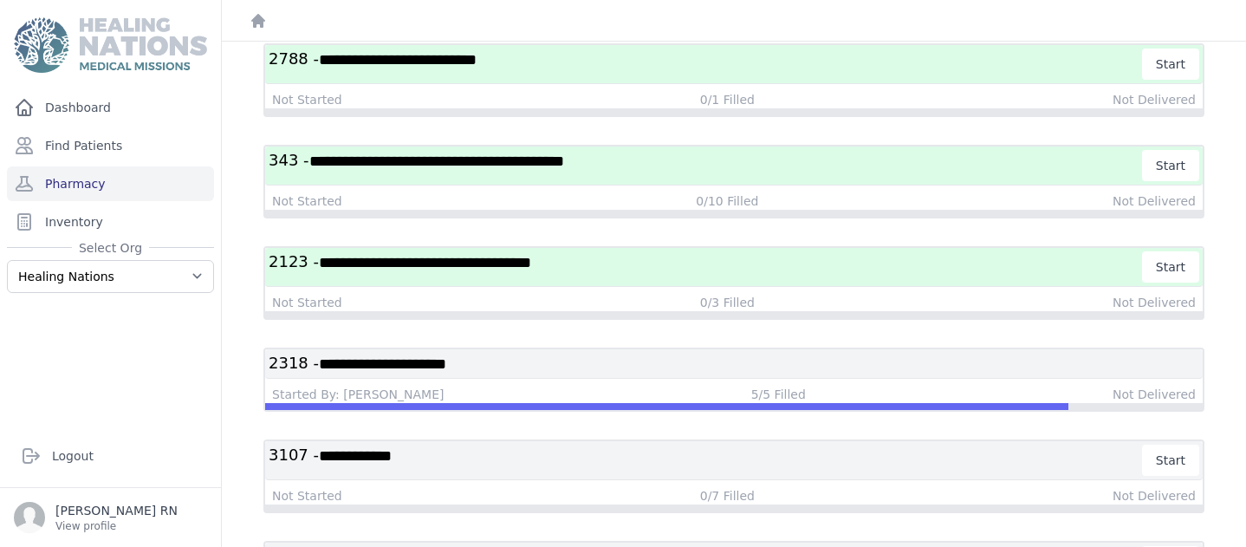
scroll to position [244, 0]
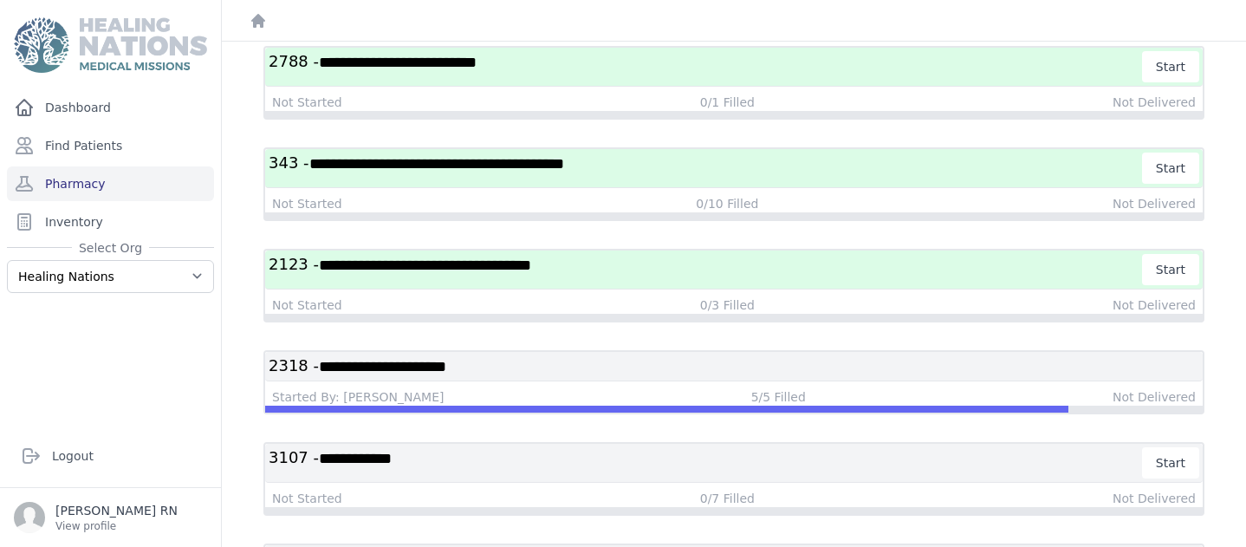
click at [535, 364] on h3 "**********" at bounding box center [734, 366] width 930 height 22
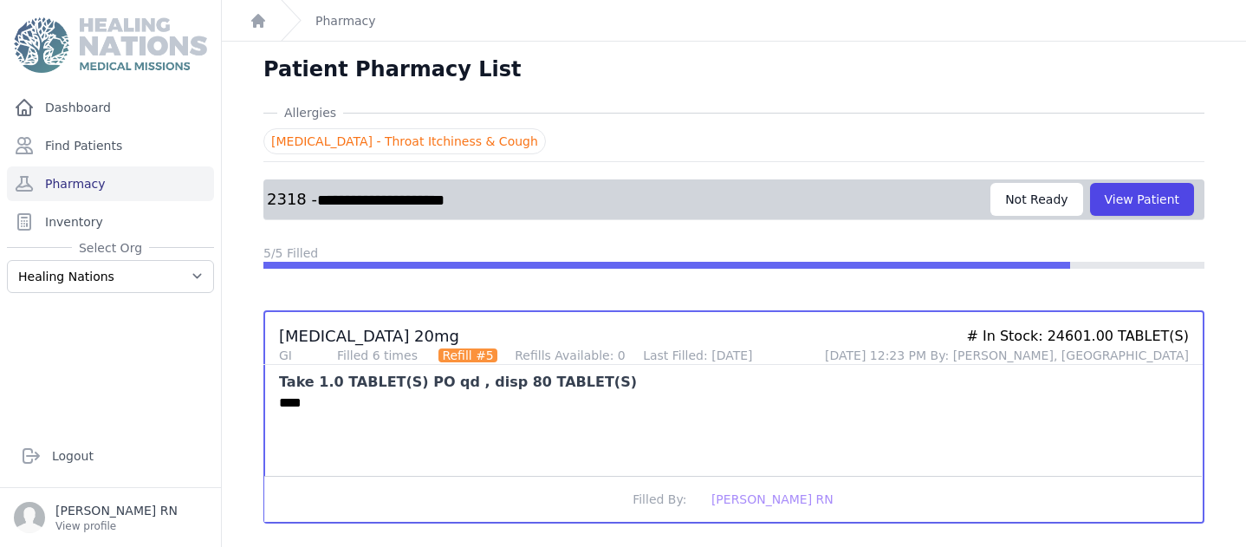
click at [1035, 207] on div "Not Ready" at bounding box center [1036, 199] width 92 height 33
click at [77, 179] on link "Pharmacy" at bounding box center [110, 183] width 207 height 35
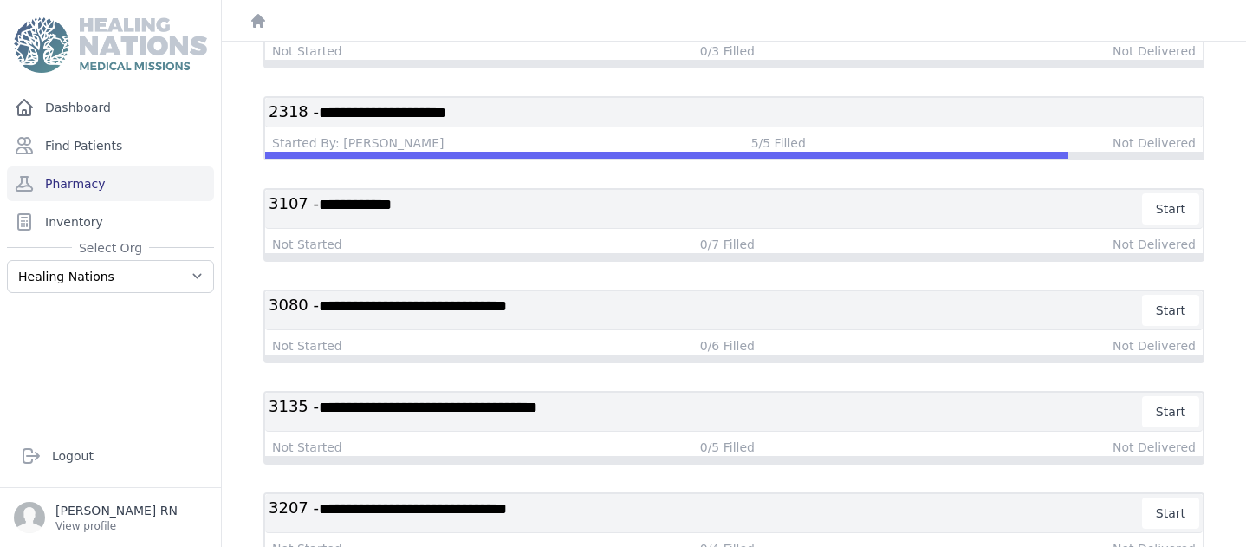
scroll to position [496, 0]
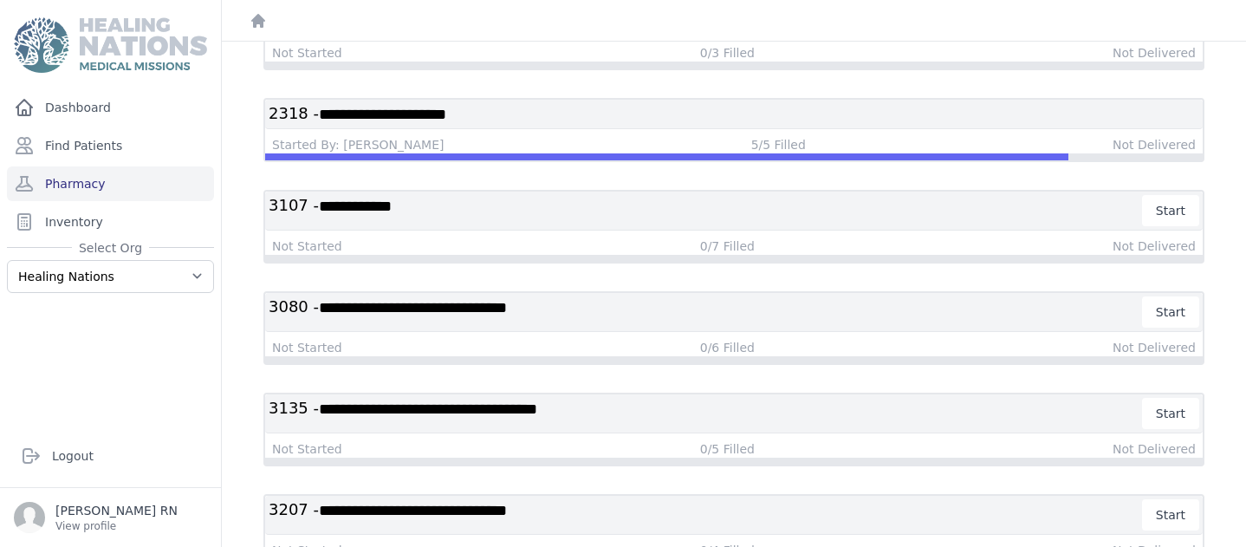
click at [382, 120] on span "**********" at bounding box center [382, 115] width 127 height 16
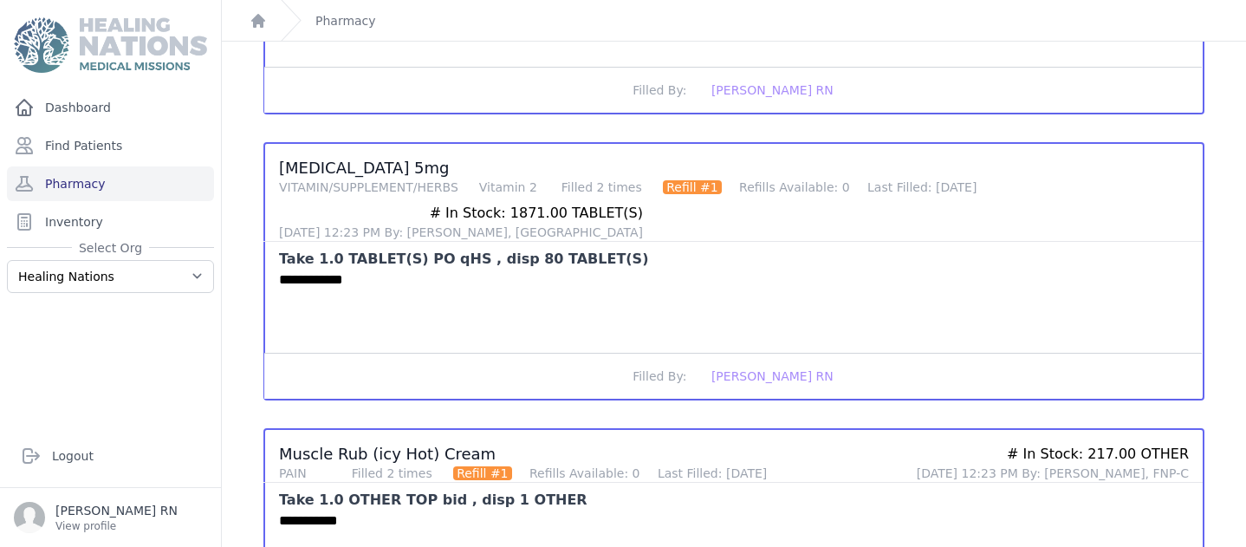
scroll to position [415, 0]
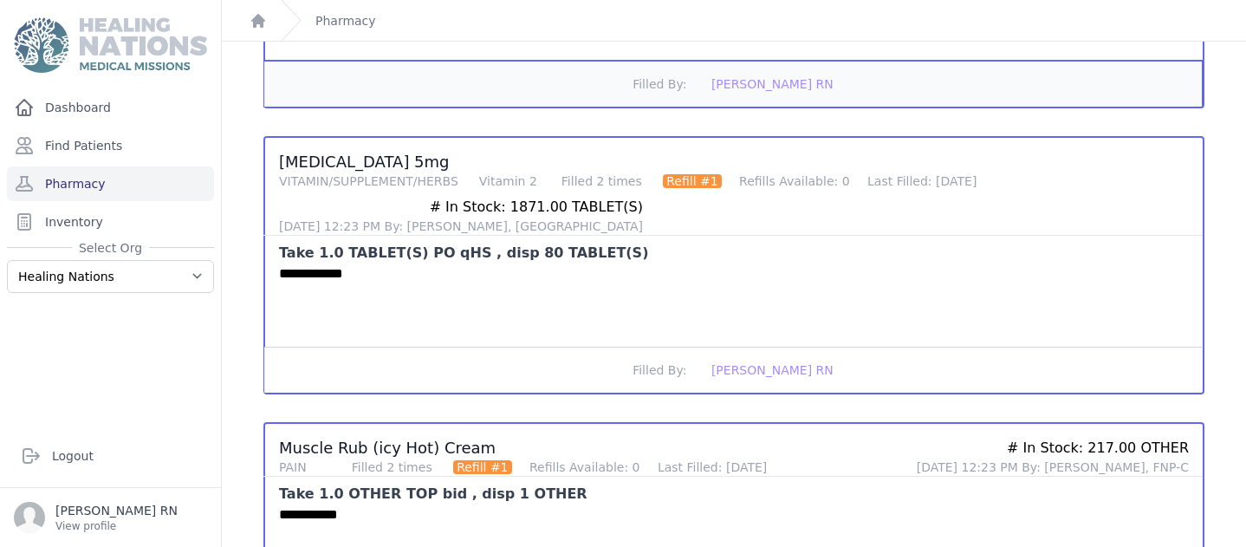
click at [368, 88] on button "Filled By: [PERSON_NAME] RN" at bounding box center [732, 84] width 937 height 46
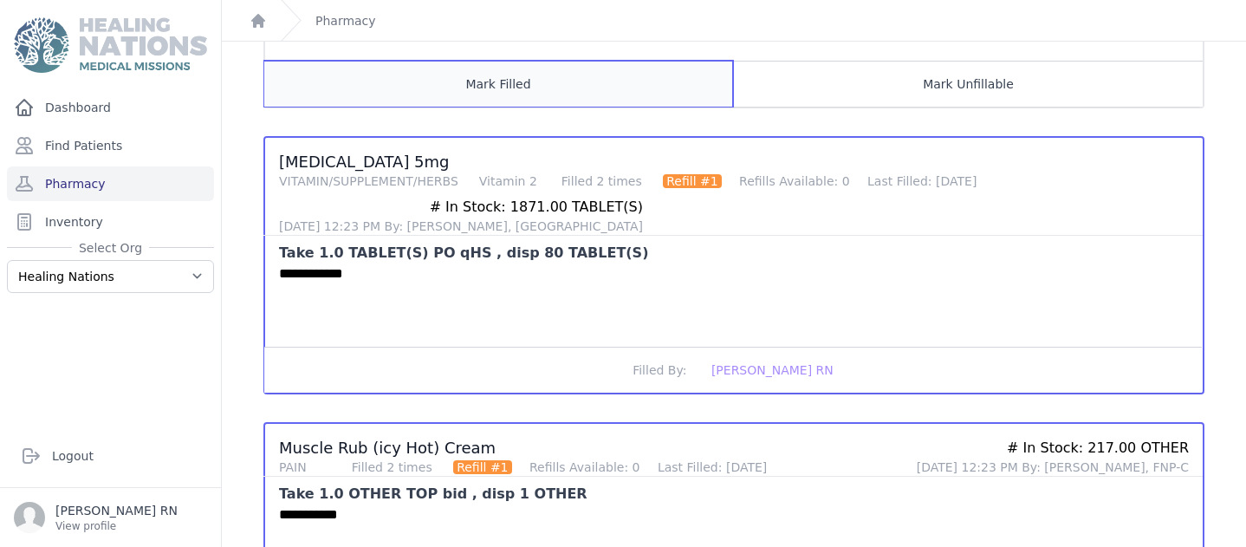
click at [368, 88] on button "Mark Filled" at bounding box center [498, 84] width 469 height 46
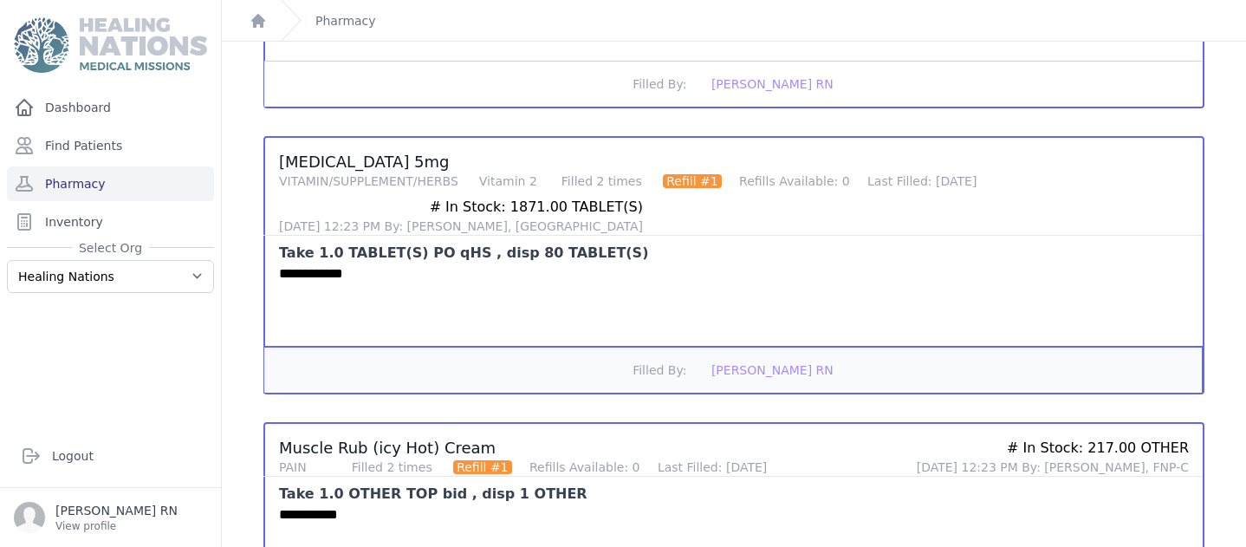
click at [499, 353] on button "Filled By: [PERSON_NAME] RN" at bounding box center [732, 370] width 937 height 46
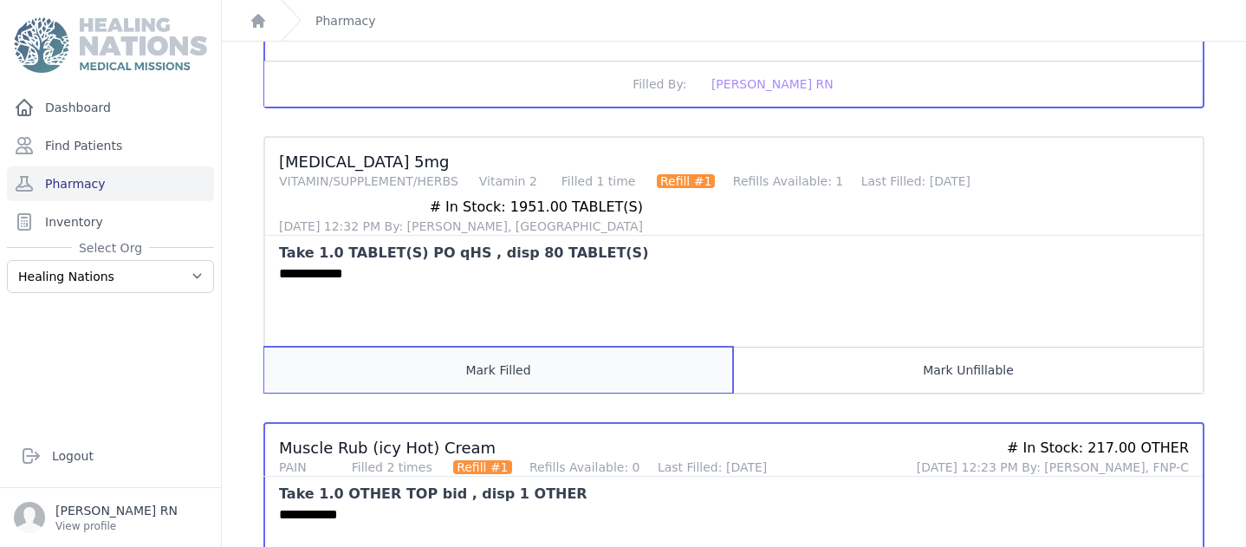
click at [499, 353] on button "Mark Filled" at bounding box center [498, 370] width 469 height 46
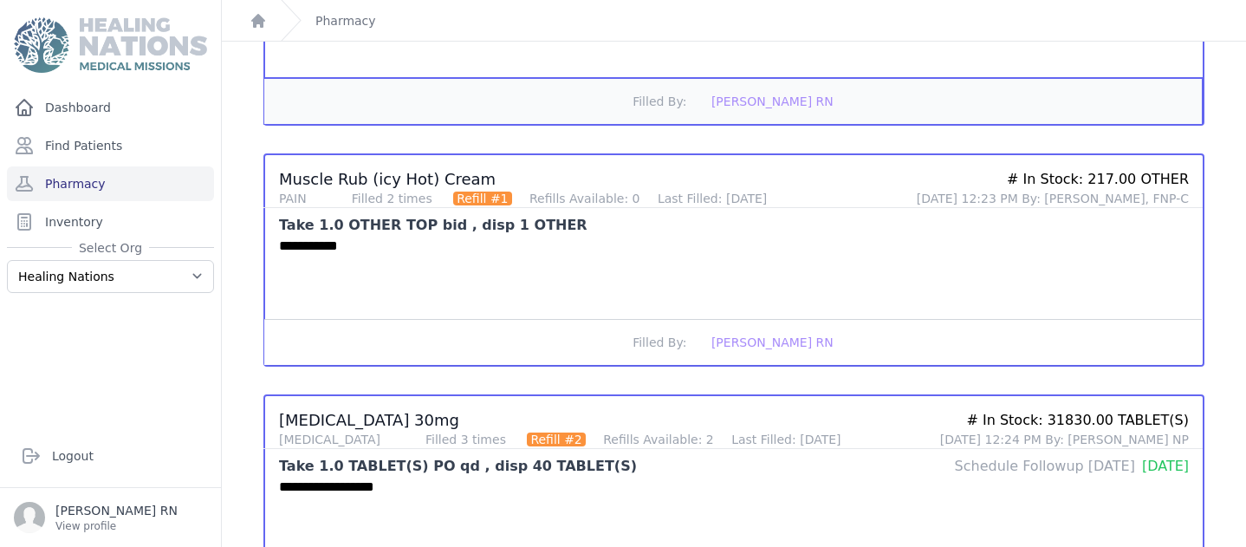
scroll to position [685, 0]
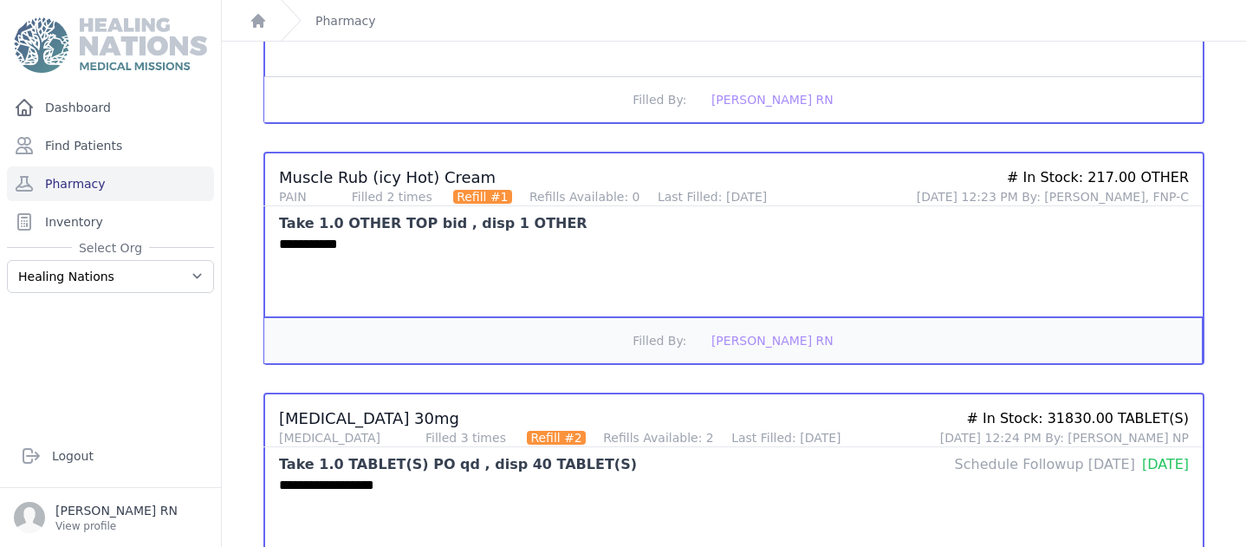
click at [505, 339] on button "Filled By: [PERSON_NAME] RN" at bounding box center [732, 340] width 937 height 46
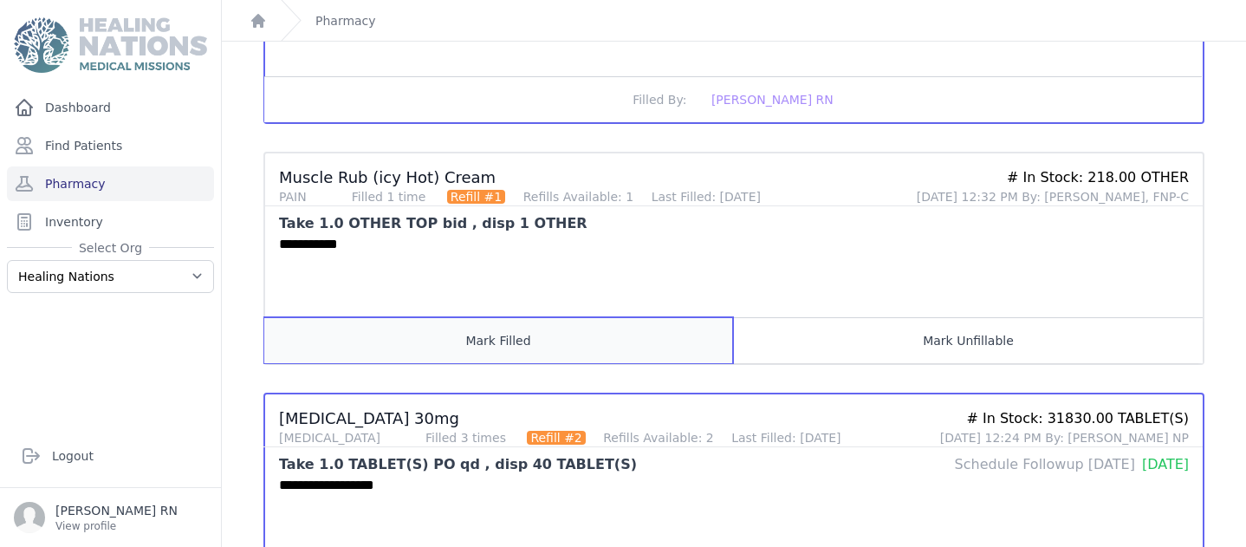
click at [505, 339] on button "Mark Filled" at bounding box center [498, 340] width 469 height 46
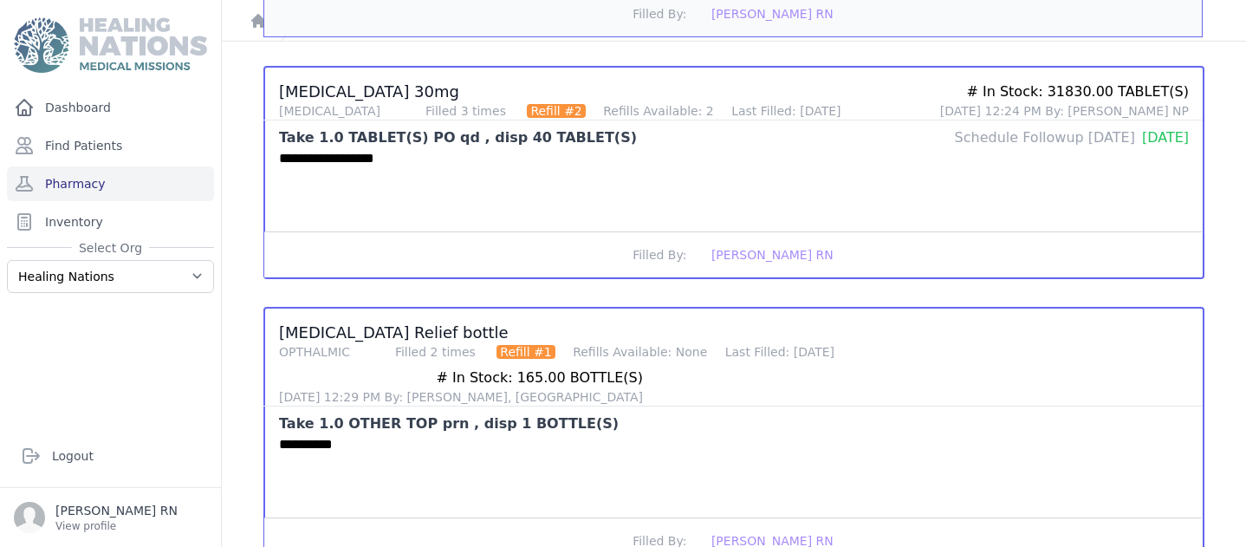
scroll to position [1027, 0]
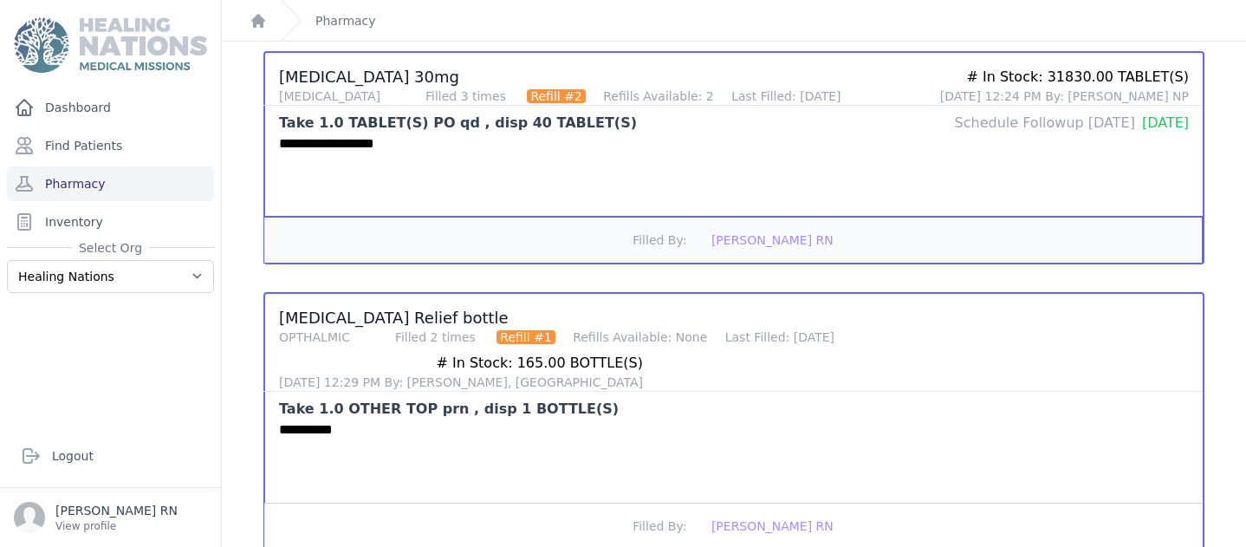
click at [549, 241] on button "Filled By: [PERSON_NAME] RN" at bounding box center [732, 240] width 937 height 46
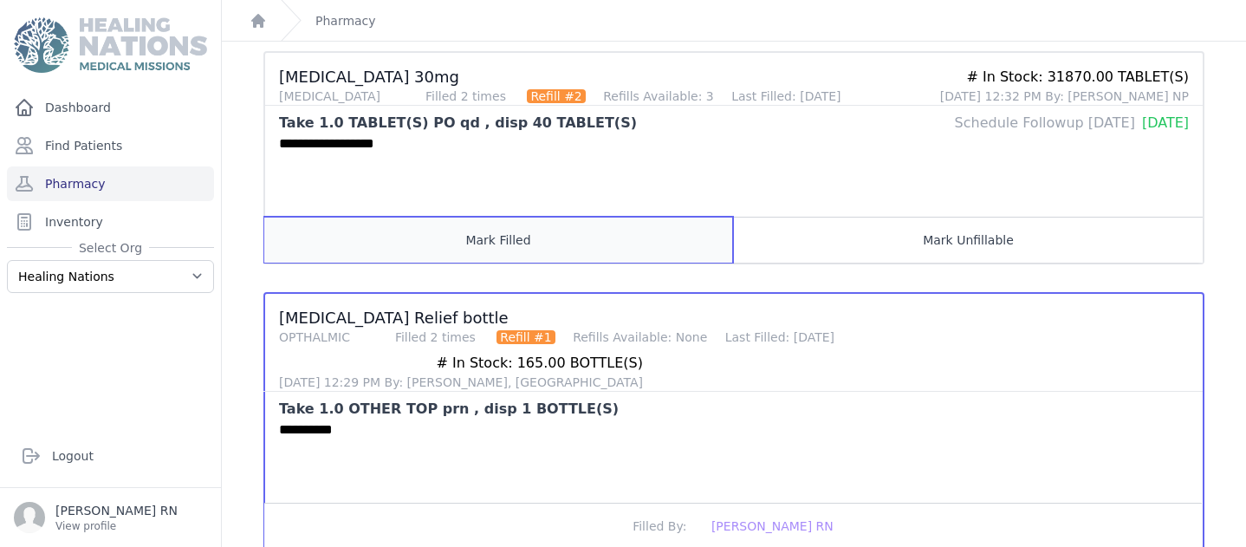
click at [549, 241] on button "Mark Filled" at bounding box center [498, 240] width 469 height 46
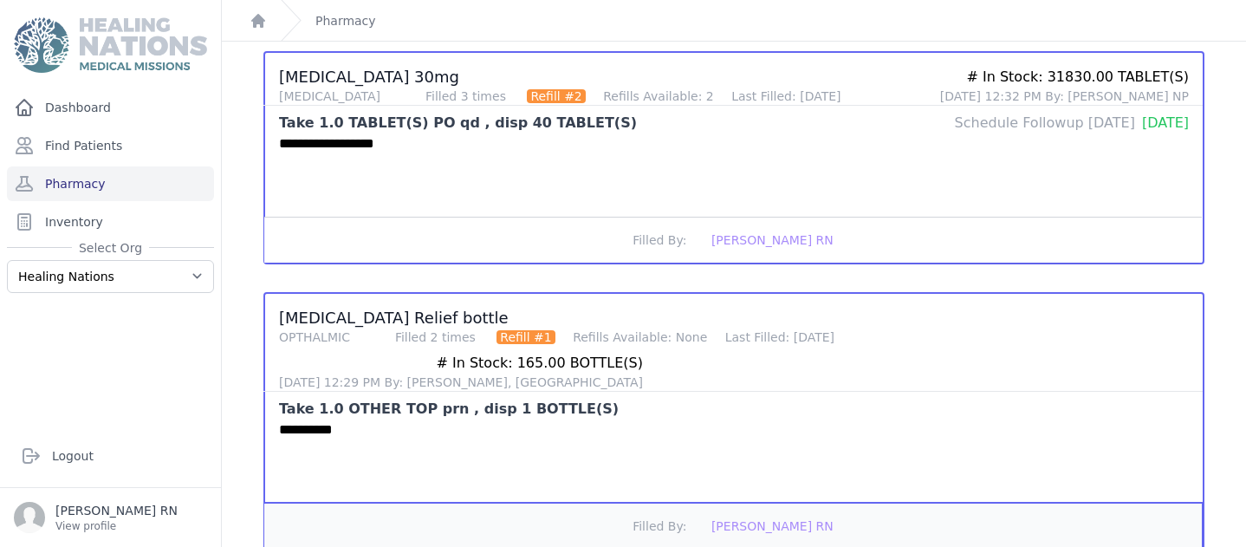
click at [596, 502] on button "Filled By: [PERSON_NAME] RN" at bounding box center [732, 525] width 937 height 46
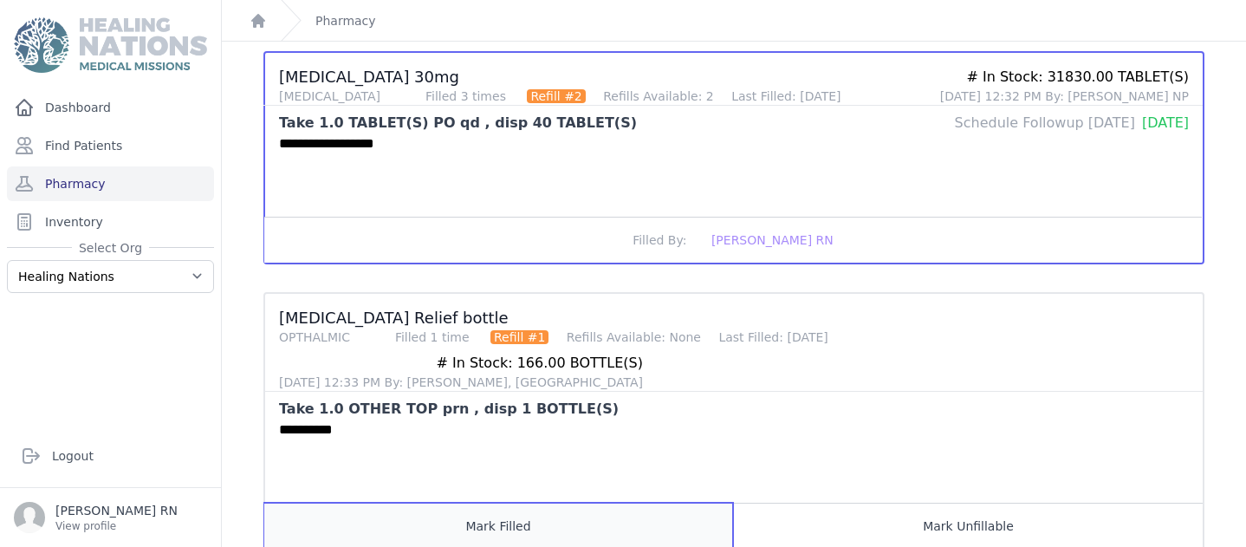
click at [596, 502] on button "Mark Filled" at bounding box center [498, 525] width 469 height 46
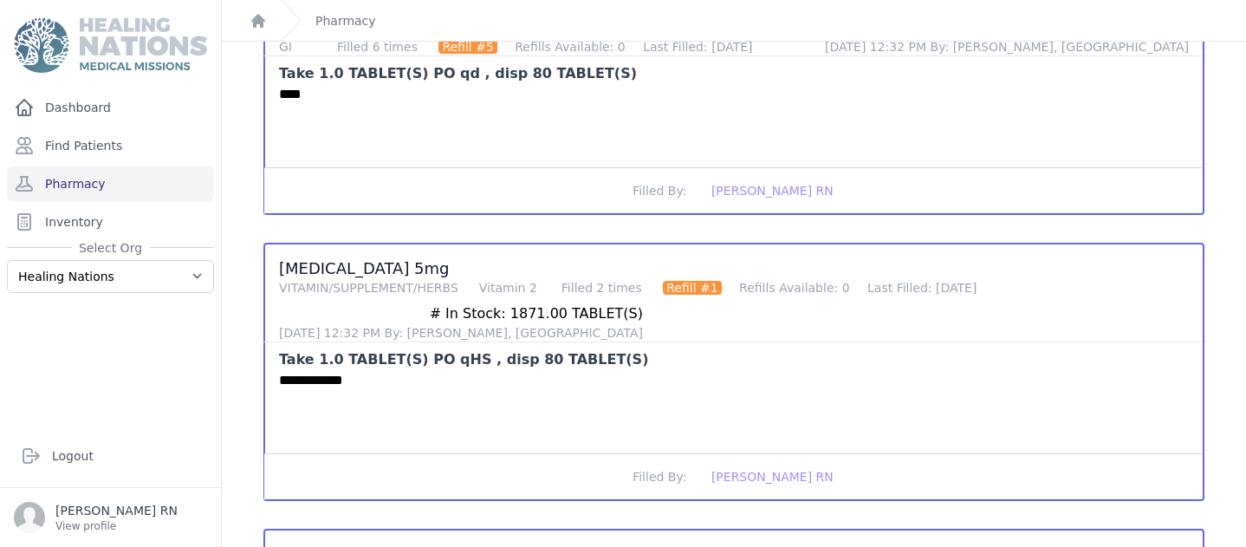
scroll to position [0, 0]
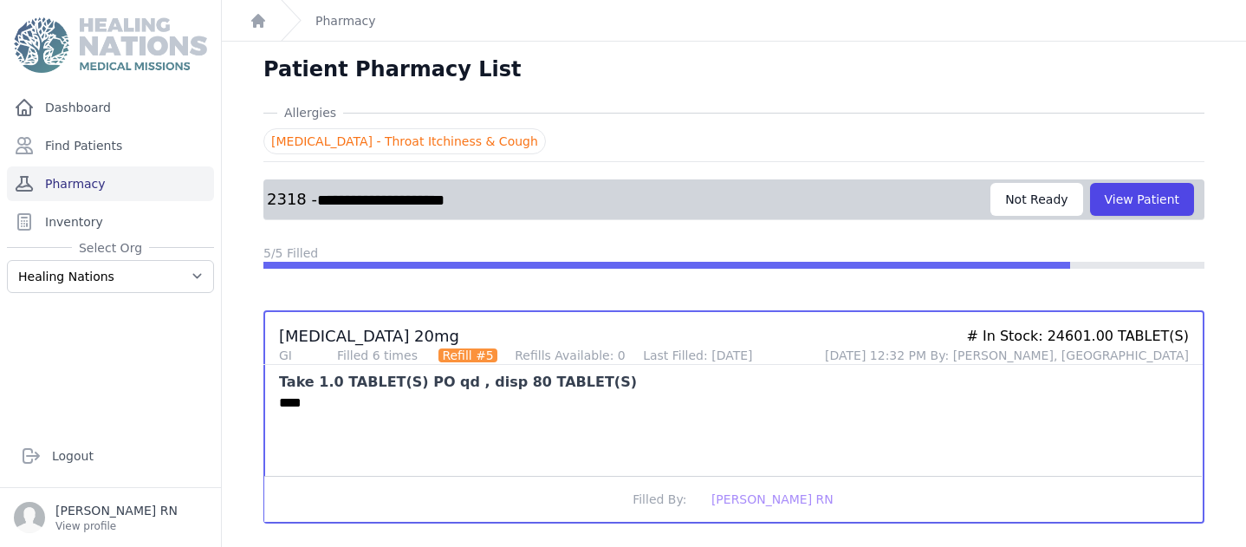
click at [71, 185] on link "Pharmacy" at bounding box center [110, 183] width 207 height 35
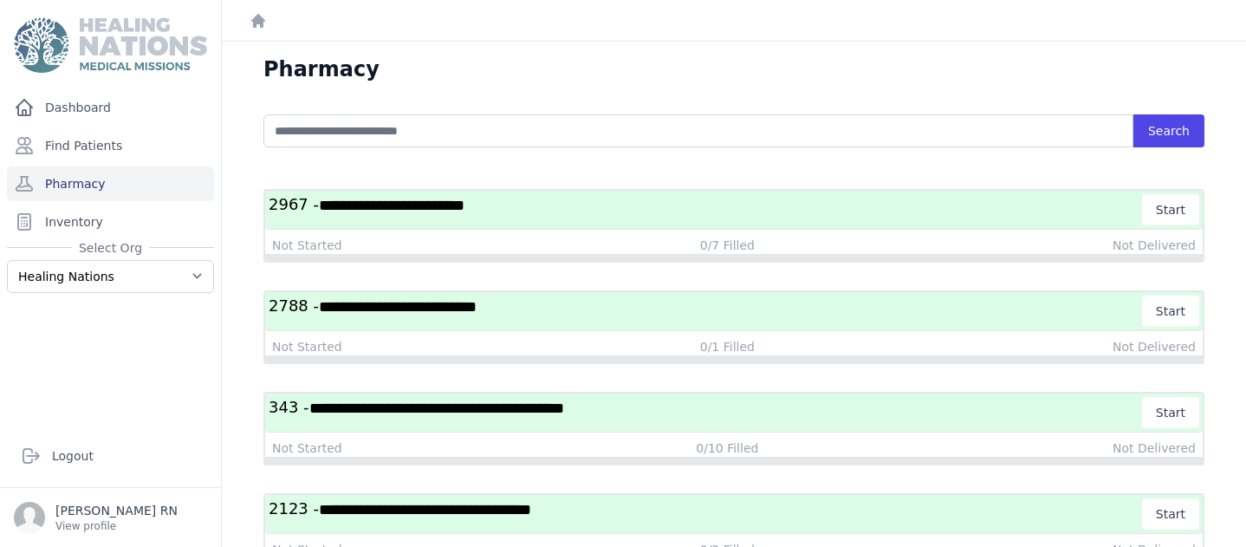
click at [489, 410] on span "**********" at bounding box center [436, 408] width 255 height 16
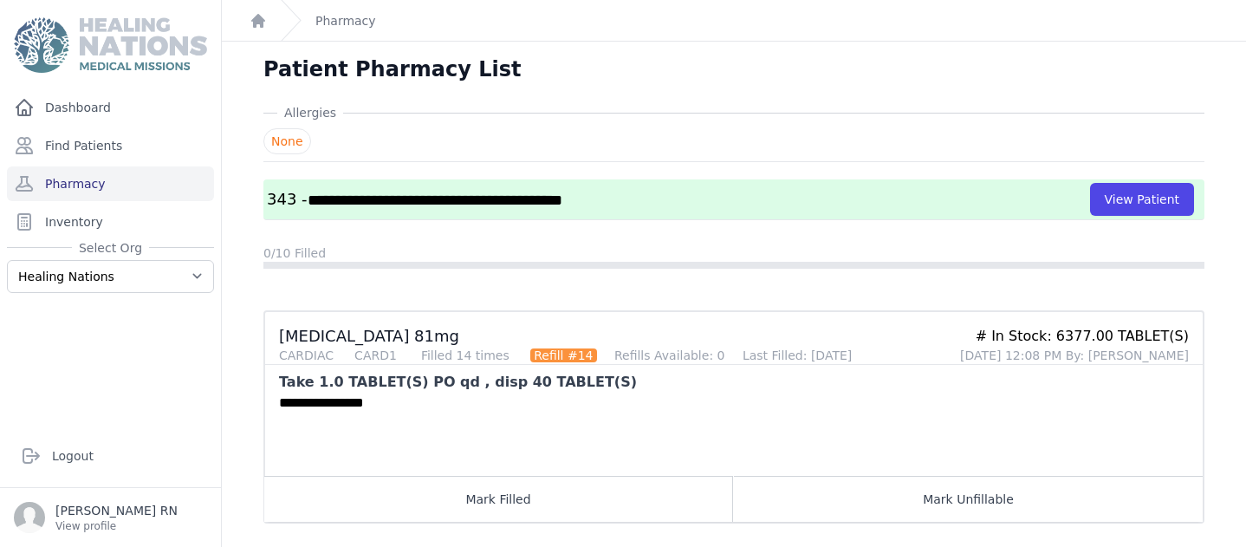
click at [489, 410] on div "**********" at bounding box center [727, 433] width 924 height 83
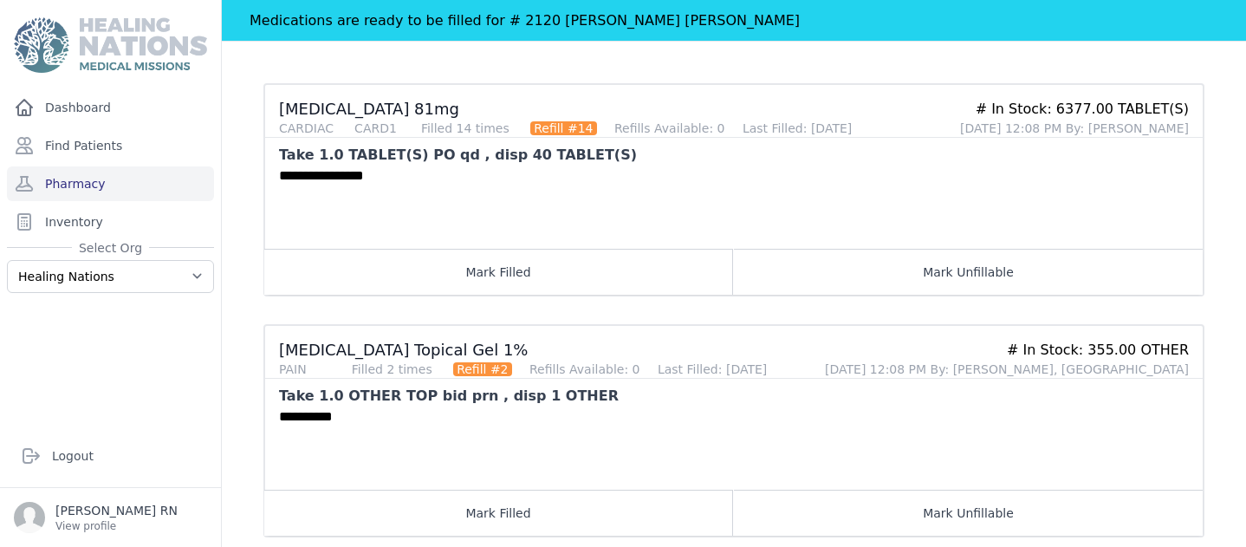
scroll to position [274, 0]
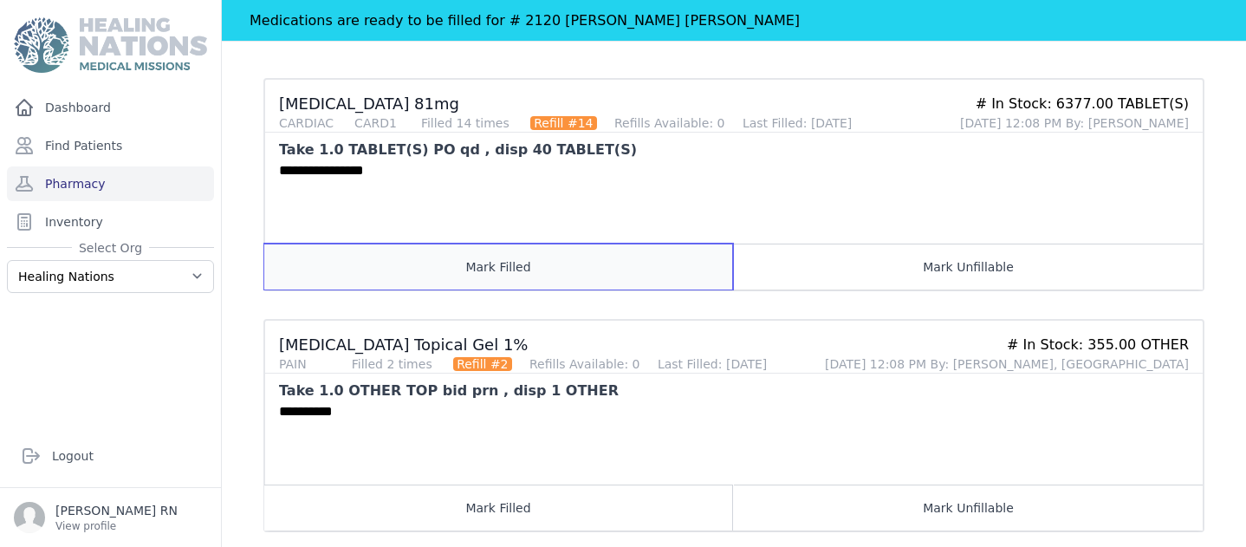
click at [671, 276] on button "Mark Filled" at bounding box center [498, 266] width 469 height 46
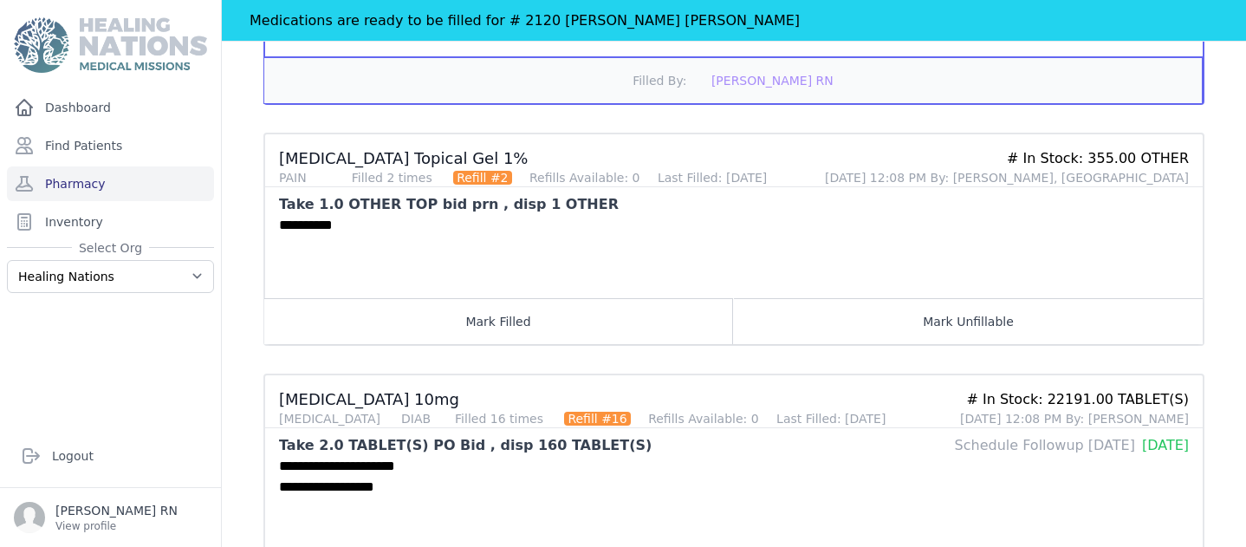
scroll to position [466, 0]
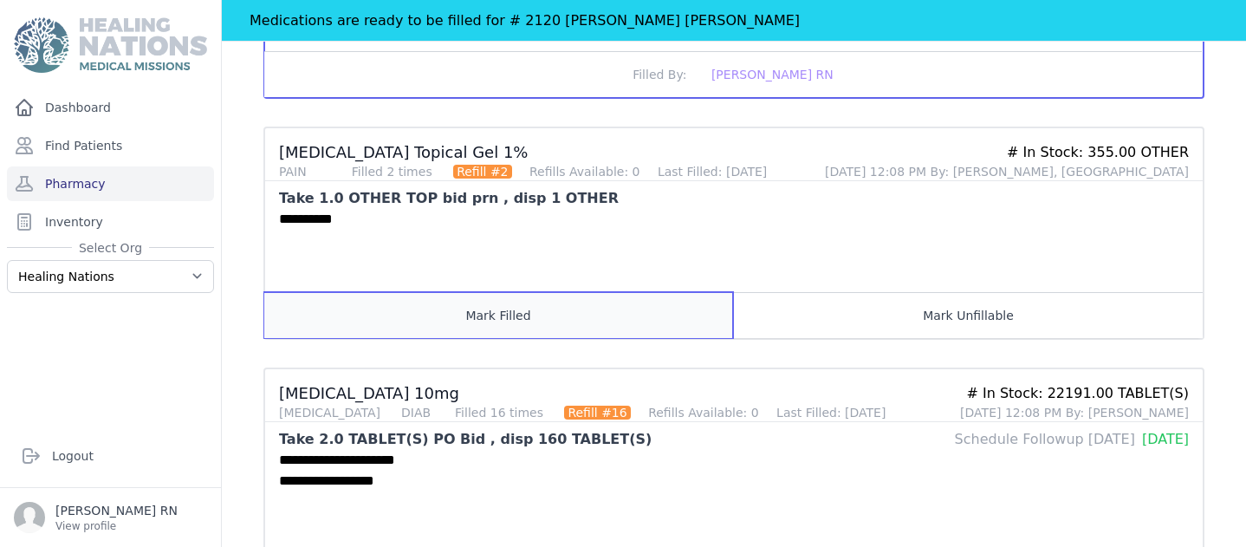
click at [605, 317] on button "Mark Filled" at bounding box center [498, 315] width 469 height 46
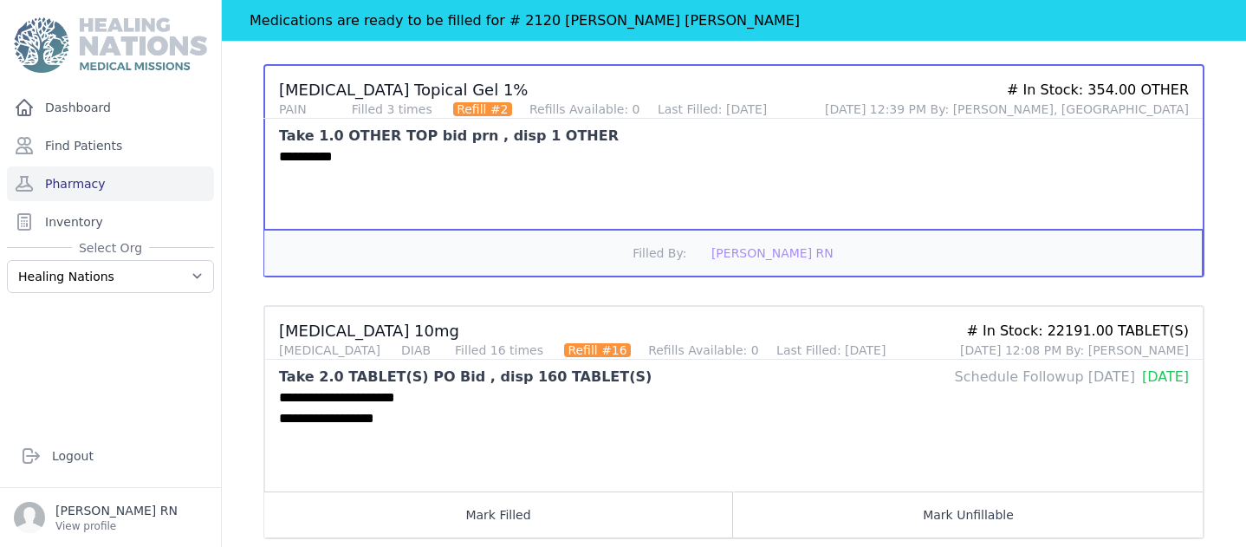
scroll to position [543, 0]
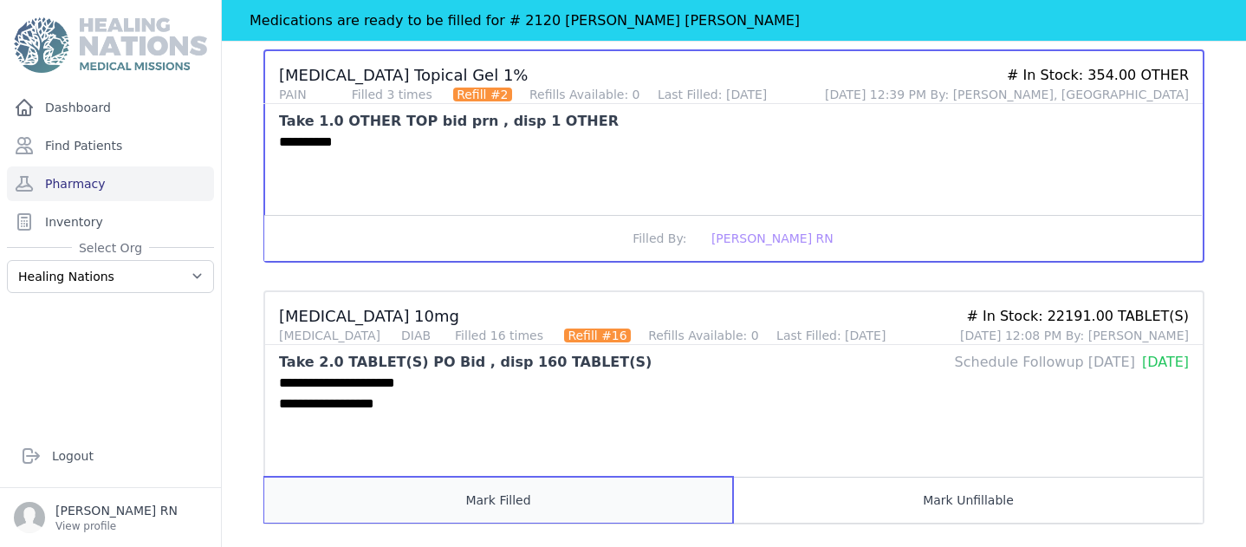
click at [532, 500] on button "Mark Filled" at bounding box center [498, 499] width 469 height 46
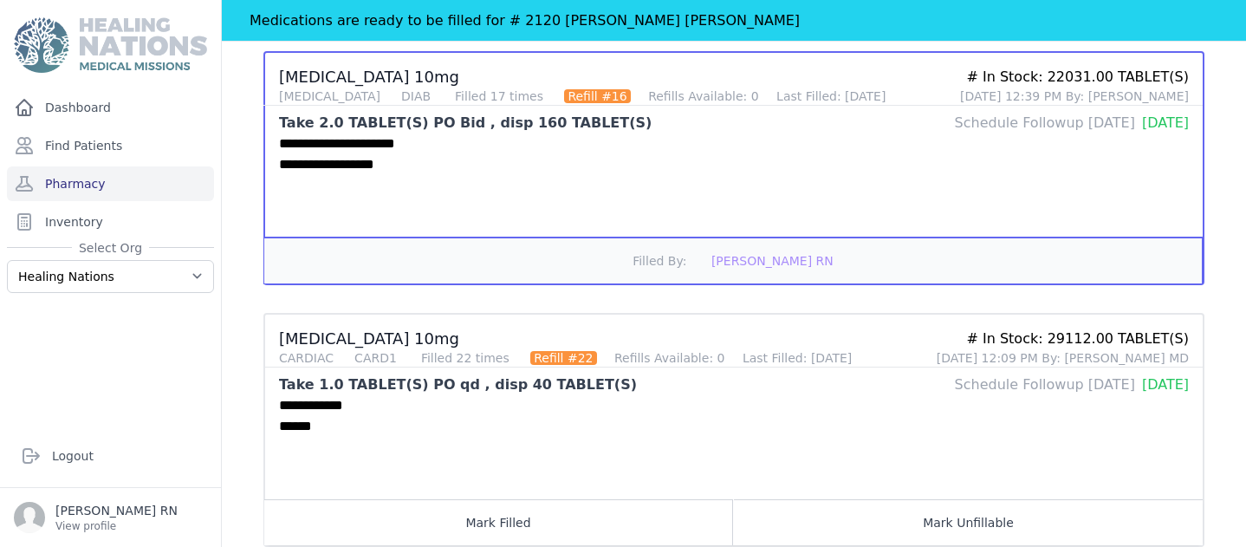
scroll to position [792, 0]
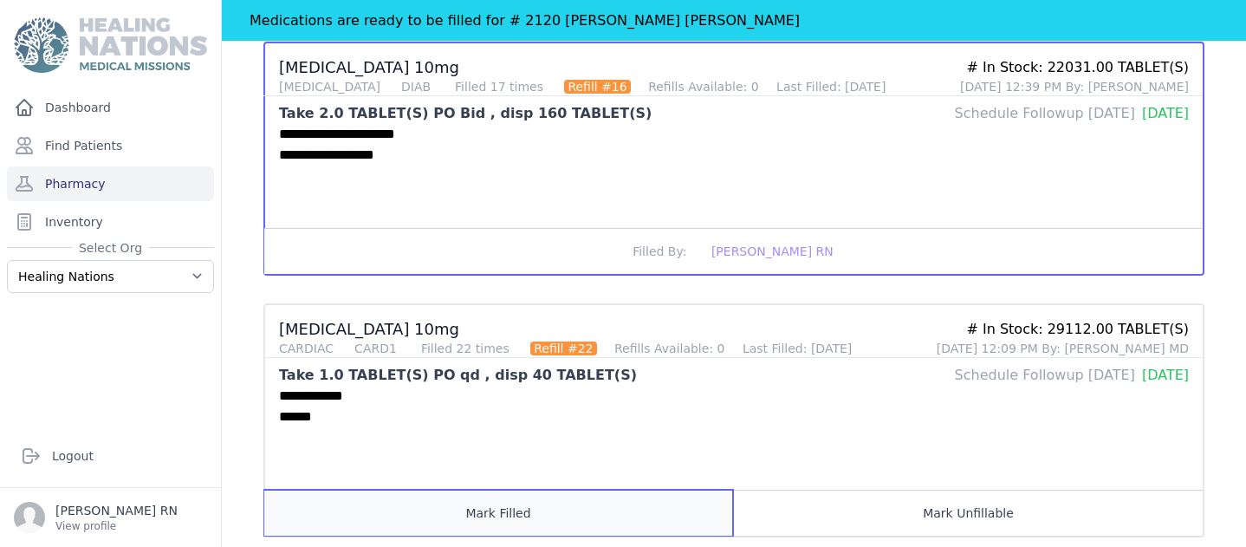
click at [521, 519] on button "Mark Filled" at bounding box center [498, 512] width 469 height 46
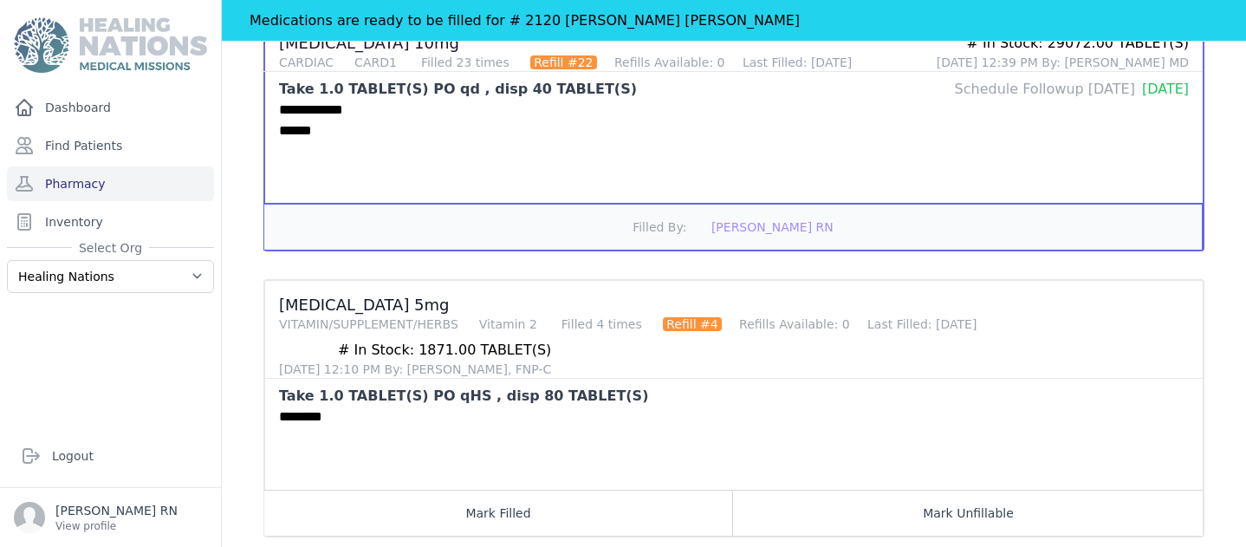
scroll to position [1079, 0]
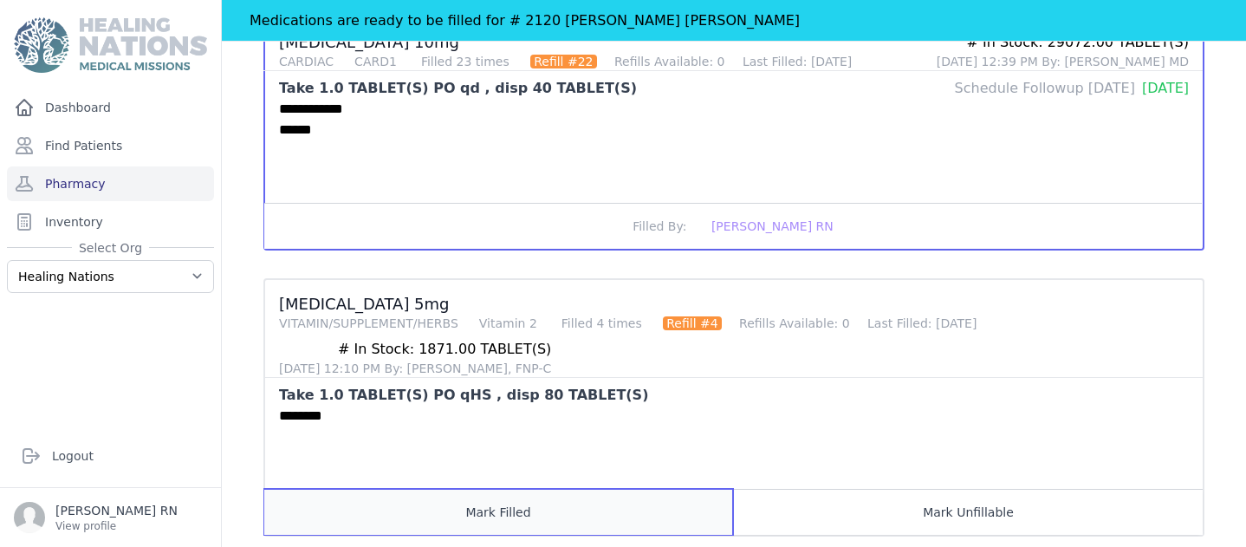
click at [521, 518] on button "Mark Filled" at bounding box center [498, 512] width 469 height 46
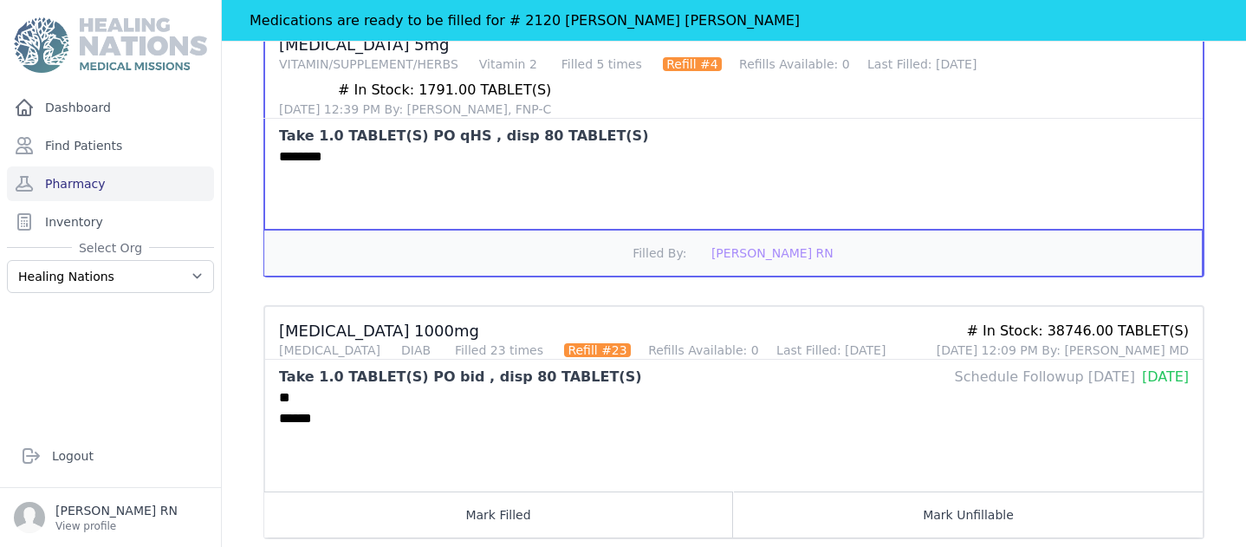
scroll to position [1353, 0]
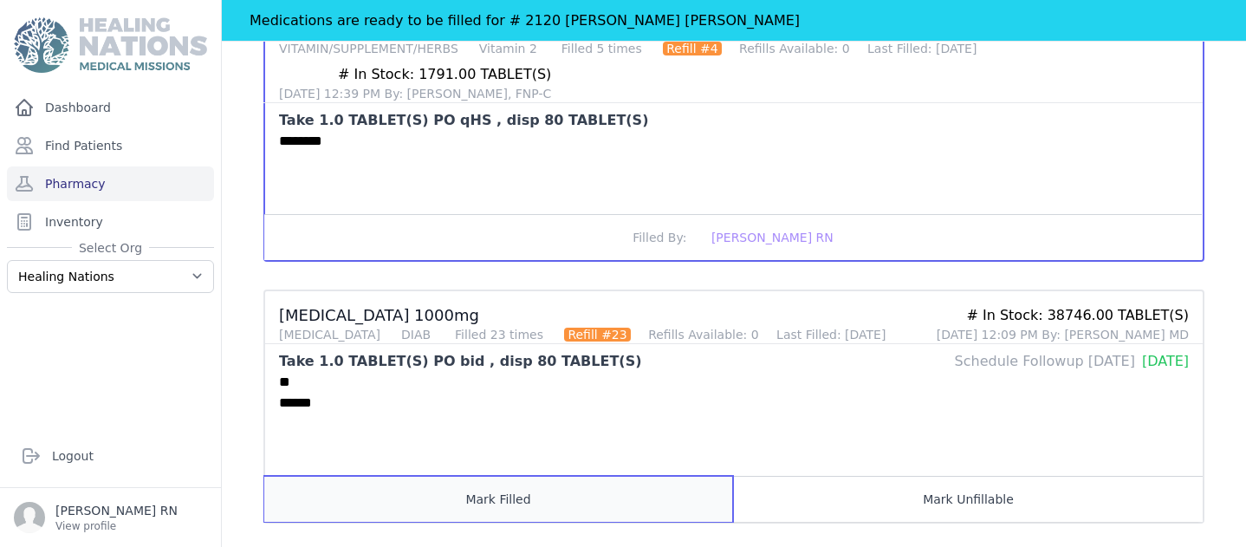
click at [528, 500] on button "Mark Filled" at bounding box center [498, 499] width 469 height 46
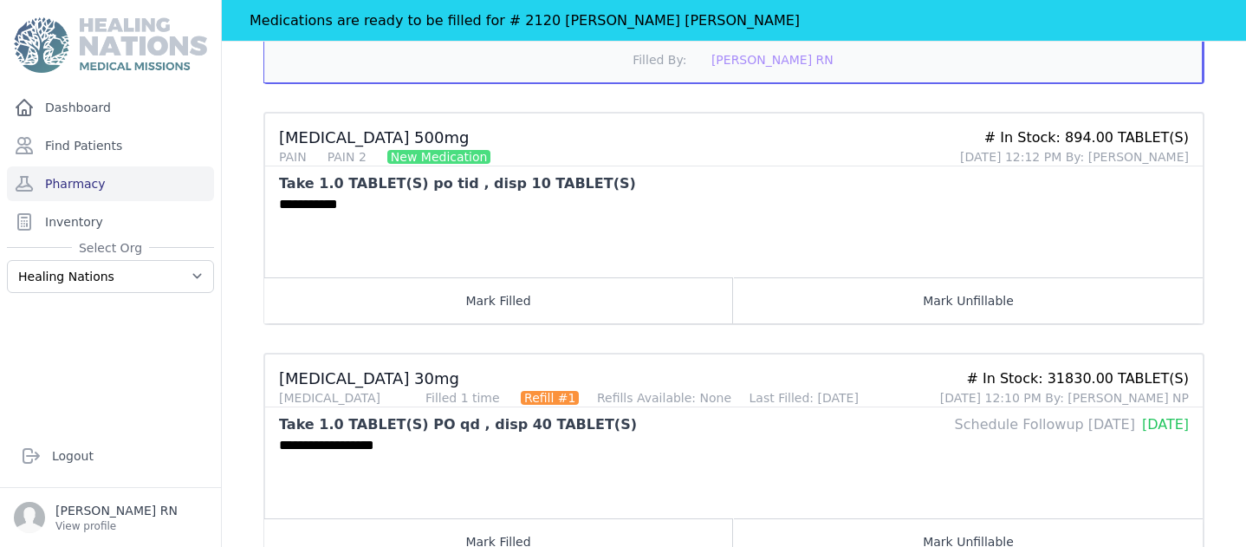
scroll to position [1793, 0]
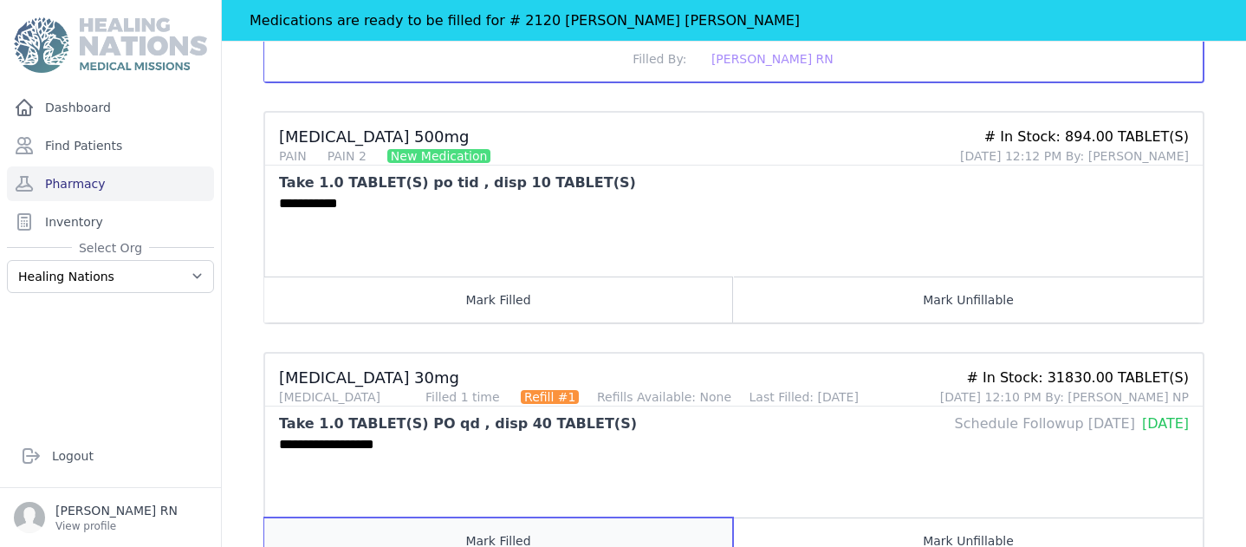
click at [520, 526] on button "Mark Filled" at bounding box center [498, 540] width 469 height 46
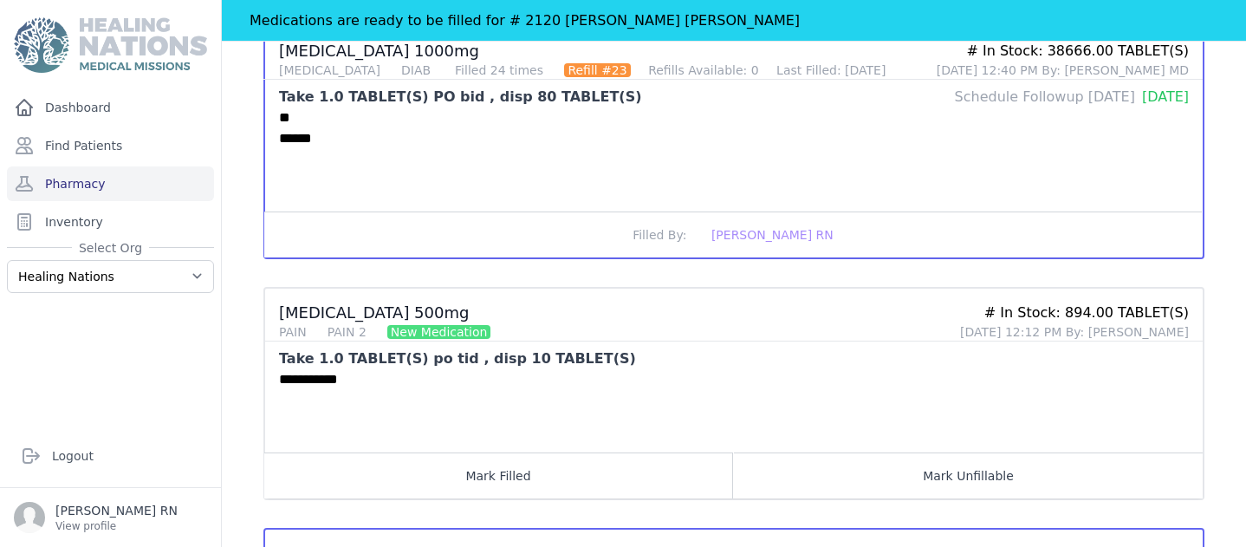
scroll to position [1622, 0]
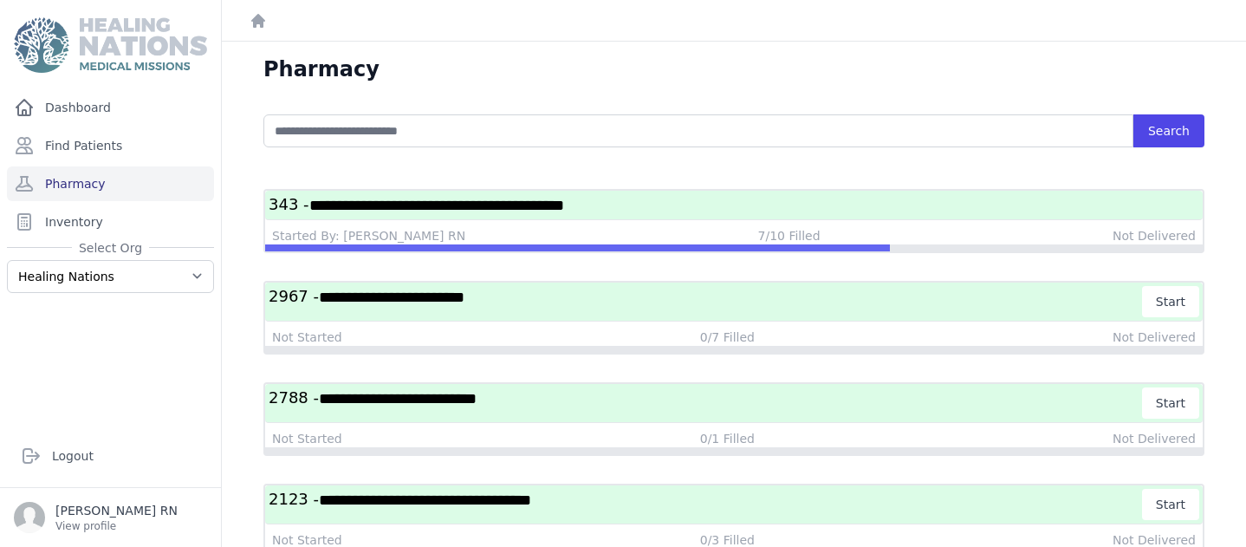
click at [752, 222] on div "**********" at bounding box center [733, 221] width 941 height 64
click at [468, 235] on div "Started By: [PERSON_NAME] RN 7/10 Filled Not Delivered" at bounding box center [734, 235] width 924 height 17
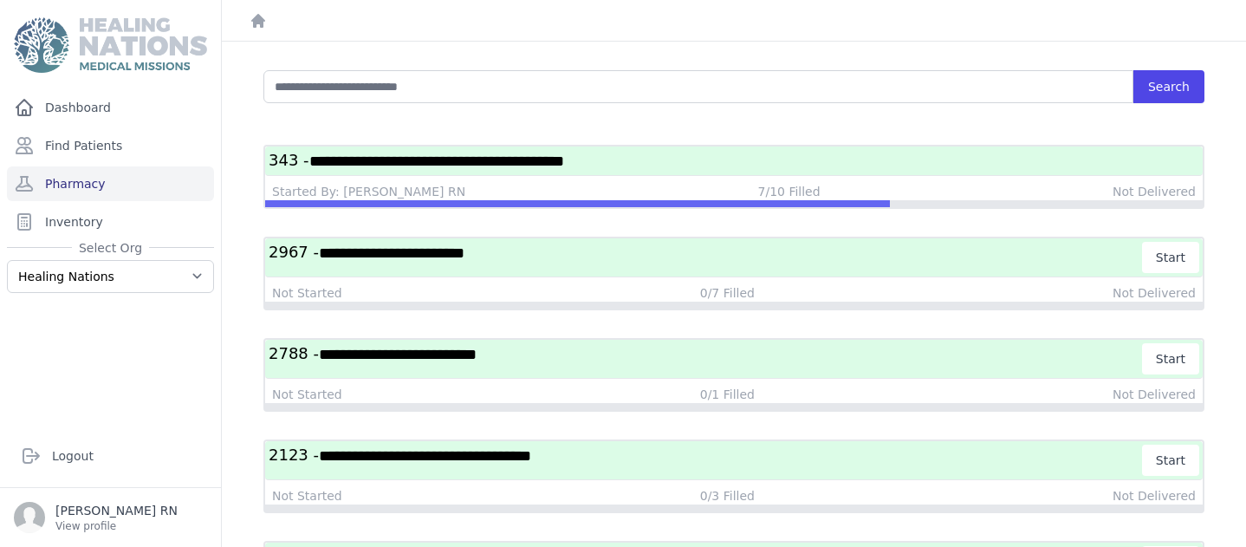
scroll to position [49, 0]
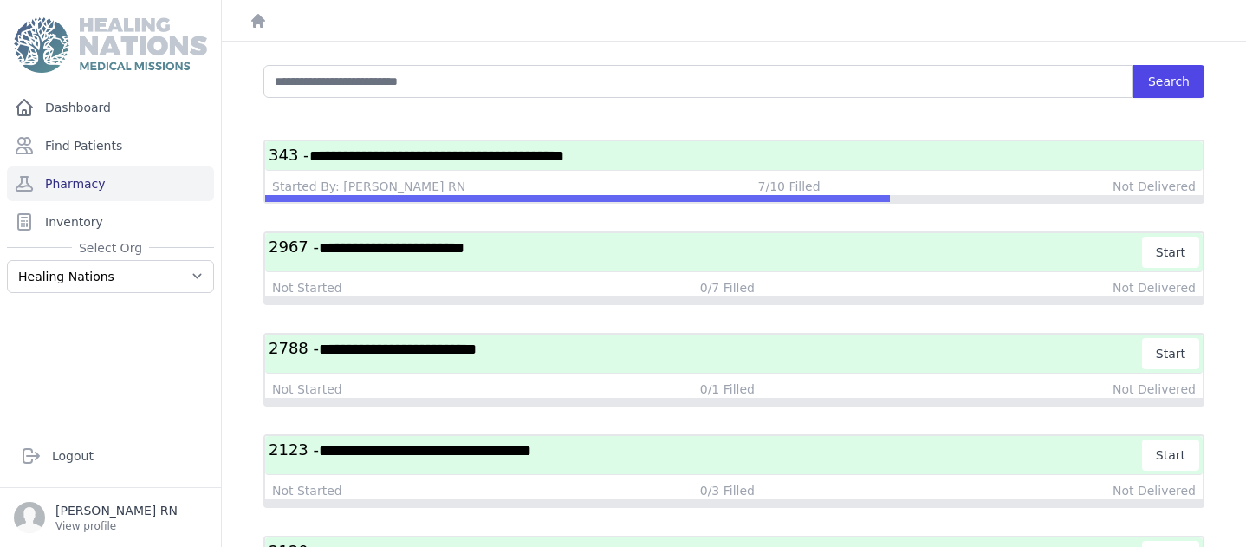
click at [510, 157] on span "**********" at bounding box center [436, 156] width 255 height 16
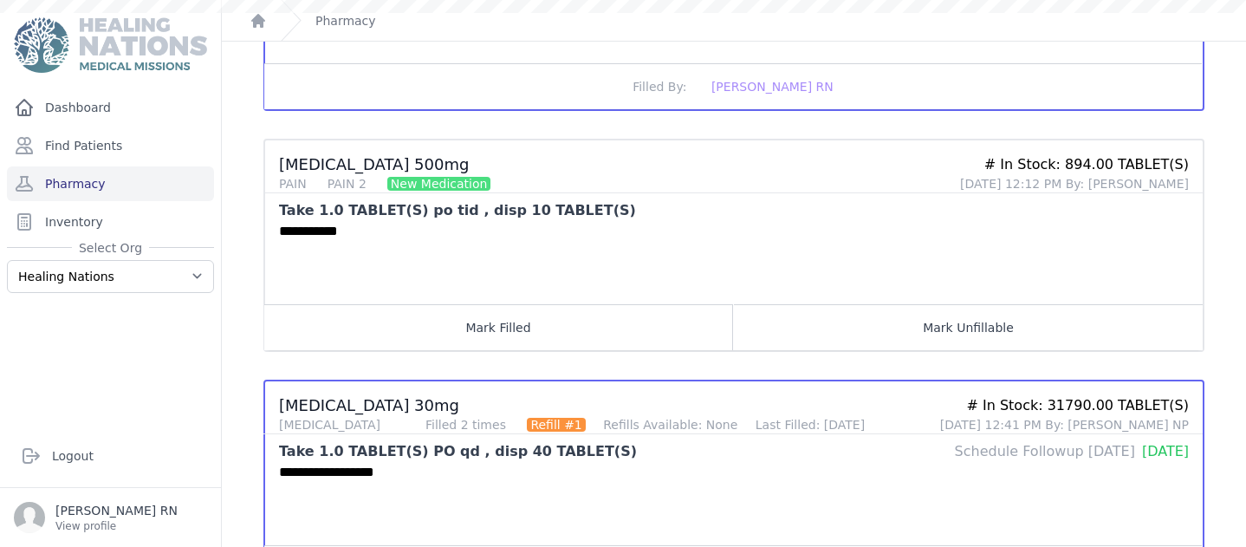
scroll to position [1724, 0]
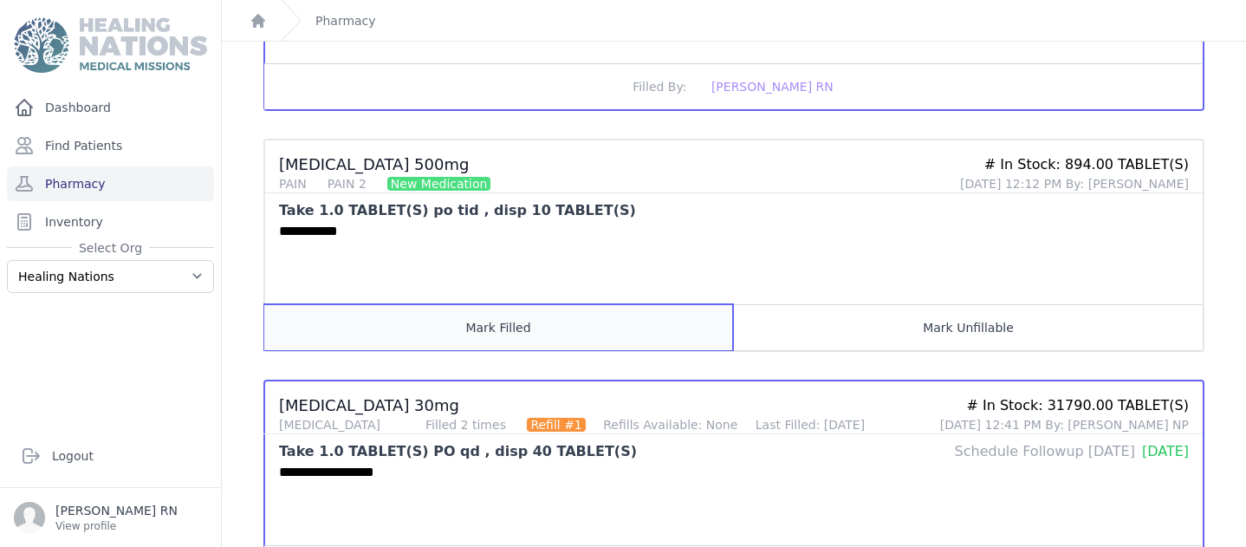
click at [592, 312] on button "Mark Filled" at bounding box center [498, 327] width 469 height 46
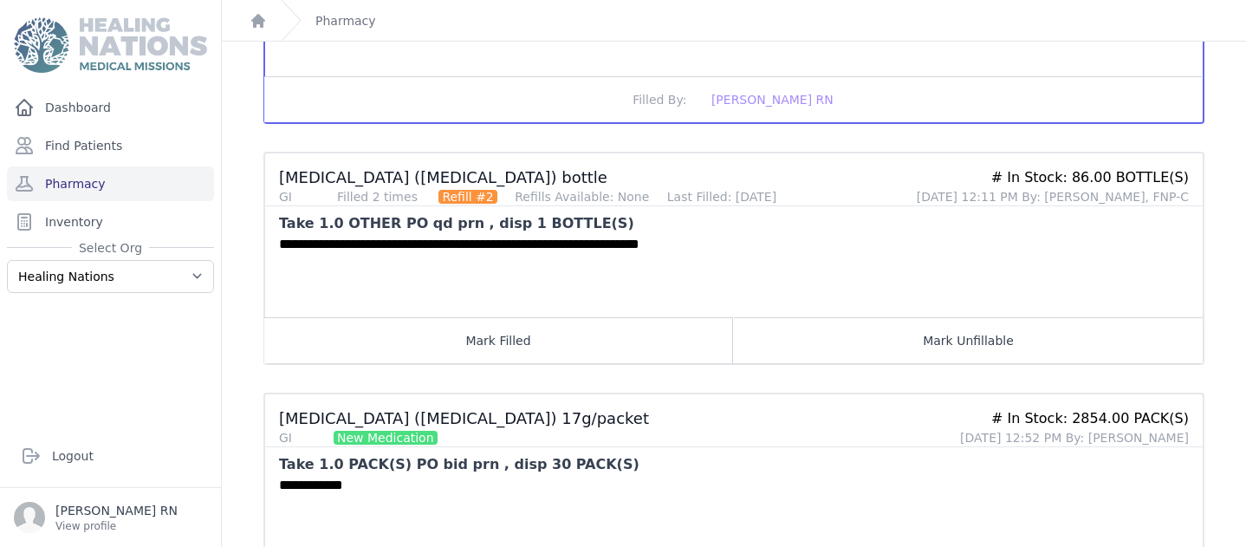
scroll to position [2194, 0]
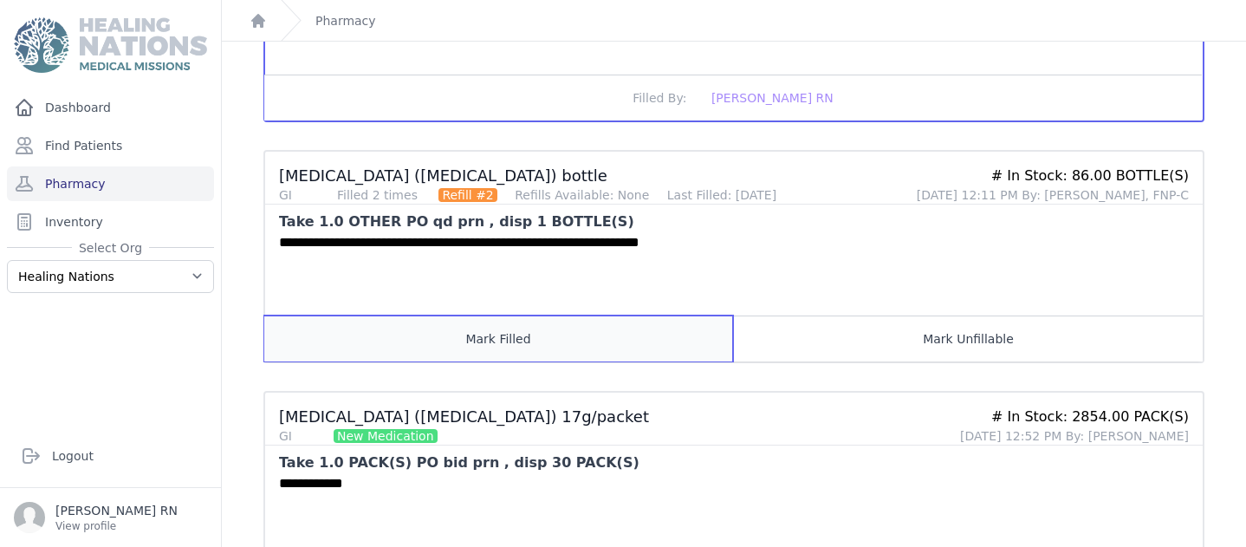
click at [609, 334] on button "Mark Filled" at bounding box center [498, 338] width 469 height 46
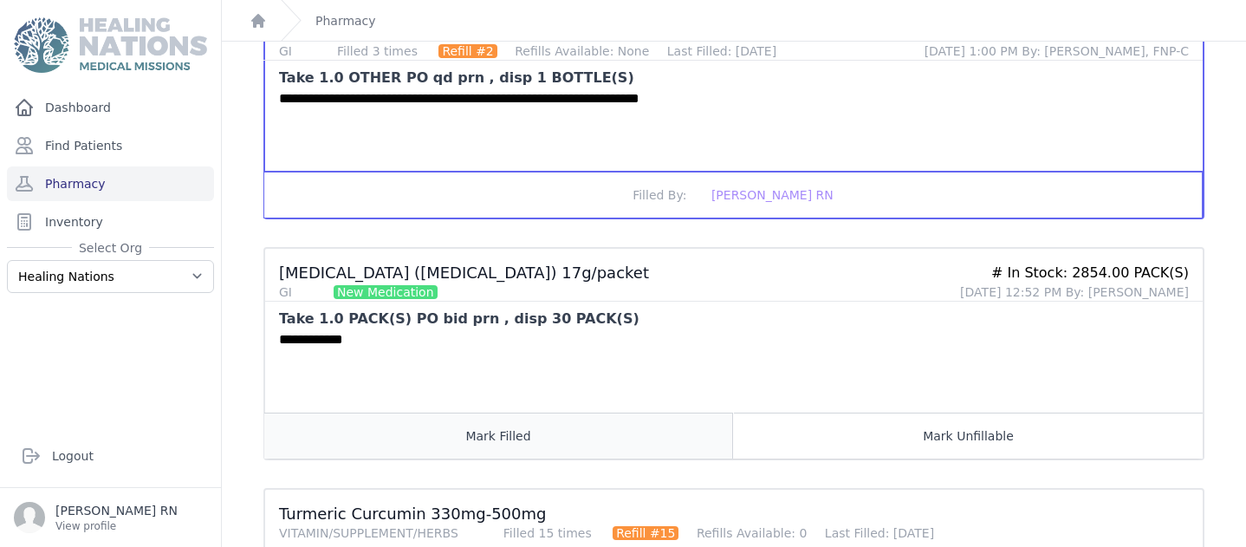
scroll to position [2339, 0]
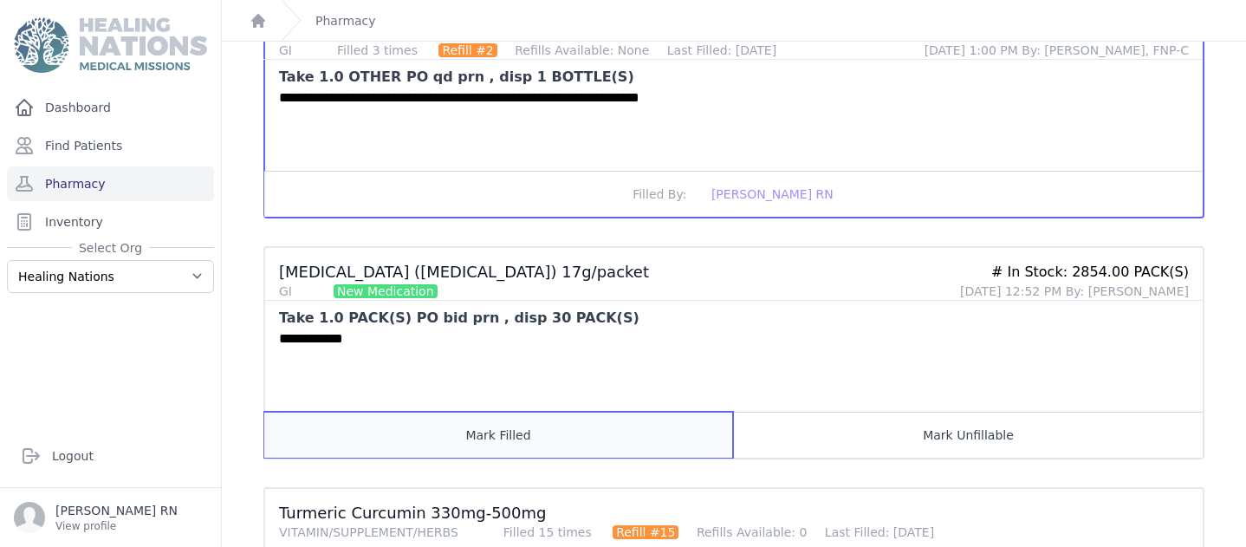
click at [552, 427] on button "Mark Filled" at bounding box center [498, 435] width 469 height 46
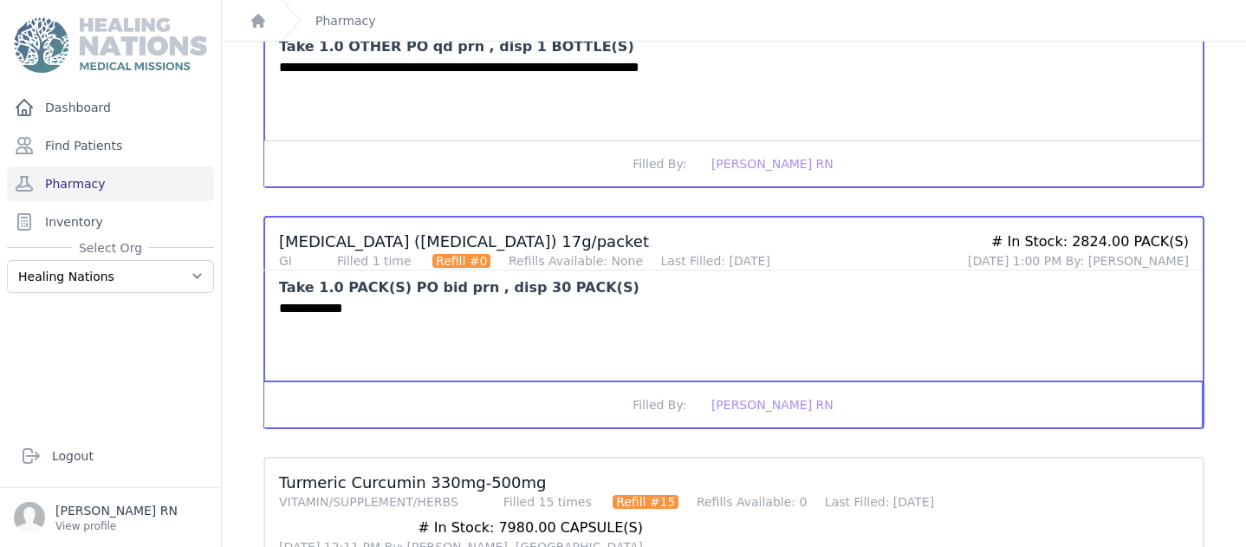
scroll to position [2579, 0]
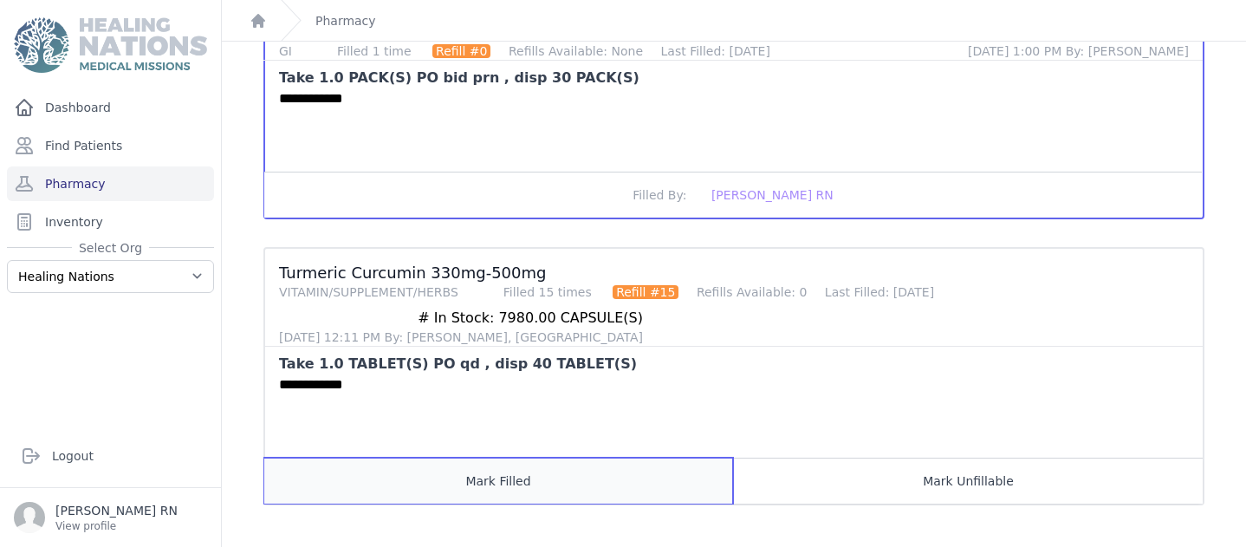
click at [537, 468] on button "Mark Filled" at bounding box center [498, 480] width 469 height 46
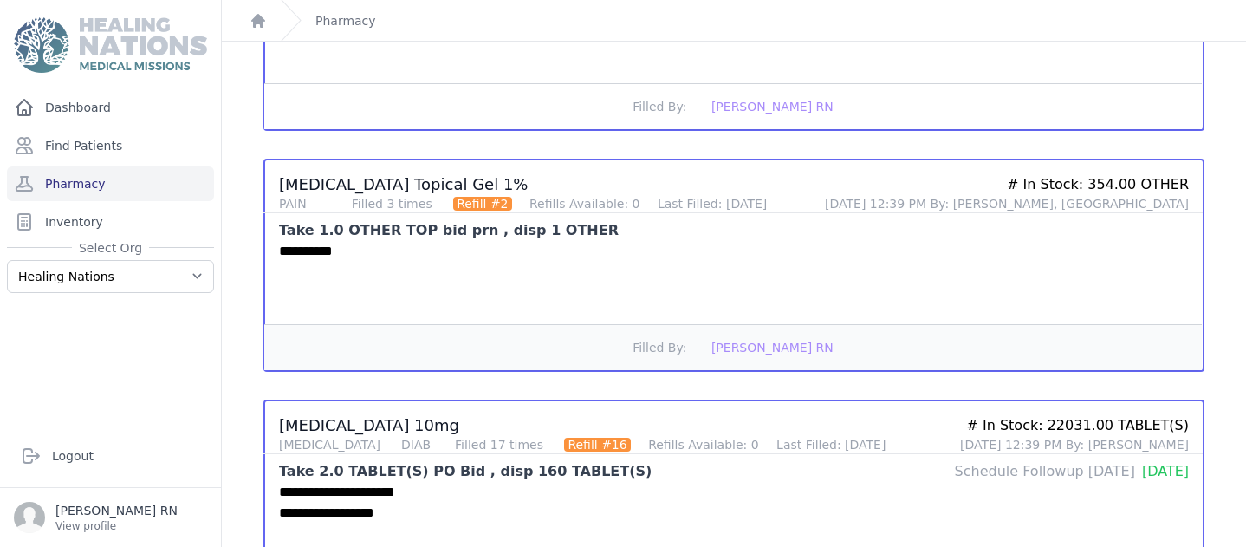
scroll to position [0, 0]
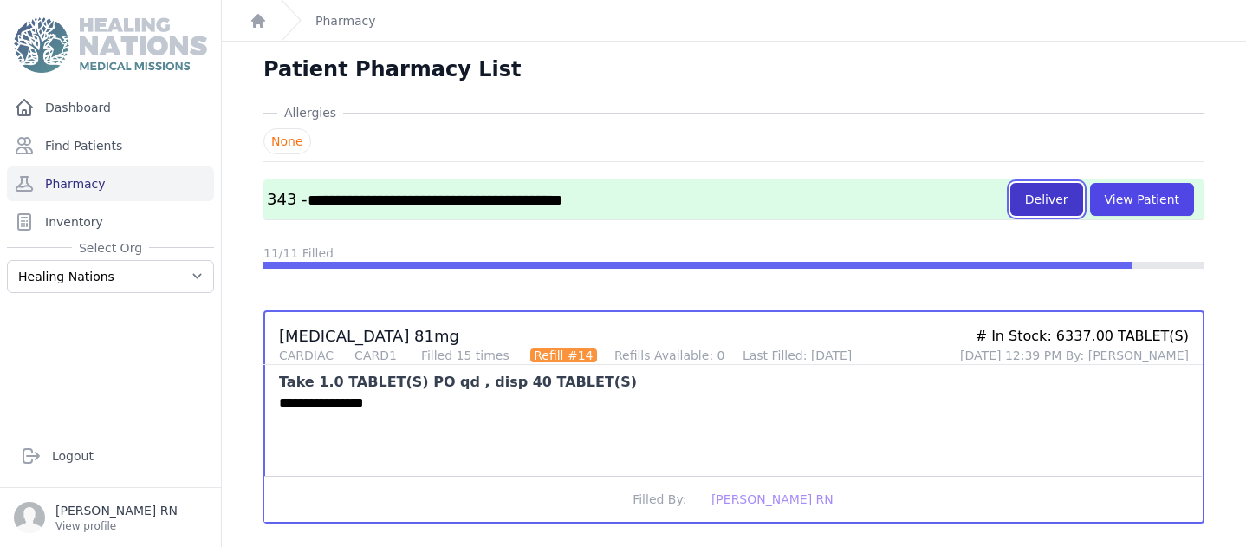
click at [1040, 191] on button "Deliver" at bounding box center [1046, 199] width 73 height 33
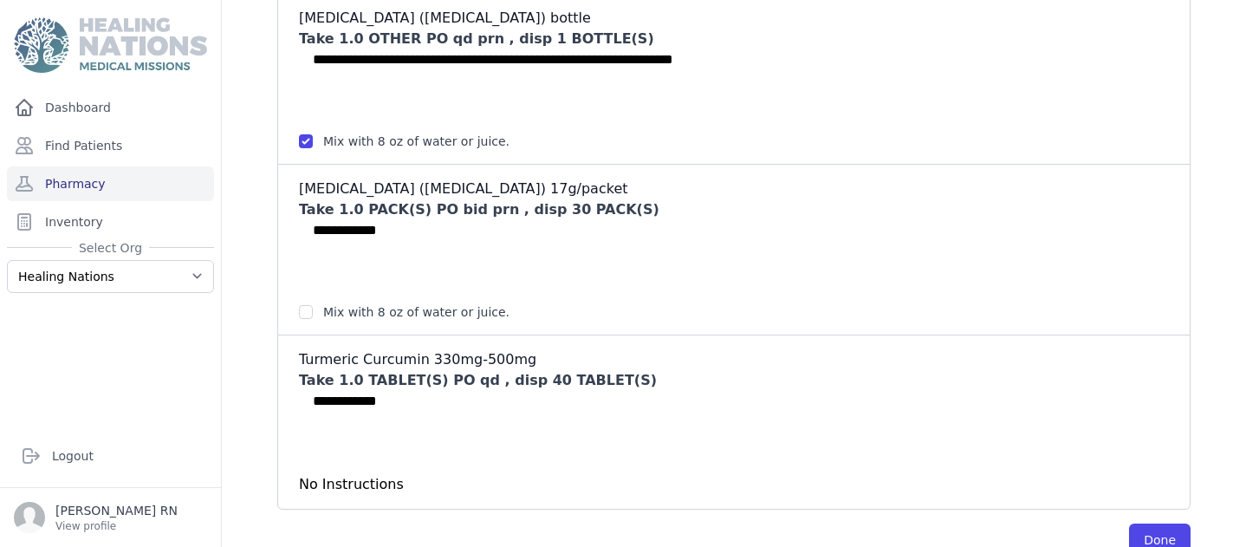
scroll to position [2132, 0]
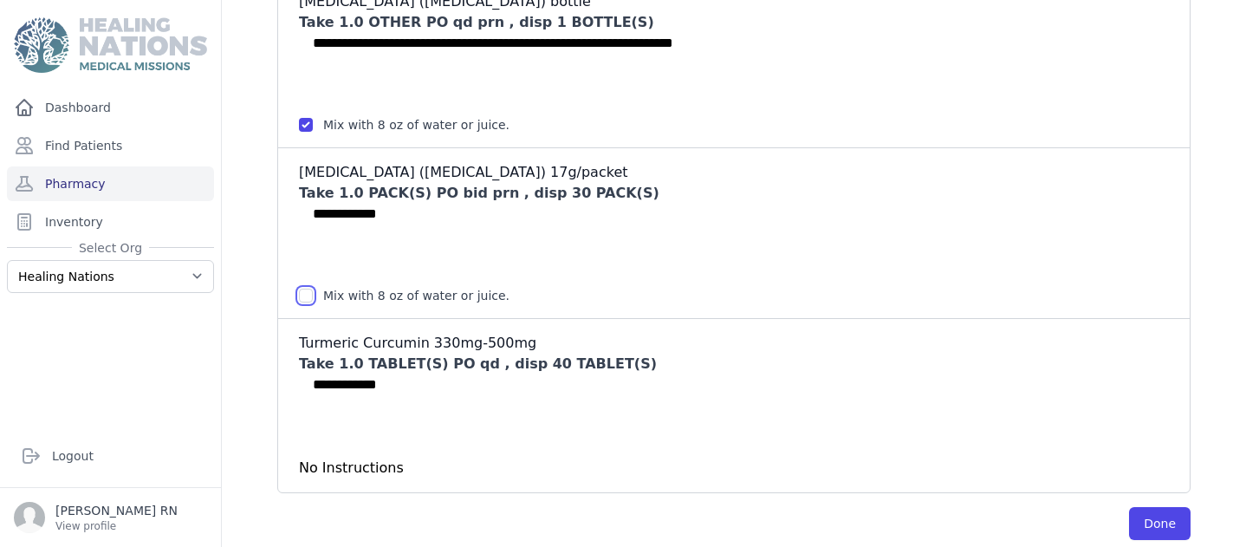
checkbox input "true"
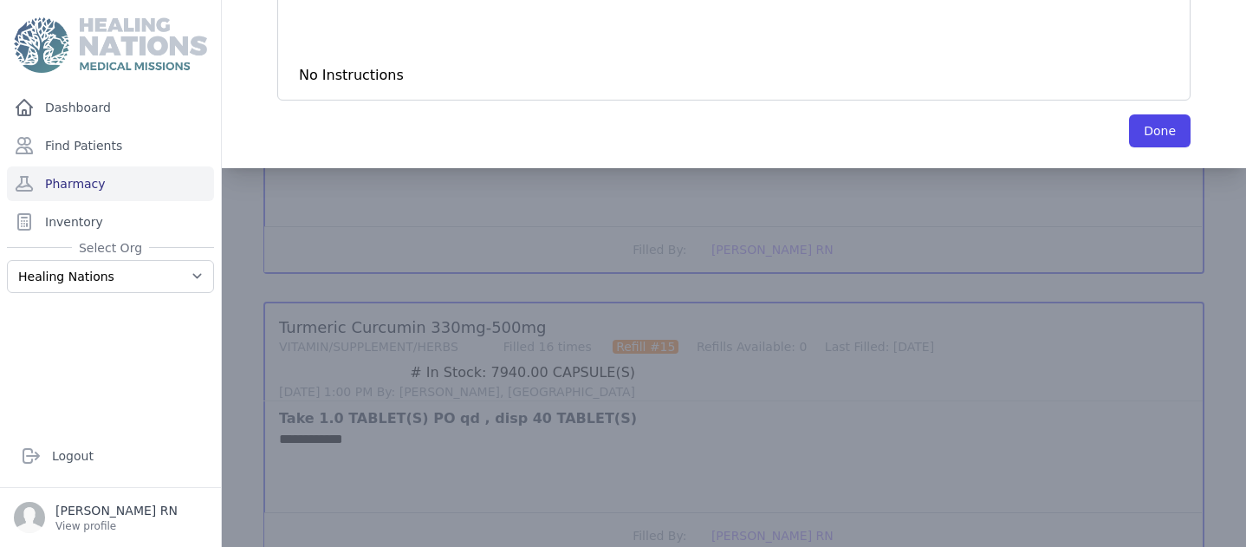
scroll to position [2525, 0]
click at [1129, 133] on button "Done" at bounding box center [1160, 129] width 62 height 33
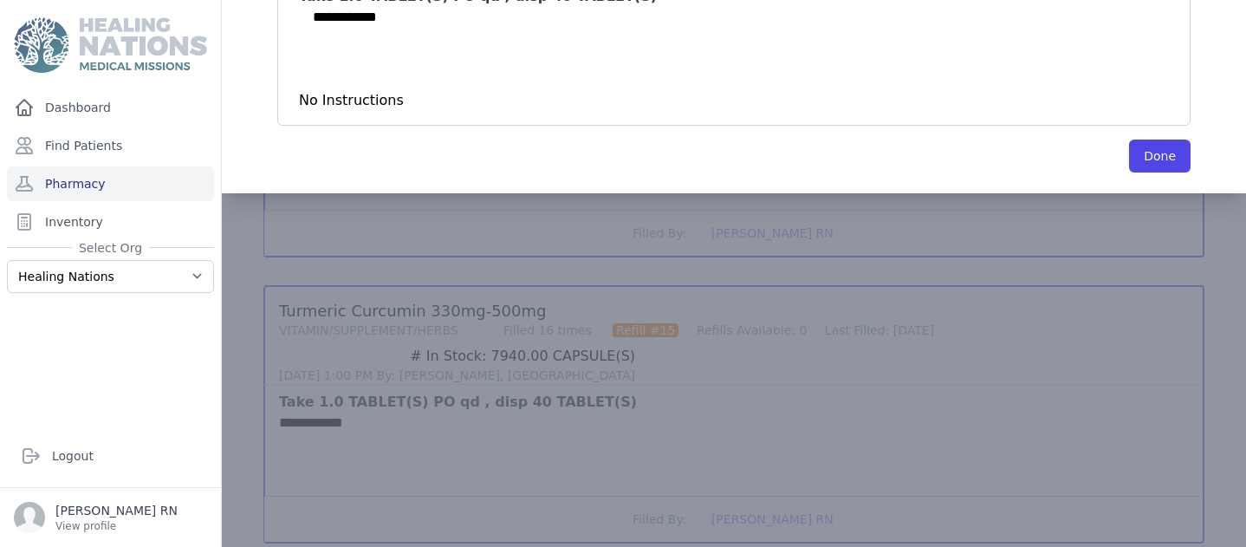
scroll to position [2579, 0]
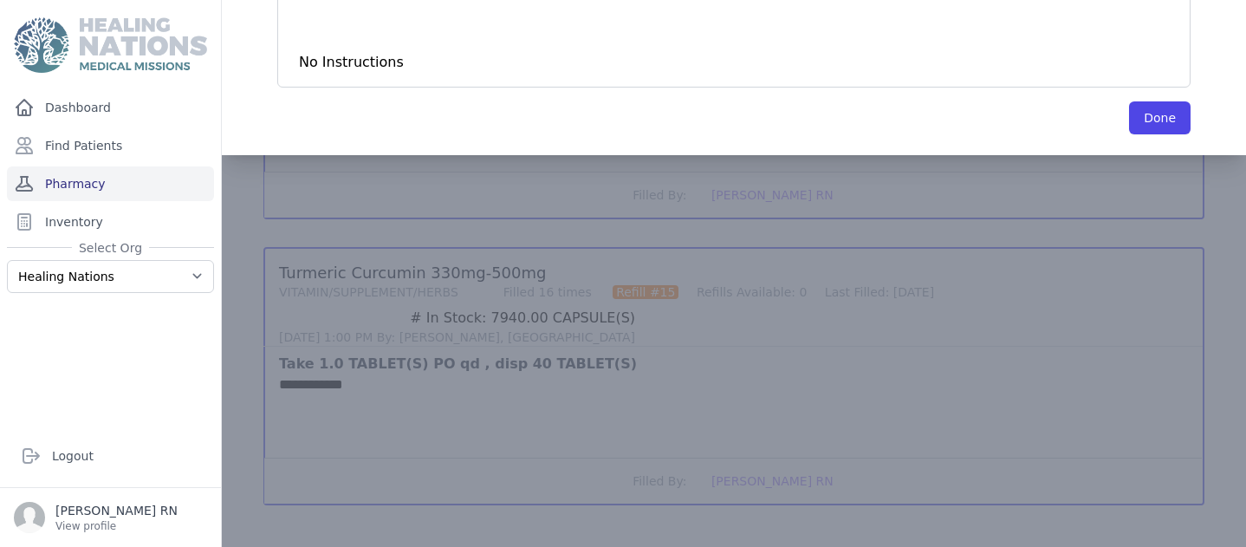
click at [152, 189] on link "Pharmacy" at bounding box center [110, 183] width 207 height 35
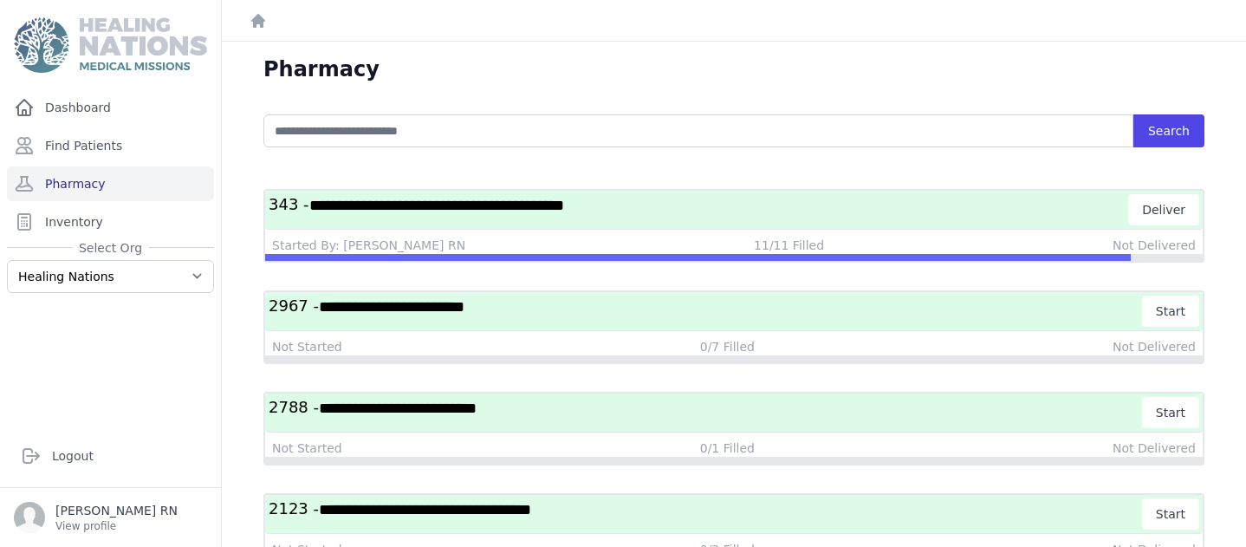
scroll to position [3, 0]
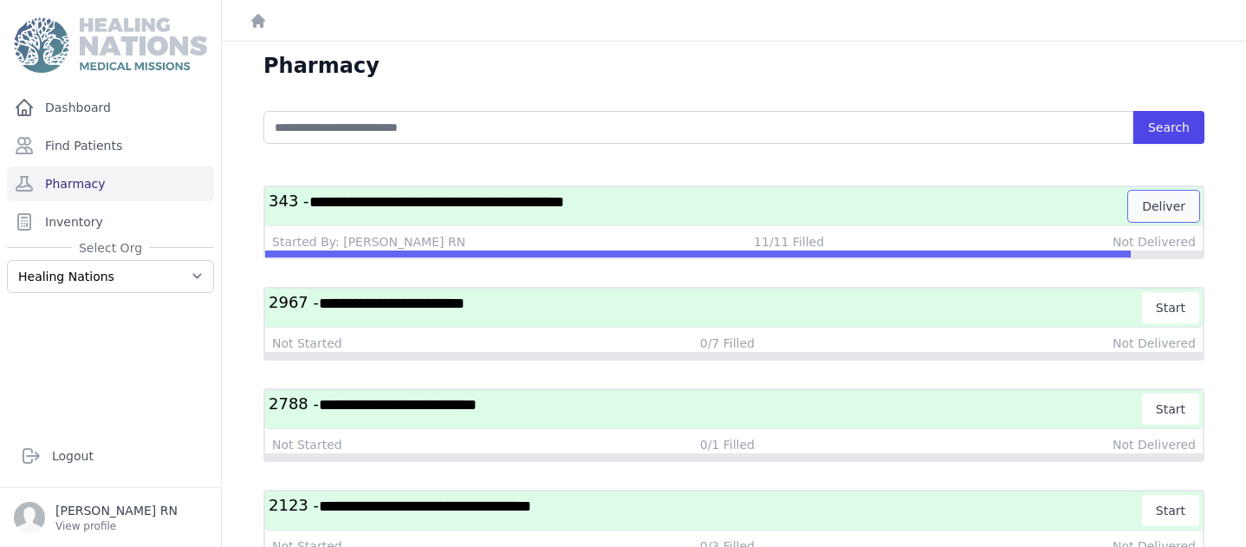
click at [1143, 211] on button "Deliver" at bounding box center [1163, 206] width 71 height 31
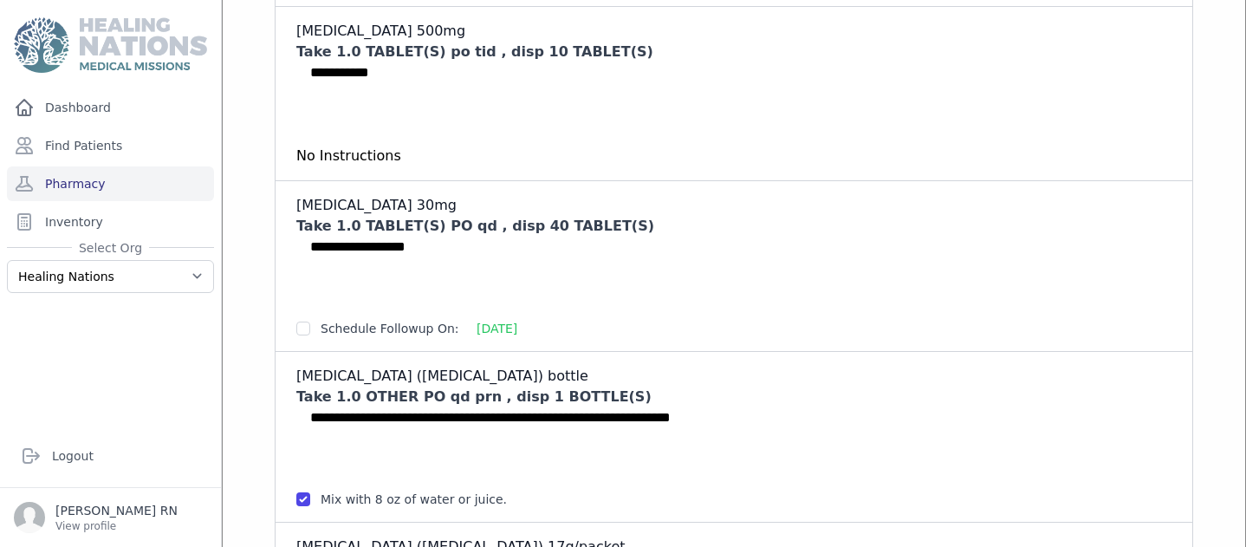
scroll to position [473, 0]
checkbox input "true"
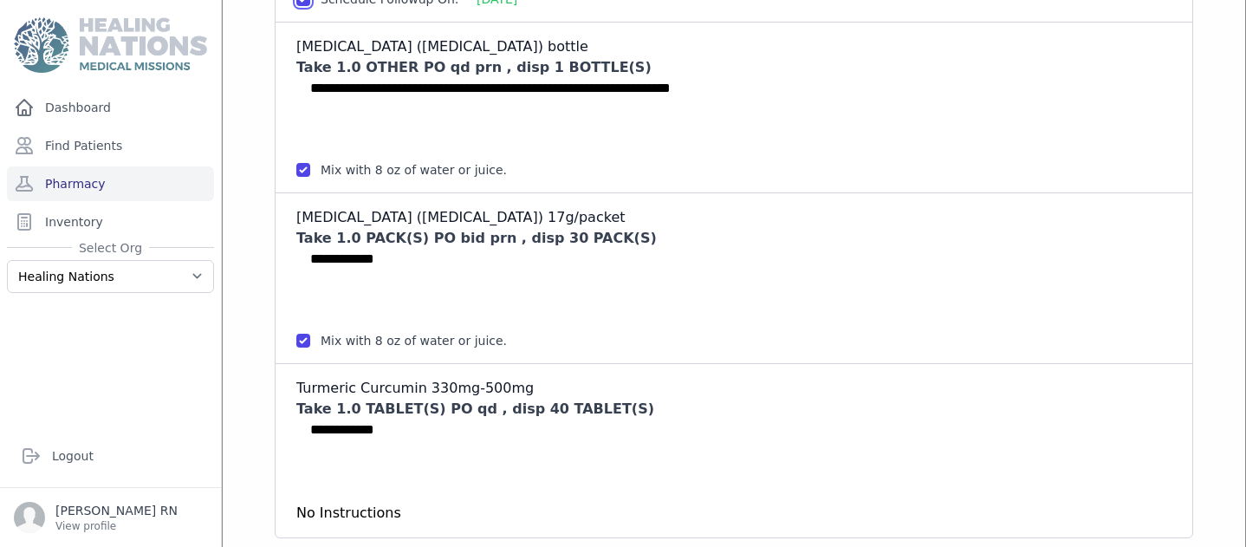
scroll to position [859, 0]
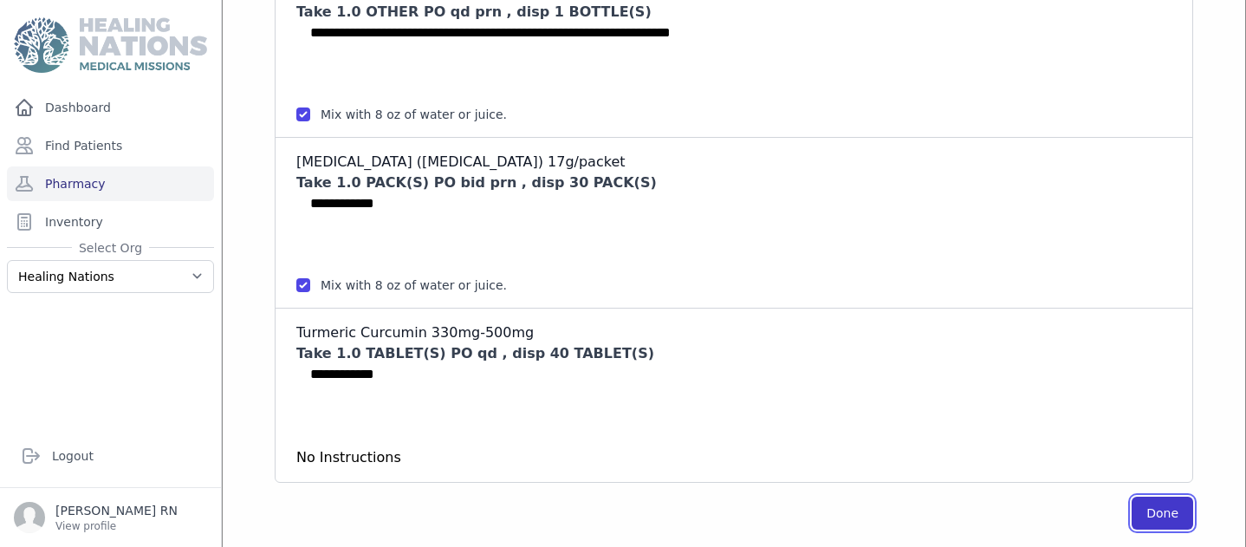
click at [1151, 507] on button "Done" at bounding box center [1162, 512] width 62 height 33
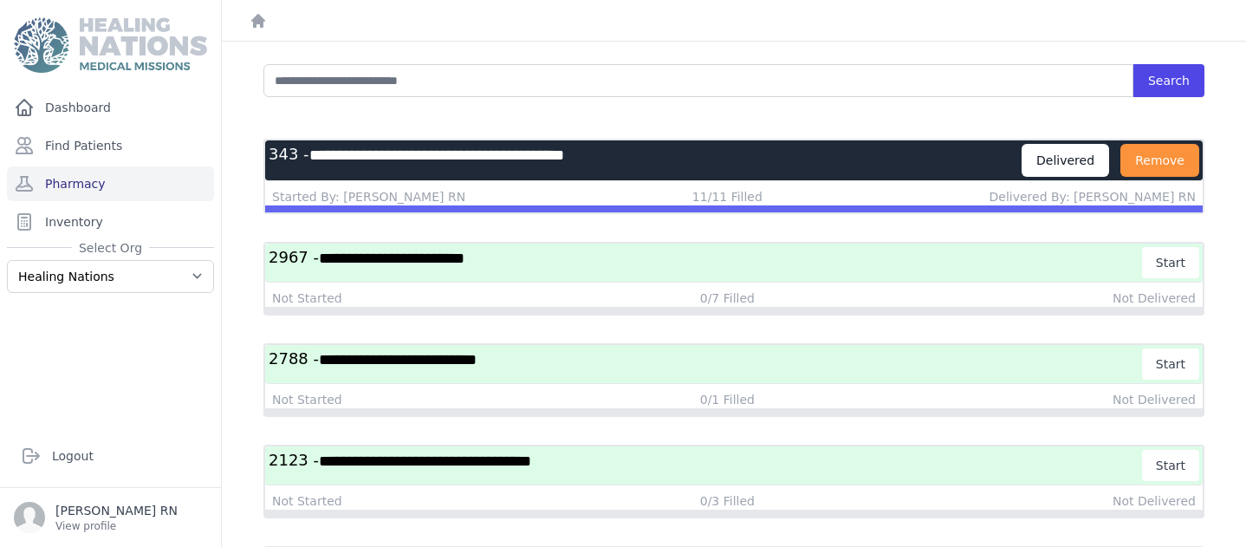
scroll to position [0, 0]
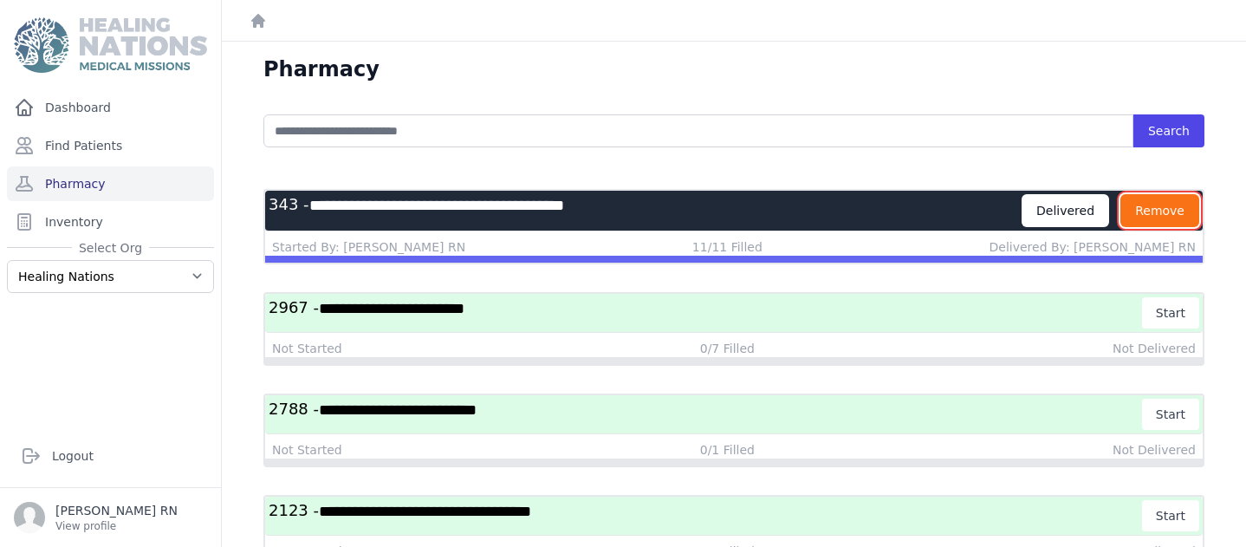
click at [1156, 209] on button "Remove" at bounding box center [1159, 210] width 79 height 33
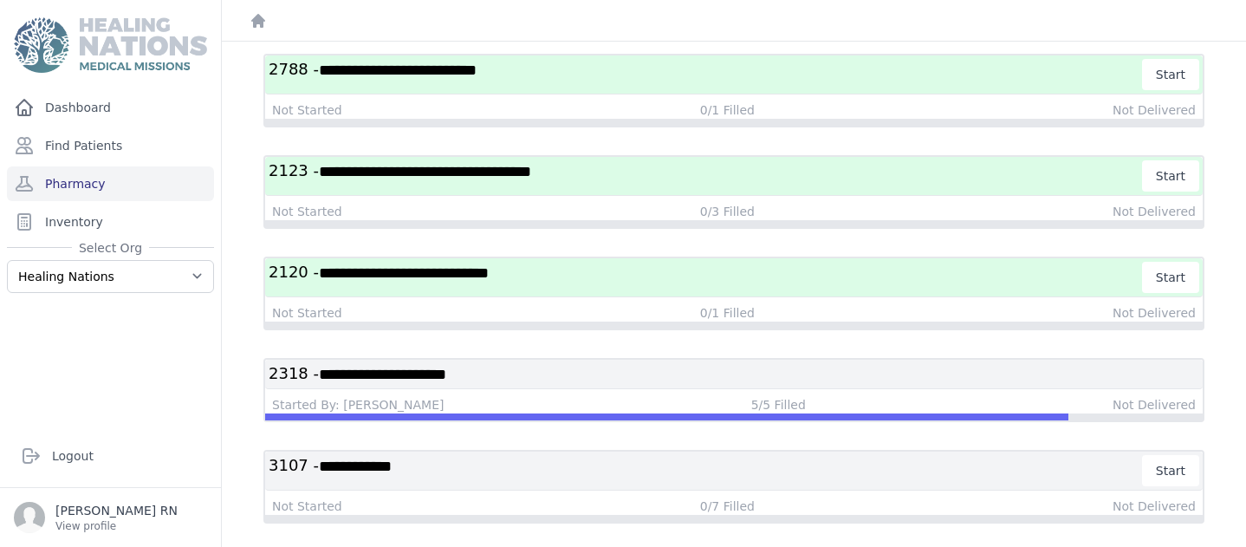
scroll to position [283, 0]
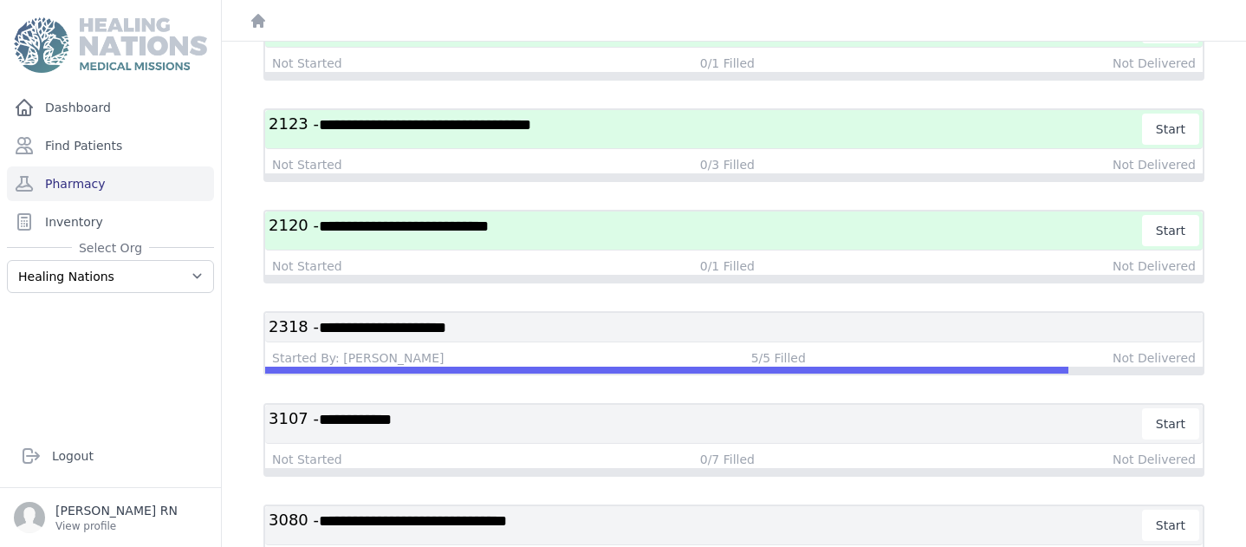
click at [604, 337] on div "**********" at bounding box center [733, 327] width 937 height 29
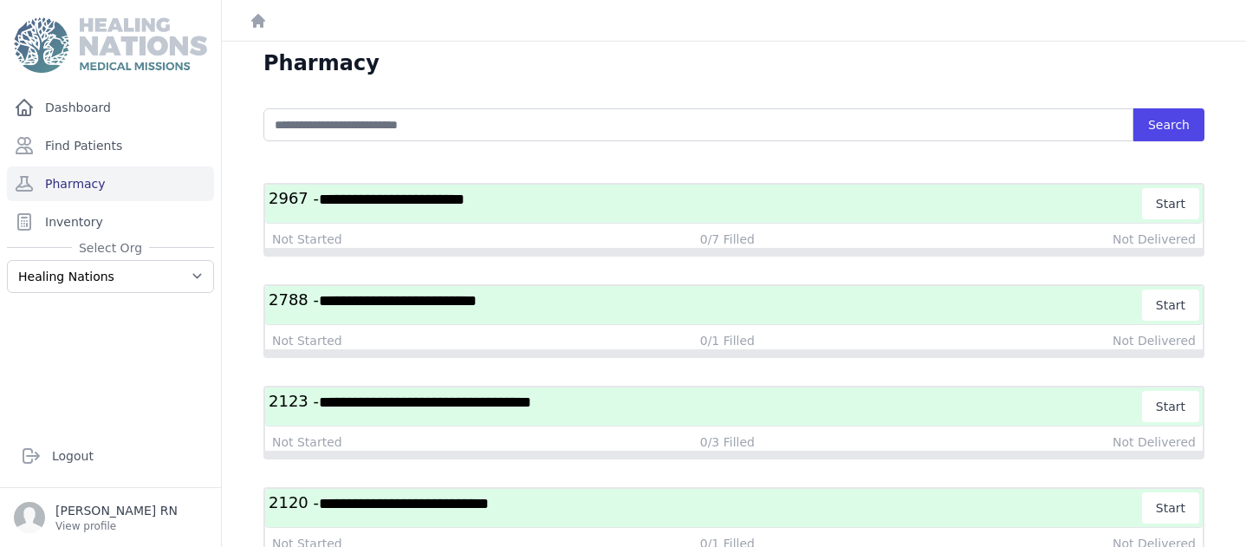
scroll to position [0, 0]
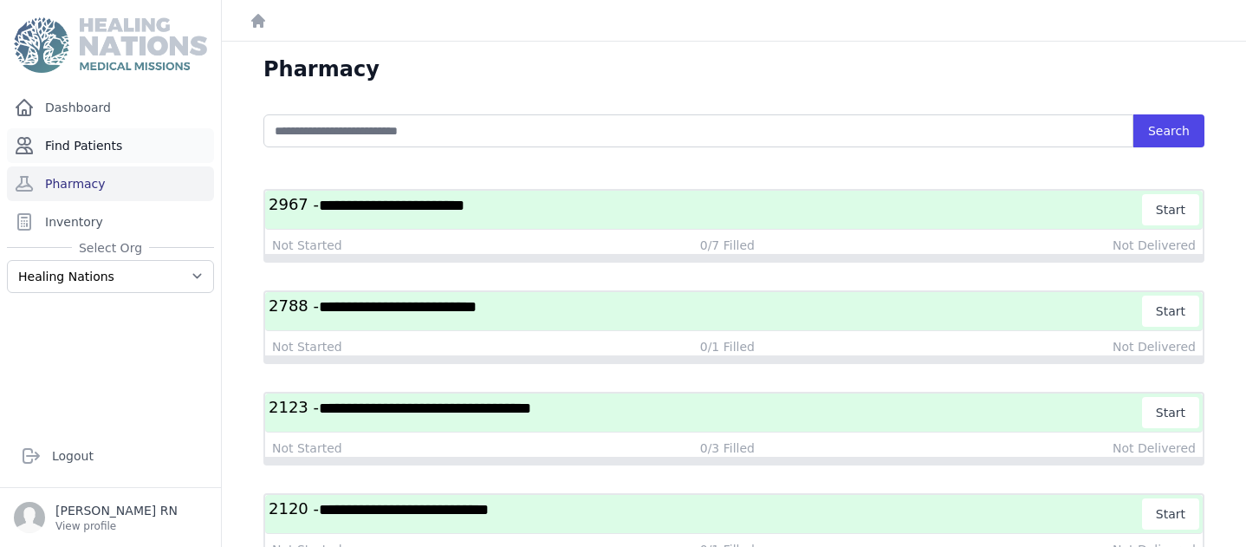
click at [75, 143] on link "Find Patients" at bounding box center [110, 145] width 207 height 35
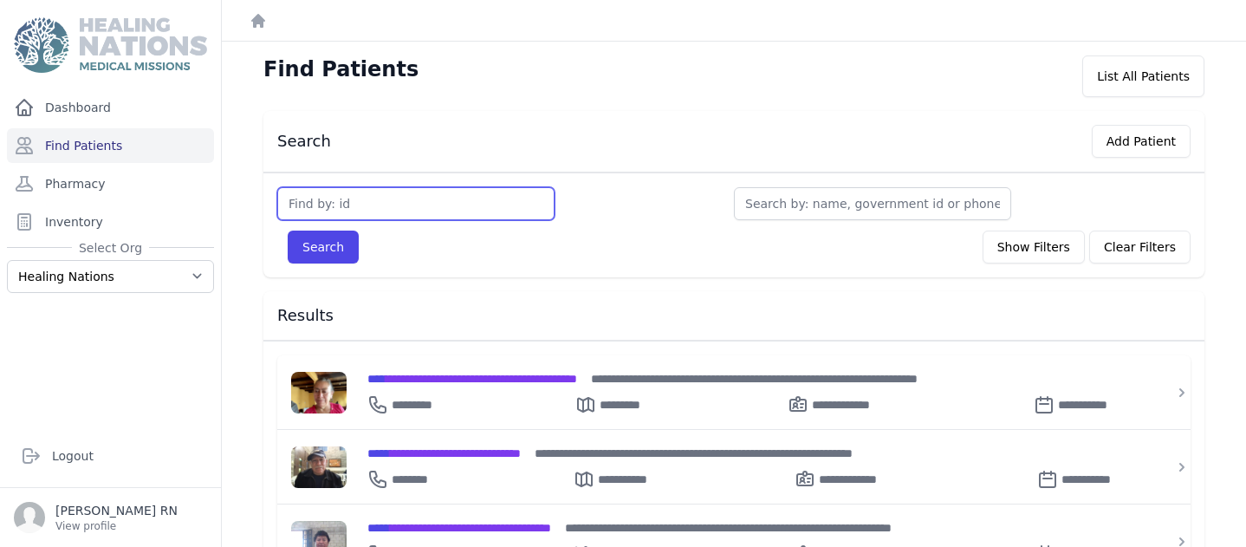
click at [313, 191] on input "text" at bounding box center [415, 203] width 277 height 33
type input "3483"
click at [336, 244] on button "Search" at bounding box center [323, 246] width 71 height 33
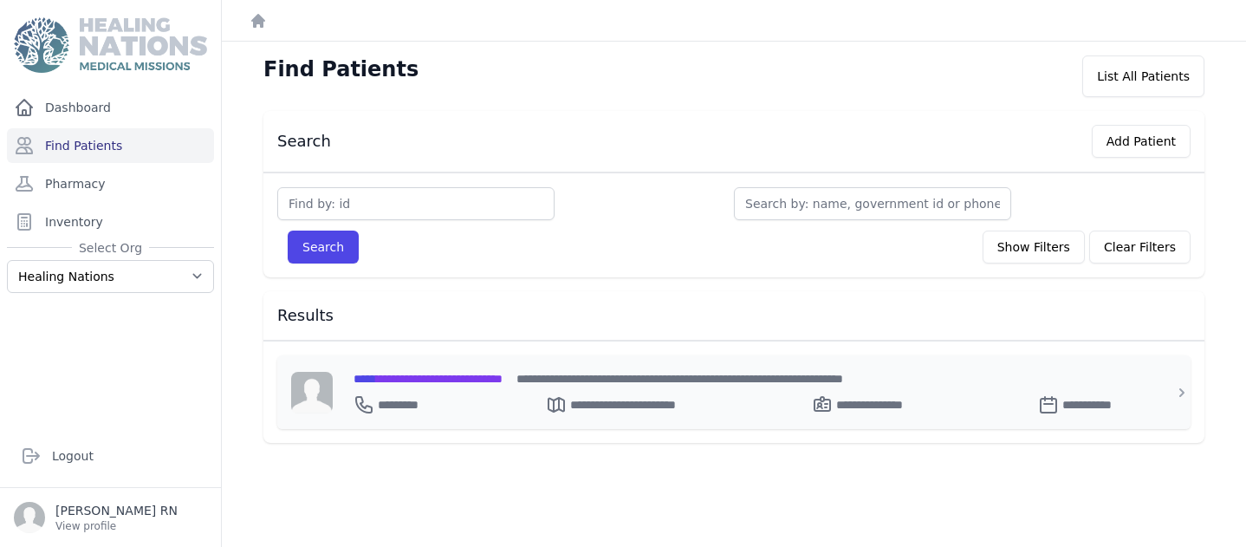
click at [453, 385] on div "**********" at bounding box center [743, 378] width 781 height 18
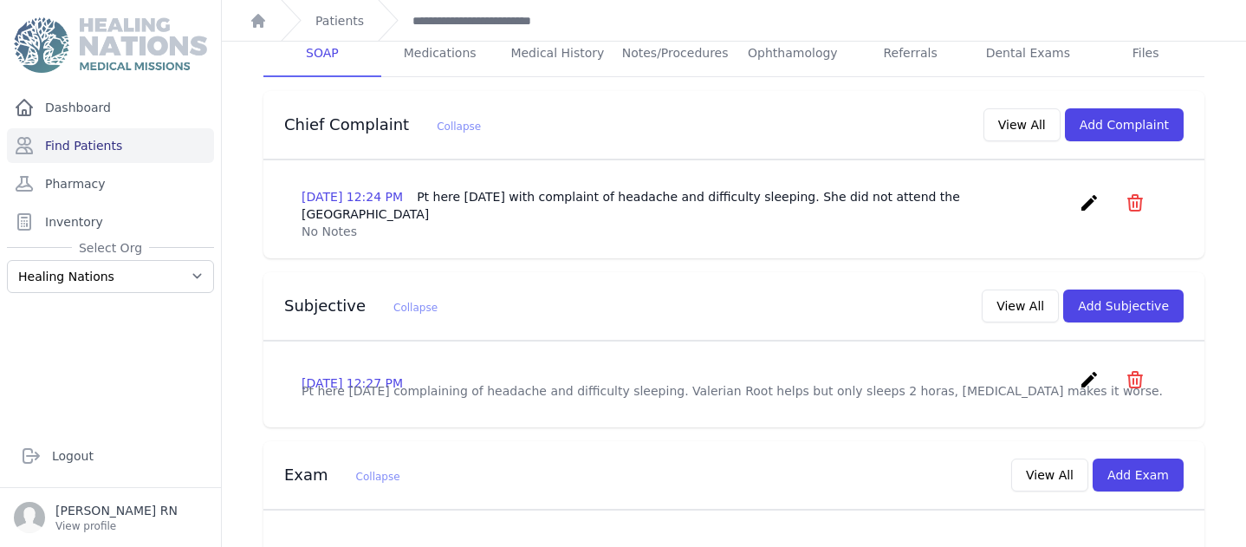
scroll to position [59, 0]
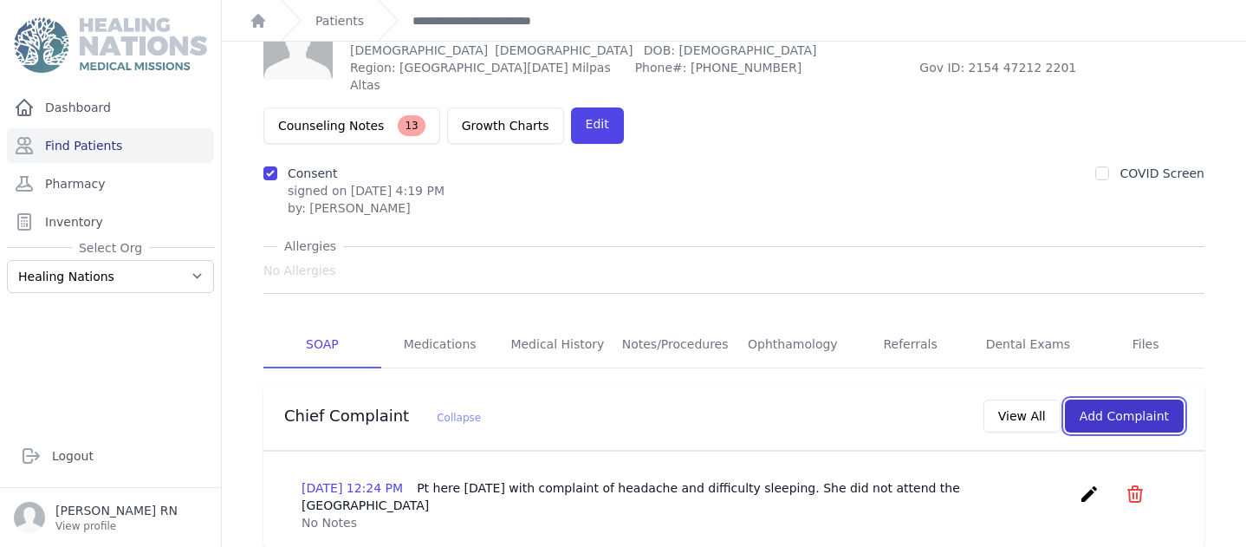
click at [1081, 404] on button "Add Complaint" at bounding box center [1124, 415] width 119 height 33
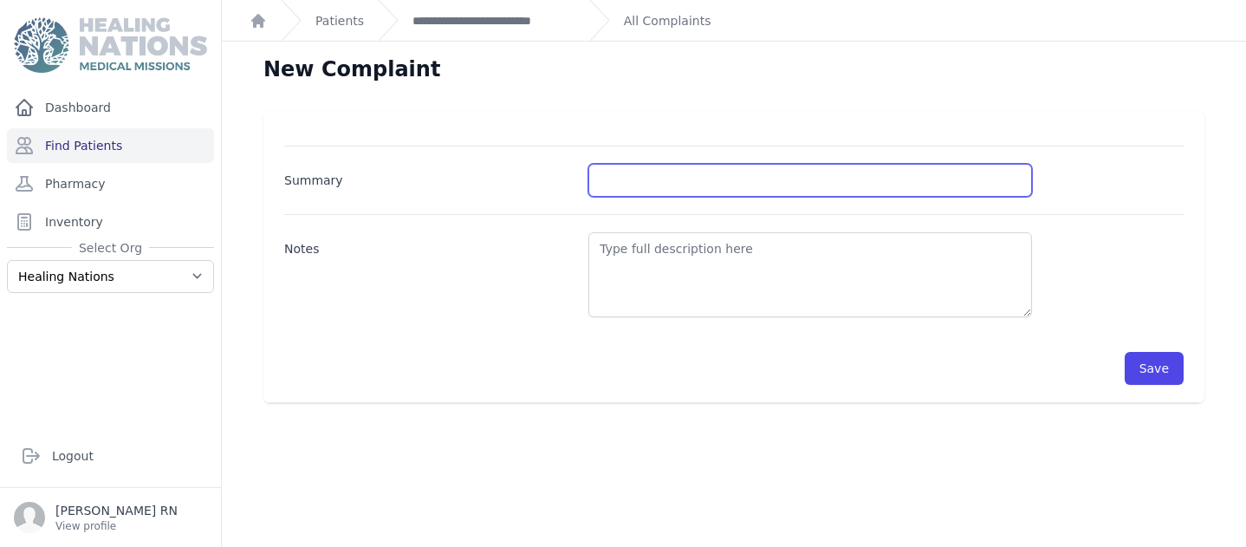
click at [593, 183] on input "Summary" at bounding box center [810, 180] width 444 height 33
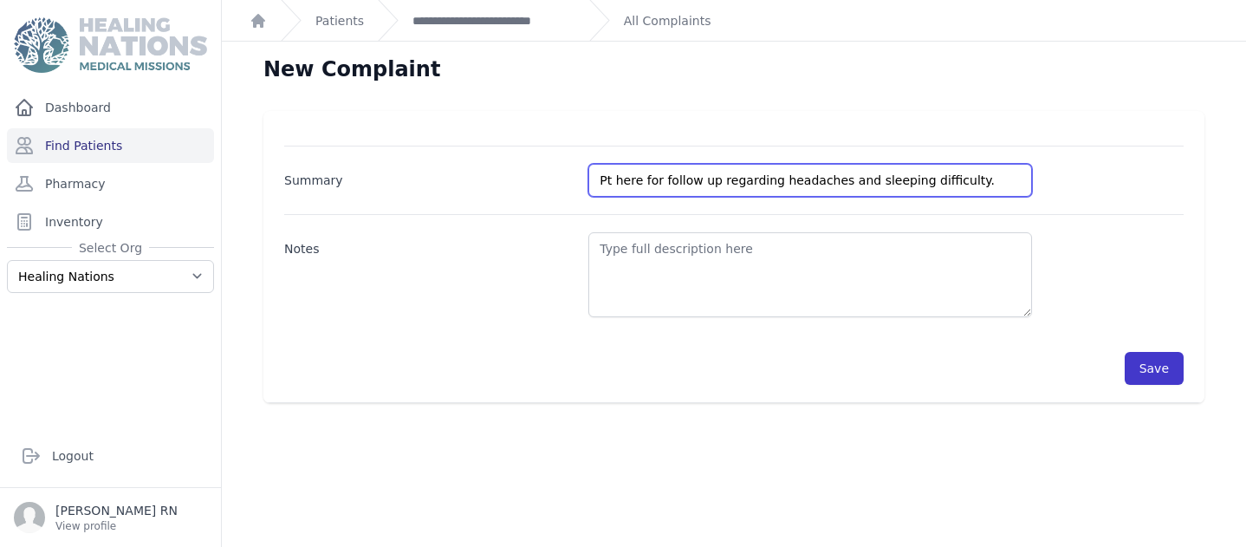
type input "Pt here for follow up regarding headaches and sleeping difficulty."
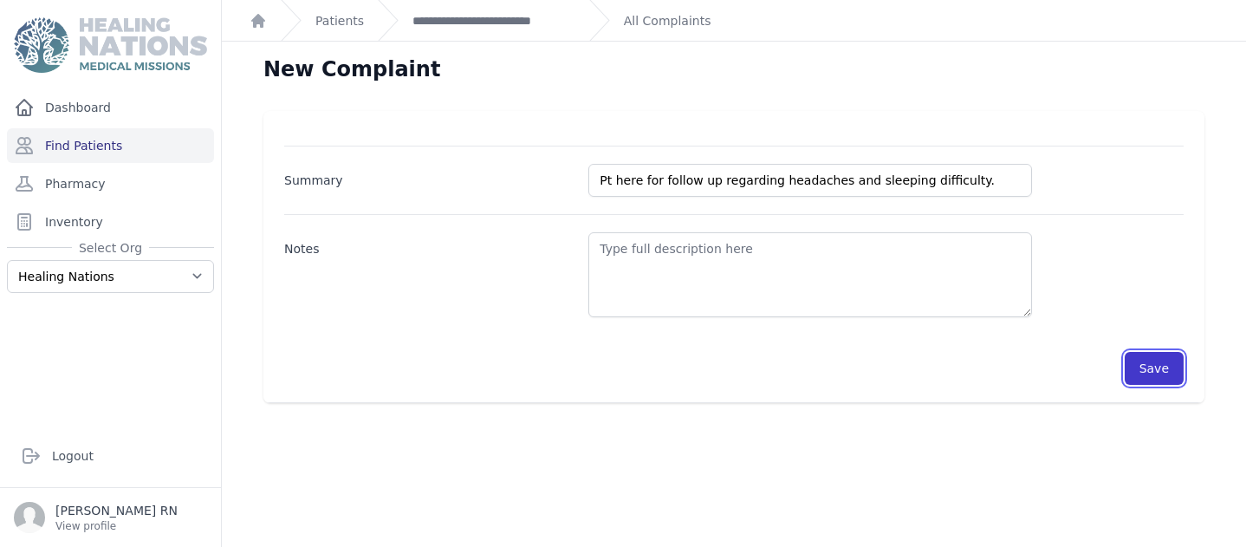
click at [1125, 371] on button "Save" at bounding box center [1154, 368] width 59 height 33
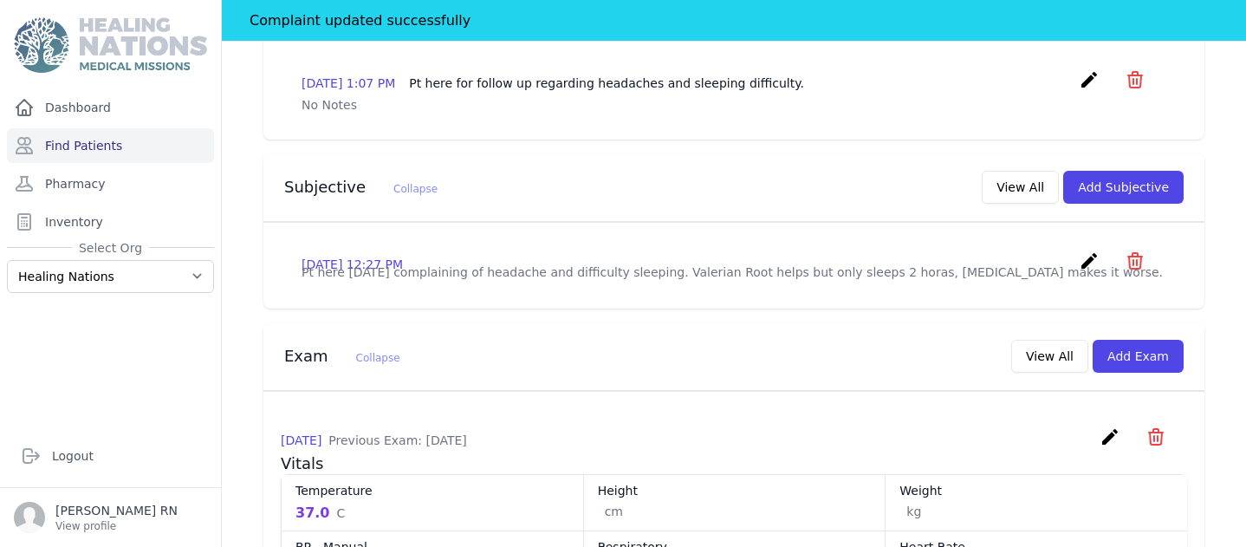
scroll to position [509, 0]
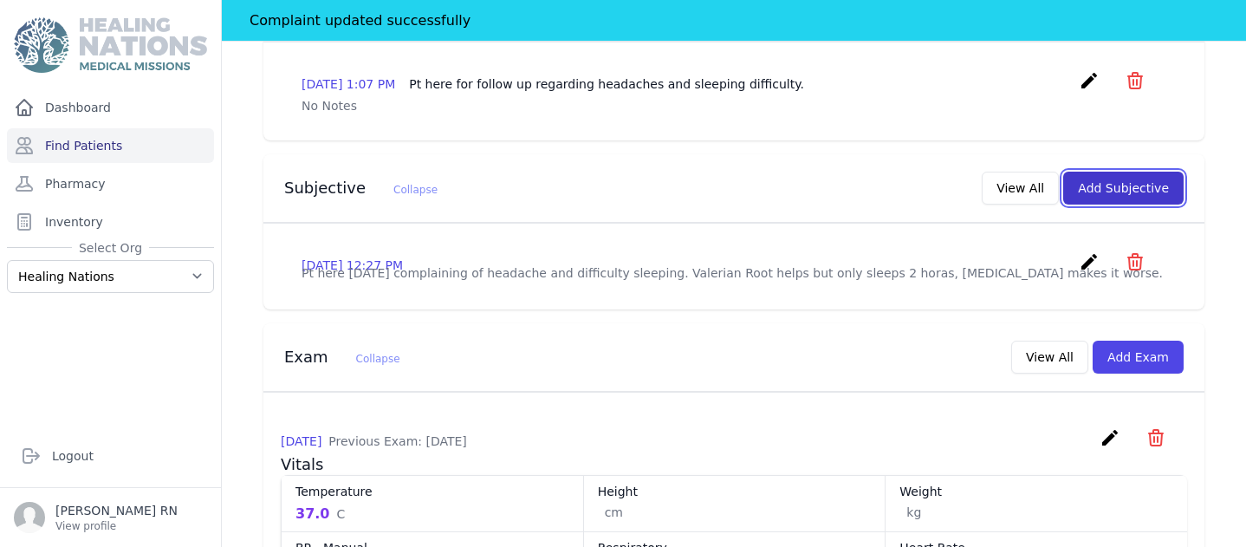
click at [1112, 172] on button "Add Subjective" at bounding box center [1123, 188] width 120 height 33
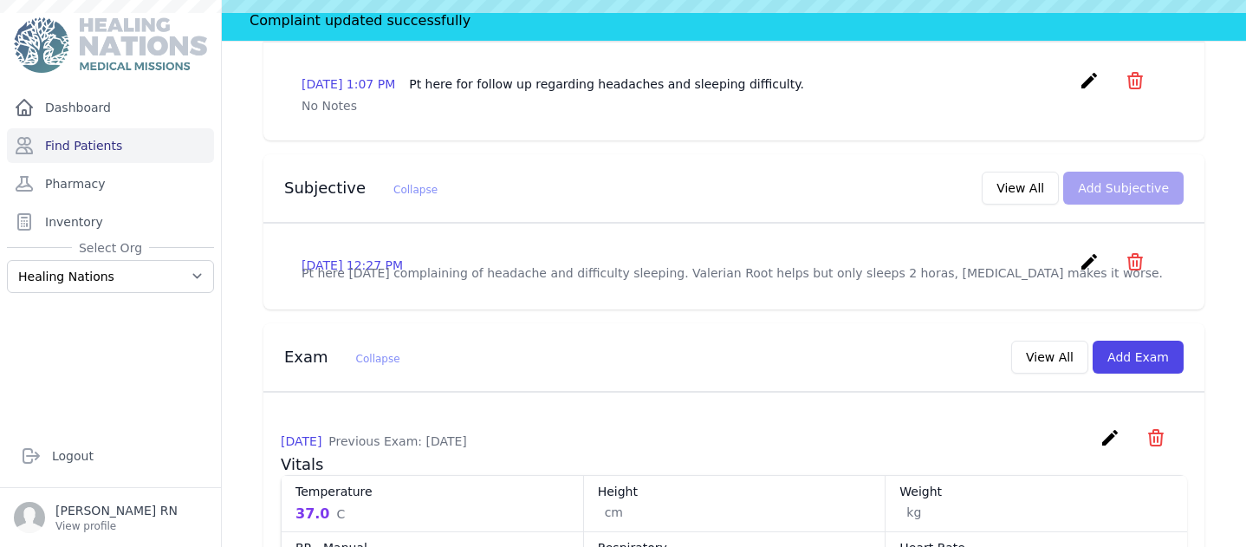
scroll to position [0, 0]
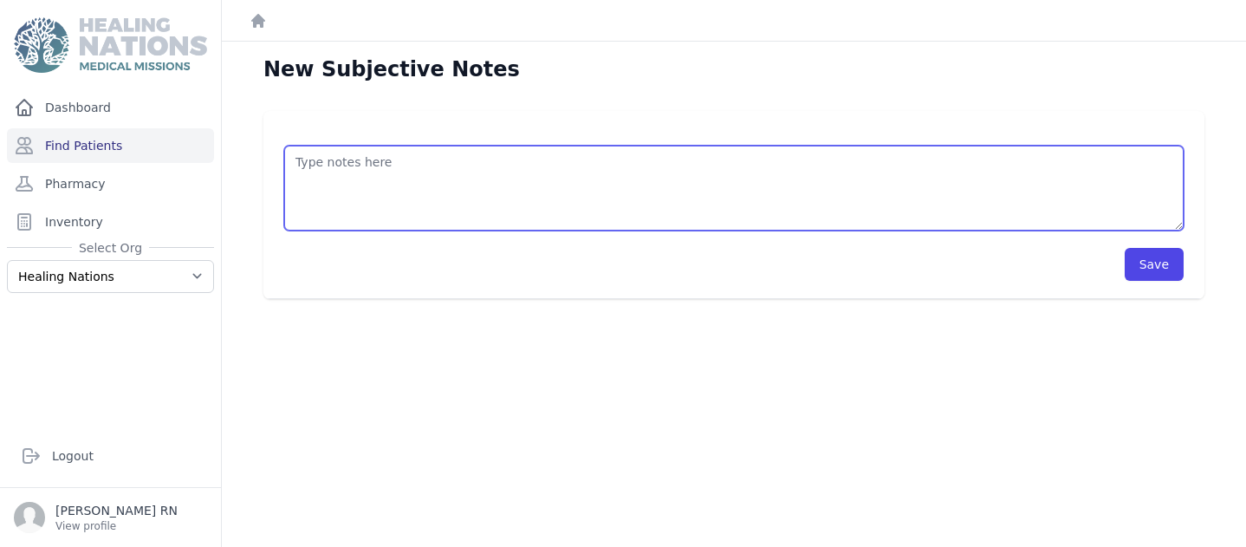
click at [302, 154] on textarea at bounding box center [733, 188] width 899 height 85
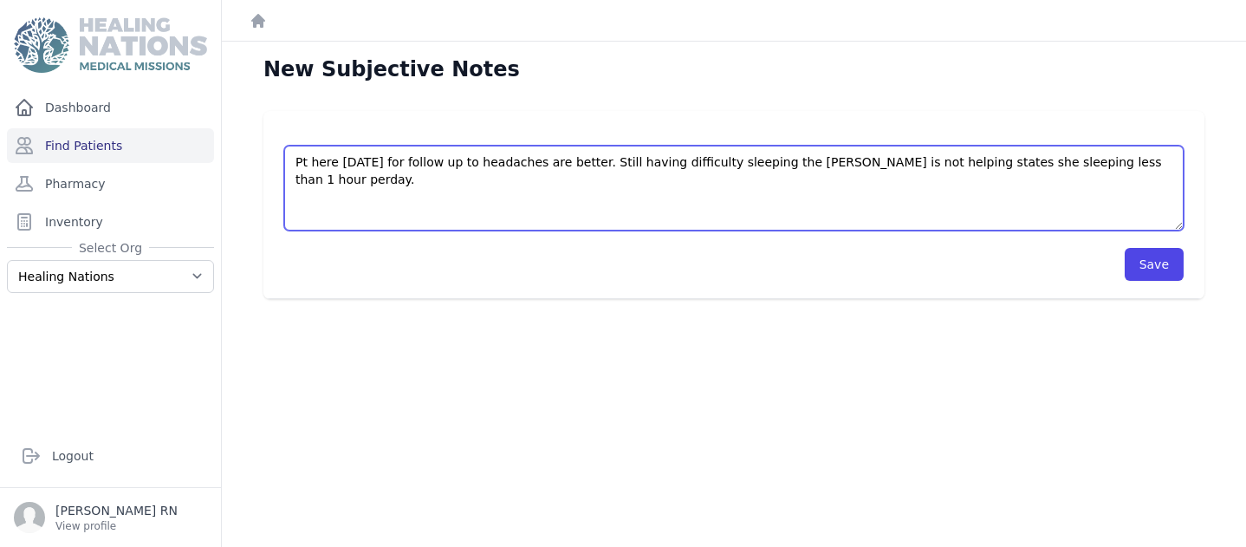
click at [314, 176] on textarea "Pt here today for follow up to headaches are better. Still having difficulty sl…" at bounding box center [733, 188] width 899 height 85
click at [328, 179] on textarea "Pt here today for follow up to headaches are better. Still having difficulty sl…" at bounding box center [733, 188] width 899 height 85
type textarea "Pt here today for follow up to headaches are better. Still having difficulty sl…"
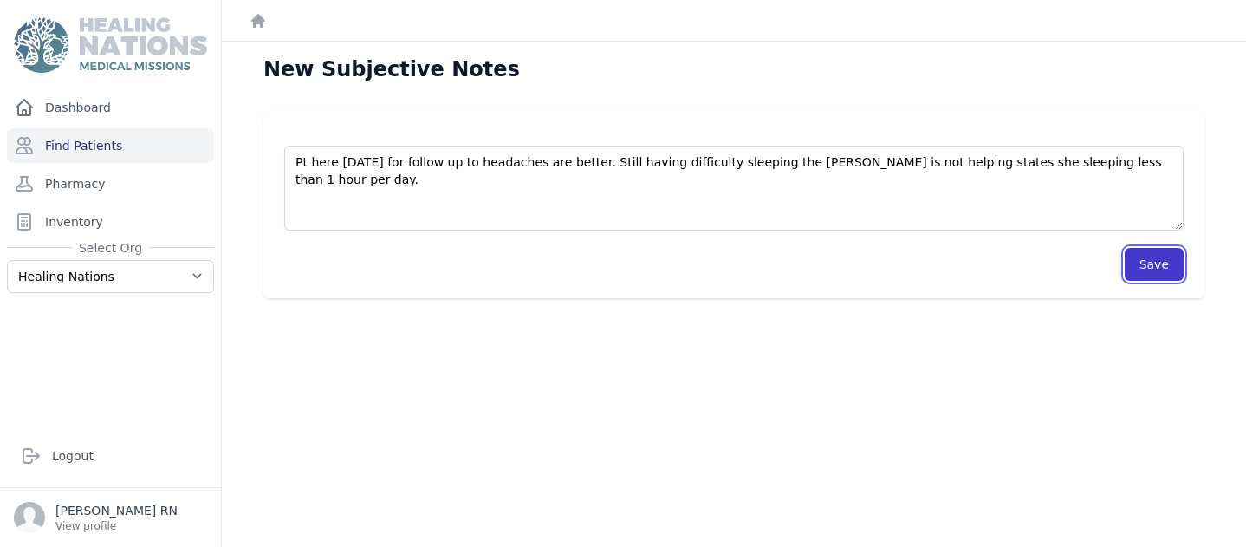
click at [1138, 263] on button "Save" at bounding box center [1154, 264] width 59 height 33
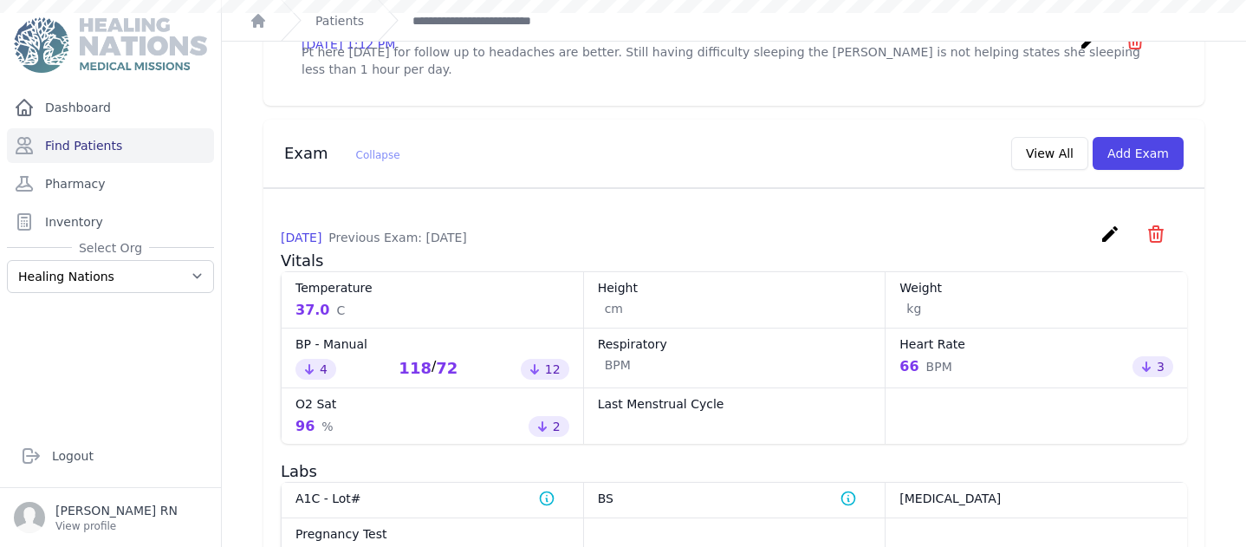
scroll to position [691, 0]
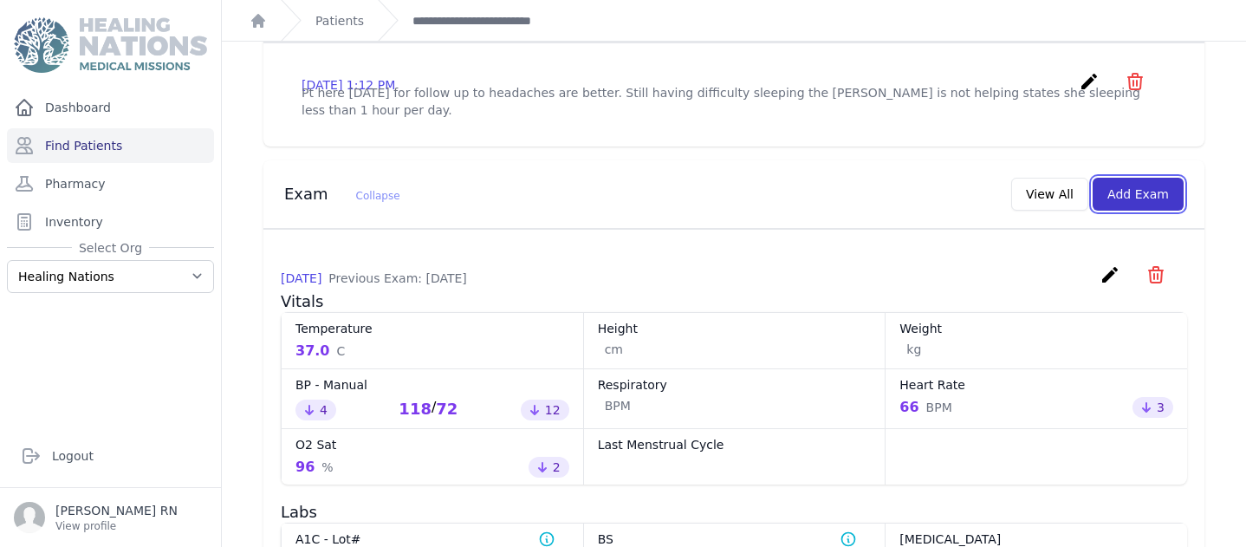
click at [1127, 195] on button "Add Exam" at bounding box center [1137, 194] width 91 height 33
click at [1112, 184] on button "Add Exam" at bounding box center [1137, 194] width 91 height 33
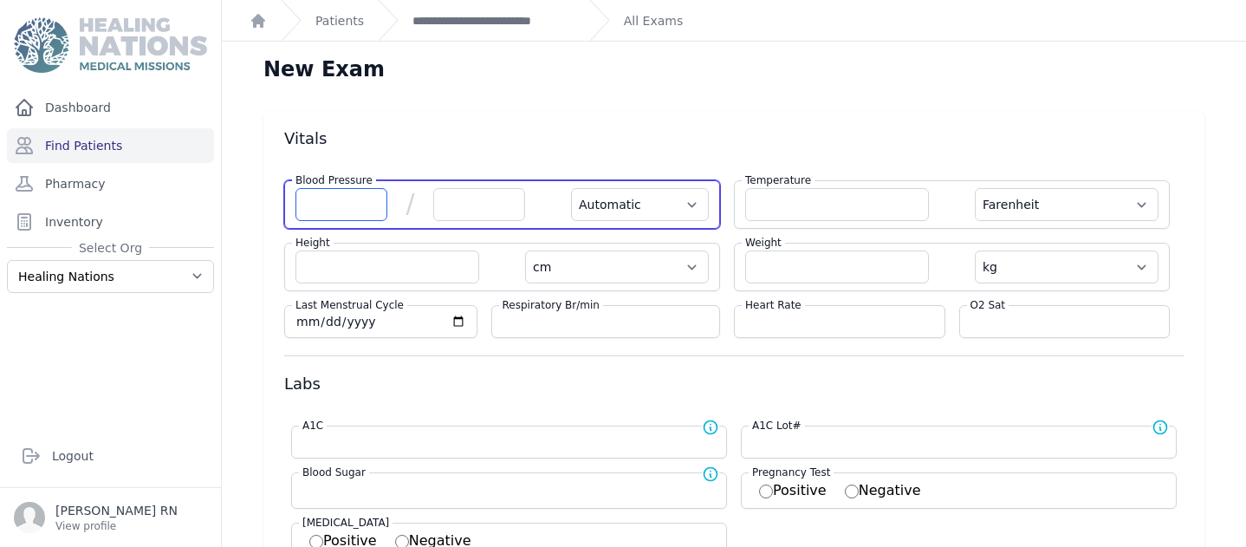
click at [324, 197] on input "number" at bounding box center [341, 204] width 92 height 33
type input "126"
click at [437, 208] on input "number" at bounding box center [479, 204] width 92 height 33
select select "Automatic"
select select "F"
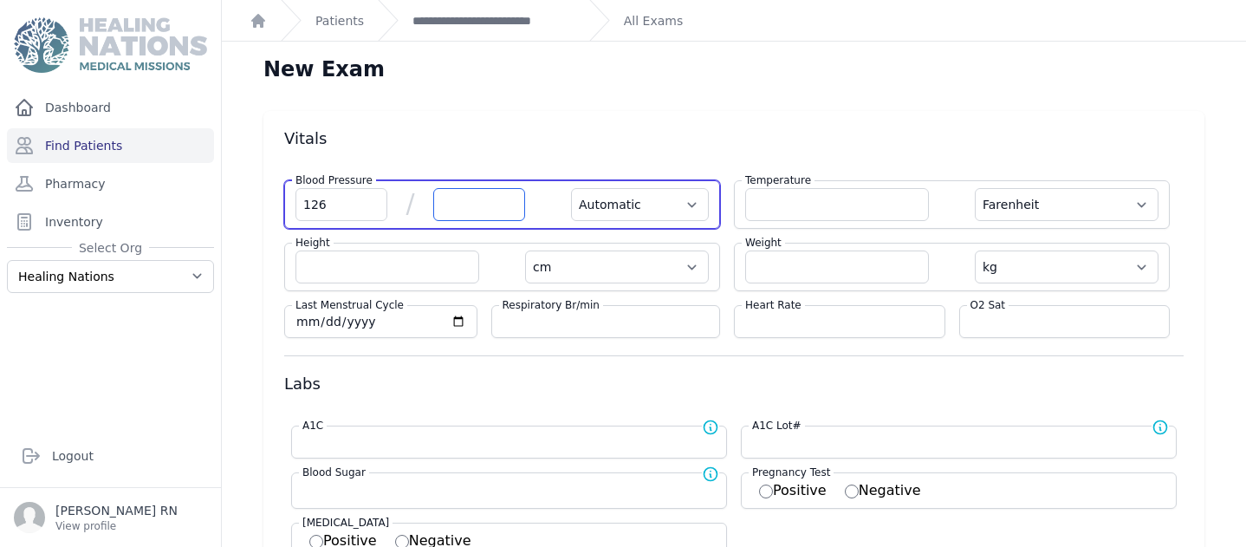
select select "cm"
select select "kg"
select select
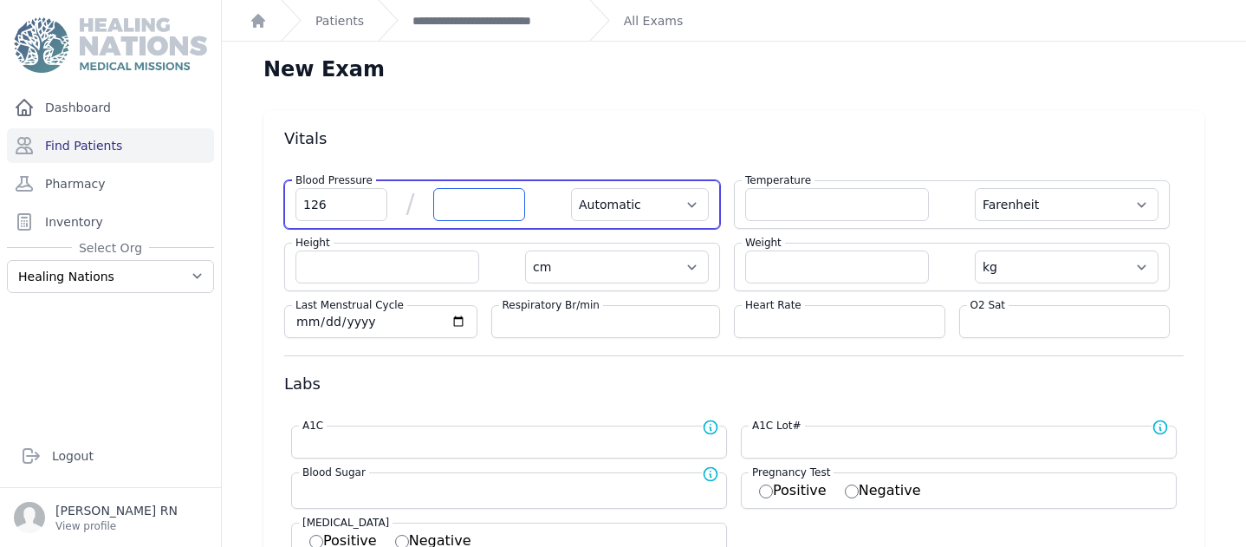
select select
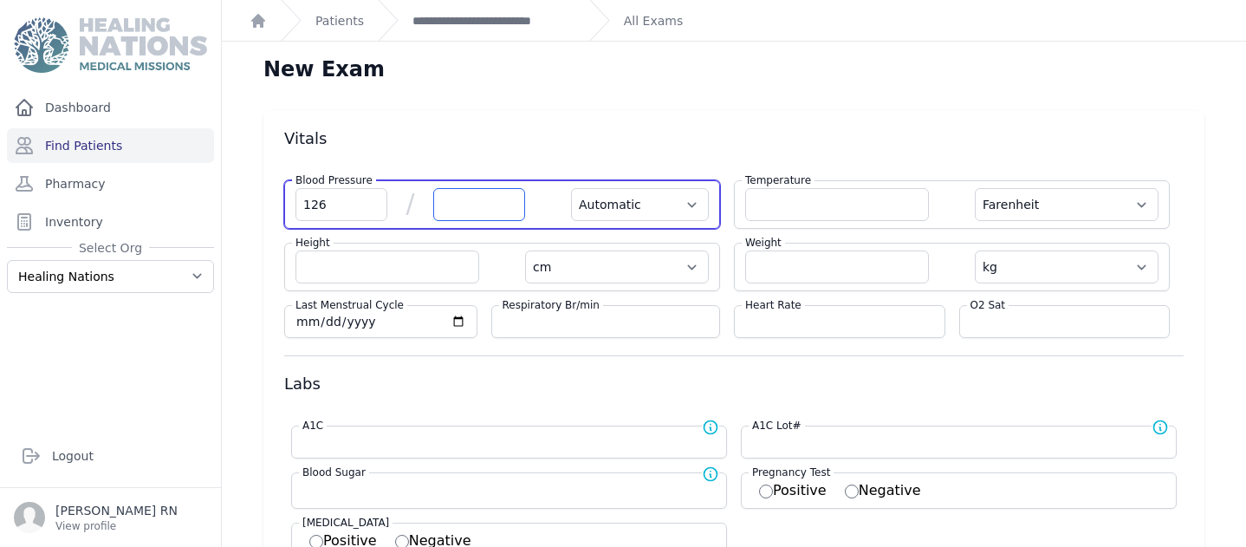
select select
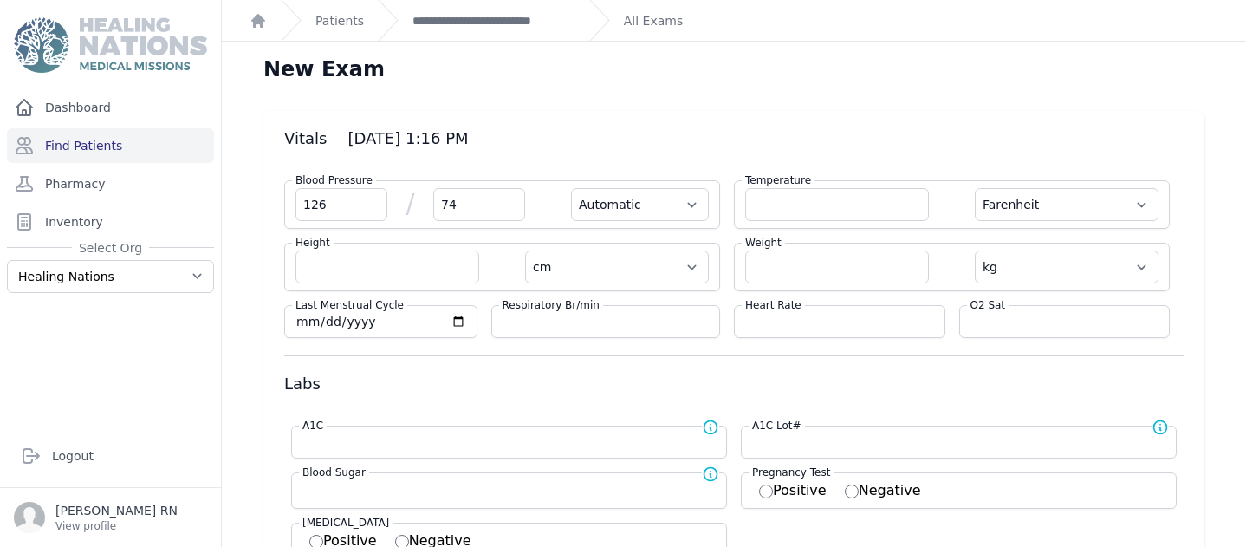
type input "74"
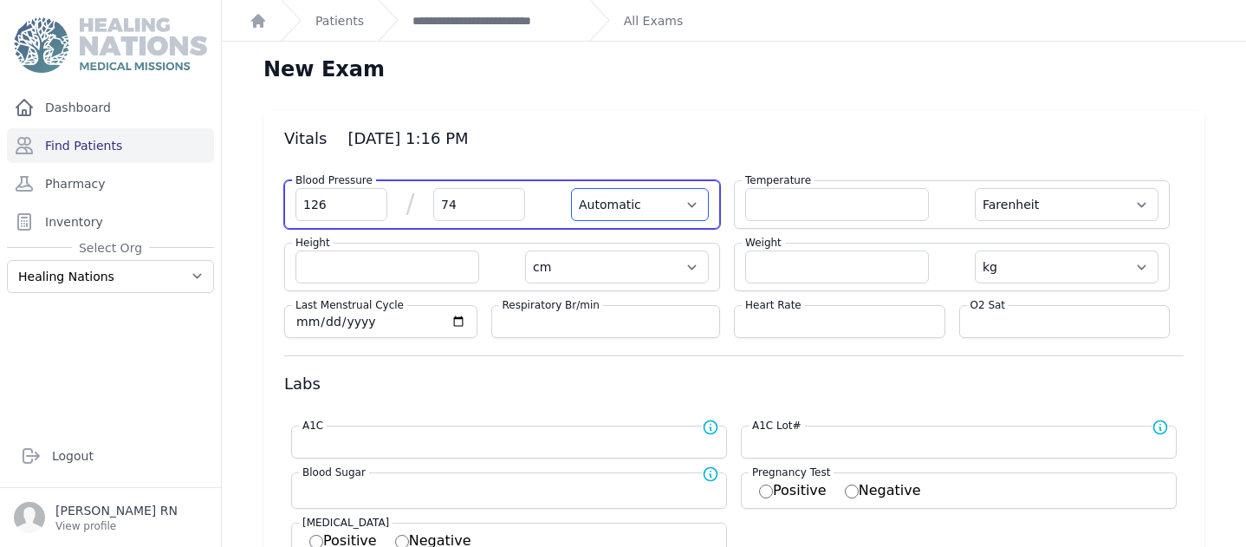
click at [679, 207] on select "Automatic Manual" at bounding box center [640, 204] width 138 height 33
select select "F"
select select "cm"
select select "kg"
select select
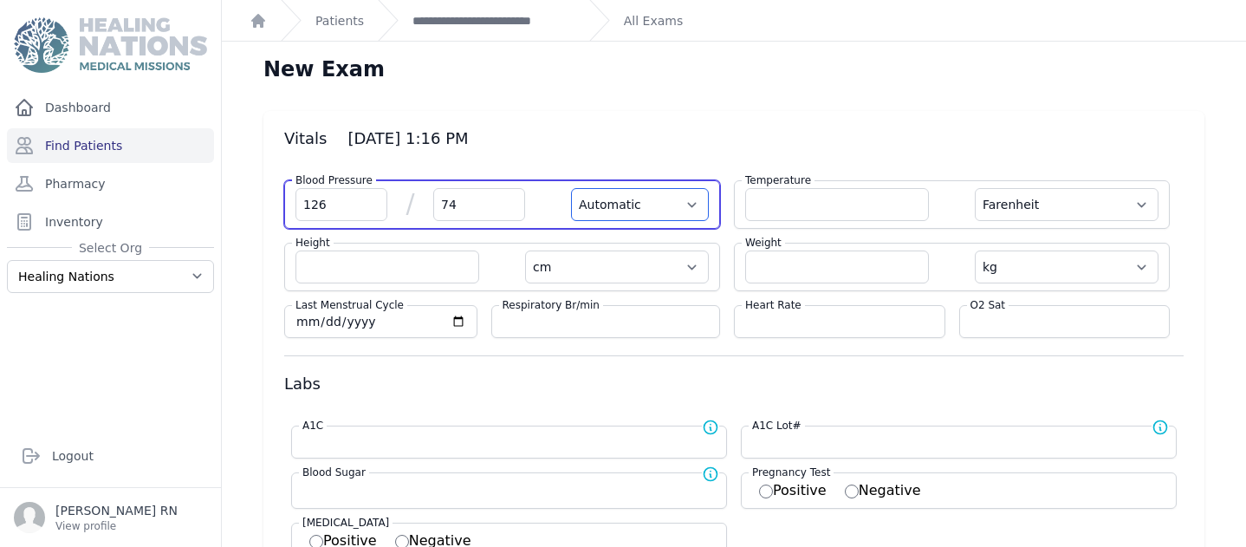
select select
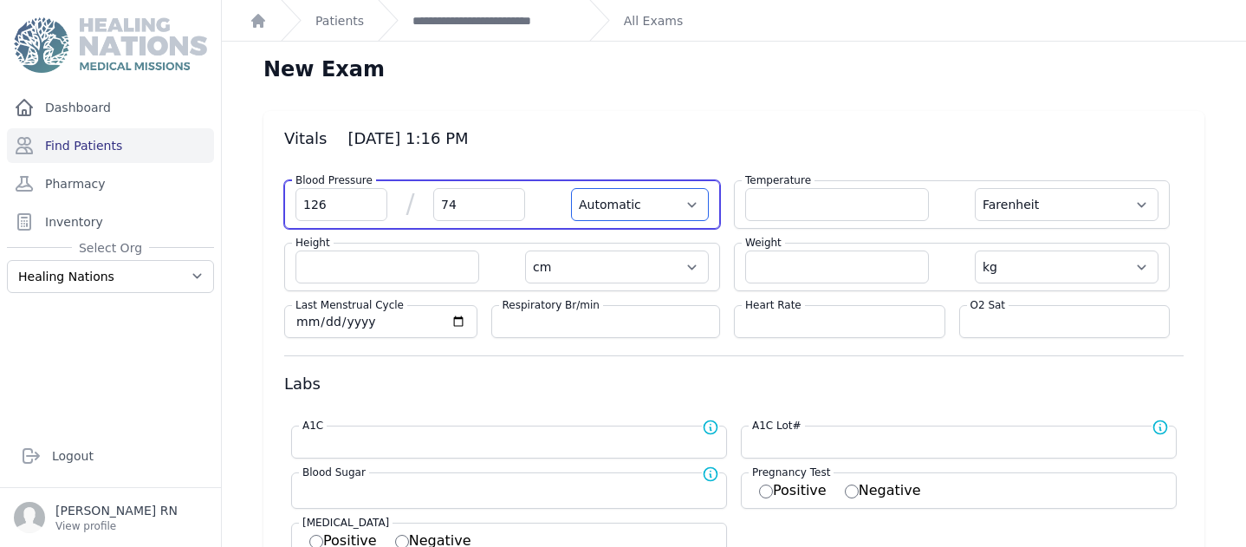
select select
select select "Manual"
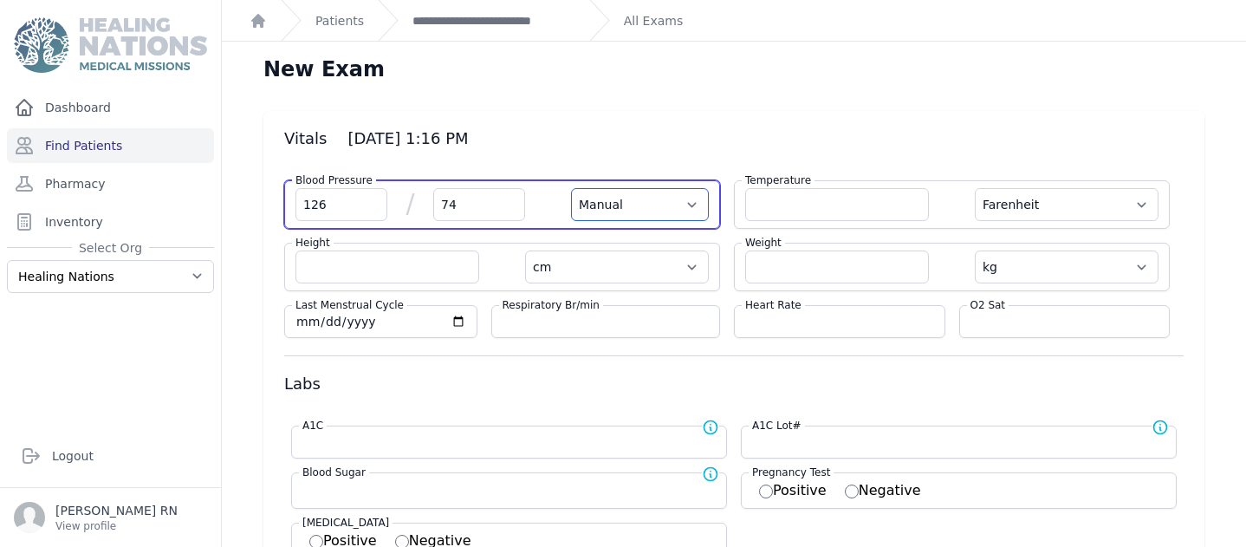
select select "F"
select select "cm"
select select "kg"
select select
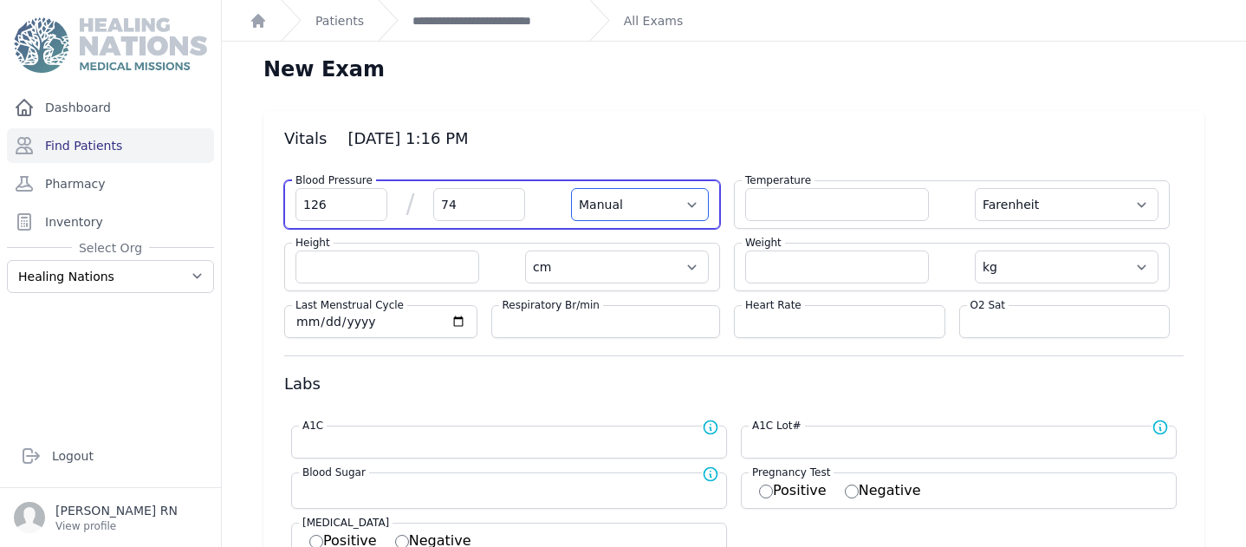
select select
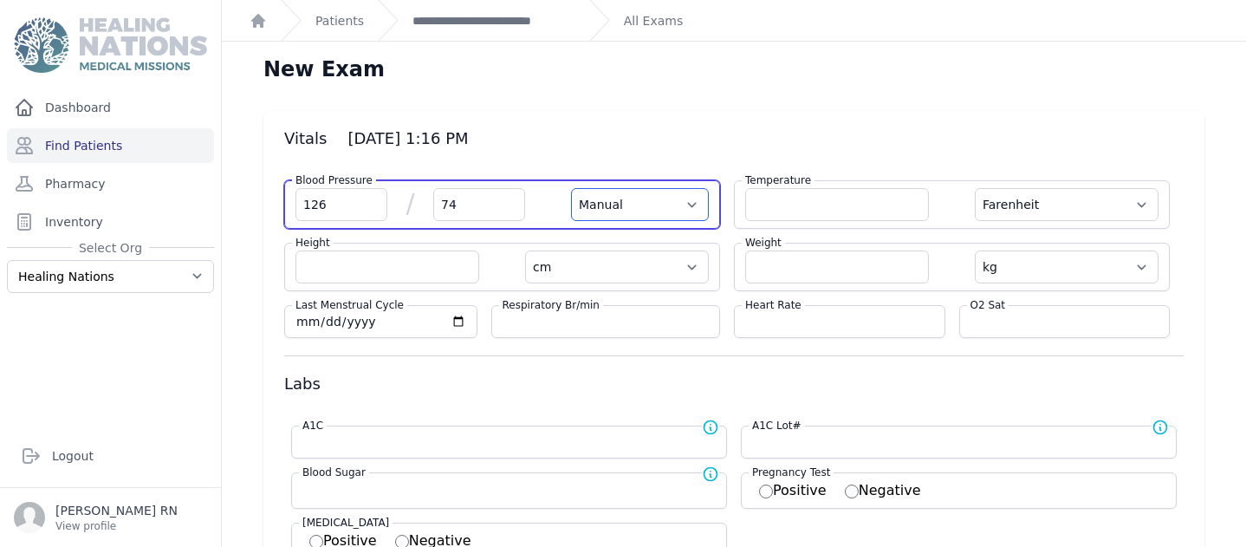
select select
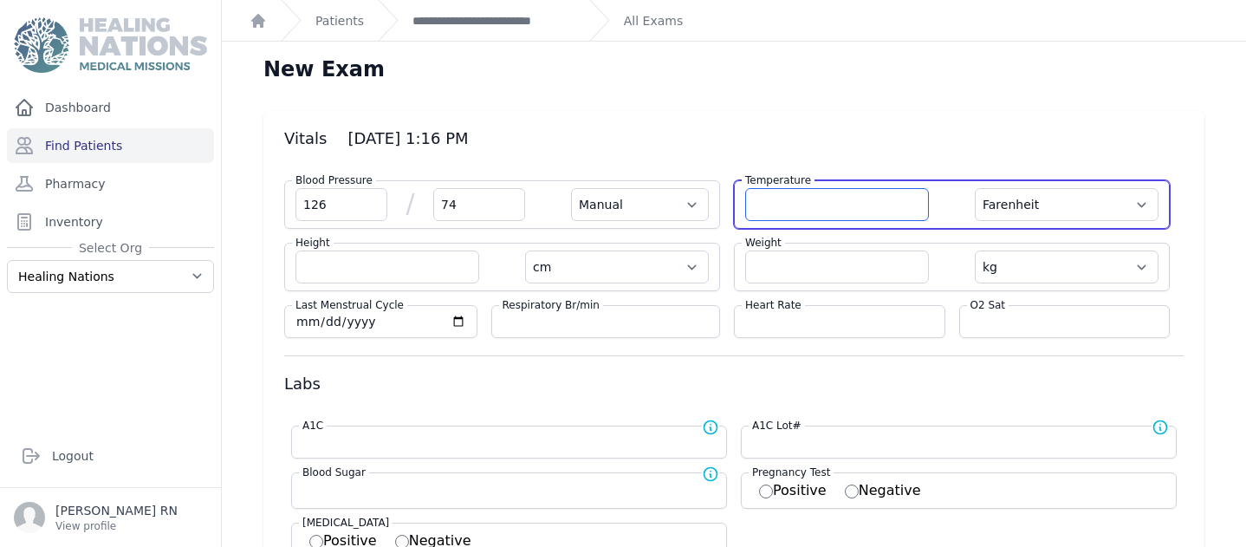
click at [762, 207] on input "number" at bounding box center [837, 204] width 184 height 33
type input "36.6"
click at [1124, 205] on select "Farenheit Celcius" at bounding box center [1067, 204] width 184 height 33
select select "Manual"
select select "cm"
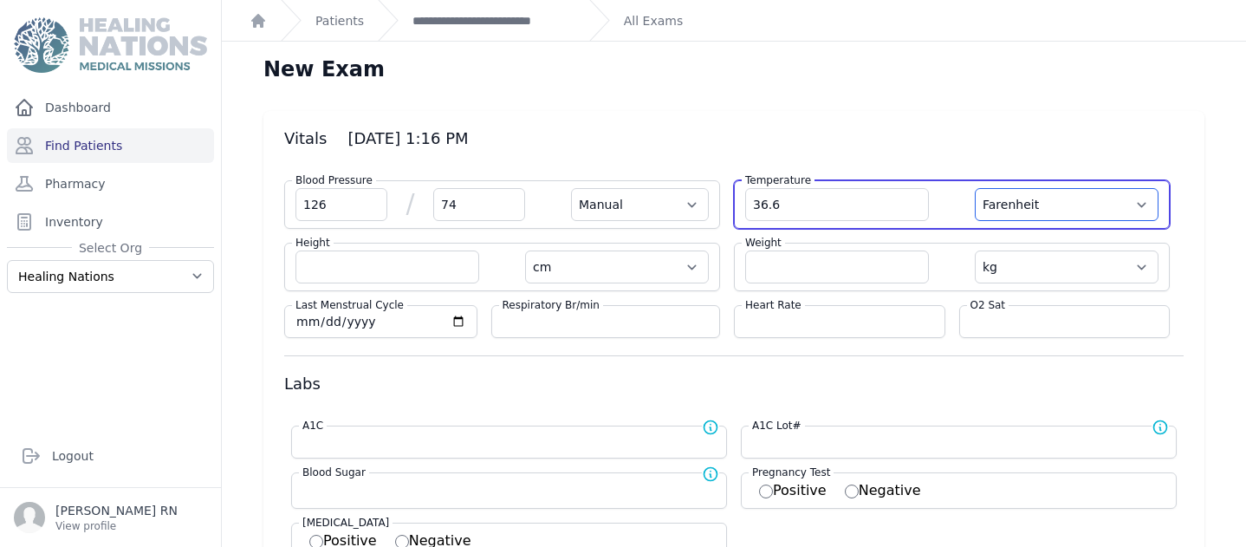
select select "kg"
select select
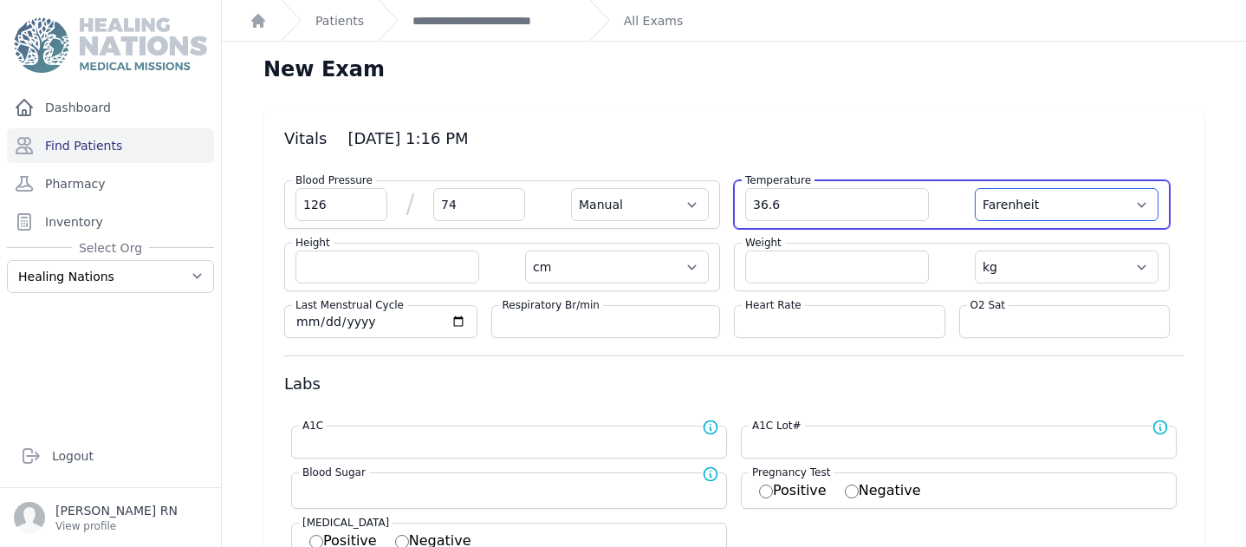
select select
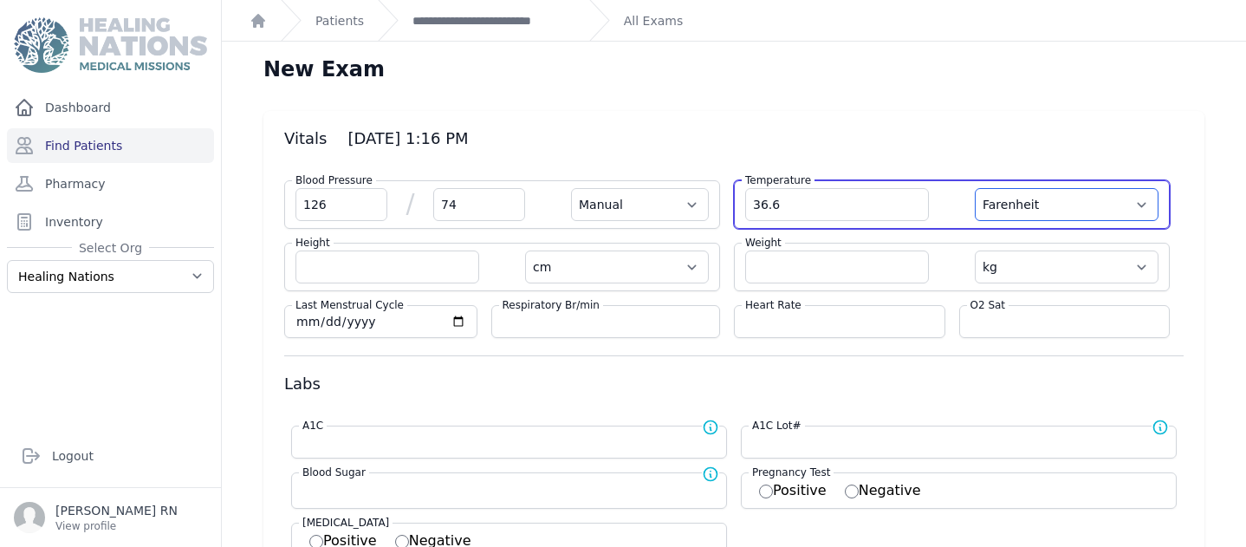
select select
select select "C"
select select "Manual"
select select "cm"
select select "kg"
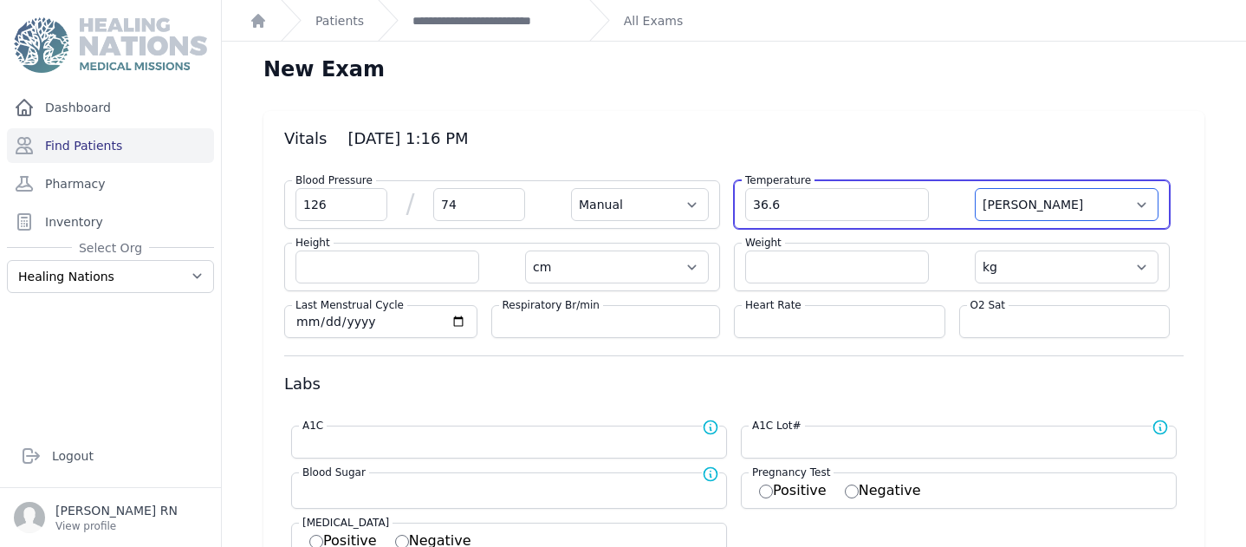
select select
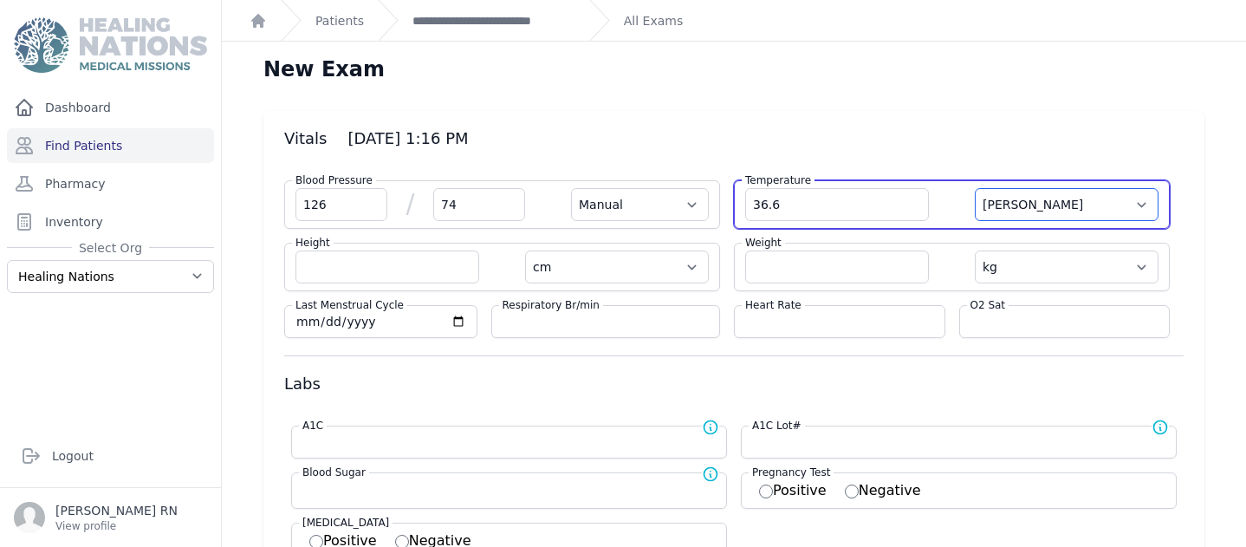
select select
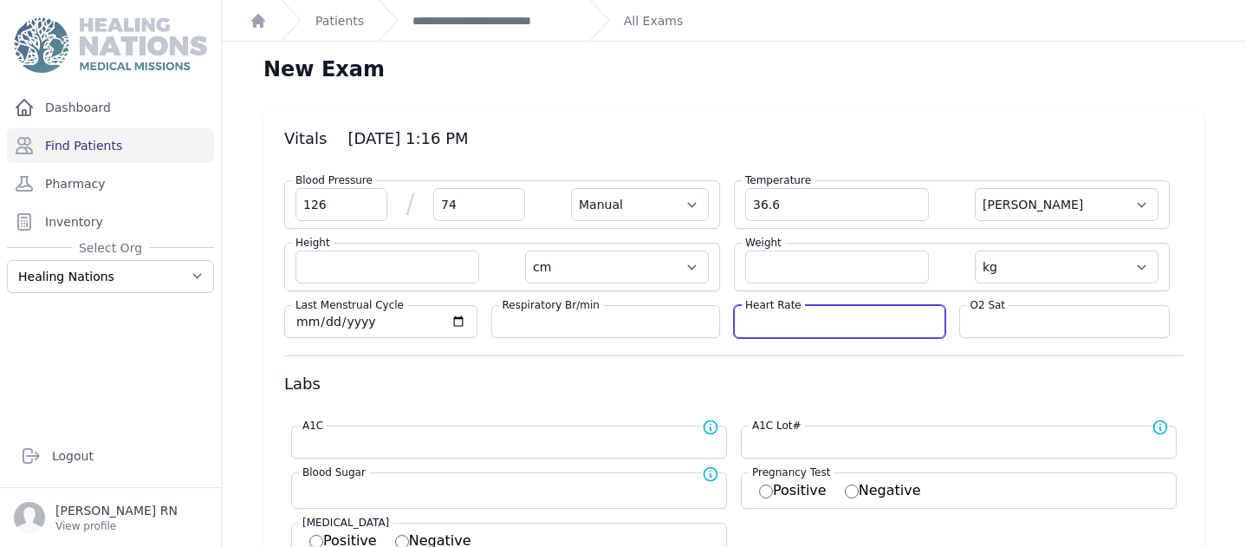
click at [774, 317] on input "number" at bounding box center [839, 321] width 189 height 17
type input "64"
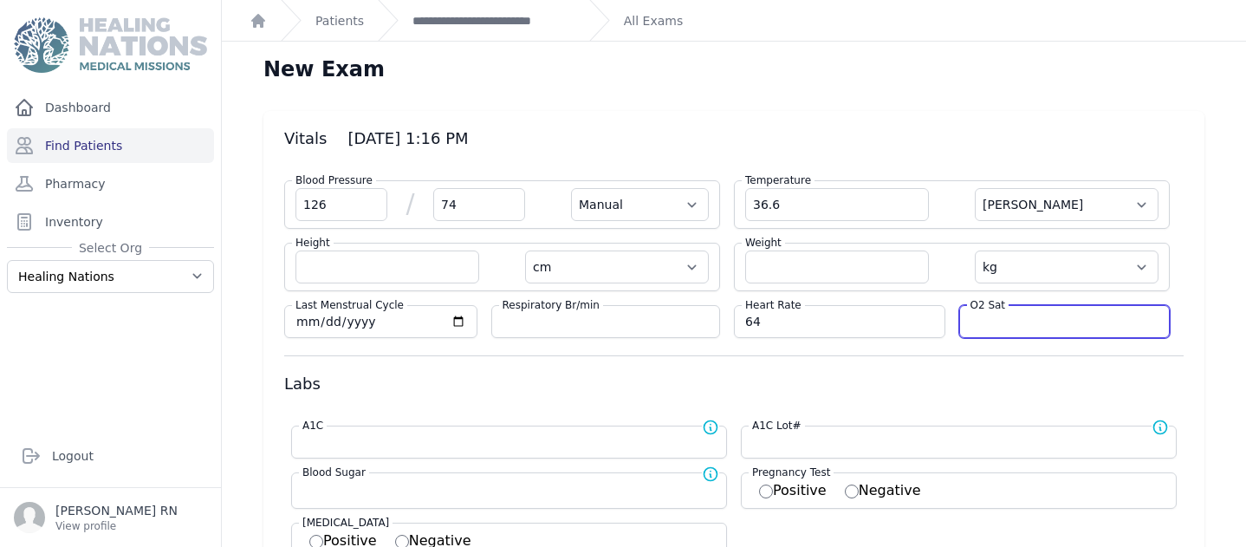
select select "Manual"
select select "C"
select select "cm"
select select "kg"
select select
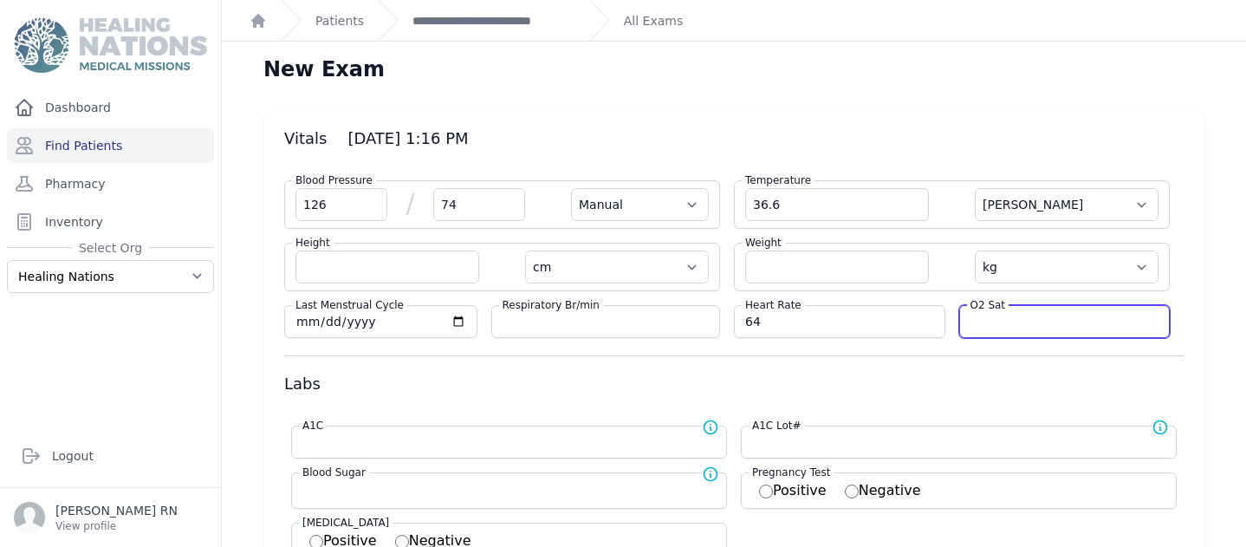
select select
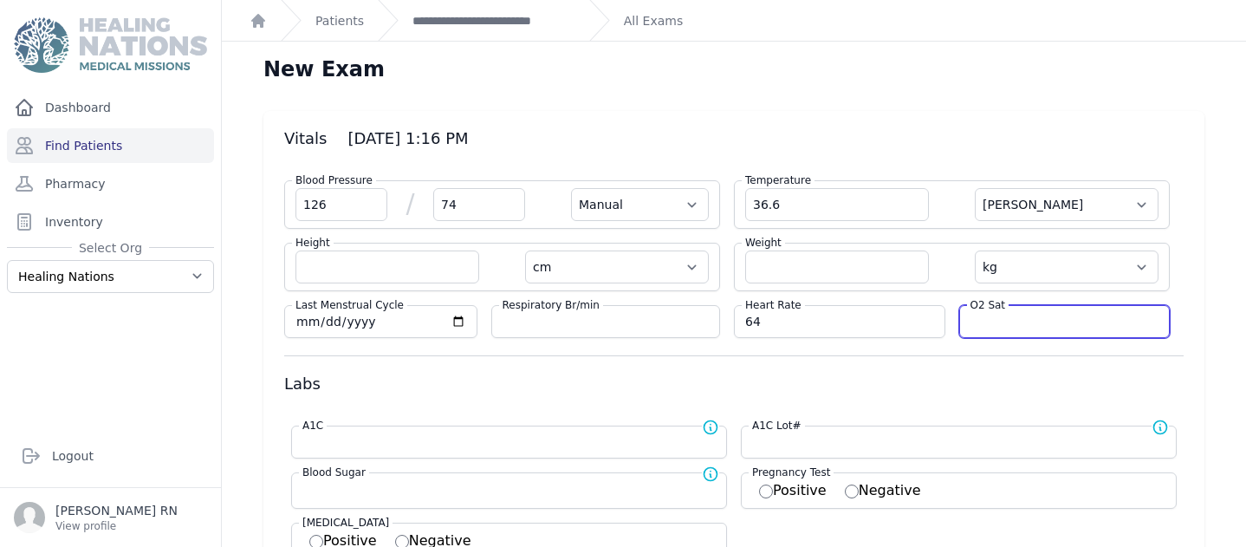
select select
click at [1003, 321] on input "number" at bounding box center [1064, 321] width 189 height 17
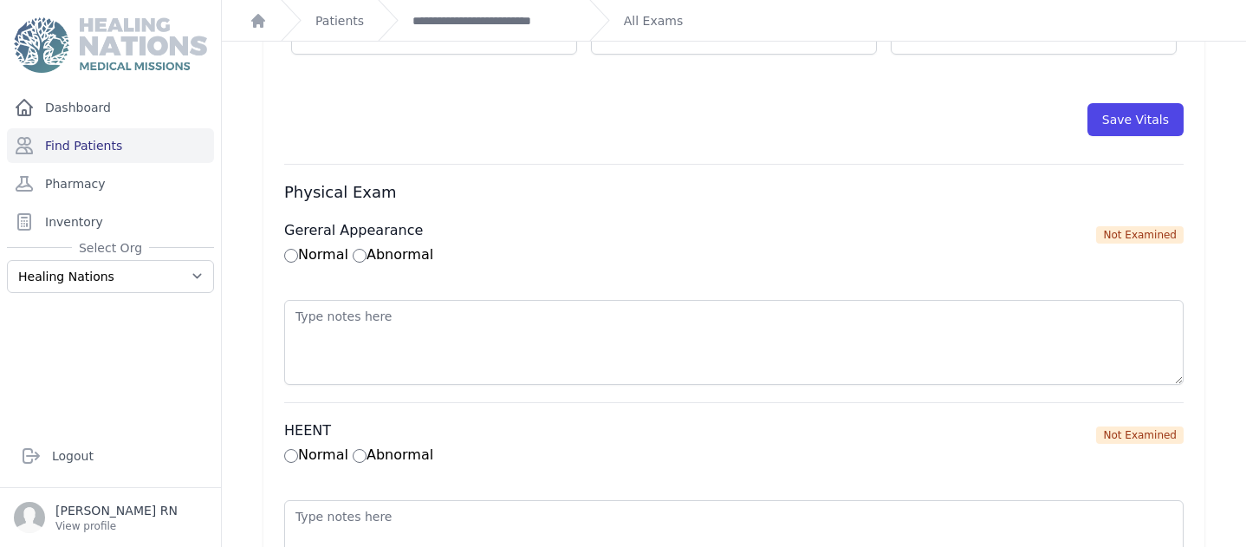
scroll to position [976, 0]
type input "99"
select select "Manual"
select select "C"
select select "cm"
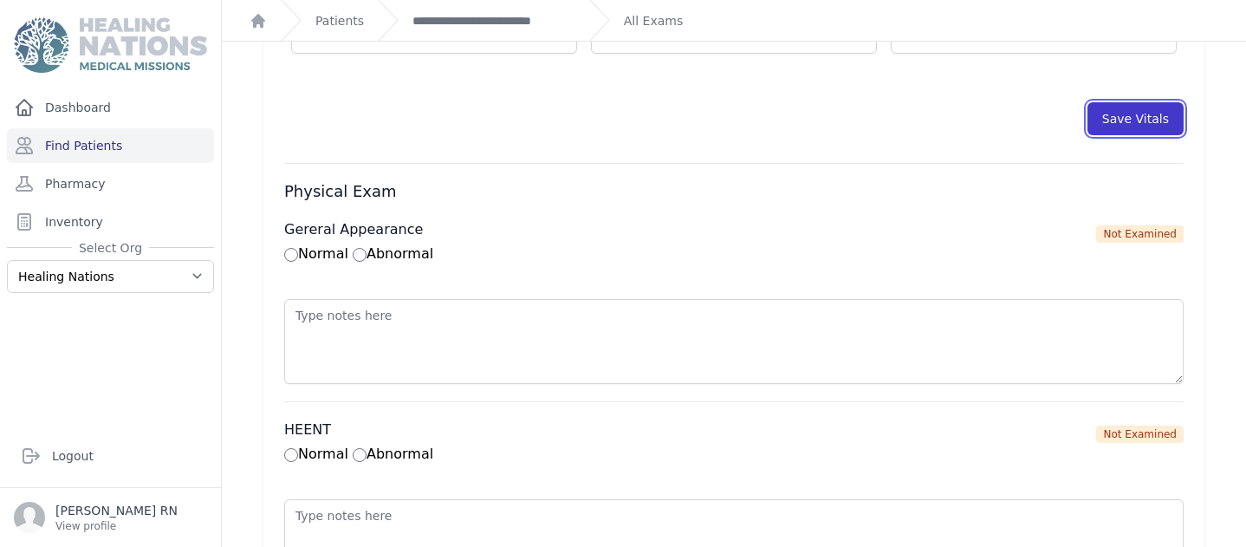
select select "kg"
select select
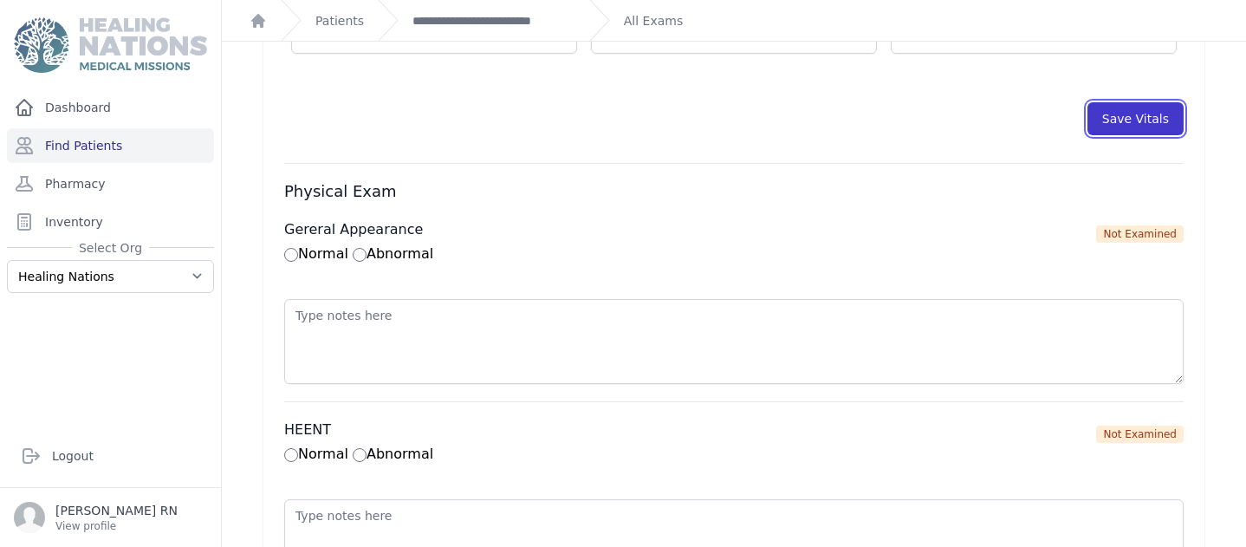
select select
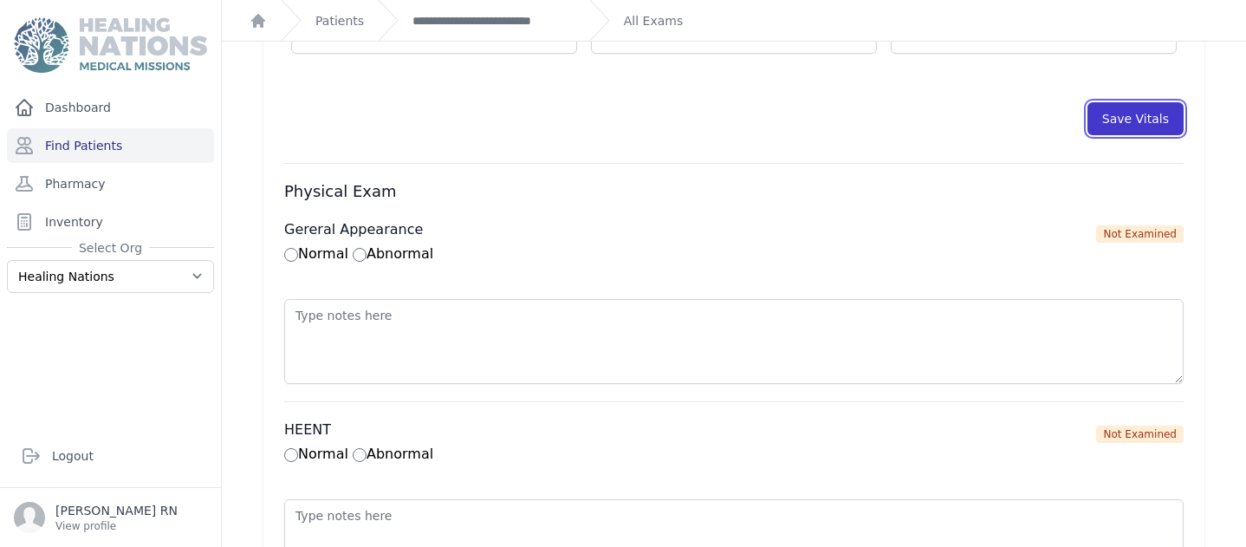
select select
click at [1087, 113] on button "Save Vitals" at bounding box center [1135, 118] width 96 height 33
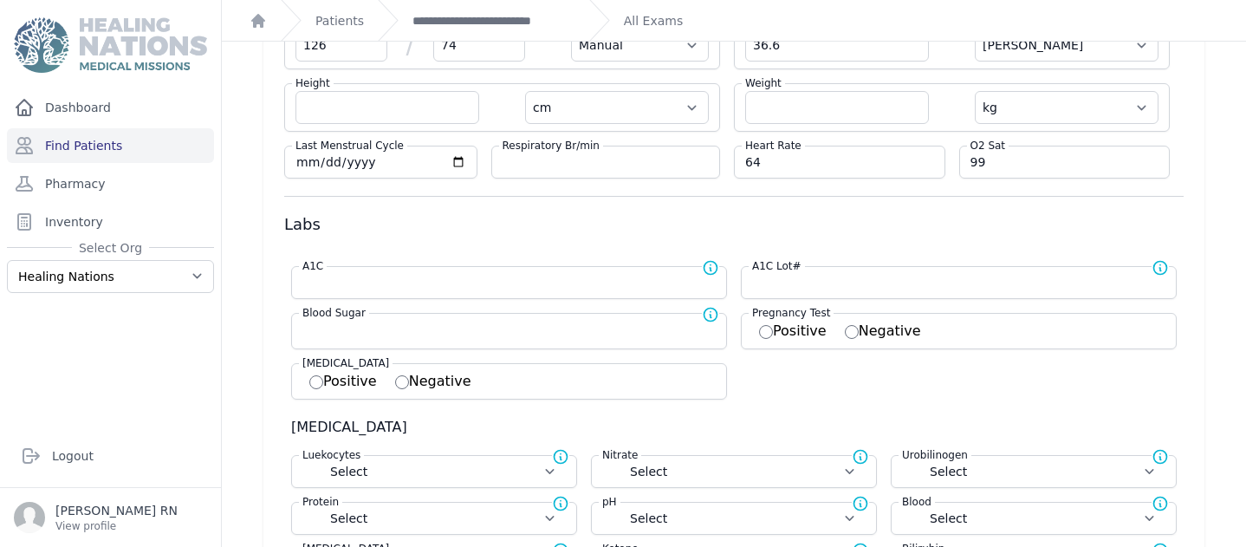
scroll to position [0, 0]
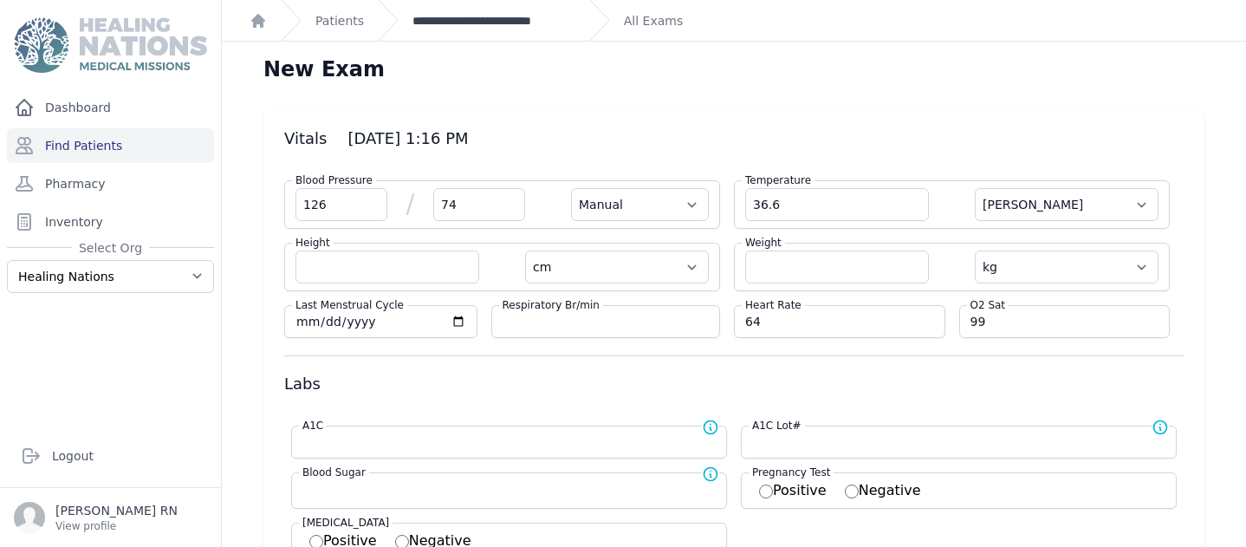
click at [460, 26] on link "**********" at bounding box center [493, 20] width 163 height 17
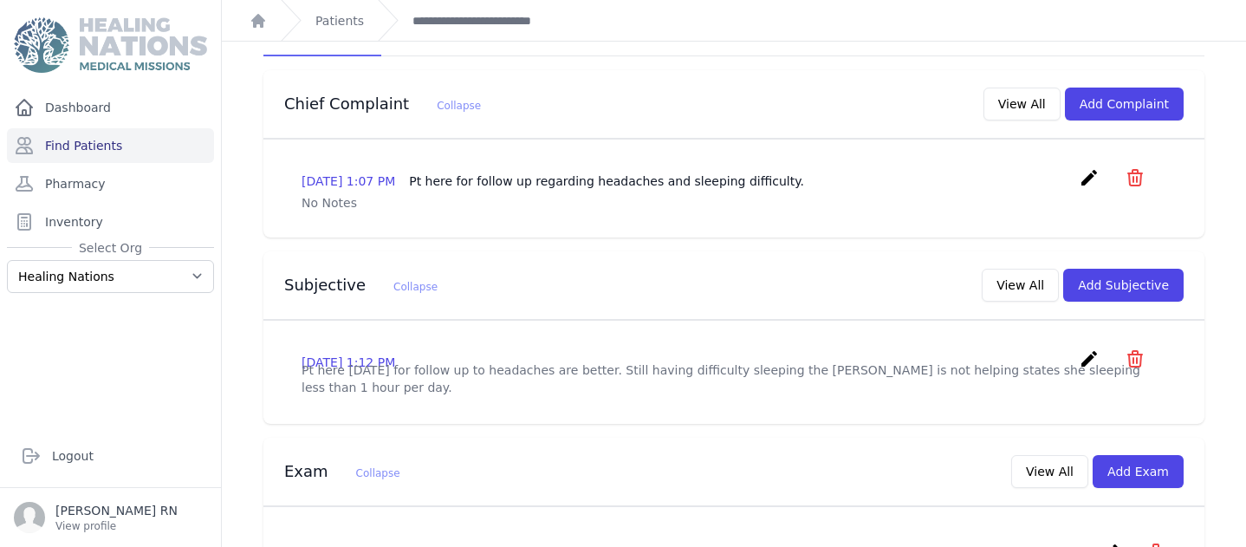
scroll to position [373, 0]
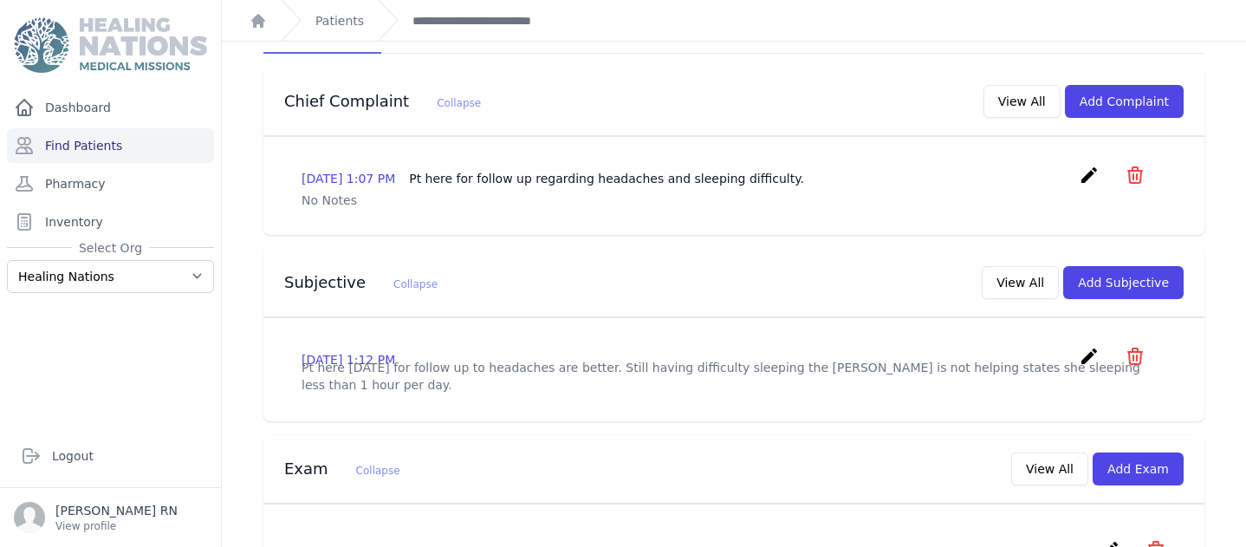
click at [1079, 346] on icon "create" at bounding box center [1089, 356] width 21 height 21
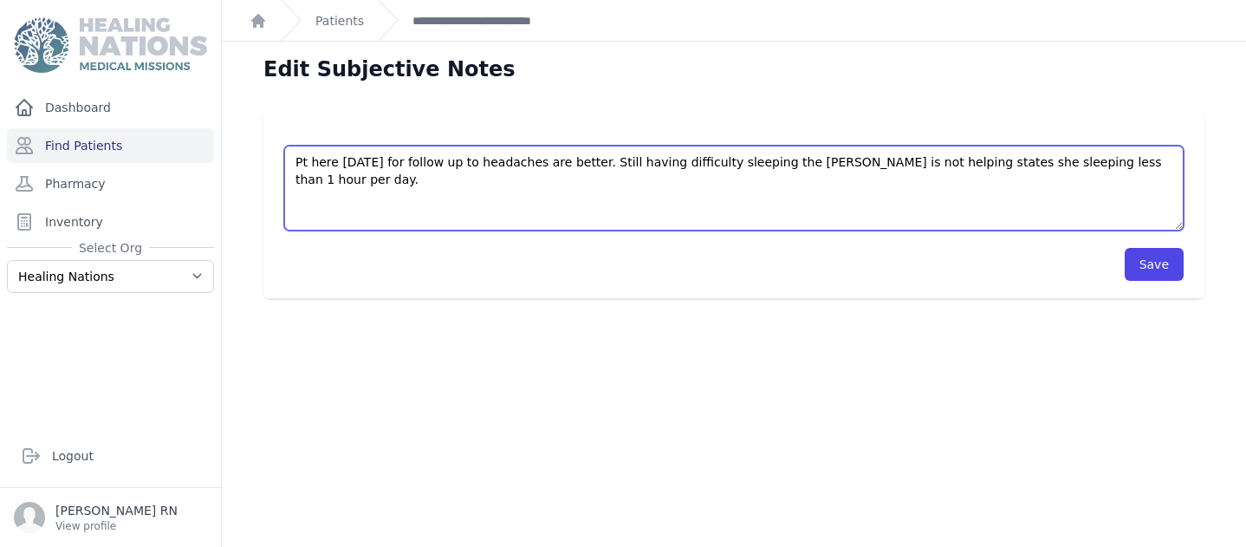
click at [345, 182] on textarea "Pt here today for follow up to headaches are better. Still having difficulty sl…" at bounding box center [733, 188] width 899 height 85
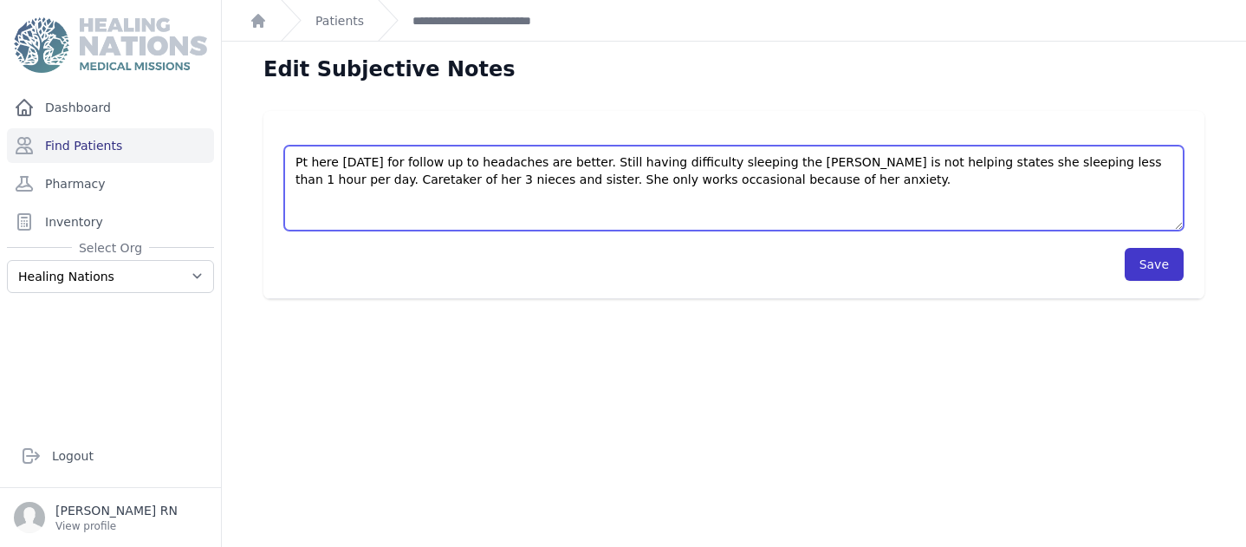
type textarea "Pt here today for follow up to headaches are better. Still having difficulty sl…"
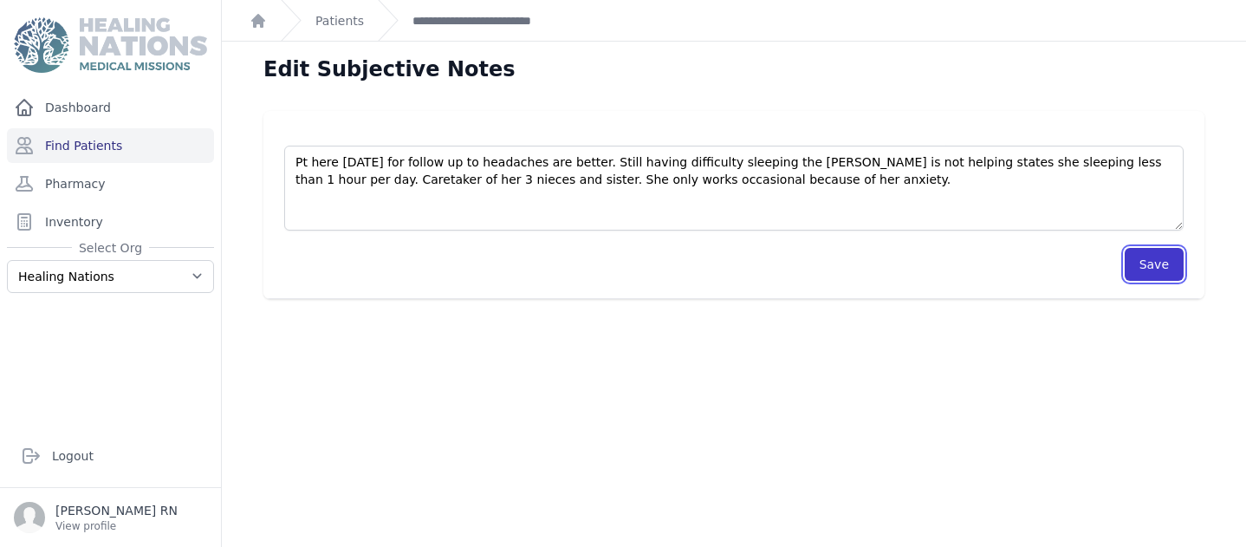
click at [1136, 263] on button "Save" at bounding box center [1154, 264] width 59 height 33
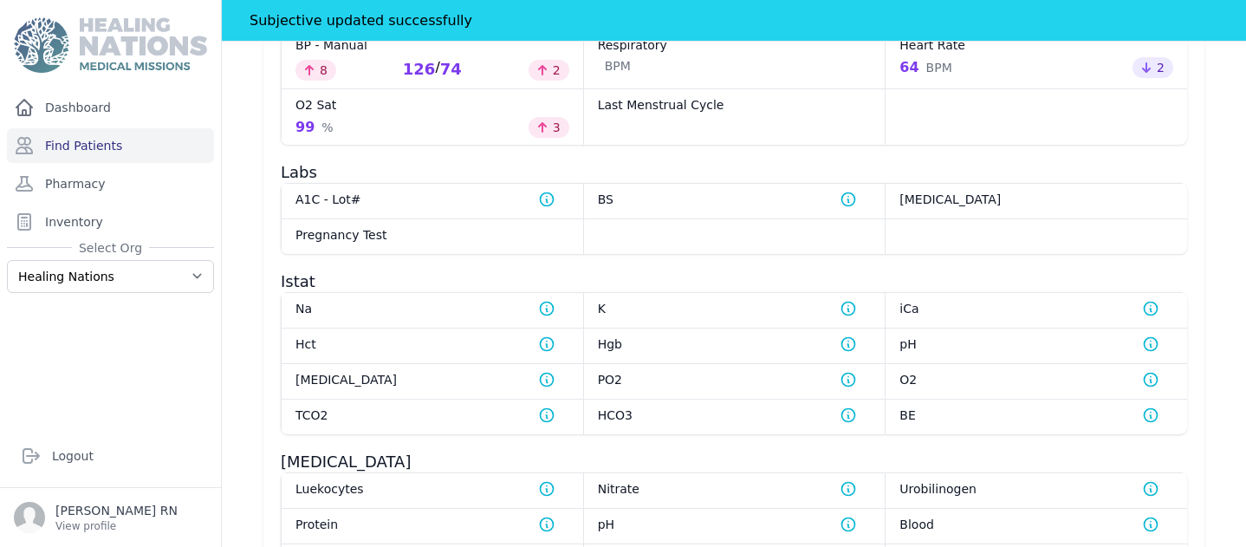
scroll to position [1274, 0]
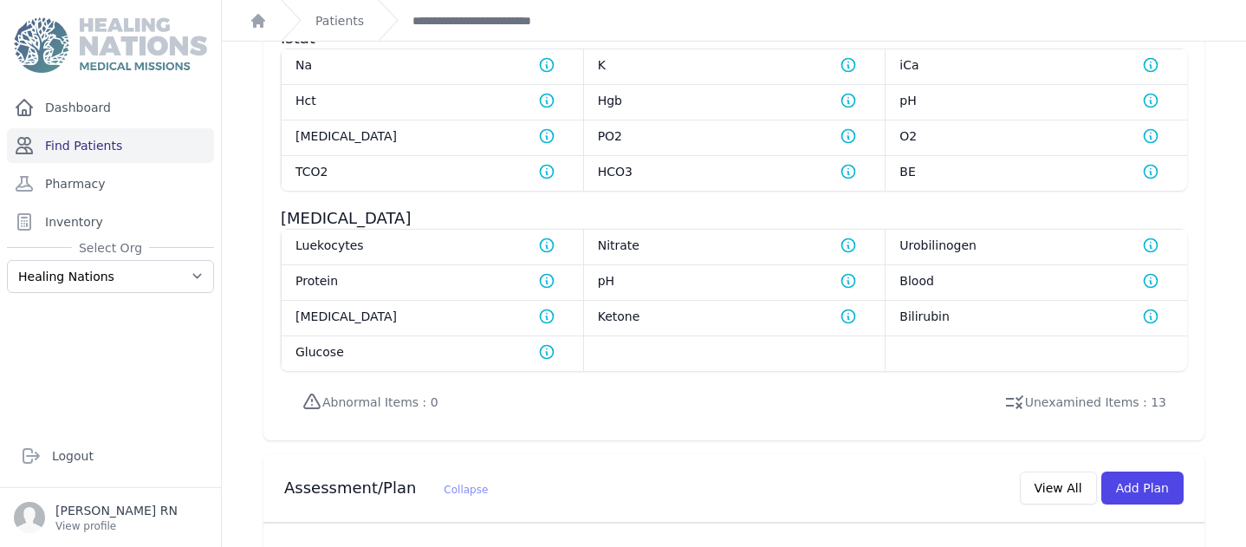
click at [43, 144] on link "Find Patients" at bounding box center [110, 145] width 207 height 35
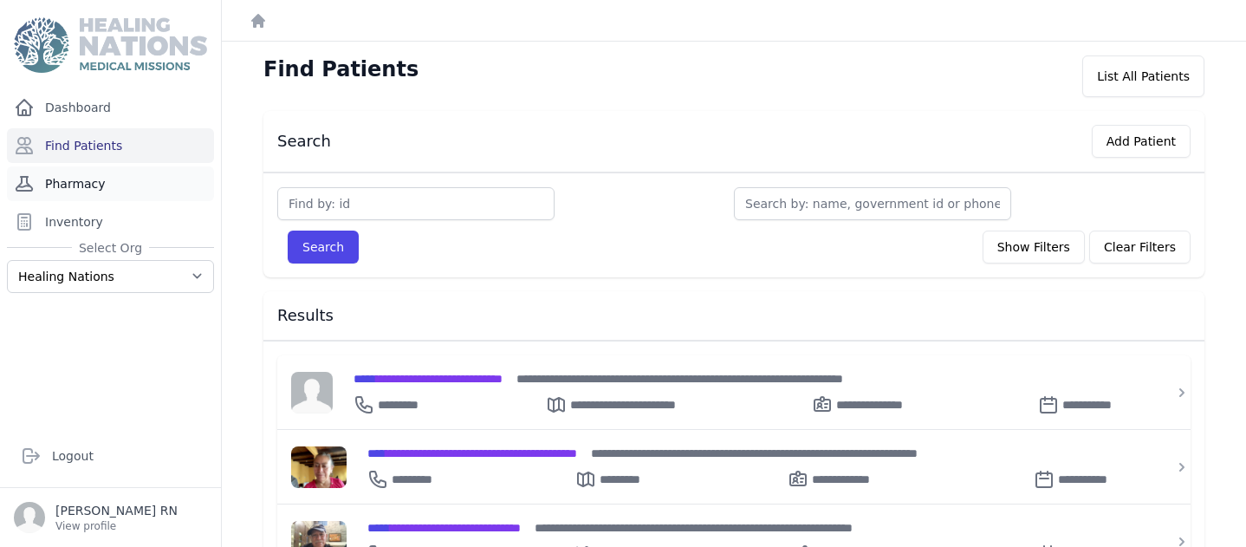
click at [103, 181] on link "Pharmacy" at bounding box center [110, 183] width 207 height 35
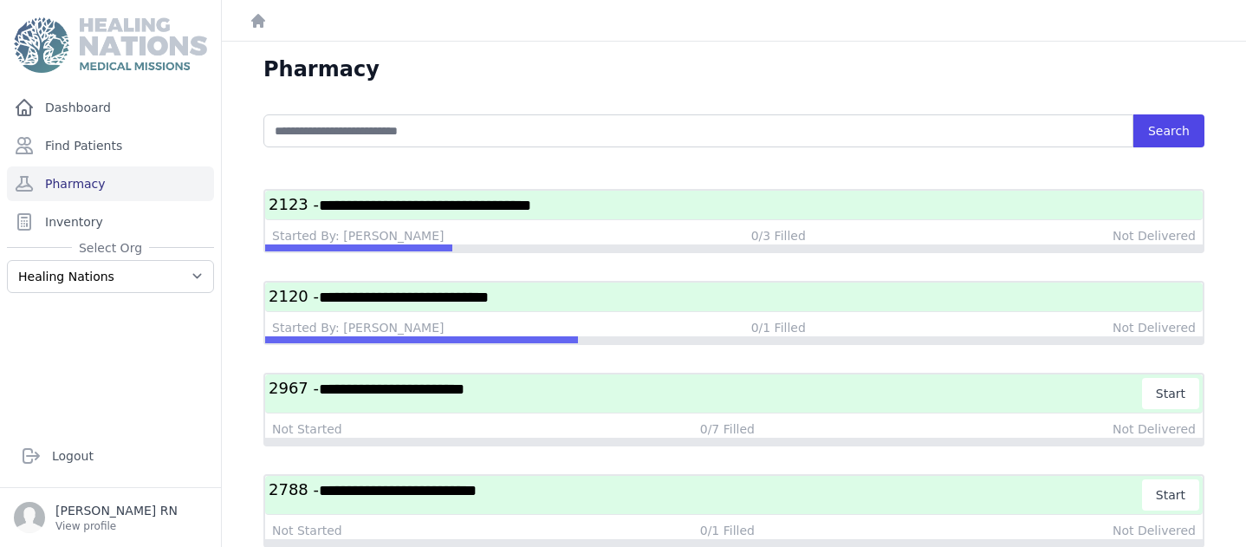
click at [375, 298] on span "**********" at bounding box center [404, 297] width 170 height 16
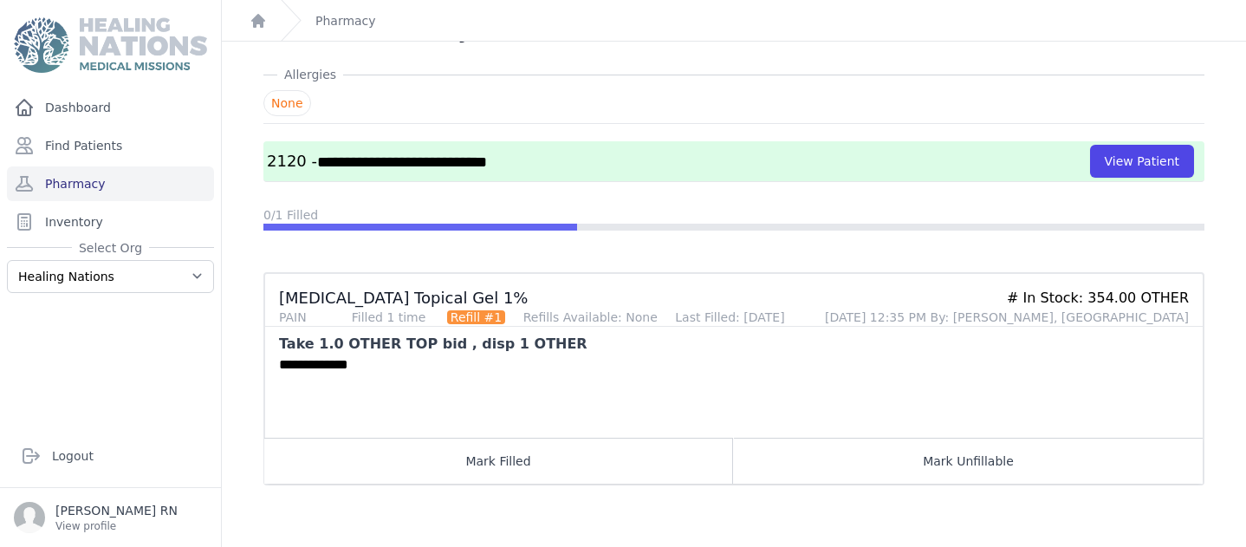
scroll to position [42, 0]
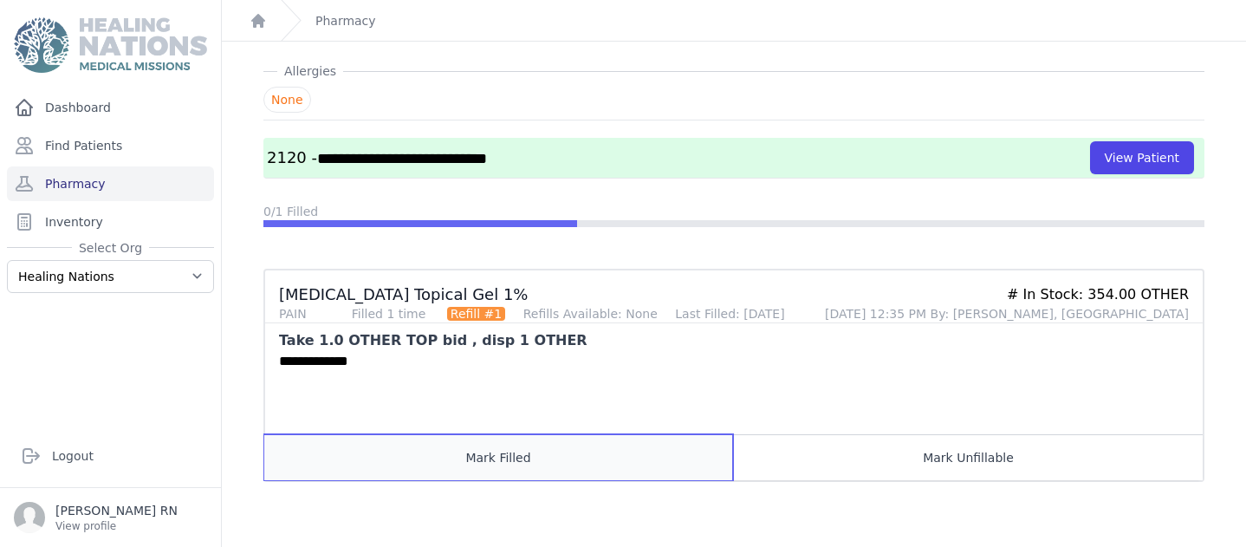
click at [457, 457] on button "Mark Filled" at bounding box center [498, 457] width 469 height 46
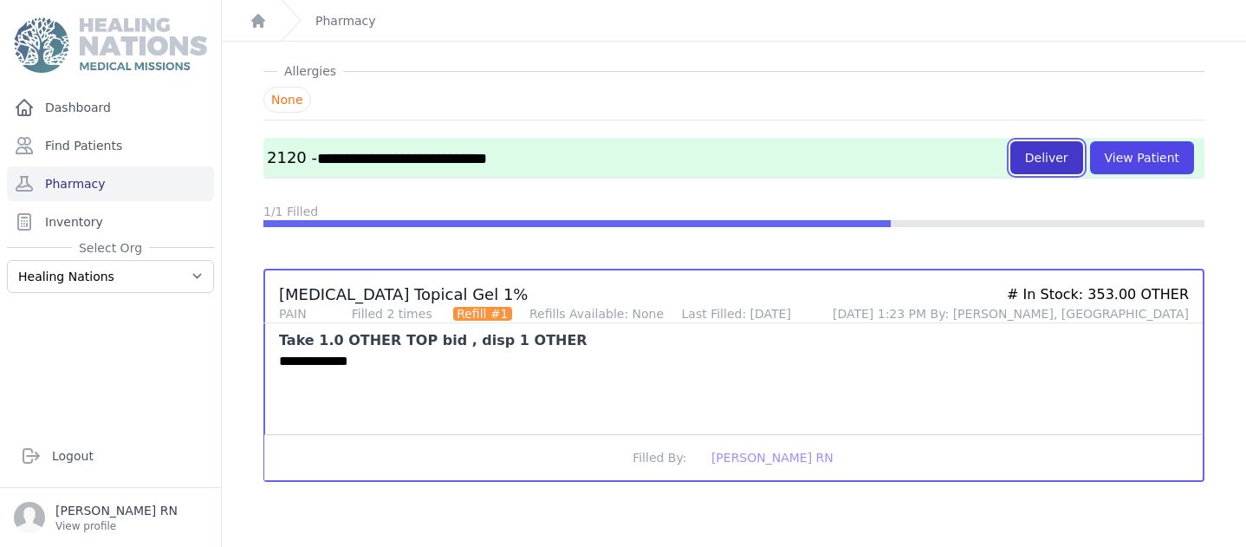
click at [1027, 161] on button "Deliver" at bounding box center [1046, 157] width 73 height 33
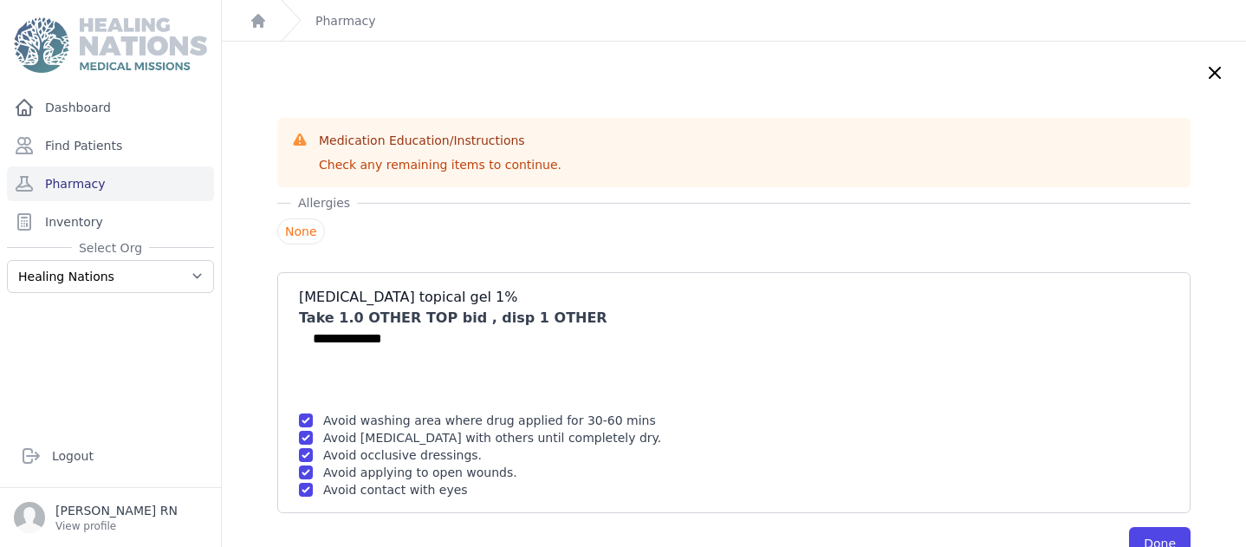
scroll to position [69, 0]
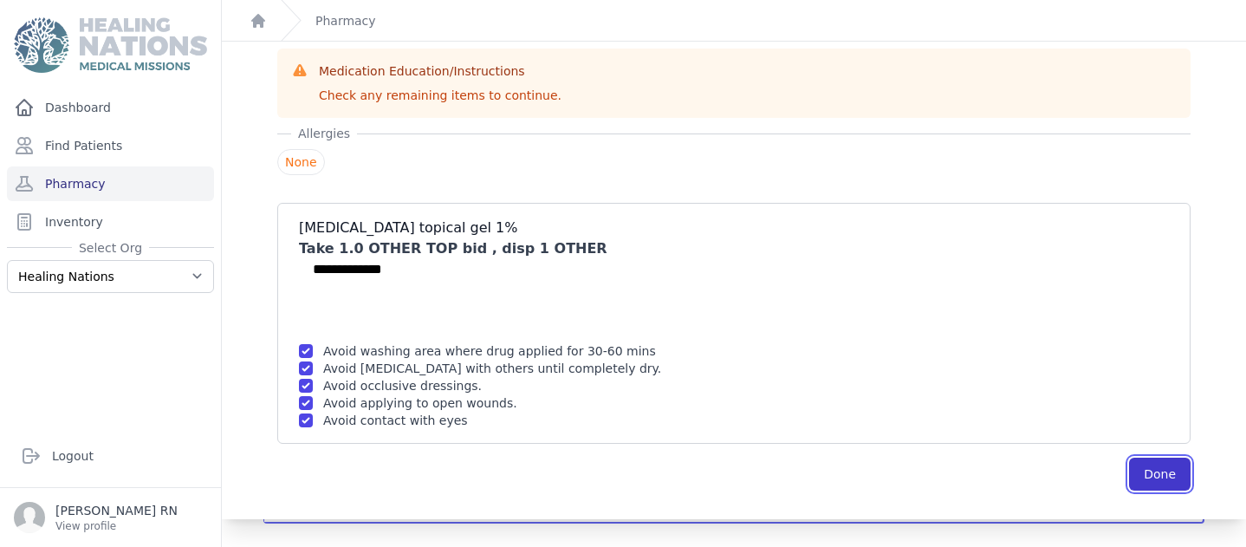
click at [1129, 474] on button "Done" at bounding box center [1160, 473] width 62 height 33
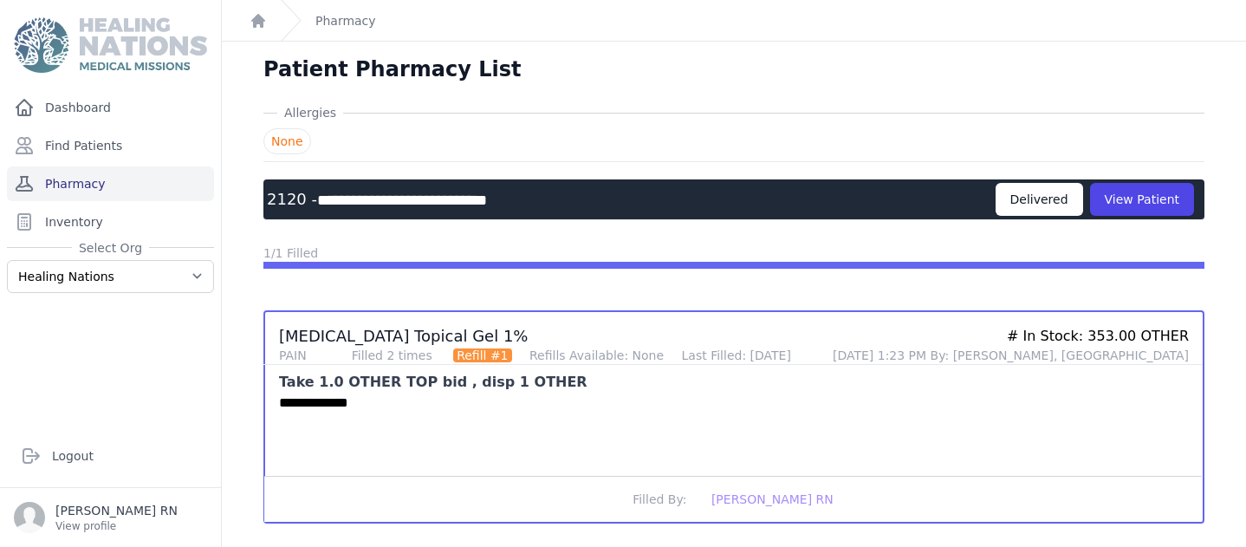
click at [103, 183] on link "Pharmacy" at bounding box center [110, 183] width 207 height 35
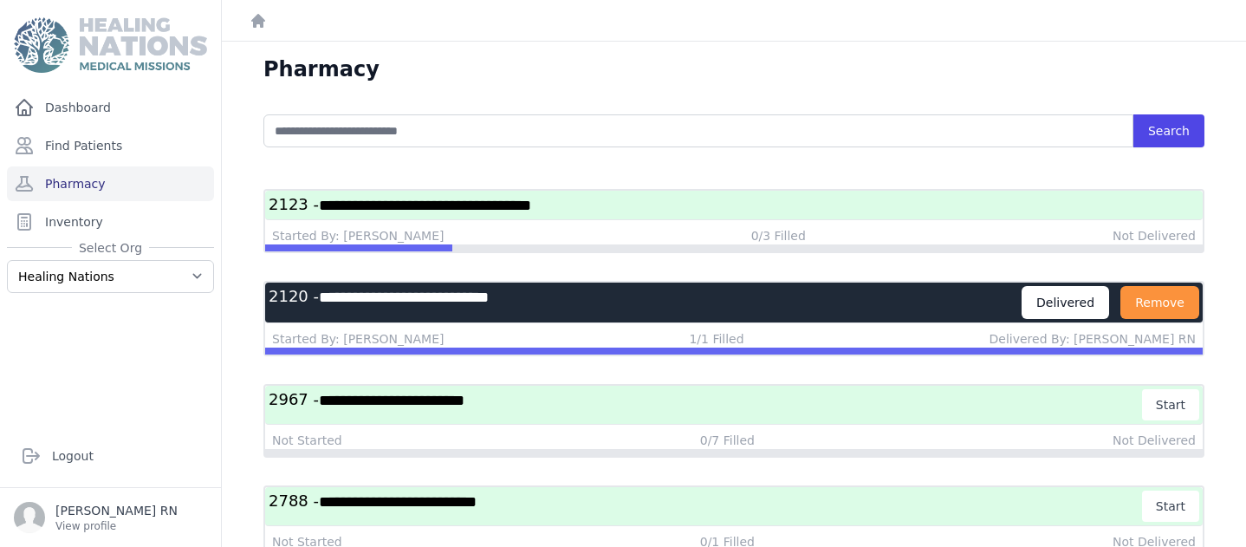
click at [349, 209] on span "**********" at bounding box center [425, 206] width 212 height 16
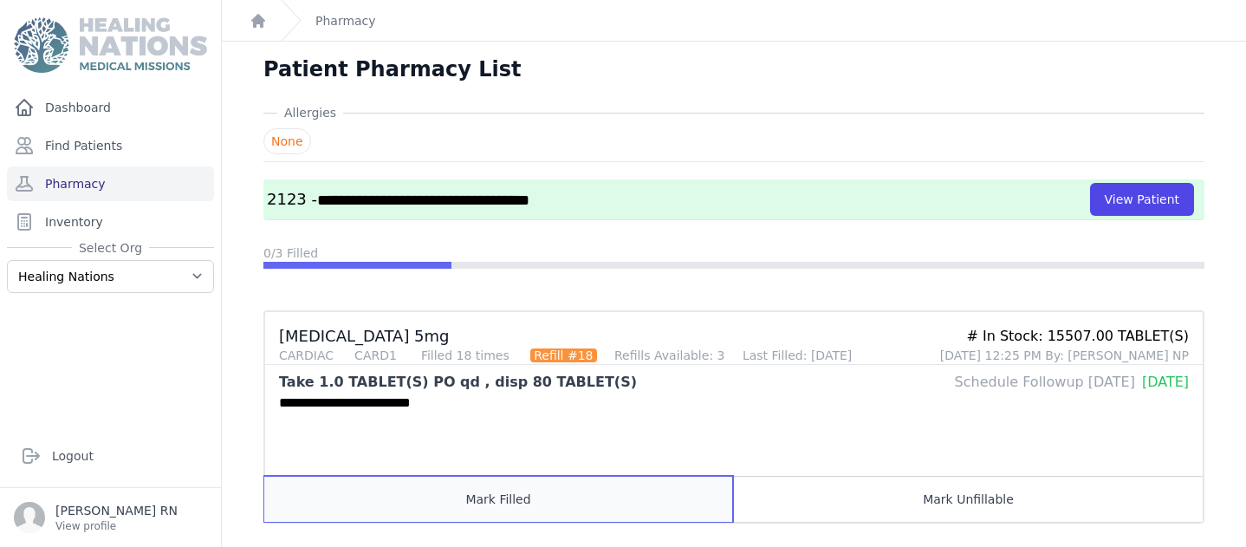
click at [428, 489] on button "Mark Filled" at bounding box center [498, 499] width 469 height 46
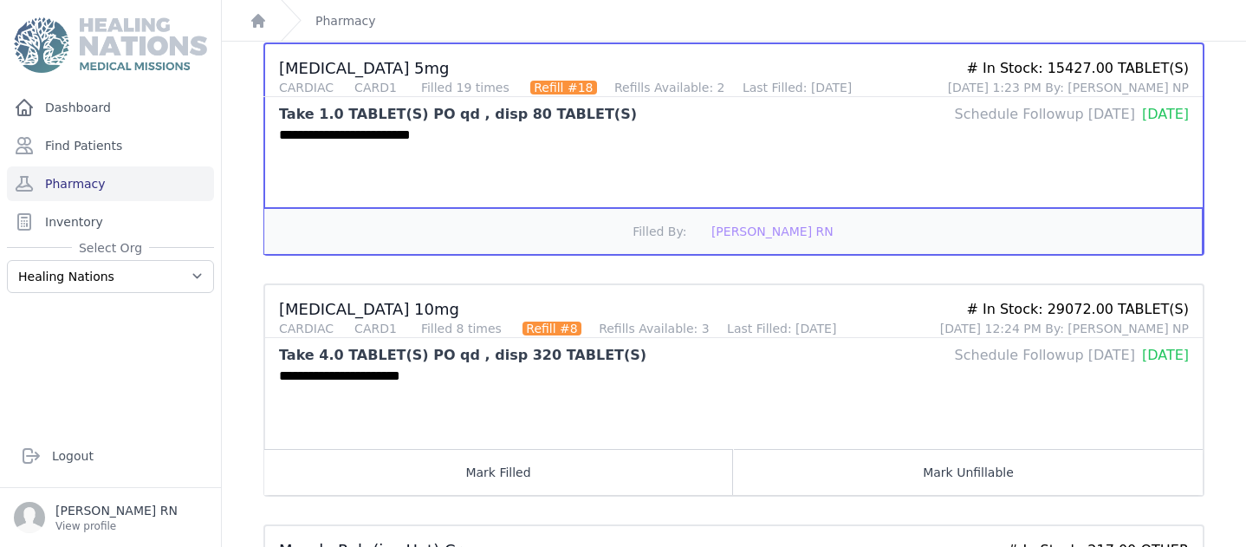
scroll to position [269, 0]
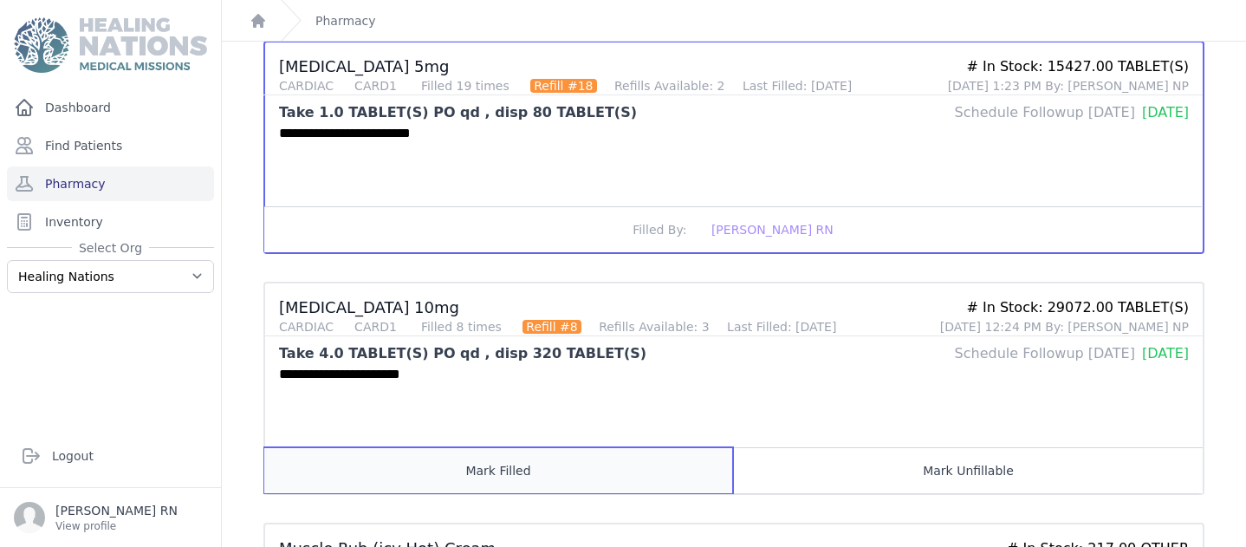
click at [426, 481] on button "Mark Filled" at bounding box center [498, 470] width 469 height 46
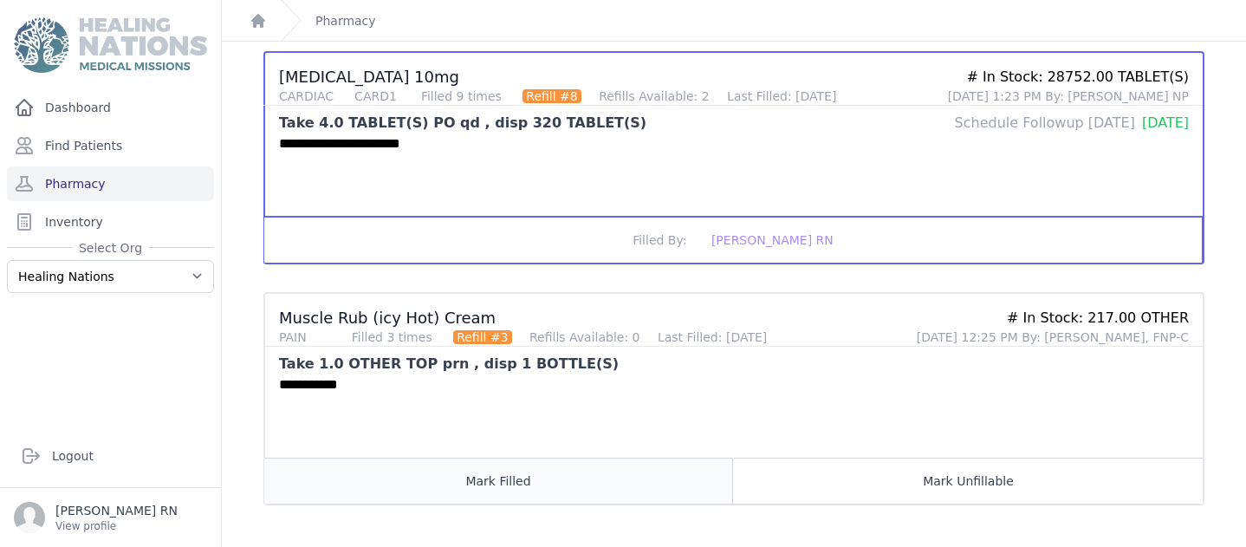
scroll to position [499, 0]
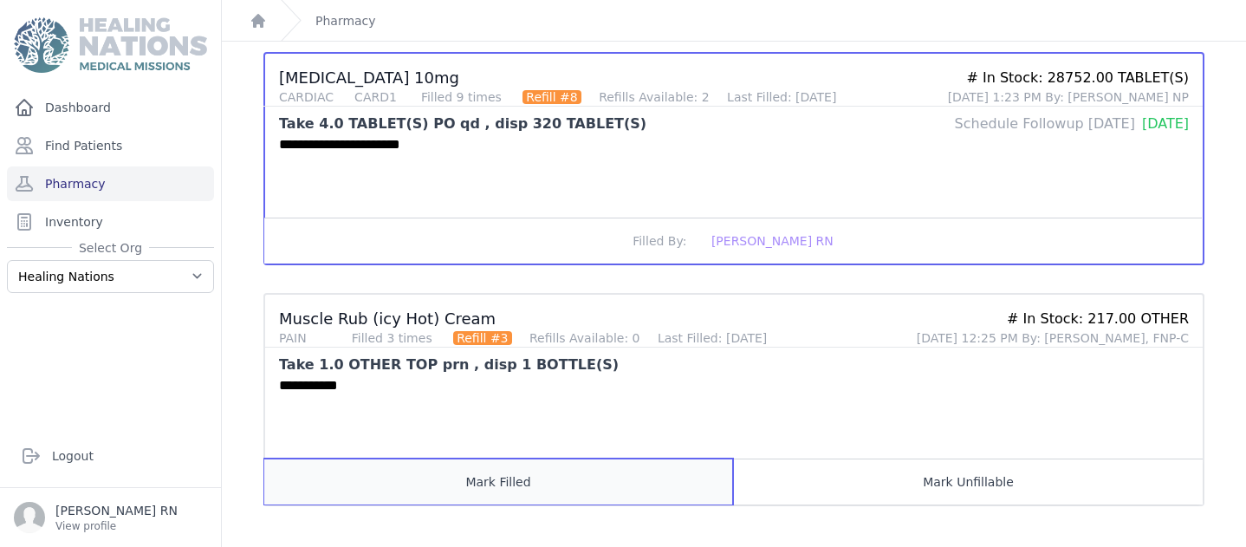
click at [432, 466] on button "Mark Filled" at bounding box center [498, 481] width 469 height 46
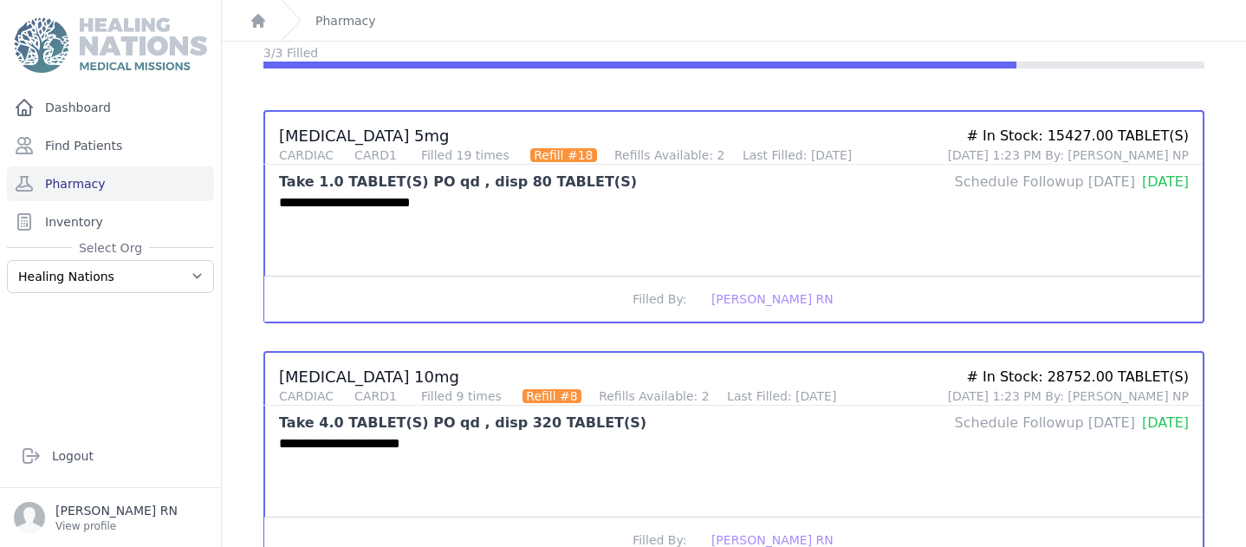
scroll to position [0, 0]
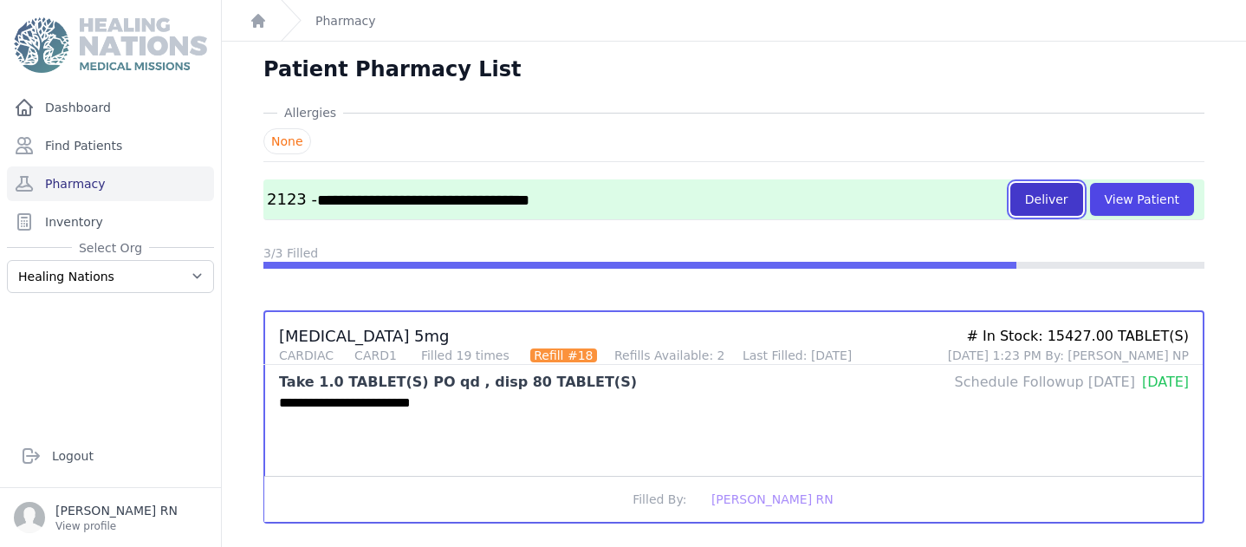
click at [1033, 198] on button "Deliver" at bounding box center [1046, 199] width 73 height 33
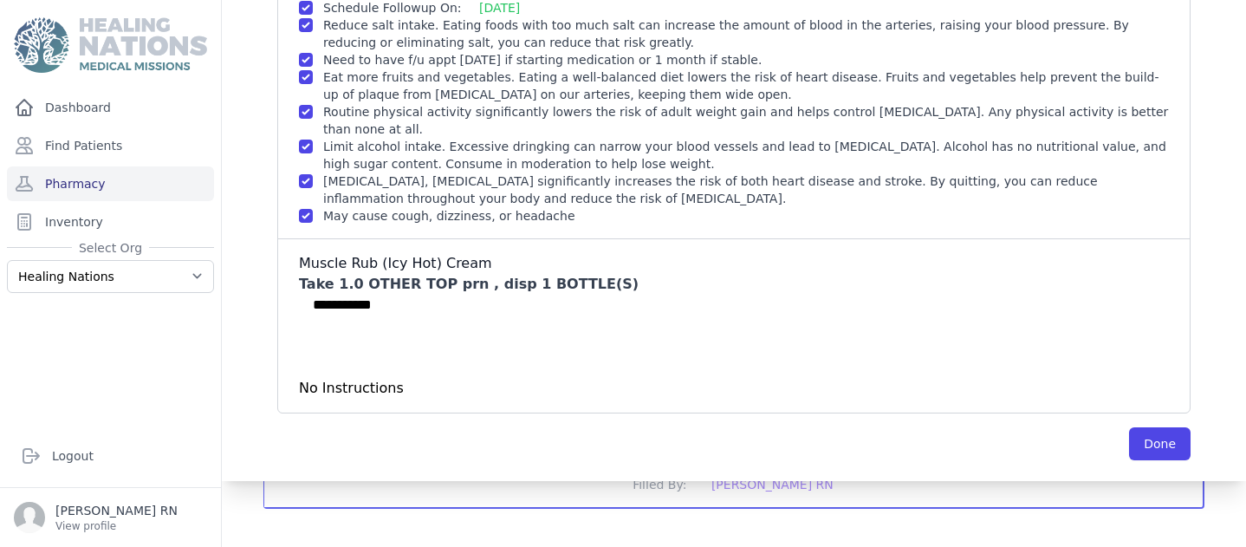
scroll to position [500, 0]
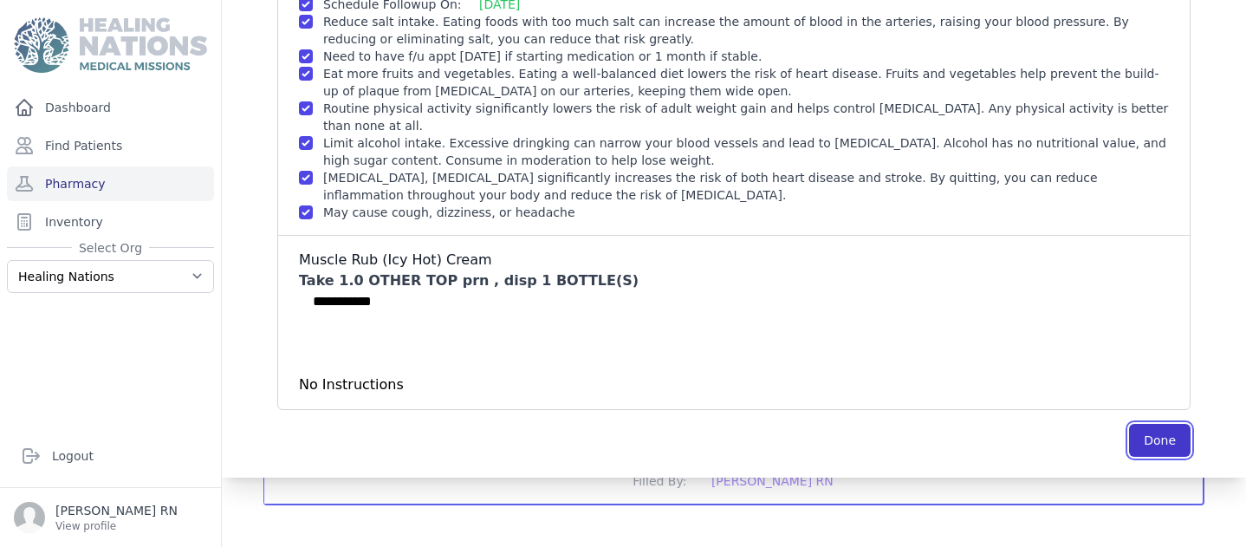
click at [1129, 438] on button "Done" at bounding box center [1160, 440] width 62 height 33
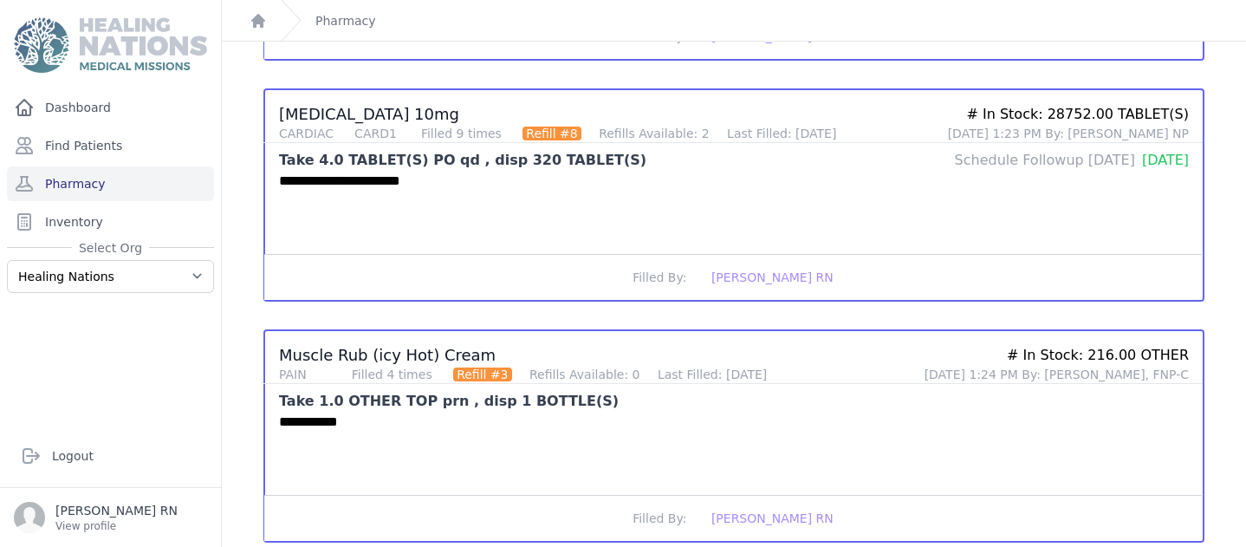
scroll to position [473, 0]
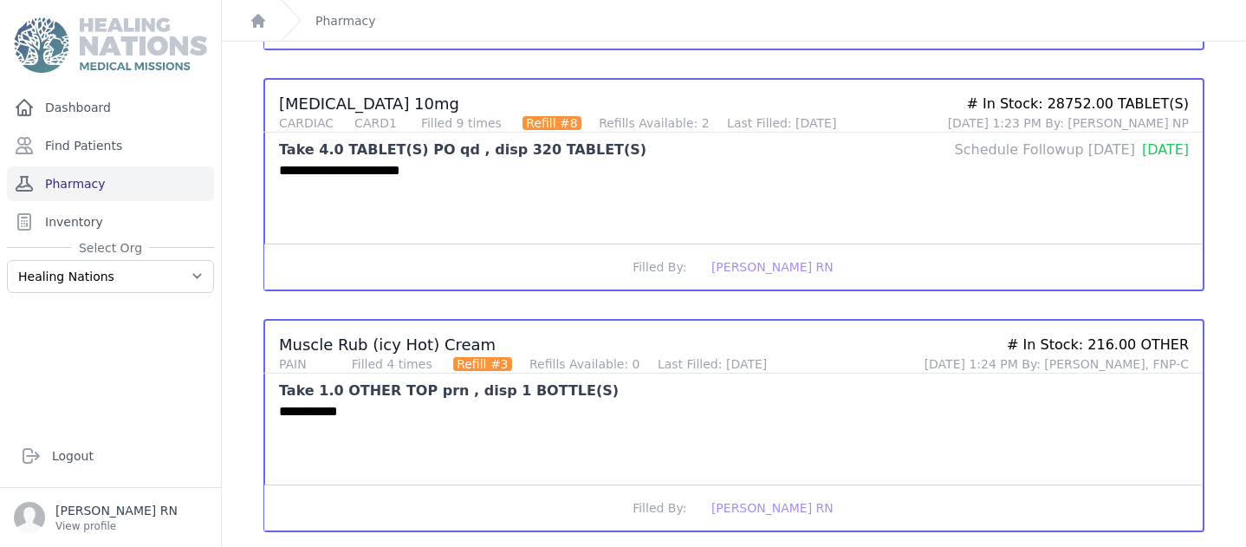
click at [94, 185] on link "Pharmacy" at bounding box center [110, 183] width 207 height 35
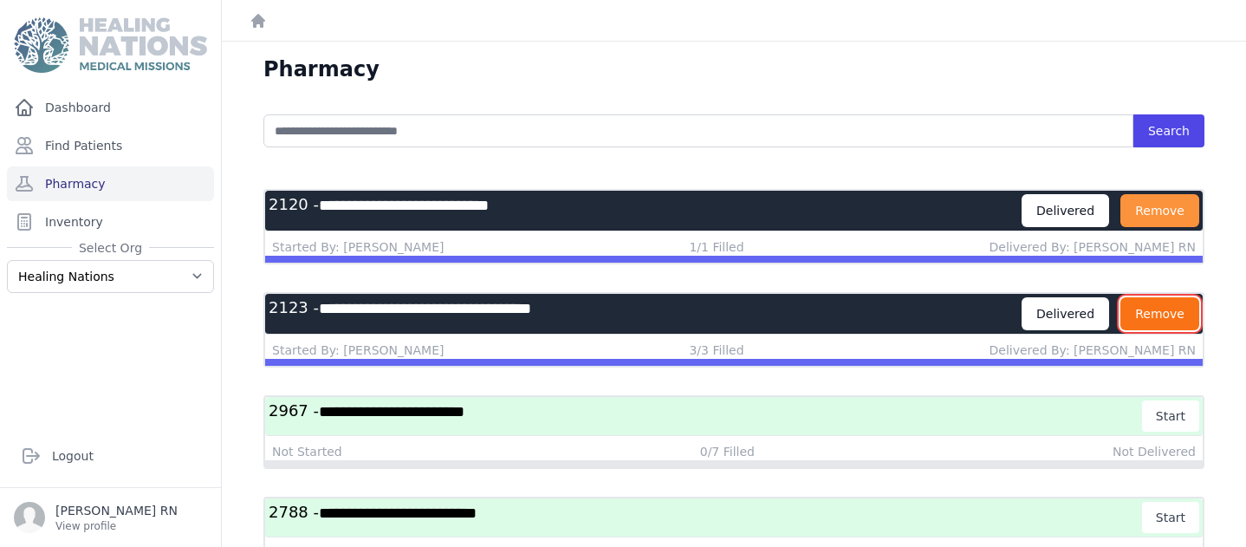
click at [1137, 314] on button "Remove" at bounding box center [1159, 313] width 79 height 33
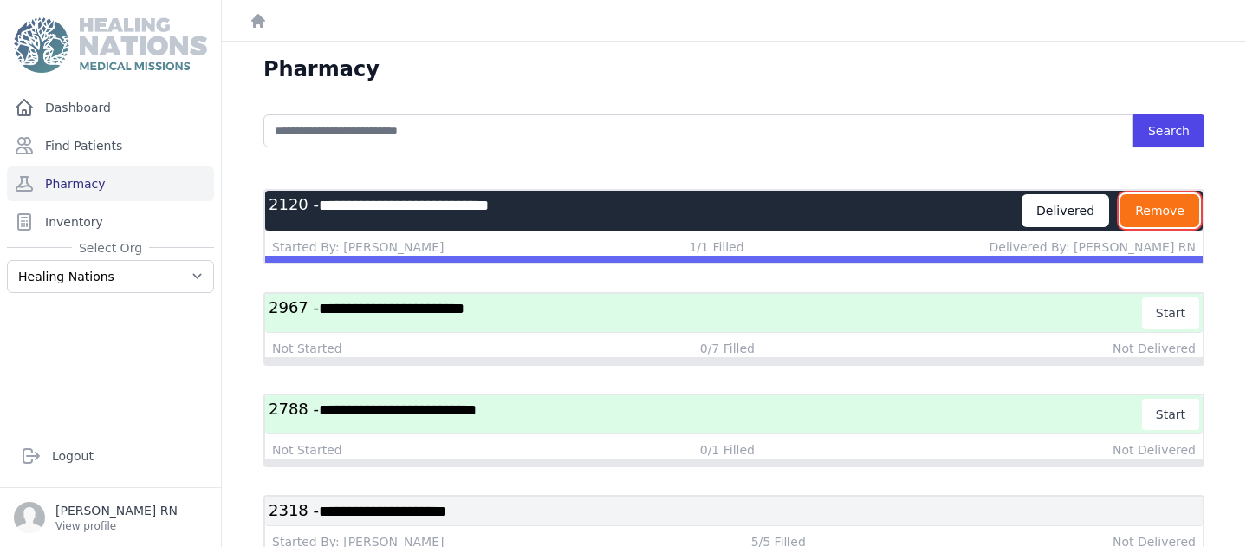
click at [1150, 210] on button "Remove" at bounding box center [1159, 210] width 79 height 33
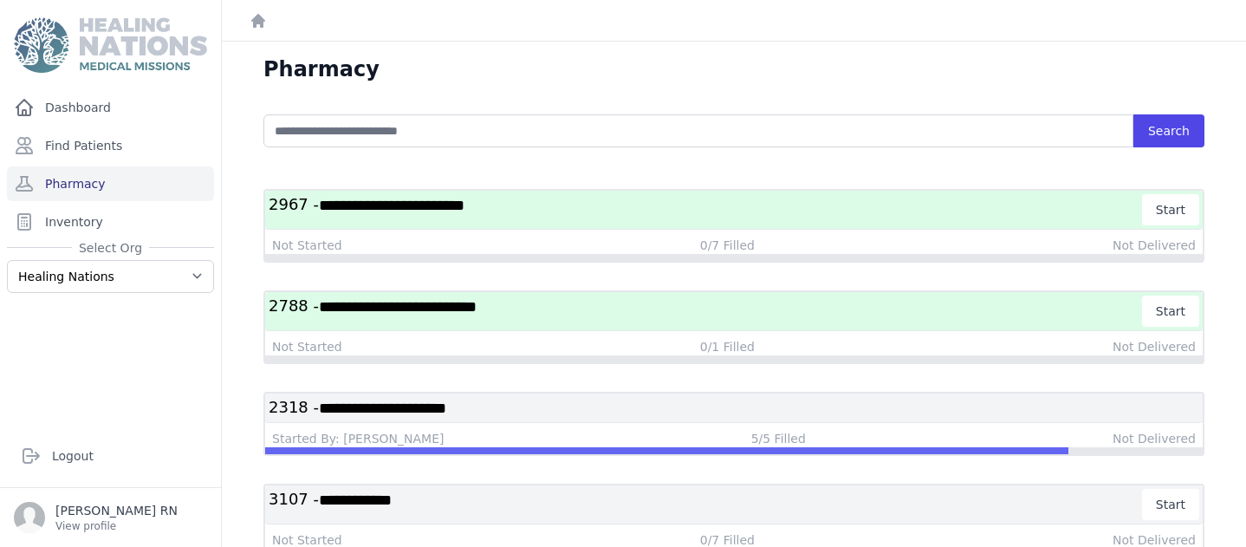
click at [412, 405] on span "**********" at bounding box center [382, 408] width 127 height 16
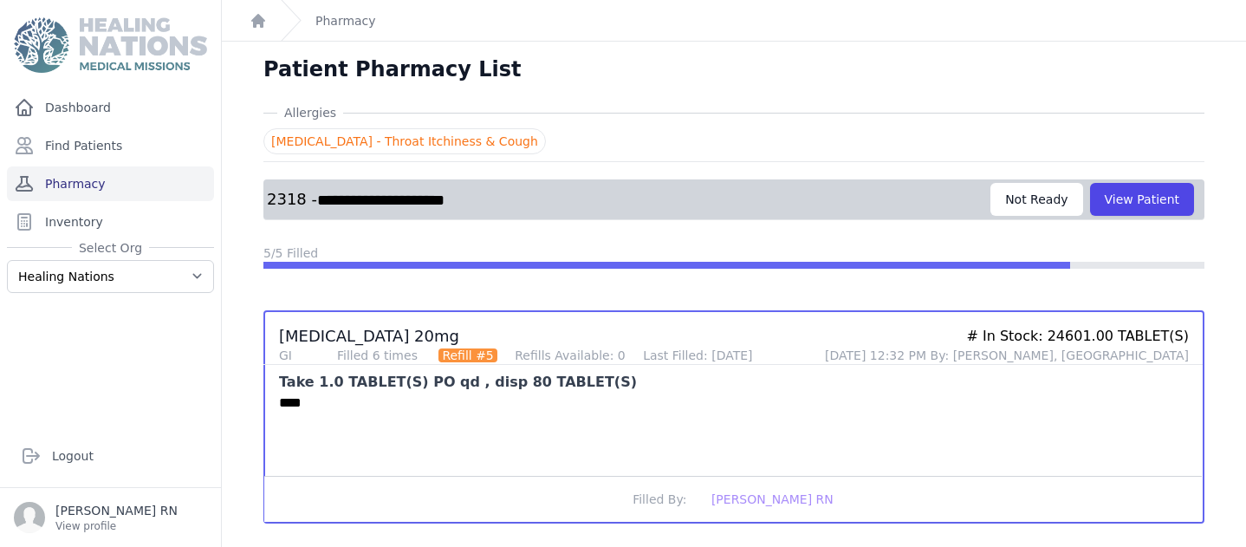
click at [77, 189] on link "Pharmacy" at bounding box center [110, 183] width 207 height 35
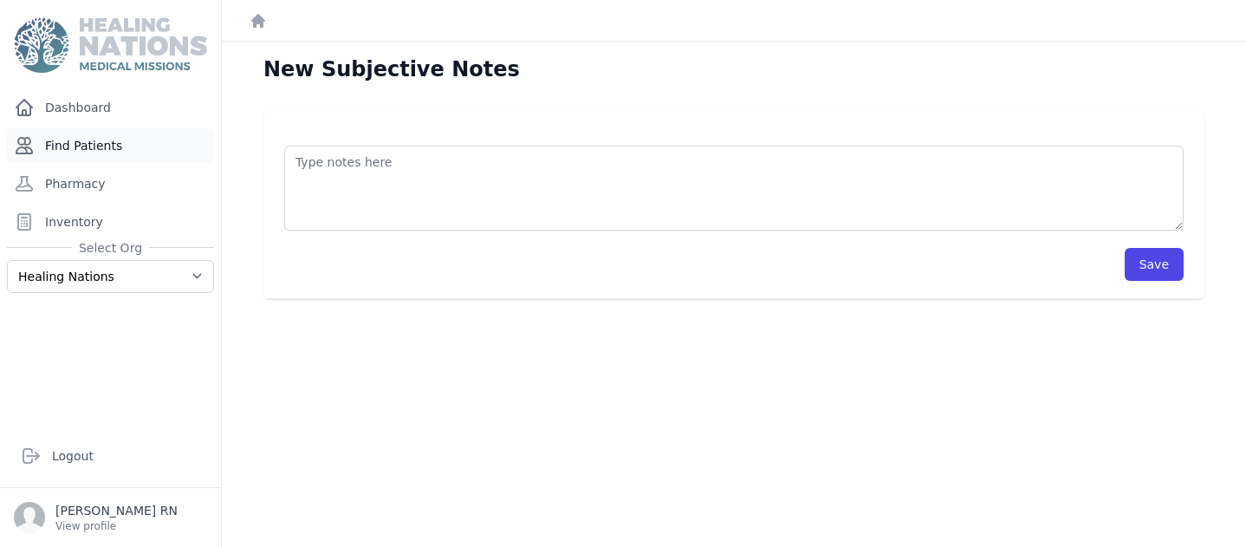
click at [91, 151] on link "Find Patients" at bounding box center [110, 145] width 207 height 35
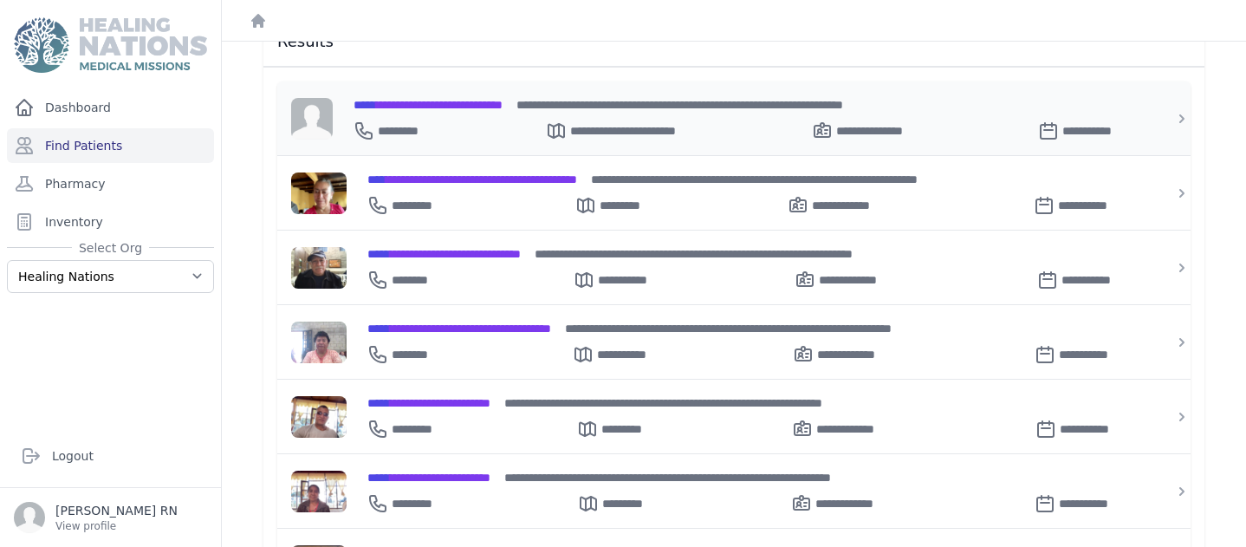
scroll to position [278, 0]
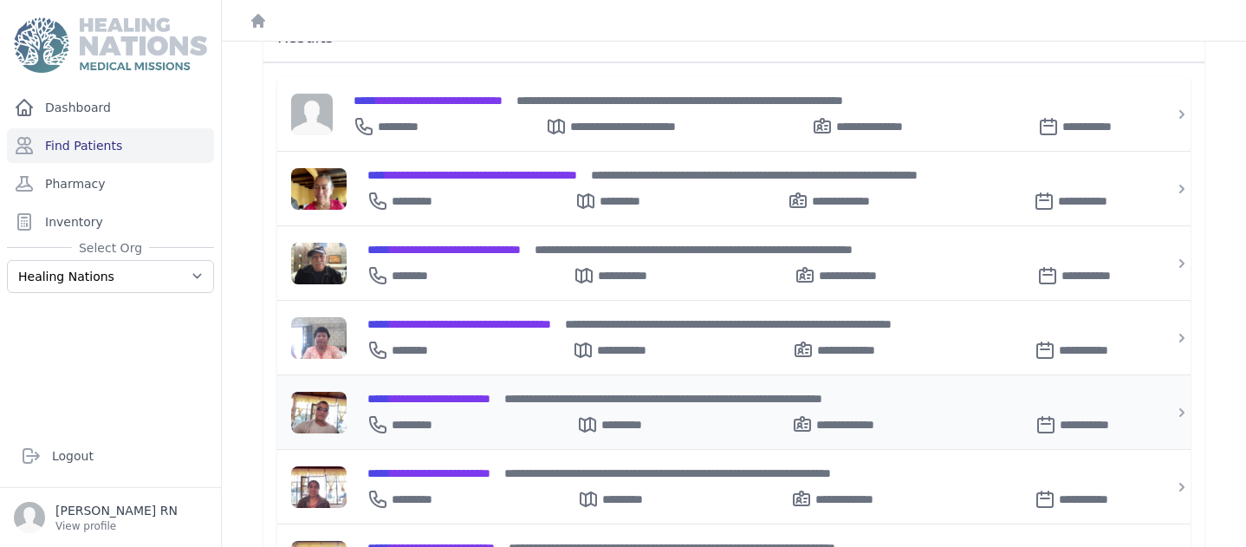
click at [424, 392] on span "**********" at bounding box center [428, 398] width 123 height 12
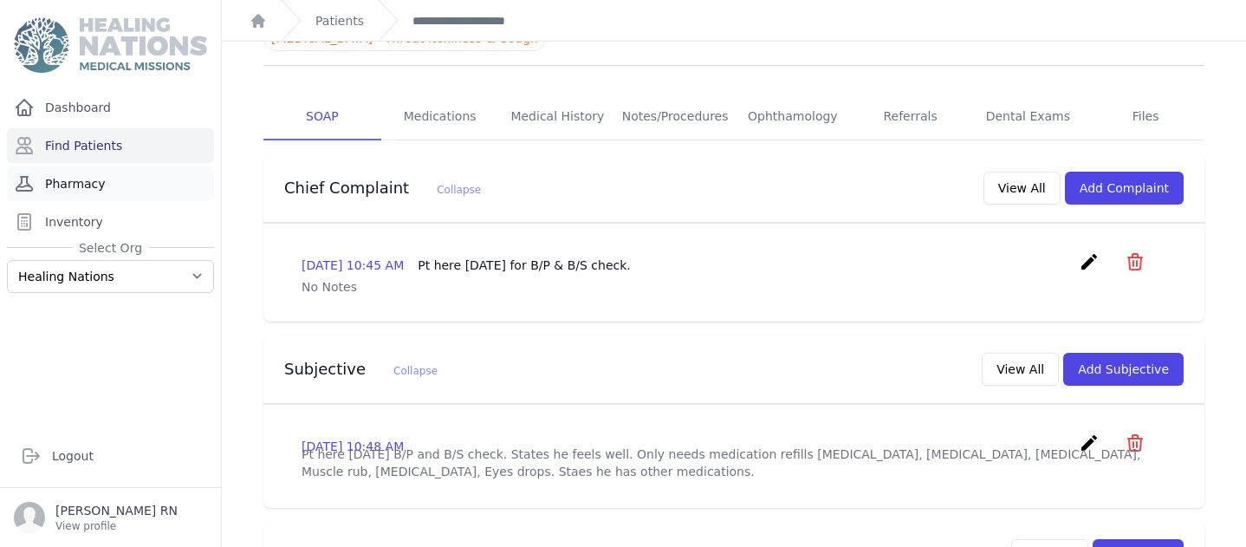
click at [61, 180] on link "Pharmacy" at bounding box center [110, 183] width 207 height 35
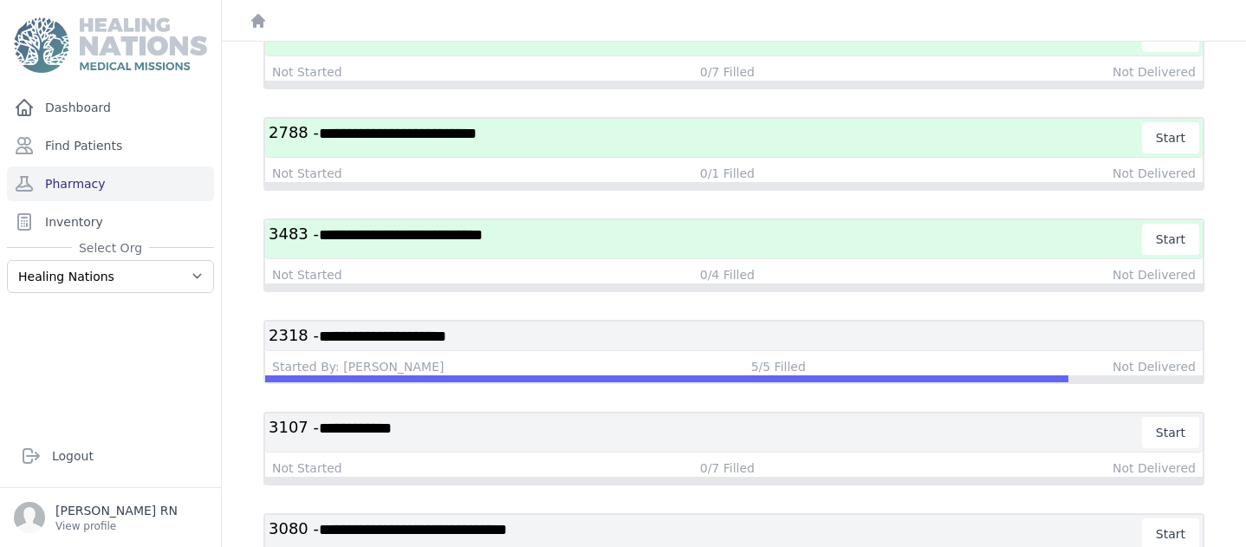
scroll to position [175, 0]
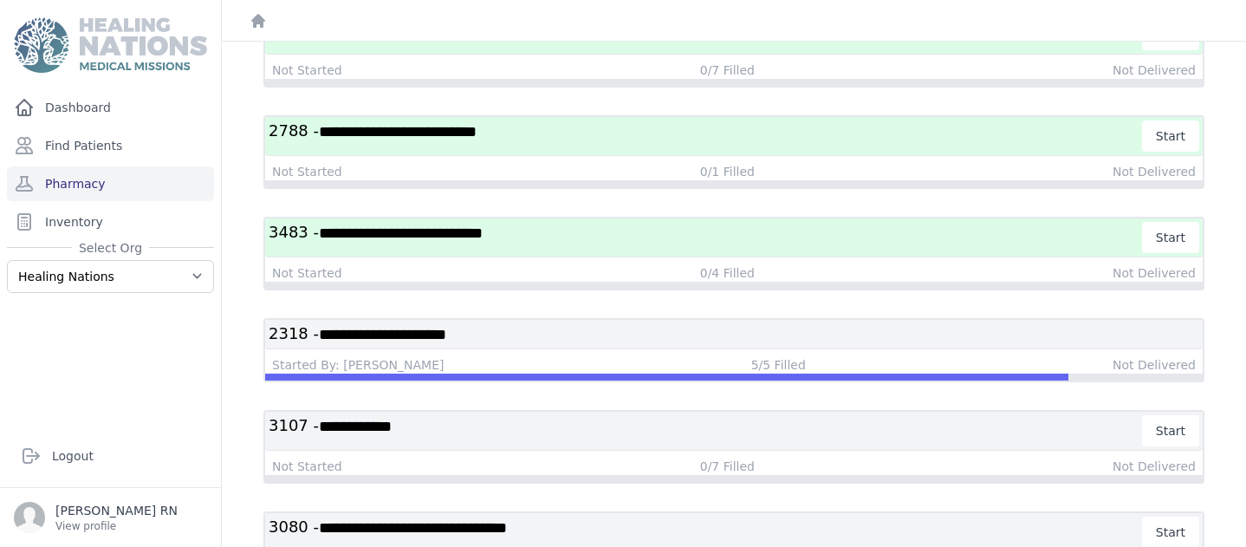
click at [446, 329] on span "**********" at bounding box center [382, 335] width 127 height 16
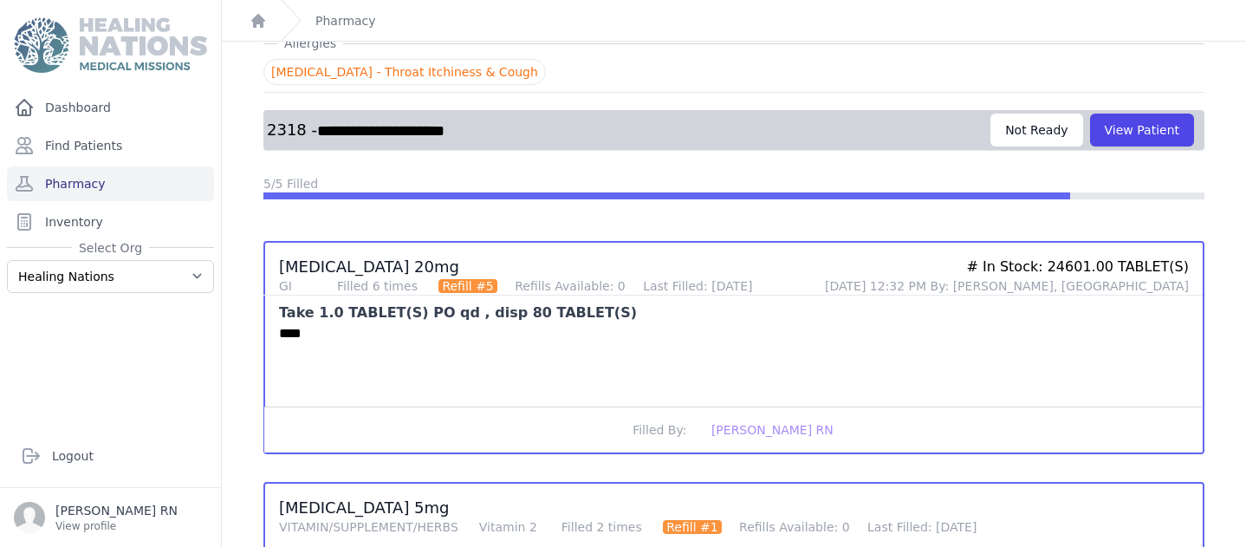
scroll to position [68, 0]
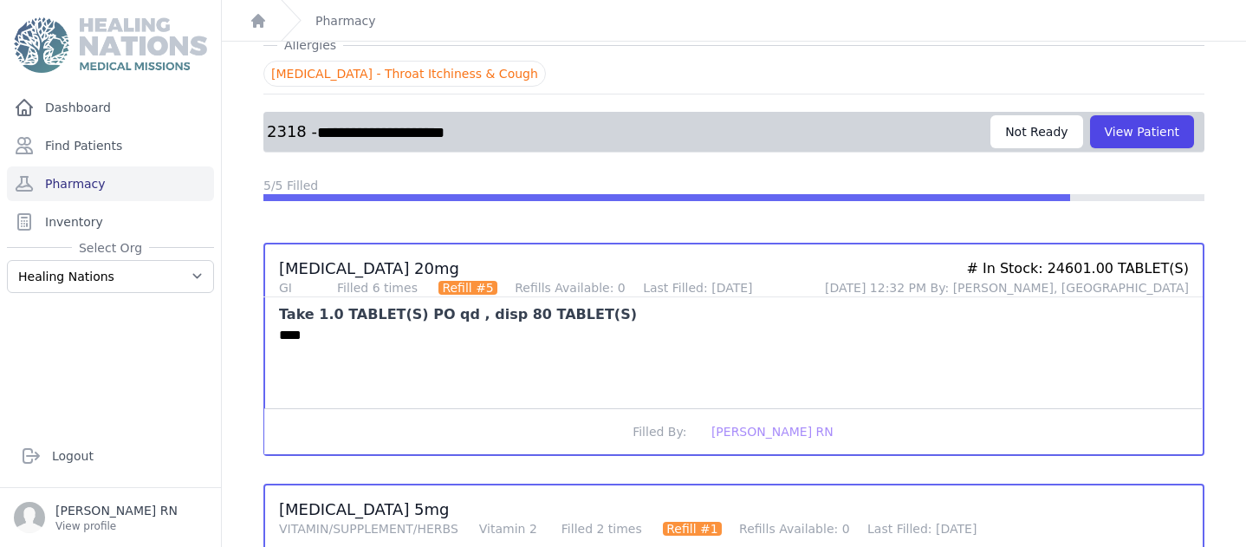
click at [450, 329] on div "****" at bounding box center [727, 366] width 924 height 83
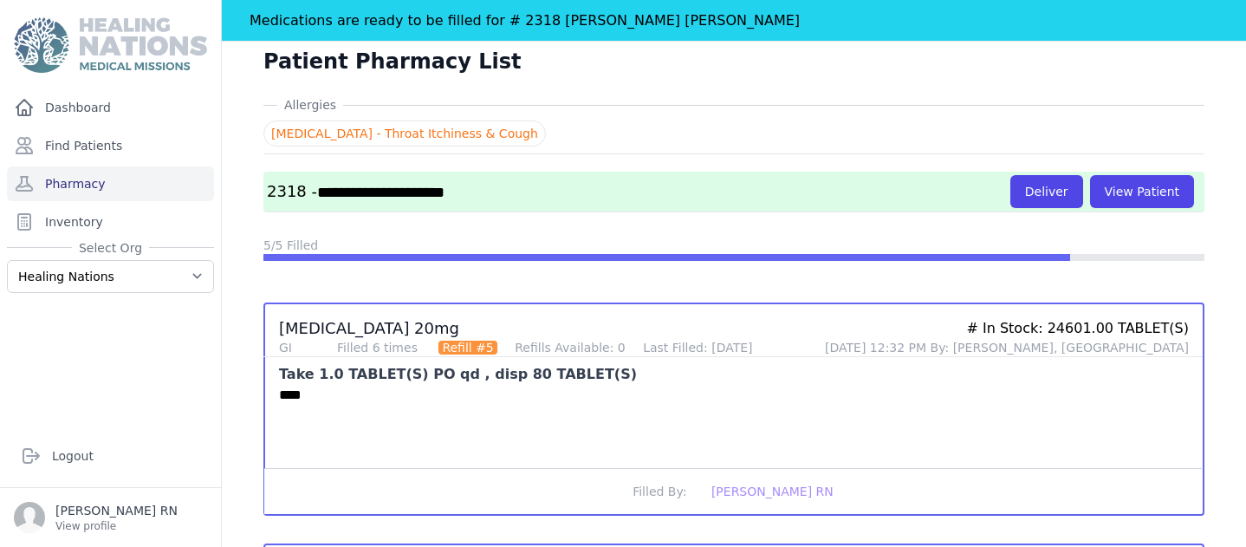
scroll to position [91, 0]
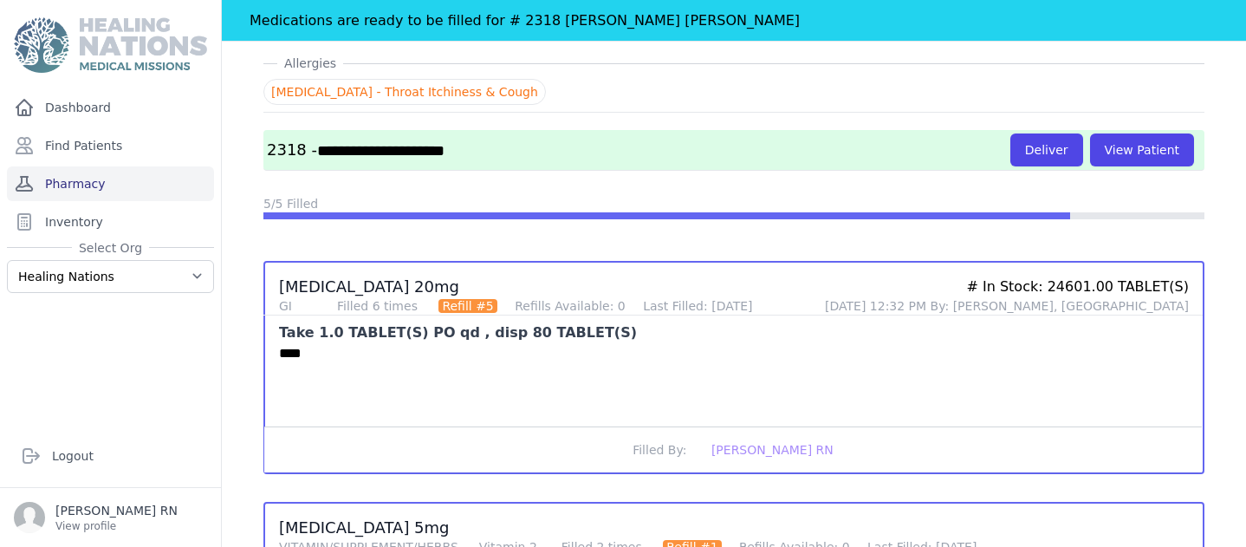
click at [67, 185] on link "Pharmacy" at bounding box center [110, 183] width 207 height 35
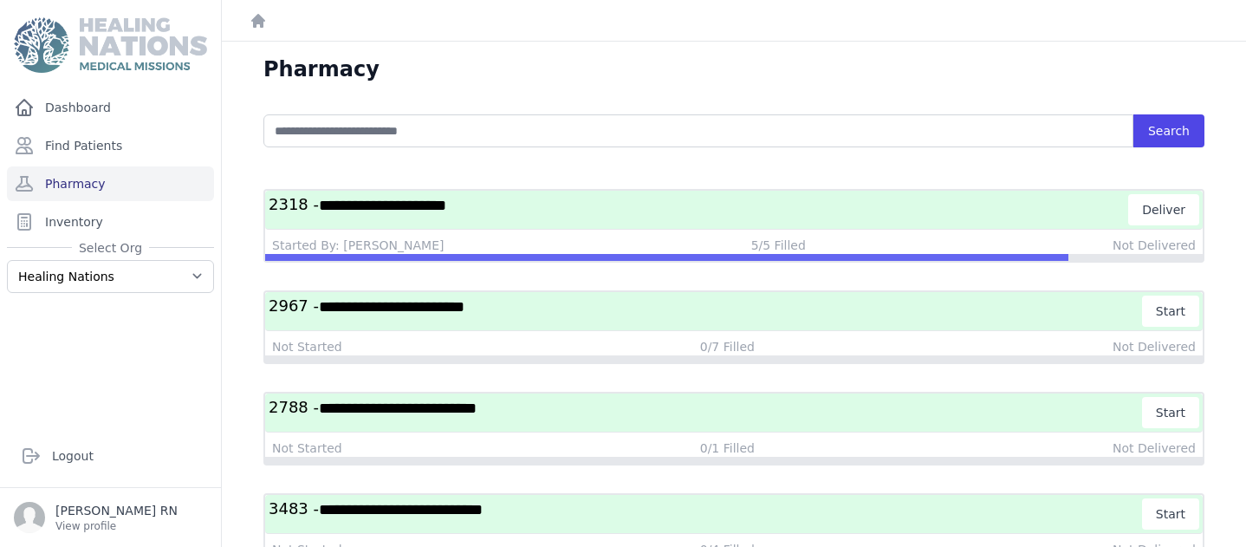
click at [342, 513] on span "**********" at bounding box center [401, 510] width 164 height 16
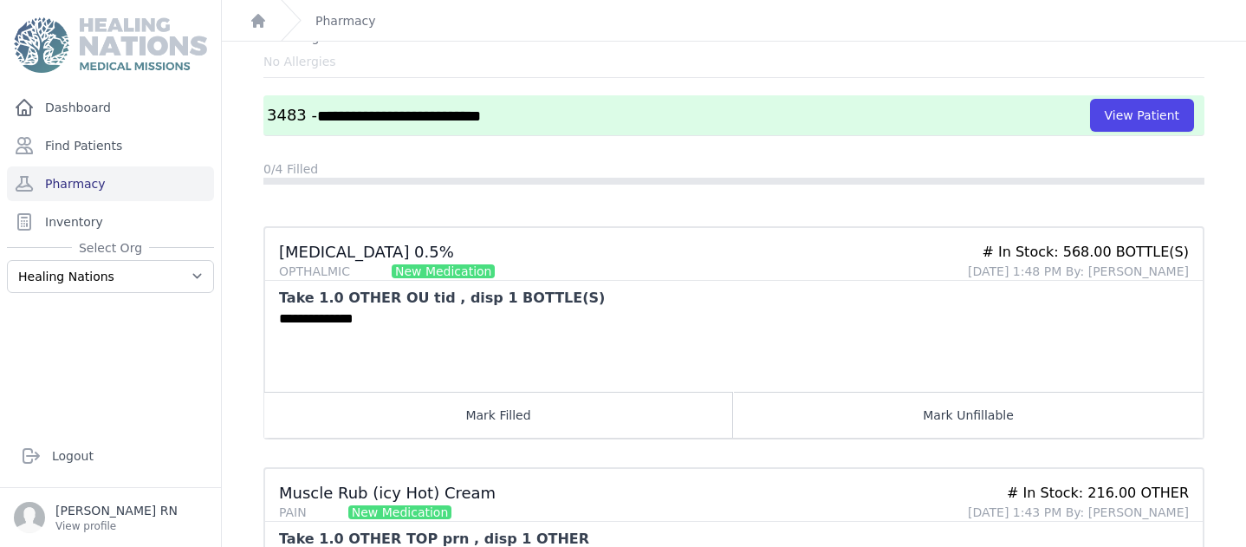
scroll to position [73, 0]
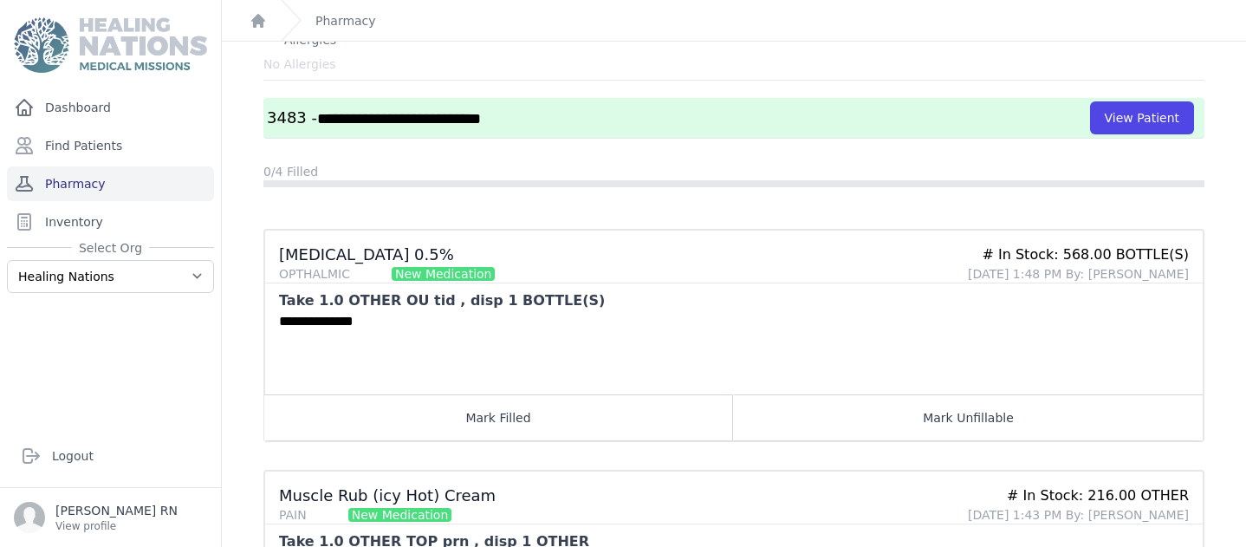
click at [53, 179] on link "Pharmacy" at bounding box center [110, 183] width 207 height 35
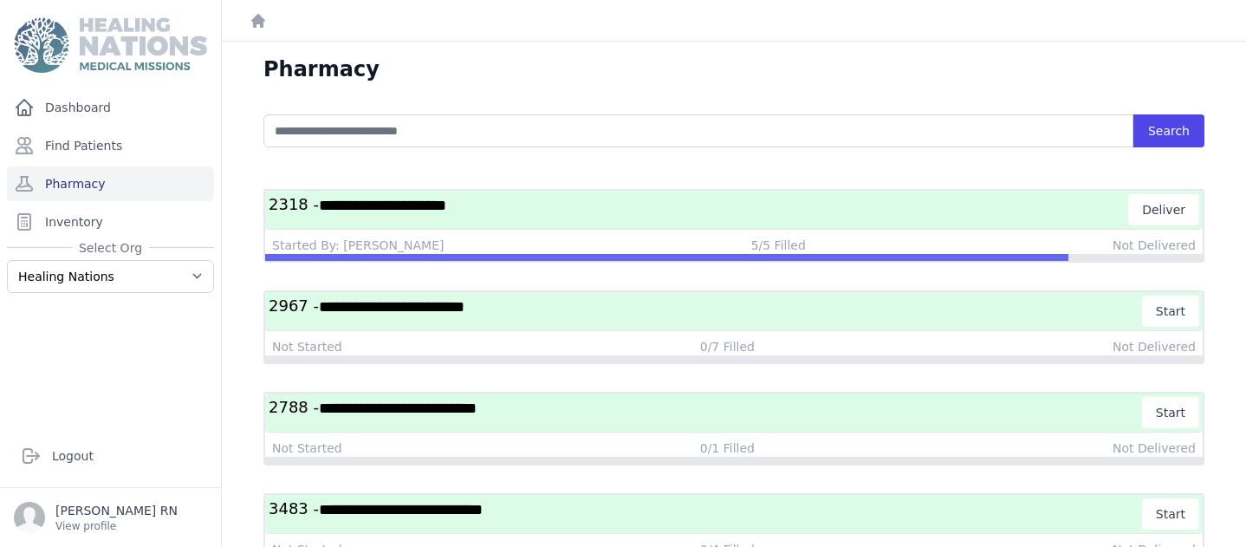
click at [394, 515] on span "**********" at bounding box center [401, 510] width 164 height 16
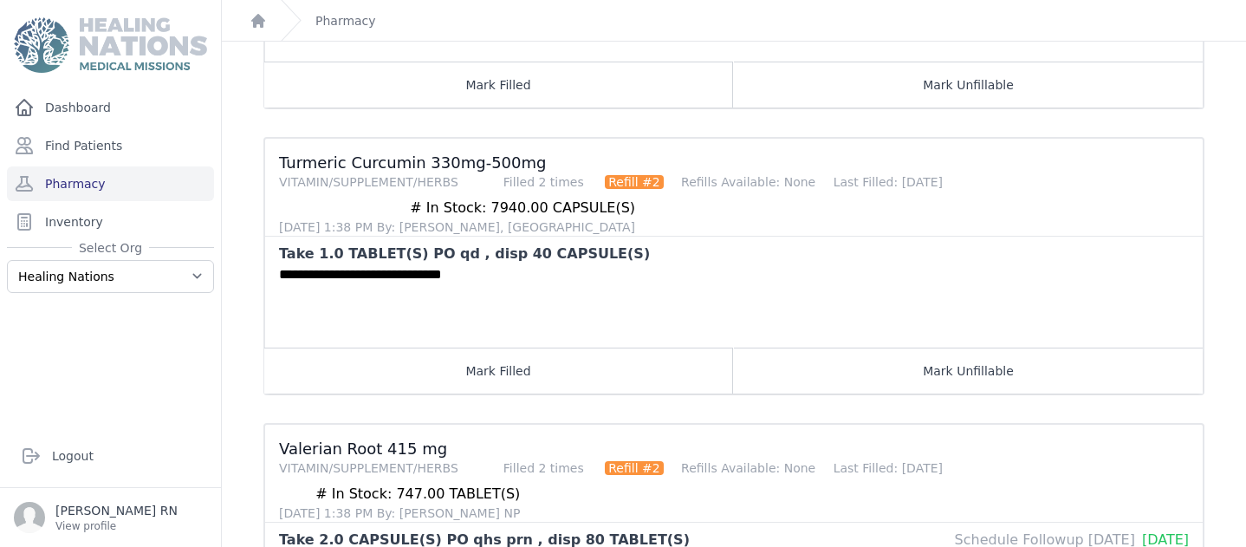
scroll to position [644, 0]
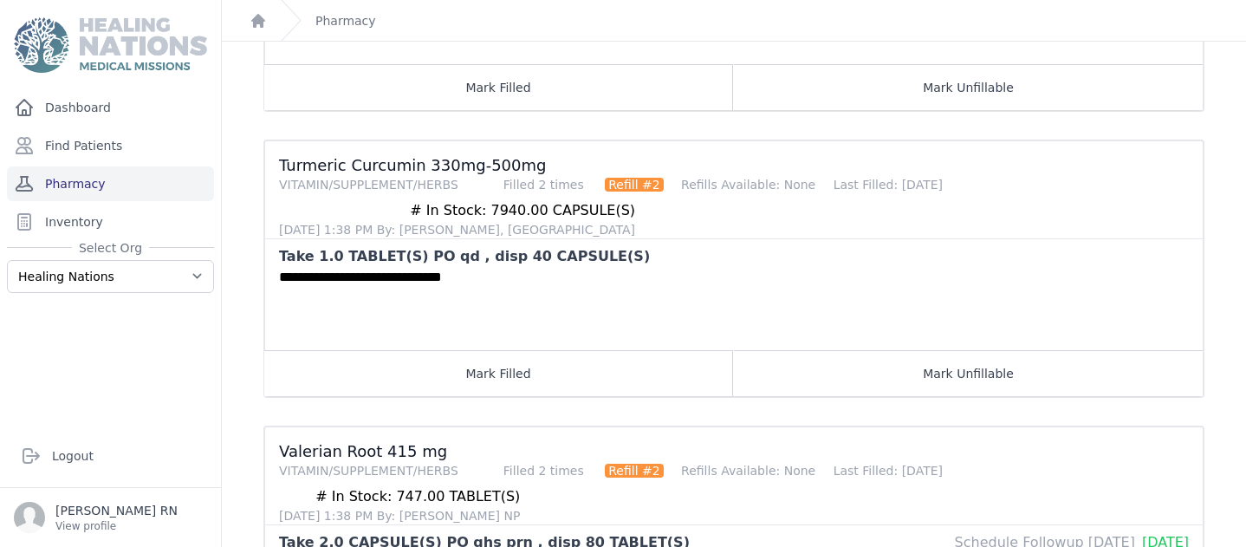
click at [35, 181] on link "Pharmacy" at bounding box center [110, 183] width 207 height 35
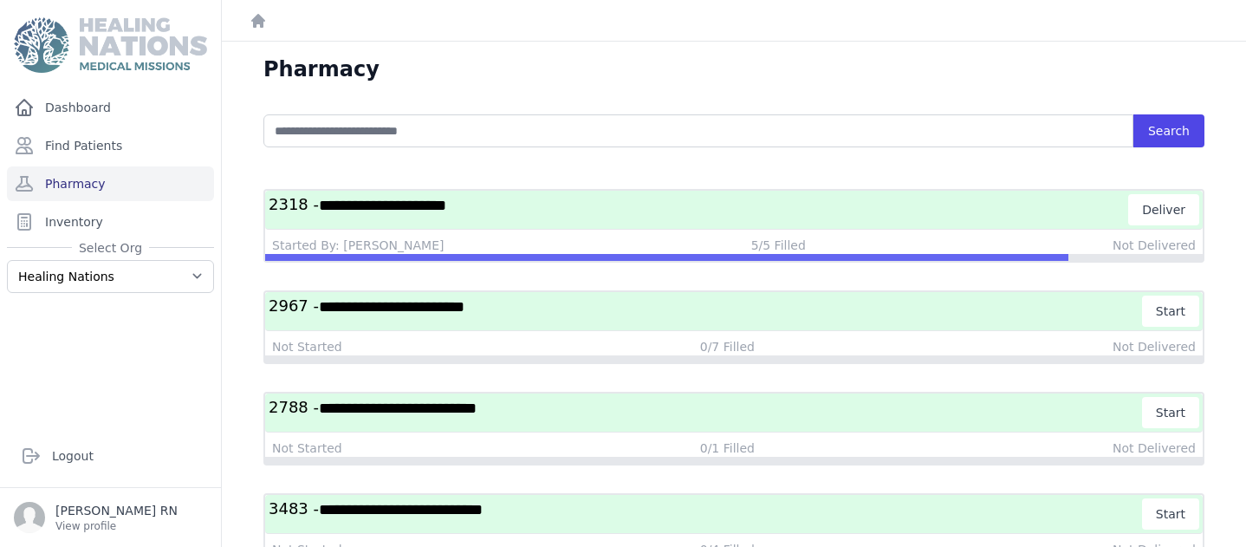
click at [318, 507] on h3 "**********" at bounding box center [706, 513] width 874 height 31
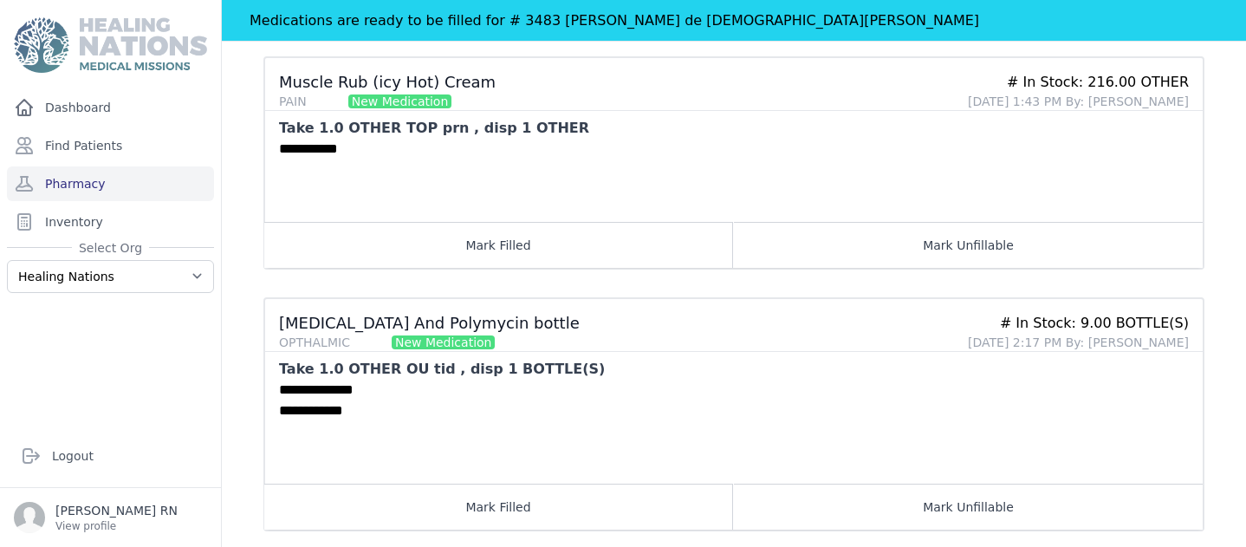
scroll to position [284, 0]
